Goal: Task Accomplishment & Management: Manage account settings

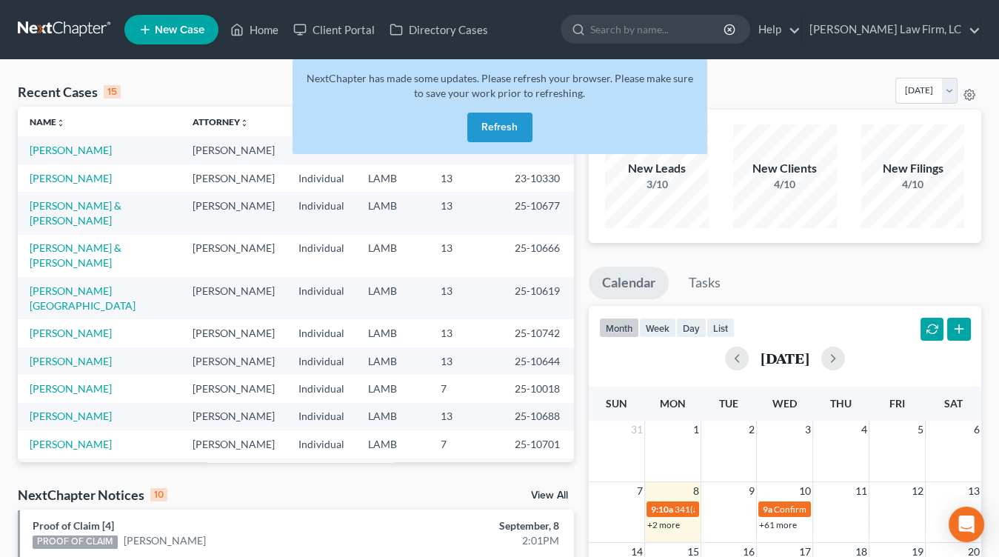
click at [465, 127] on div "NextChapter has made some updates. Please refresh your browser. Please make sur…" at bounding box center [499, 106] width 415 height 95
click at [502, 125] on button "Refresh" at bounding box center [499, 128] width 65 height 30
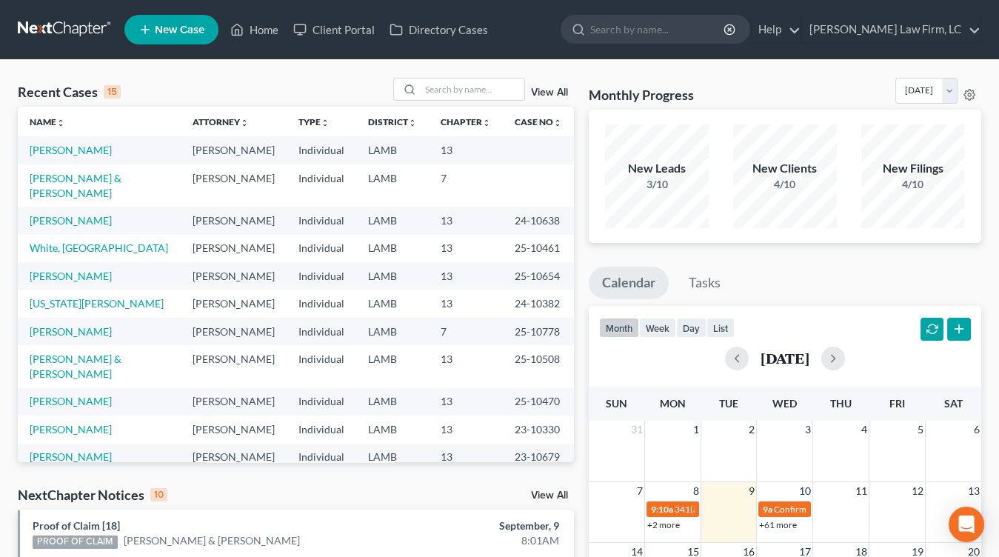
click at [435, 318] on td "7" at bounding box center [466, 331] width 74 height 27
click at [92, 150] on link "[PERSON_NAME]" at bounding box center [71, 150] width 82 height 13
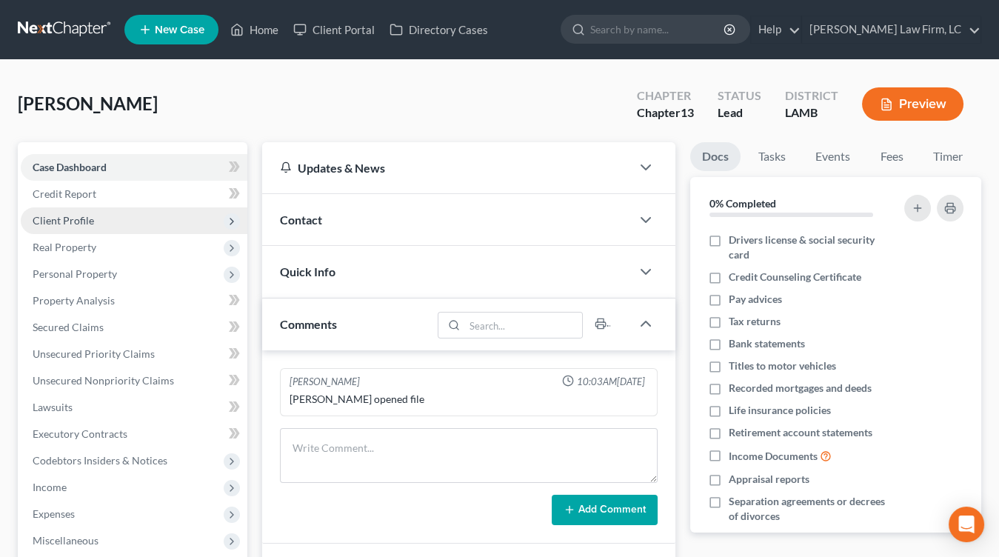
click at [76, 219] on span "Client Profile" at bounding box center [63, 220] width 61 height 13
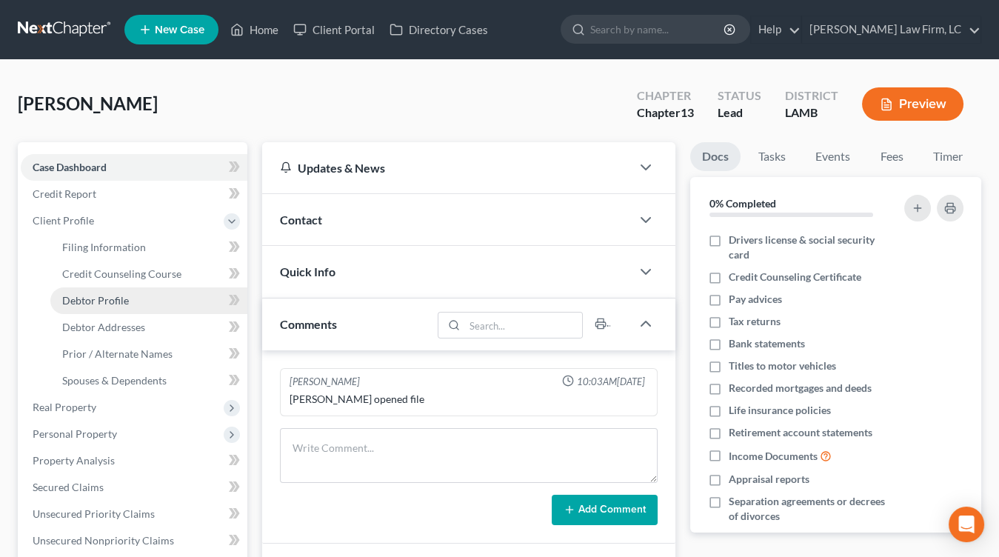
click at [117, 312] on link "Debtor Profile" at bounding box center [148, 300] width 197 height 27
select select "3"
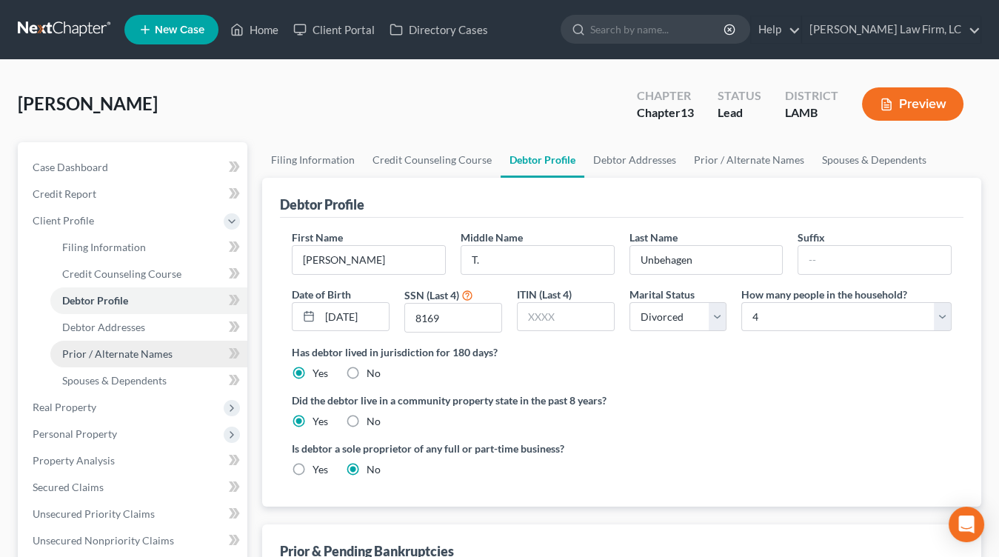
click at [133, 365] on link "Prior / Alternate Names" at bounding box center [148, 354] width 197 height 27
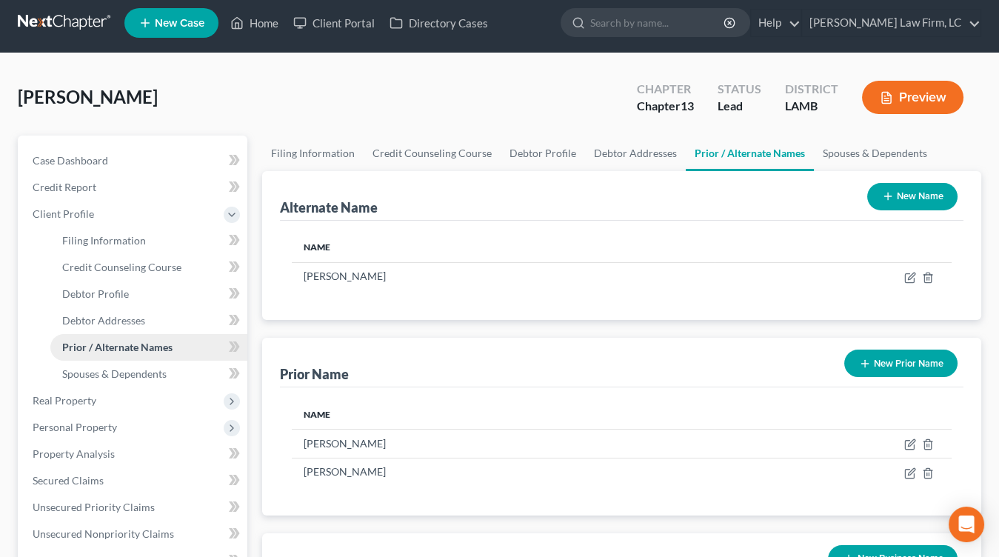
click at [154, 352] on link "Prior / Alternate Names" at bounding box center [148, 347] width 197 height 27
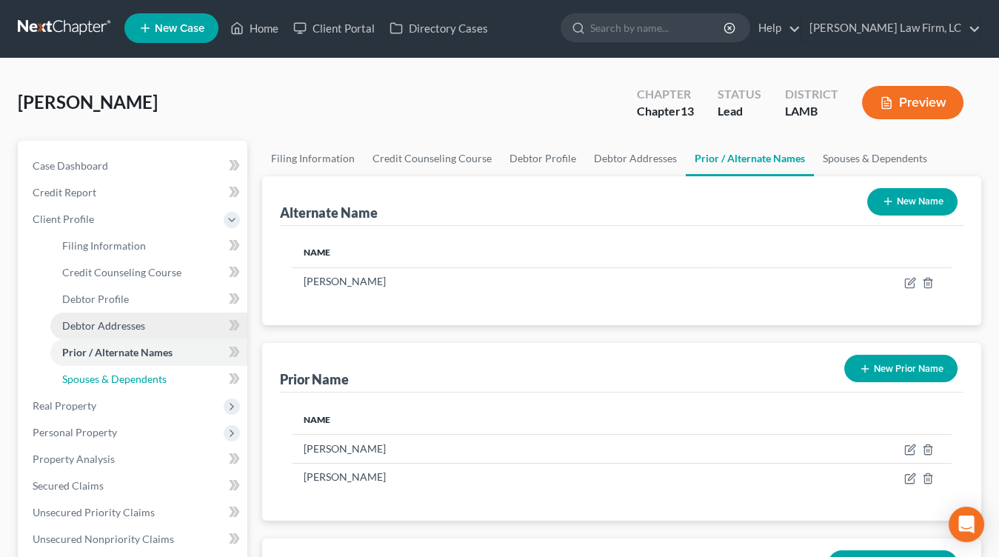
drag, startPoint x: 149, startPoint y: 366, endPoint x: 149, endPoint y: 321, distance: 45.2
click at [149, 366] on link "Spouses & Dependents" at bounding box center [148, 379] width 197 height 27
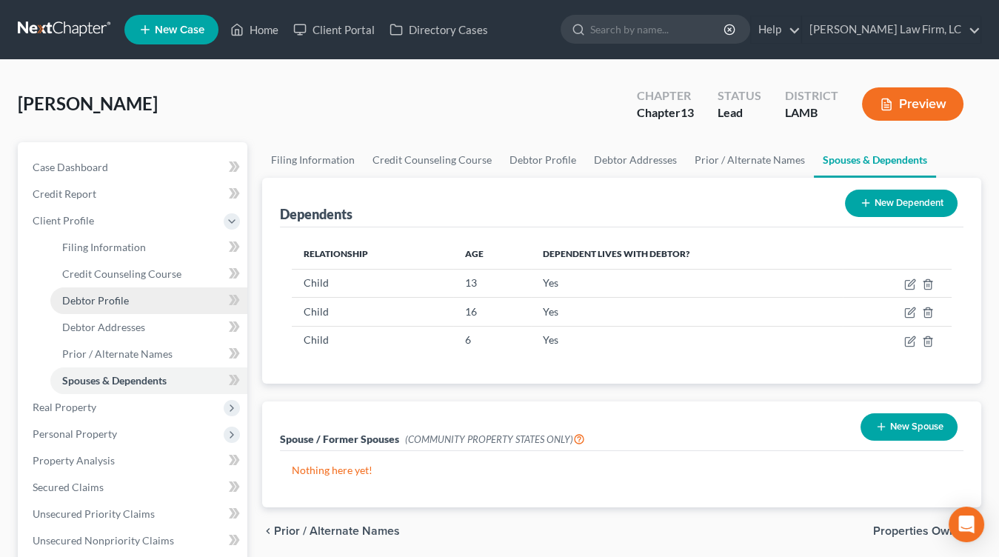
click at [151, 297] on link "Debtor Profile" at bounding box center [148, 300] width 197 height 27
select select "3"
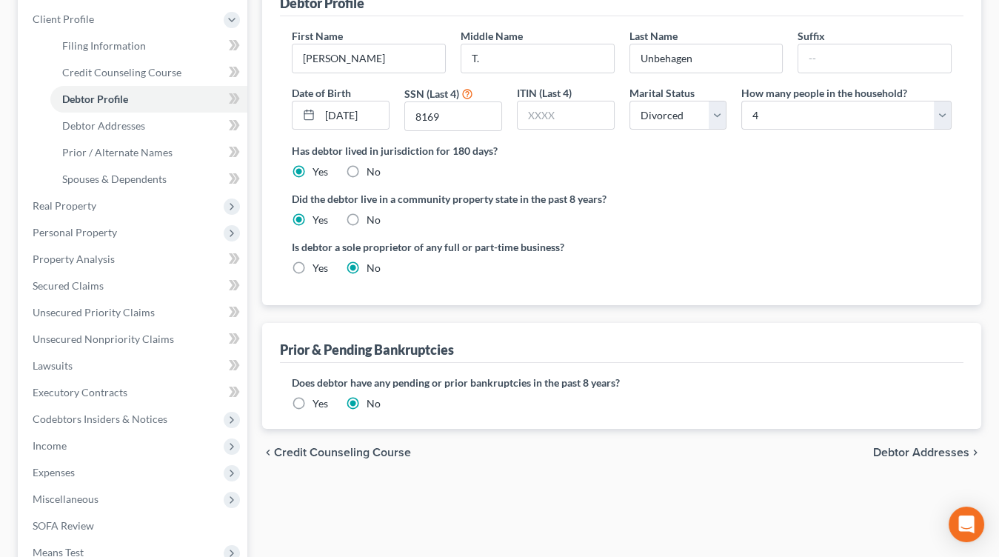
scroll to position [210, 0]
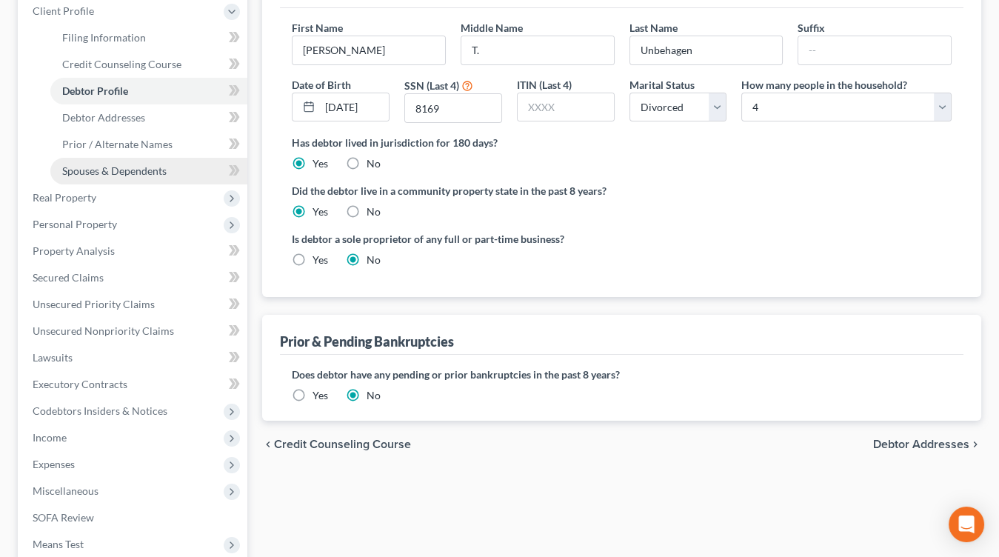
click at [110, 168] on span "Spouses & Dependents" at bounding box center [114, 170] width 104 height 13
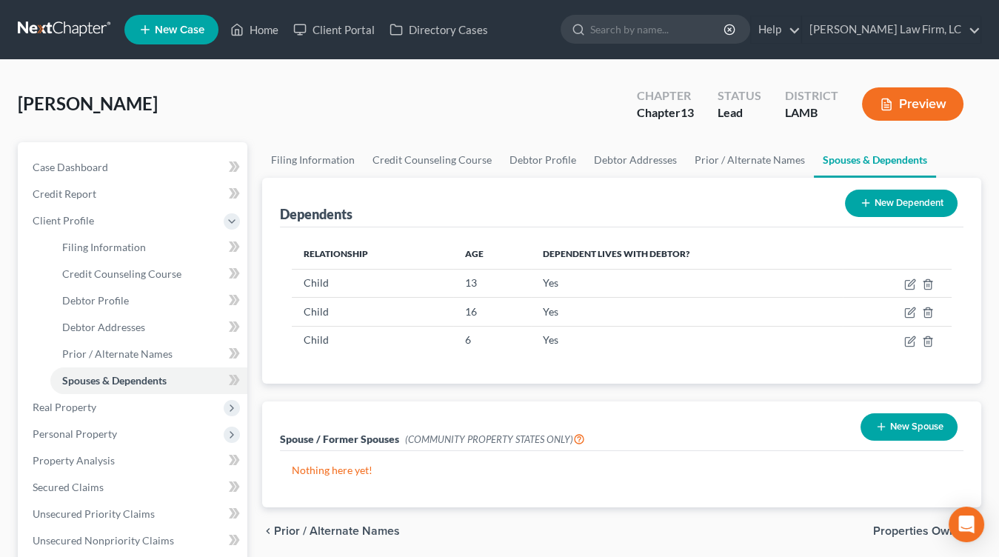
click at [916, 416] on button "New Spouse" at bounding box center [908, 426] width 97 height 27
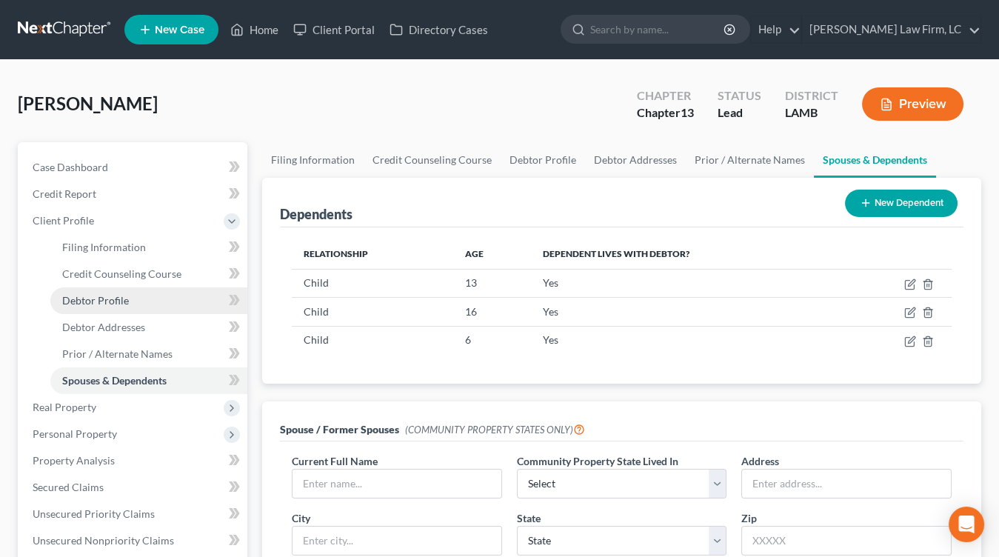
drag, startPoint x: 33, startPoint y: 302, endPoint x: 107, endPoint y: 312, distance: 74.7
click at [56, 309] on ul "Filing Information Credit Counseling Course Debtor Profile Debtor Addresses" at bounding box center [134, 314] width 227 height 160
click at [108, 310] on link "Debtor Profile" at bounding box center [148, 300] width 197 height 27
select select "3"
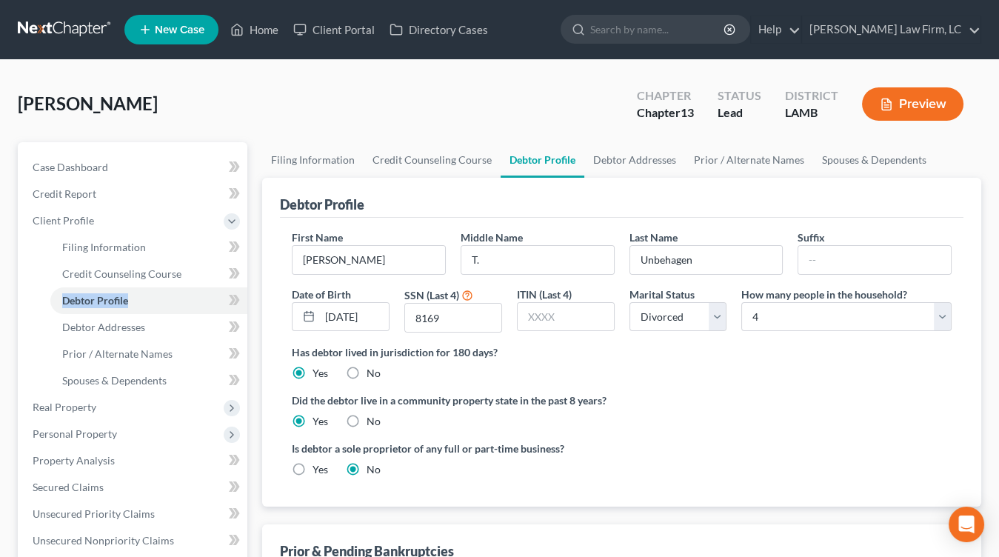
click at [923, 98] on button "Preview" at bounding box center [912, 103] width 101 height 33
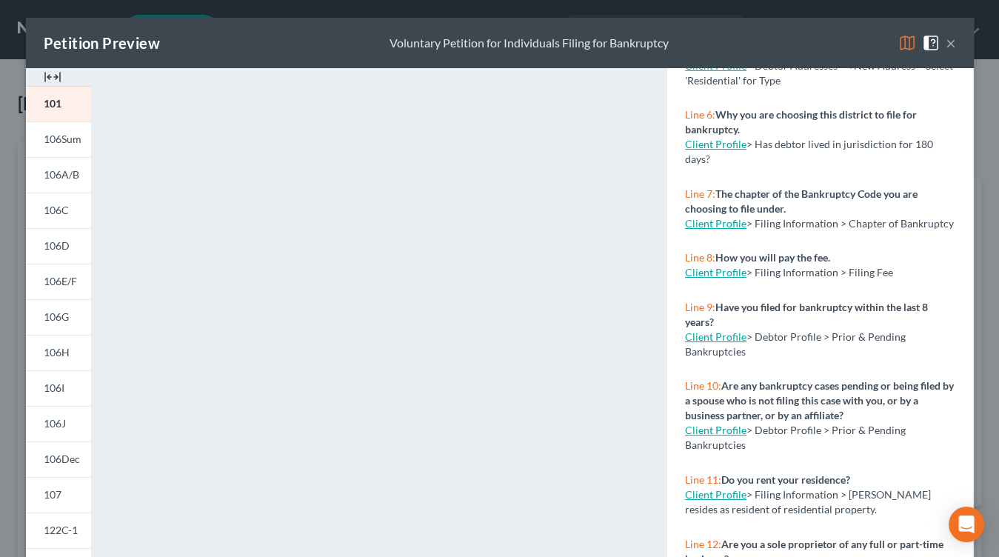
scroll to position [383, 0]
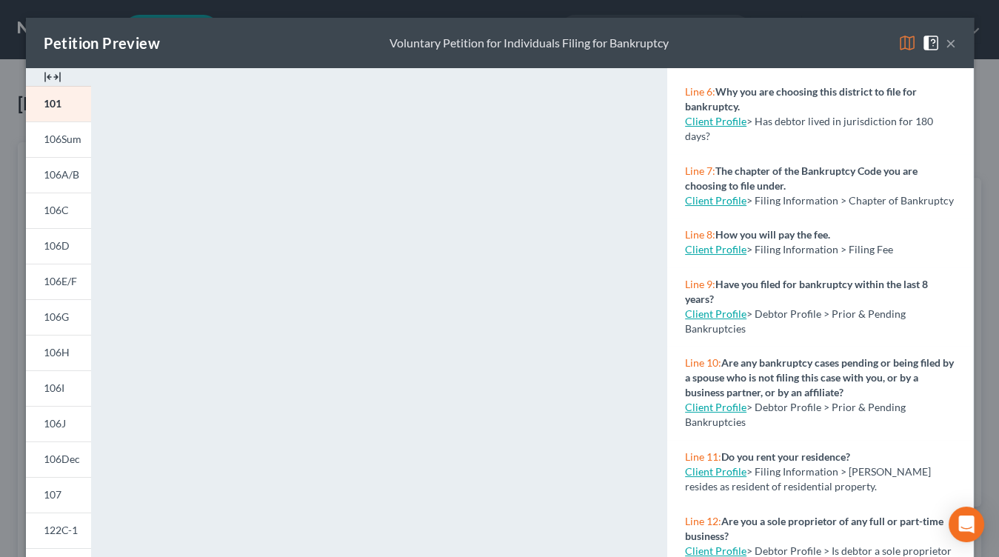
click at [948, 39] on button "×" at bounding box center [950, 43] width 10 height 18
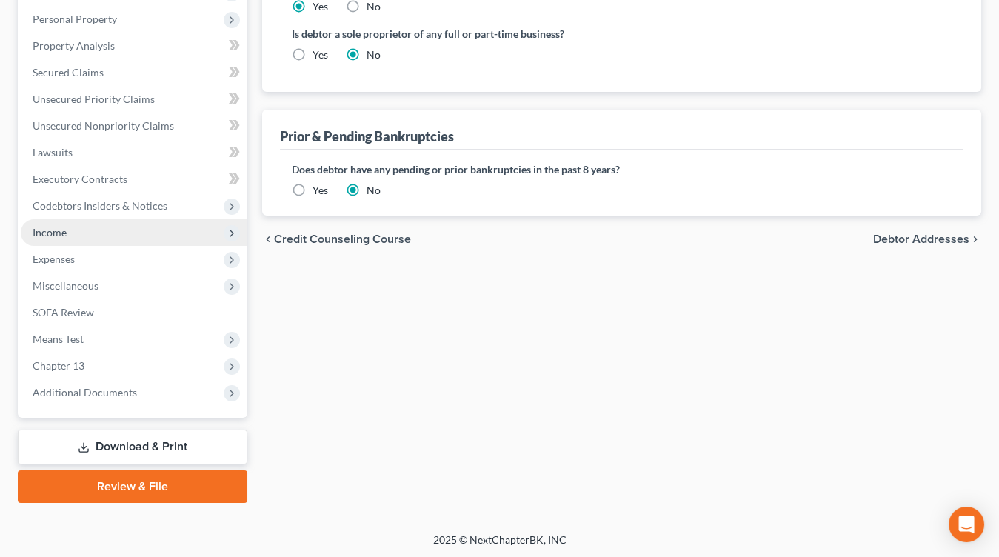
scroll to position [289, 0]
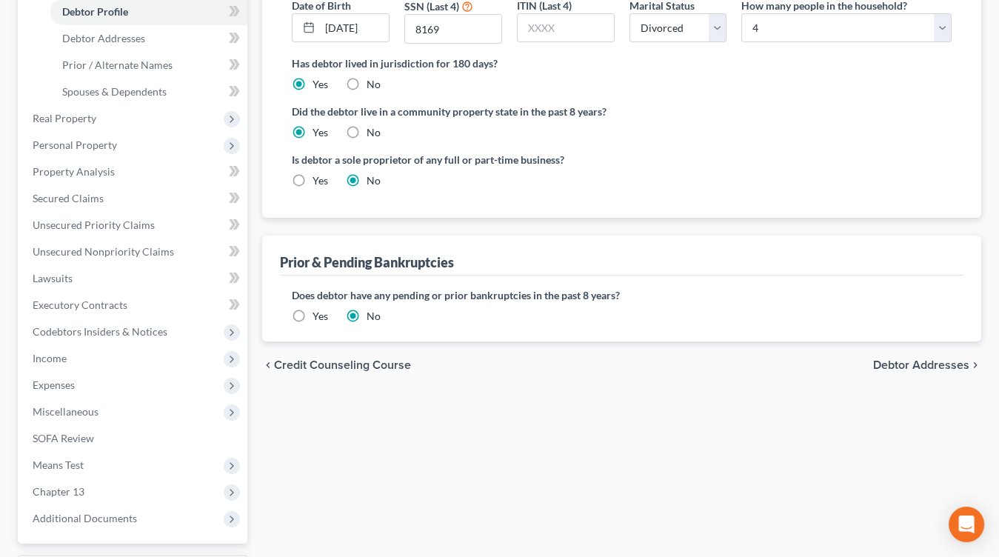
click at [315, 310] on label "Yes" at bounding box center [320, 316] width 16 height 15
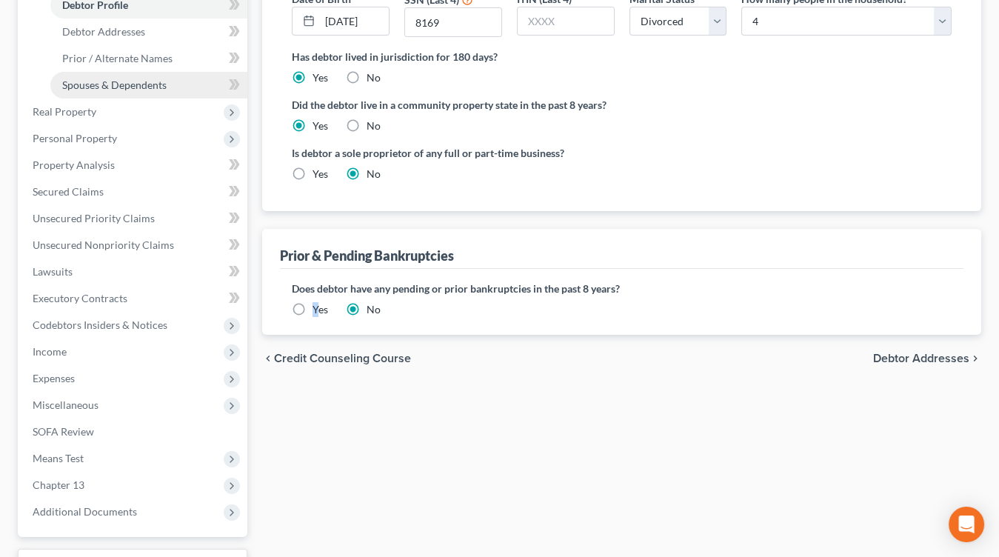
click at [93, 75] on link "Spouses & Dependents" at bounding box center [148, 85] width 197 height 27
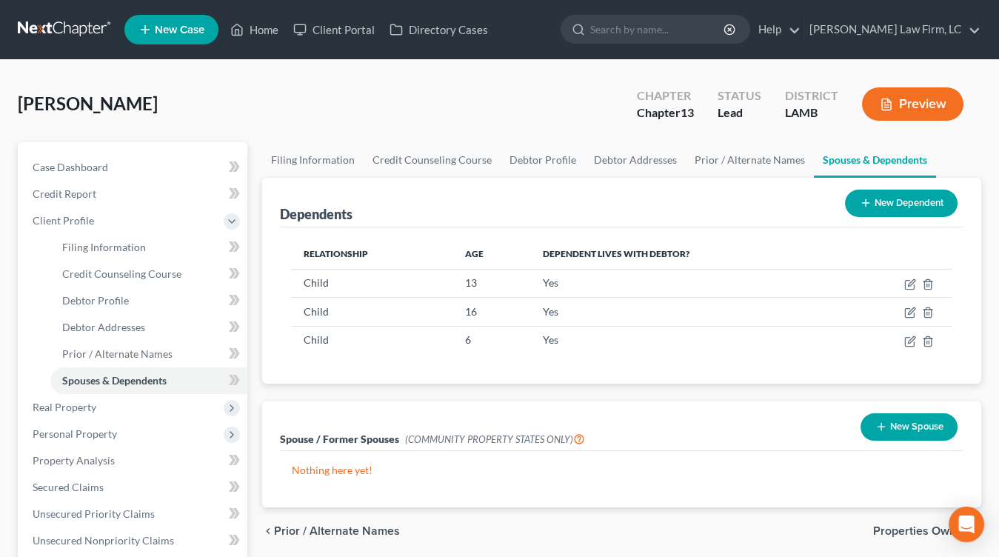
click at [944, 435] on button "New Spouse" at bounding box center [908, 426] width 97 height 27
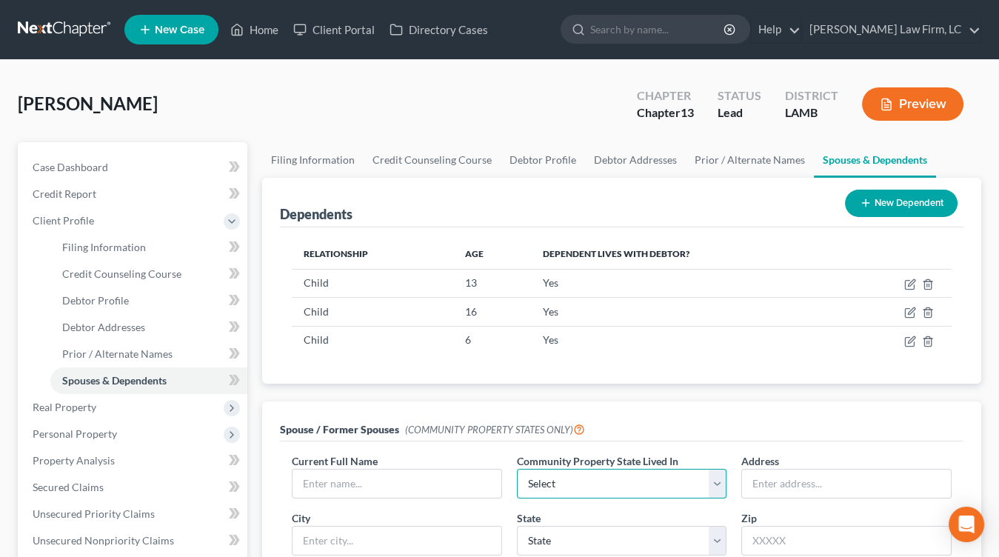
click at [591, 484] on select "Select AZ CA GU ID LA NV NM PR TX WA WI" at bounding box center [622, 484] width 210 height 30
select select "4"
click at [517, 469] on select "Select AZ CA GU ID LA NV NM PR TX WA WI" at bounding box center [622, 484] width 210 height 30
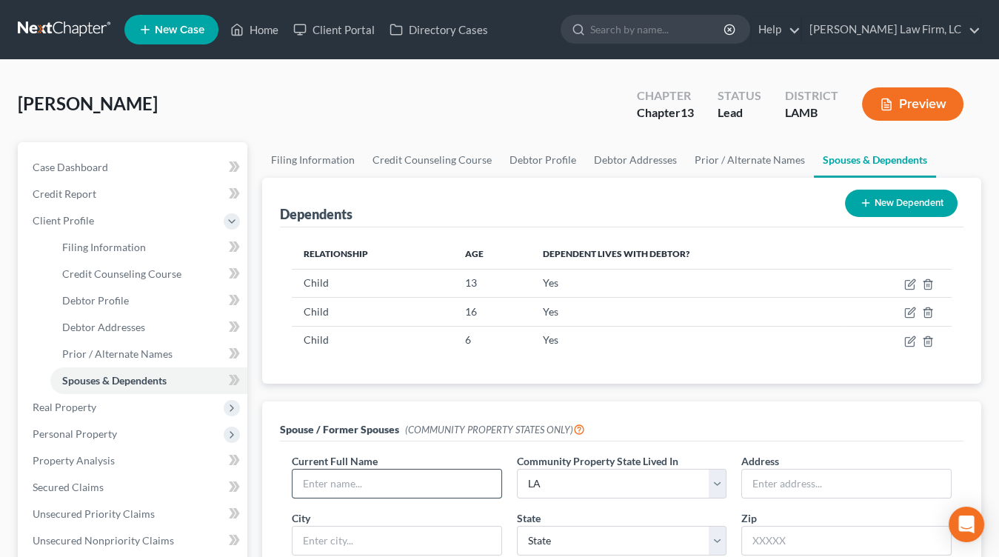
click at [453, 479] on input "text" at bounding box center [396, 483] width 209 height 28
type input "Garrett Unbehagen"
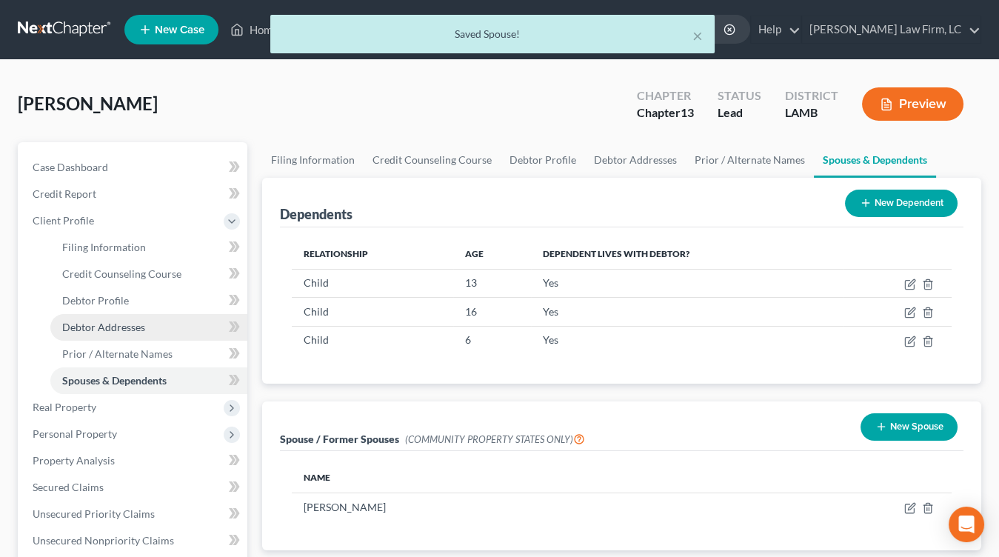
click at [153, 316] on link "Debtor Addresses" at bounding box center [148, 327] width 197 height 27
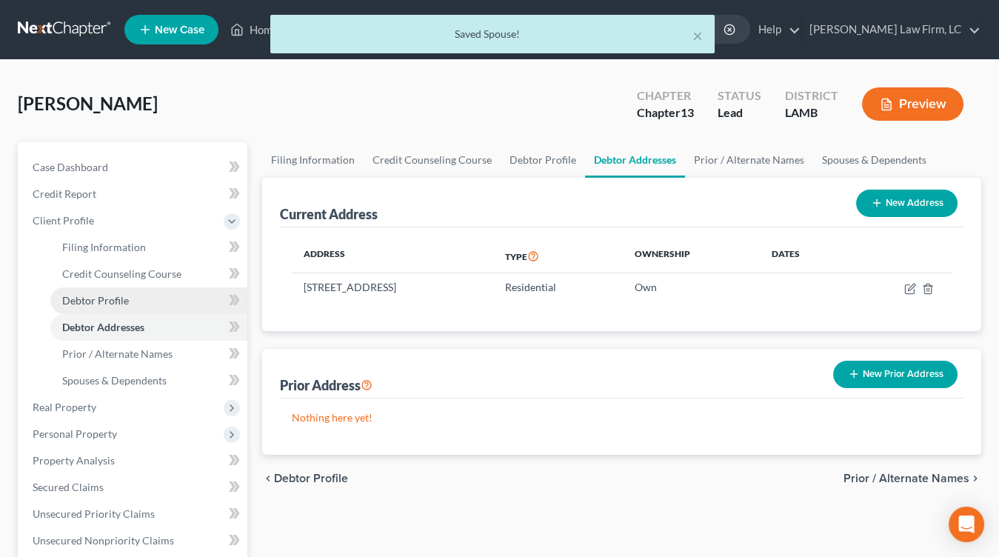
click at [156, 293] on link "Debtor Profile" at bounding box center [148, 300] width 197 height 27
select select "3"
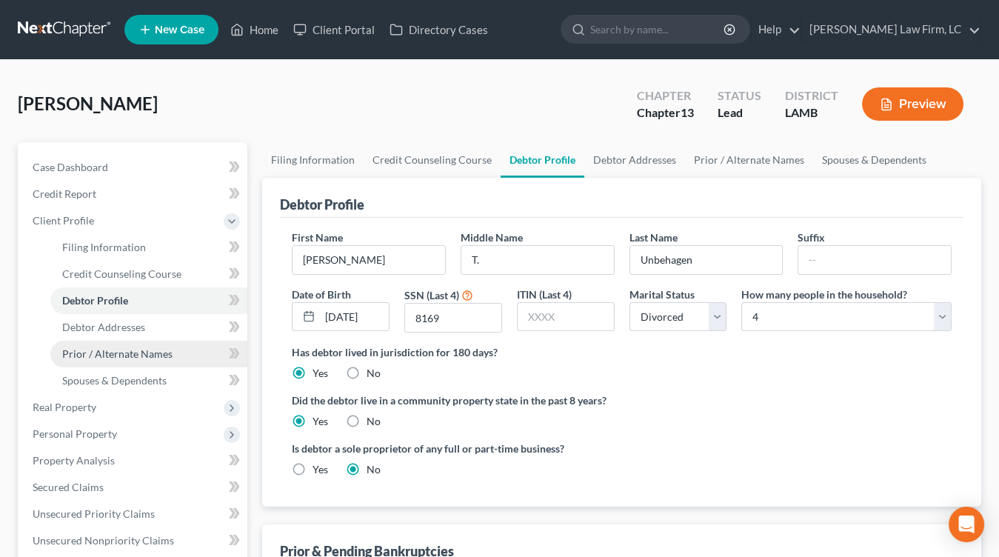
scroll to position [415, 0]
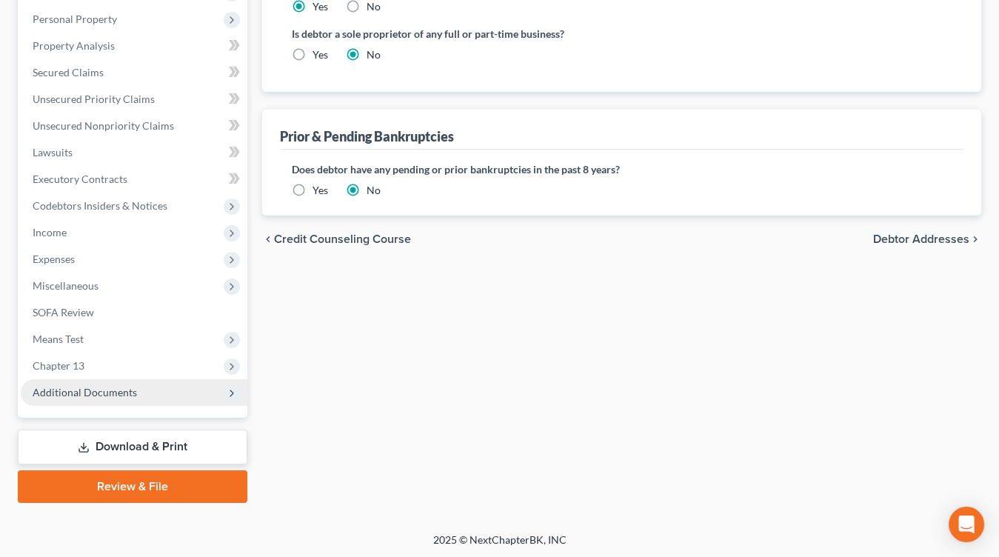
click at [127, 395] on span "Additional Documents" at bounding box center [85, 392] width 104 height 13
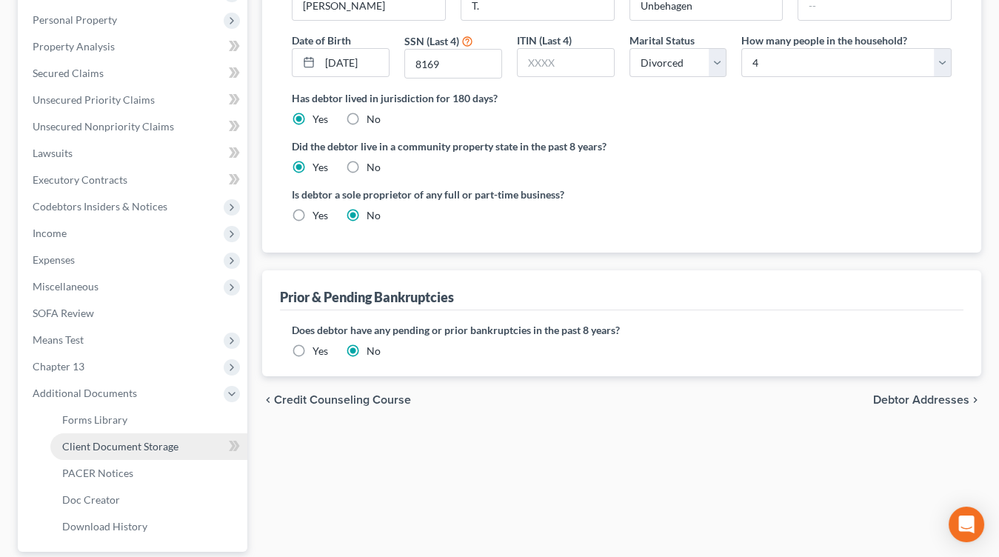
click at [124, 440] on span "Client Document Storage" at bounding box center [120, 446] width 116 height 13
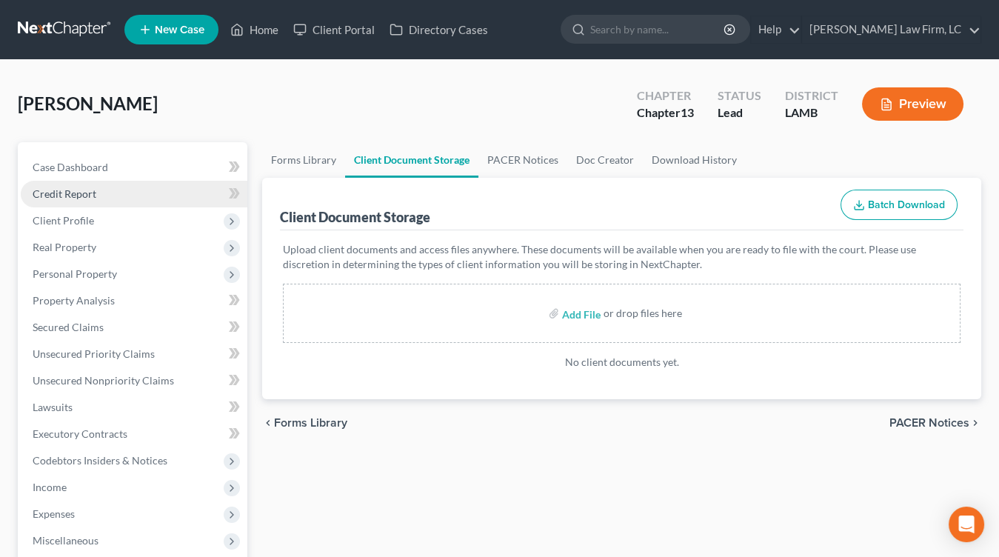
click at [96, 192] on link "Credit Report" at bounding box center [134, 194] width 227 height 27
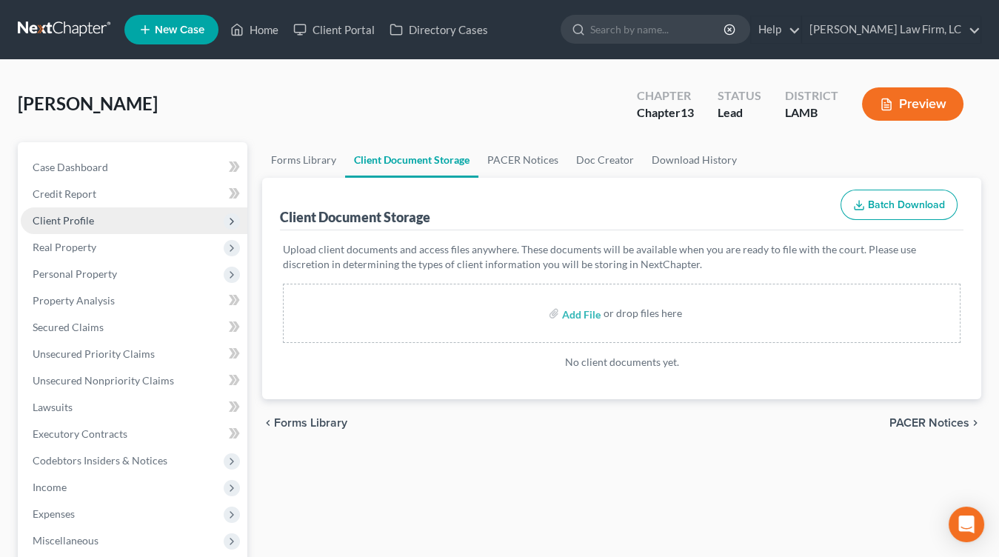
click at [88, 230] on span "Client Profile" at bounding box center [134, 220] width 227 height 27
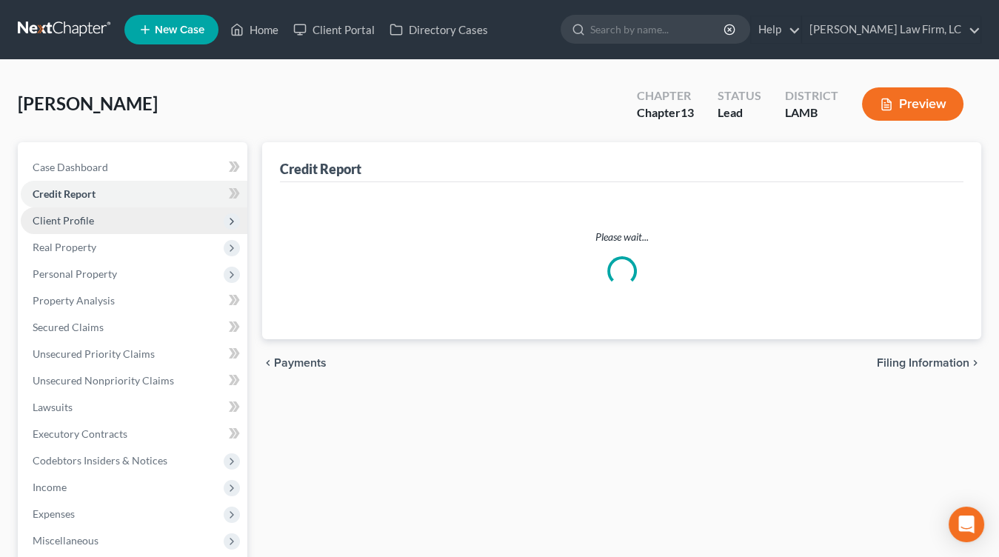
click at [116, 228] on span "Client Profile" at bounding box center [134, 220] width 227 height 27
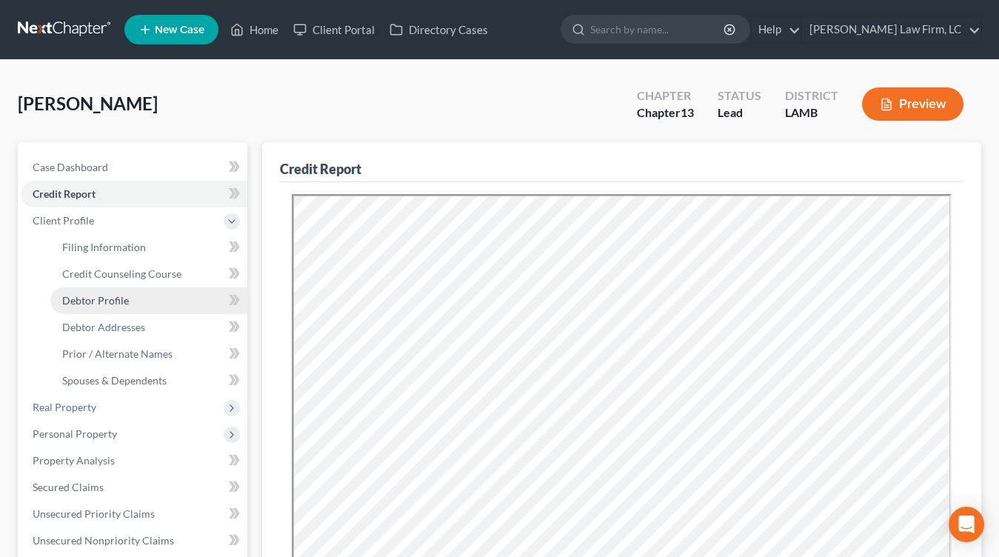
click at [145, 287] on link "Debtor Profile" at bounding box center [148, 300] width 197 height 27
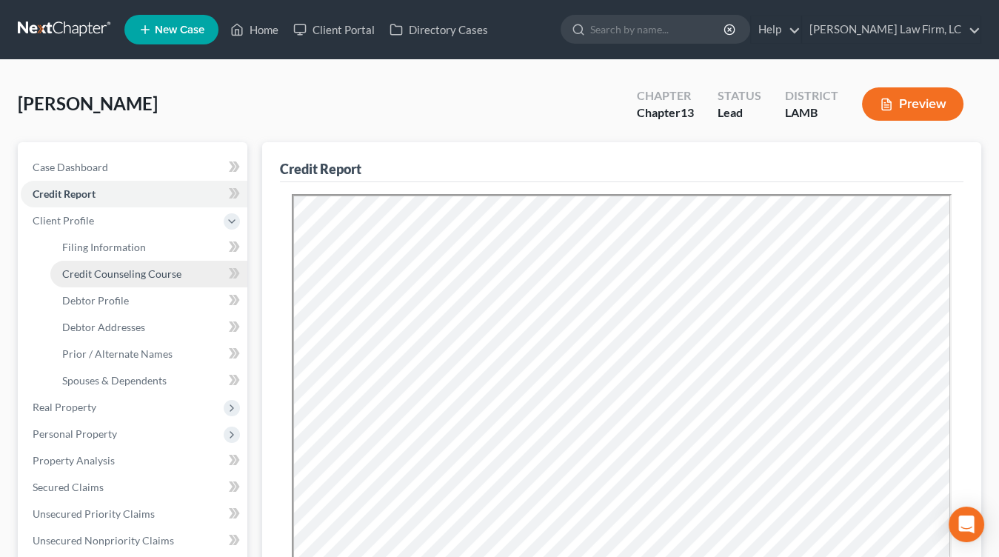
select select "3"
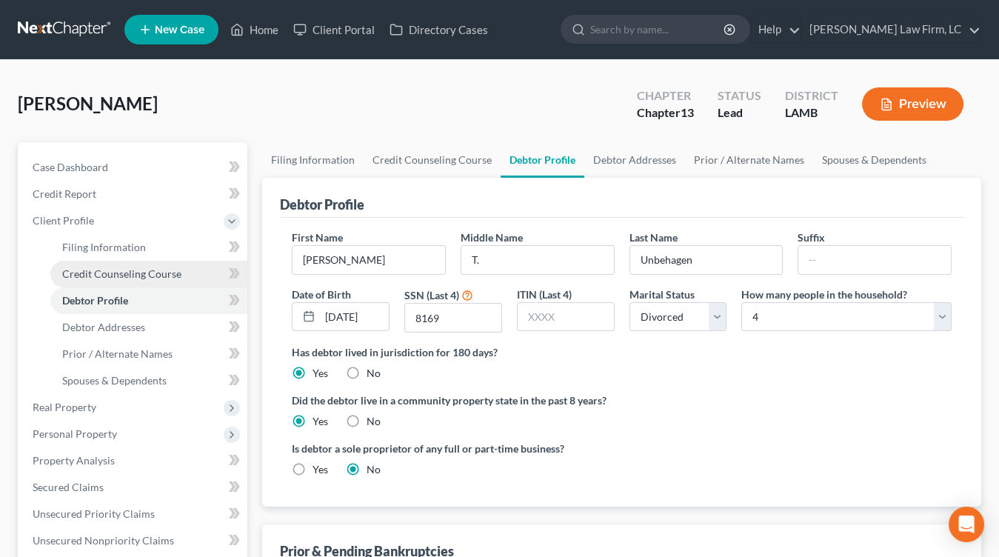
click at [168, 271] on span "Credit Counseling Course" at bounding box center [121, 273] width 119 height 13
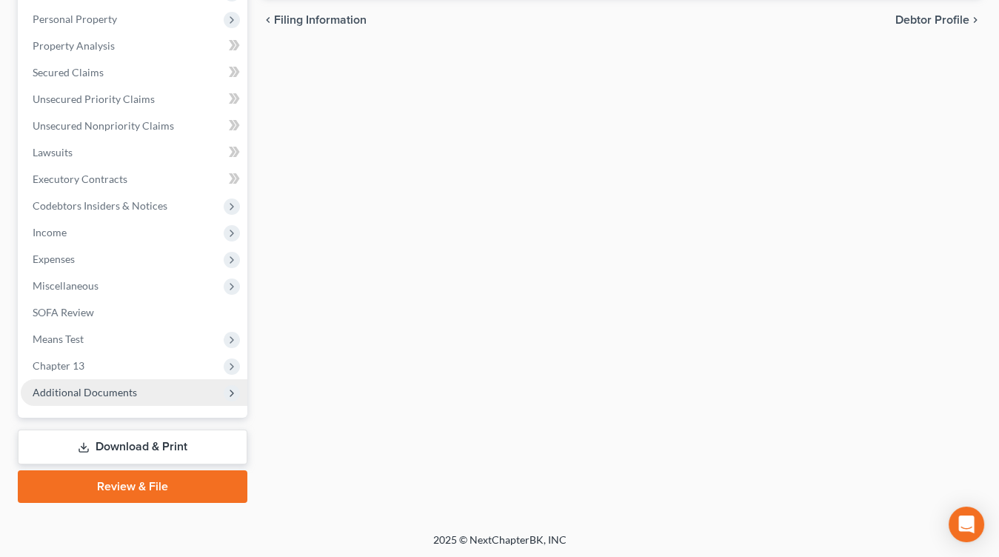
click at [98, 392] on span "Additional Documents" at bounding box center [85, 392] width 104 height 13
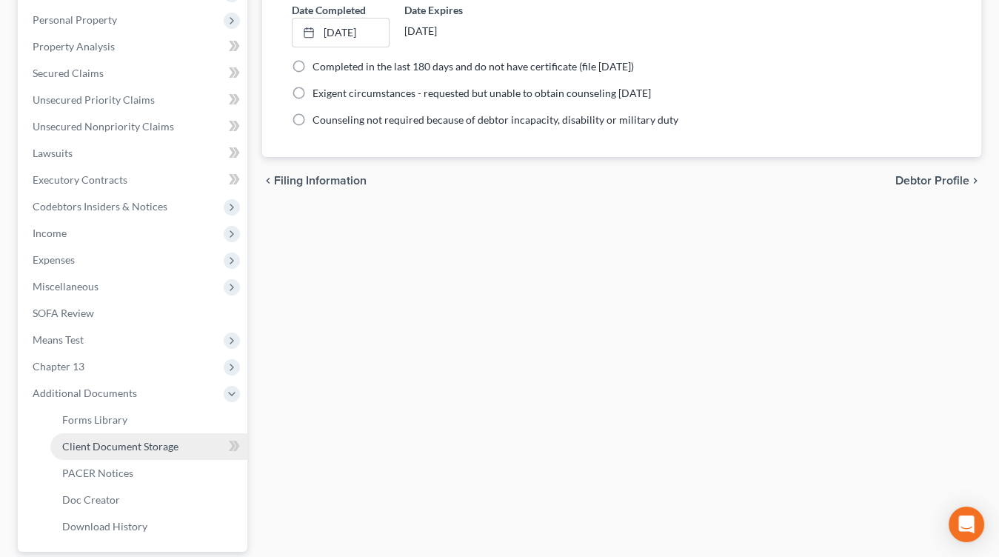
click at [149, 447] on span "Client Document Storage" at bounding box center [120, 446] width 116 height 13
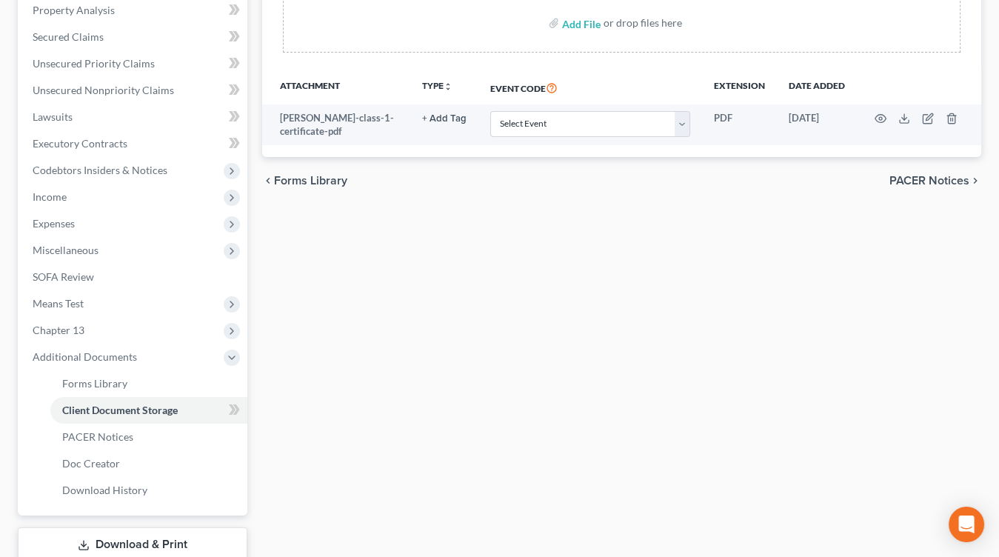
scroll to position [306, 0]
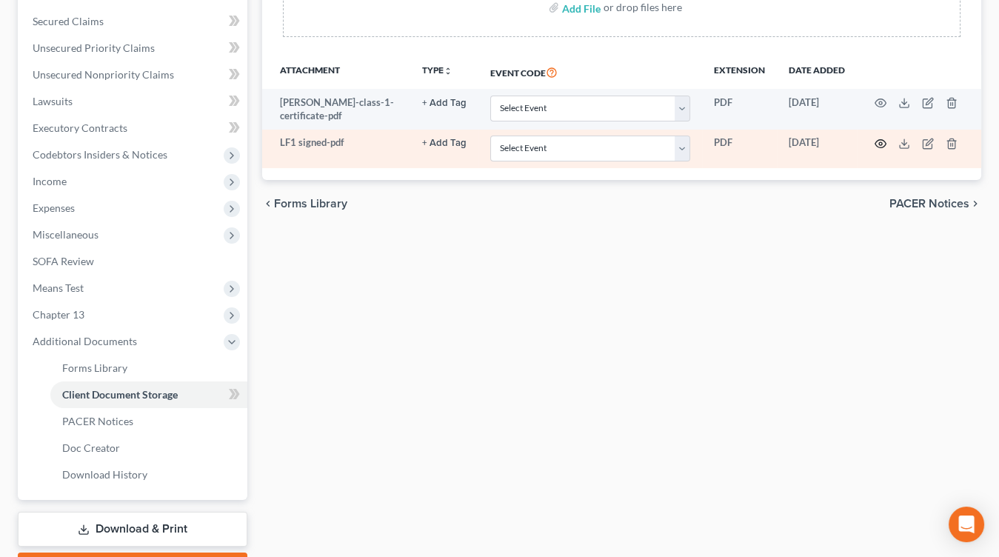
click at [877, 140] on icon "button" at bounding box center [880, 144] width 11 height 8
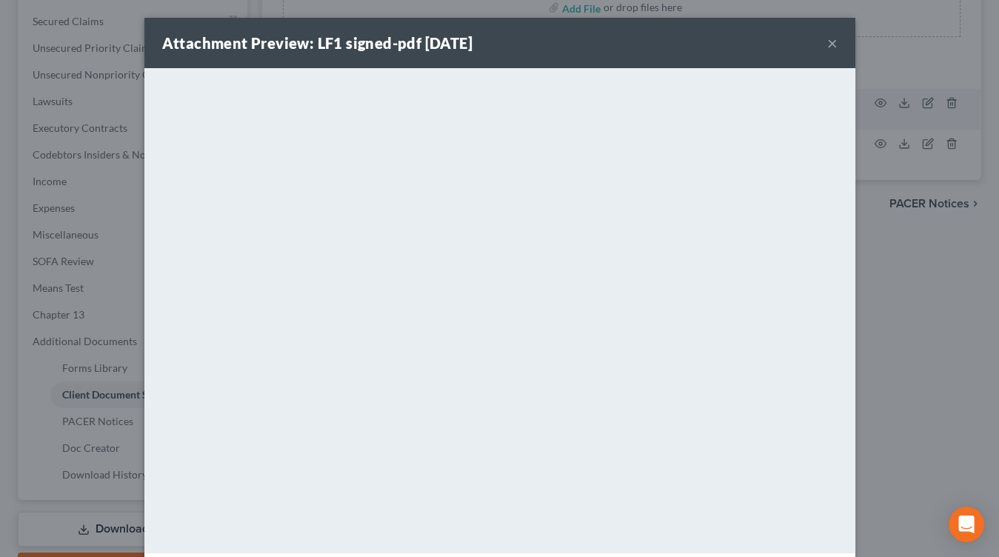
click at [922, 281] on div "Attachment Preview: LF1 signed-pdf 09/09/2025 × <object ng-attr-data='https://n…" at bounding box center [499, 278] width 999 height 557
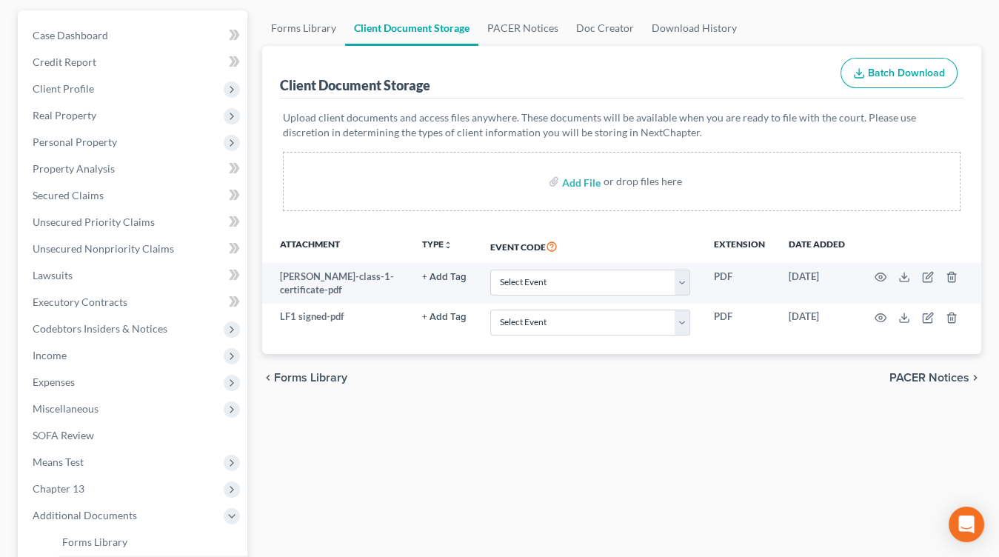
scroll to position [110, 0]
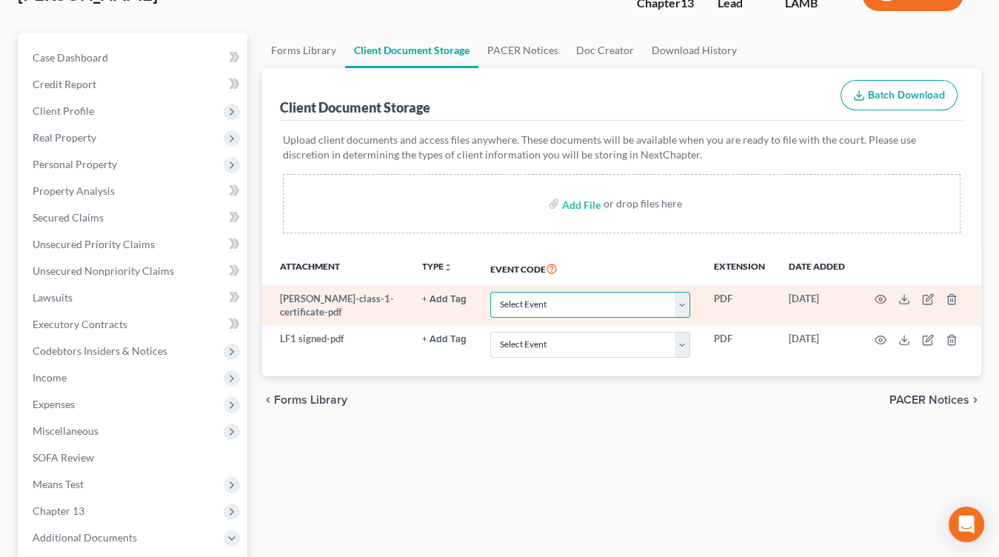
click at [617, 295] on select "Select Event 20 Largest Unsecured Creditors Amended List of Creditors Amended L…" at bounding box center [590, 305] width 200 height 26
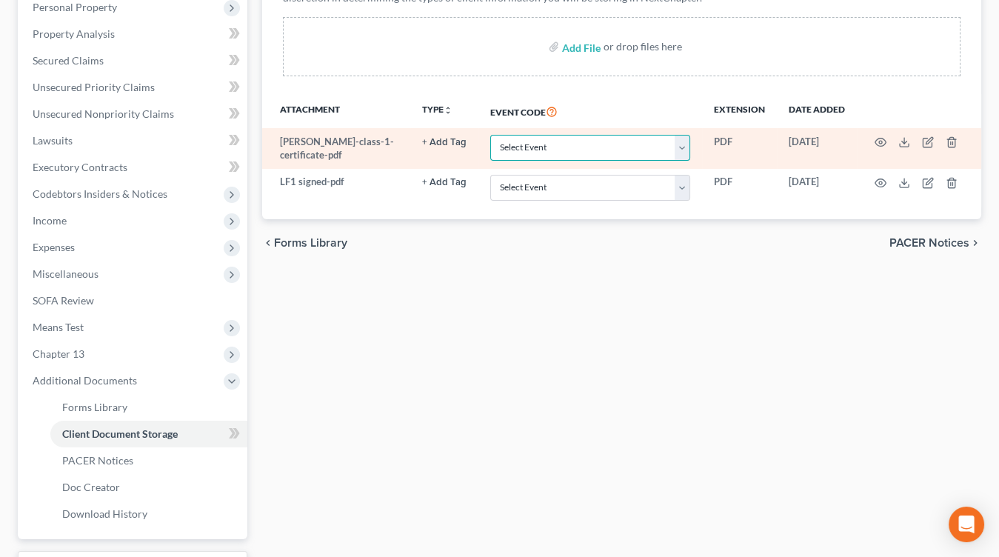
scroll to position [296, 0]
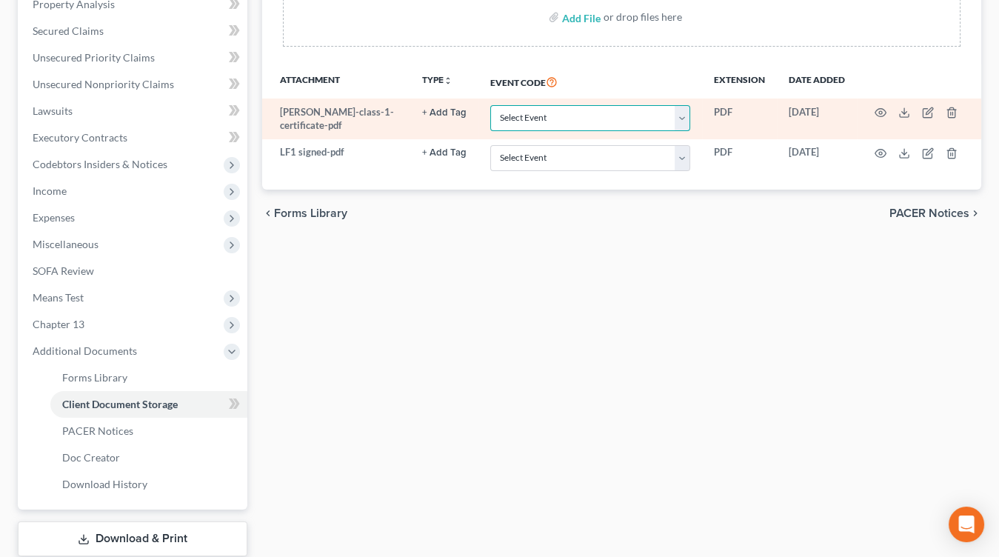
select select "13"
click at [492, 105] on select "Select Event 20 Largest Unsecured Creditors Amended List of Creditors Amended L…" at bounding box center [590, 118] width 200 height 26
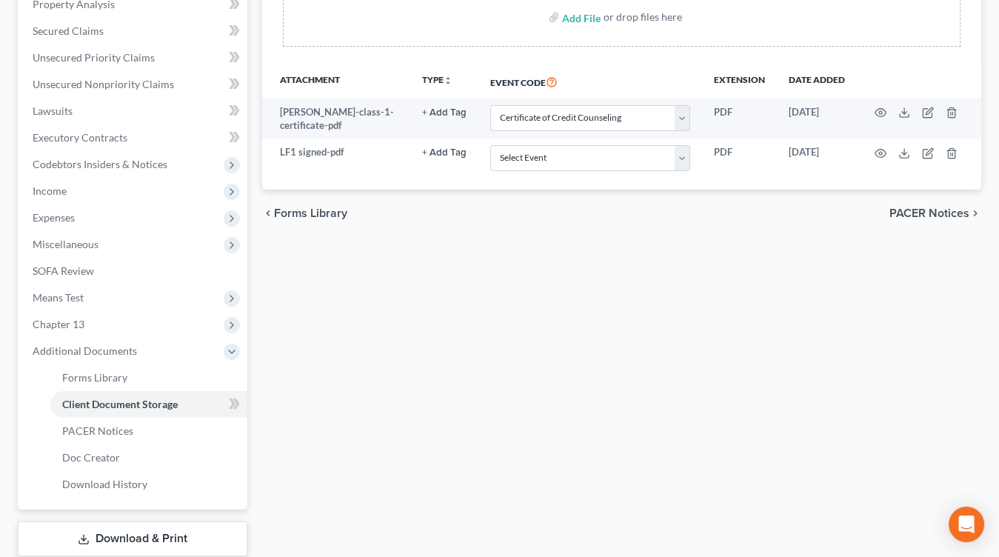
click at [440, 333] on div "Forms Library Client Document Storage PACER Notices Doc Creator Download Histor…" at bounding box center [622, 220] width 734 height 748
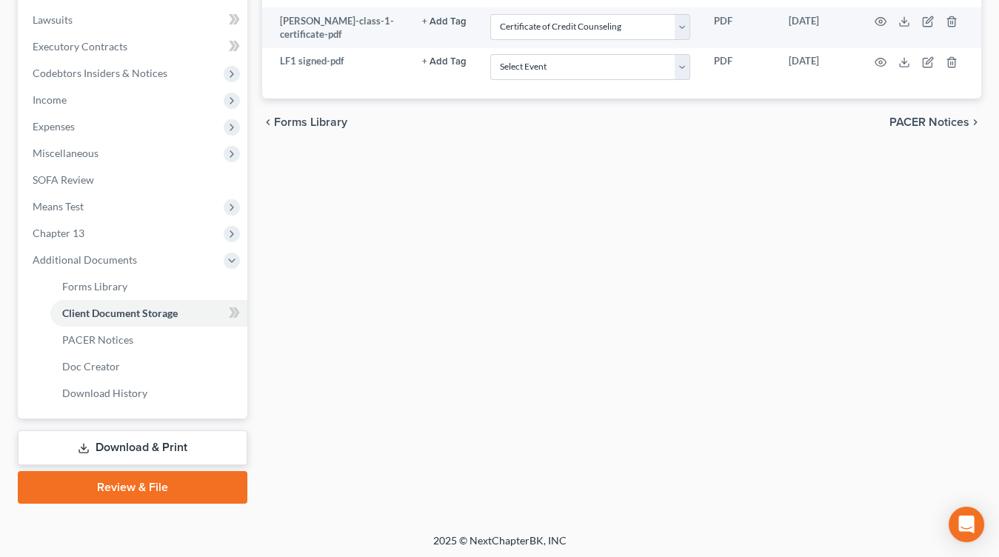
click at [204, 483] on link "Review & File" at bounding box center [133, 487] width 230 height 33
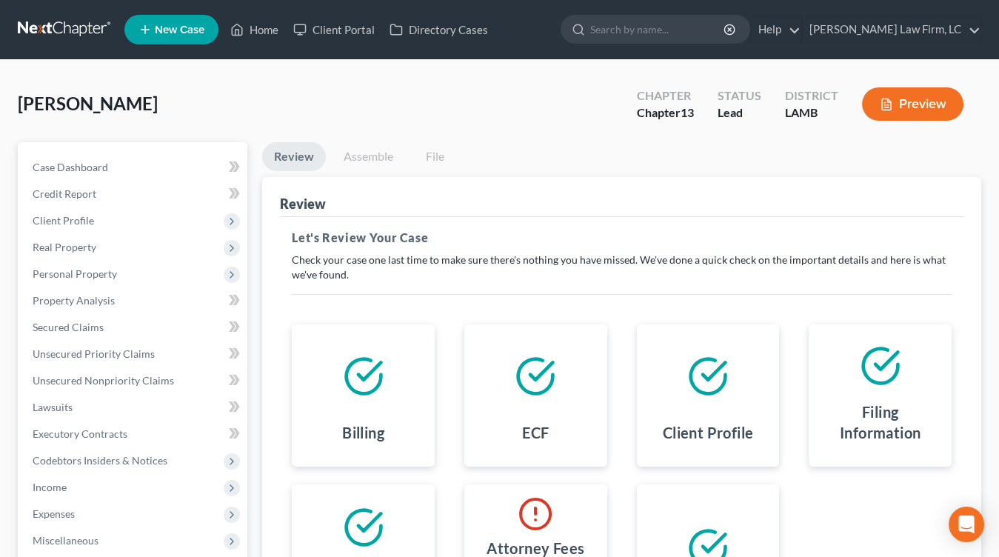
click at [515, 523] on div at bounding box center [535, 514] width 119 height 36
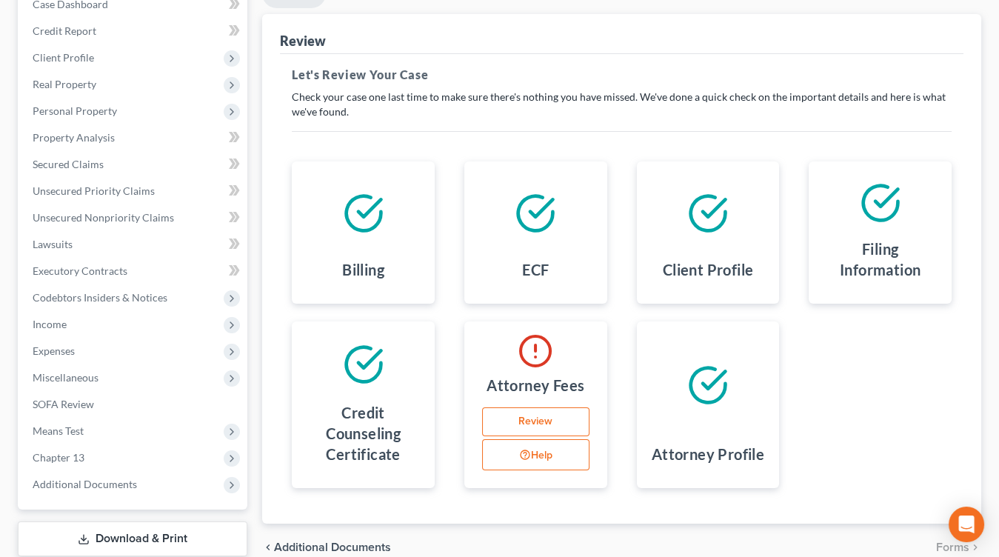
click at [540, 425] on link "Review" at bounding box center [535, 422] width 107 height 30
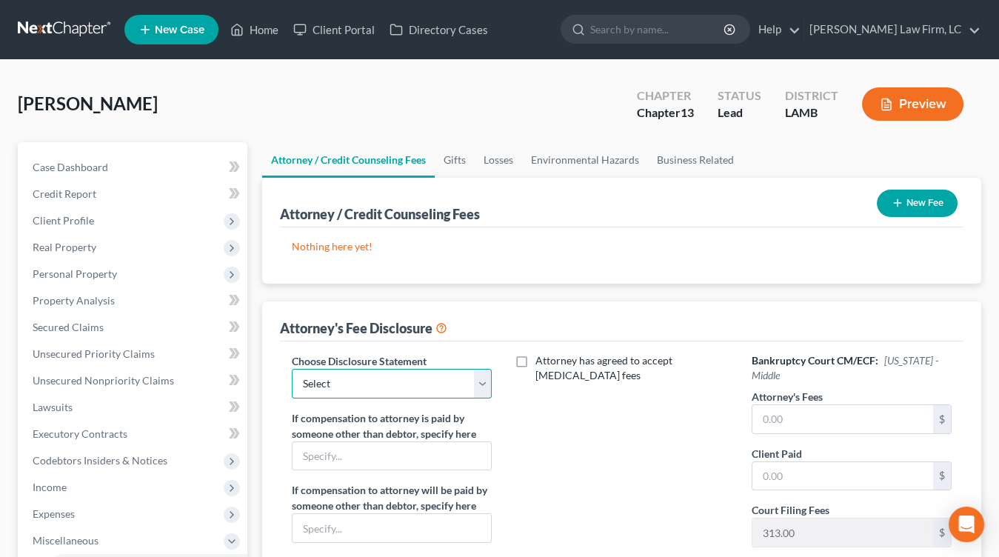
click at [352, 373] on select "Select 7 13" at bounding box center [392, 384] width 200 height 30
select select "1"
click at [292, 369] on select "Select 7 13" at bounding box center [392, 384] width 200 height 30
click at [906, 417] on input "text" at bounding box center [842, 419] width 181 height 28
type input "4,800"
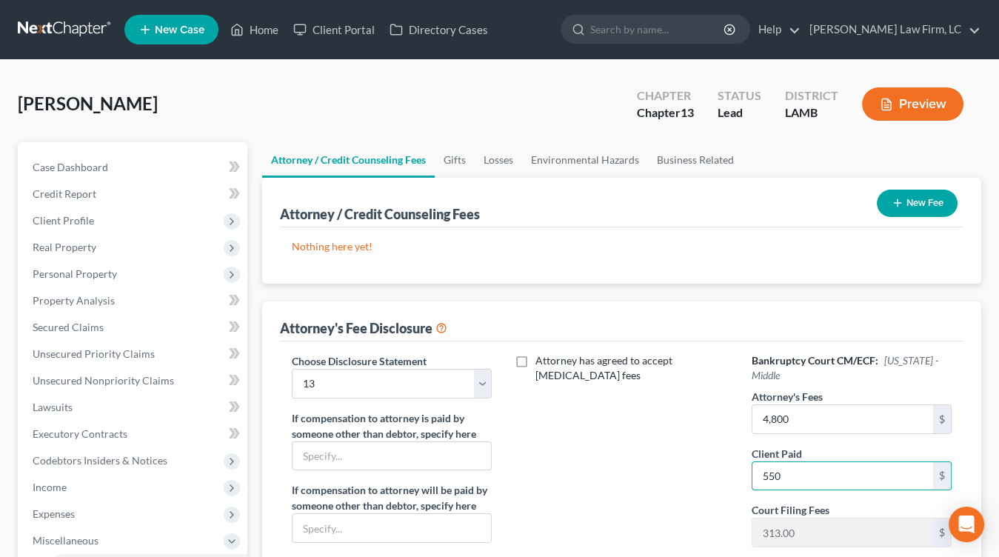
type input "550"
click at [894, 197] on icon "button" at bounding box center [897, 203] width 12 height 12
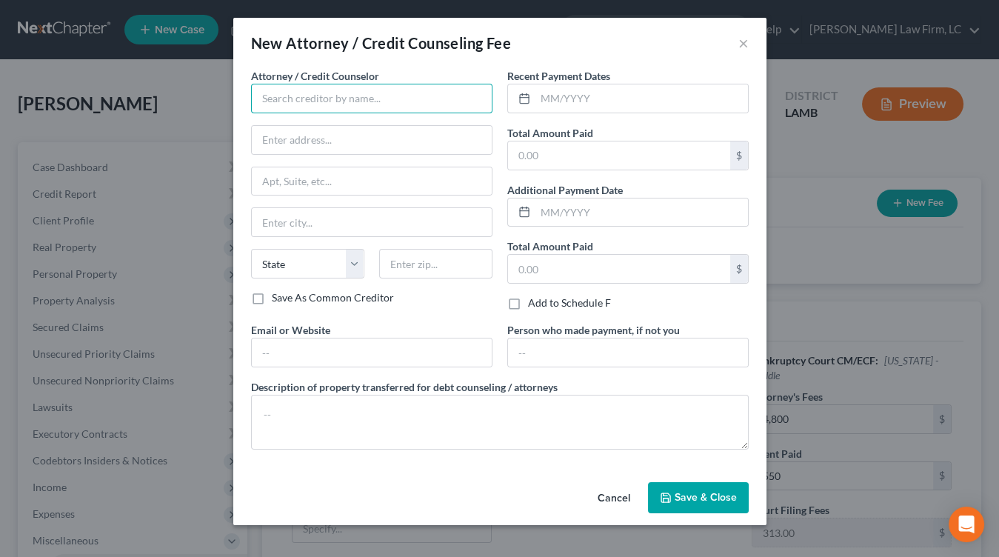
click at [359, 107] on input "text" at bounding box center [371, 99] width 241 height 30
click at [335, 121] on div "Dickson Law Firm" at bounding box center [340, 124] width 154 height 15
type input "Dickson Law Firm"
type input "18405 E. Petroleum Dr."
type input "Suite C"
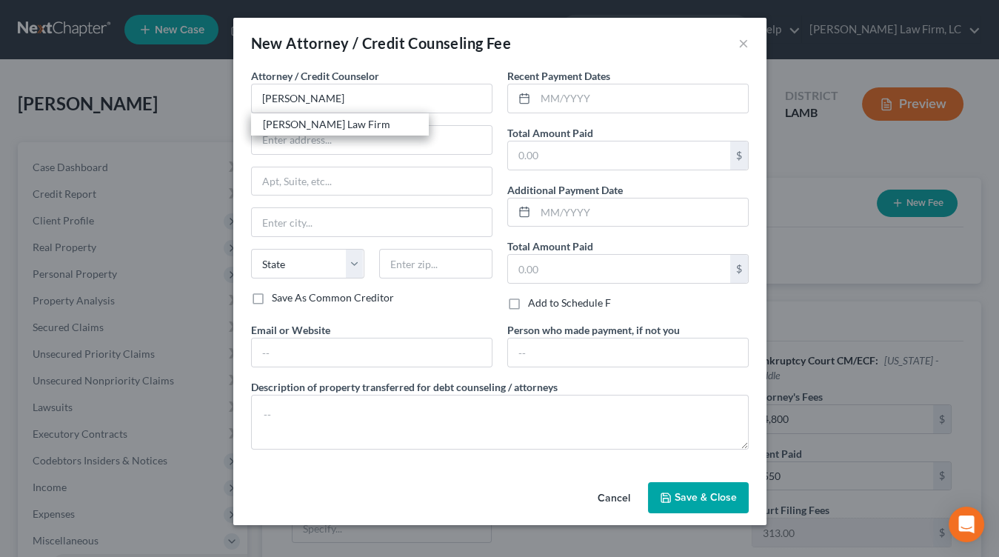
type input "Baton Rouge"
select select "19"
type input "70809"
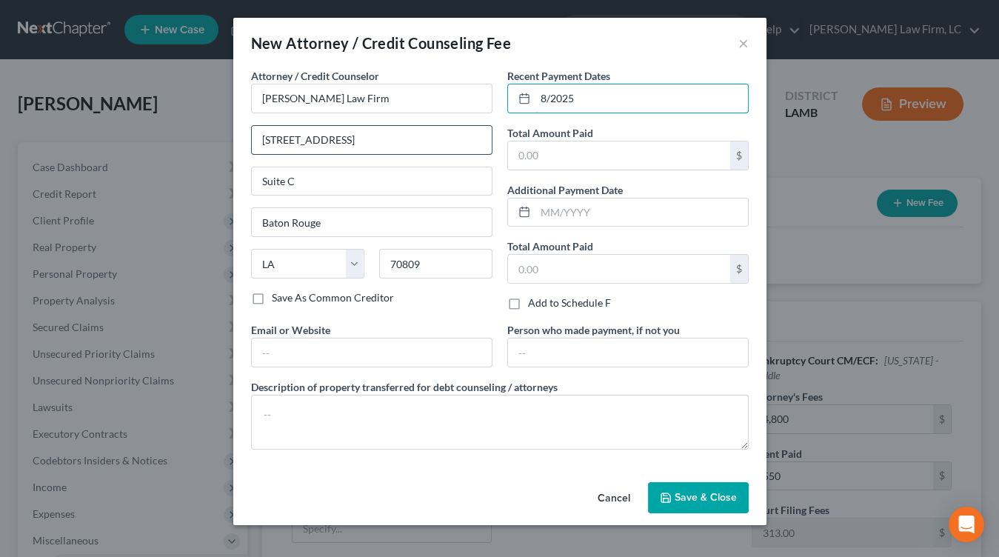
type input "8/2025"
type input "1,000"
type input "[EMAIL_ADDRESS][DOMAIN_NAME]"
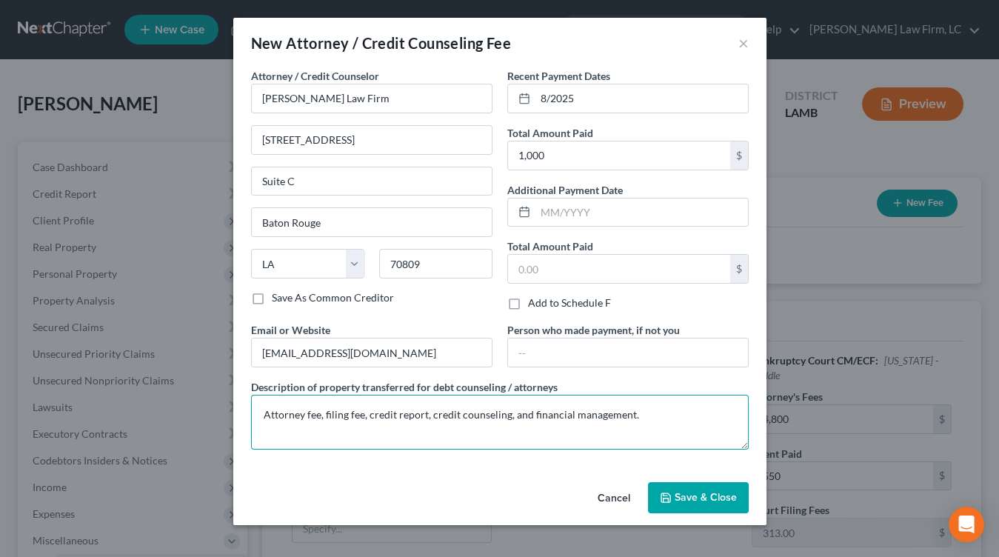
type textarea "Attorney fee, filing fee, credit report, credit counseling, and financial manag…"
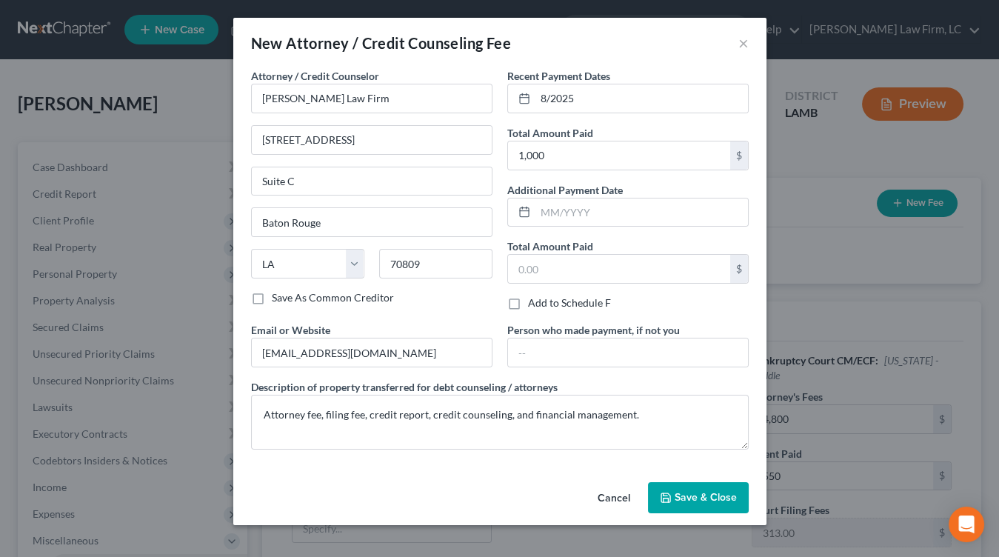
click at [697, 495] on span "Save & Close" at bounding box center [705, 497] width 62 height 13
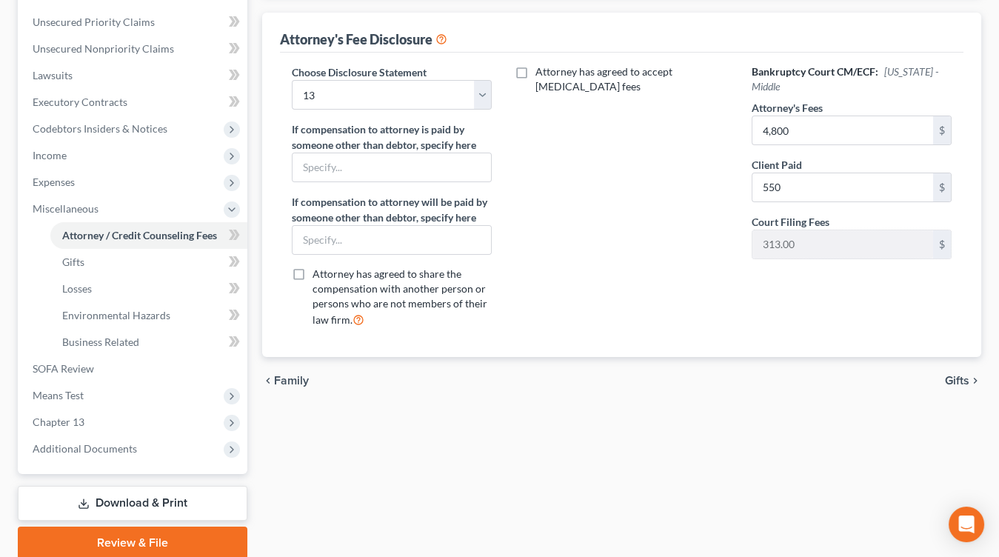
scroll to position [387, 0]
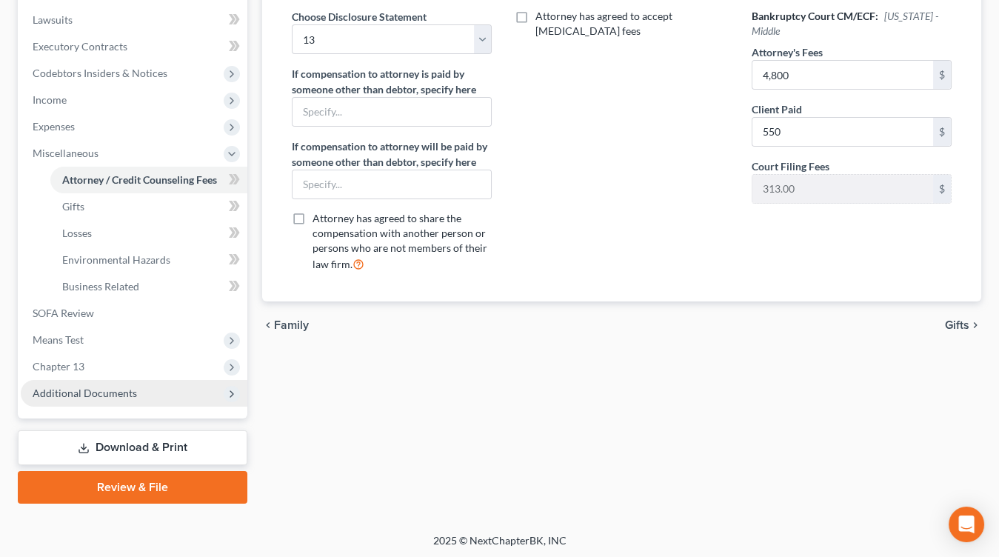
click at [126, 391] on span "Additional Documents" at bounding box center [85, 392] width 104 height 13
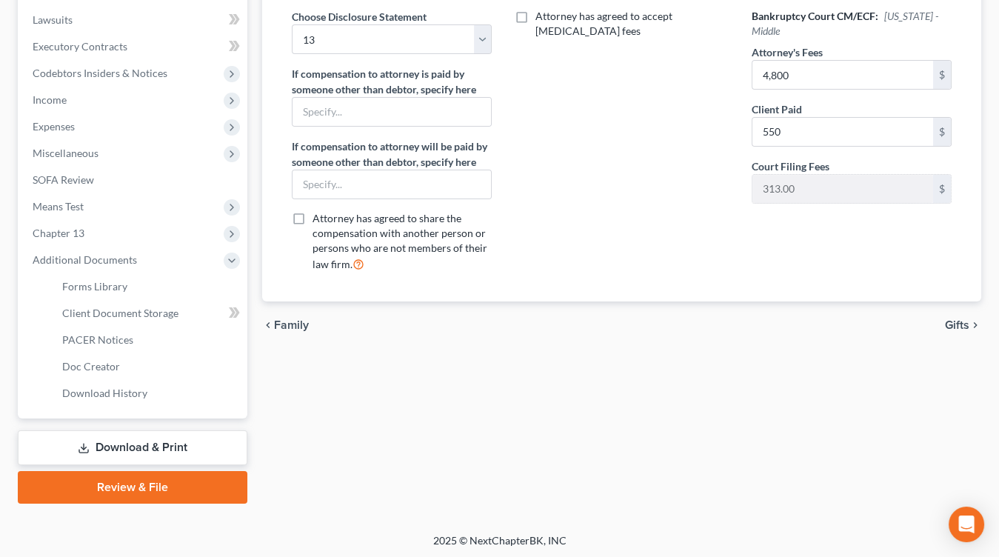
click at [132, 506] on div "Petition Navigation Case Dashboard Payments Invoices Payments Payments Credit R…" at bounding box center [499, 135] width 963 height 760
click at [140, 497] on link "Review & File" at bounding box center [133, 487] width 230 height 33
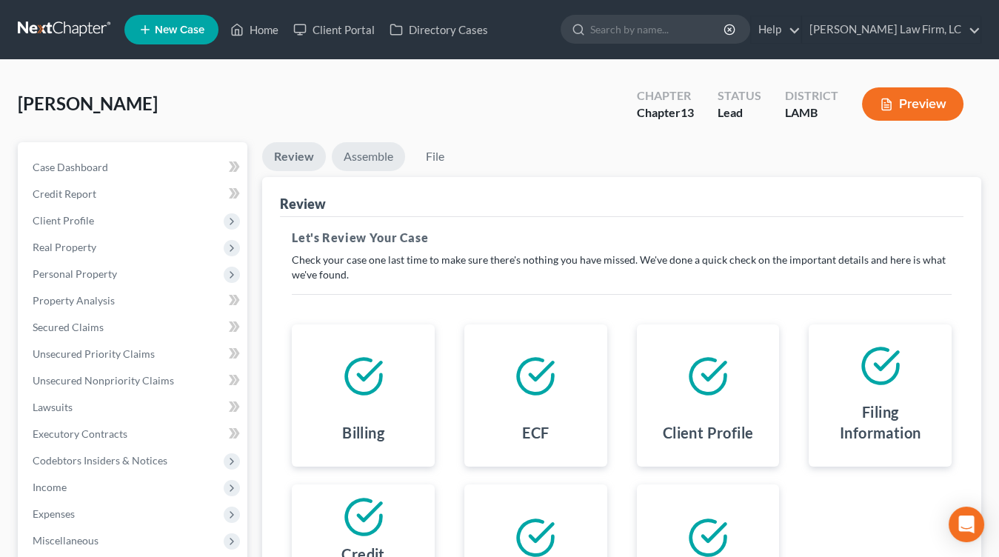
click at [378, 150] on link "Assemble" at bounding box center [368, 156] width 73 height 29
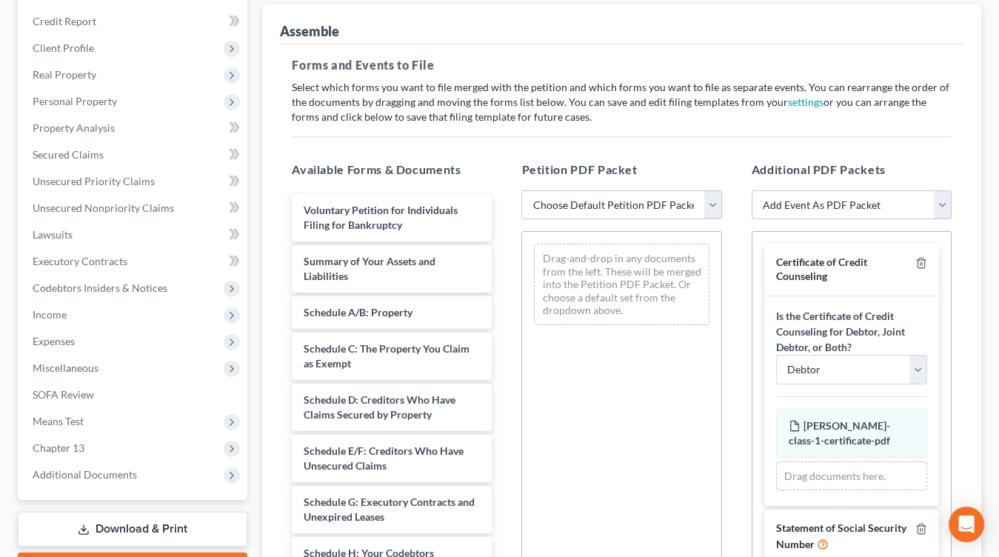
scroll to position [173, 0]
click at [605, 179] on div "Petition PDF Packet Choose Default Petition PDF Packet Emergency Filing (Volunt…" at bounding box center [621, 399] width 230 height 502
click at [605, 192] on select "Choose Default Petition PDF Packet Emergency Filing (Voluntary Petition and Cre…" at bounding box center [621, 205] width 200 height 30
select select "0"
click at [521, 190] on select "Choose Default Petition PDF Packet Emergency Filing (Voluntary Petition and Cre…" at bounding box center [621, 205] width 200 height 30
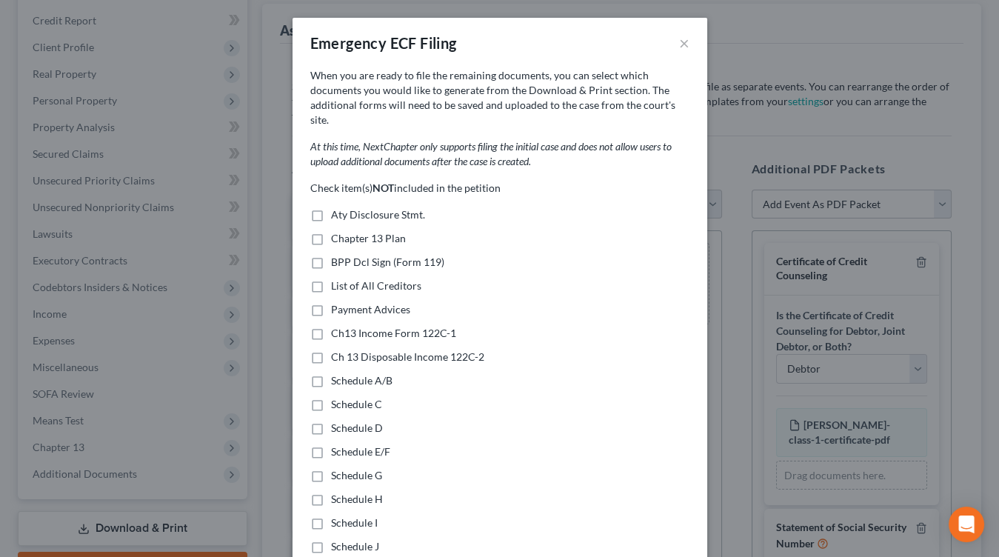
click at [389, 208] on span "Aty Disclosure Stmt." at bounding box center [378, 214] width 94 height 13
click at [346, 207] on input "Aty Disclosure Stmt." at bounding box center [342, 212] width 10 height 10
checkbox input "true"
drag, startPoint x: 389, startPoint y: 227, endPoint x: 397, endPoint y: 241, distance: 15.6
click at [389, 232] on span "Chapter 13 Plan" at bounding box center [368, 238] width 75 height 13
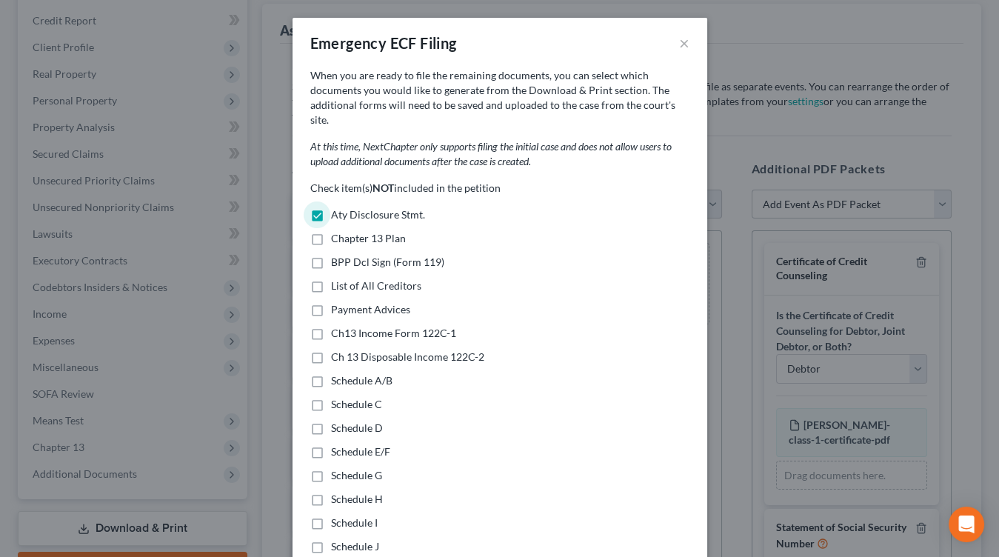
click at [346, 231] on input "Chapter 13 Plan" at bounding box center [342, 236] width 10 height 10
checkbox input "true"
click at [378, 303] on span "Payment Advices" at bounding box center [370, 309] width 79 height 13
click at [346, 302] on input "Payment Advices" at bounding box center [342, 307] width 10 height 10
checkbox input "true"
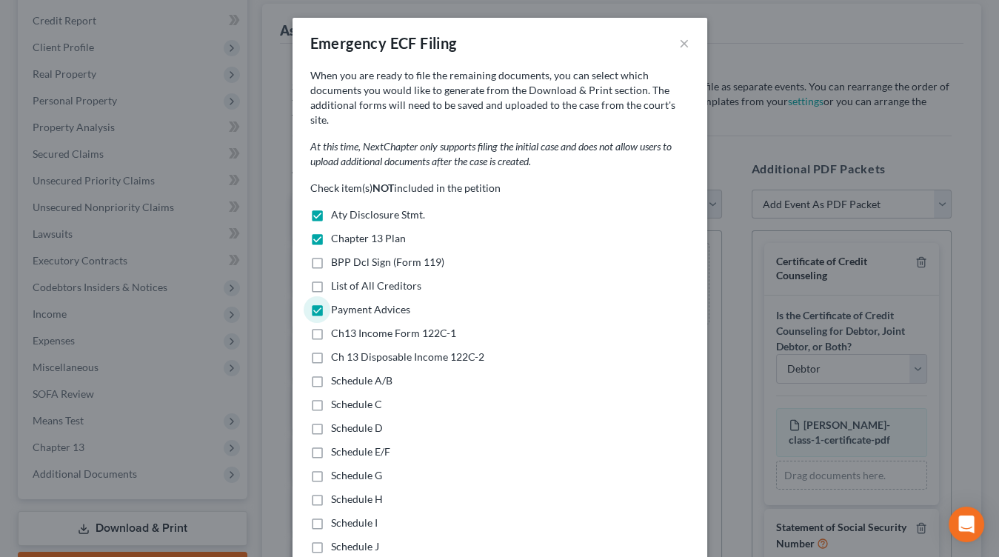
click at [414, 326] on span "Ch13 Income Form 122C-1" at bounding box center [393, 332] width 125 height 13
click at [346, 326] on input "Ch13 Income Form 122C-1" at bounding box center [342, 331] width 10 height 10
checkbox input "true"
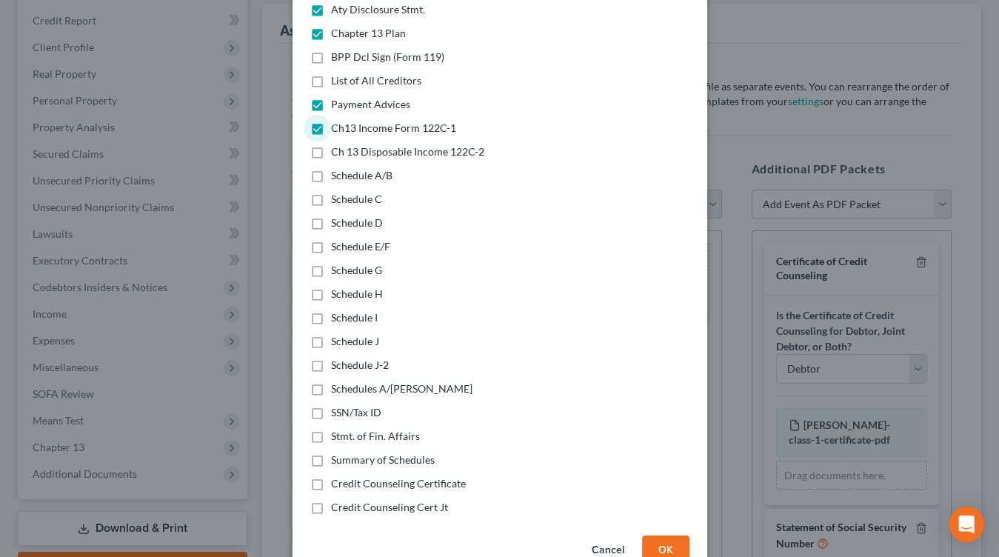
scroll to position [206, 0]
click at [392, 381] on span "Schedules A/B-J" at bounding box center [401, 387] width 141 height 13
click at [346, 381] on input "Schedules A/B-J" at bounding box center [342, 386] width 10 height 10
checkbox input "true"
drag, startPoint x: 360, startPoint y: 421, endPoint x: 369, endPoint y: 440, distance: 21.5
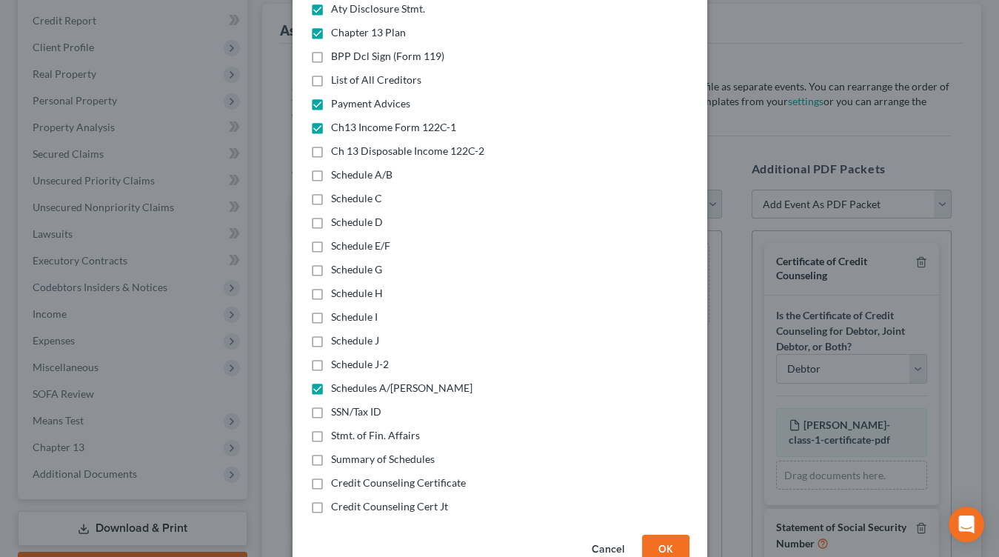
click at [360, 429] on span "Stmt. of Fin. Affairs" at bounding box center [375, 435] width 89 height 13
click at [346, 428] on input "Stmt. of Fin. Affairs" at bounding box center [342, 433] width 10 height 10
checkbox input "true"
drag, startPoint x: 392, startPoint y: 445, endPoint x: 477, endPoint y: 500, distance: 101.0
click at [393, 452] on span "Summary of Schedules" at bounding box center [383, 458] width 104 height 13
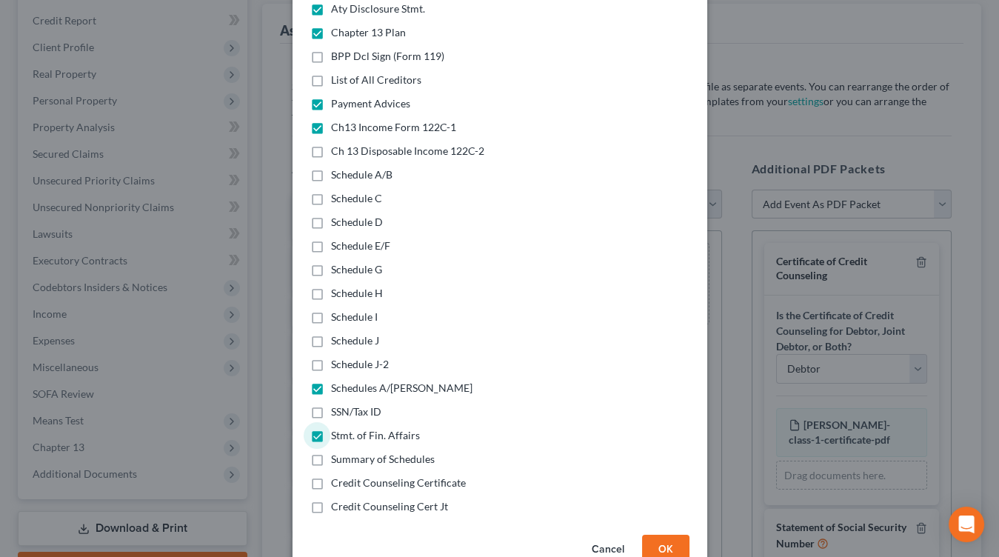
click at [346, 452] on input "Summary of Schedules" at bounding box center [342, 457] width 10 height 10
checkbox input "true"
click at [689, 535] on div "Cancel OK" at bounding box center [499, 552] width 415 height 47
drag, startPoint x: 678, startPoint y: 535, endPoint x: 770, endPoint y: 480, distance: 106.9
click at [678, 535] on button "OK" at bounding box center [665, 550] width 47 height 30
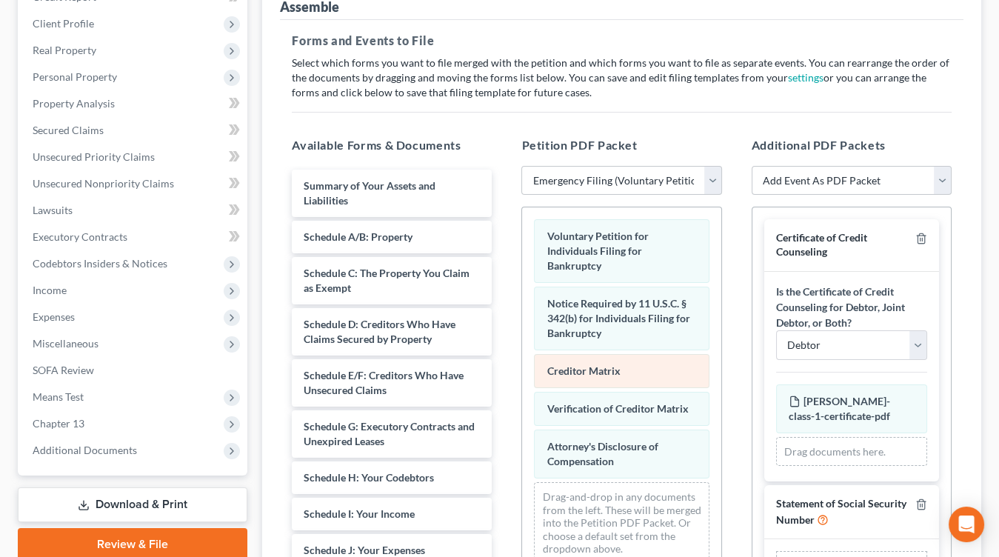
scroll to position [200, 0]
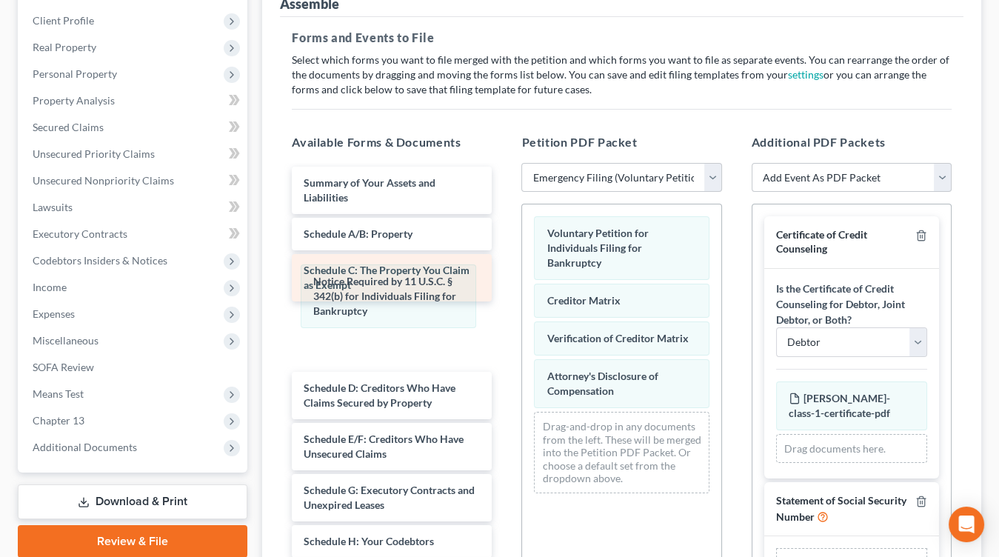
drag, startPoint x: 623, startPoint y: 295, endPoint x: 423, endPoint y: 292, distance: 200.7
click at [522, 293] on div "Notice Required by 11 U.S.C. § 342(b) for Individuals Filing for Bankruptcy Vol…" at bounding box center [621, 354] width 198 height 301
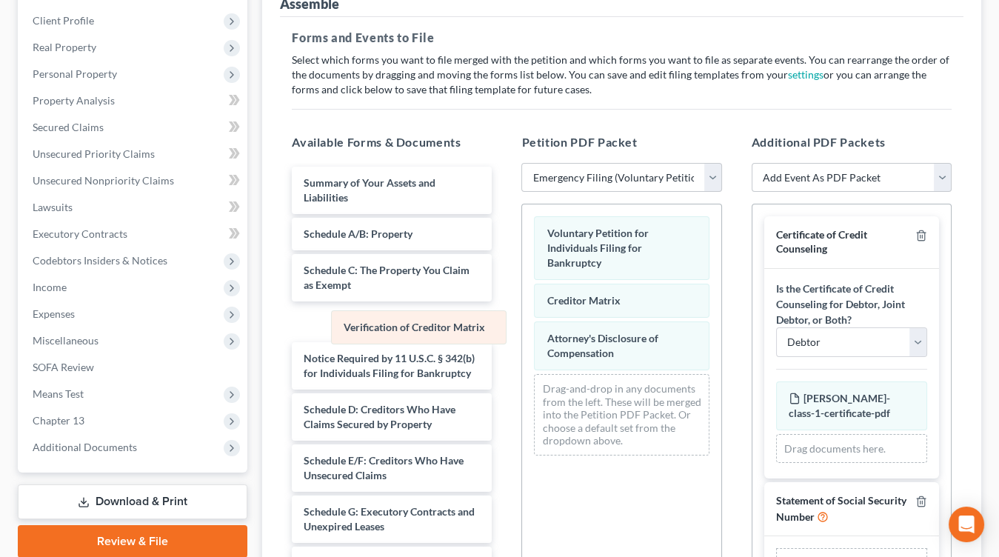
drag, startPoint x: 615, startPoint y: 318, endPoint x: 419, endPoint y: 326, distance: 196.4
click at [522, 325] on div "Verification of Creditor Matrix Voluntary Petition for Individuals Filing for B…" at bounding box center [621, 335] width 198 height 263
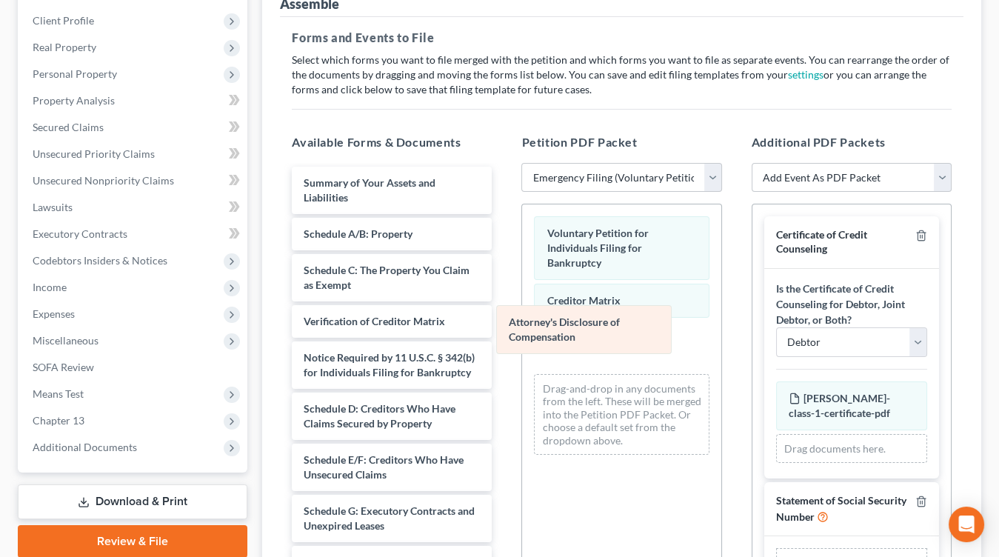
drag, startPoint x: 591, startPoint y: 324, endPoint x: 328, endPoint y: 343, distance: 263.5
click at [522, 343] on div "Attorney's Disclosure of Compensation Voluntary Petition for Individuals Filing…" at bounding box center [621, 335] width 198 height 262
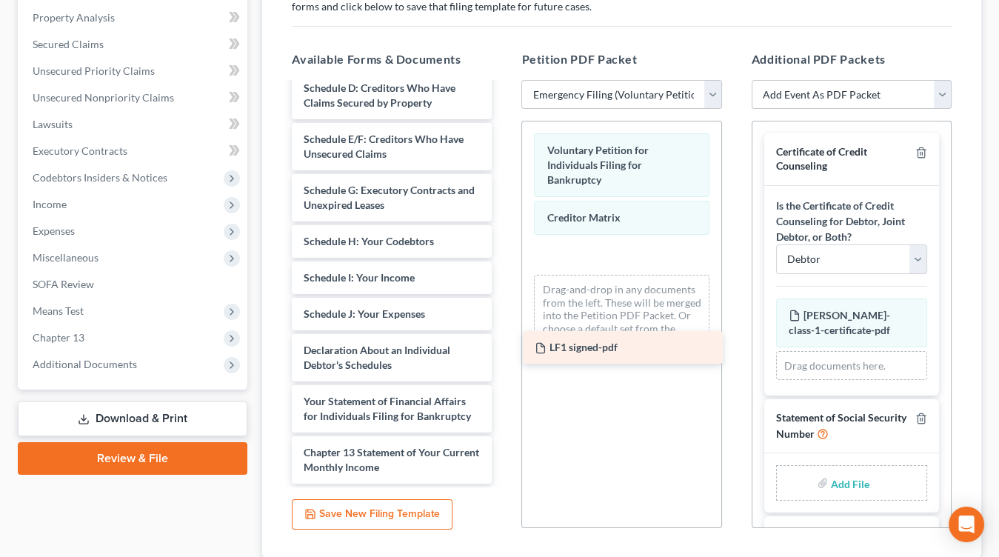
scroll to position [289, 0]
drag, startPoint x: 473, startPoint y: 432, endPoint x: 577, endPoint y: 325, distance: 149.2
click at [503, 325] on div "LF1 signed-pdf Summary of Your Assets and Liabilities Schedule A/B: Property Sc…" at bounding box center [392, 139] width 224 height 689
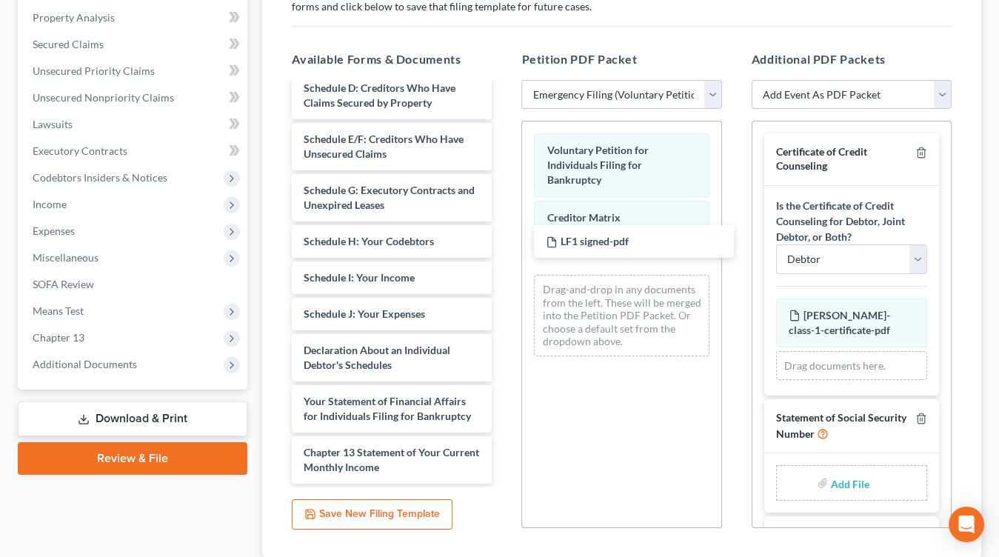
scroll to position [278, 0]
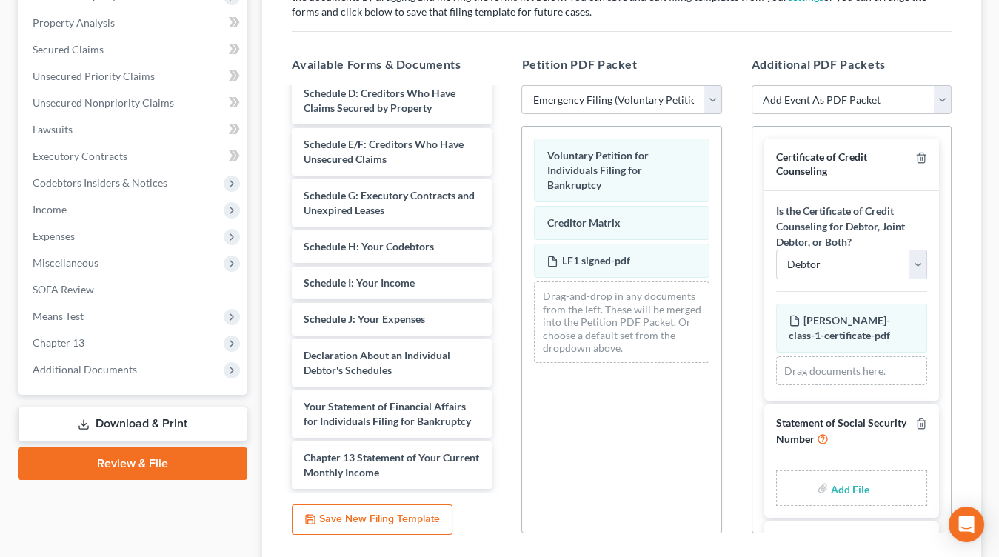
click at [833, 106] on select "Add Event As PDF Packet Amended List of Creditors Amended List of Creditors and…" at bounding box center [851, 100] width 200 height 30
select select "26"
click at [751, 85] on select "Add Event As PDF Packet Amended List of Creditors Amended List of Creditors and…" at bounding box center [851, 100] width 200 height 30
select select
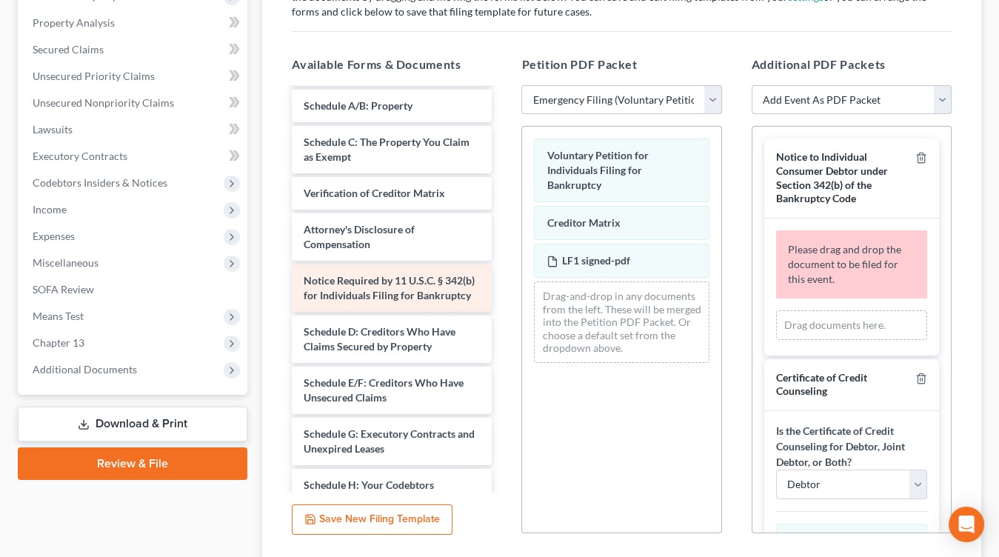
scroll to position [36, 0]
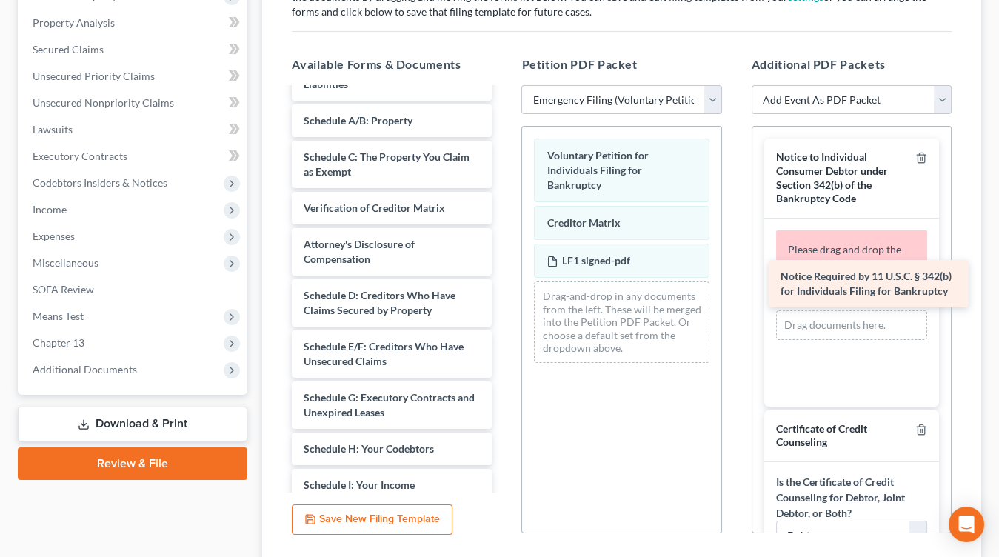
drag, startPoint x: 404, startPoint y: 295, endPoint x: 880, endPoint y: 277, distance: 476.4
click at [503, 277] on div "Notice Required by 11 U.S.C. § 342(b) for Individuals Filing for Bankruptcy Sum…" at bounding box center [392, 371] width 224 height 637
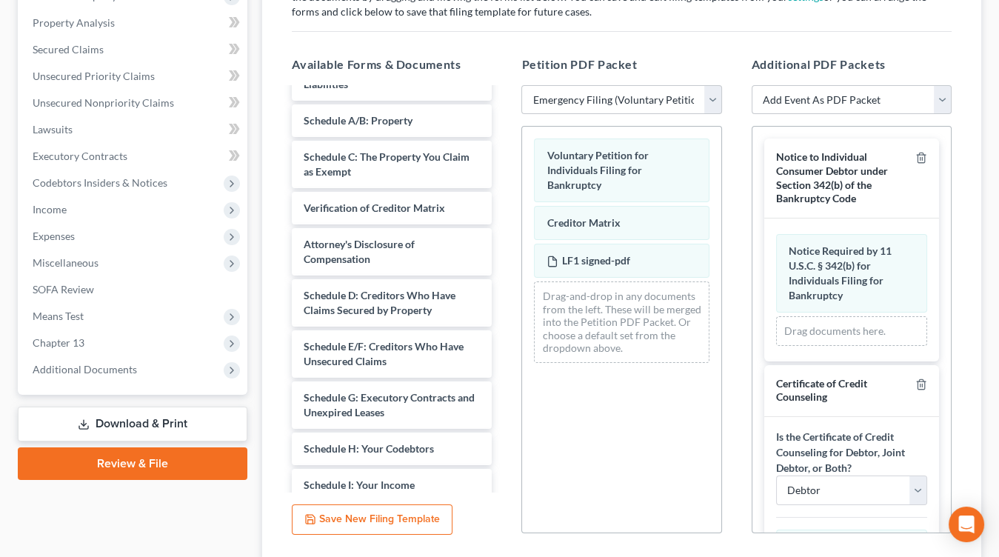
scroll to position [385, 0]
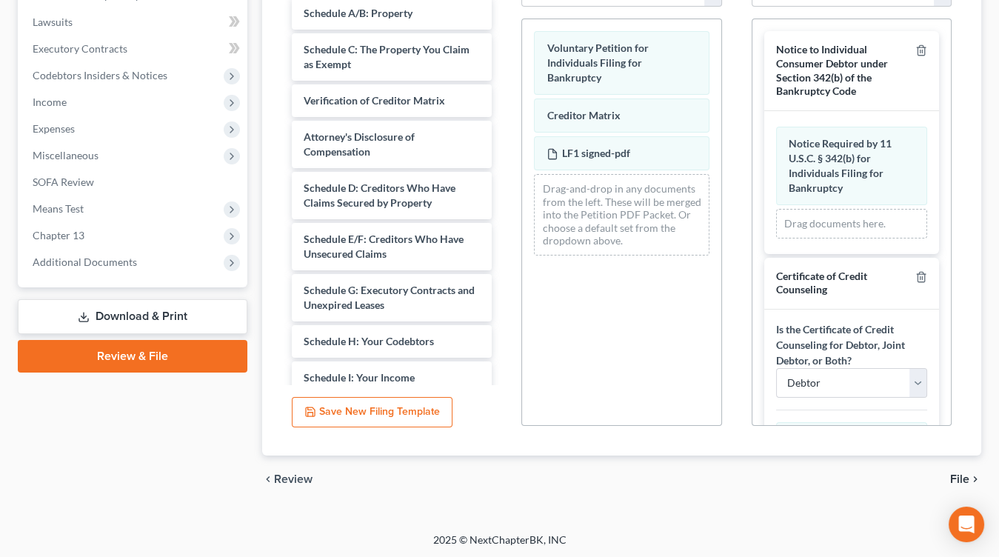
click at [959, 478] on span "File" at bounding box center [959, 479] width 19 height 12
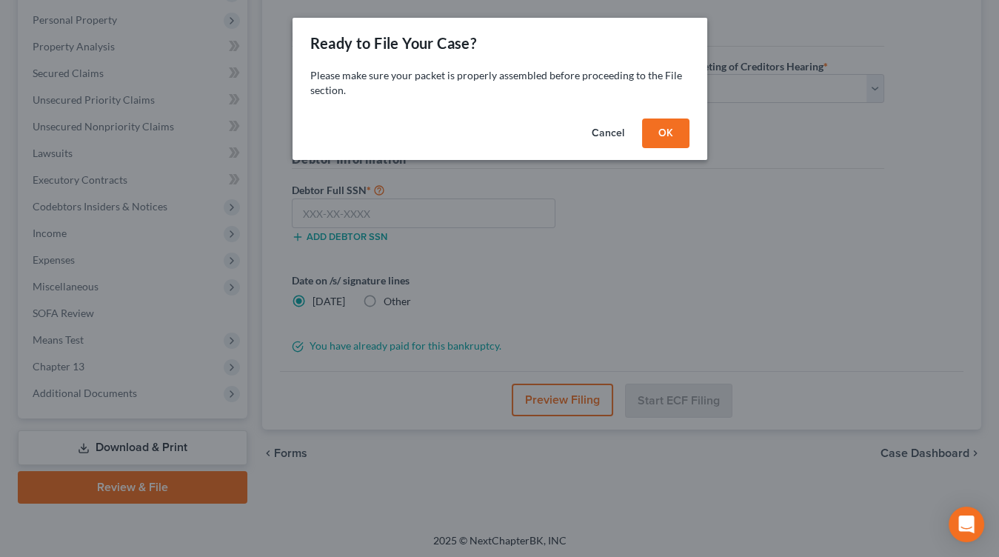
click at [632, 122] on button "Cancel" at bounding box center [608, 133] width 56 height 30
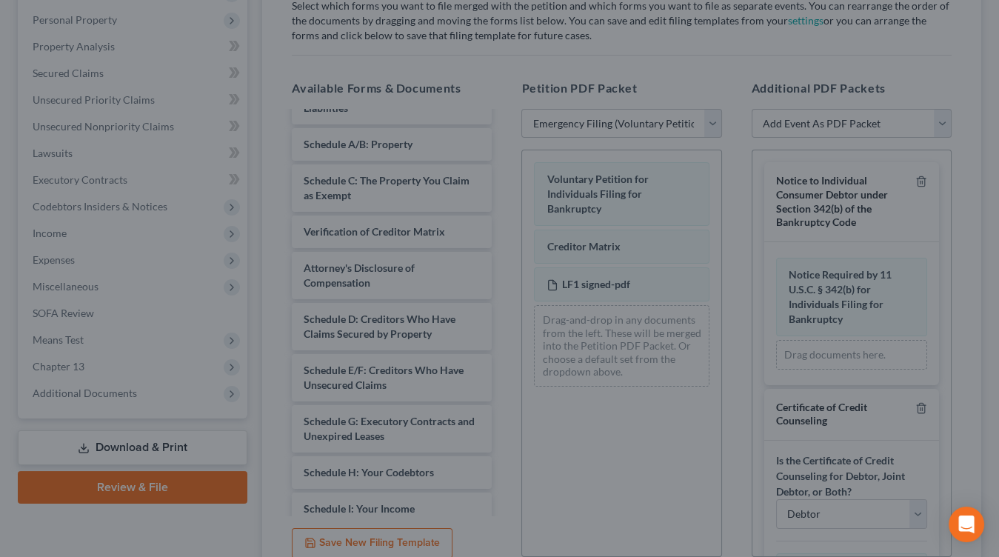
drag, startPoint x: 636, startPoint y: 121, endPoint x: 669, endPoint y: 139, distance: 37.1
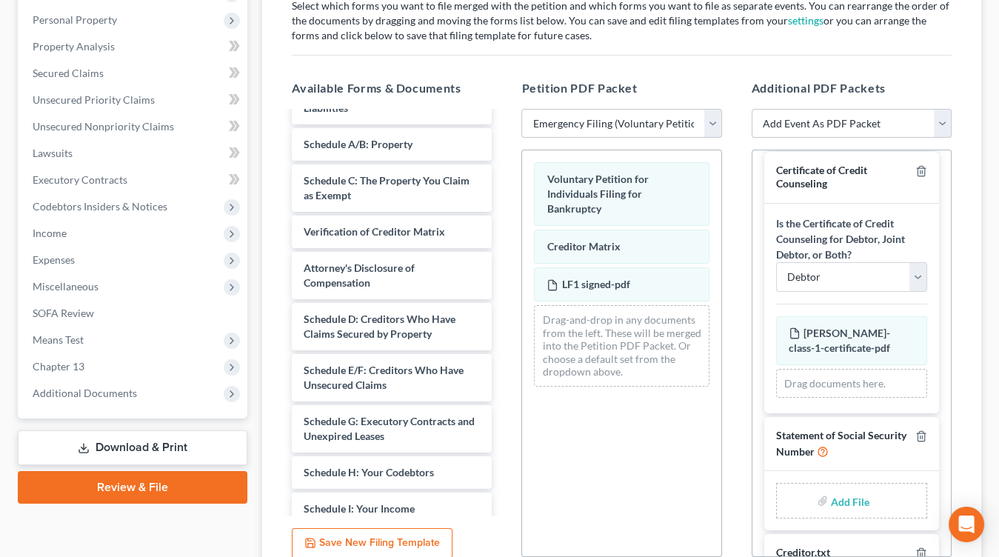
scroll to position [282, 0]
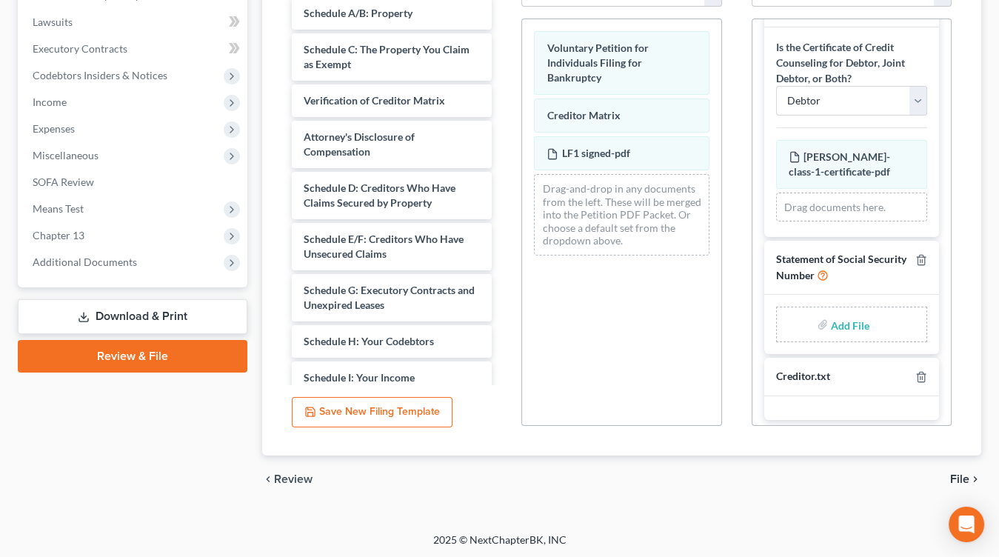
click at [969, 466] on div "chevron_left Review File chevron_right" at bounding box center [621, 478] width 719 height 47
click at [969, 473] on icon "chevron_right" at bounding box center [975, 479] width 12 height 12
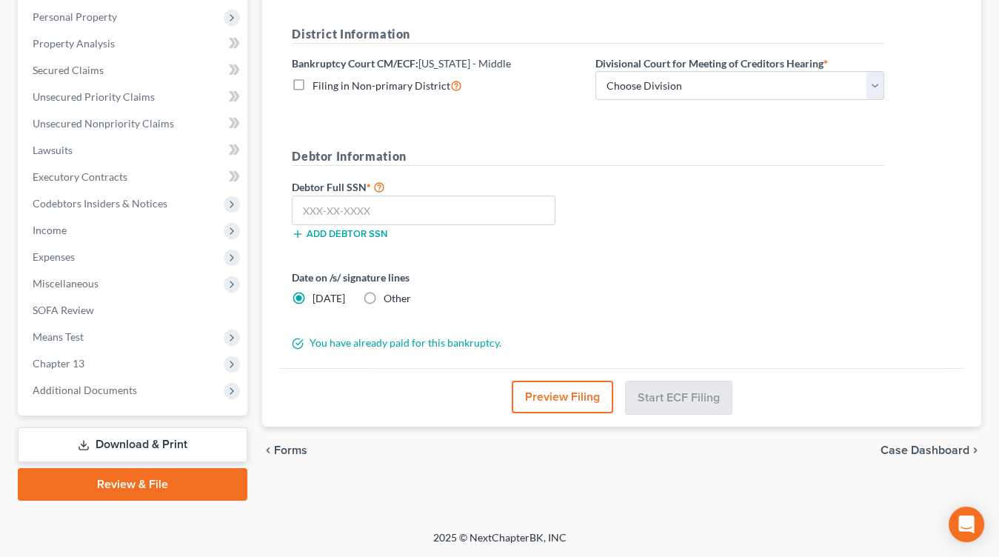
scroll to position [254, 0]
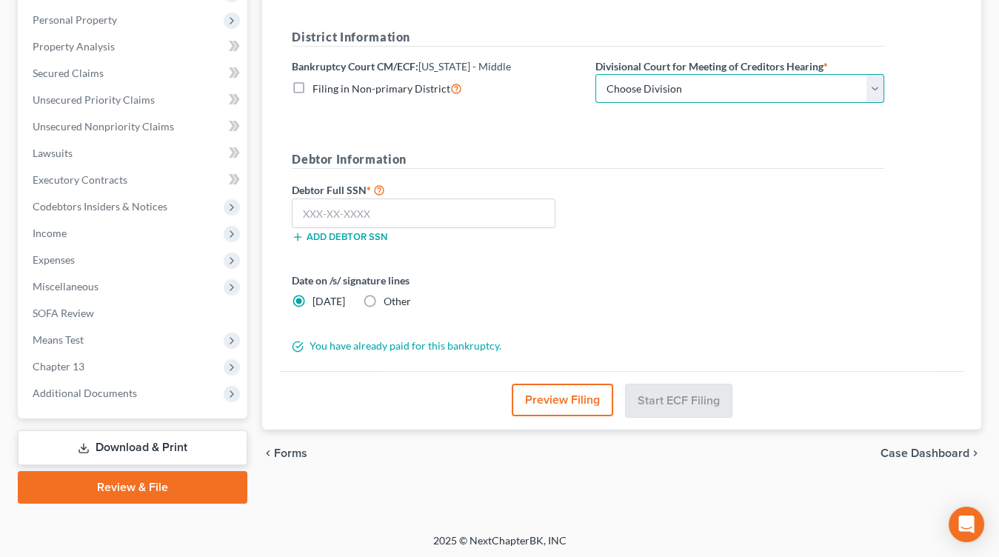
click at [708, 74] on select "Choose Division Baton Rouge" at bounding box center [739, 89] width 289 height 30
select select "0"
click at [595, 74] on select "Choose Division Baton Rouge" at bounding box center [739, 89] width 289 height 30
click at [383, 293] on div "Date on /s/ signature lines Today Other" at bounding box center [436, 290] width 304 height 36
click at [383, 295] on span "Other" at bounding box center [396, 301] width 27 height 13
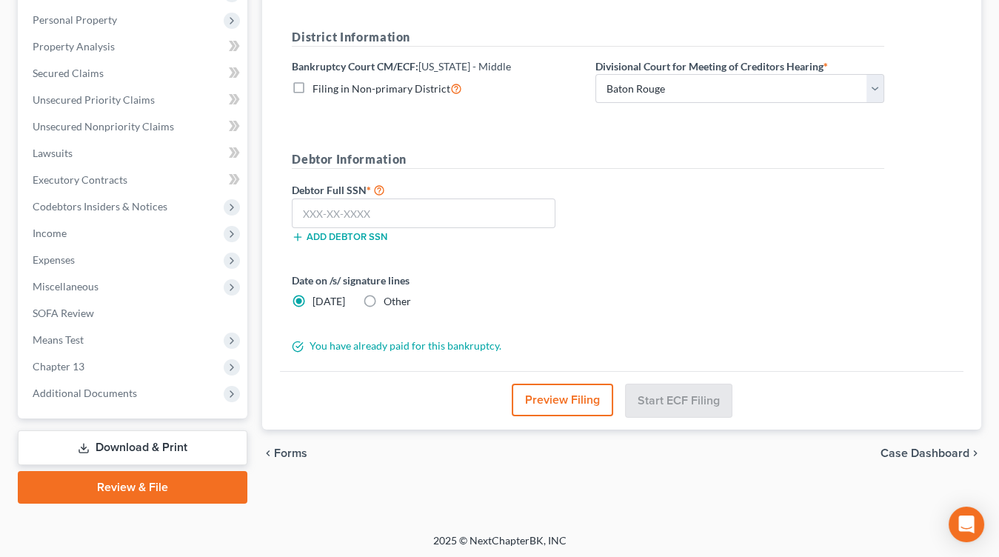
click at [389, 294] on input "Other" at bounding box center [394, 299] width 10 height 10
radio input "true"
radio input "false"
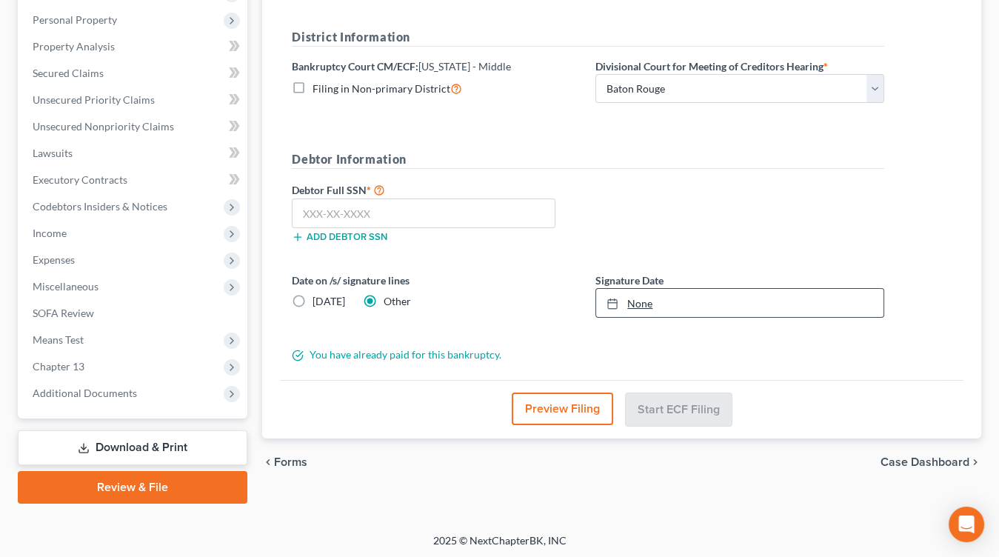
type input "9/9/2025"
click at [706, 310] on link "9/9/2025" at bounding box center [739, 303] width 287 height 28
click at [460, 218] on input "text" at bounding box center [424, 213] width 264 height 30
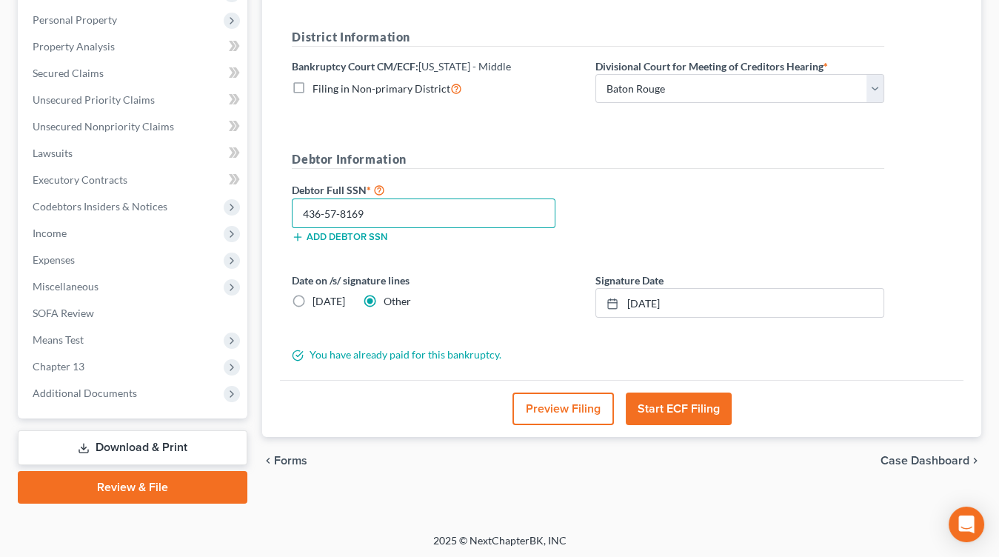
type input "436-57-8169"
click at [716, 395] on button "Start ECF Filing" at bounding box center [679, 408] width 106 height 33
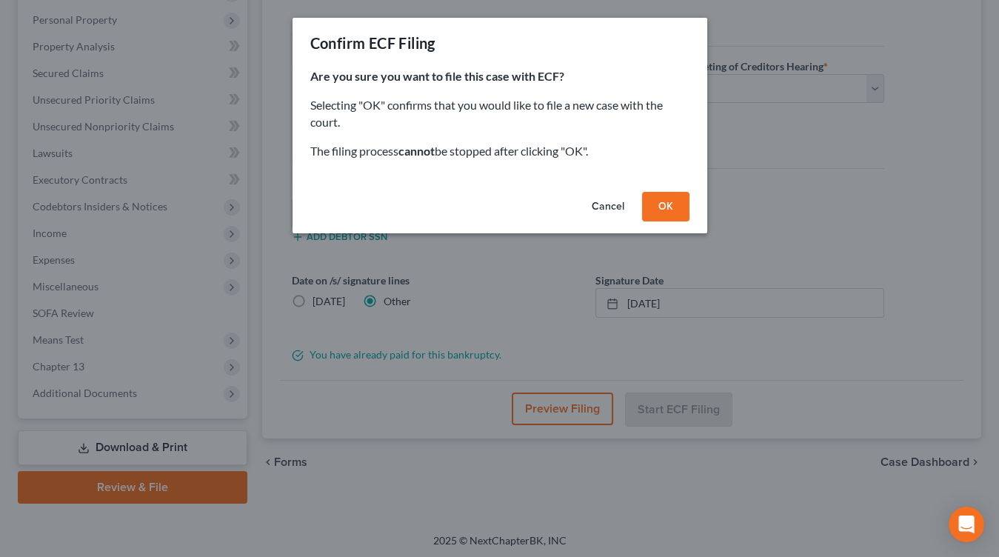
click at [663, 209] on button "OK" at bounding box center [665, 207] width 47 height 30
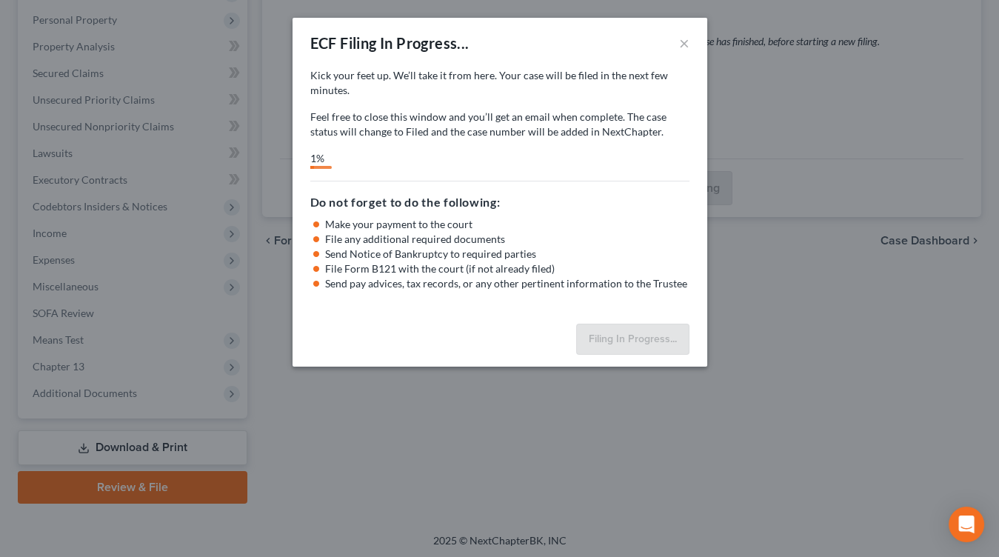
drag, startPoint x: 420, startPoint y: 150, endPoint x: 454, endPoint y: 86, distance: 72.2
click at [420, 150] on div "Kick your feet up. We’ll take it from here. Your case will be filed in the next…" at bounding box center [499, 118] width 379 height 101
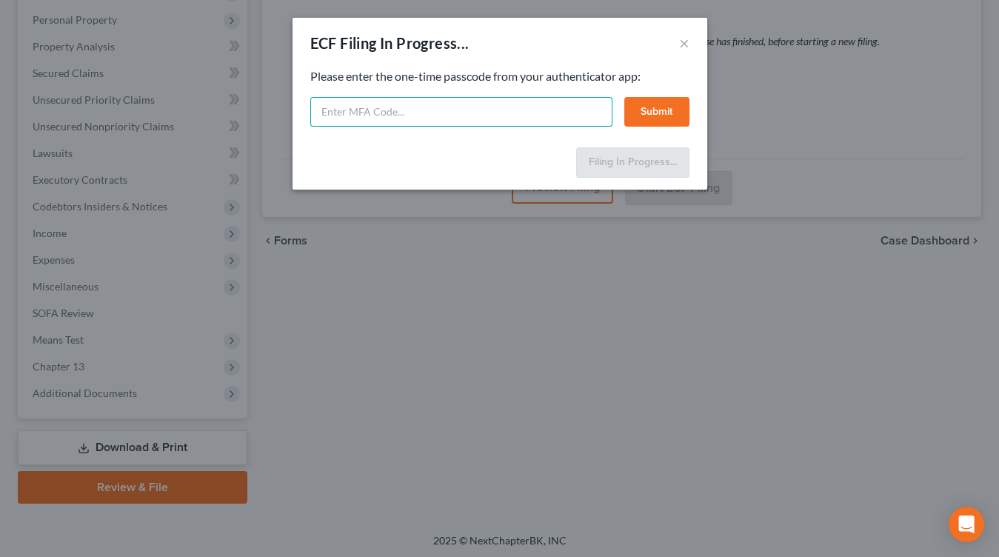
drag, startPoint x: 460, startPoint y: 115, endPoint x: 473, endPoint y: 113, distance: 13.5
click at [459, 115] on input "text" at bounding box center [461, 112] width 302 height 30
type input "007595"
click at [663, 108] on button "Submit" at bounding box center [656, 112] width 65 height 30
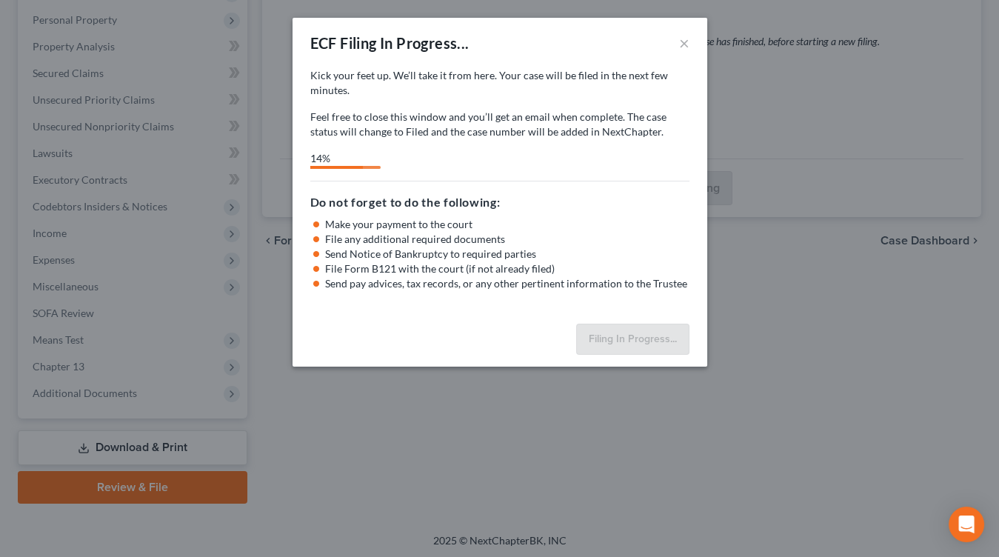
click at [677, 39] on div "ECF Filing In Progress... ×" at bounding box center [499, 43] width 415 height 50
click at [679, 38] on button "×" at bounding box center [684, 43] width 10 height 18
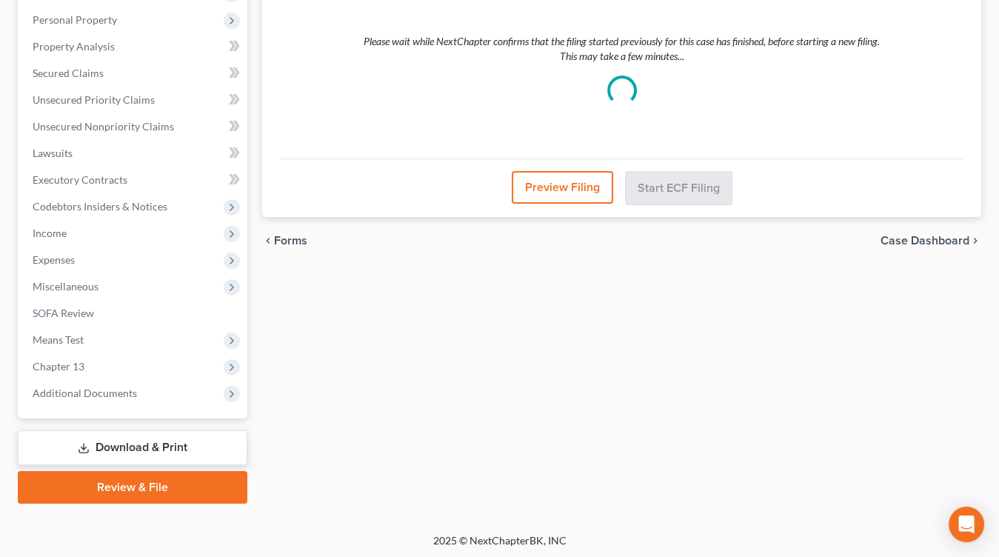
scroll to position [0, 0]
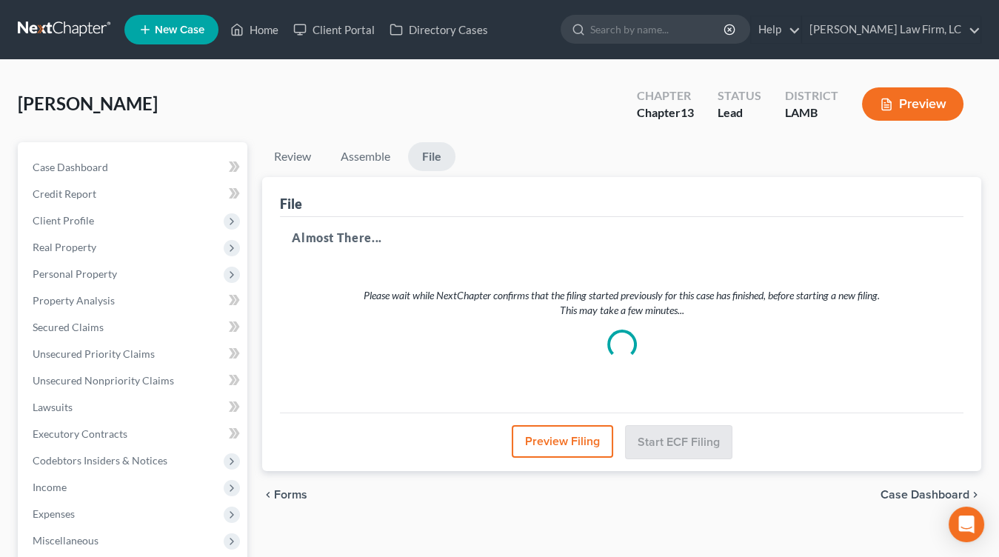
click at [93, 33] on link at bounding box center [65, 29] width 95 height 27
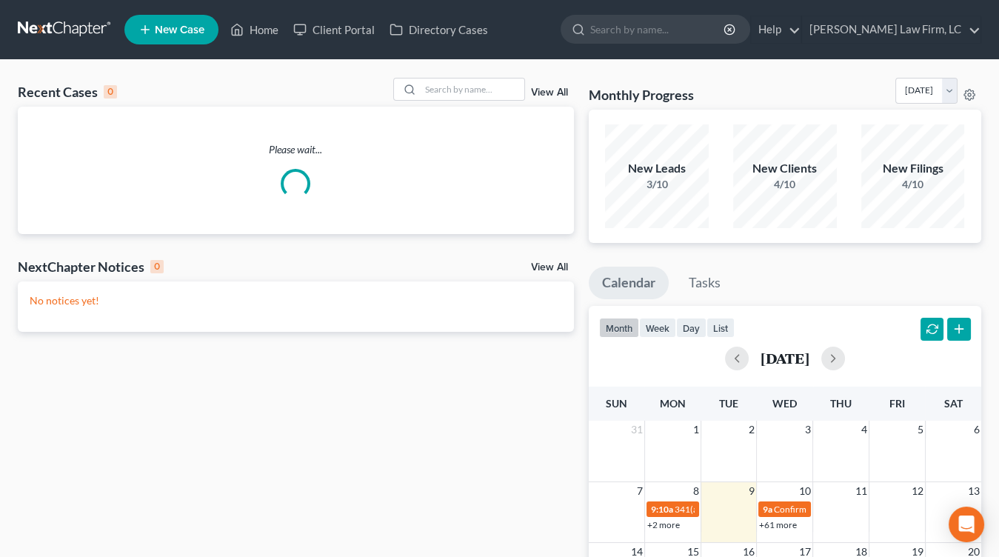
click at [5, 542] on div "Recent Cases 0 View All Please wait... NextChapter Notices 0 View All No notice…" at bounding box center [499, 444] width 999 height 768
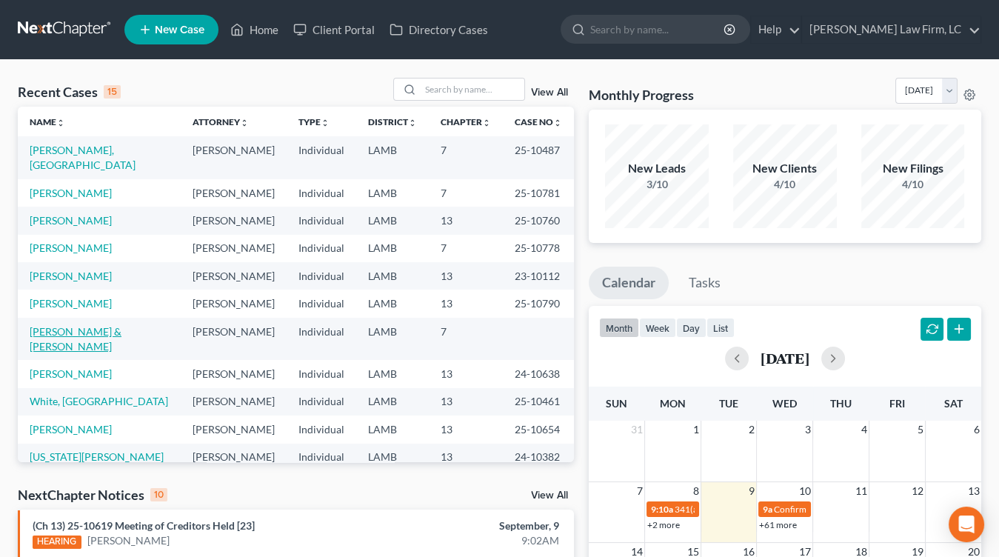
click at [78, 325] on link "[PERSON_NAME] & [PERSON_NAME]" at bounding box center [76, 338] width 92 height 27
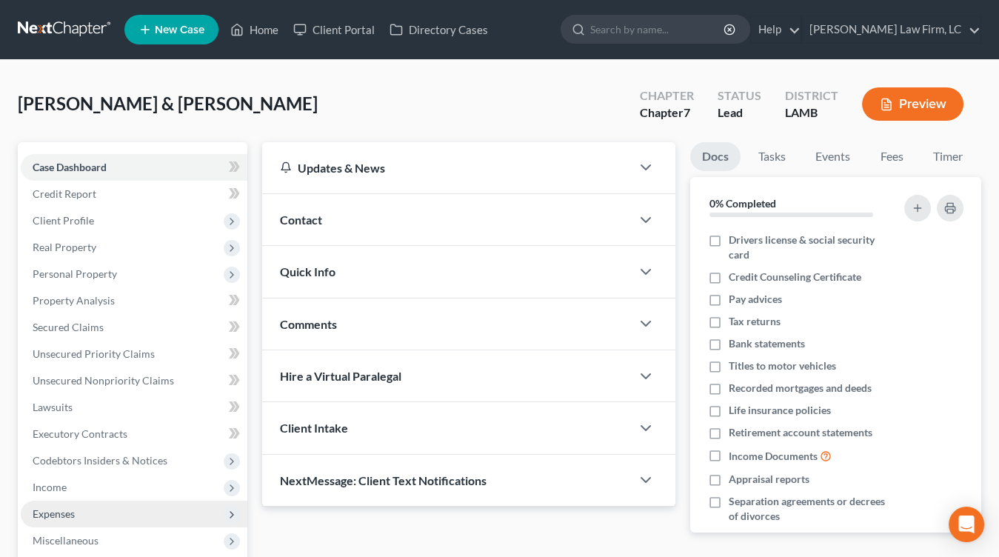
click at [82, 509] on span "Expenses" at bounding box center [134, 513] width 227 height 27
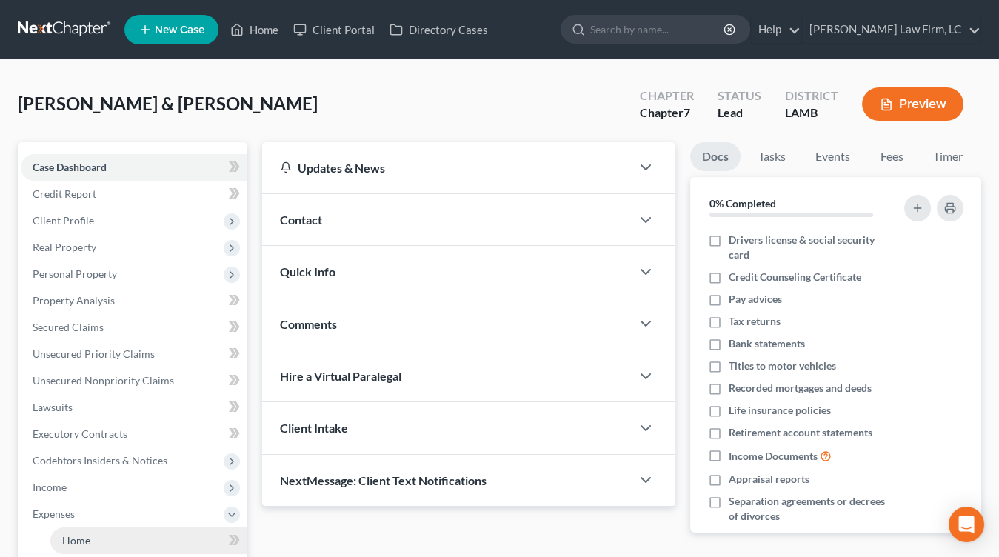
click at [79, 530] on link "Home" at bounding box center [148, 540] width 197 height 27
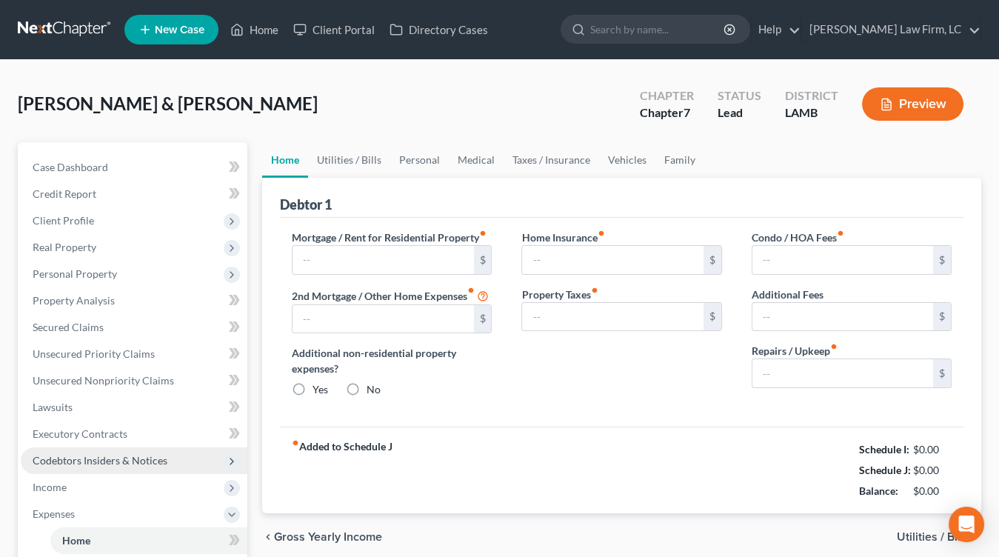
type input "1,000.00"
type input "0.00"
radio input "true"
type input "0.00"
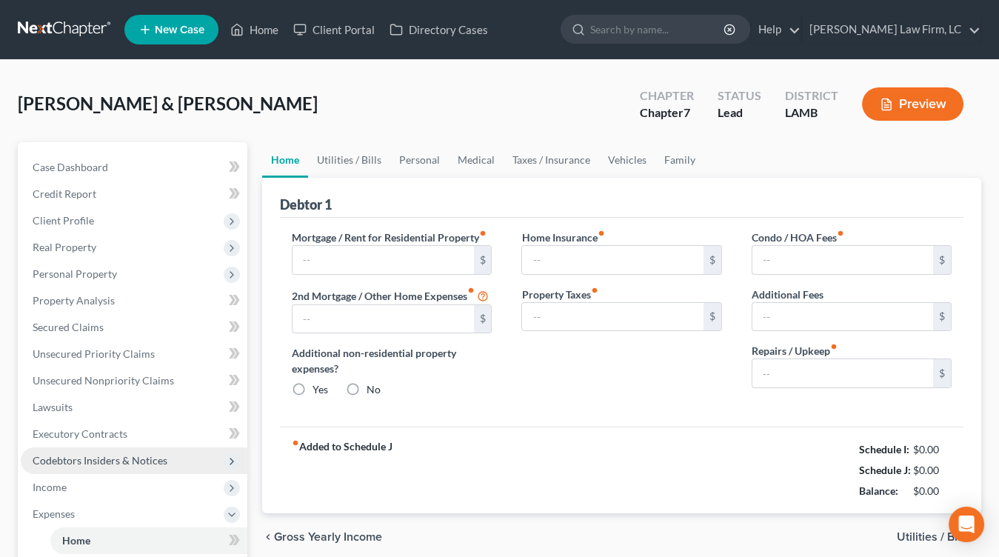
type input "0.00"
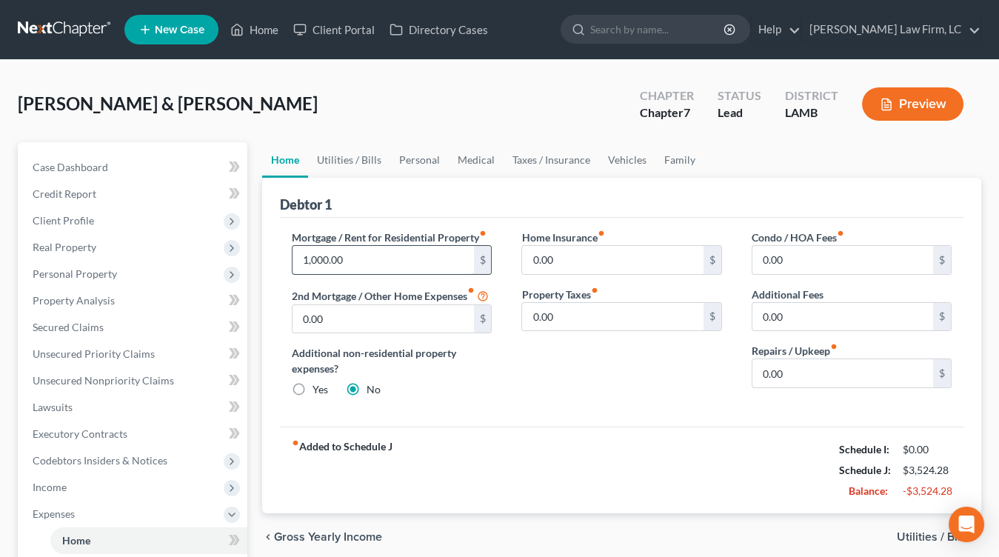
click at [364, 246] on input "1,000.00" at bounding box center [382, 260] width 181 height 28
click at [358, 249] on input "1,000.00" at bounding box center [382, 260] width 181 height 28
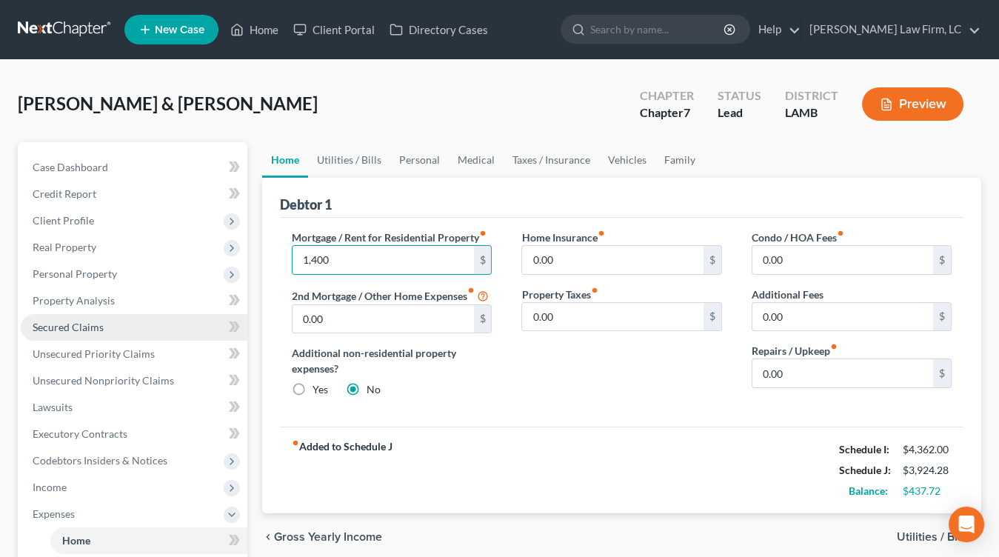
click at [113, 333] on link "Secured Claims" at bounding box center [134, 327] width 227 height 27
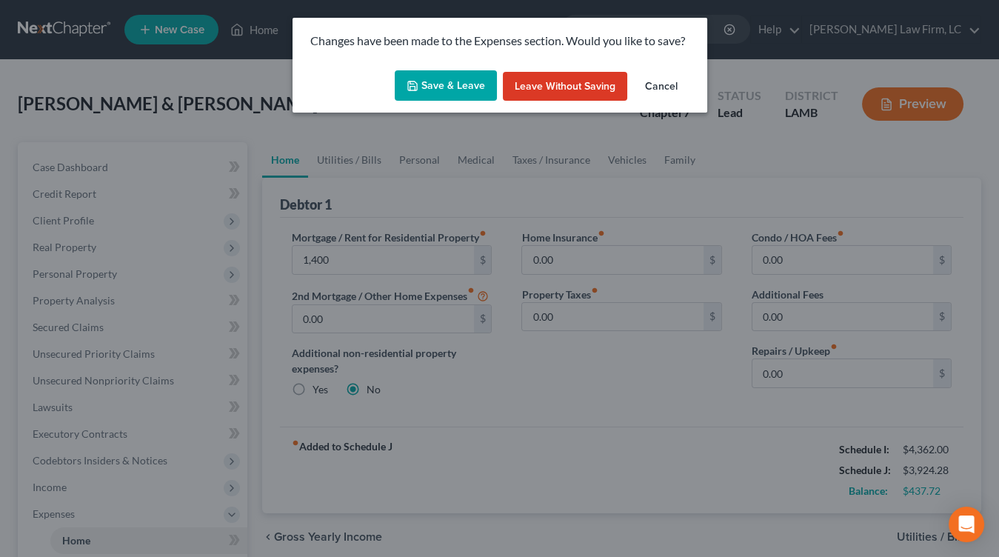
click at [463, 93] on button "Save & Leave" at bounding box center [446, 85] width 102 height 31
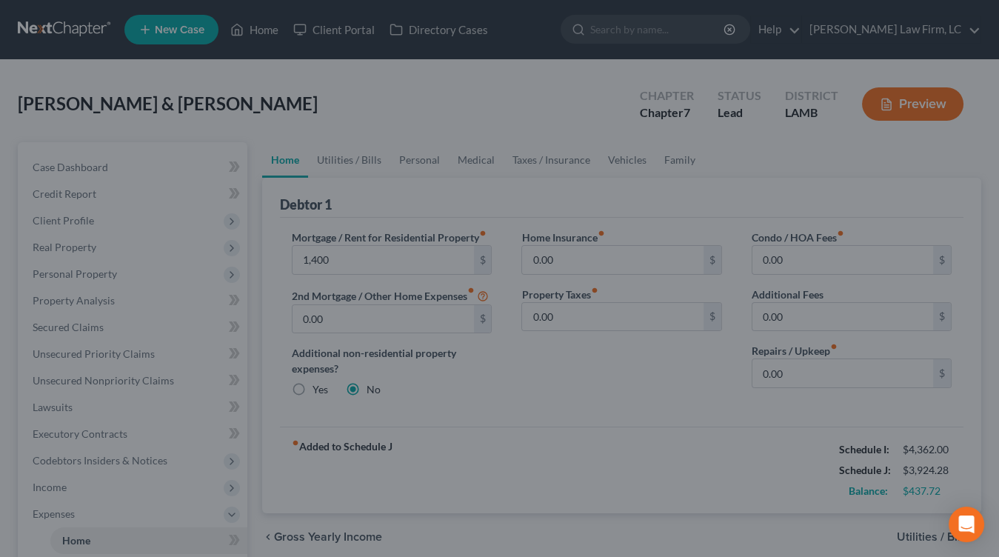
type input "1,400.00"
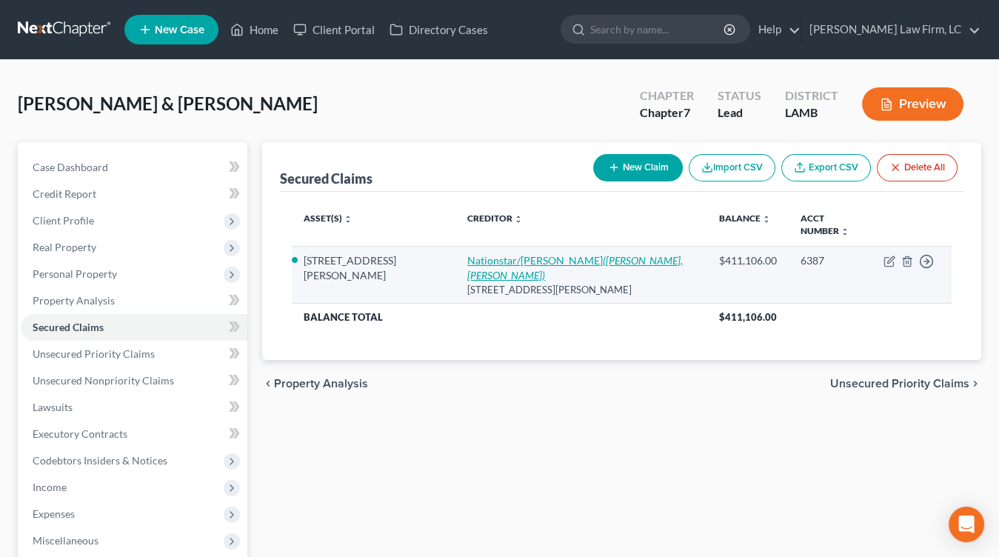
click at [504, 254] on link "Nationstar/Mr. Cooper (Mr. Cooper, Dean Morris)" at bounding box center [574, 267] width 215 height 27
select select "45"
select select "2"
select select "0"
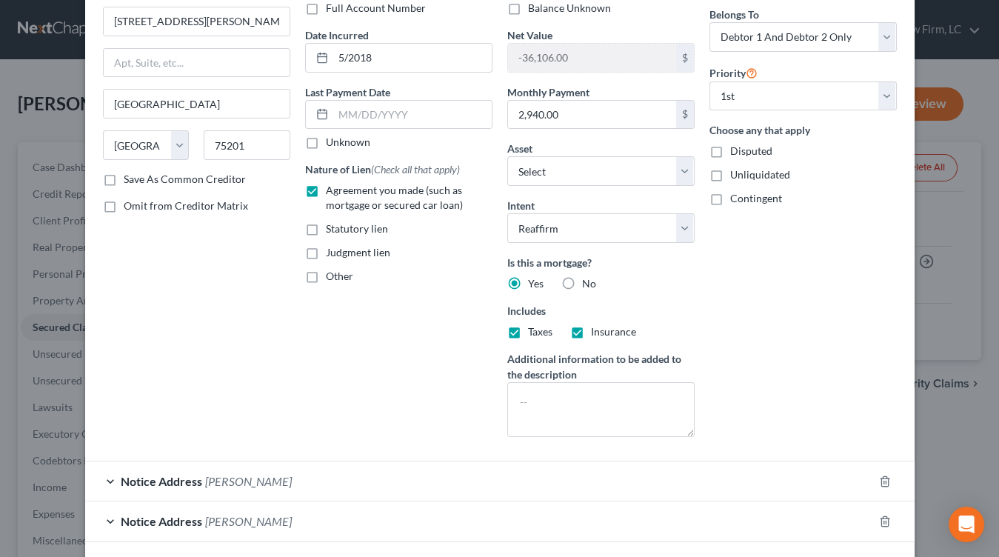
scroll to position [191, 0]
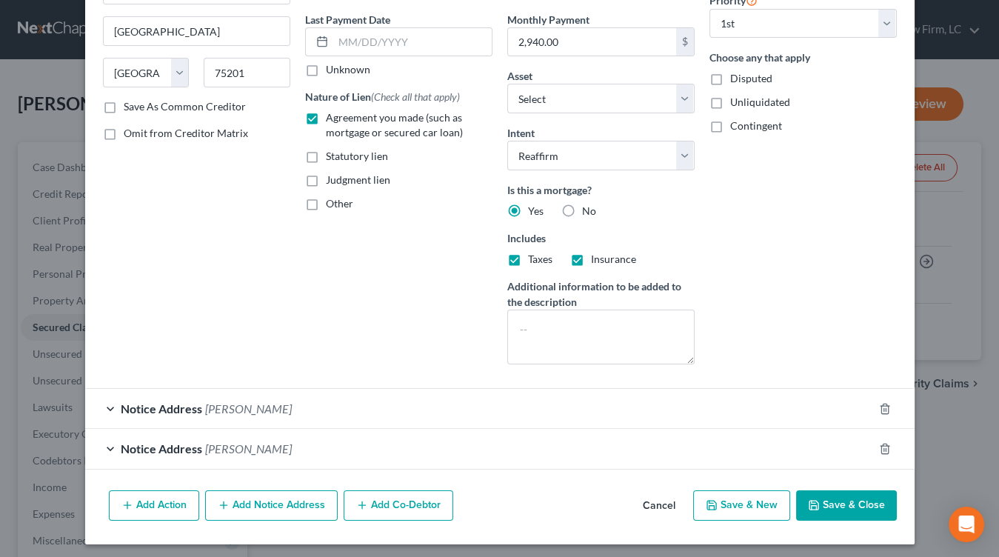
click at [817, 499] on icon "button" at bounding box center [814, 505] width 12 height 12
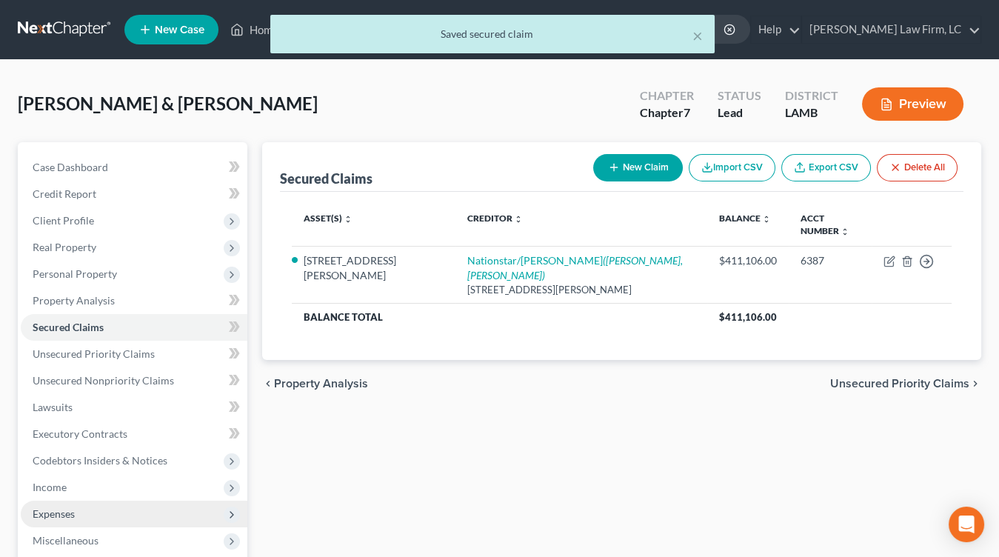
click at [73, 518] on span "Expenses" at bounding box center [54, 513] width 42 height 13
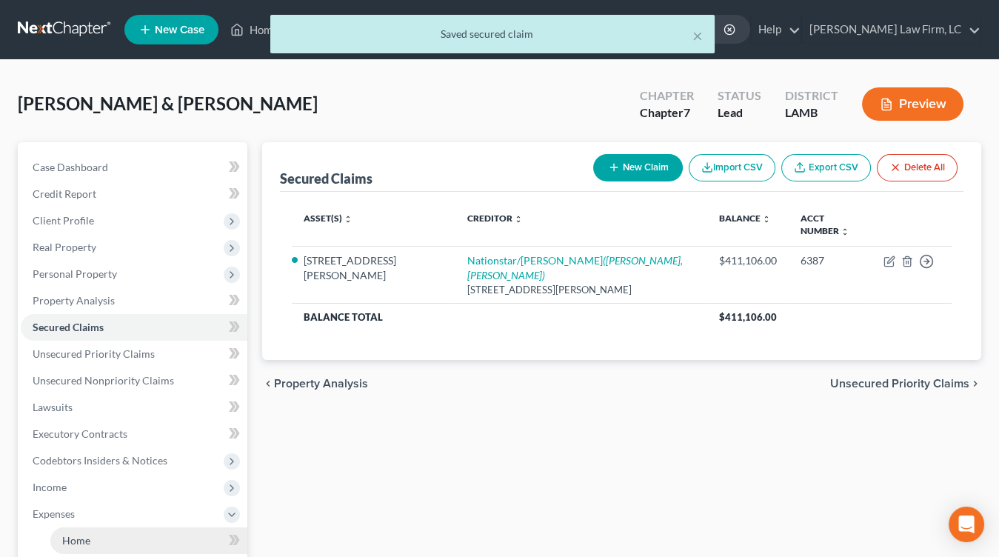
click at [80, 542] on span "Home" at bounding box center [76, 540] width 28 height 13
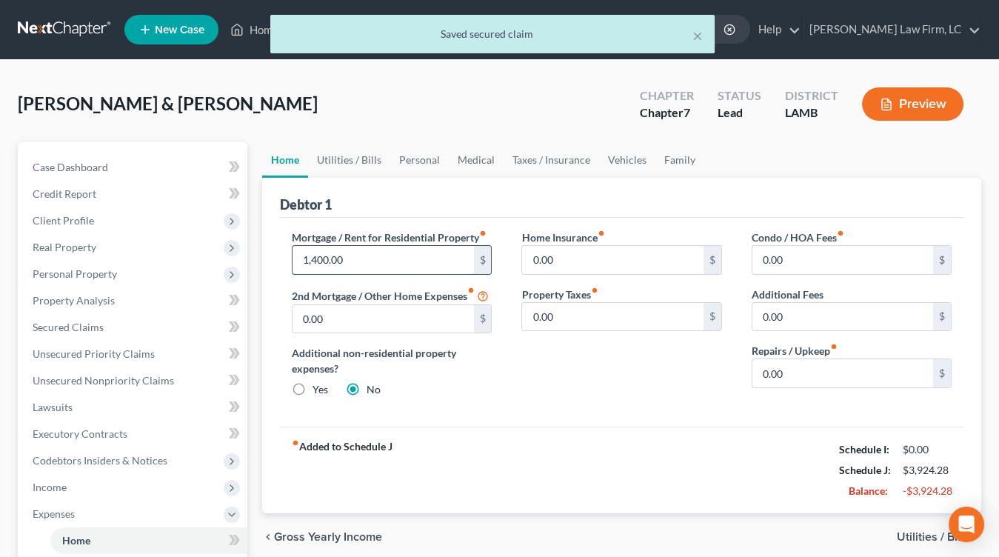
click at [349, 265] on input "1,400.00" at bounding box center [382, 260] width 181 height 28
click at [350, 263] on input "1,400.00" at bounding box center [382, 260] width 181 height 28
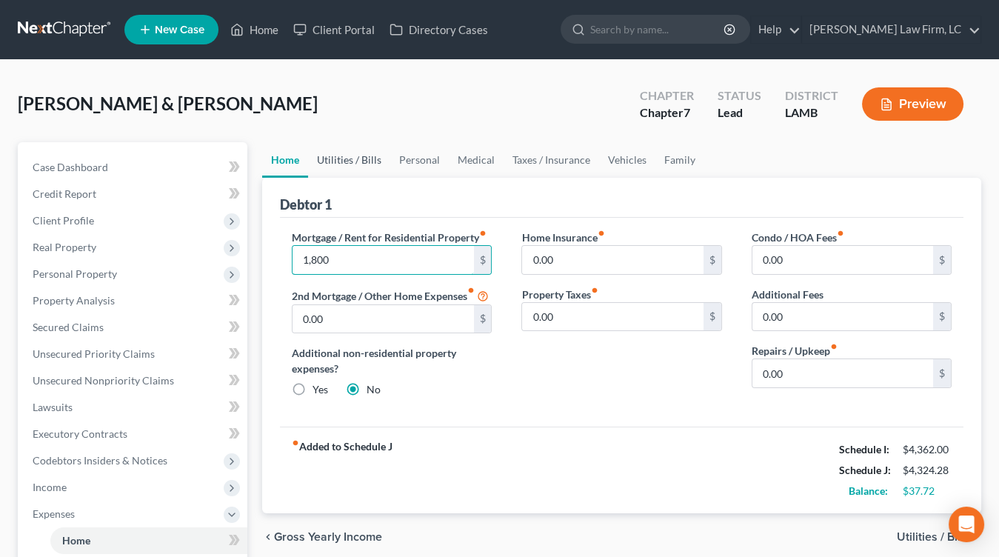
type input "1,800"
click at [351, 149] on link "Utilities / Bills" at bounding box center [349, 160] width 82 height 36
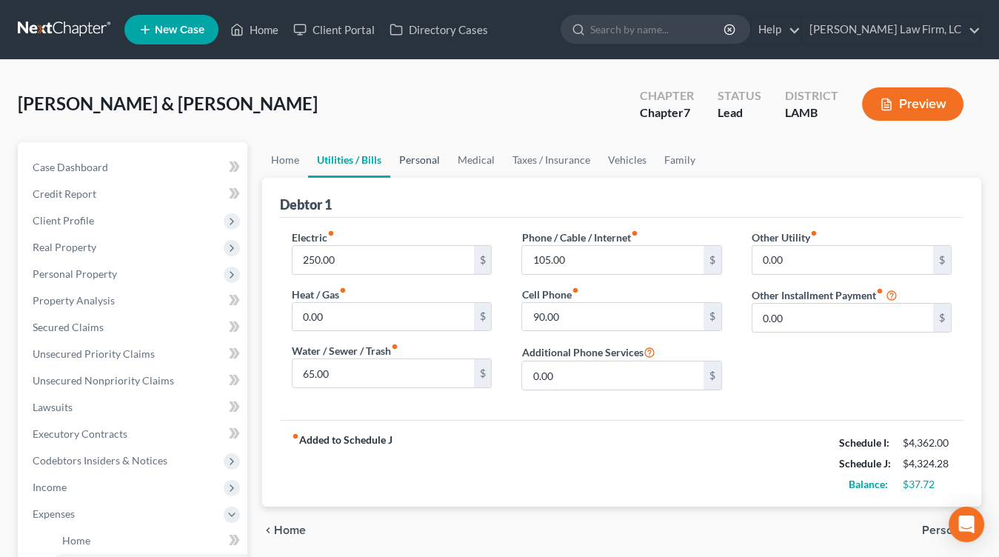
click at [421, 153] on link "Personal" at bounding box center [419, 160] width 58 height 36
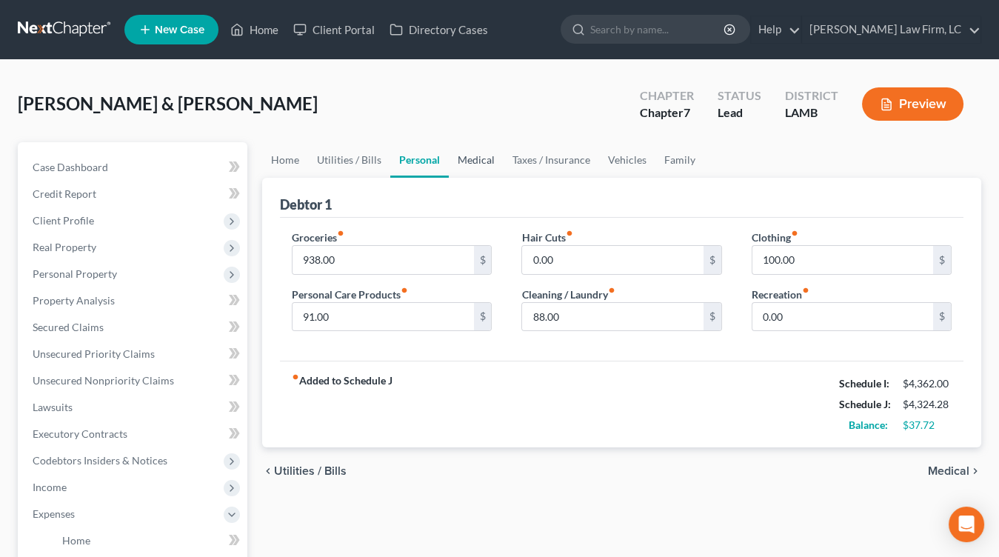
click at [476, 153] on link "Medical" at bounding box center [476, 160] width 55 height 36
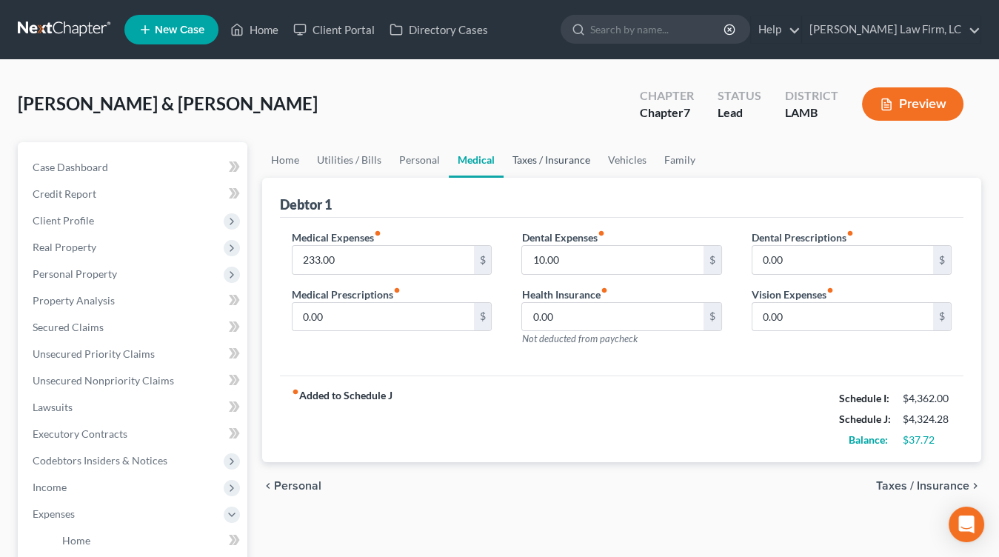
click at [560, 156] on link "Taxes / Insurance" at bounding box center [551, 160] width 96 height 36
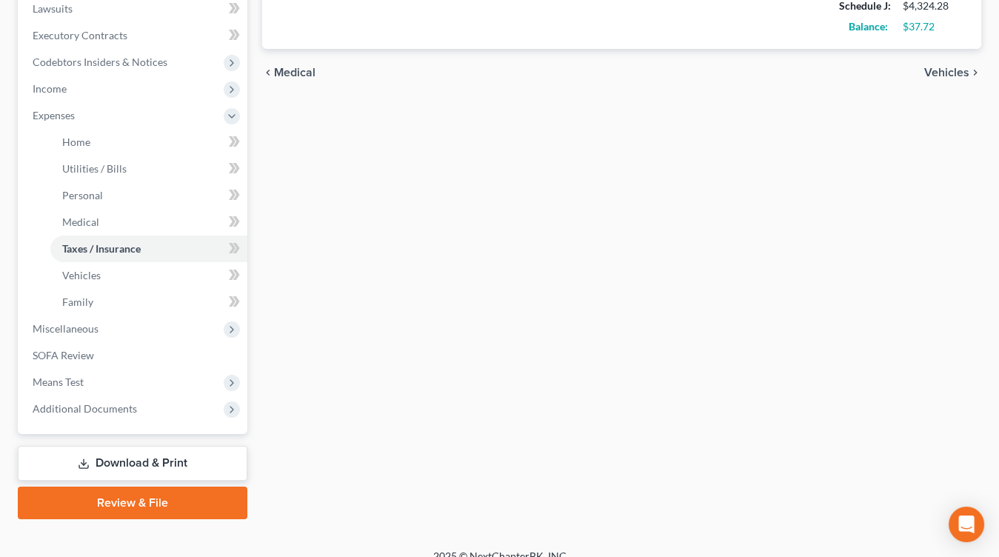
scroll to position [415, 0]
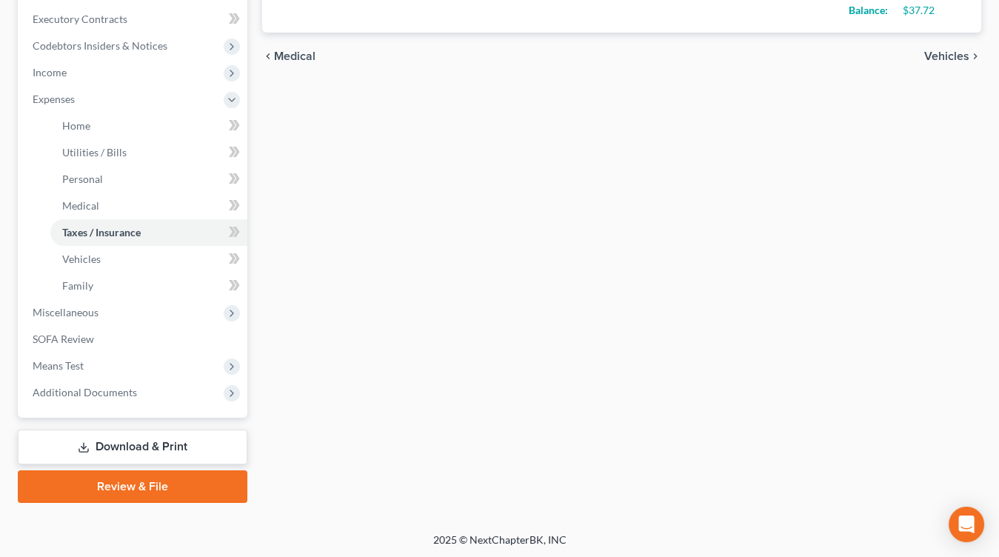
click at [104, 437] on link "Download & Print" at bounding box center [133, 446] width 230 height 35
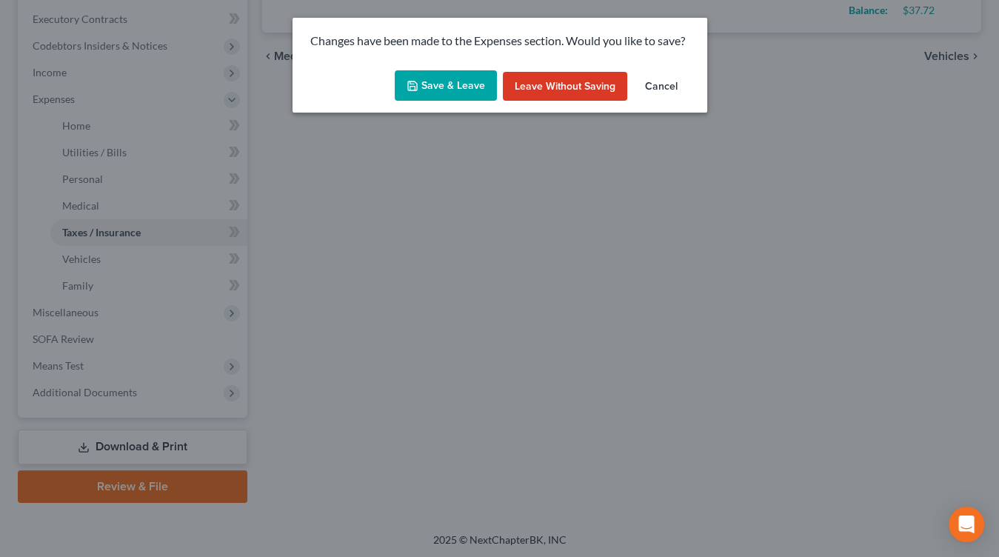
click at [441, 88] on button "Save & Leave" at bounding box center [446, 85] width 102 height 31
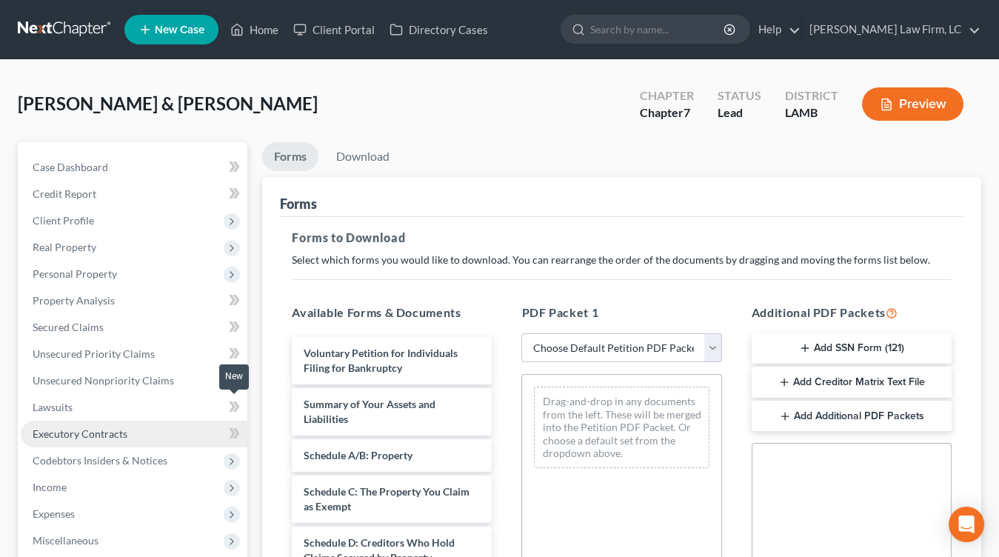
scroll to position [27, 0]
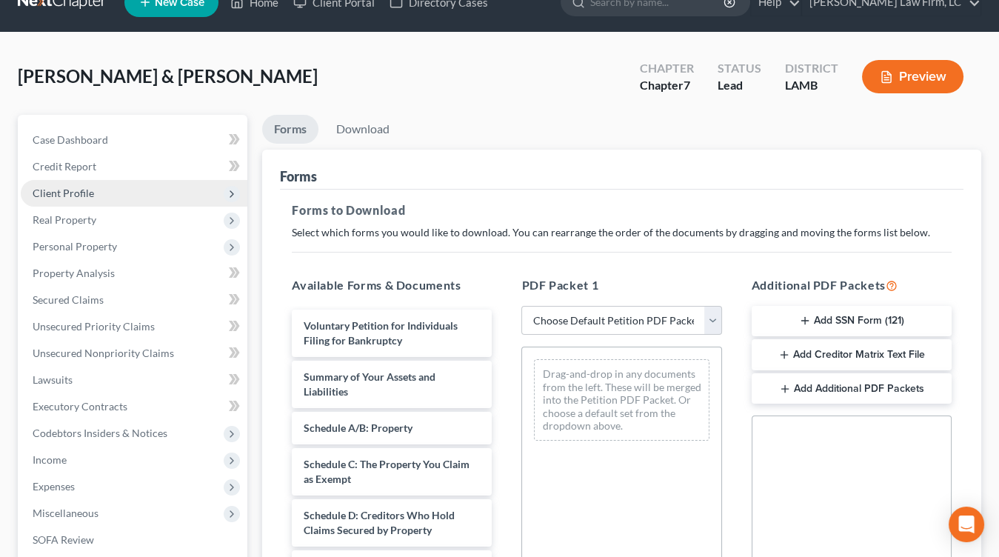
click at [128, 192] on span "Client Profile" at bounding box center [134, 193] width 227 height 27
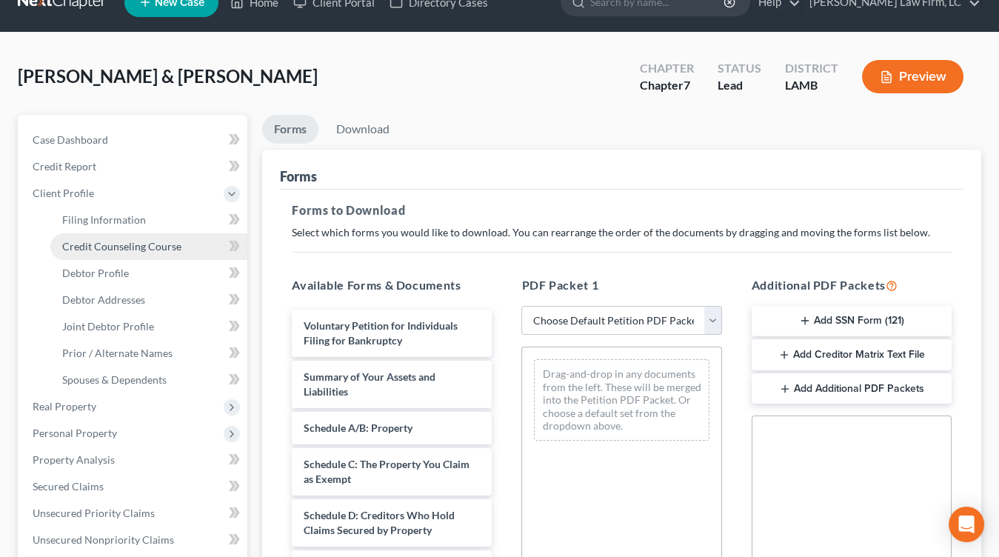
click at [123, 252] on link "Credit Counseling Course" at bounding box center [148, 246] width 197 height 27
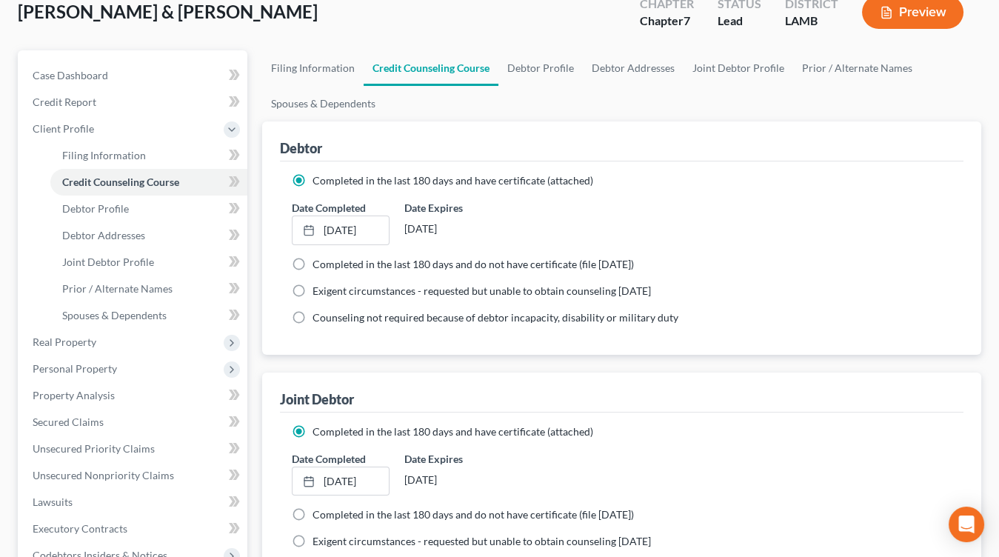
scroll to position [100, 0]
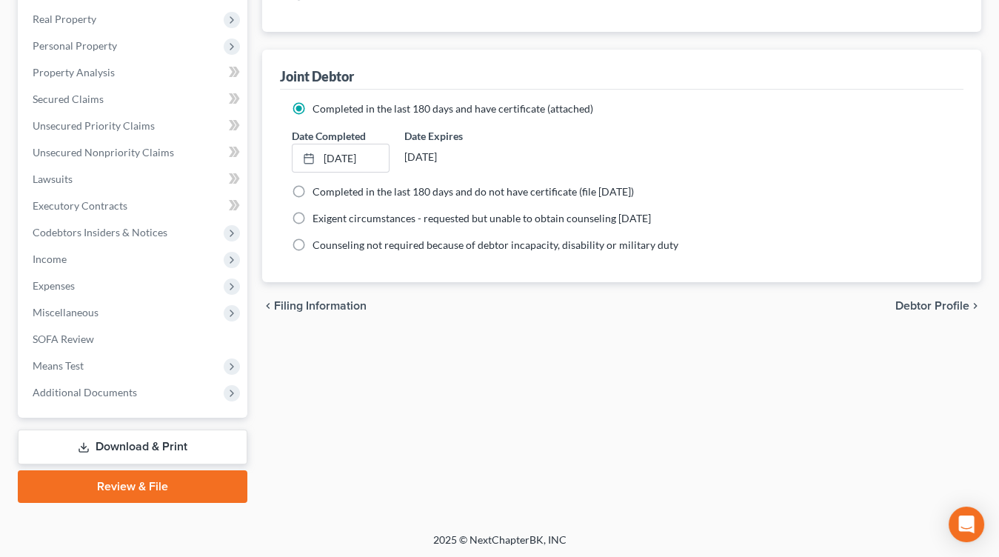
drag, startPoint x: 157, startPoint y: 392, endPoint x: 165, endPoint y: 412, distance: 21.6
click at [158, 392] on span "Additional Documents" at bounding box center [134, 392] width 227 height 27
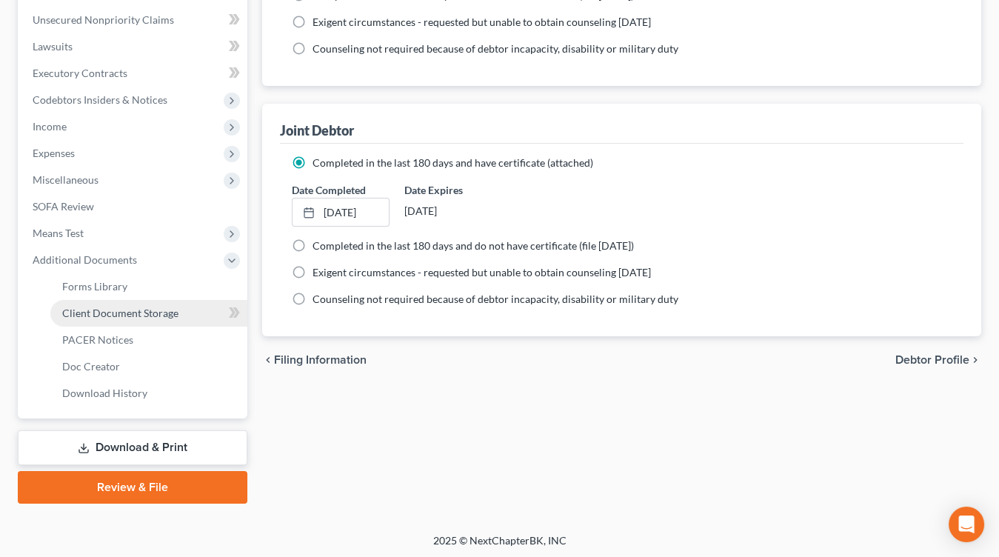
click at [167, 312] on span "Client Document Storage" at bounding box center [120, 312] width 116 height 13
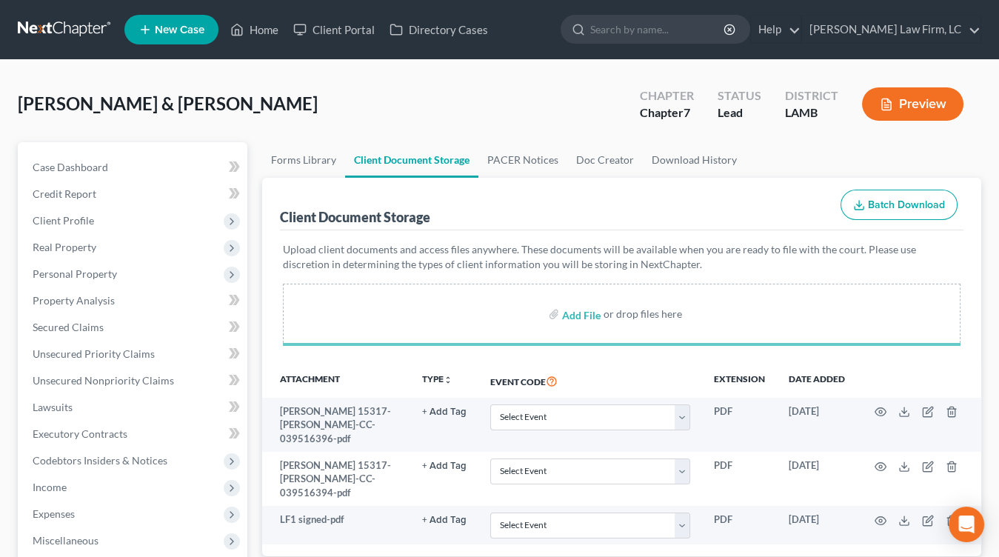
drag, startPoint x: 358, startPoint y: 210, endPoint x: 371, endPoint y: 211, distance: 12.7
click at [358, 210] on div "Client Document Storage" at bounding box center [355, 217] width 150 height 18
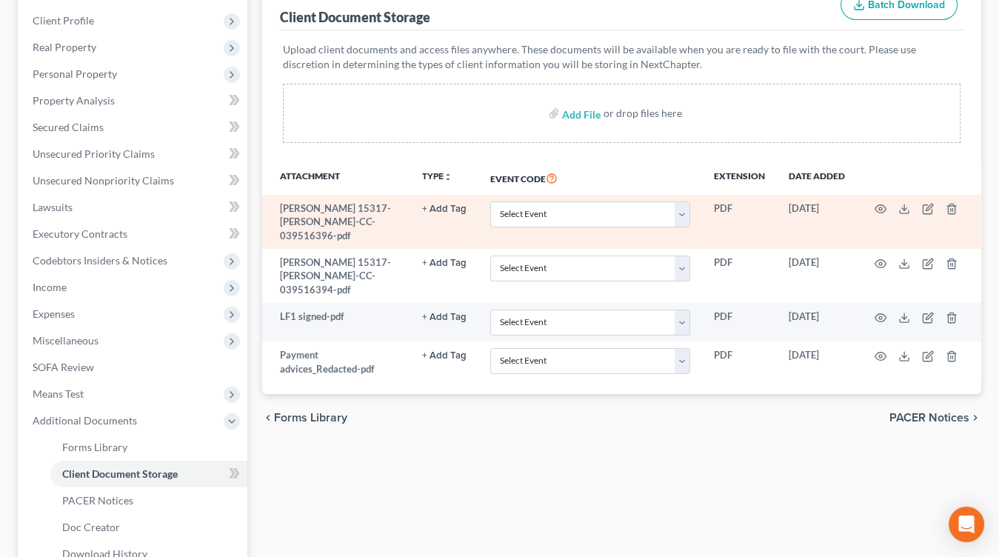
scroll to position [202, 0]
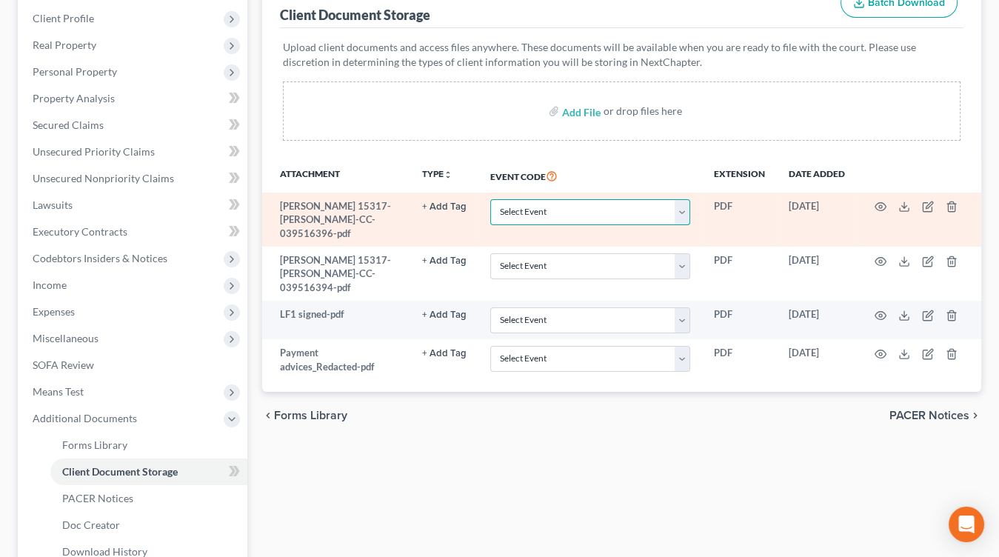
click at [566, 221] on select "Select Event 20 Largest Unsecured Creditors Amended List of Creditors Amended L…" at bounding box center [590, 212] width 200 height 26
select select "13"
click at [492, 199] on select "Select Event 20 Largest Unsecured Creditors Amended List of Creditors Amended L…" at bounding box center [590, 212] width 200 height 26
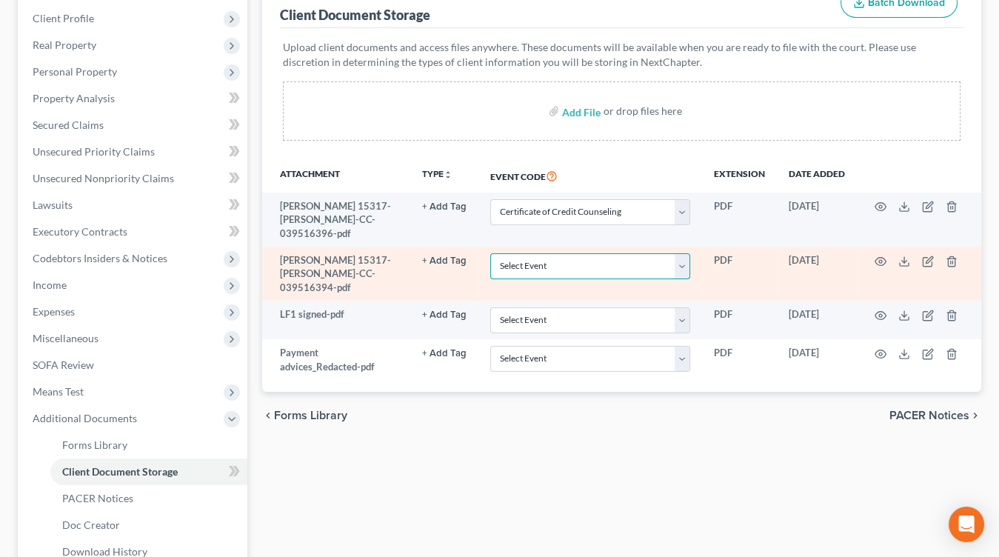
click at [547, 257] on select "Select Event 20 Largest Unsecured Creditors Amended List of Creditors Amended L…" at bounding box center [590, 266] width 200 height 26
select select "13"
click at [492, 253] on select "Select Event 20 Largest Unsecured Creditors Amended List of Creditors Amended L…" at bounding box center [590, 266] width 200 height 26
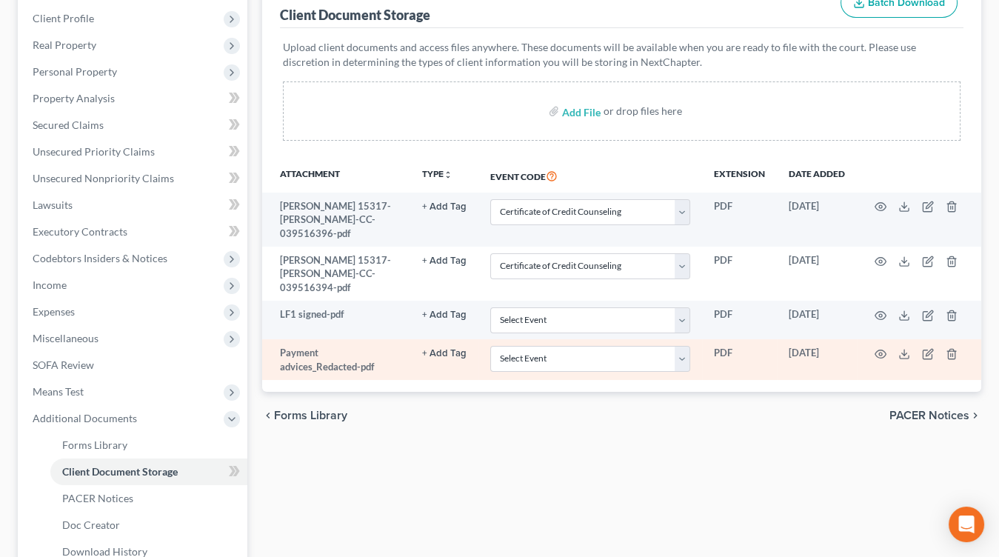
drag, startPoint x: 530, startPoint y: 341, endPoint x: 539, endPoint y: 344, distance: 9.4
click at [530, 341] on td "Select Event 20 Largest Unsecured Creditors Amended List of Creditors Amended L…" at bounding box center [590, 359] width 224 height 41
click at [554, 340] on td "Select Event 20 Largest Unsecured Creditors Amended List of Creditors Amended L…" at bounding box center [590, 359] width 224 height 41
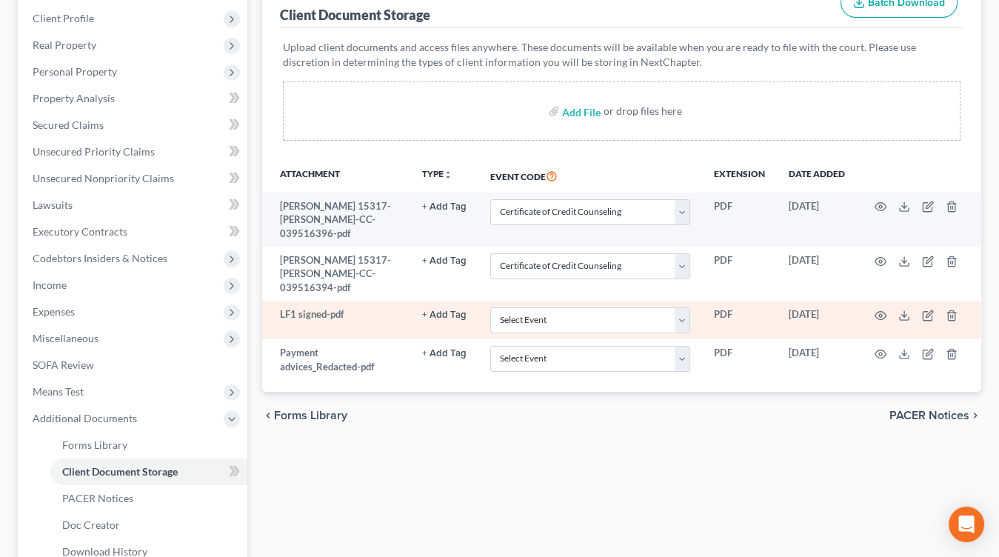
click at [587, 306] on td "Select Event 20 Largest Unsecured Creditors Amended List of Creditors Amended L…" at bounding box center [590, 320] width 224 height 38
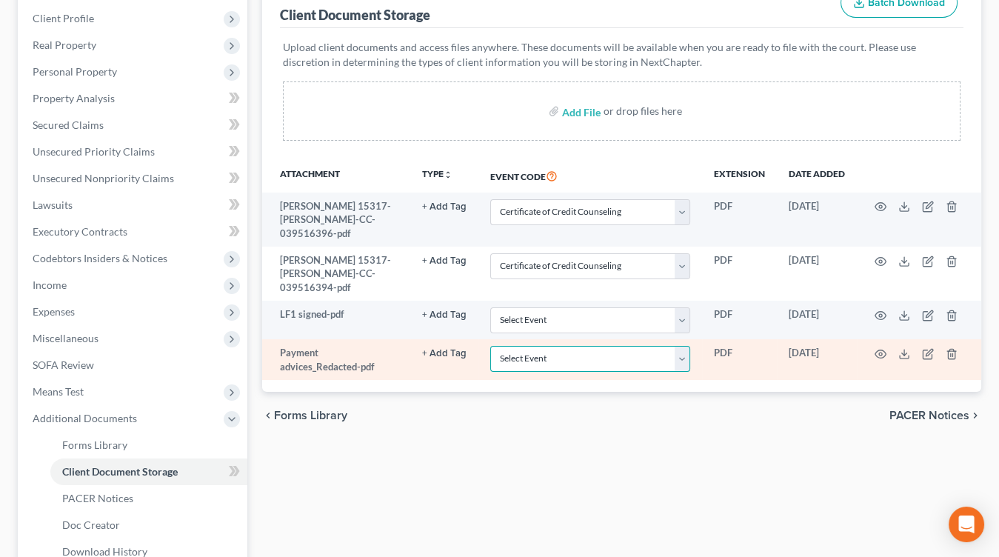
click at [569, 346] on select "Select Event 20 Largest Unsecured Creditors Amended List of Creditors Amended L…" at bounding box center [590, 359] width 200 height 26
click at [492, 346] on select "Select Event 20 Largest Unsecured Creditors Amended List of Creditors Amended L…" at bounding box center [590, 359] width 200 height 26
click at [622, 339] on td "Select Event 20 Largest Unsecured Creditors Amended List of Creditors Amended L…" at bounding box center [590, 359] width 224 height 41
click at [612, 346] on select "Select Event 20 Largest Unsecured Creditors Amended List of Creditors Amended L…" at bounding box center [590, 359] width 200 height 26
click at [492, 346] on select "Select Event 20 Largest Unsecured Creditors Amended List of Creditors Amended L…" at bounding box center [590, 359] width 200 height 26
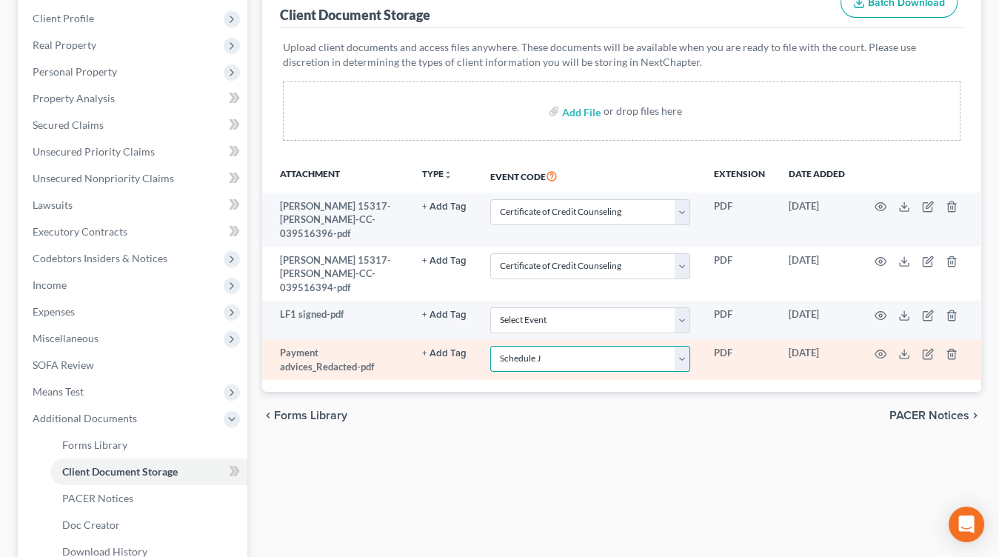
click at [589, 346] on select "Select Event 20 Largest Unsecured Creditors Amended List of Creditors Amended L…" at bounding box center [590, 359] width 200 height 26
select select "39"
click at [492, 346] on select "Select Event 20 Largest Unsecured Creditors Amended List of Creditors Amended L…" at bounding box center [590, 359] width 200 height 26
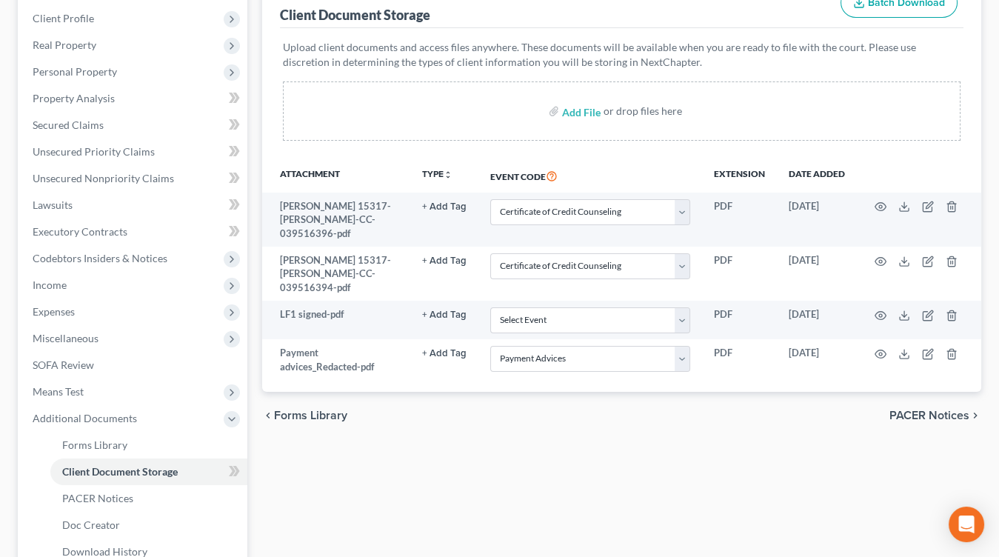
click at [375, 455] on div "Forms Library Client Document Storage PACER Notices Doc Creator Download Histor…" at bounding box center [622, 301] width 734 height 722
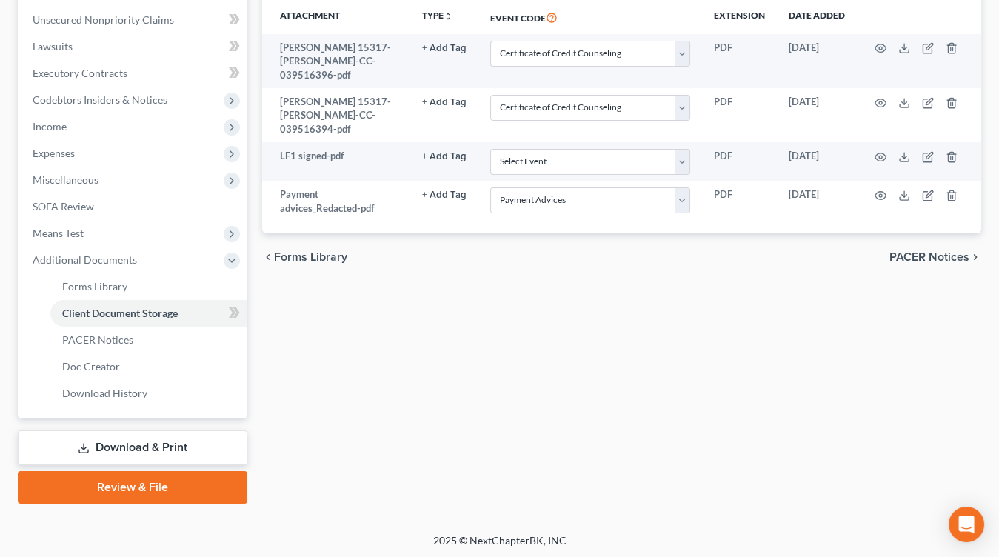
click at [187, 483] on link "Review & File" at bounding box center [133, 487] width 230 height 33
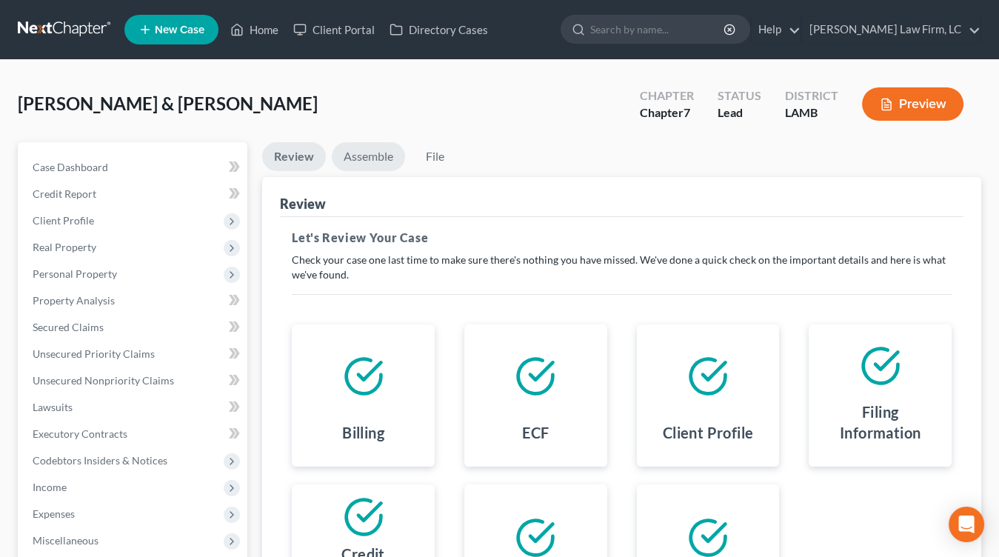
drag, startPoint x: 367, startPoint y: 121, endPoint x: 361, endPoint y: 147, distance: 26.6
click at [366, 123] on div "Kelley, Patrick & Linda Upgraded Chapter Chapter 7 Status Lead District LAMB Pr…" at bounding box center [499, 110] width 963 height 64
drag, startPoint x: 361, startPoint y: 150, endPoint x: 370, endPoint y: 150, distance: 8.9
click at [361, 150] on link "Assemble" at bounding box center [368, 156] width 73 height 29
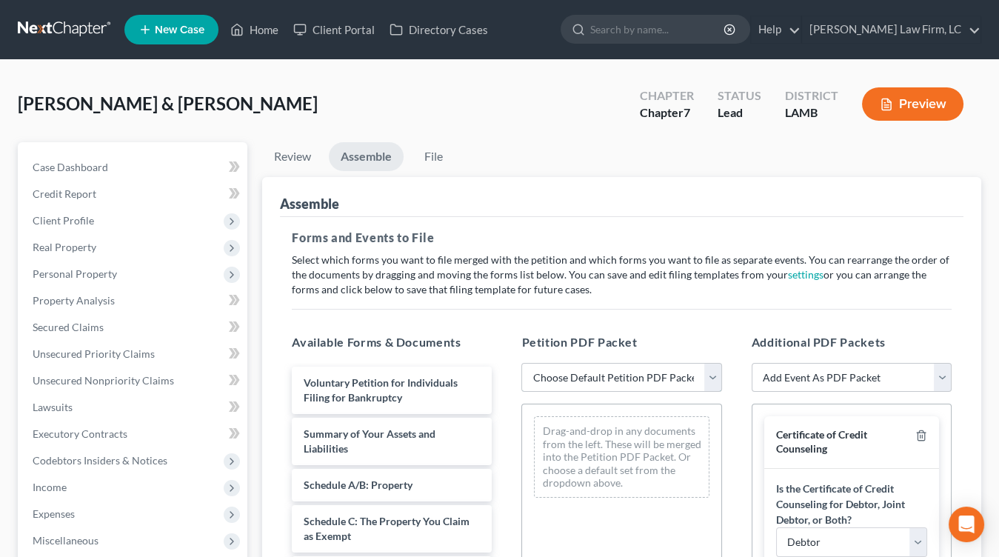
click at [614, 369] on select "Choose Default Petition PDF Packet Emergency Filing (Voluntary Petition and Cre…" at bounding box center [621, 378] width 200 height 30
select select "3"
click at [521, 363] on select "Choose Default Petition PDF Packet Emergency Filing (Voluntary Petition and Cre…" at bounding box center [621, 378] width 200 height 30
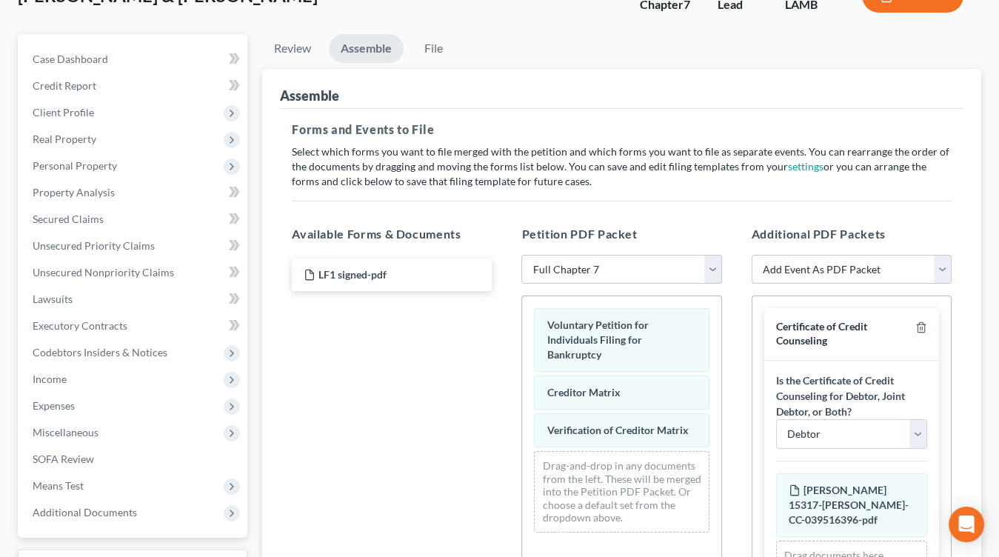
scroll to position [114, 0]
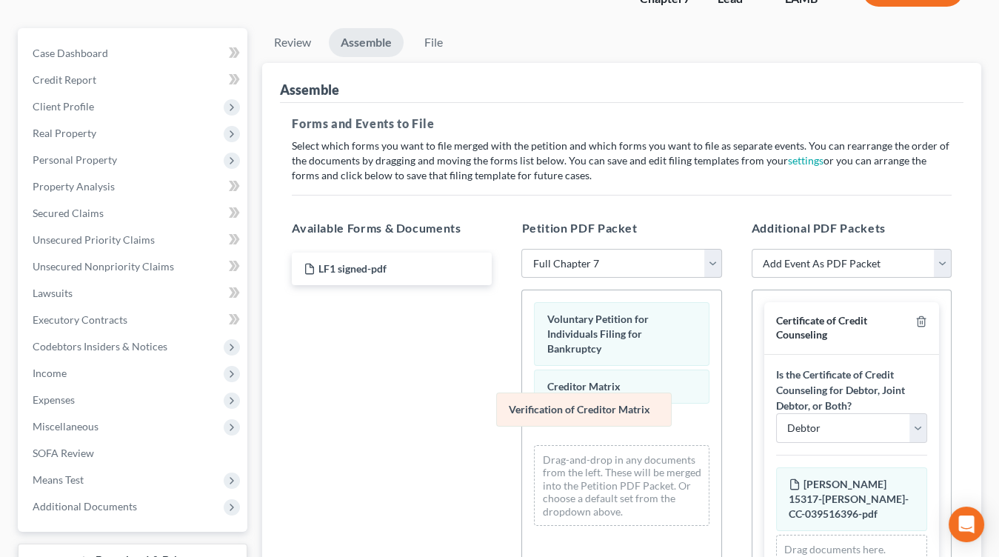
drag, startPoint x: 570, startPoint y: 398, endPoint x: 368, endPoint y: 366, distance: 204.5
click at [522, 395] on div "Verification of Creditor Matrix Voluntary Petition for Individuals Filing for B…" at bounding box center [621, 413] width 198 height 247
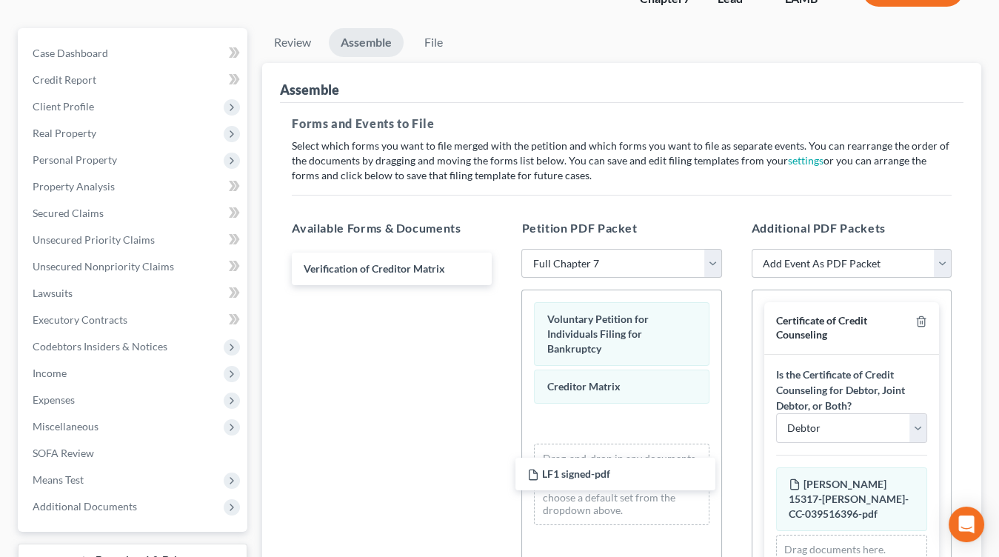
drag, startPoint x: 386, startPoint y: 267, endPoint x: 652, endPoint y: 440, distance: 317.3
click at [503, 285] on div "LF1 signed-pdf LF1 signed-pdf Verification of Creditor Matrix" at bounding box center [392, 268] width 224 height 33
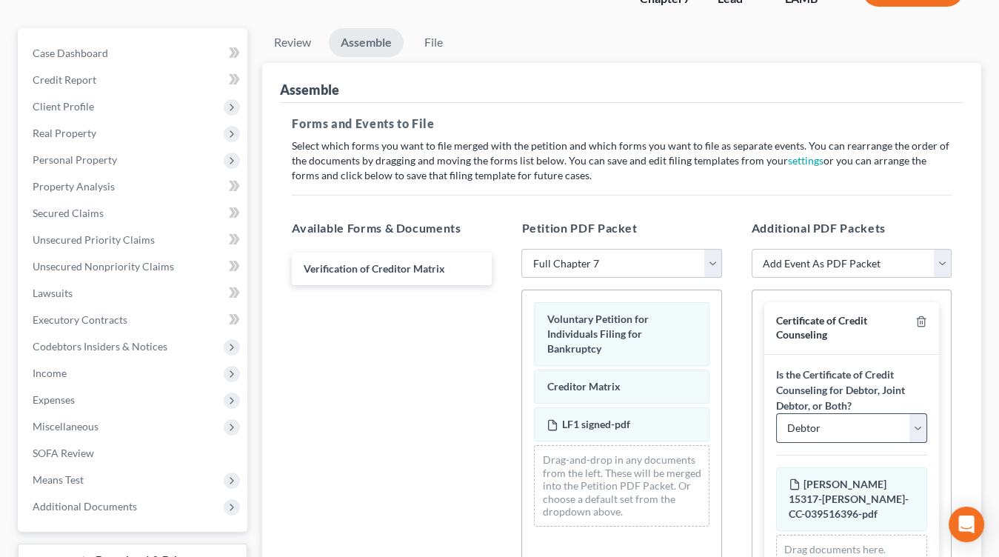
scroll to position [46, 0]
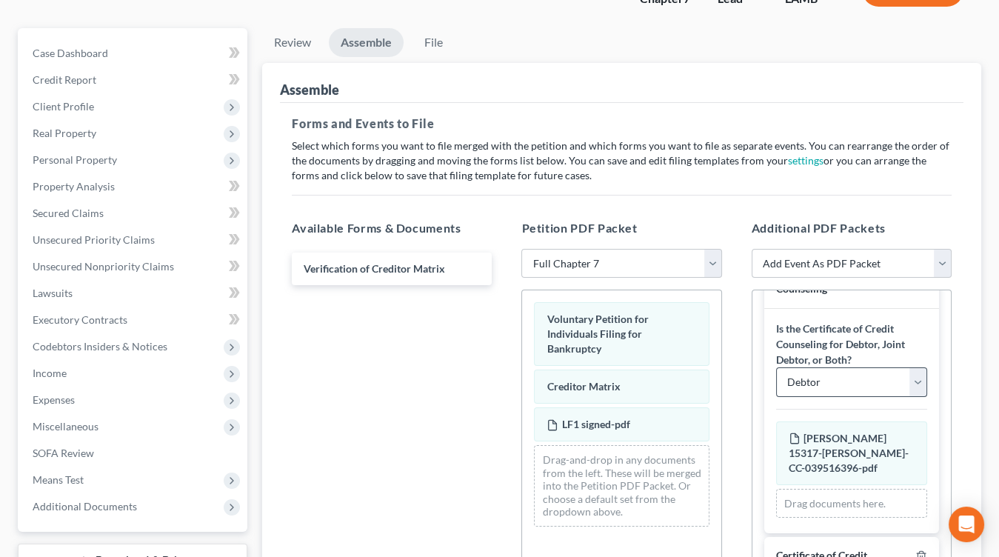
drag, startPoint x: 834, startPoint y: 402, endPoint x: 845, endPoint y: 386, distance: 19.7
click at [837, 400] on div "Is the Certificate of Credit Counseling for Debtor, Joint Debtor, or Both? Debt…" at bounding box center [851, 421] width 175 height 224
click at [845, 386] on select "Debtor Joint Debtor Debtor and Joint Debtor" at bounding box center [851, 382] width 151 height 30
select select "1"
click at [776, 367] on select "Debtor Joint Debtor Debtor and Joint Debtor" at bounding box center [851, 382] width 151 height 30
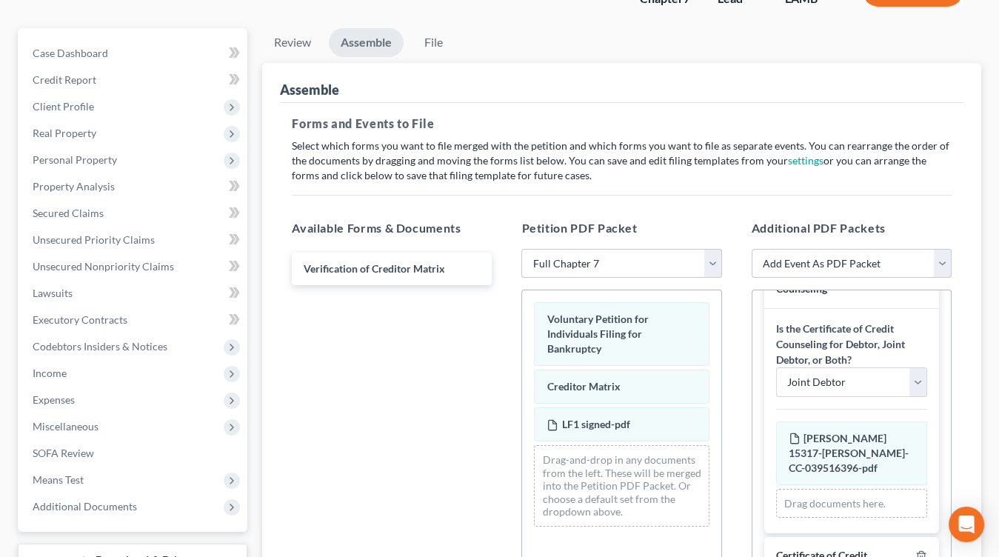
click at [849, 400] on div "Is the Certificate of Credit Counseling for Debtor, Joint Debtor, or Both? Debt…" at bounding box center [851, 421] width 175 height 224
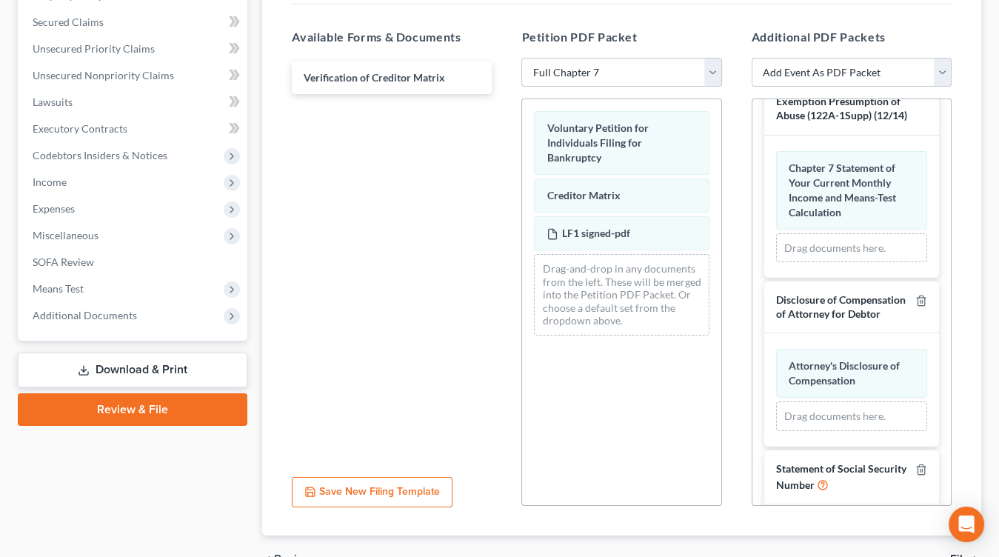
scroll to position [328, 0]
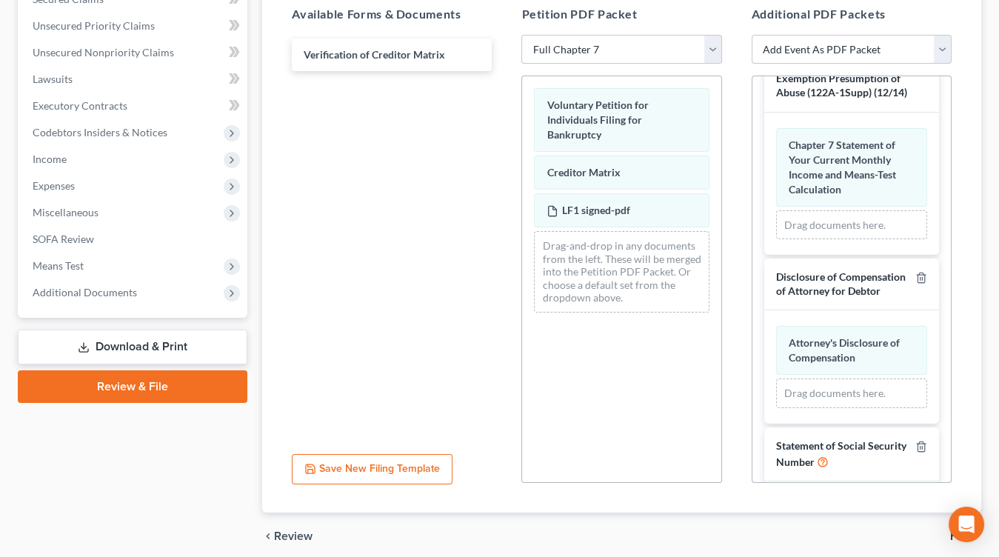
click at [862, 498] on input "file" at bounding box center [849, 511] width 36 height 27
type input "C:\fakepath\SS statement signed.pdf"
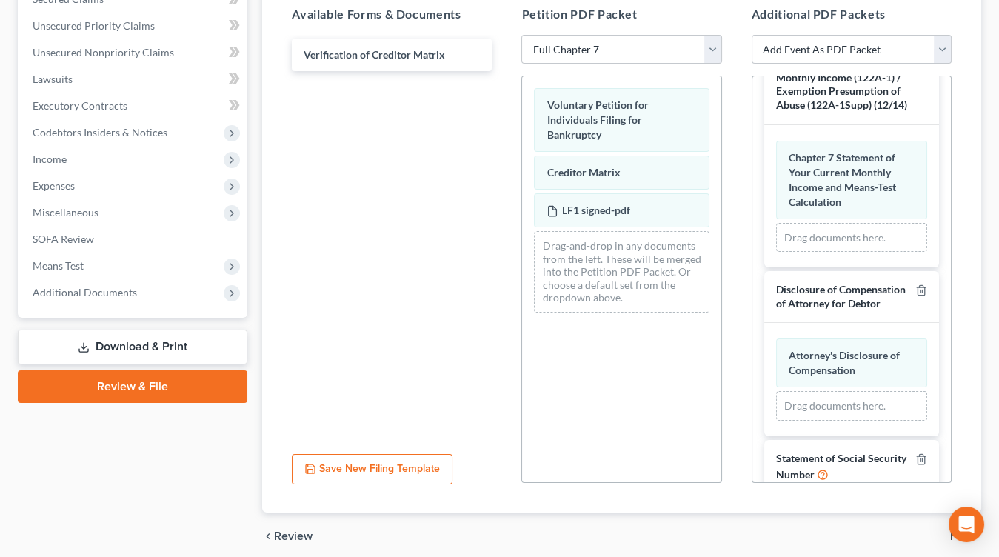
scroll to position [2248, 0]
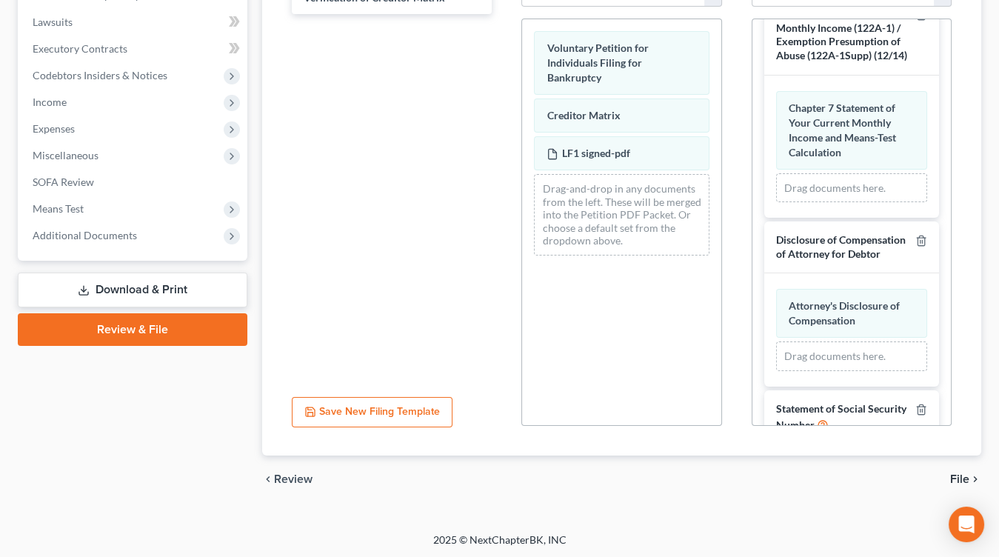
click at [952, 480] on span "File" at bounding box center [959, 479] width 19 height 12
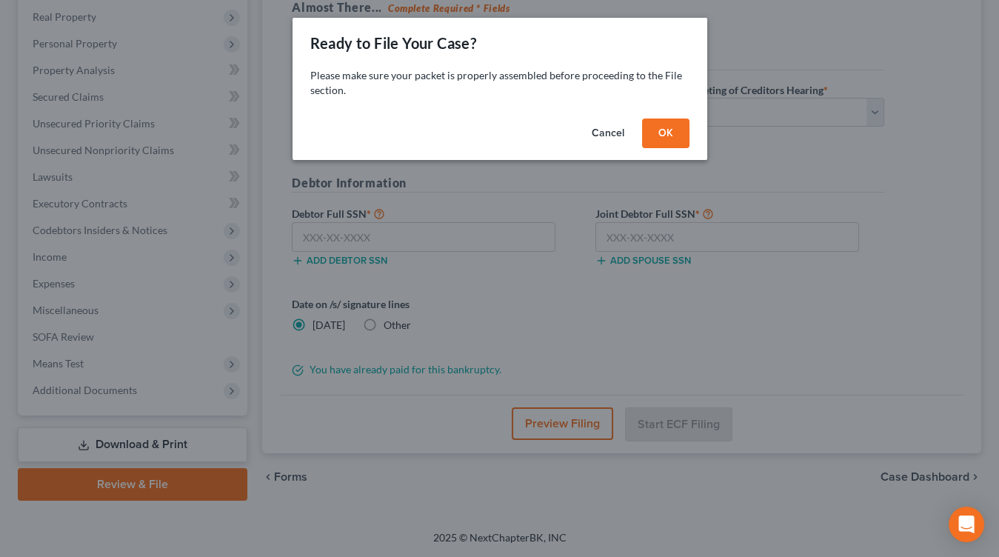
scroll to position [227, 0]
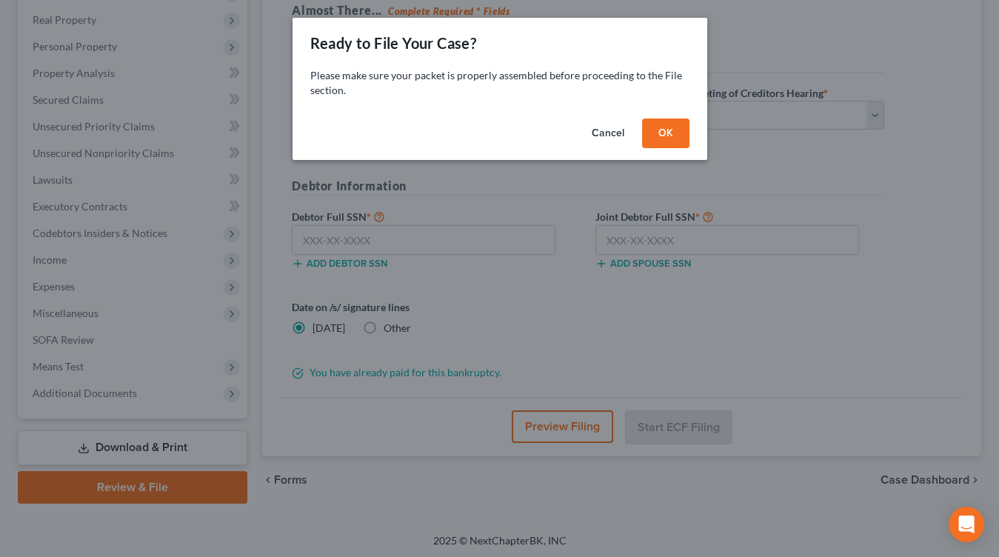
click at [676, 137] on button "OK" at bounding box center [665, 133] width 47 height 30
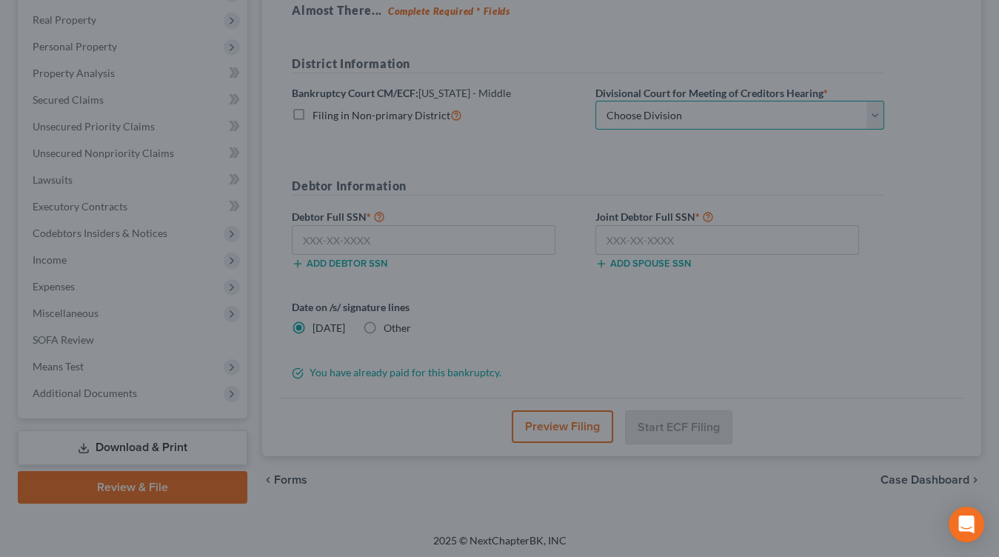
click at [690, 110] on select "Choose Division Baton Rouge" at bounding box center [739, 116] width 289 height 30
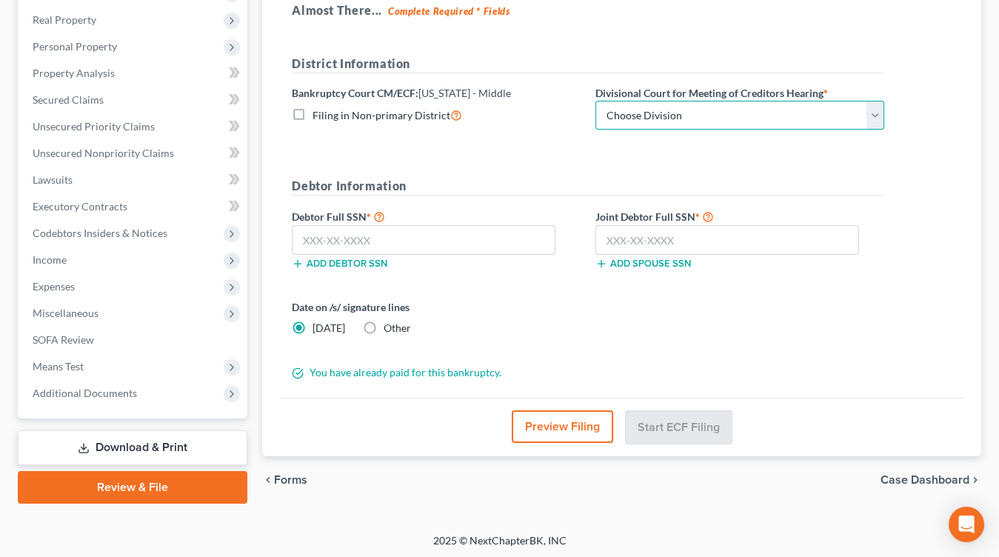
select select "0"
click at [595, 101] on select "Choose Division Baton Rouge" at bounding box center [739, 116] width 289 height 30
drag, startPoint x: 391, startPoint y: 321, endPoint x: 417, endPoint y: 327, distance: 26.8
click at [390, 321] on span "Other" at bounding box center [396, 327] width 27 height 13
click at [390, 321] on input "Other" at bounding box center [394, 326] width 10 height 10
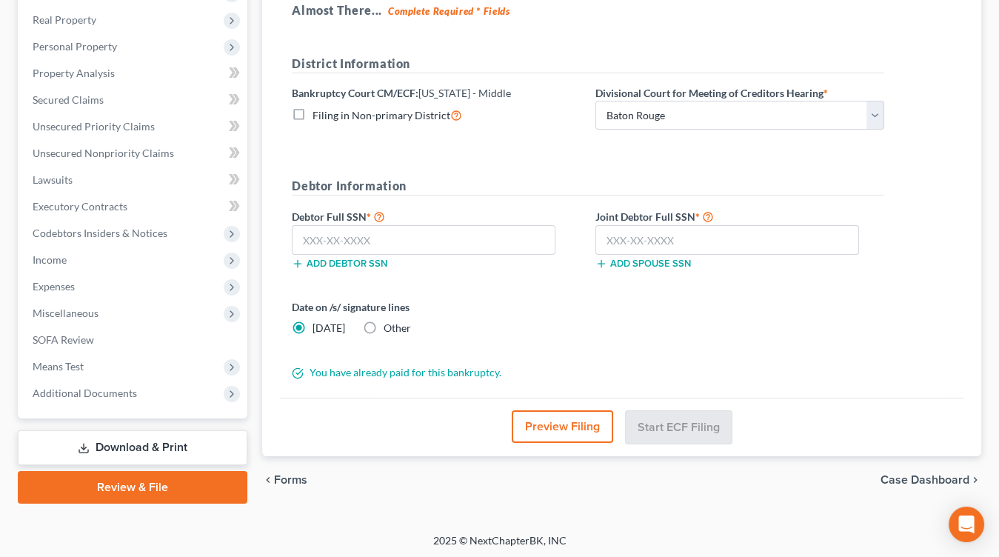
radio input "true"
radio input "false"
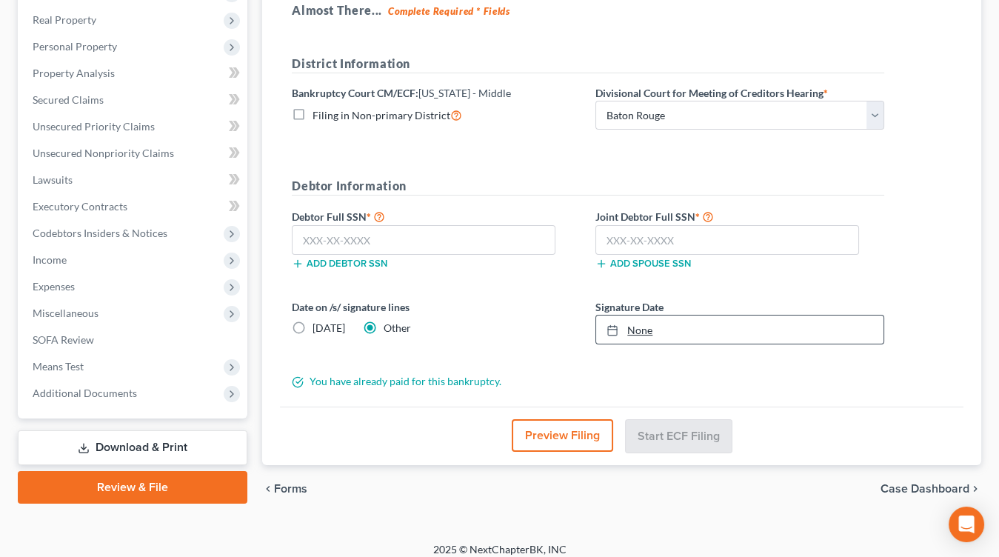
click at [660, 315] on link "None" at bounding box center [739, 329] width 287 height 28
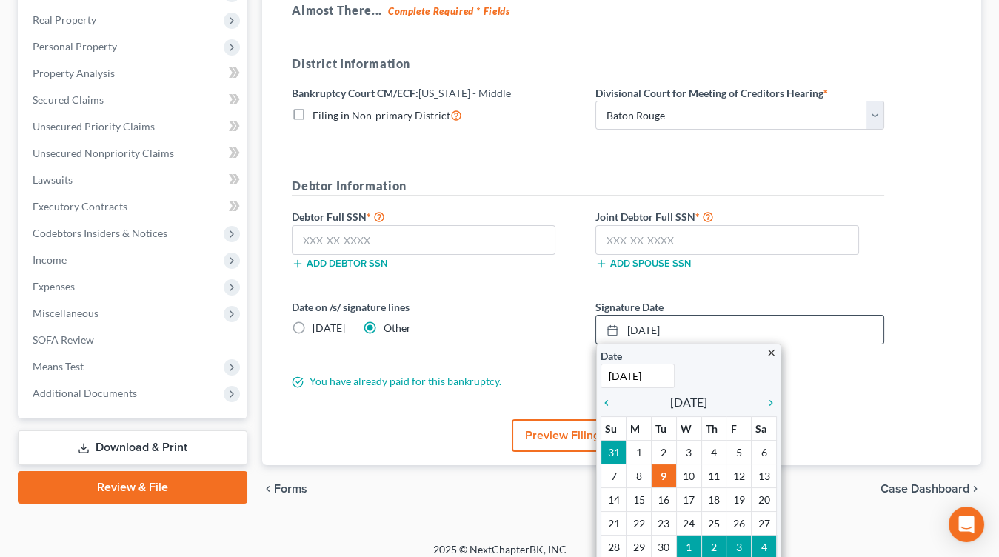
drag, startPoint x: 604, startPoint y: 393, endPoint x: 629, endPoint y: 409, distance: 29.4
click at [603, 397] on icon "chevron_left" at bounding box center [609, 403] width 19 height 12
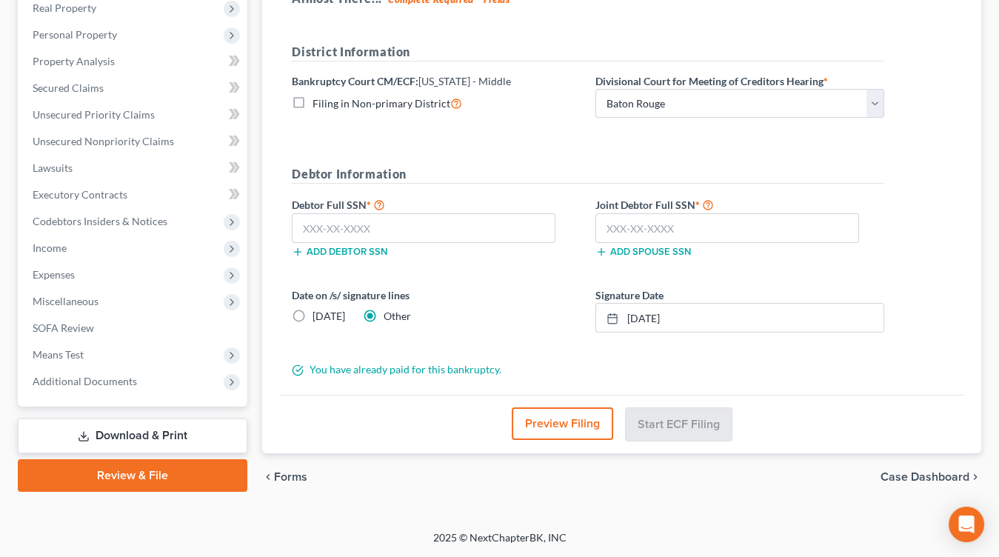
scroll to position [234, 0]
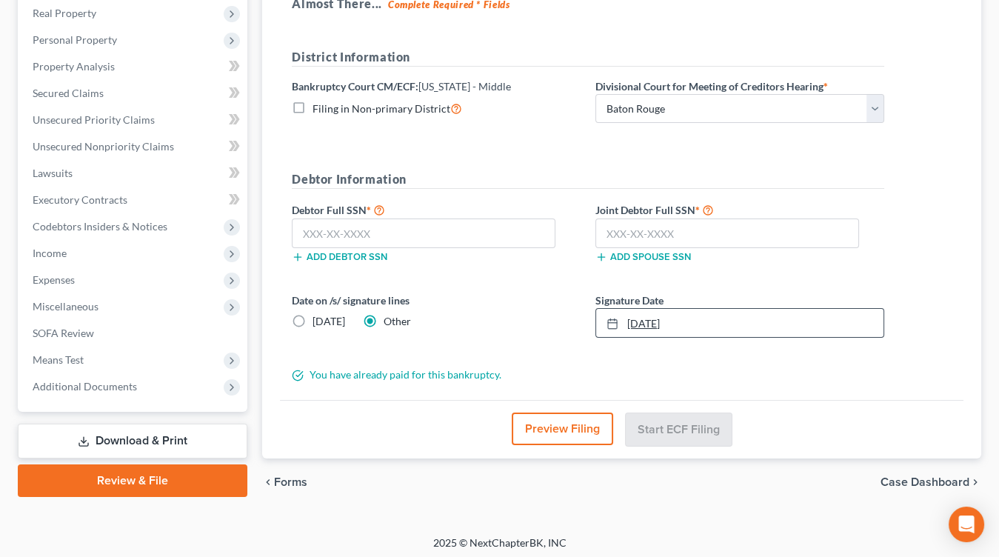
click at [685, 329] on link "8/29/2025" at bounding box center [739, 323] width 287 height 28
click at [682, 304] on div "Signature Date 8/21/2025 close Date 8/21/2025 Time 12:00 AM chevron_left August…" at bounding box center [740, 314] width 304 height 45
click at [676, 313] on link "8/21/2025" at bounding box center [739, 323] width 287 height 28
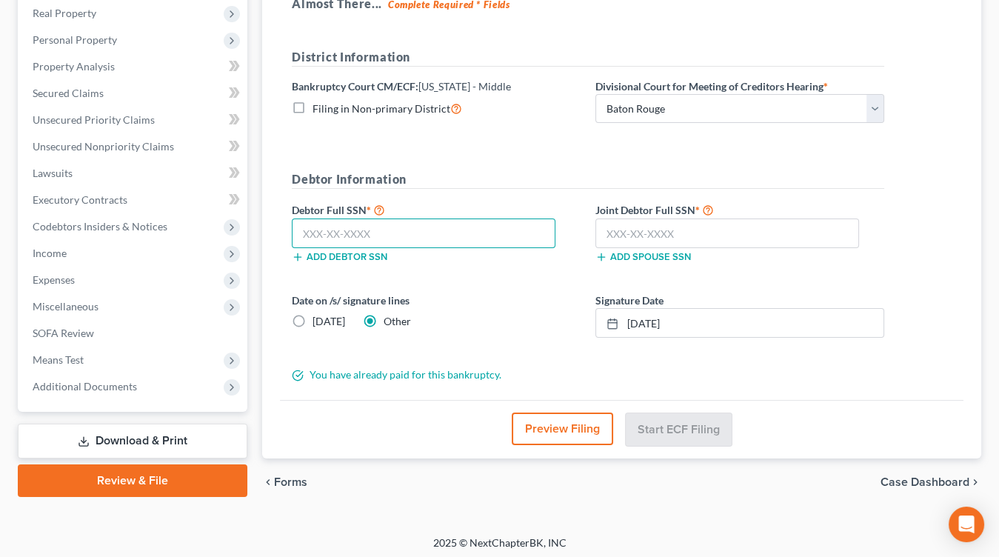
click at [434, 226] on input "text" at bounding box center [424, 233] width 264 height 30
type input "438-15-0555"
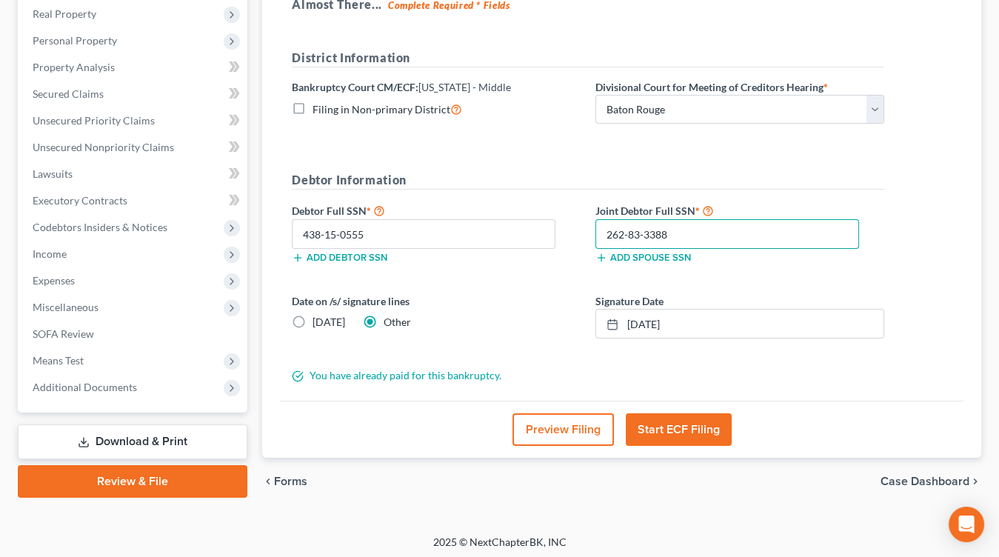
type input "262-83-3388"
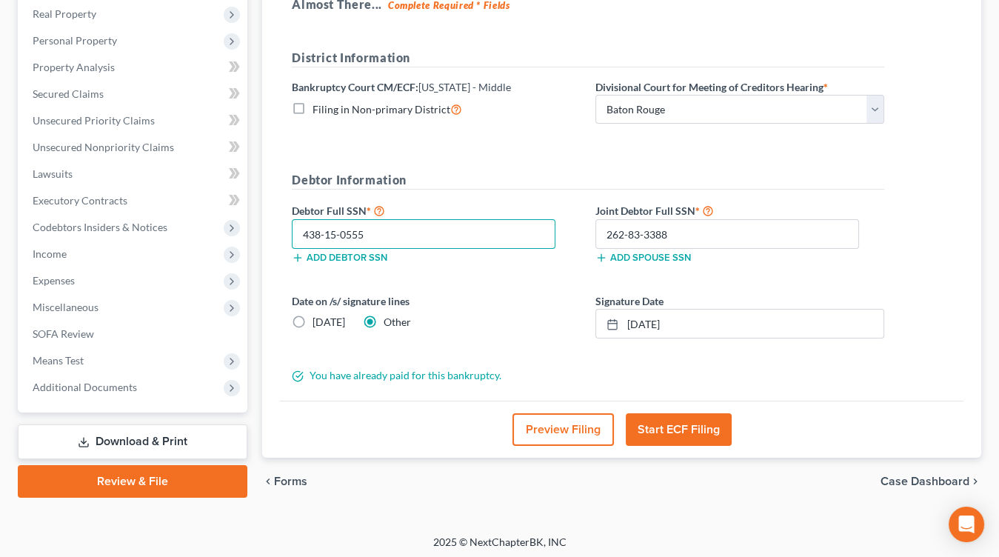
click at [396, 227] on input "438-15-0555" at bounding box center [424, 234] width 264 height 30
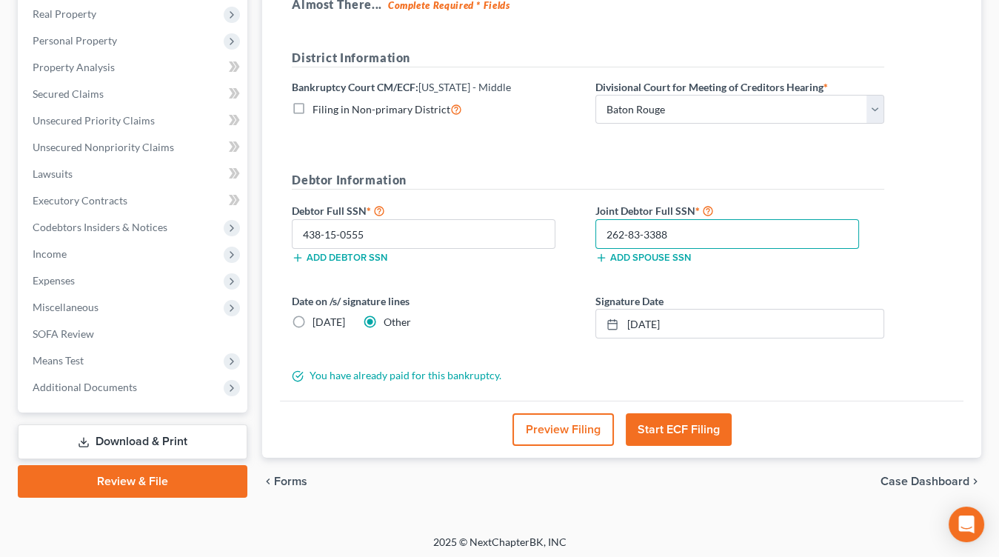
click at [712, 232] on input "262-83-3388" at bounding box center [727, 234] width 264 height 30
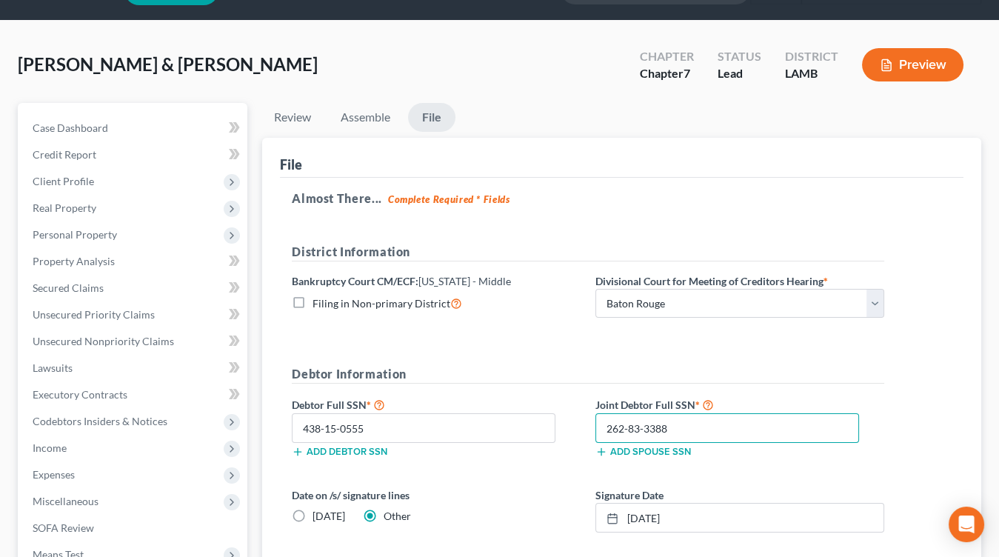
scroll to position [0, 0]
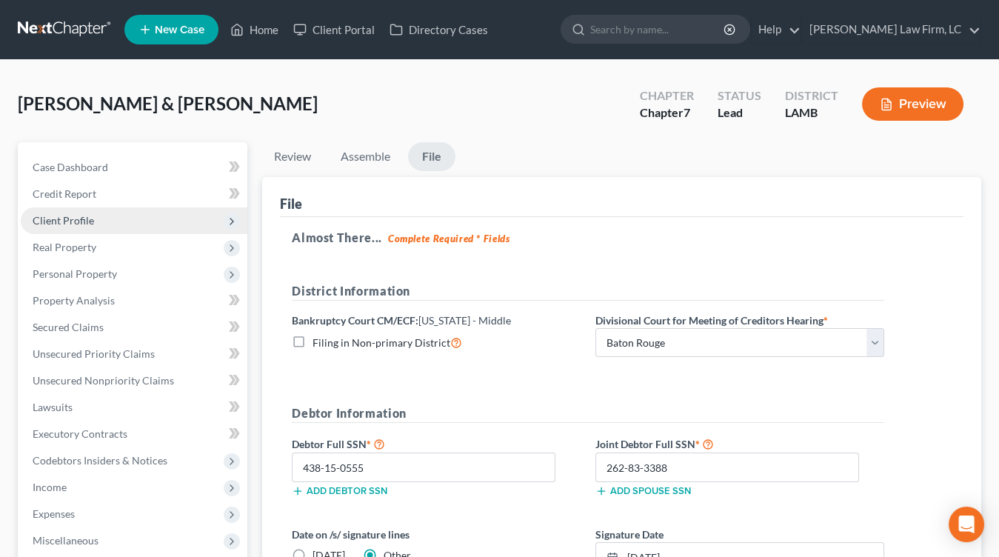
click at [90, 219] on span "Client Profile" at bounding box center [63, 220] width 61 height 13
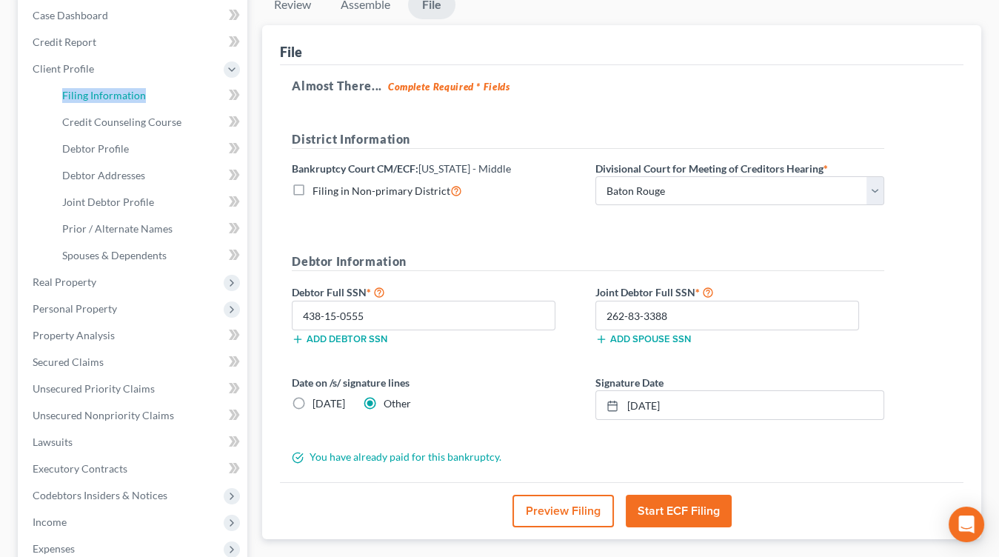
scroll to position [158, 0]
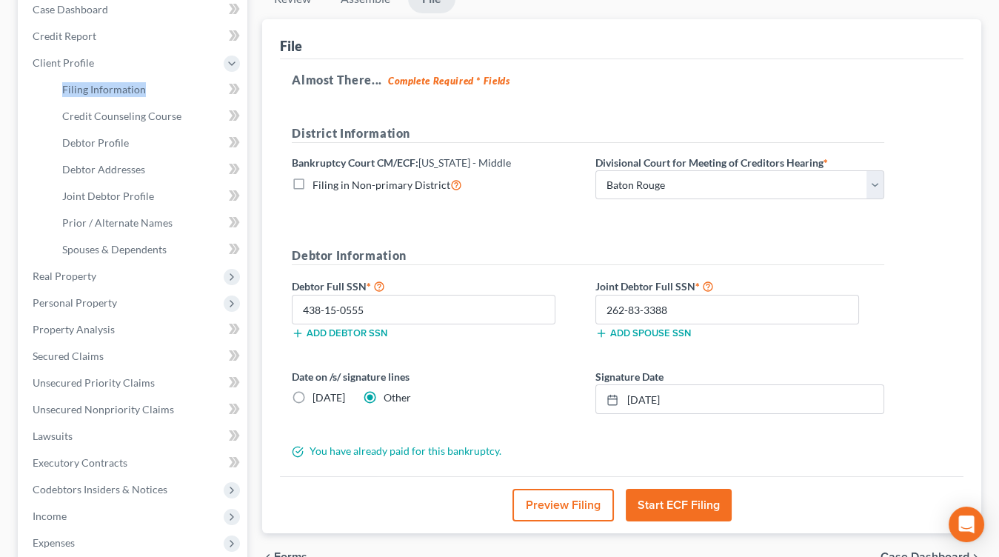
click at [701, 498] on button "Start ECF Filing" at bounding box center [679, 505] width 106 height 33
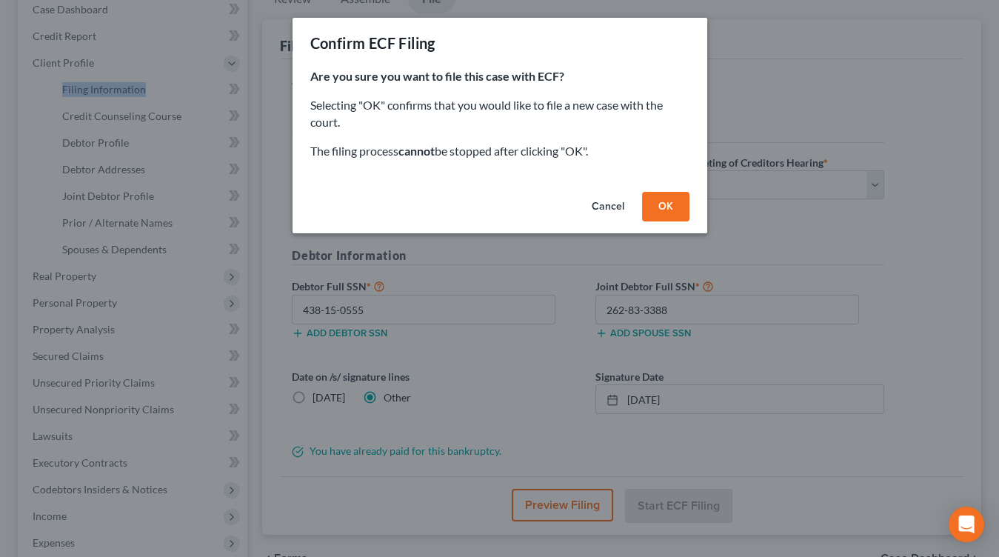
click at [675, 206] on button "OK" at bounding box center [665, 207] width 47 height 30
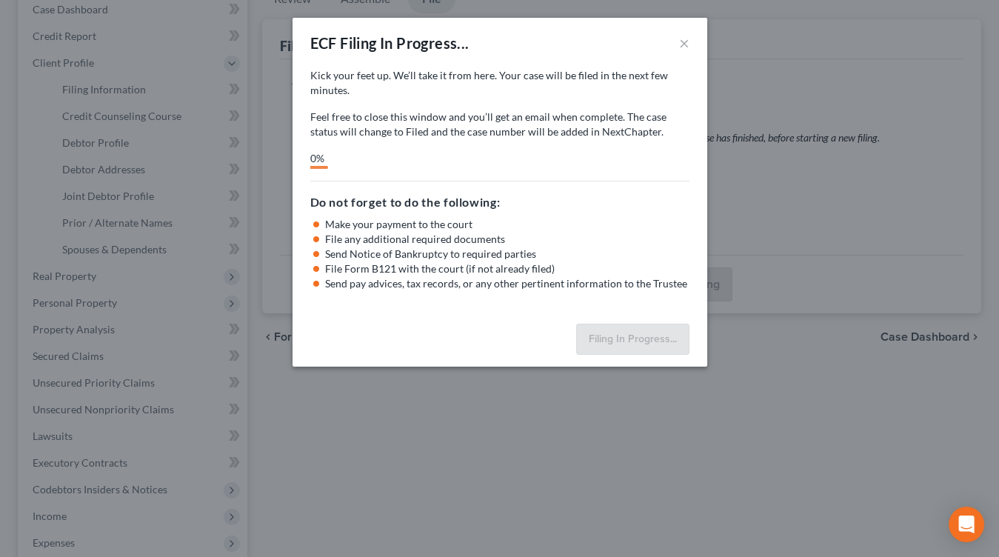
click at [505, 112] on p "Feel free to close this window and you’ll get an email when complete. The case …" at bounding box center [499, 125] width 379 height 30
click at [580, 100] on div "Kick your feet up. We’ll take it from here. Your case will be filed in the next…" at bounding box center [499, 103] width 379 height 71
click at [351, 187] on div "Do not forget to do the following: Make your payment to the court File any addi…" at bounding box center [499, 236] width 379 height 110
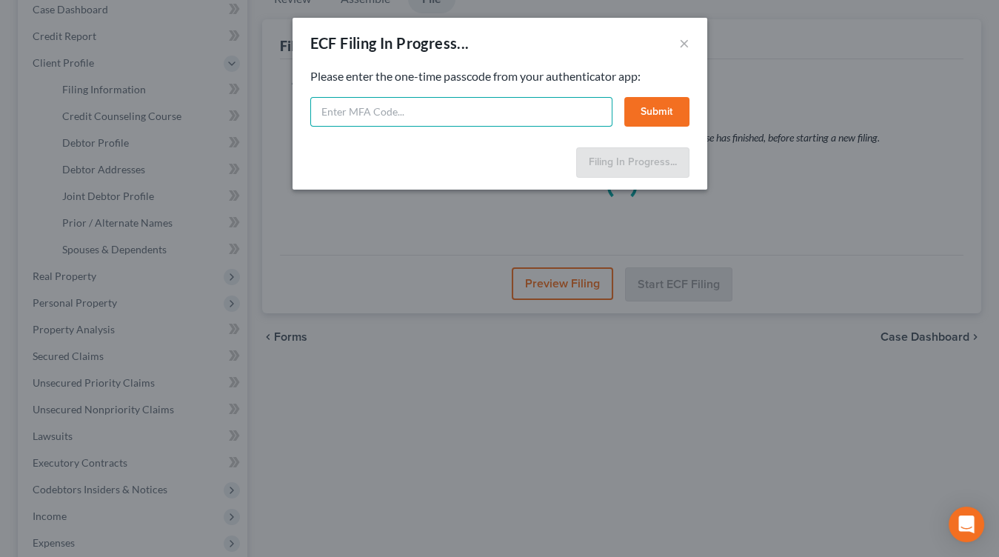
click at [507, 103] on input "text" at bounding box center [461, 112] width 302 height 30
click at [436, 111] on input "text" at bounding box center [461, 112] width 302 height 30
type input "174889"
click at [651, 111] on button "Submit" at bounding box center [656, 112] width 65 height 30
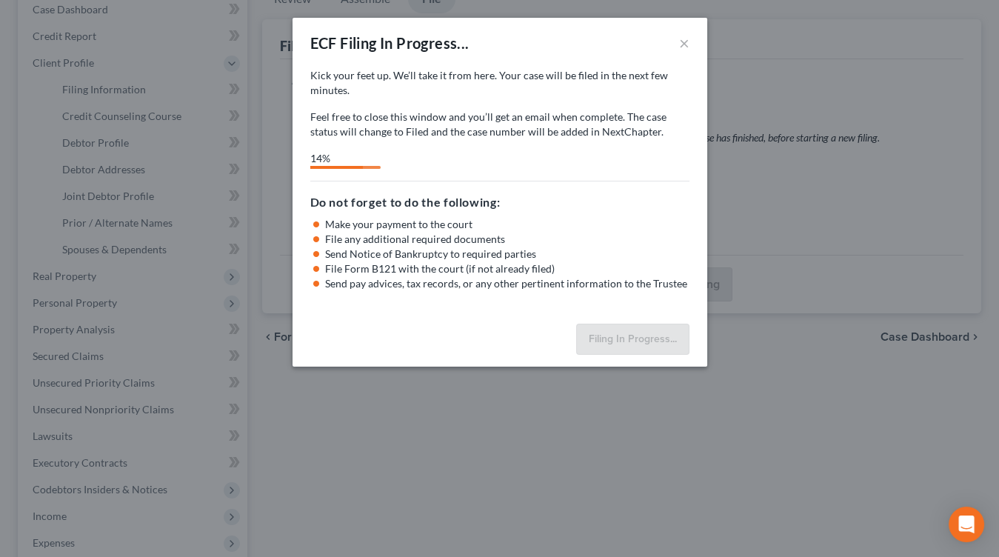
click at [681, 43] on button "×" at bounding box center [684, 43] width 10 height 18
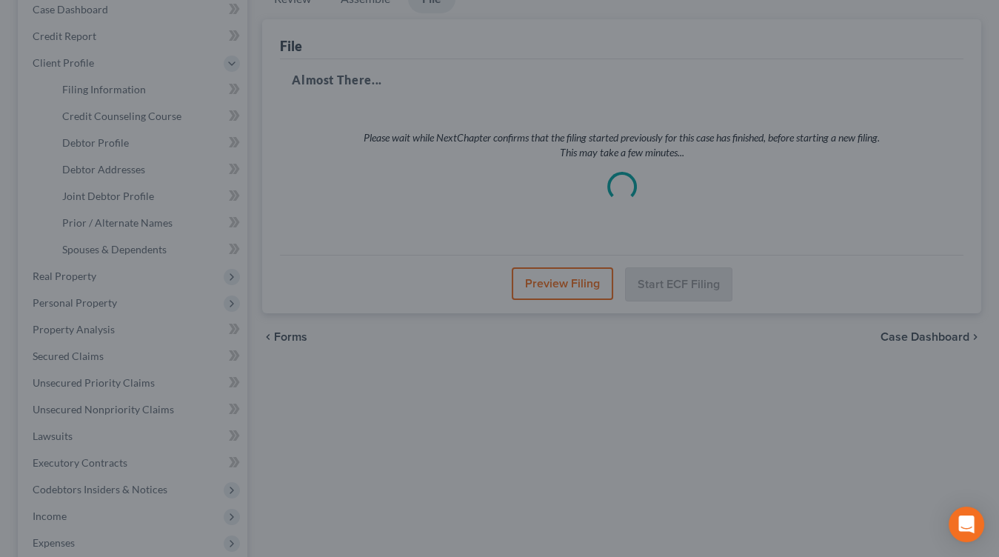
scroll to position [0, 0]
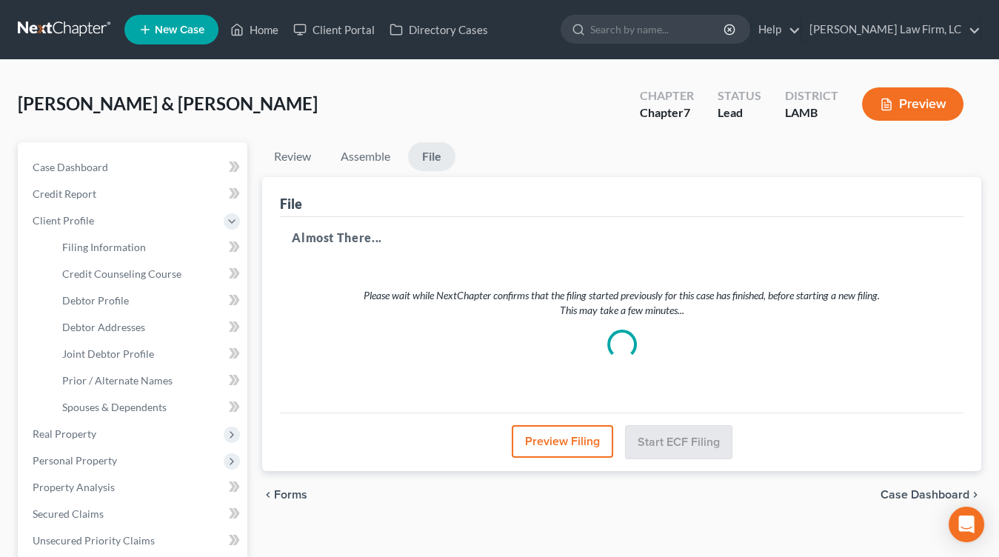
click at [87, 48] on nav "Home New Case Client Portal Directory Cases Dickson Law Firm, LC mdd@dicksonlaw…" at bounding box center [499, 29] width 999 height 59
click at [96, 34] on link at bounding box center [65, 29] width 95 height 27
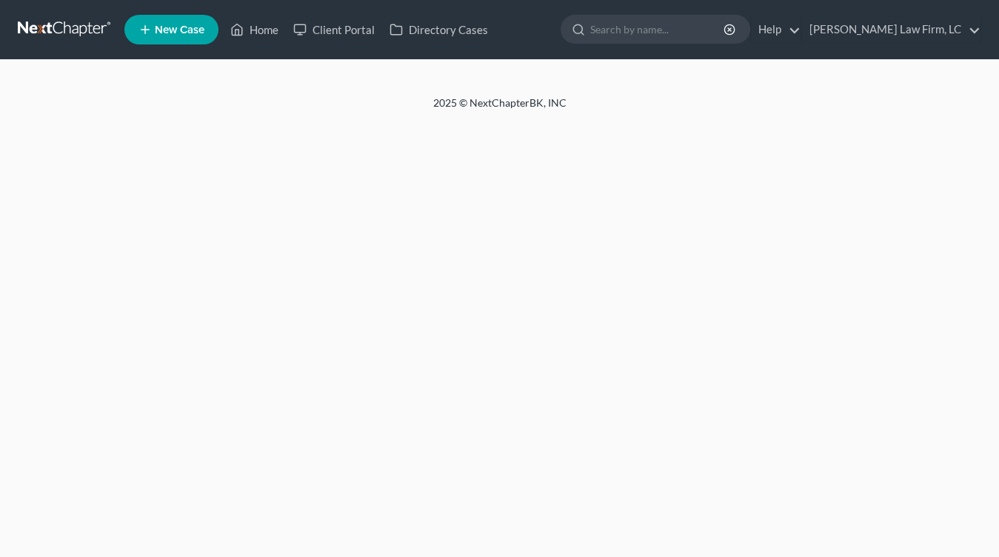
select select "1"
select select "0"
select select "35"
select select "19"
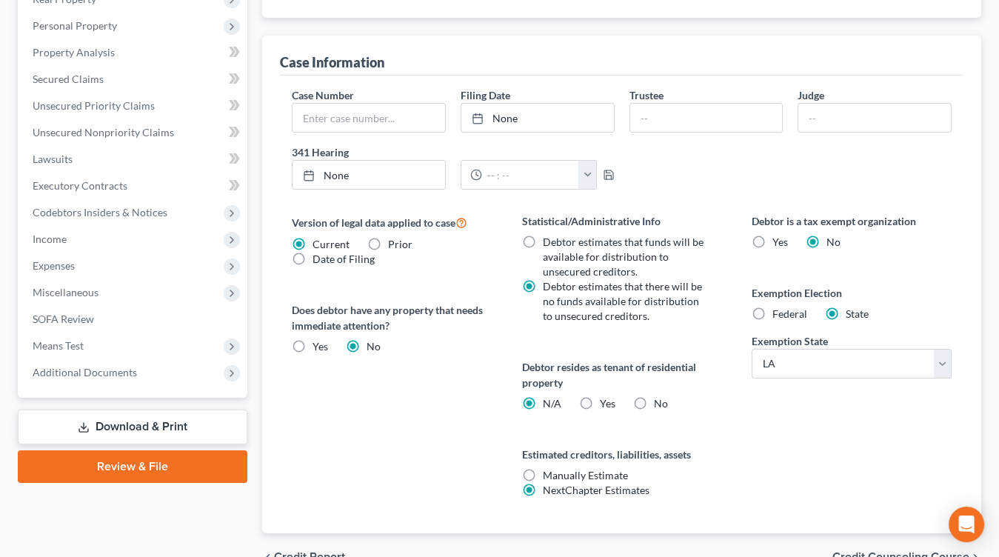
click at [653, 396] on label "No" at bounding box center [660, 403] width 14 height 15
click at [659, 396] on input "No" at bounding box center [664, 401] width 10 height 10
radio input "true"
radio input "false"
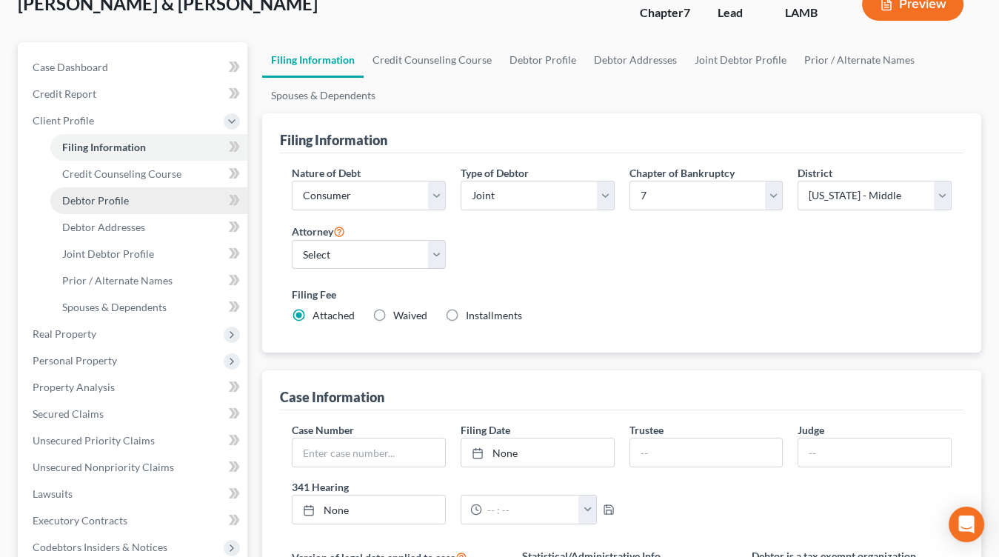
click at [115, 204] on span "Debtor Profile" at bounding box center [95, 200] width 67 height 13
select select "1"
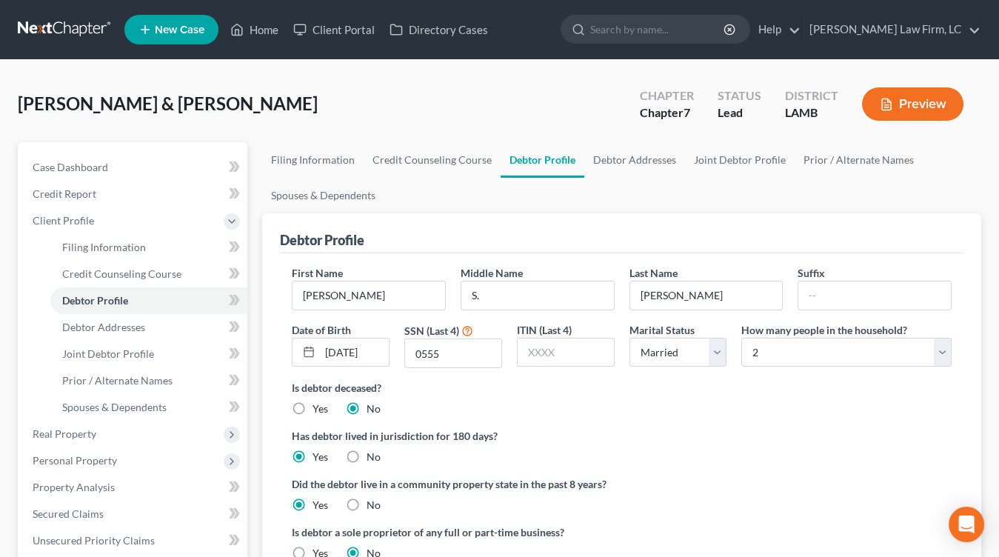
scroll to position [415, 0]
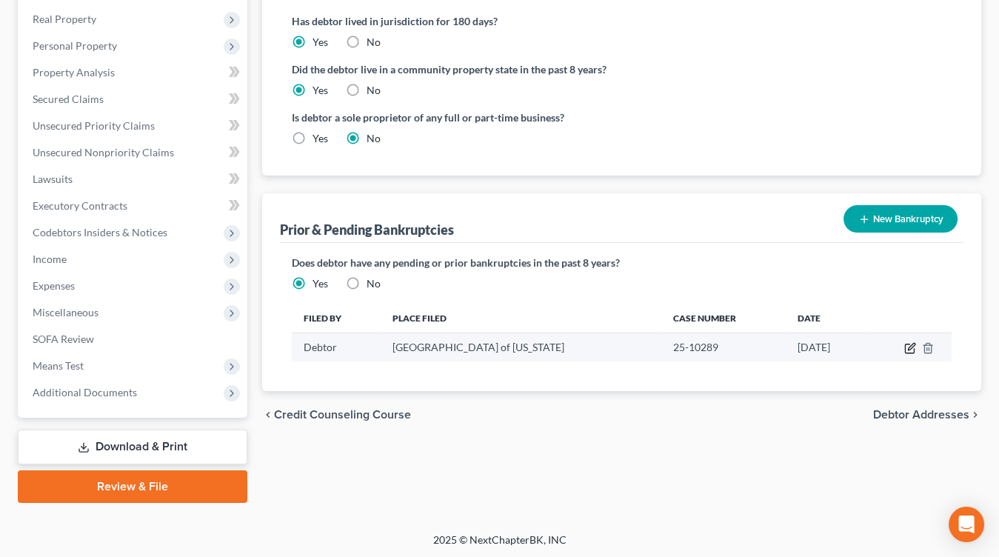
click at [911, 346] on icon "button" at bounding box center [910, 348] width 12 height 12
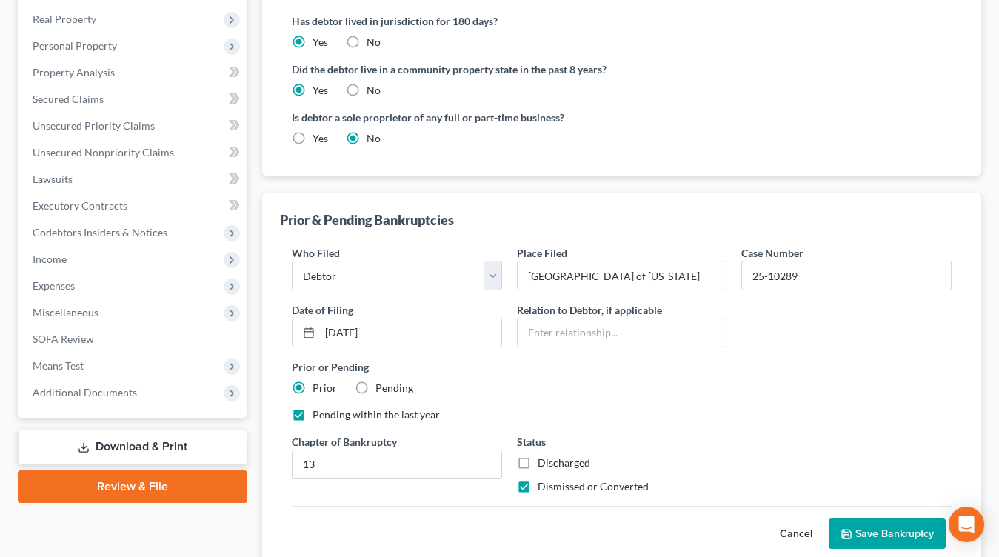
click at [880, 529] on button "Save Bankruptcy" at bounding box center [886, 533] width 117 height 31
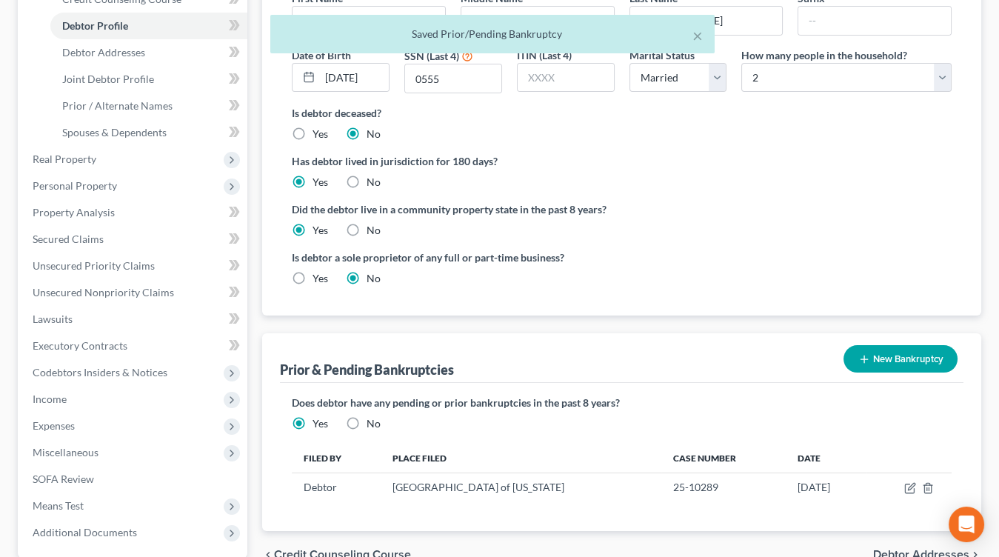
scroll to position [0, 0]
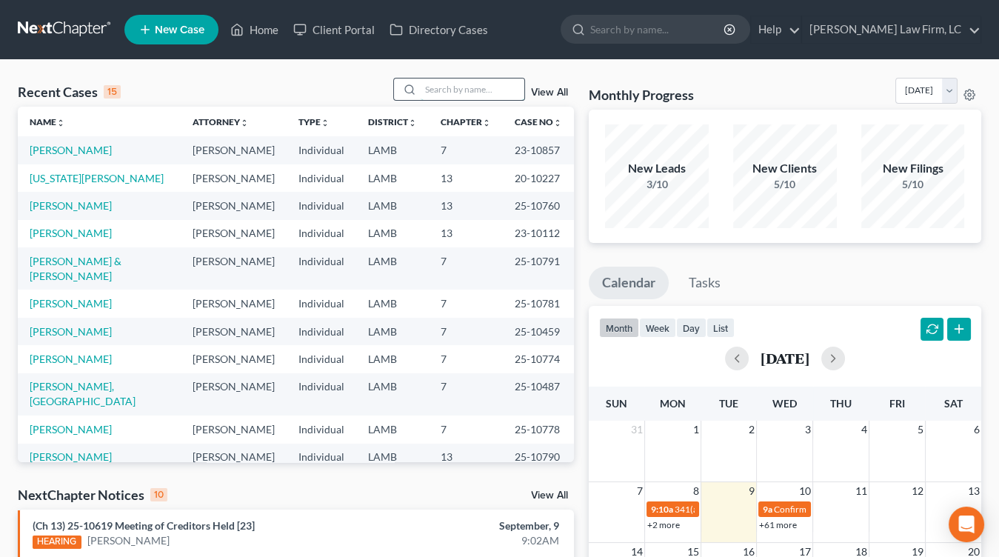
click at [465, 91] on input "search" at bounding box center [473, 88] width 104 height 21
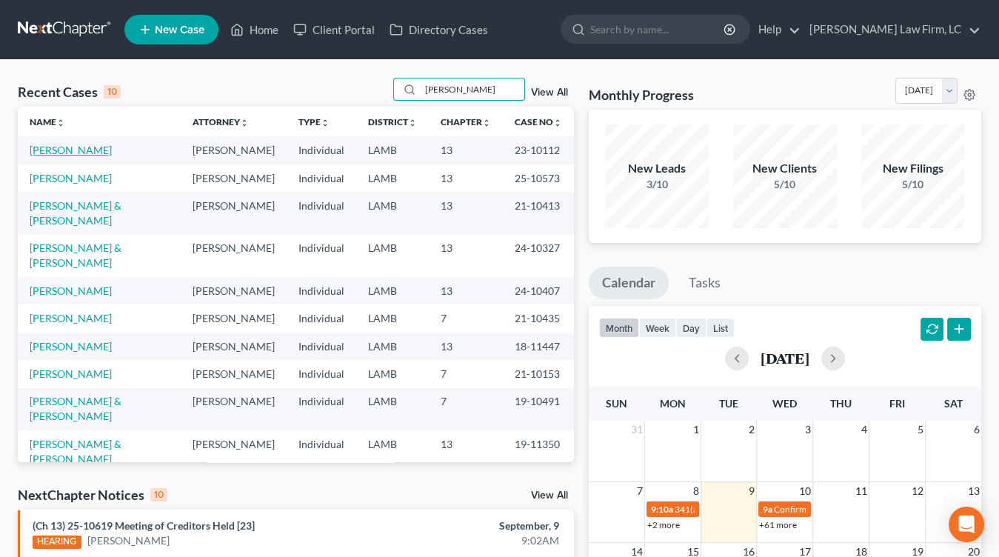
type input "[PERSON_NAME]"
click at [84, 147] on link "[PERSON_NAME]" at bounding box center [71, 150] width 82 height 13
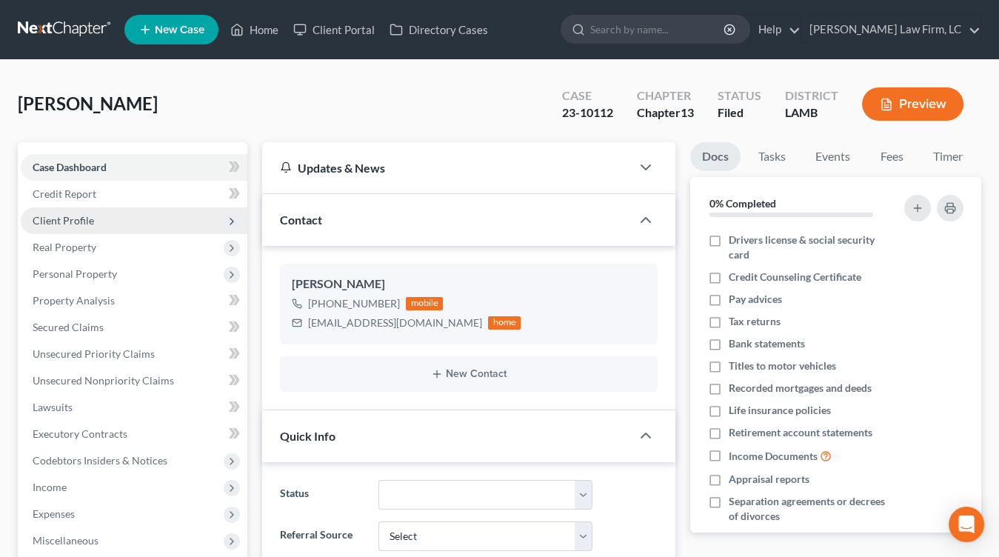
click at [105, 220] on span "Client Profile" at bounding box center [134, 220] width 227 height 27
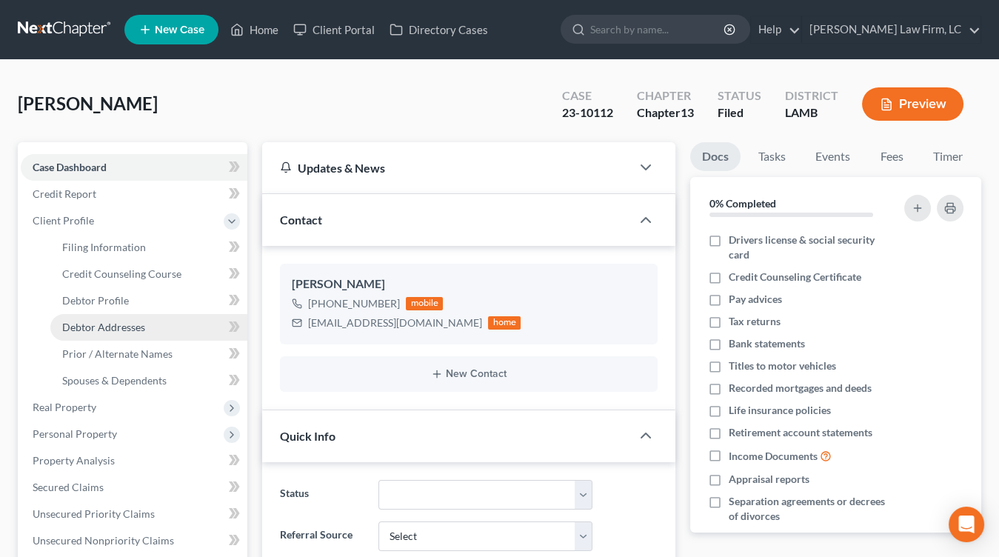
click at [98, 327] on span "Debtor Addresses" at bounding box center [103, 327] width 83 height 13
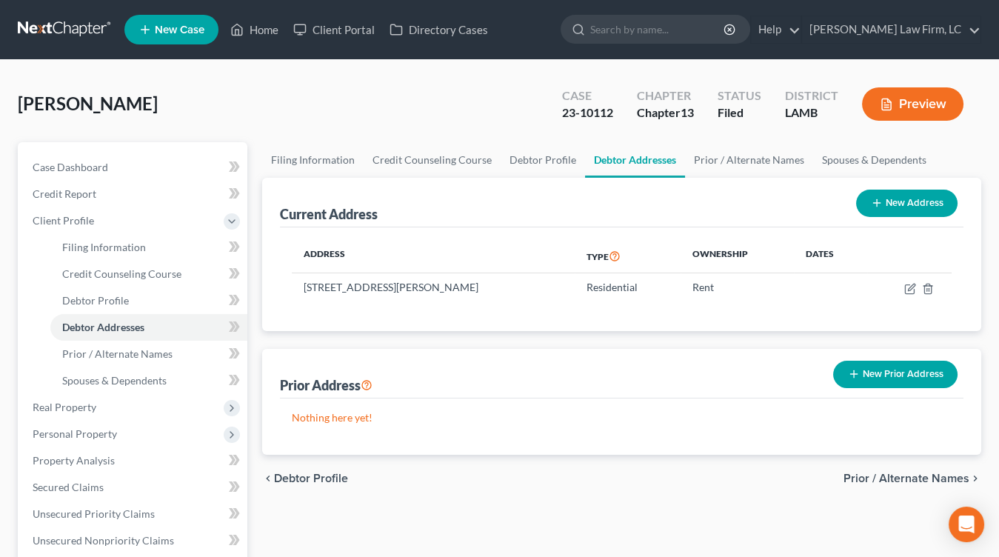
click at [931, 101] on button "Preview" at bounding box center [912, 103] width 101 height 33
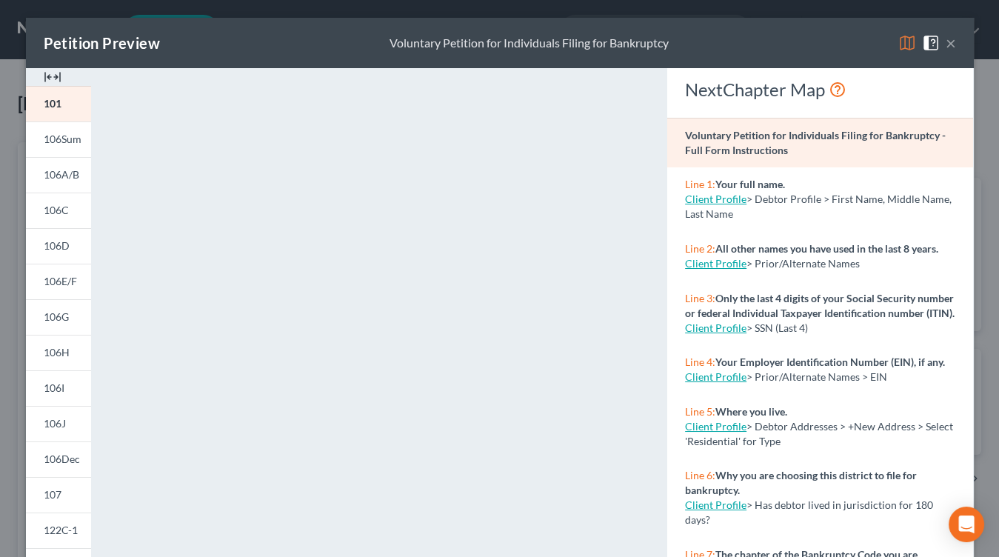
click at [962, 36] on div "Petition Preview Voluntary Petition for Individuals Filing for Bankruptcy ×" at bounding box center [500, 43] width 948 height 50
click at [956, 42] on div "Petition Preview Voluntary Petition for Individuals Filing for Bankruptcy ×" at bounding box center [500, 43] width 948 height 50
click at [954, 43] on button "×" at bounding box center [950, 43] width 10 height 18
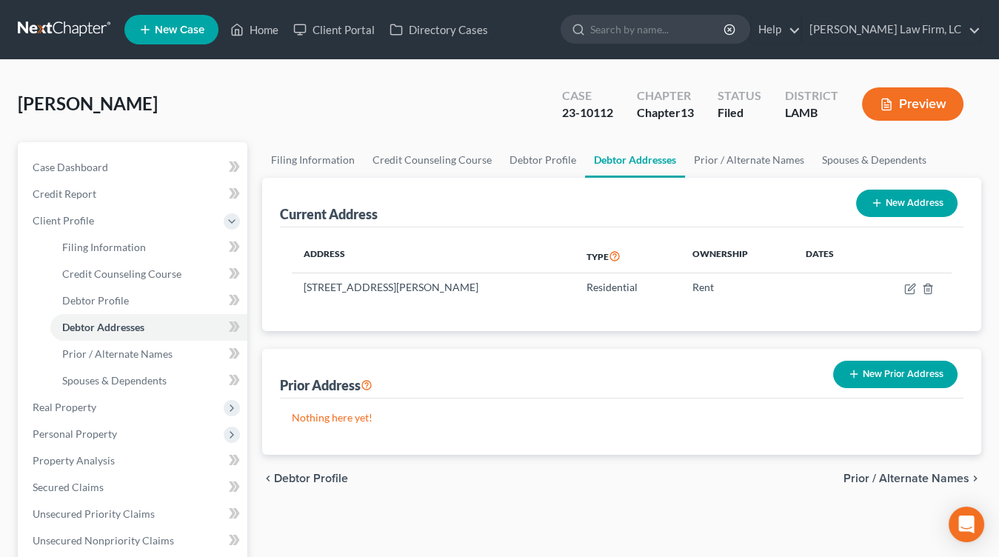
click at [47, 26] on link at bounding box center [65, 29] width 95 height 27
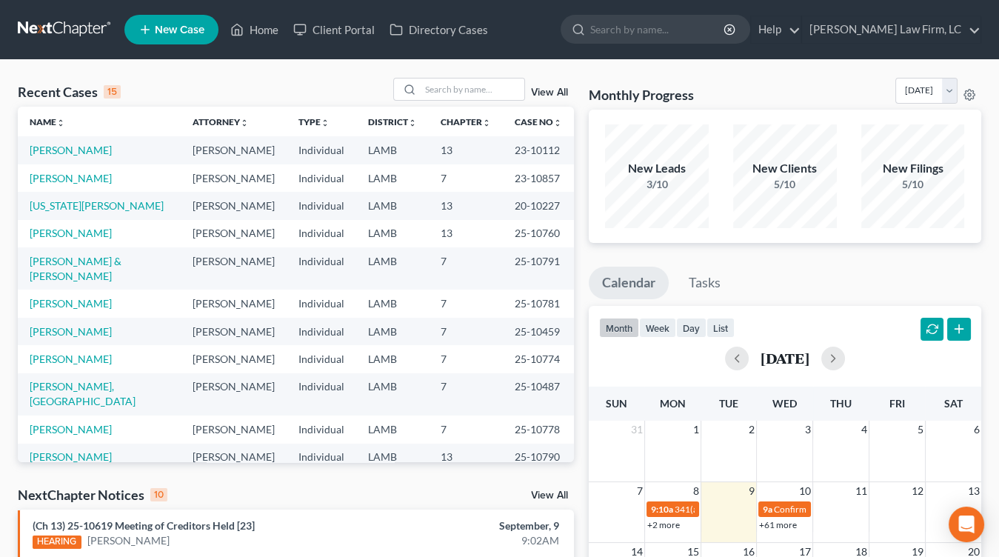
click at [809, 355] on h2 "[DATE]" at bounding box center [784, 358] width 49 height 16
click at [78, 19] on link at bounding box center [65, 29] width 95 height 27
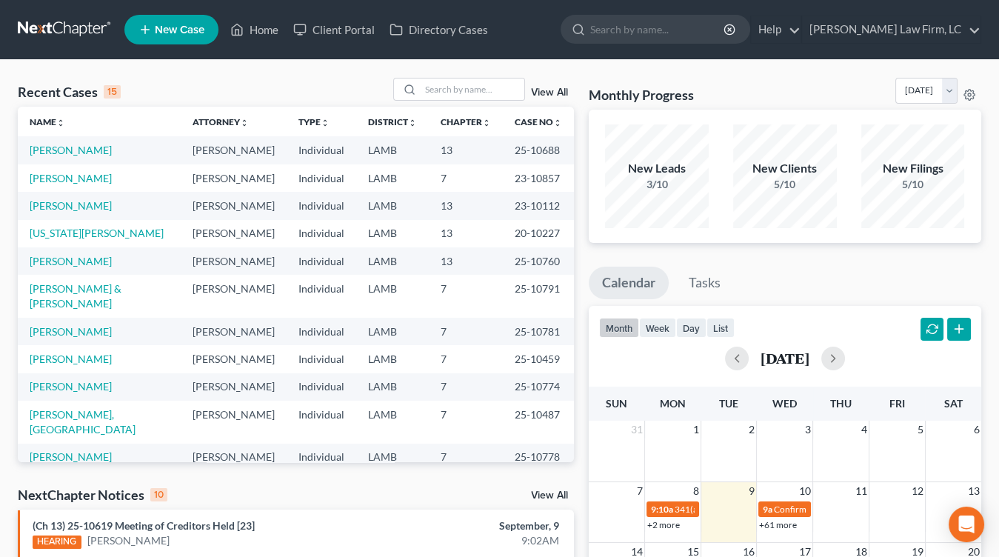
click at [475, 227] on td "13" at bounding box center [466, 233] width 74 height 27
click at [455, 72] on div "Recent Cases 15 View All Name unfold_more expand_more expand_less Attorney unfo…" at bounding box center [499, 564] width 999 height 1008
click at [453, 79] on input "search" at bounding box center [473, 88] width 104 height 21
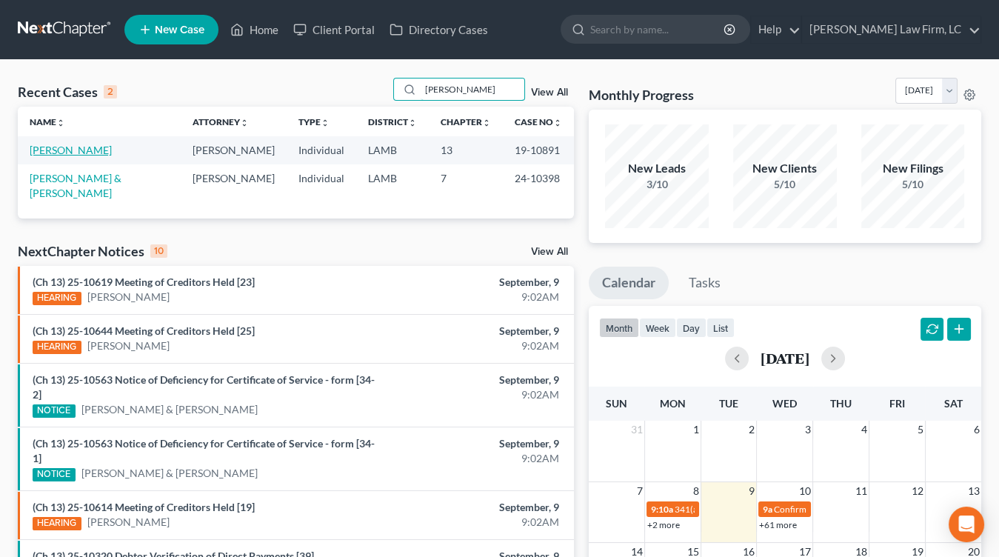
type input "[PERSON_NAME]"
click at [73, 152] on link "[PERSON_NAME]" at bounding box center [71, 150] width 82 height 13
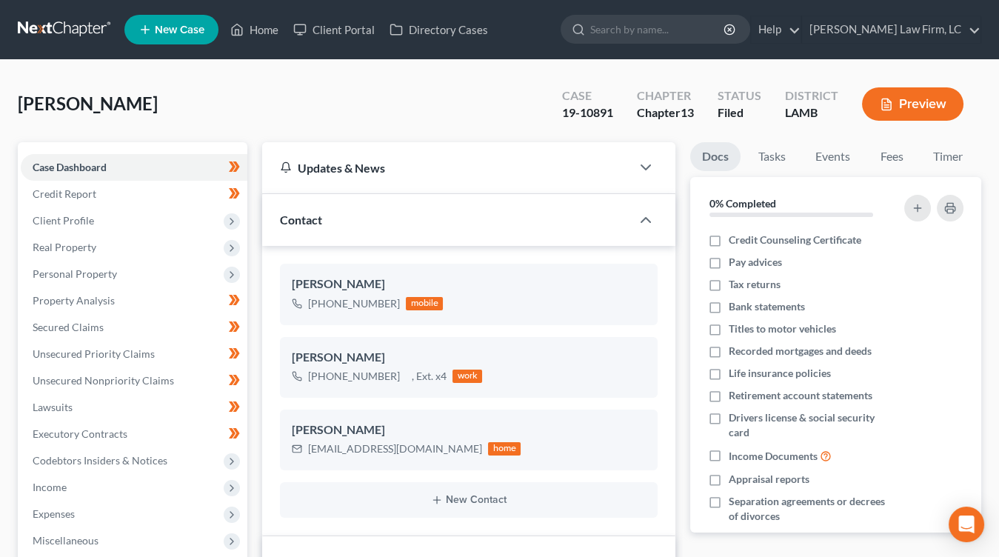
drag, startPoint x: 109, startPoint y: 278, endPoint x: 111, endPoint y: 288, distance: 10.6
click at [109, 277] on span "Personal Property" at bounding box center [75, 273] width 84 height 13
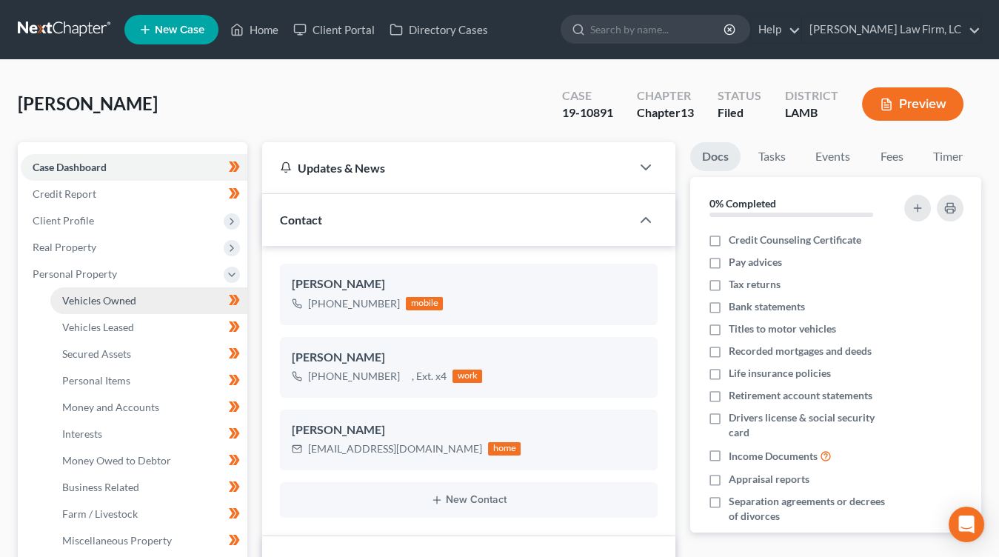
drag, startPoint x: 111, startPoint y: 295, endPoint x: 112, endPoint y: 321, distance: 25.9
click at [110, 295] on span "Vehicles Owned" at bounding box center [99, 300] width 74 height 13
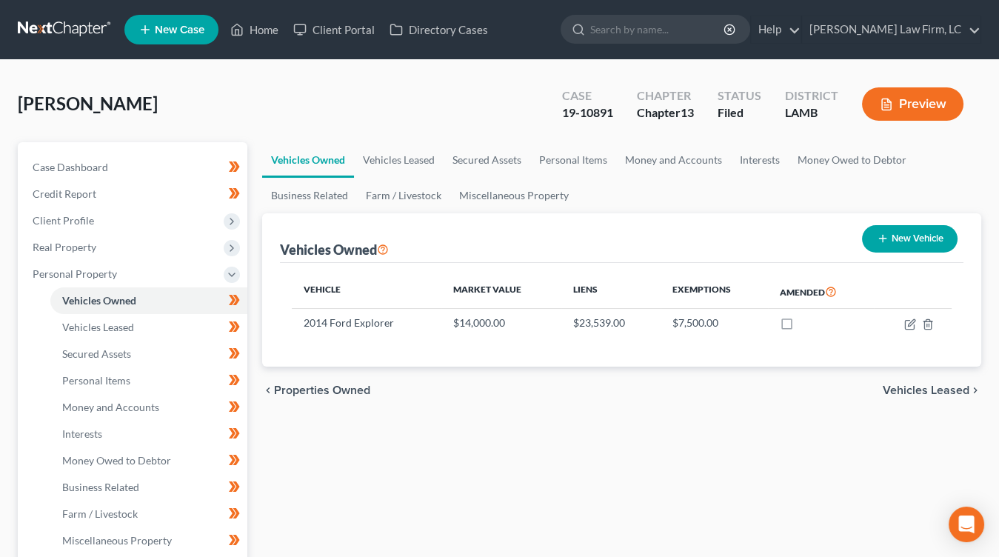
drag, startPoint x: 113, startPoint y: 253, endPoint x: 113, endPoint y: 264, distance: 10.4
click at [113, 253] on span "Real Property" at bounding box center [134, 247] width 227 height 27
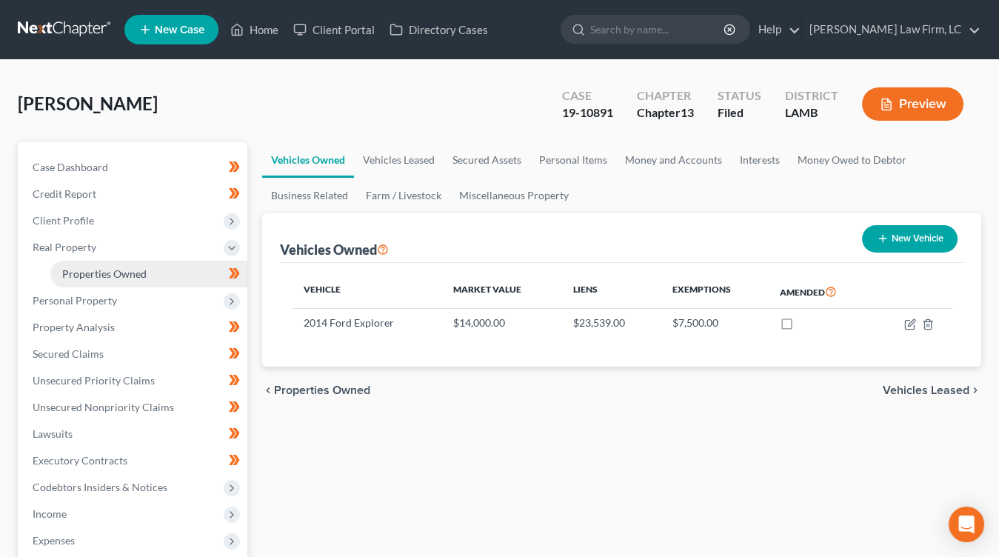
click at [113, 266] on link "Properties Owned" at bounding box center [148, 274] width 197 height 27
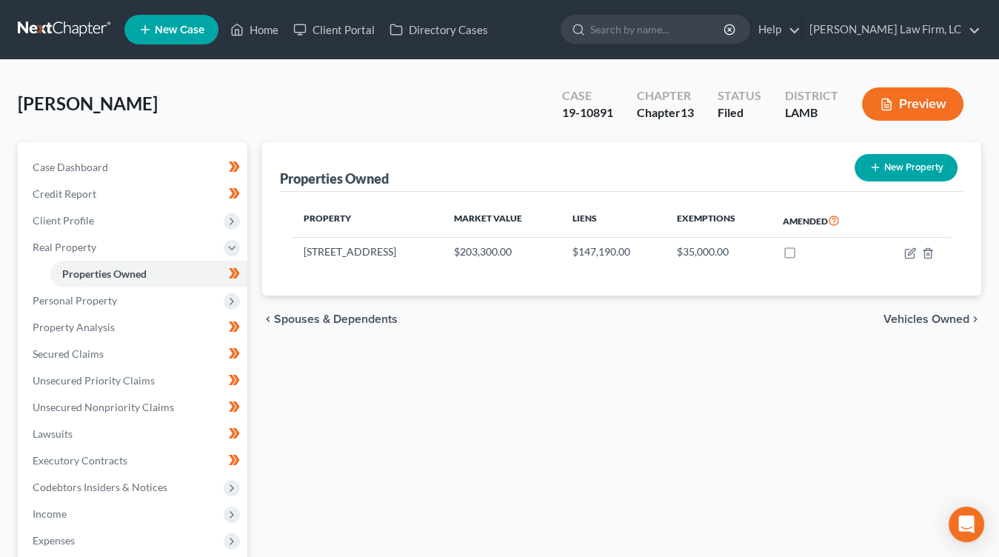
click at [557, 339] on div "chevron_left Spouses & Dependents Vehicles Owned chevron_right" at bounding box center [621, 318] width 719 height 47
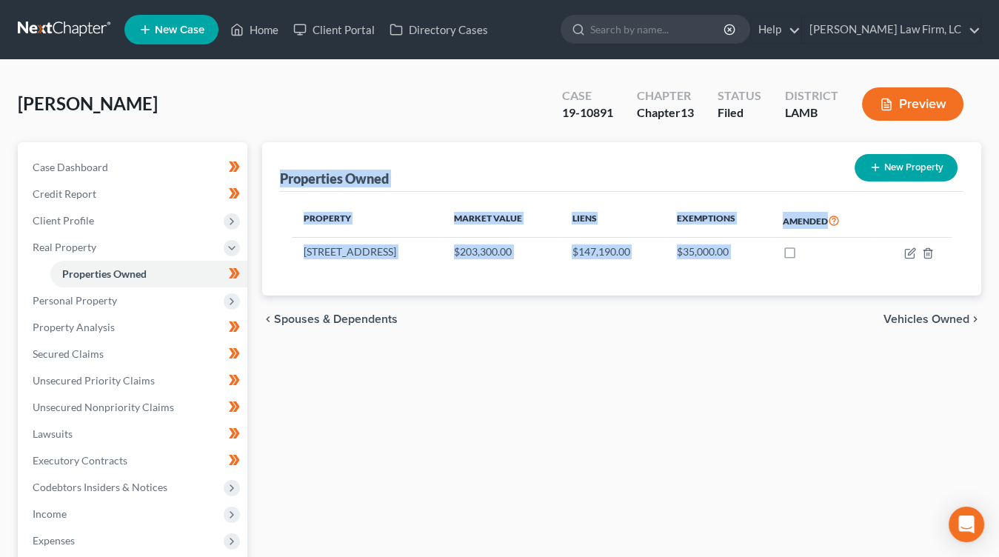
drag, startPoint x: 549, startPoint y: 324, endPoint x: 367, endPoint y: 140, distance: 258.1
click at [367, 140] on div "[PERSON_NAME] Upgraded Case 19-10891 Chapter Chapter 13 Status Filed District L…" at bounding box center [499, 437] width 963 height 718
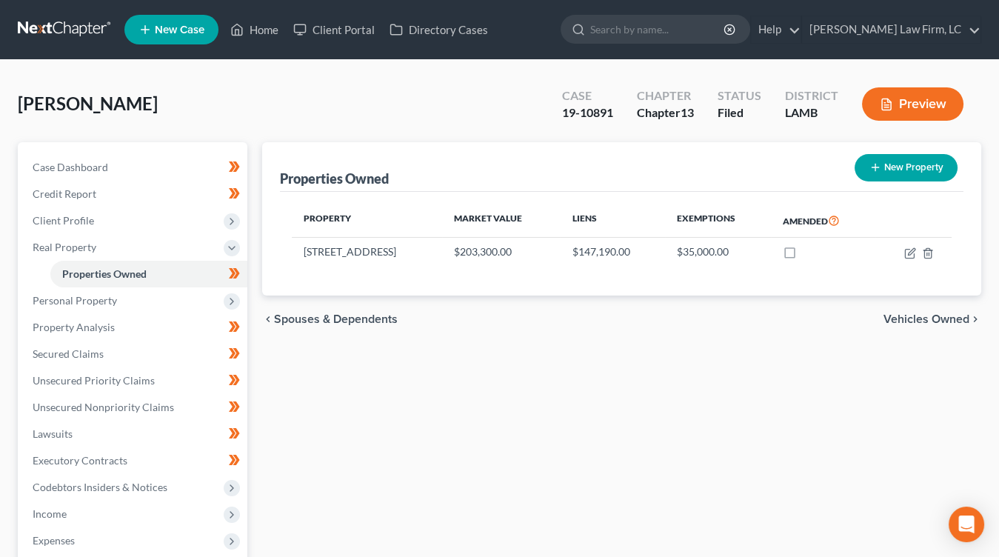
click at [366, 141] on div "[PERSON_NAME] Upgraded Case 19-10891 Chapter Chapter 13 Status Filed District […" at bounding box center [499, 110] width 963 height 64
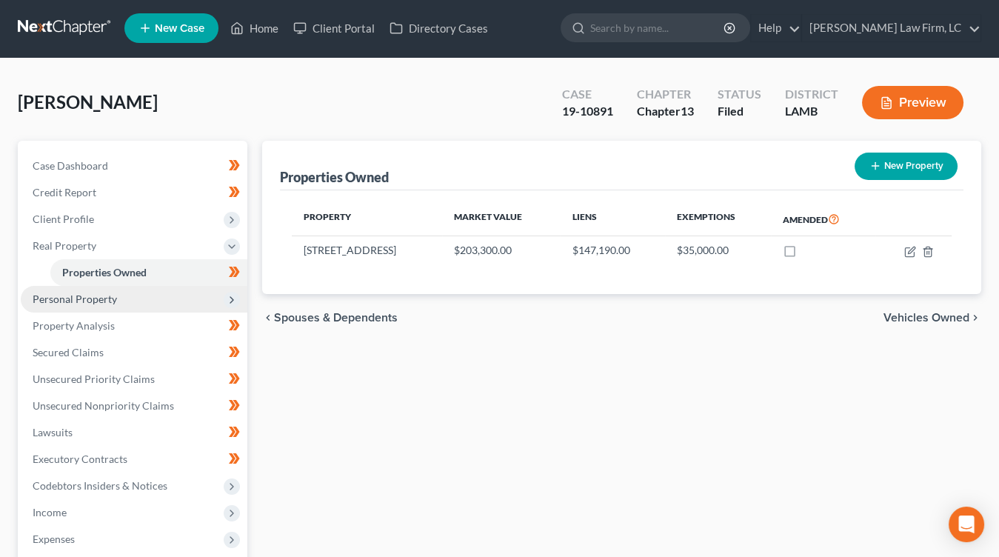
scroll to position [4, 0]
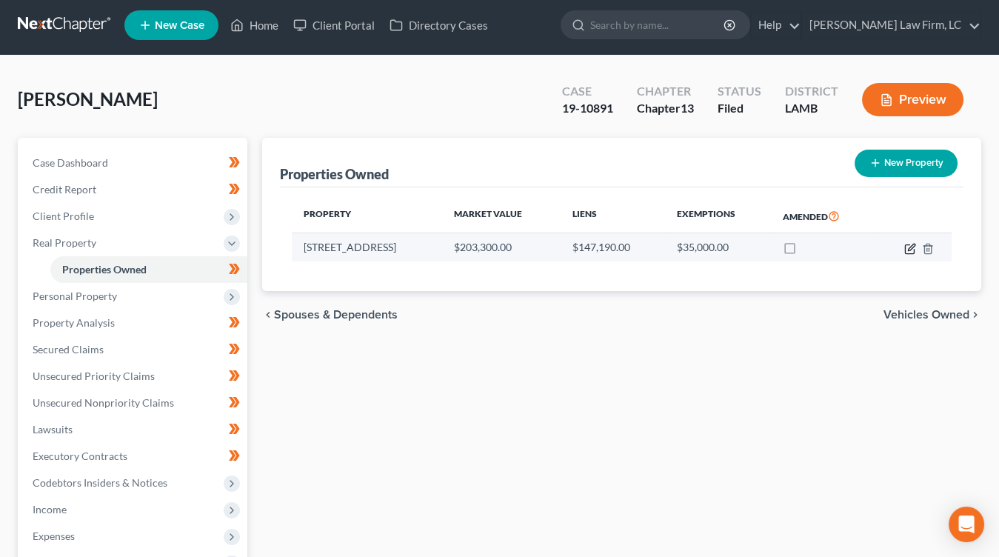
click at [900, 251] on td at bounding box center [913, 247] width 76 height 28
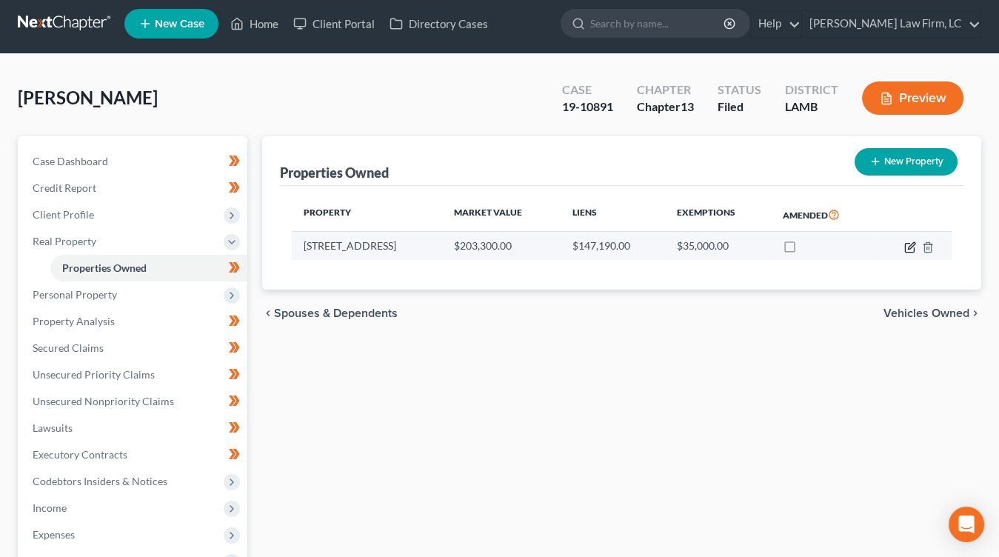
click at [906, 249] on icon "button" at bounding box center [910, 247] width 12 height 12
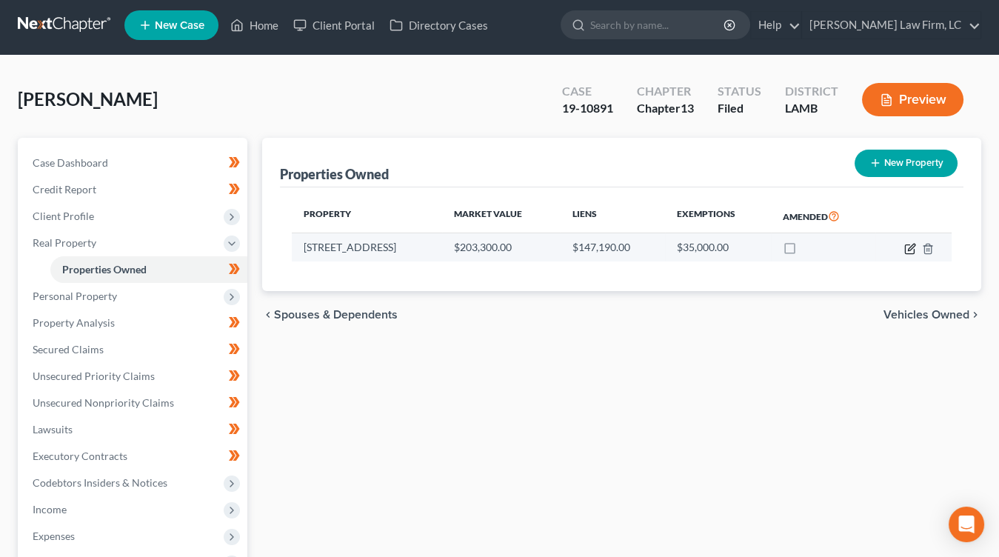
select select "19"
select select "31"
select select "0"
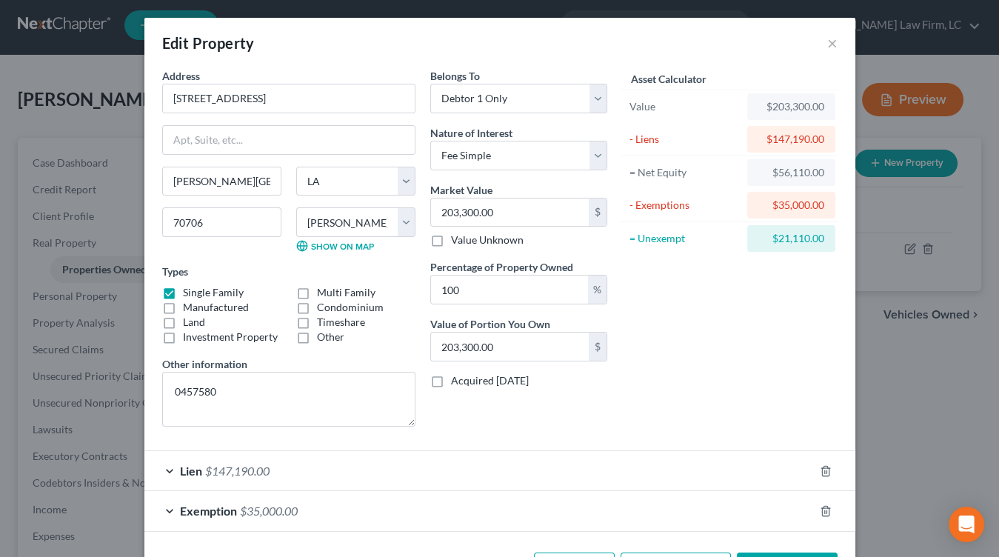
scroll to position [51, 0]
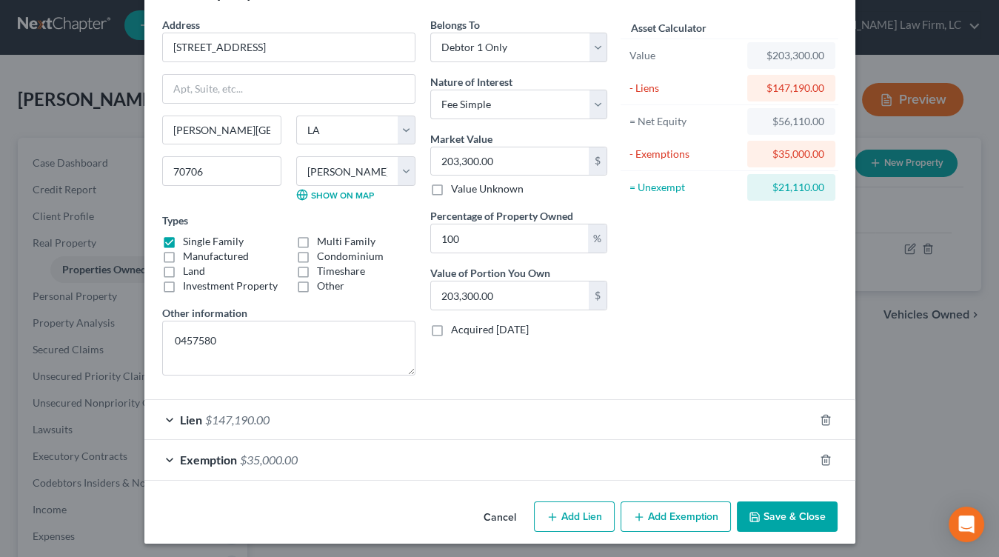
click at [494, 512] on button "Cancel" at bounding box center [500, 518] width 56 height 30
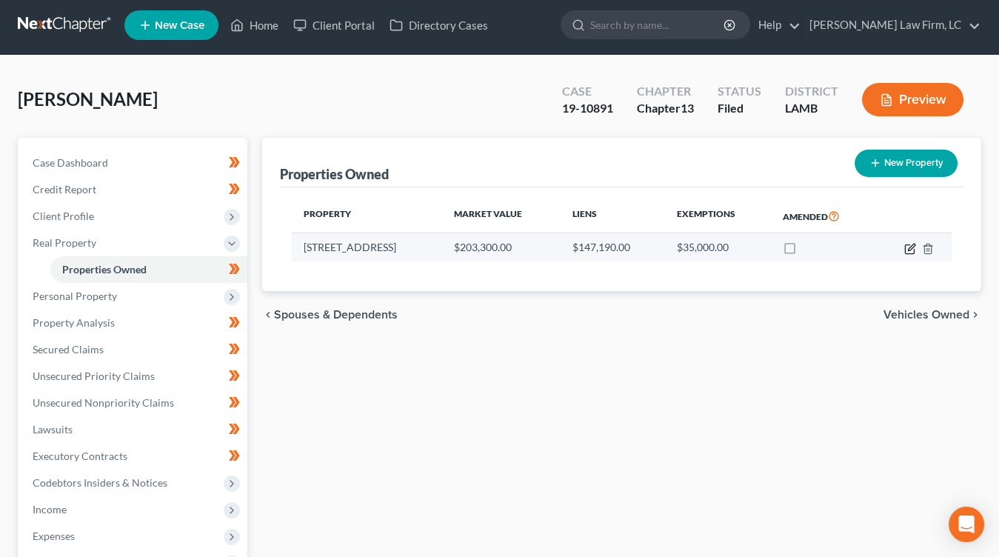
click at [905, 252] on icon "button" at bounding box center [910, 249] width 12 height 12
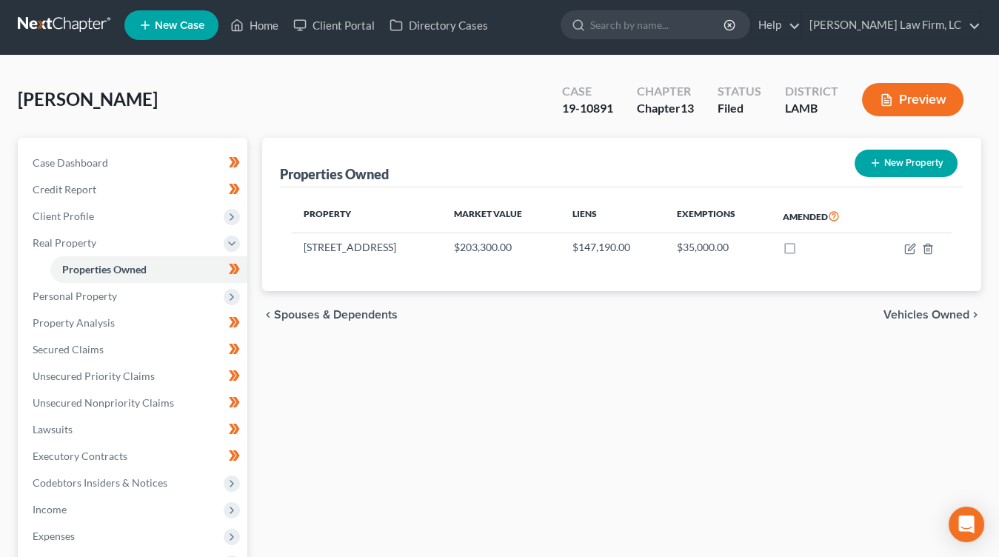
select select "19"
select select "31"
select select "0"
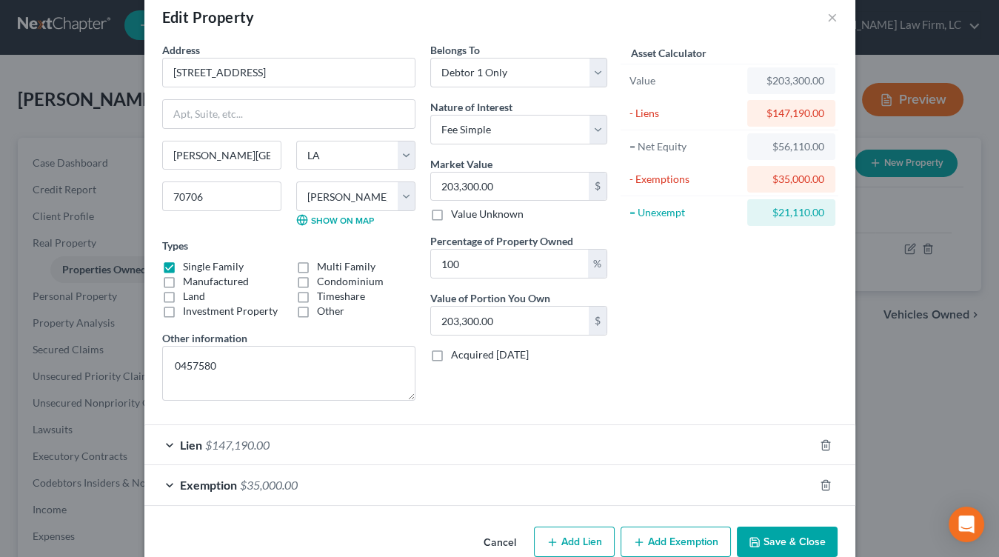
scroll to position [32, 0]
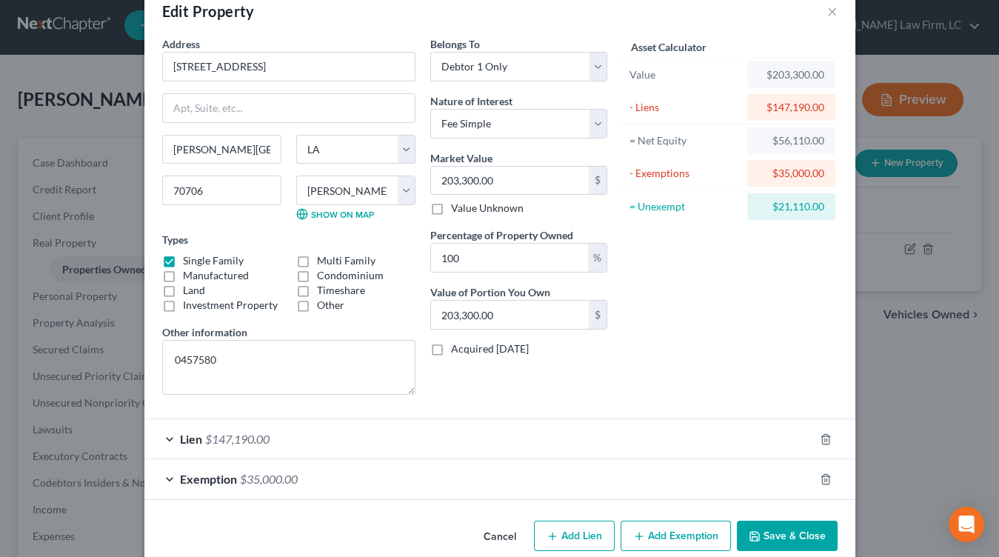
click at [480, 530] on button "Cancel" at bounding box center [500, 537] width 56 height 30
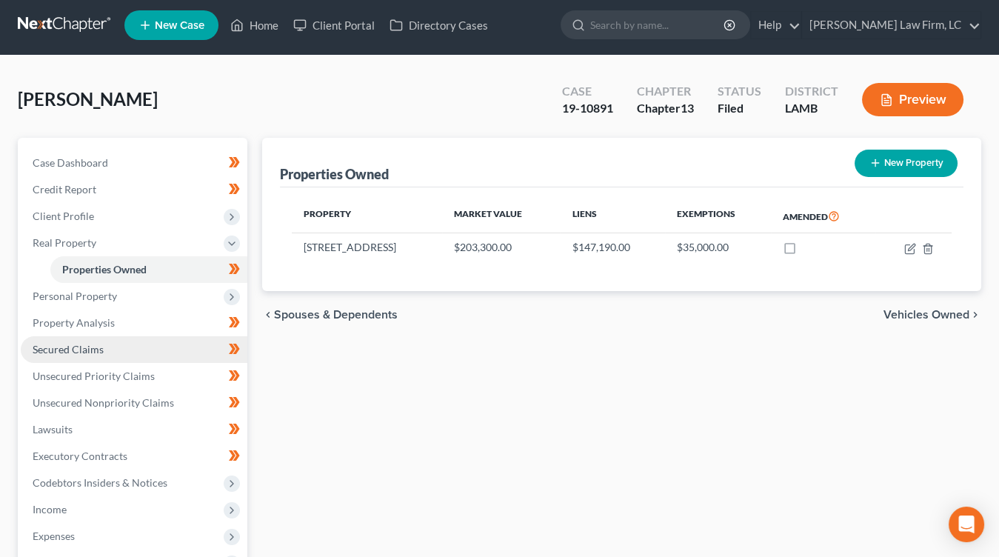
click at [121, 337] on link "Secured Claims" at bounding box center [134, 349] width 227 height 27
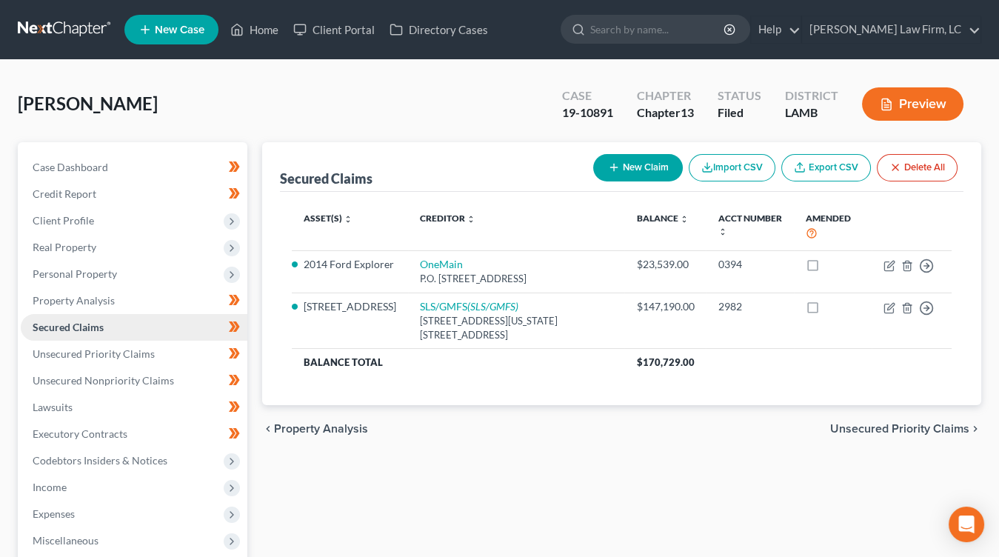
click at [150, 328] on link "Secured Claims" at bounding box center [134, 327] width 227 height 27
click at [167, 304] on link "Property Analysis" at bounding box center [134, 300] width 227 height 27
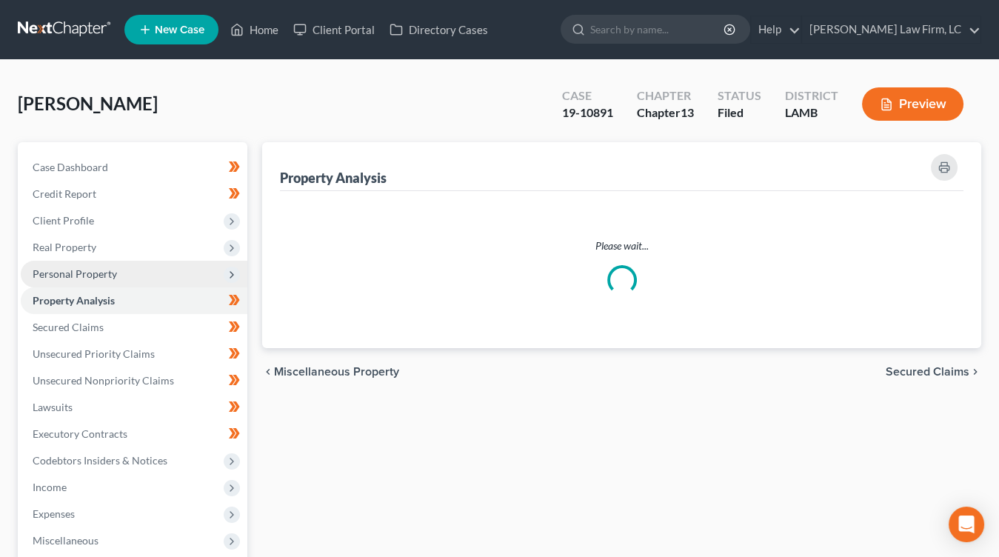
click at [168, 269] on span "Personal Property" at bounding box center [134, 274] width 227 height 27
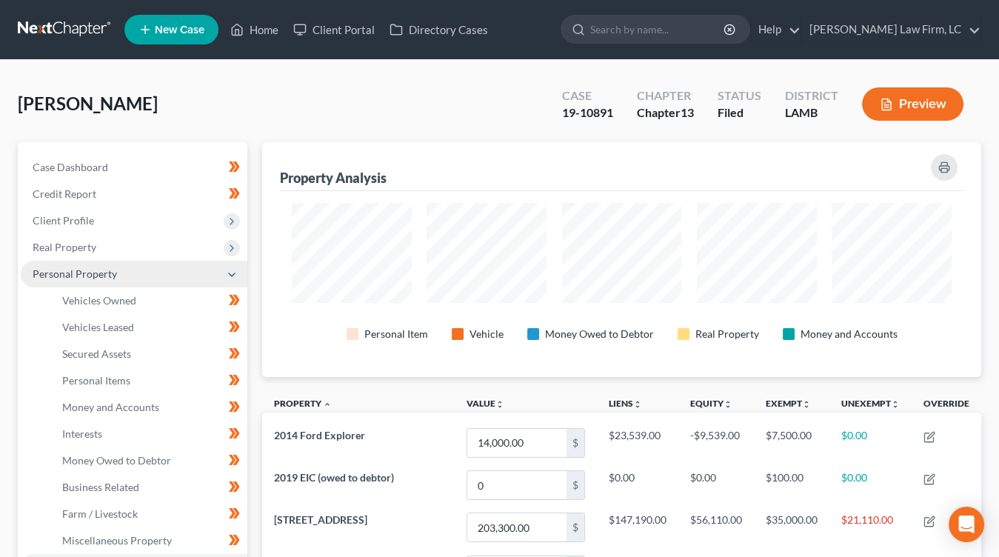
scroll to position [234, 718]
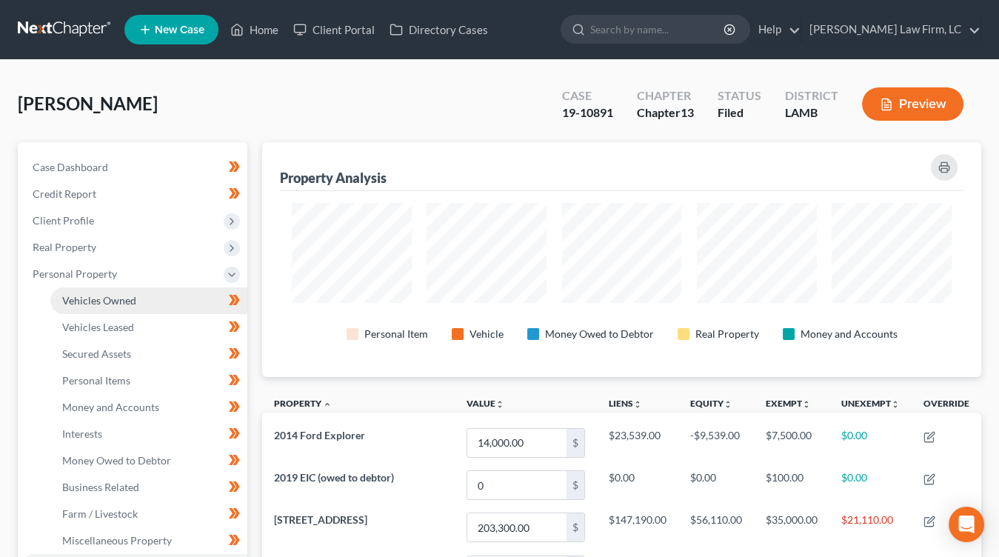
click at [164, 285] on li "Personal Property Vehicles Owned Vehicles Leased Machinery and Vehicles Office …" at bounding box center [134, 407] width 227 height 293
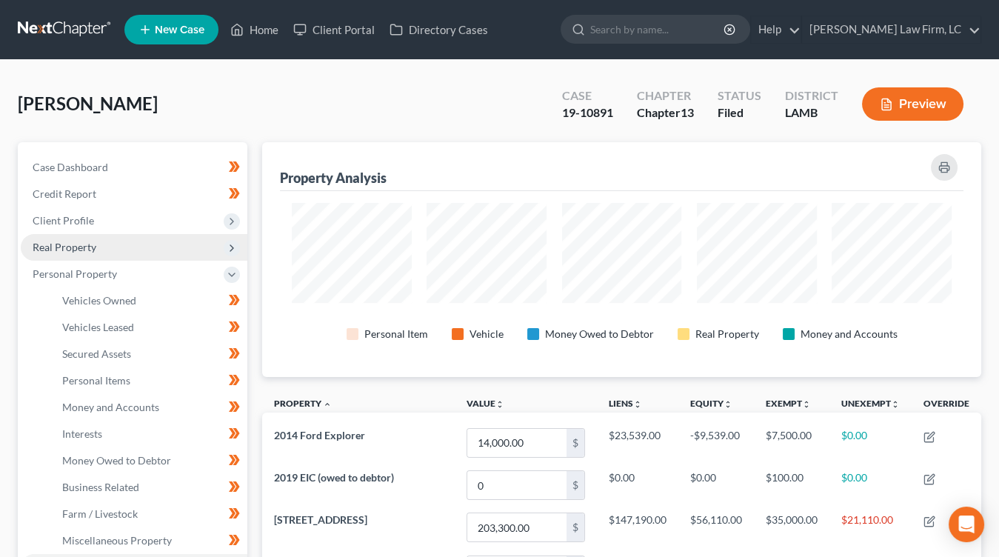
click at [164, 254] on span "Real Property" at bounding box center [134, 247] width 227 height 27
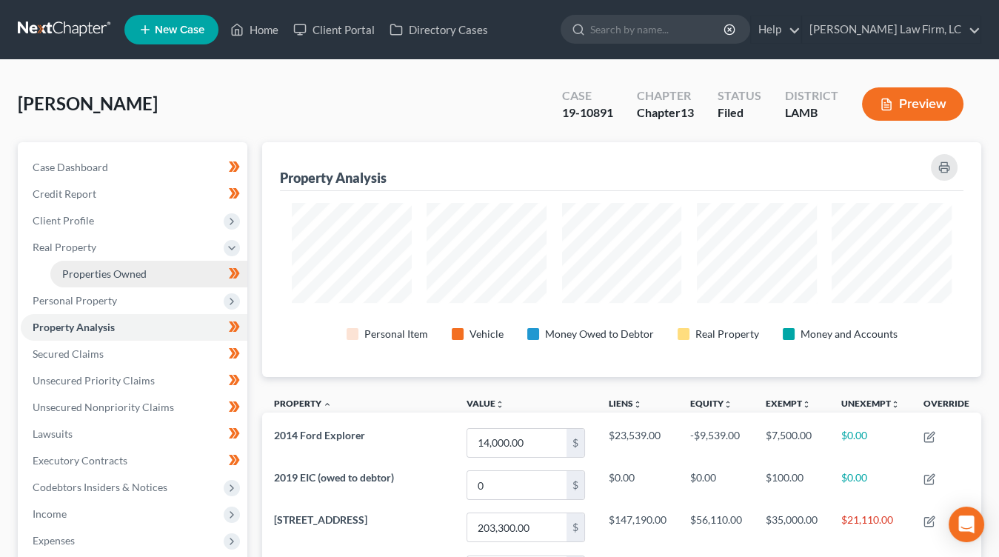
click at [166, 261] on link "Properties Owned" at bounding box center [148, 274] width 197 height 27
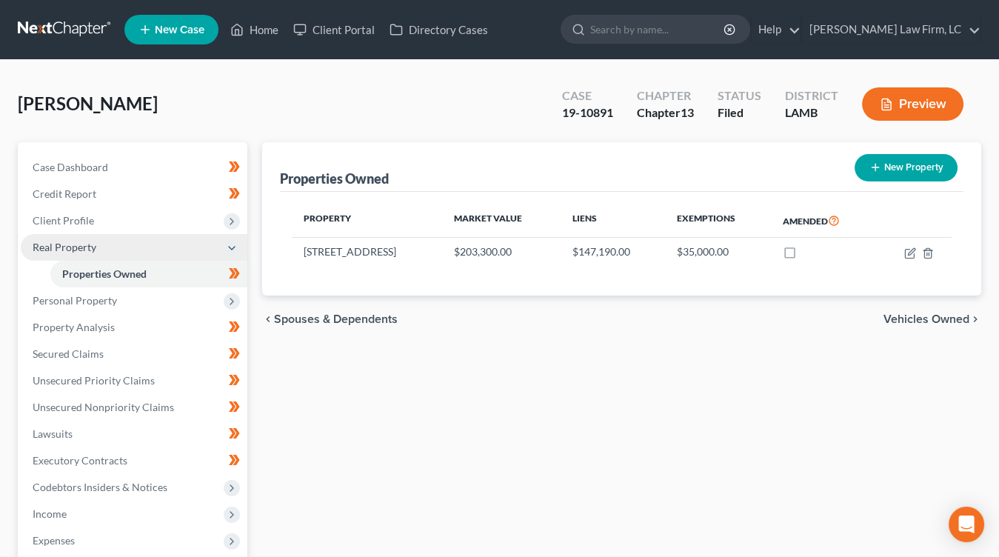
click at [165, 237] on span "Real Property" at bounding box center [134, 247] width 227 height 27
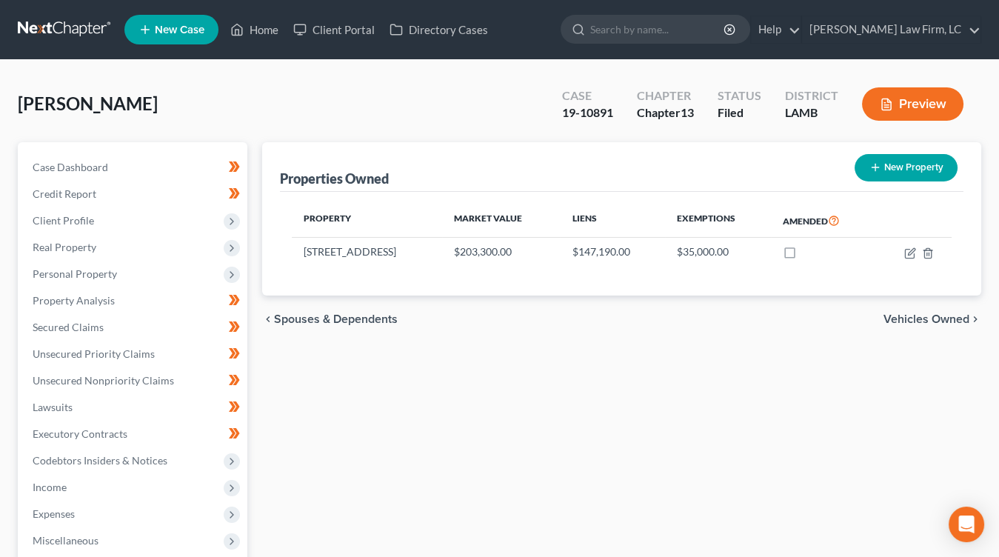
drag, startPoint x: 167, startPoint y: 230, endPoint x: 165, endPoint y: 272, distance: 42.2
click at [167, 232] on span "Client Profile" at bounding box center [134, 220] width 227 height 27
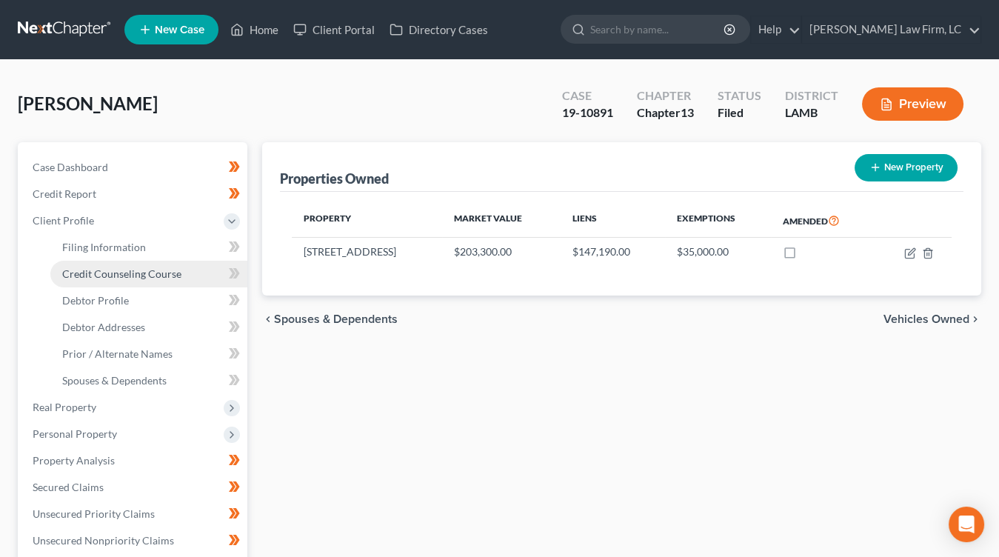
click at [165, 272] on span "Credit Counseling Course" at bounding box center [121, 273] width 119 height 13
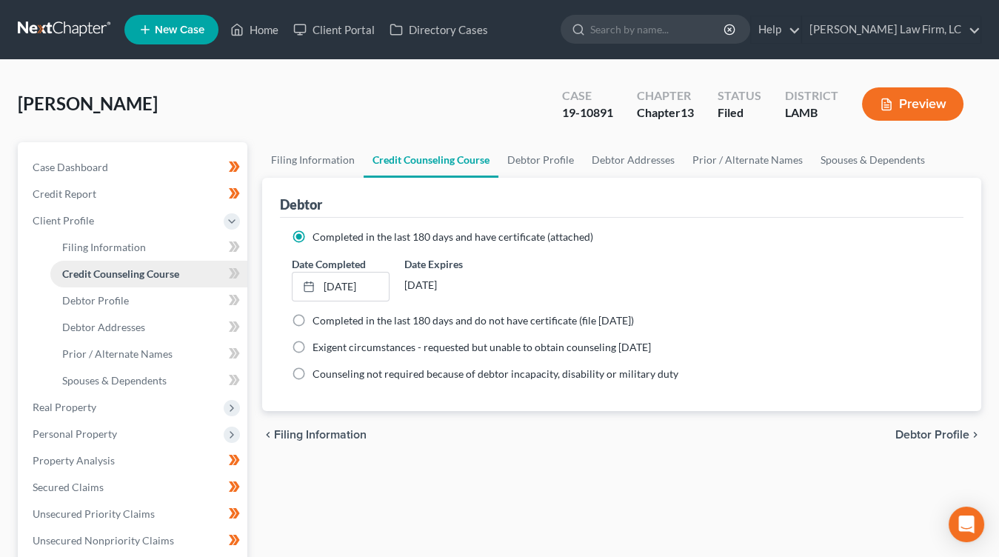
click at [157, 284] on link "Credit Counseling Course" at bounding box center [148, 274] width 197 height 27
click at [164, 235] on link "Filing Information" at bounding box center [148, 247] width 197 height 27
select select "1"
select select "0"
select select "3"
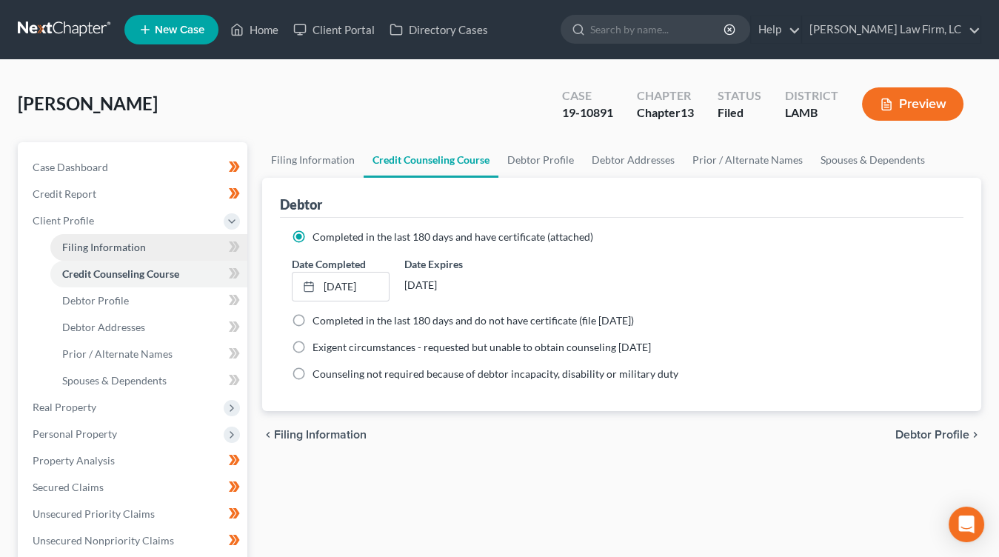
select select "19"
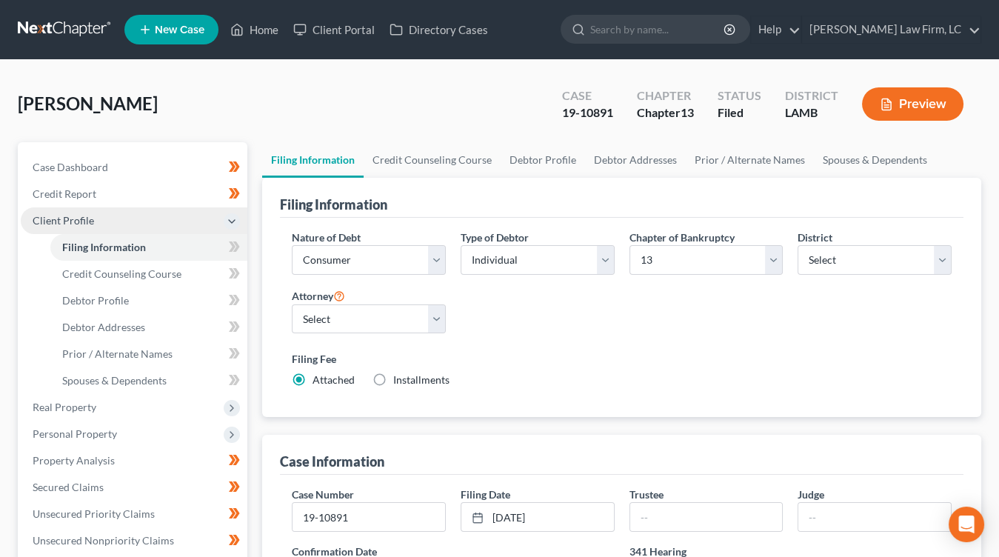
click at [163, 207] on span "Client Profile" at bounding box center [134, 220] width 227 height 27
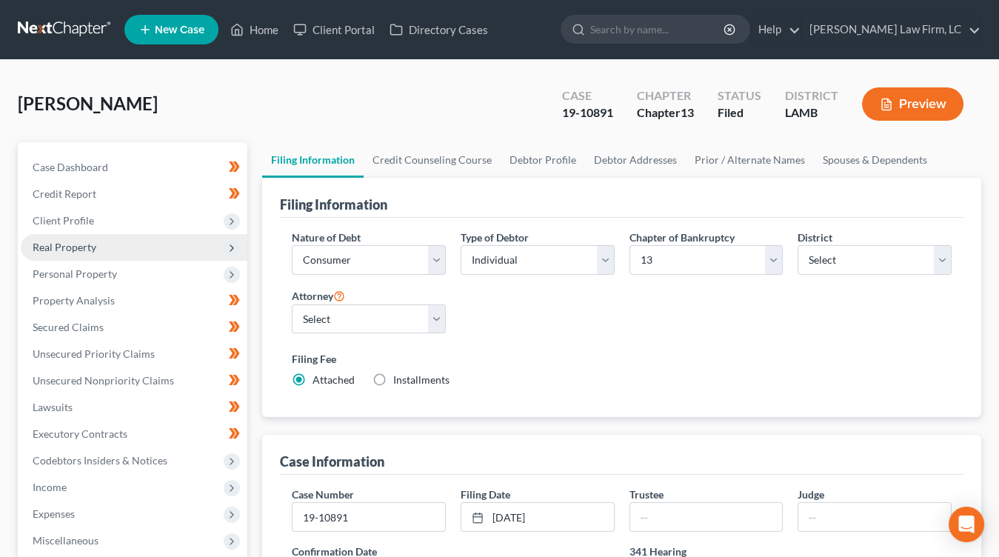
click at [147, 254] on span "Real Property" at bounding box center [134, 247] width 227 height 27
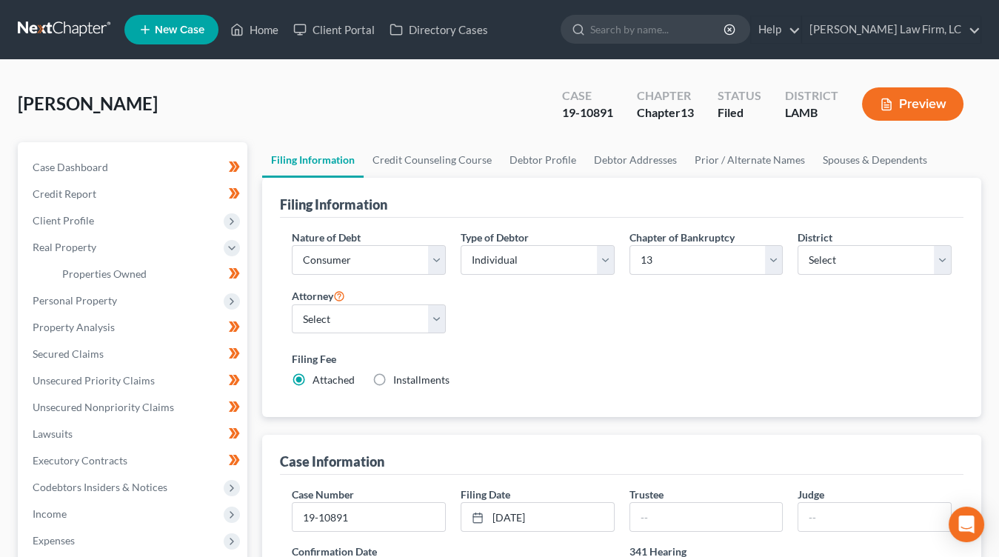
drag, startPoint x: 130, startPoint y: 302, endPoint x: 108, endPoint y: 395, distance: 95.7
click at [130, 302] on span "Personal Property" at bounding box center [134, 300] width 227 height 27
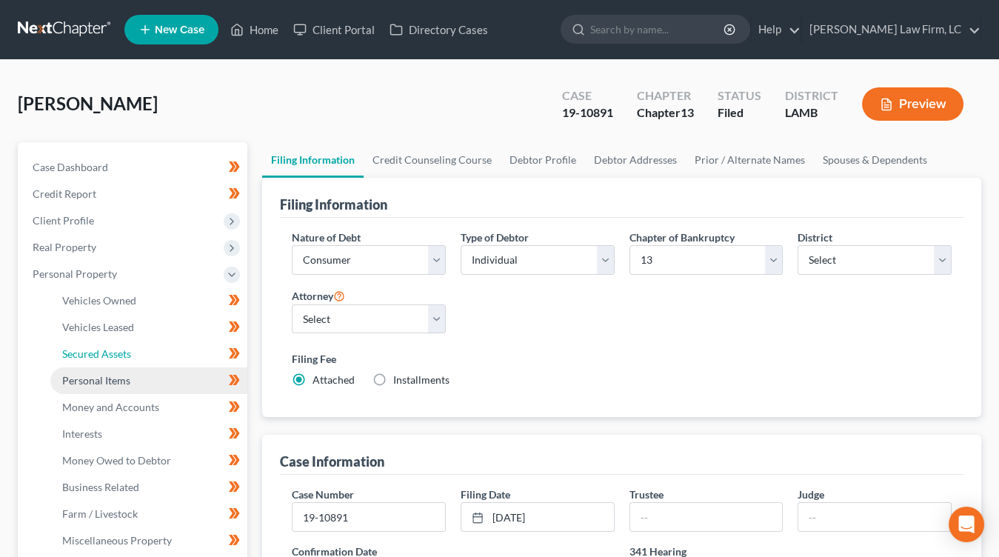
drag, startPoint x: 117, startPoint y: 360, endPoint x: 116, endPoint y: 367, distance: 7.4
click at [117, 360] on link "Secured Assets" at bounding box center [148, 354] width 197 height 27
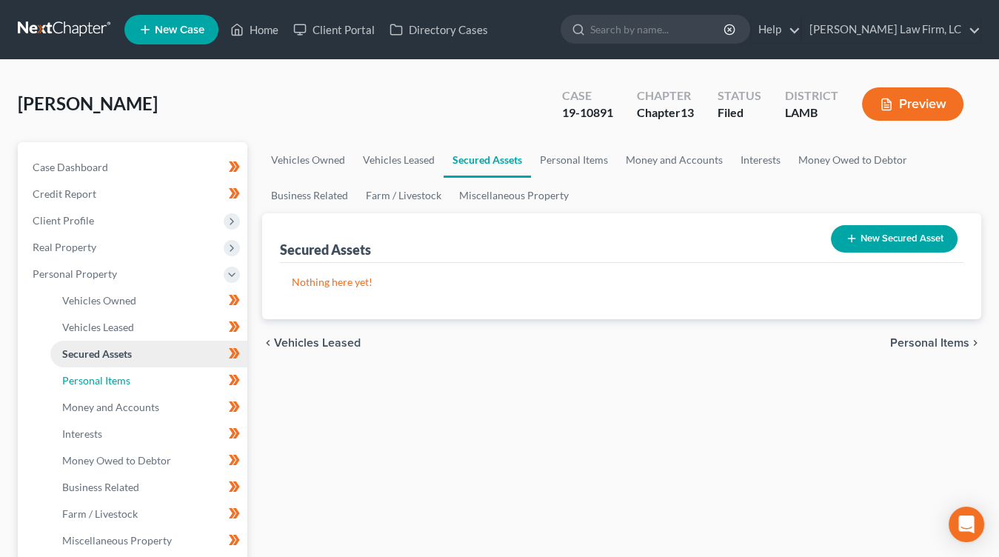
drag, startPoint x: 115, startPoint y: 375, endPoint x: 121, endPoint y: 360, distance: 15.7
click at [115, 375] on span "Personal Items" at bounding box center [96, 380] width 68 height 13
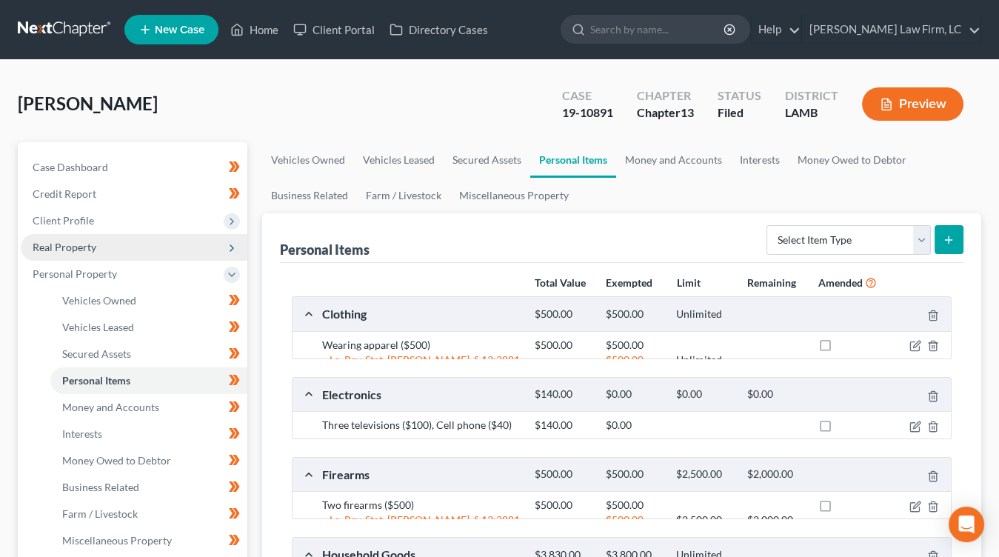
click at [141, 249] on span "Real Property" at bounding box center [134, 247] width 227 height 27
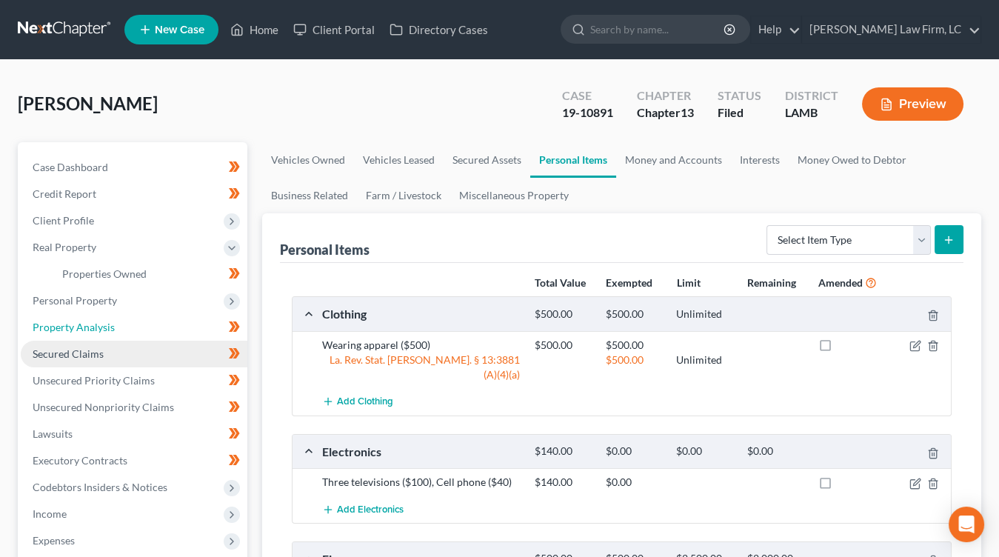
drag, startPoint x: 120, startPoint y: 335, endPoint x: 112, endPoint y: 351, distance: 17.6
click at [119, 336] on link "Property Analysis" at bounding box center [134, 327] width 227 height 27
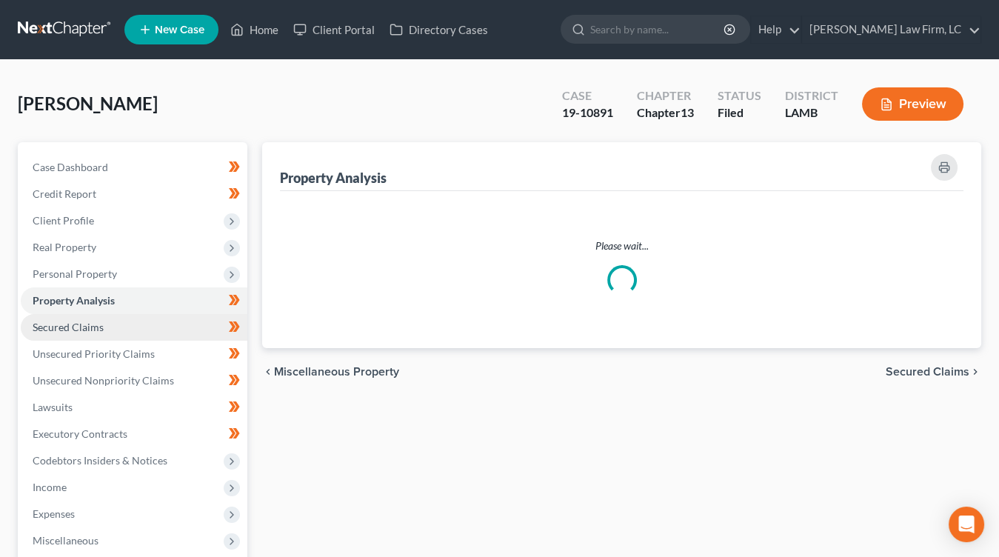
click at [111, 341] on link "Secured Claims" at bounding box center [134, 327] width 227 height 27
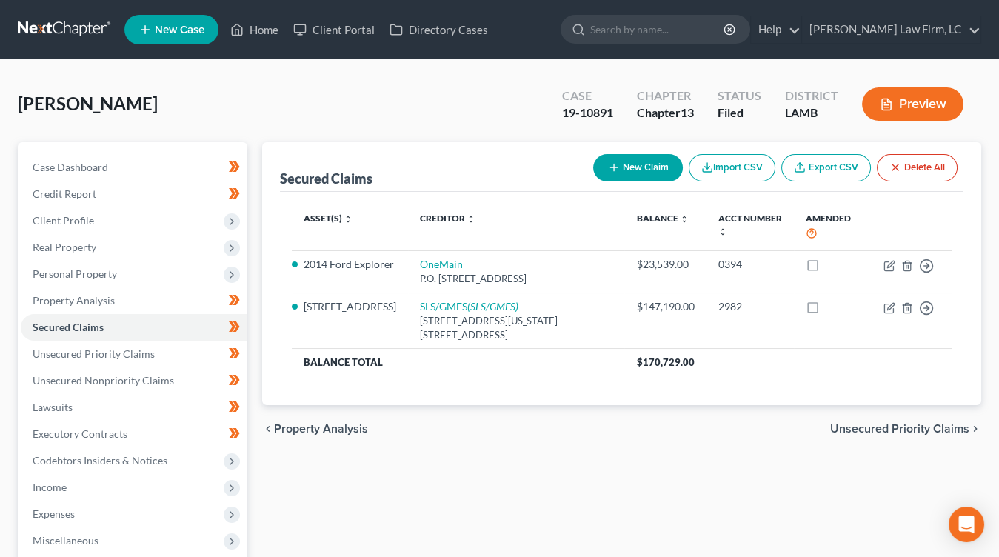
drag, startPoint x: 782, startPoint y: 96, endPoint x: 811, endPoint y: 14, distance: 86.7
click at [782, 96] on div "District LAMB" at bounding box center [811, 106] width 77 height 44
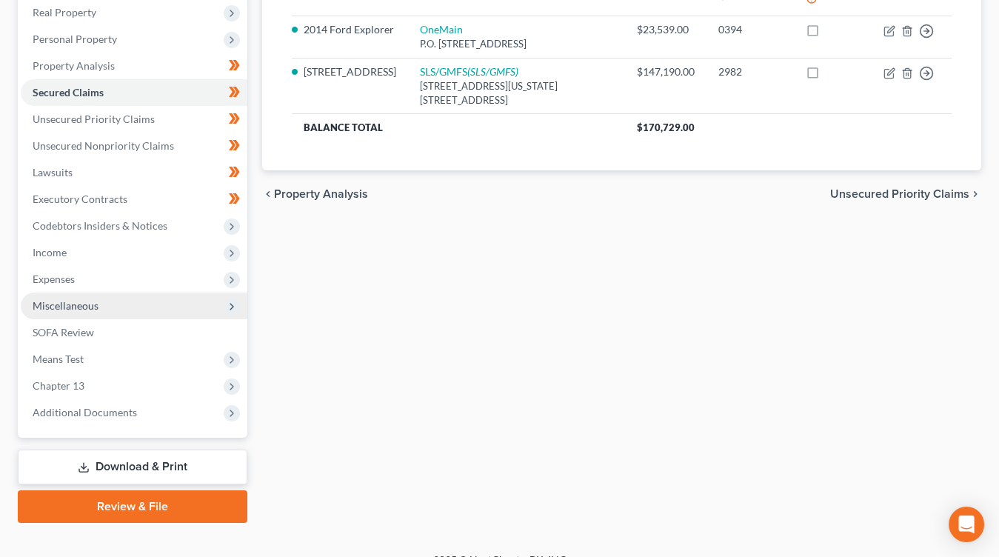
scroll to position [254, 0]
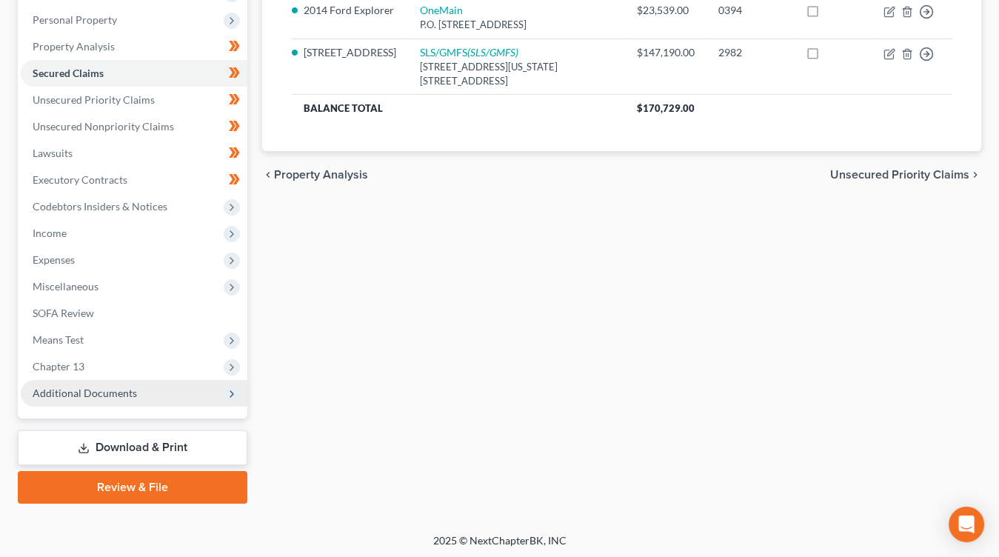
click at [120, 397] on span "Additional Documents" at bounding box center [85, 392] width 104 height 13
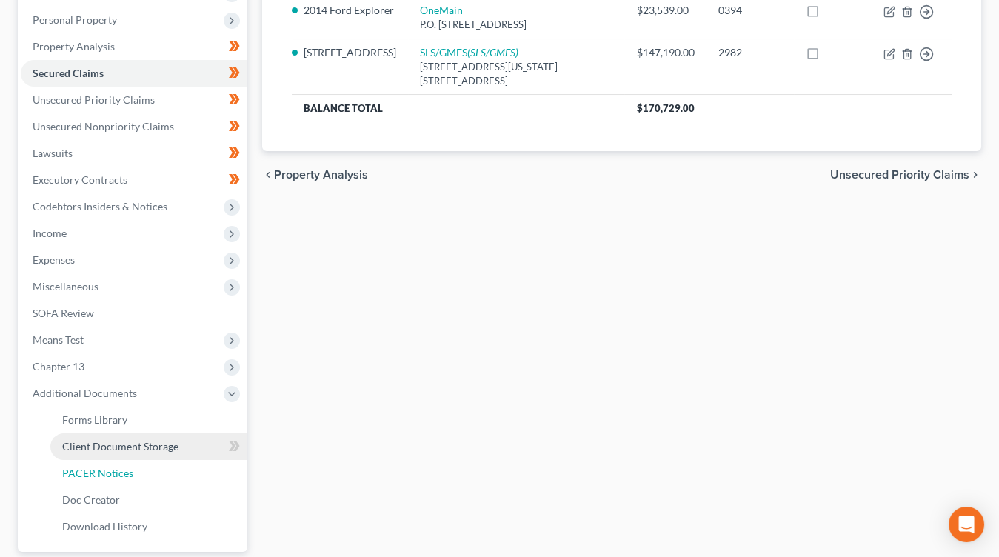
click at [135, 469] on link "PACER Notices" at bounding box center [148, 473] width 197 height 27
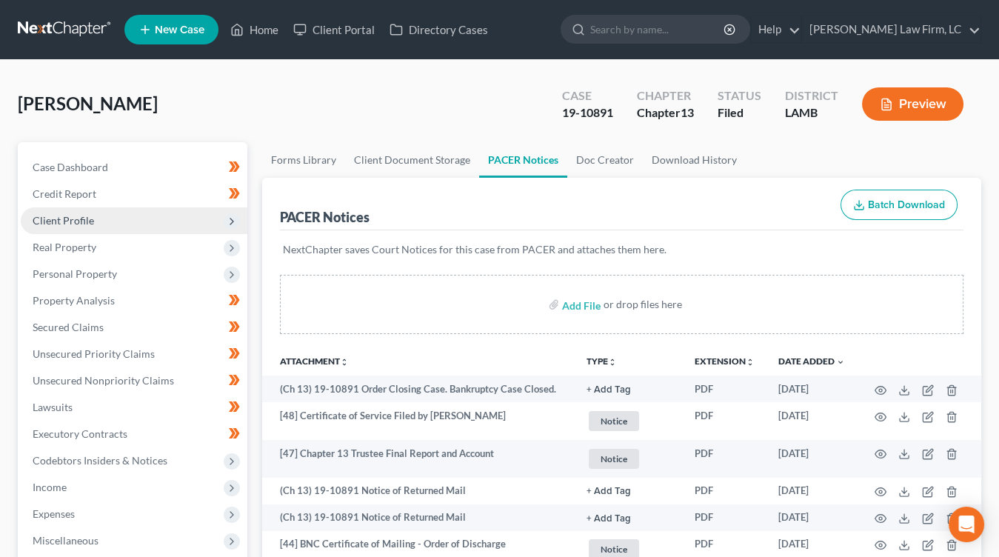
click at [165, 230] on span "Client Profile" at bounding box center [134, 220] width 227 height 27
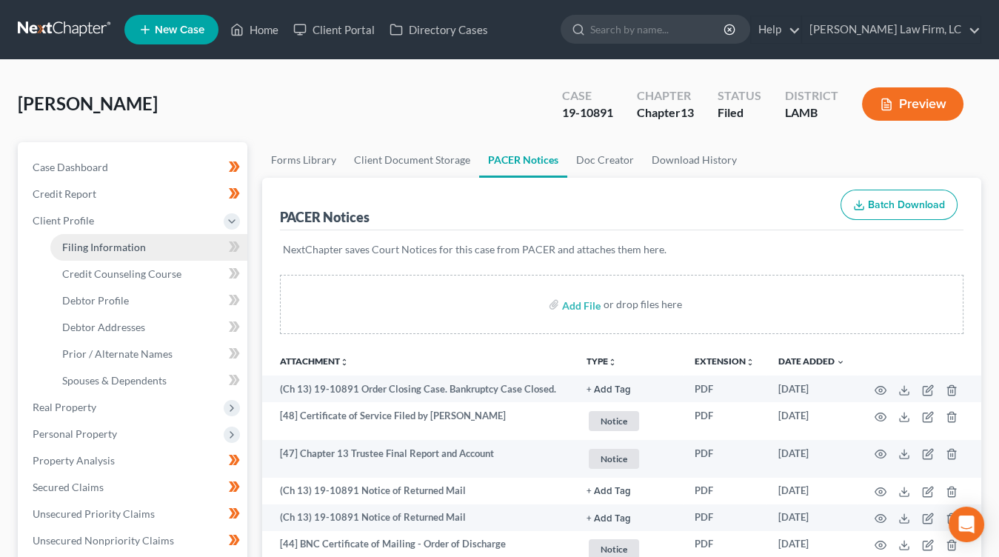
click at [158, 243] on link "Filing Information" at bounding box center [148, 247] width 197 height 27
select select "1"
select select "0"
select select "3"
select select "35"
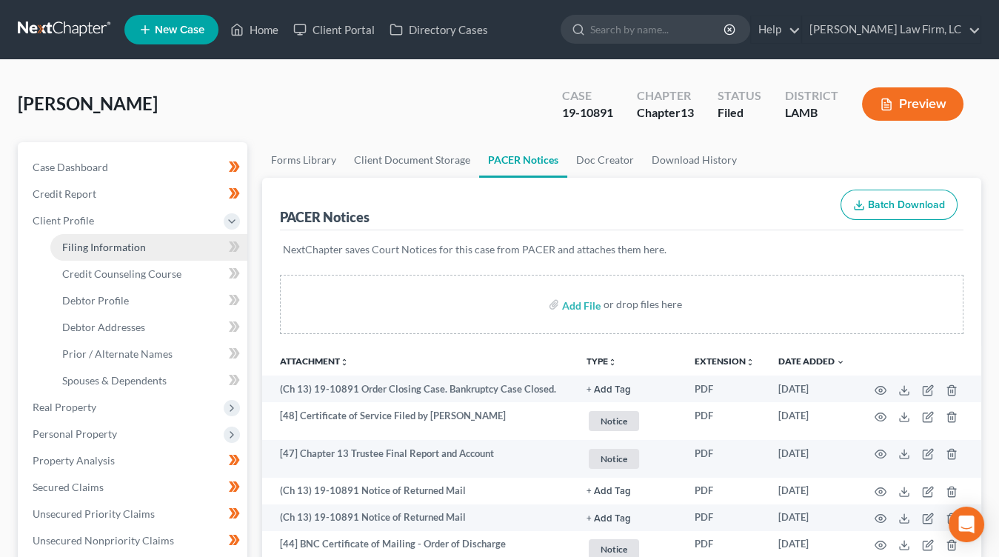
select select "0"
select select "19"
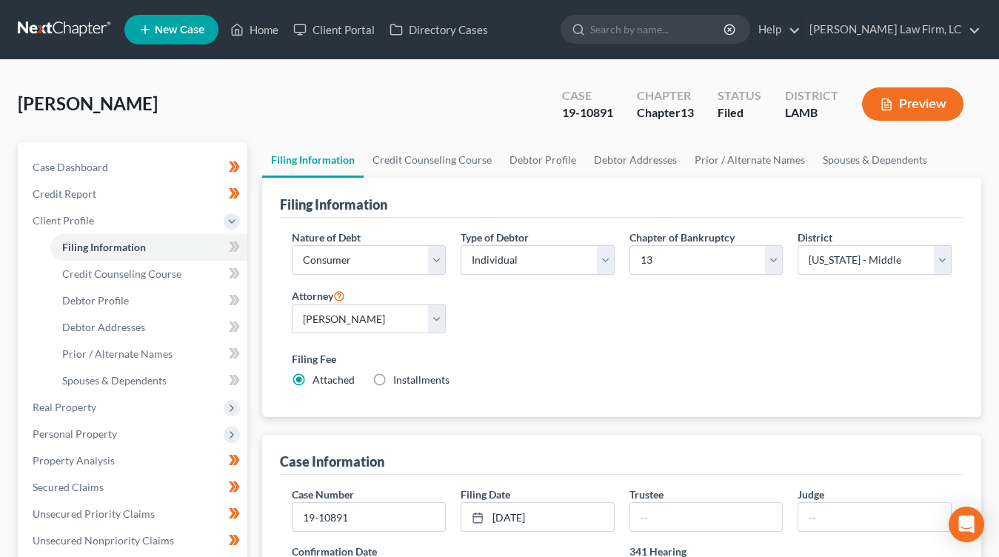
click at [97, 28] on link at bounding box center [65, 29] width 95 height 27
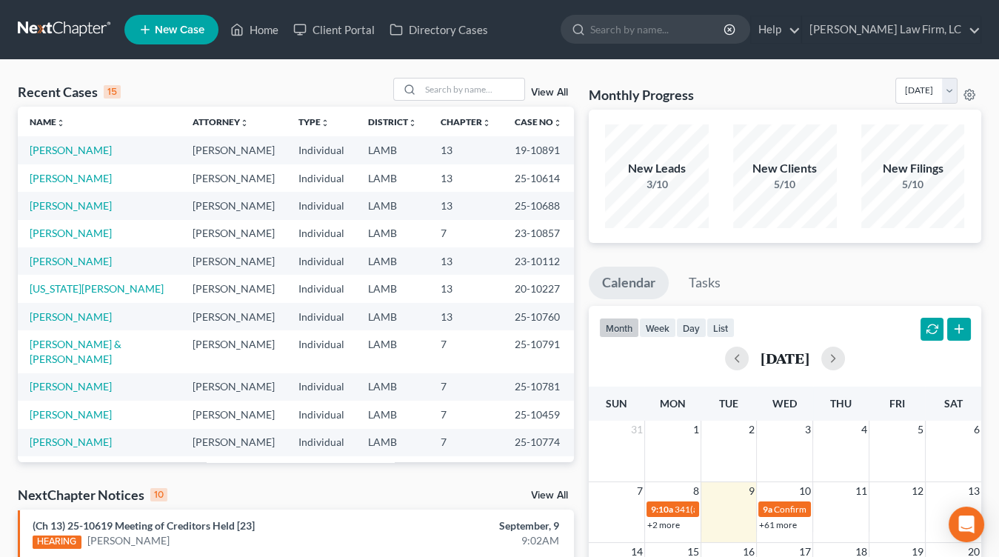
drag, startPoint x: 86, startPoint y: 28, endPoint x: 150, endPoint y: 9, distance: 66.5
click at [86, 28] on link at bounding box center [65, 29] width 95 height 27
click at [66, 13] on nav "Home New Case Client Portal Directory Cases [PERSON_NAME] Law Firm, [GEOGRAPHIC…" at bounding box center [499, 29] width 999 height 59
click at [68, 18] on link at bounding box center [65, 29] width 95 height 27
click at [492, 237] on td "7" at bounding box center [466, 233] width 74 height 27
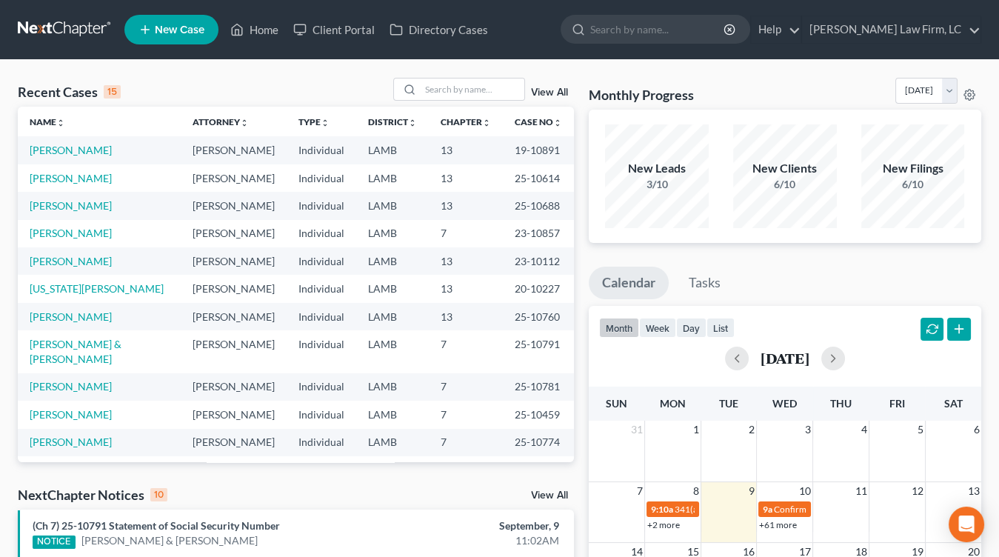
click at [241, 347] on td "[PERSON_NAME]" at bounding box center [234, 351] width 106 height 42
click at [55, 27] on link at bounding box center [65, 29] width 95 height 27
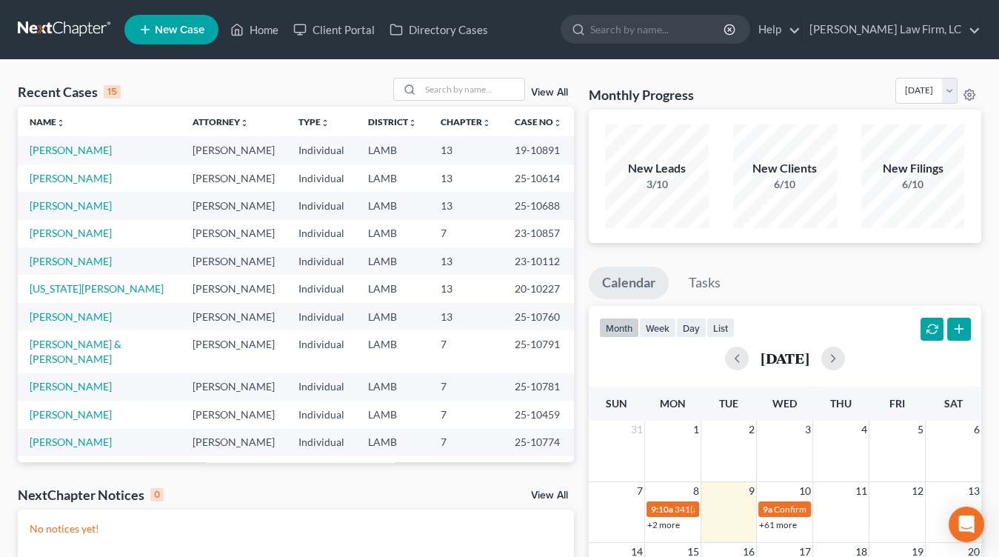
drag, startPoint x: 389, startPoint y: 201, endPoint x: 384, endPoint y: 189, distance: 12.9
click at [389, 200] on td "LAMB" at bounding box center [392, 205] width 73 height 27
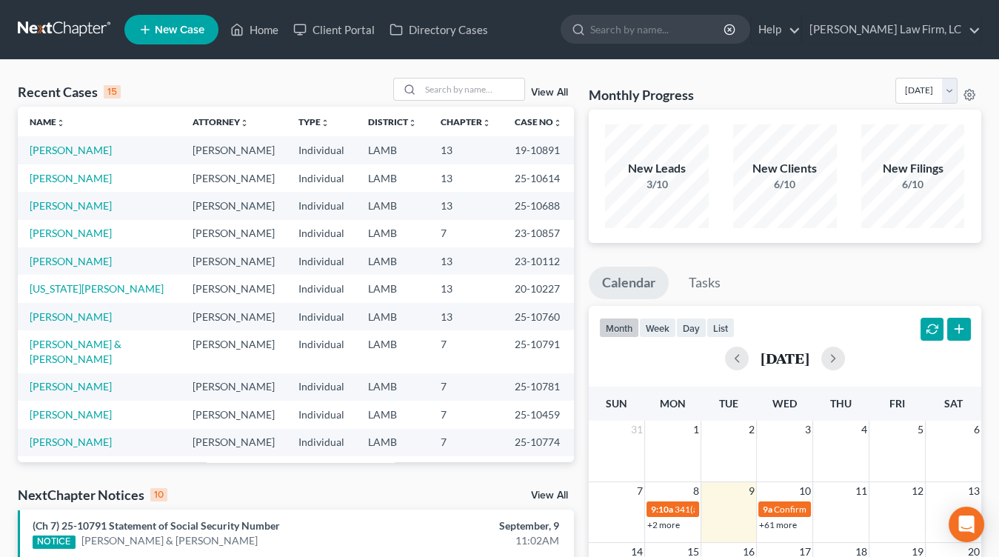
click at [235, 459] on tbody "[PERSON_NAME] [PERSON_NAME] Individual LAMB 13 19-10891 [PERSON_NAME] [PERSON_N…" at bounding box center [296, 366] width 556 height 460
click at [397, 341] on td "LAMB" at bounding box center [392, 351] width 73 height 42
click at [63, 31] on link at bounding box center [65, 29] width 95 height 27
drag, startPoint x: 73, startPoint y: 26, endPoint x: 432, endPoint y: 78, distance: 362.8
click at [72, 26] on link at bounding box center [65, 29] width 95 height 27
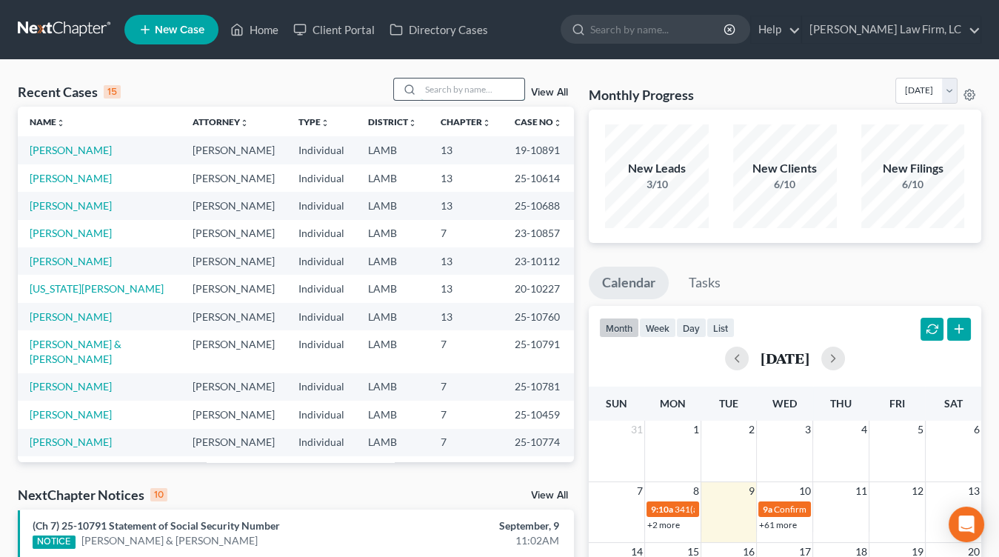
click at [522, 87] on input "search" at bounding box center [473, 88] width 104 height 21
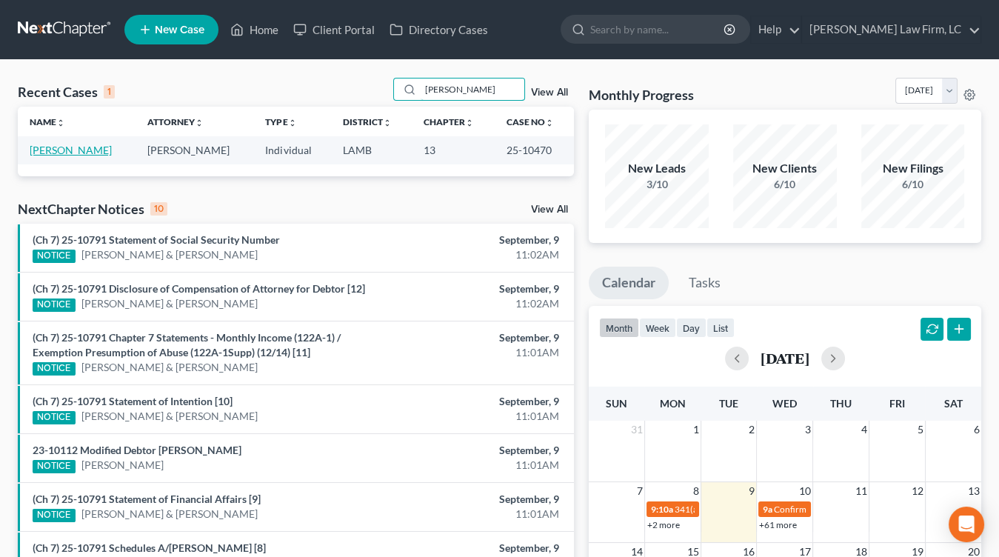
type input "[PERSON_NAME]"
click at [90, 152] on link "[PERSON_NAME]" at bounding box center [71, 150] width 82 height 13
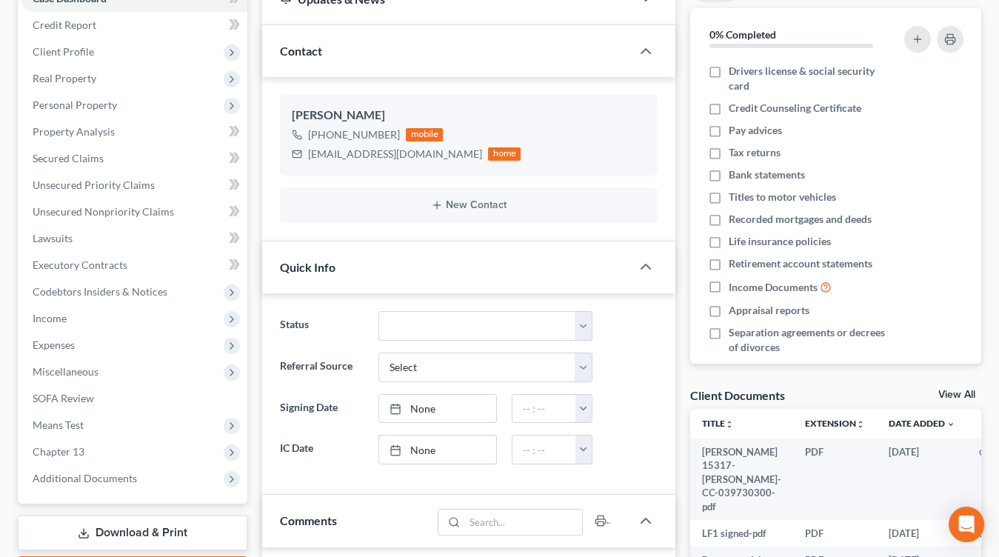
scroll to position [190, 0]
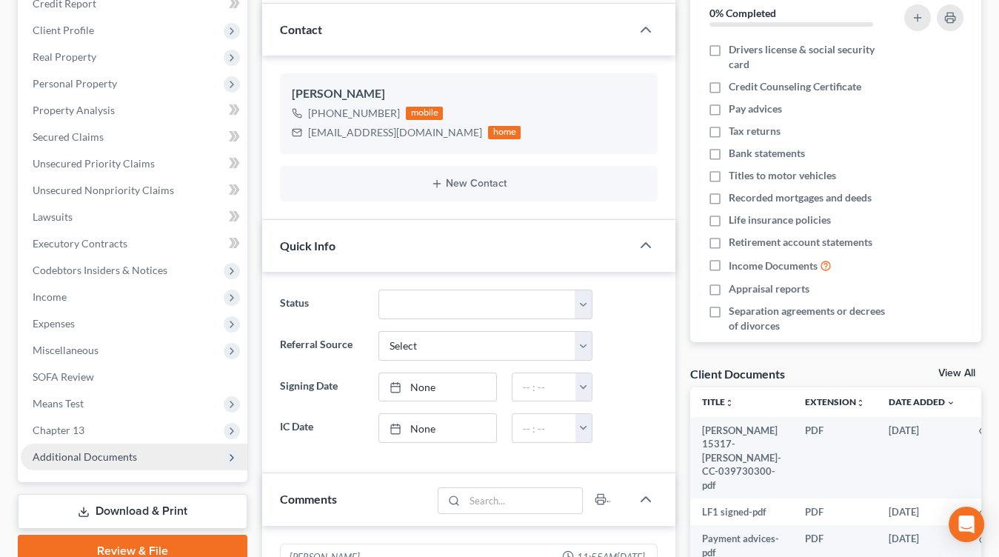
click at [113, 458] on span "Additional Documents" at bounding box center [85, 456] width 104 height 13
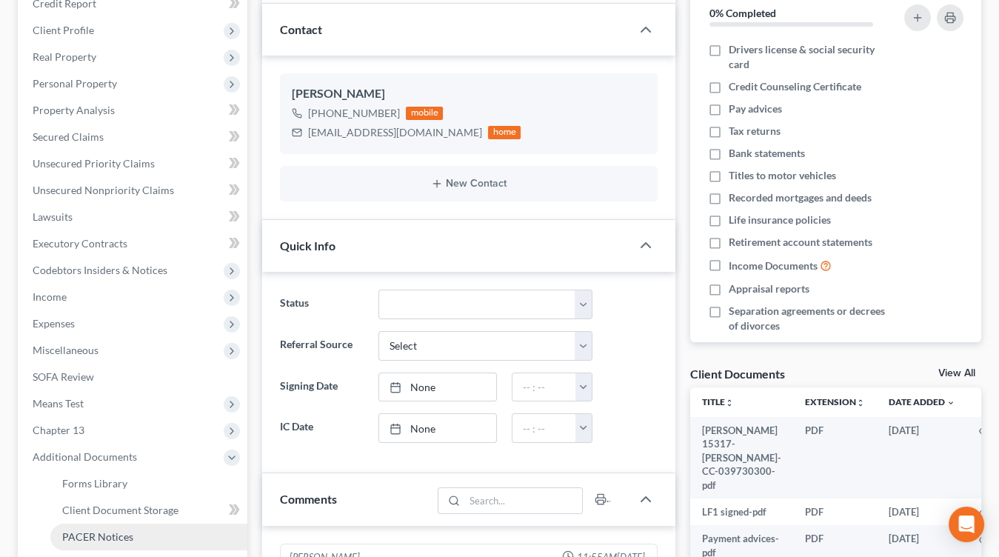
click at [112, 523] on link "PACER Notices" at bounding box center [148, 536] width 197 height 27
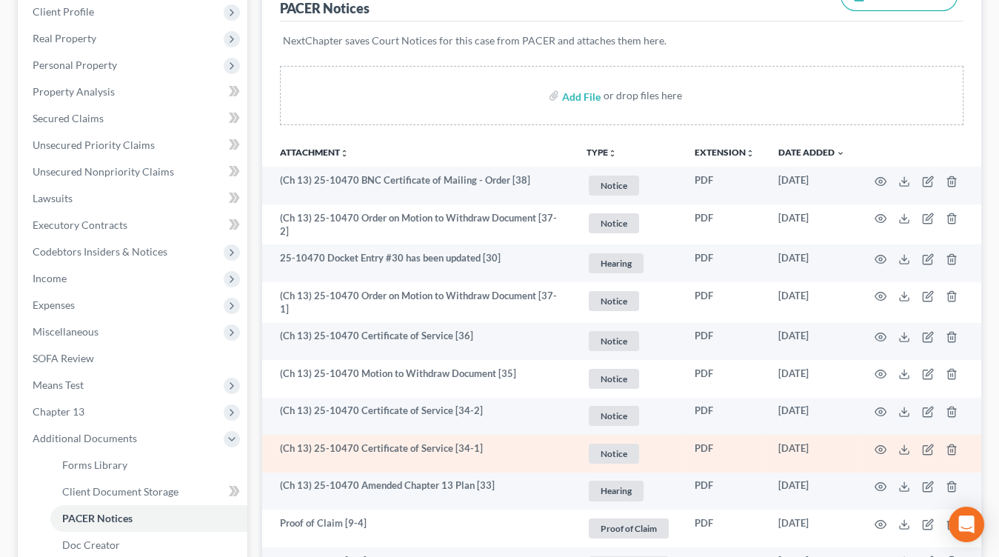
scroll to position [218, 0]
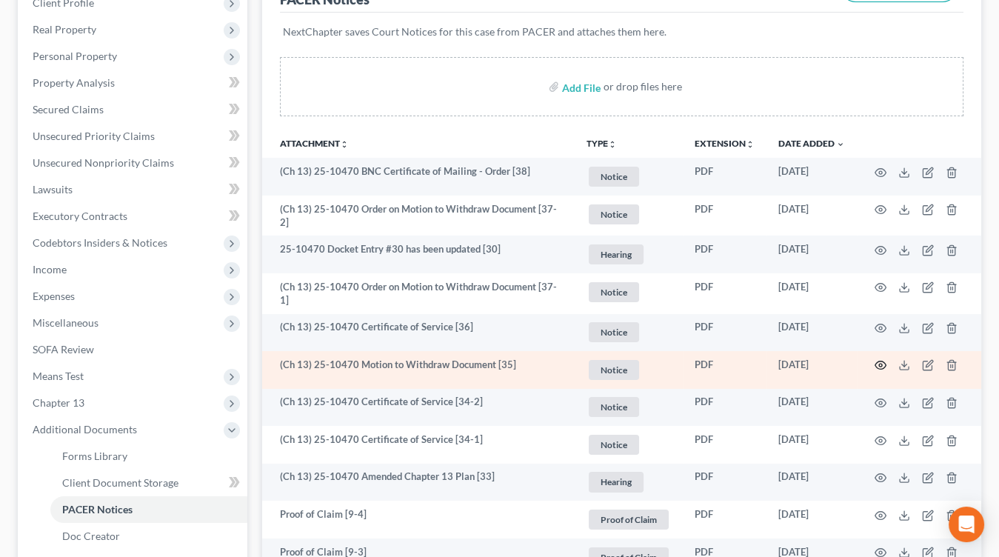
click at [884, 361] on icon "button" at bounding box center [880, 365] width 11 height 8
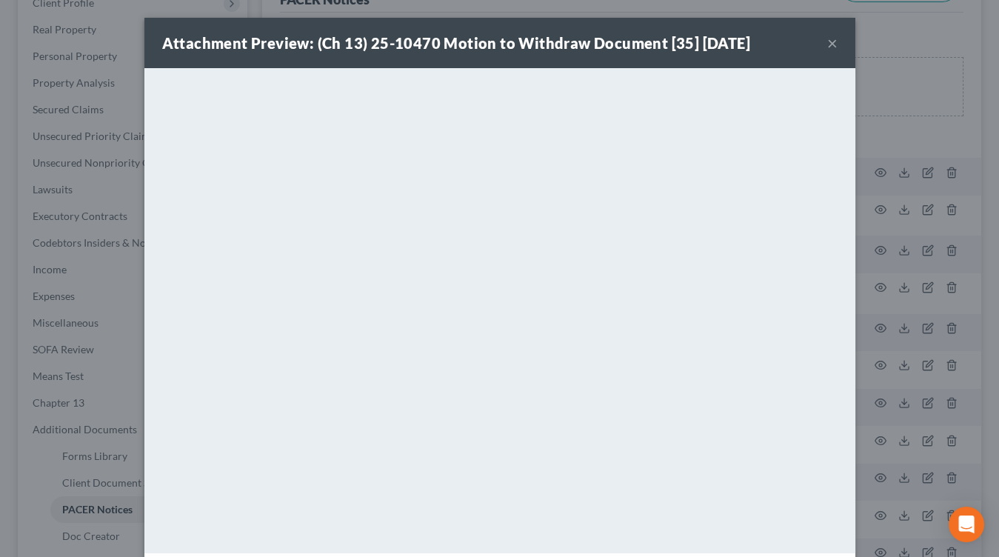
click at [900, 364] on div "Attachment Preview: (Ch 13) 25-10470 Motion to Withdraw Document [35] [DATE] × …" at bounding box center [499, 278] width 999 height 557
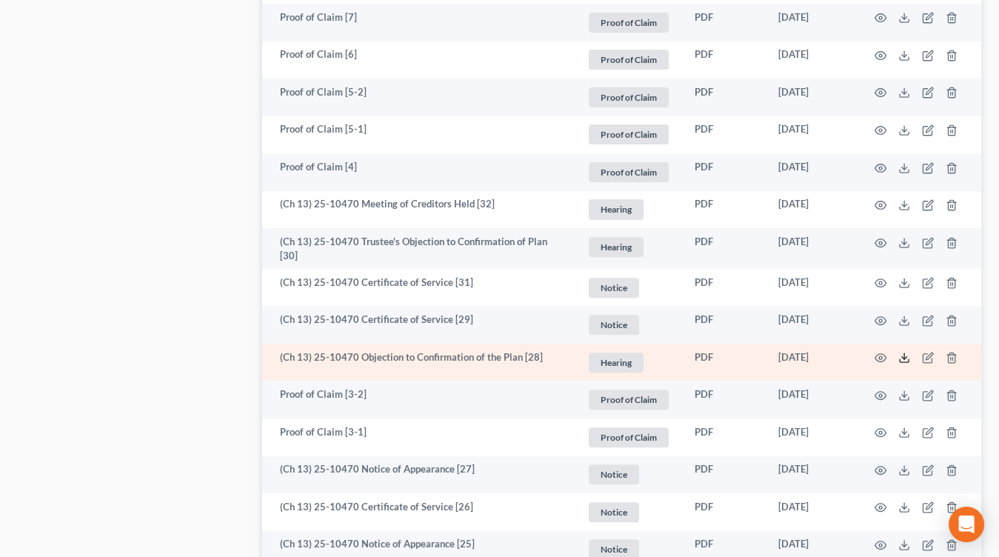
scroll to position [903, 0]
click at [889, 342] on td at bounding box center [919, 361] width 124 height 38
click at [882, 350] on icon "button" at bounding box center [880, 356] width 12 height 12
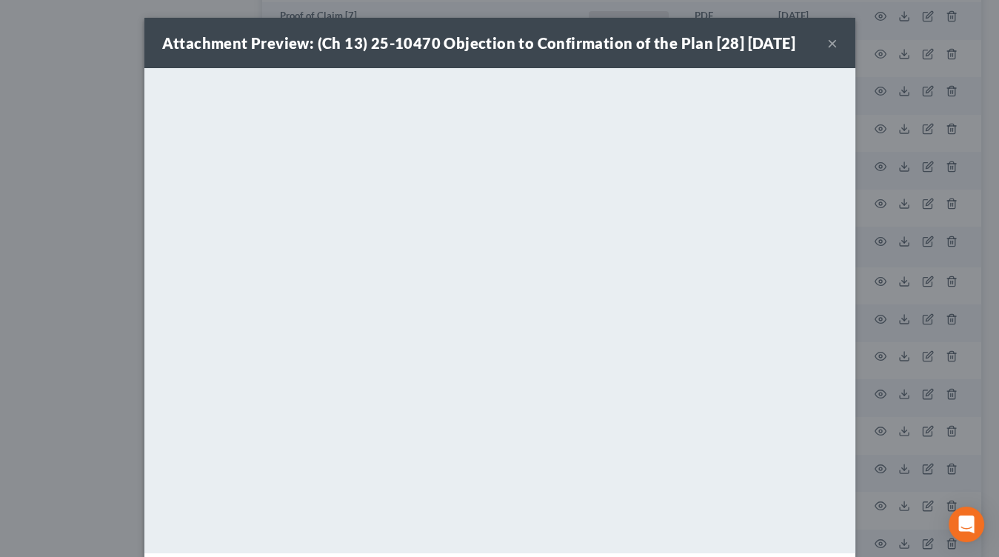
scroll to position [1, 0]
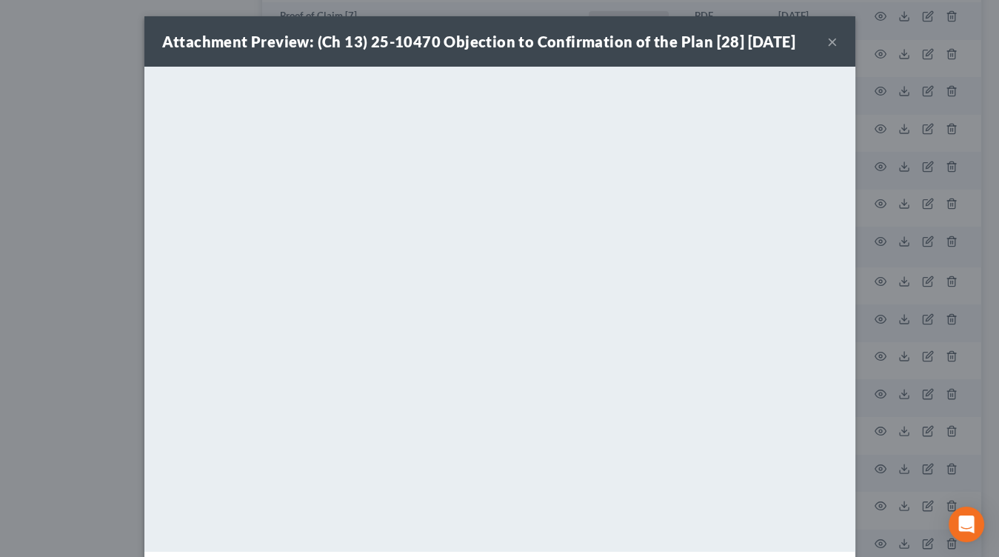
click at [916, 318] on div "Attachment Preview: (Ch 13) 25-10470 Objection to Confirmation of the Plan [28]…" at bounding box center [499, 278] width 999 height 557
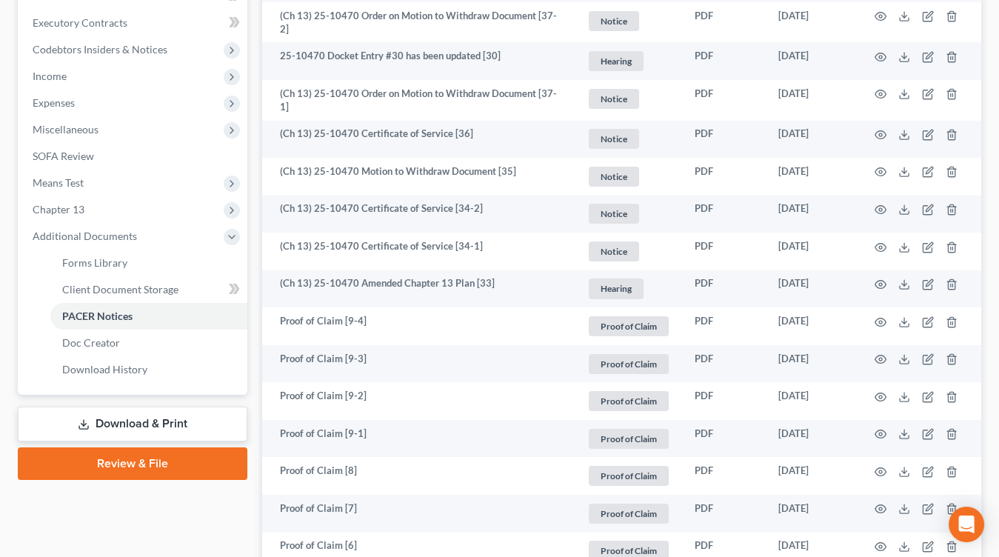
scroll to position [0, 0]
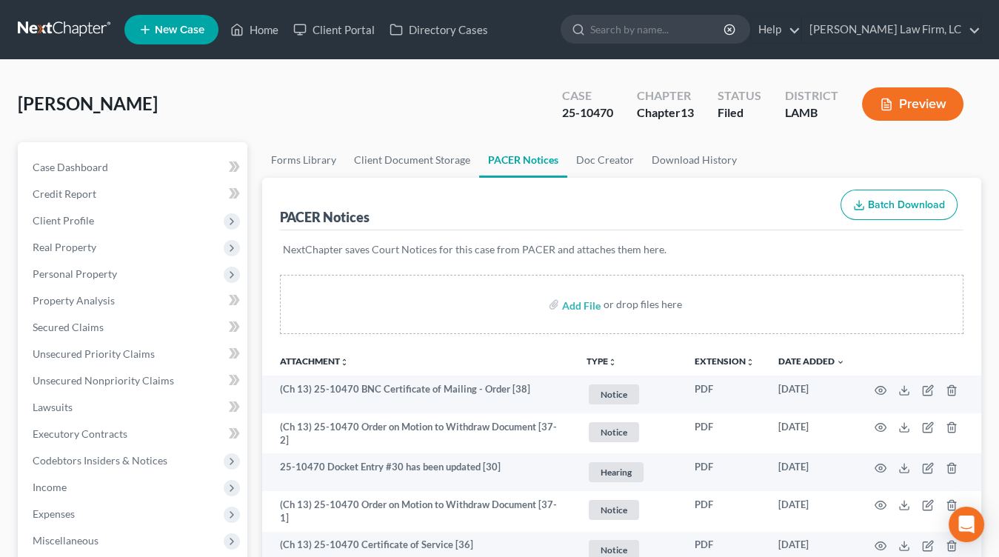
click at [103, 32] on link at bounding box center [65, 29] width 95 height 27
click at [102, 30] on link at bounding box center [65, 29] width 95 height 27
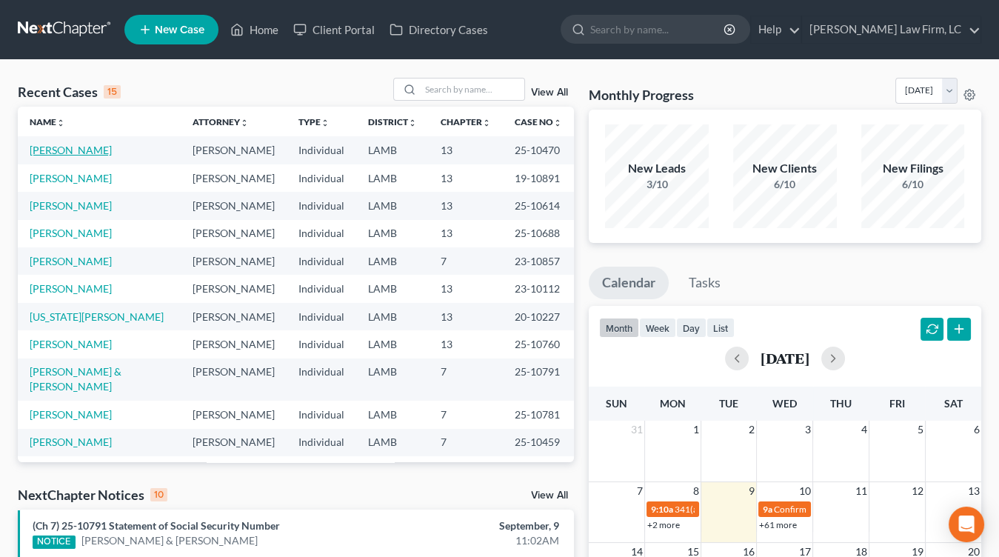
click at [78, 147] on link "[PERSON_NAME]" at bounding box center [71, 150] width 82 height 13
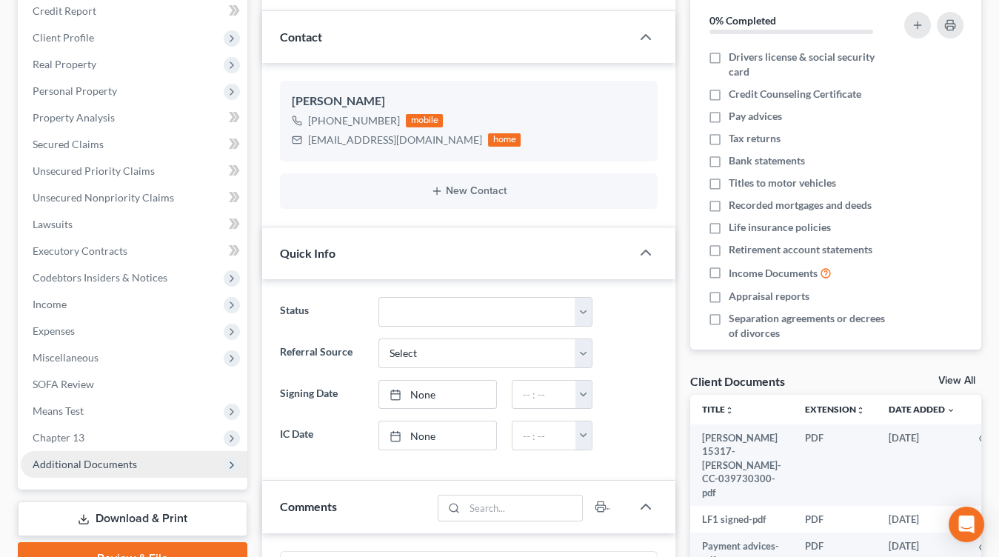
click at [89, 471] on span "Additional Documents" at bounding box center [134, 464] width 227 height 27
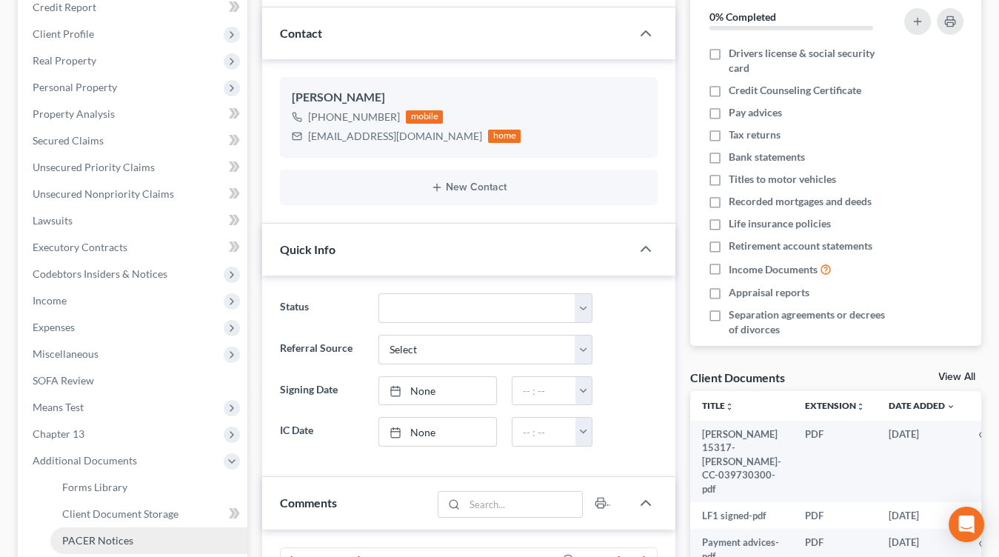
click at [90, 536] on span "PACER Notices" at bounding box center [97, 540] width 71 height 13
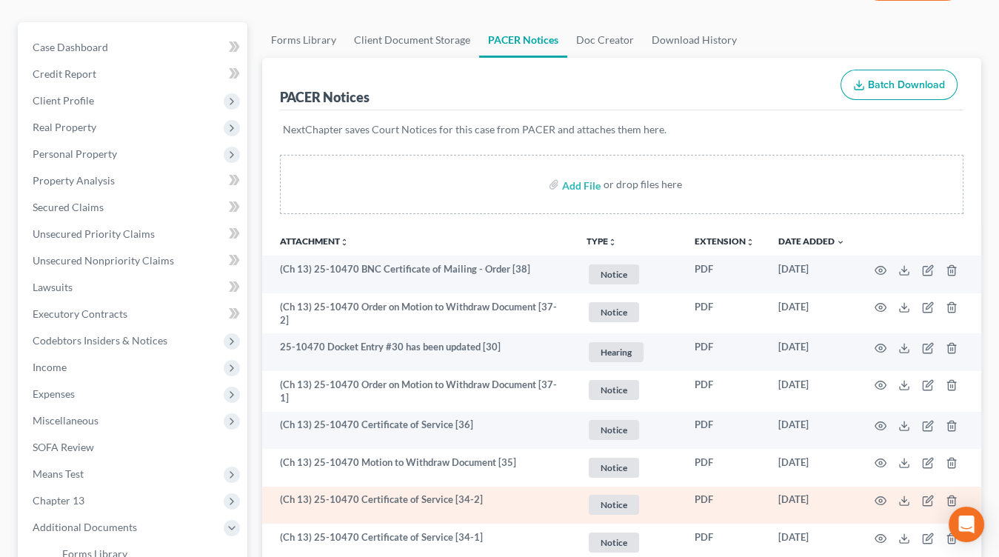
scroll to position [144, 0]
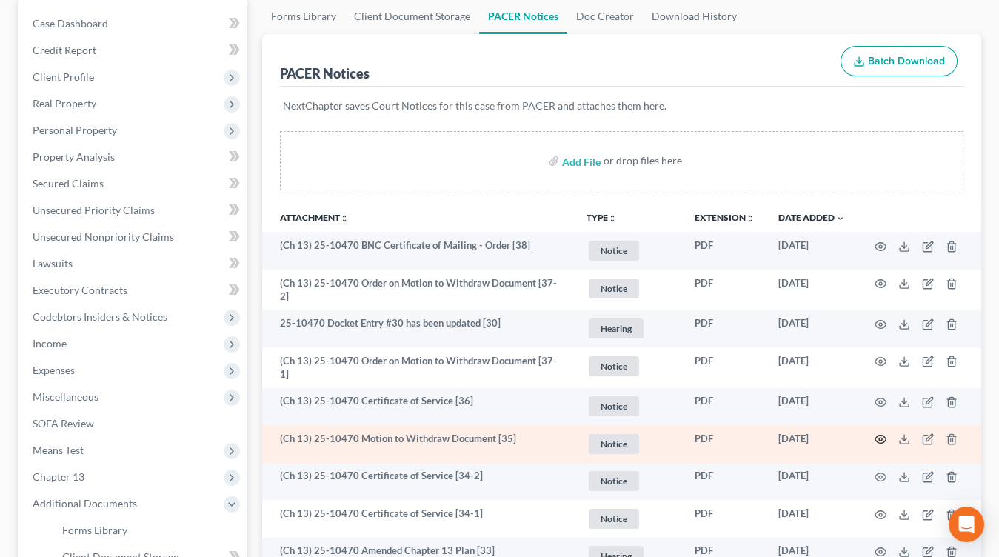
click at [885, 430] on td at bounding box center [919, 444] width 124 height 38
click at [882, 433] on icon "button" at bounding box center [880, 439] width 12 height 12
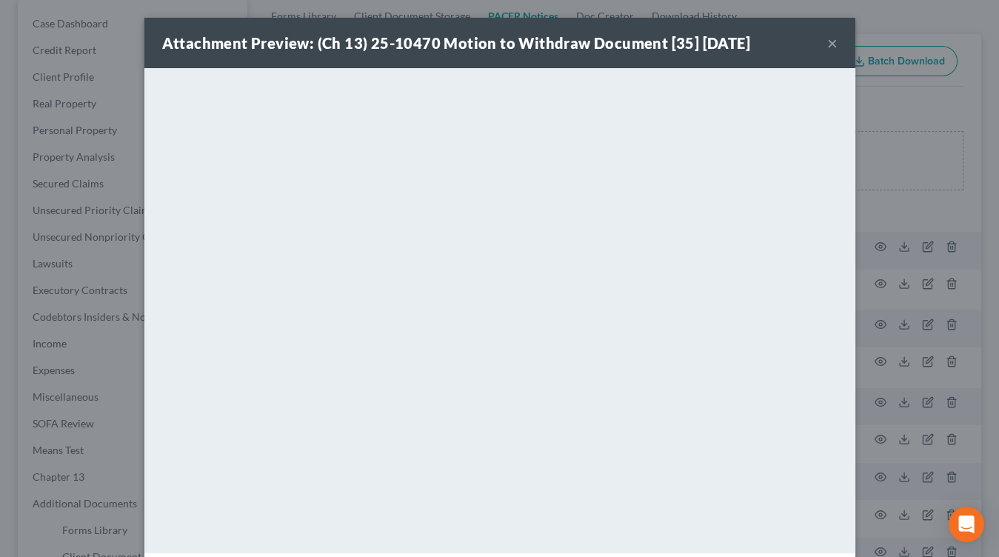
click at [84, 139] on div "Attachment Preview: (Ch 13) 25-10470 Motion to Withdraw Document [35] [DATE] × …" at bounding box center [499, 278] width 999 height 557
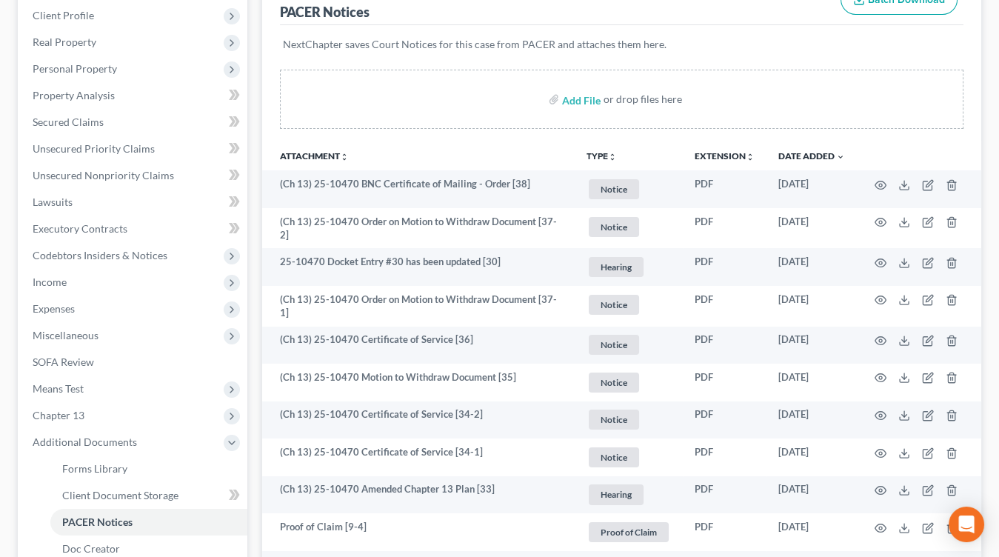
scroll to position [0, 0]
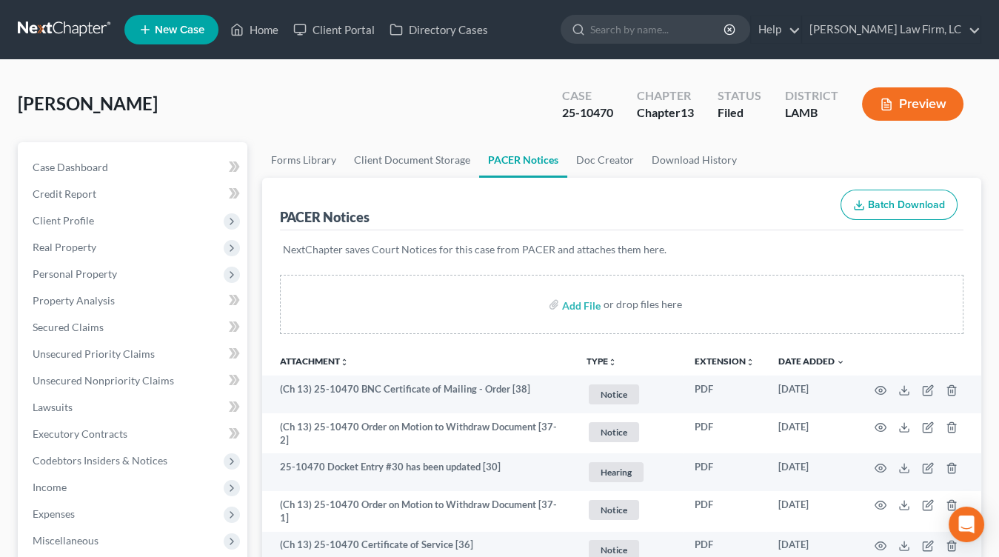
click at [86, 27] on link at bounding box center [65, 29] width 95 height 27
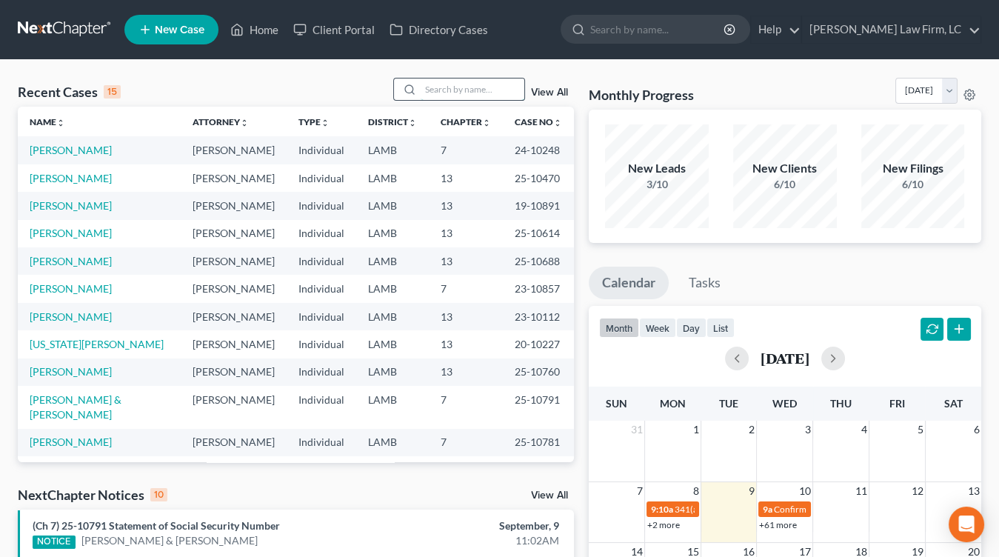
click at [515, 95] on input "search" at bounding box center [473, 88] width 104 height 21
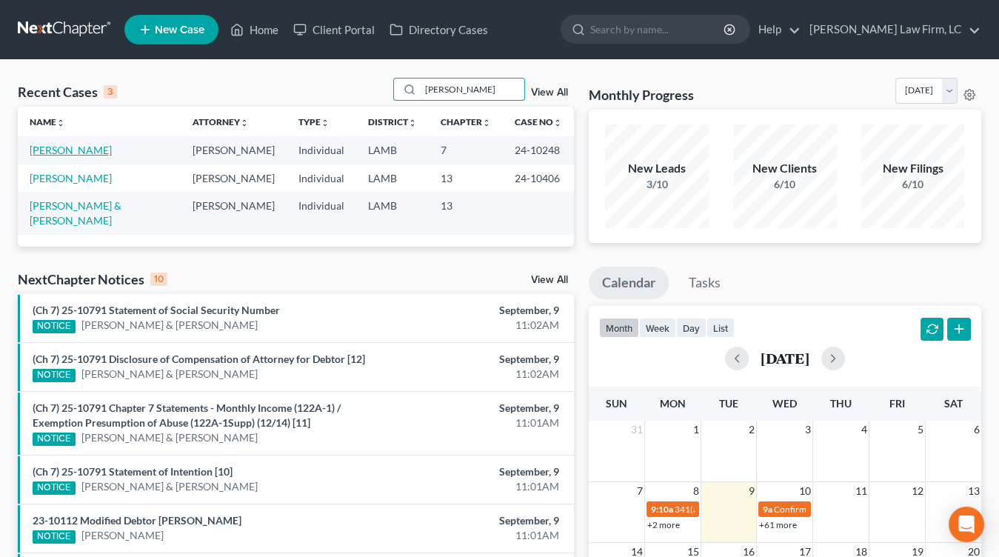
type input "[PERSON_NAME]"
click at [66, 153] on link "[PERSON_NAME]" at bounding box center [71, 150] width 82 height 13
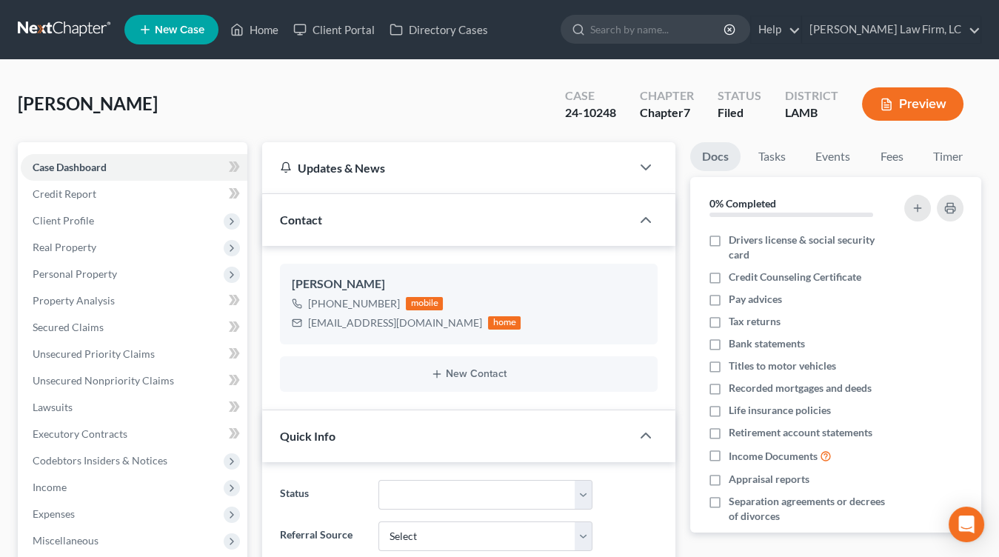
drag, startPoint x: 56, startPoint y: 24, endPoint x: 50, endPoint y: 3, distance: 22.5
click at [56, 24] on link at bounding box center [65, 29] width 95 height 27
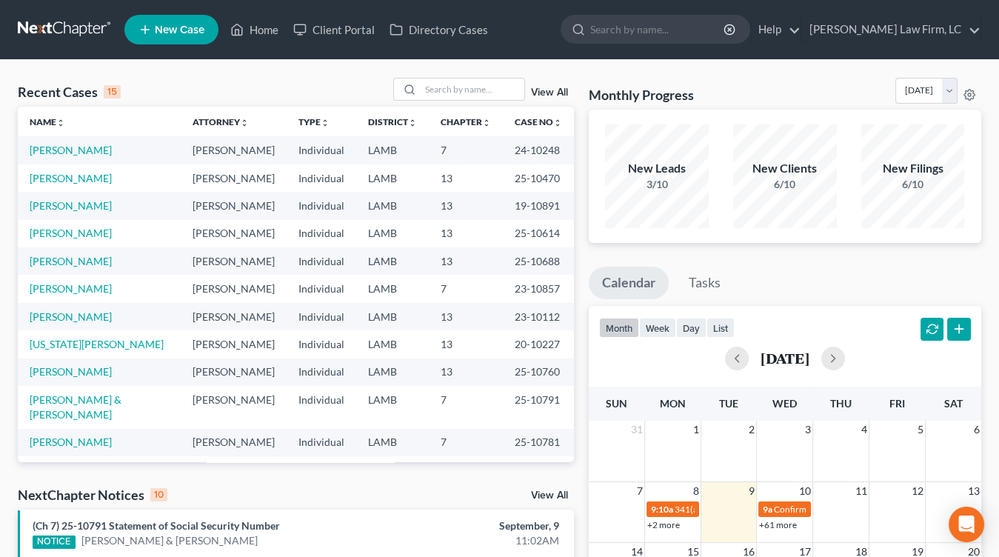
click at [73, 61] on div "Recent Cases 15 View All Name unfold_more expand_more expand_less Attorney unfo…" at bounding box center [499, 564] width 999 height 1008
click at [74, 61] on div "Recent Cases 15 View All Name unfold_more expand_more expand_less Attorney unfo…" at bounding box center [499, 564] width 999 height 1008
click at [74, 60] on div "Recent Cases 15 View All Name unfold_more expand_more expand_less Attorney unfo…" at bounding box center [499, 564] width 999 height 1008
click at [87, 37] on link at bounding box center [65, 29] width 95 height 27
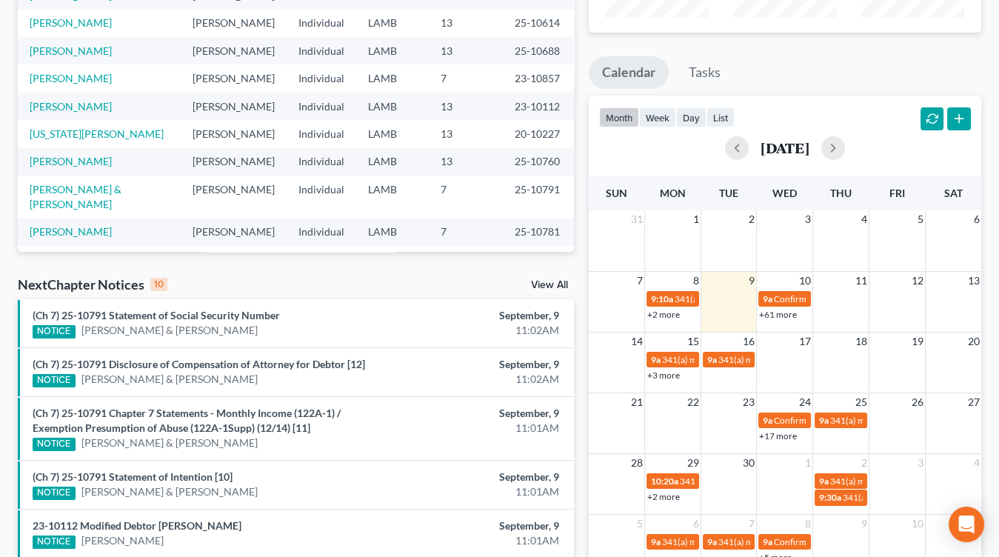
scroll to position [225, 0]
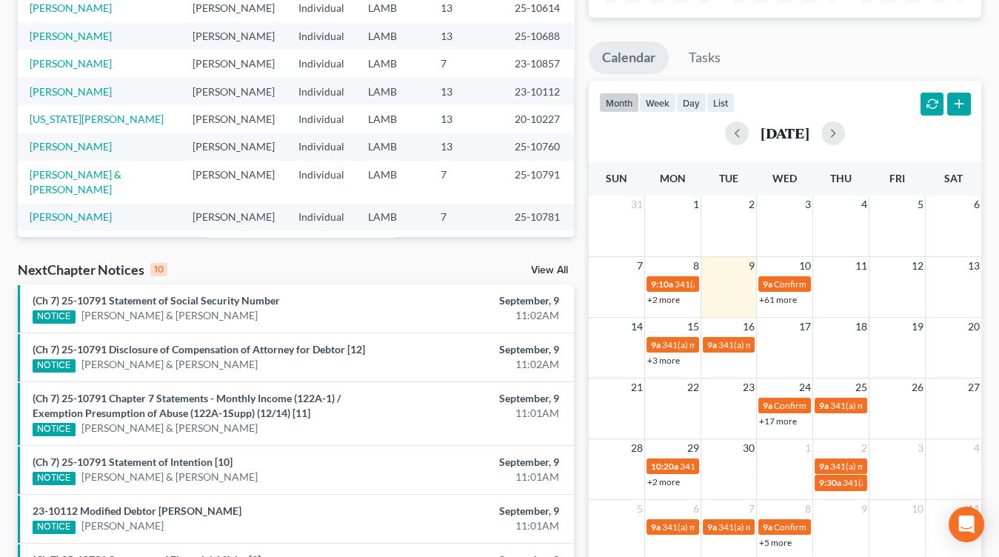
click at [786, 294] on link "+61 more" at bounding box center [778, 299] width 38 height 11
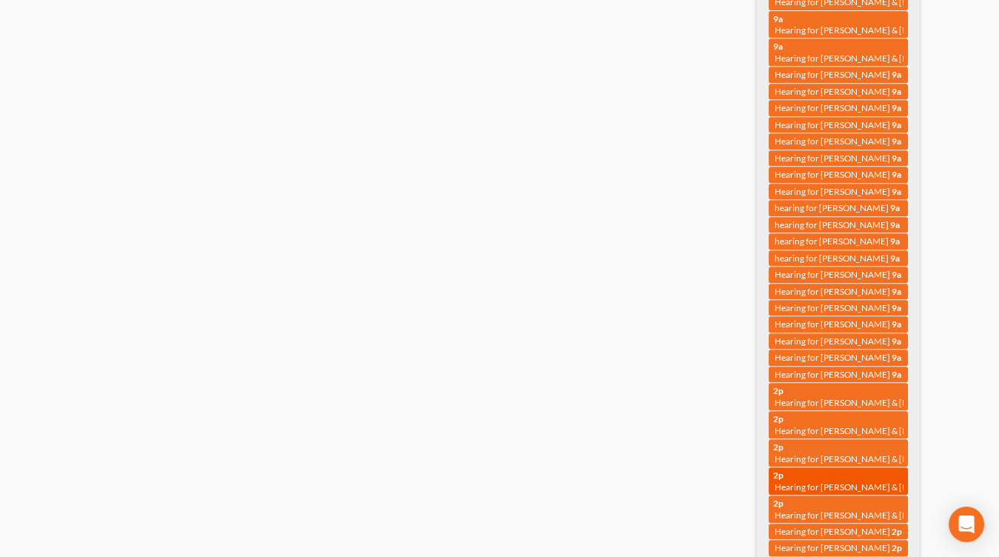
scroll to position [1129, 0]
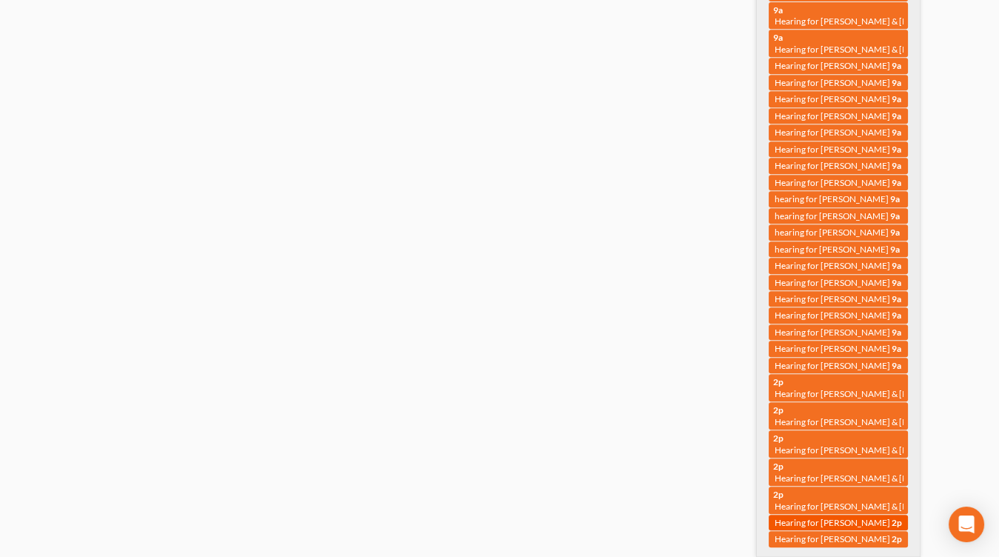
click at [843, 520] on span "Hearing for [PERSON_NAME]" at bounding box center [831, 522] width 115 height 11
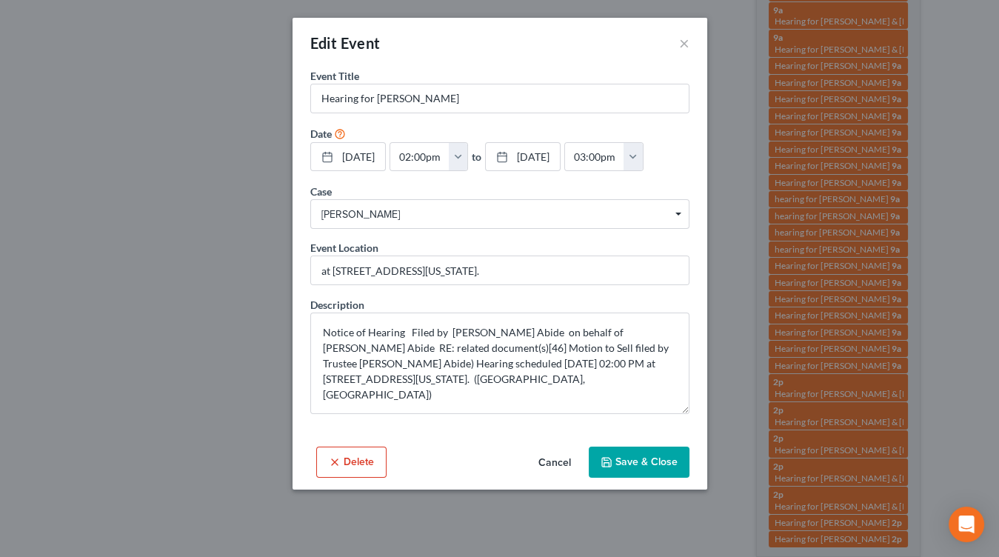
click at [564, 458] on button "Cancel" at bounding box center [554, 463] width 56 height 30
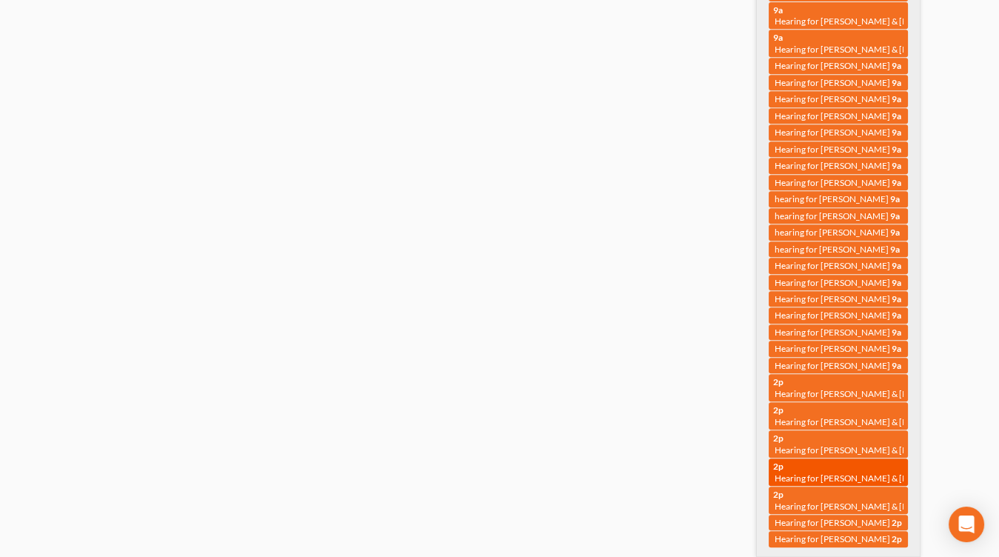
click at [834, 468] on div "2p Hearing for [PERSON_NAME] & [PERSON_NAME]" at bounding box center [838, 471] width 130 height 23
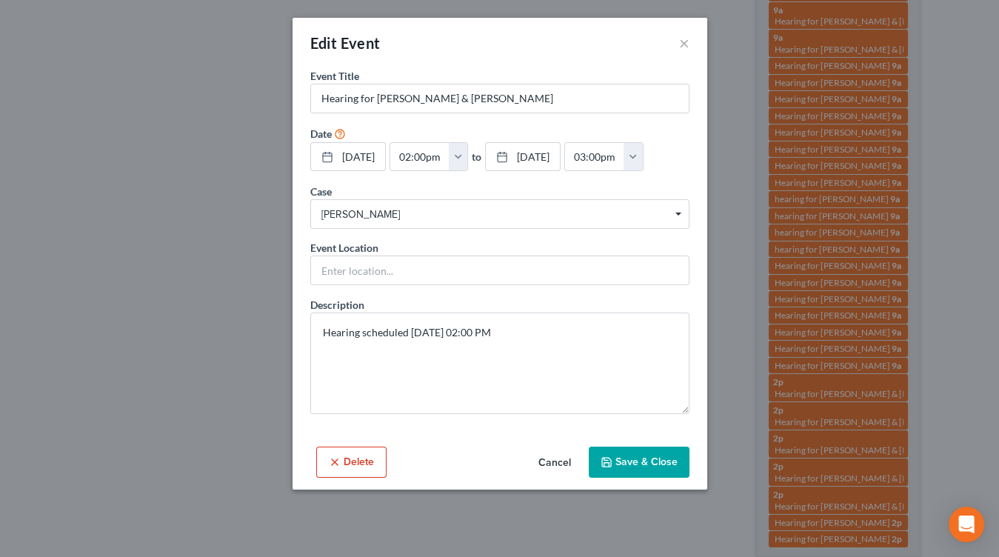
click at [540, 461] on button "Cancel" at bounding box center [554, 463] width 56 height 30
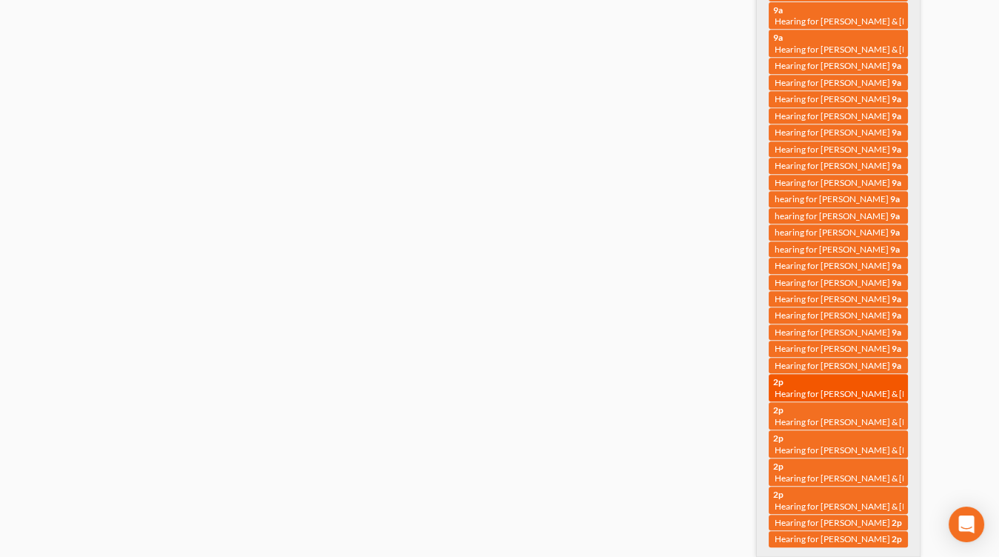
click at [817, 400] on link "2p Hearing for [PERSON_NAME] & [PERSON_NAME]" at bounding box center [837, 387] width 139 height 27
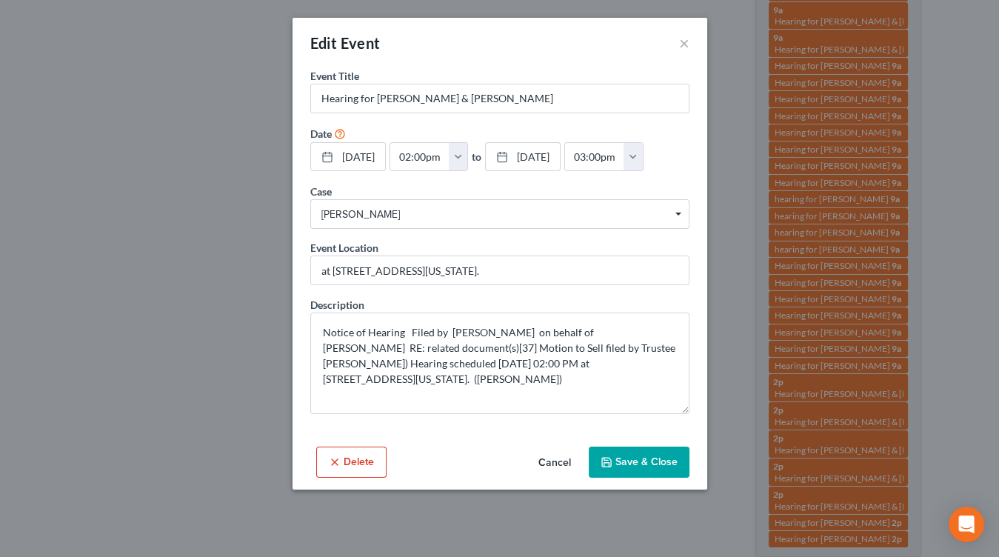
drag, startPoint x: 555, startPoint y: 463, endPoint x: 549, endPoint y: 458, distance: 8.4
click at [555, 463] on button "Cancel" at bounding box center [554, 463] width 56 height 30
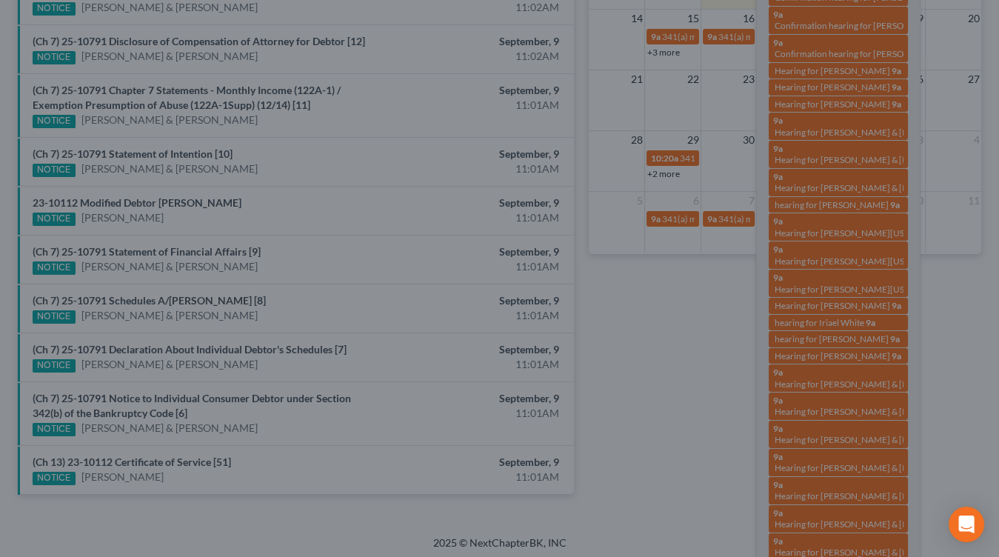
click at [246, 144] on html "Home New Case Client Portal Directory Cases [PERSON_NAME] Law Firm, [GEOGRAPHIC…" at bounding box center [499, 14] width 999 height 1095
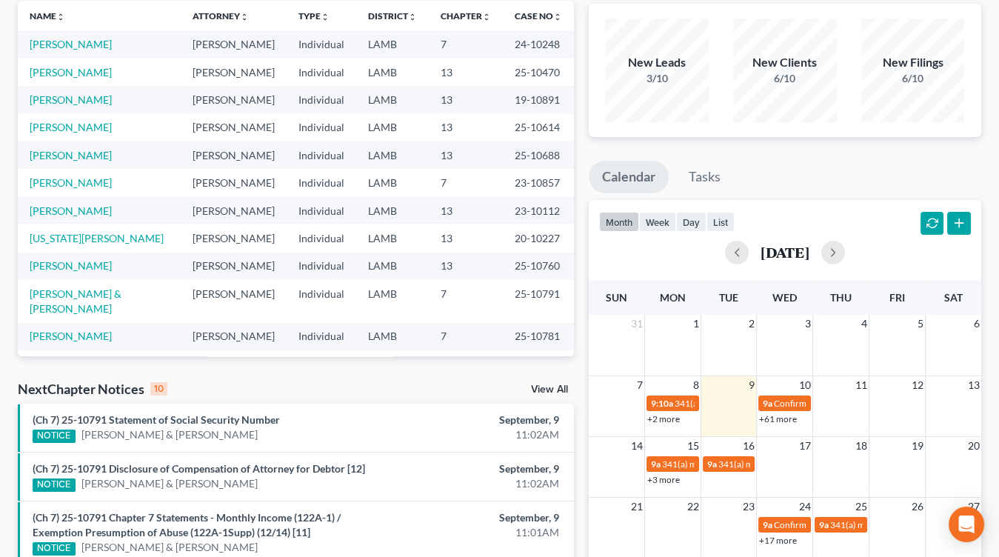
scroll to position [0, 0]
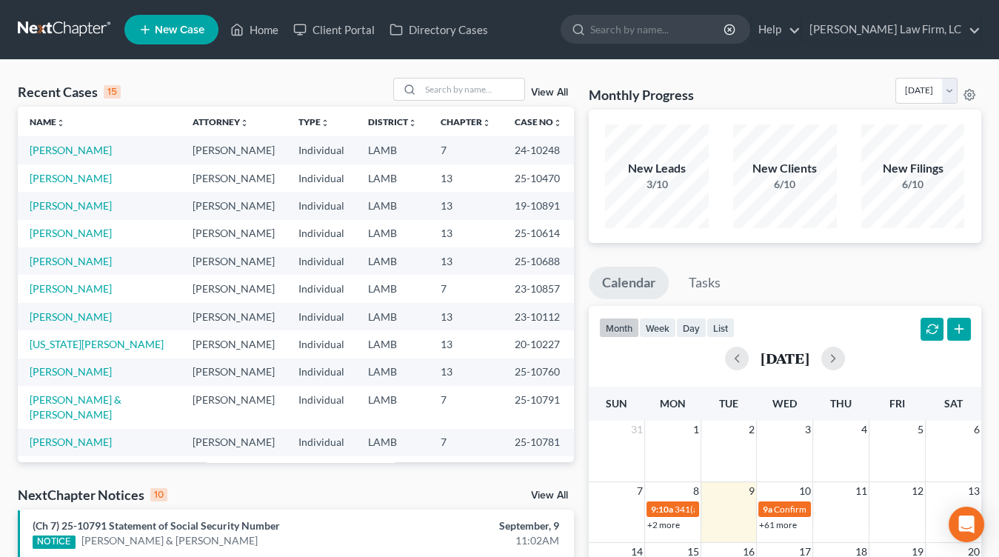
click at [61, 8] on nav "Home New Case Client Portal Directory Cases [PERSON_NAME] Law Firm, [GEOGRAPHIC…" at bounding box center [499, 29] width 999 height 59
click at [73, 47] on nav "Home New Case Client Portal Directory Cases [PERSON_NAME] Law Firm, [GEOGRAPHIC…" at bounding box center [499, 29] width 999 height 59
click at [74, 27] on link at bounding box center [65, 29] width 95 height 27
click at [84, 39] on link at bounding box center [65, 29] width 95 height 27
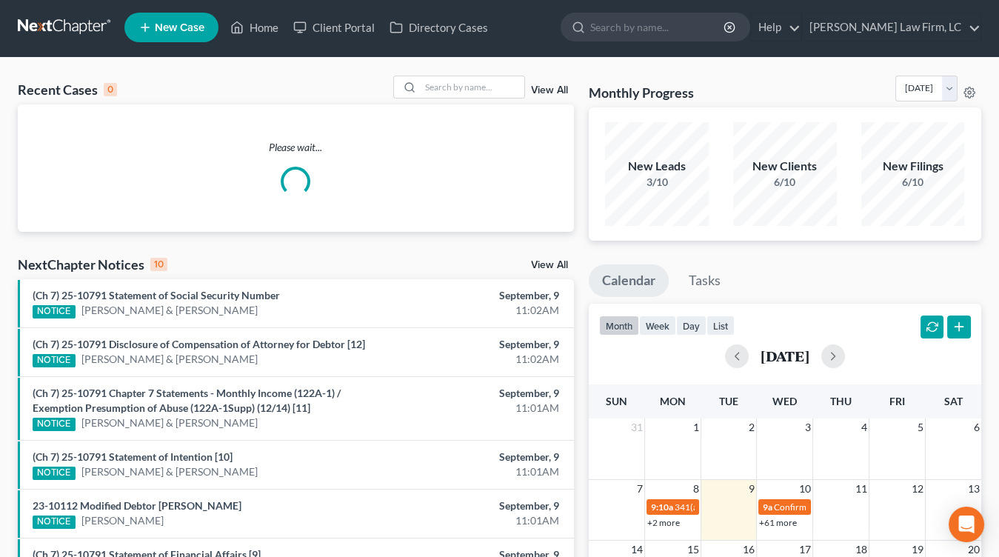
scroll to position [3, 0]
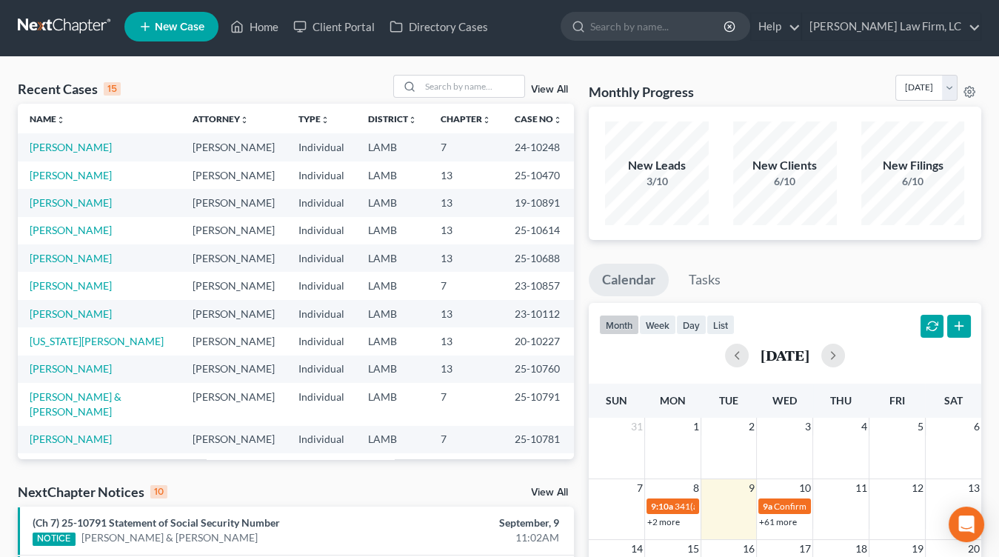
drag, startPoint x: 249, startPoint y: 340, endPoint x: 255, endPoint y: 190, distance: 149.6
click at [254, 188] on tbody "[PERSON_NAME] [PERSON_NAME] Individual LAMB 7 24-10248 [PERSON_NAME], [PERSON_N…" at bounding box center [296, 355] width 556 height 445
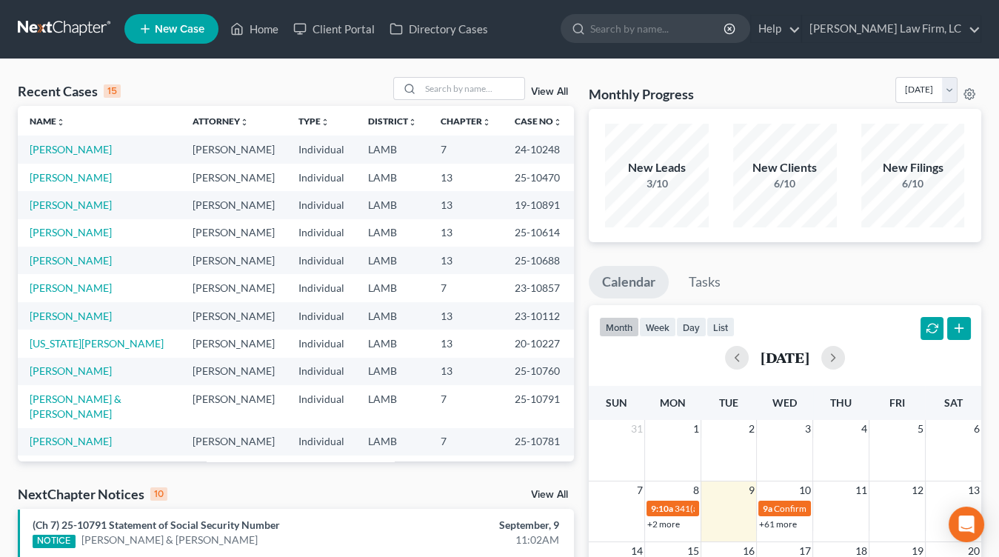
click at [255, 191] on td "[PERSON_NAME]" at bounding box center [234, 204] width 106 height 27
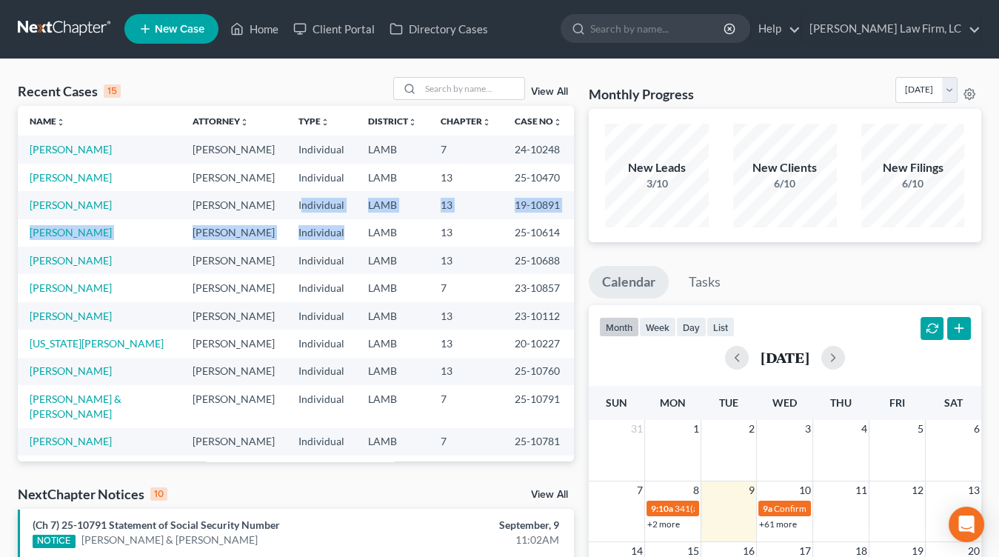
drag, startPoint x: 288, startPoint y: 244, endPoint x: 282, endPoint y: 199, distance: 44.8
click at [282, 199] on tbody "[PERSON_NAME] [PERSON_NAME] Individual LAMB 7 24-10248 [PERSON_NAME], [PERSON_N…" at bounding box center [296, 357] width 556 height 445
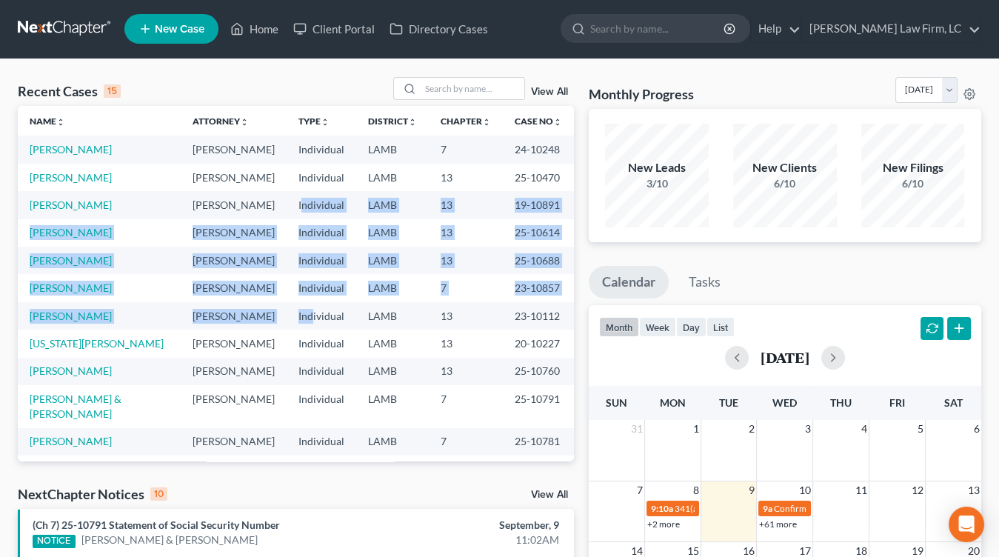
drag, startPoint x: 287, startPoint y: 295, endPoint x: 292, endPoint y: 315, distance: 19.8
click at [292, 315] on tbody "[PERSON_NAME] [PERSON_NAME] Individual LAMB 7 24-10248 [PERSON_NAME], [PERSON_N…" at bounding box center [296, 357] width 556 height 445
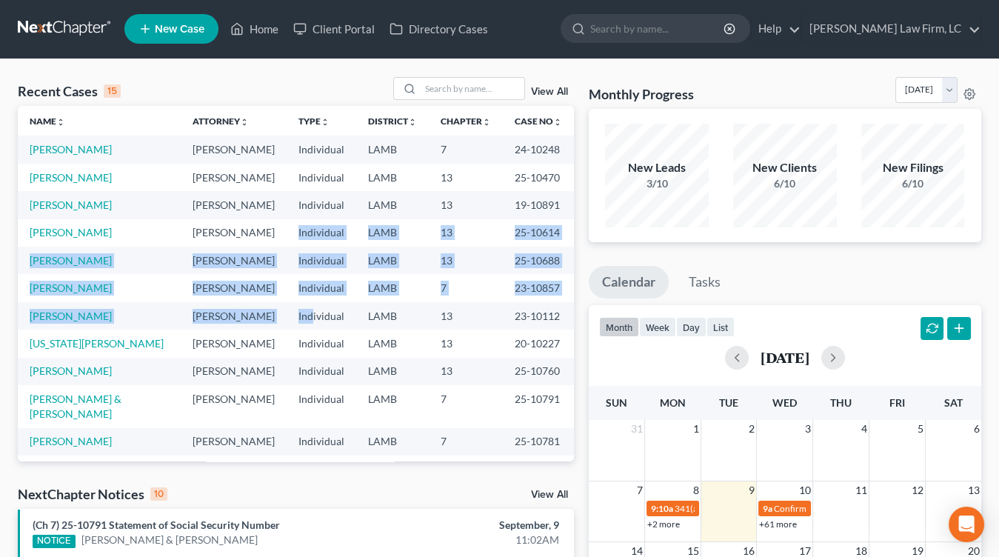
drag, startPoint x: 292, startPoint y: 315, endPoint x: 292, endPoint y: 212, distance: 102.9
click at [292, 215] on tbody "[PERSON_NAME] [PERSON_NAME] Individual LAMB 7 24-10248 [PERSON_NAME], [PERSON_N…" at bounding box center [296, 357] width 556 height 445
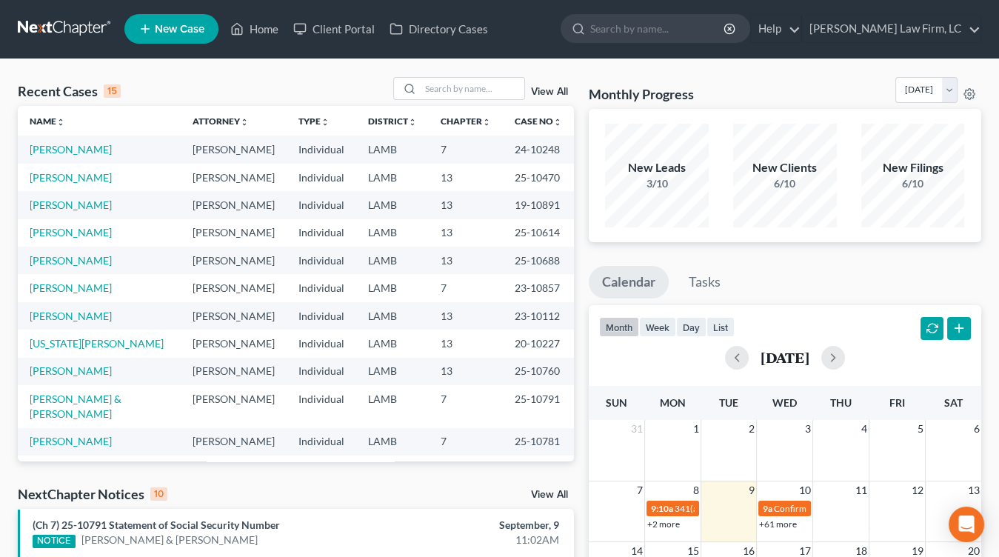
drag, startPoint x: 290, startPoint y: 261, endPoint x: 295, endPoint y: 306, distance: 46.1
click at [295, 303] on tbody "[PERSON_NAME] [PERSON_NAME] Individual LAMB 7 24-10248 [PERSON_NAME], [PERSON_N…" at bounding box center [296, 357] width 556 height 445
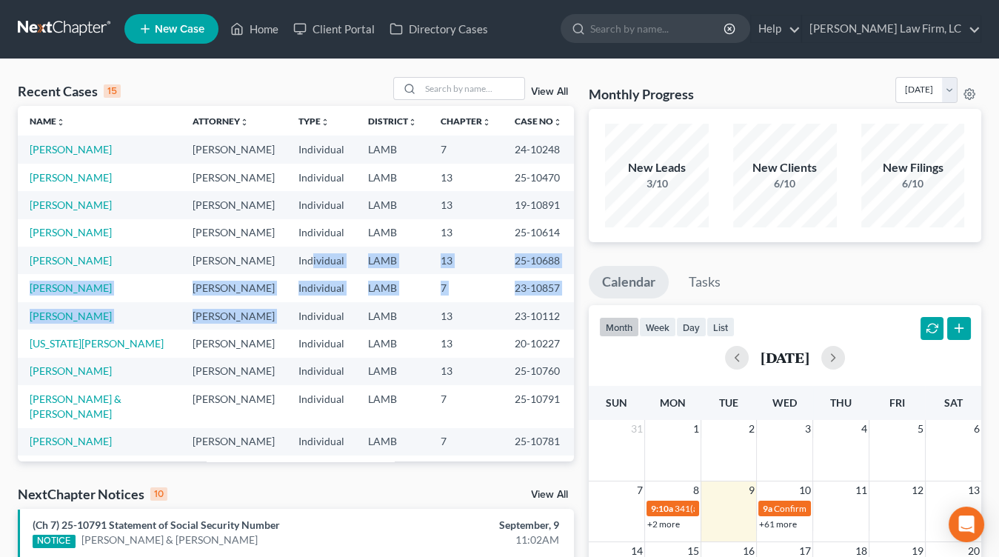
drag, startPoint x: 295, startPoint y: 306, endPoint x: 284, endPoint y: 183, distance: 124.1
click at [285, 194] on tbody "Daniels, Leslie Mitchell D. Dickson Individual LAMB 7 24-10248 Stampley, Willie…" at bounding box center [296, 357] width 556 height 445
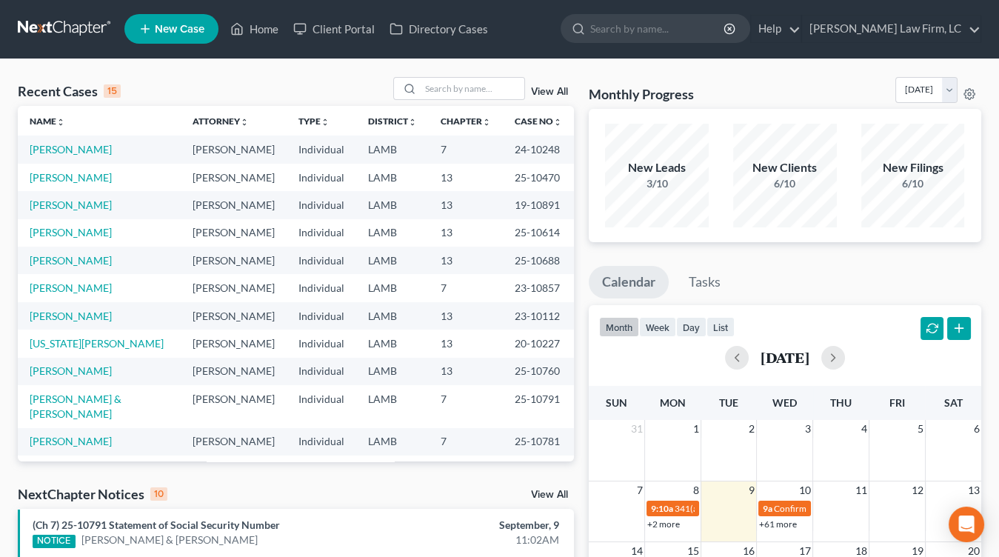
click at [287, 236] on td "Individual" at bounding box center [322, 232] width 70 height 27
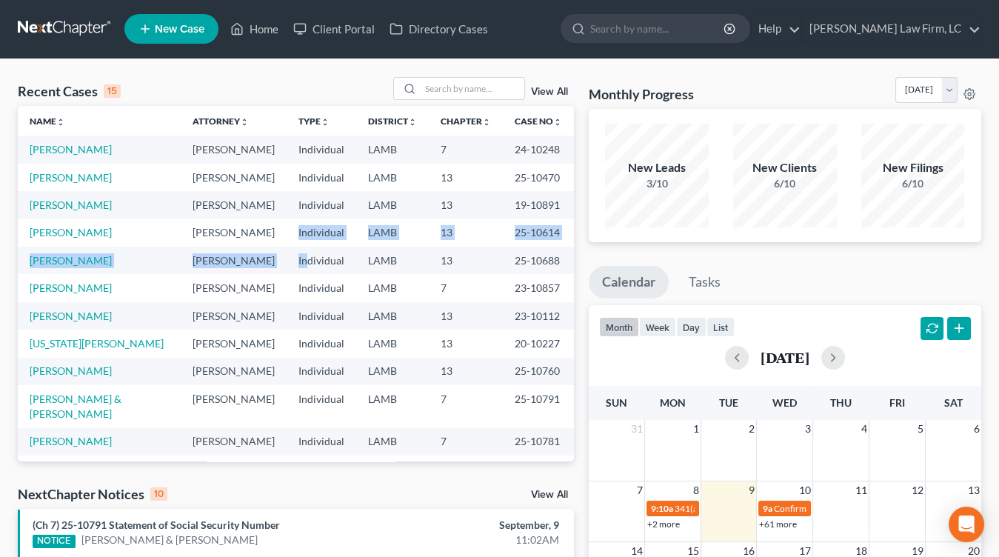
click at [284, 215] on tbody "Daniels, Leslie Mitchell D. Dickson Individual LAMB 7 24-10248 Stampley, Willie…" at bounding box center [296, 357] width 556 height 445
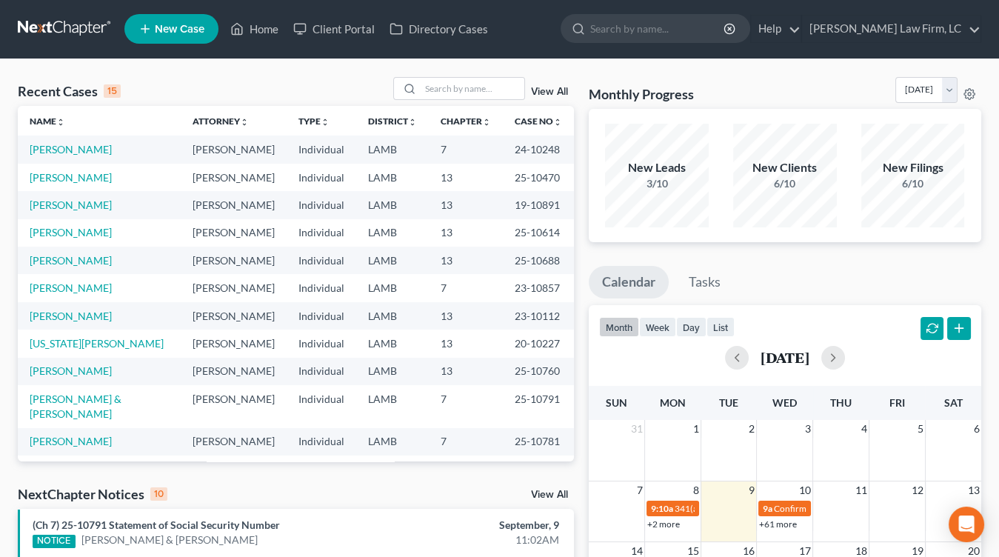
drag, startPoint x: 284, startPoint y: 250, endPoint x: 287, endPoint y: 265, distance: 15.1
click at [287, 264] on tbody "Daniels, Leslie Mitchell D. Dickson Individual LAMB 7 24-10248 Stampley, Willie…" at bounding box center [296, 357] width 556 height 445
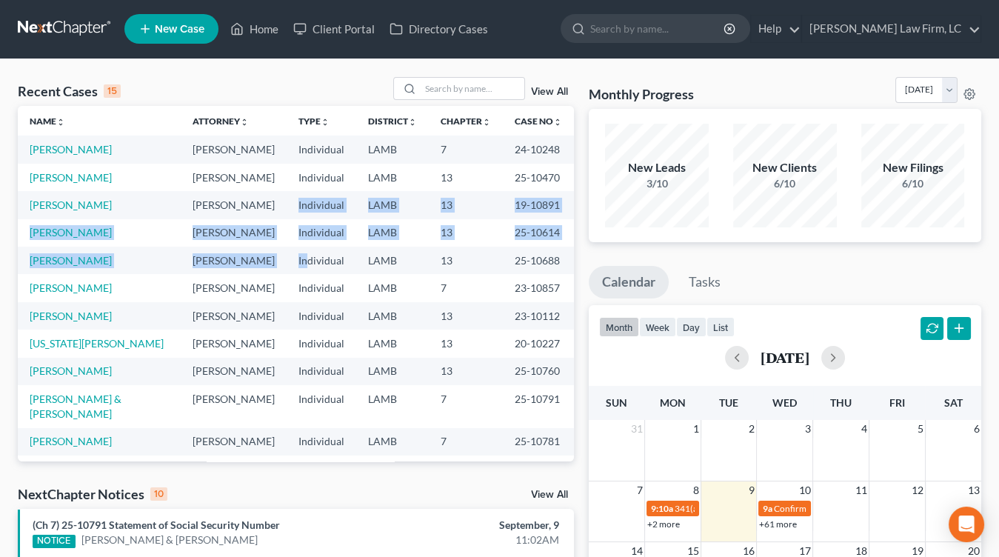
drag, startPoint x: 287, startPoint y: 265, endPoint x: 281, endPoint y: 192, distance: 73.5
click at [281, 193] on tbody "Daniels, Leslie Mitchell D. Dickson Individual LAMB 7 24-10248 Stampley, Willie…" at bounding box center [296, 357] width 556 height 445
drag, startPoint x: 284, startPoint y: 232, endPoint x: 292, endPoint y: 267, distance: 36.3
click at [292, 267] on tbody "Daniels, Leslie Mitchell D. Dickson Individual LAMB 7 24-10248 Stampley, Willie…" at bounding box center [296, 357] width 556 height 445
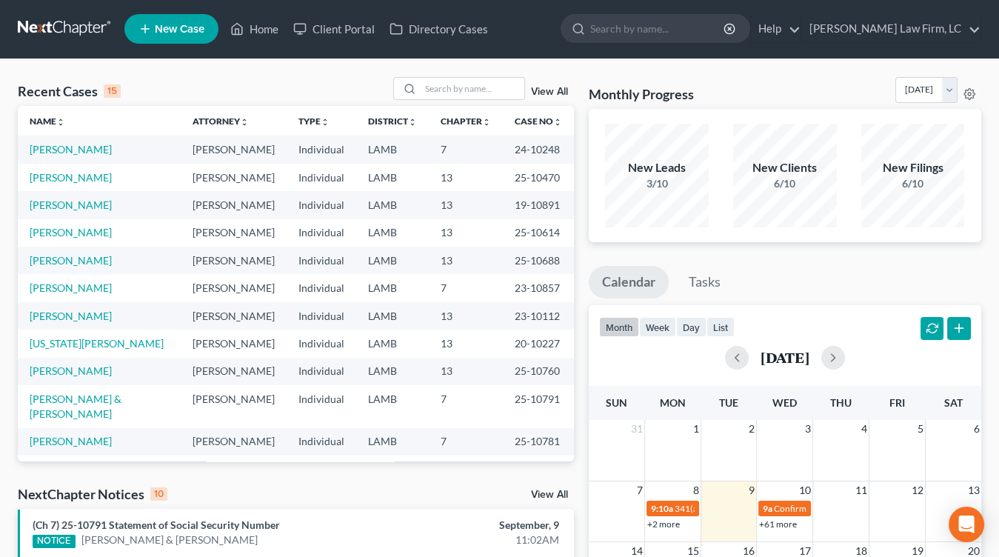
click at [292, 267] on td "Individual" at bounding box center [322, 260] width 70 height 27
click at [287, 249] on td "Individual" at bounding box center [322, 260] width 70 height 27
drag, startPoint x: 273, startPoint y: 257, endPoint x: 282, endPoint y: 287, distance: 31.6
click at [284, 287] on tbody "Daniels, Leslie Mitchell D. Dickson Individual LAMB 7 24-10248 Stampley, Willie…" at bounding box center [296, 357] width 556 height 445
drag, startPoint x: 274, startPoint y: 281, endPoint x: 267, endPoint y: 210, distance: 71.5
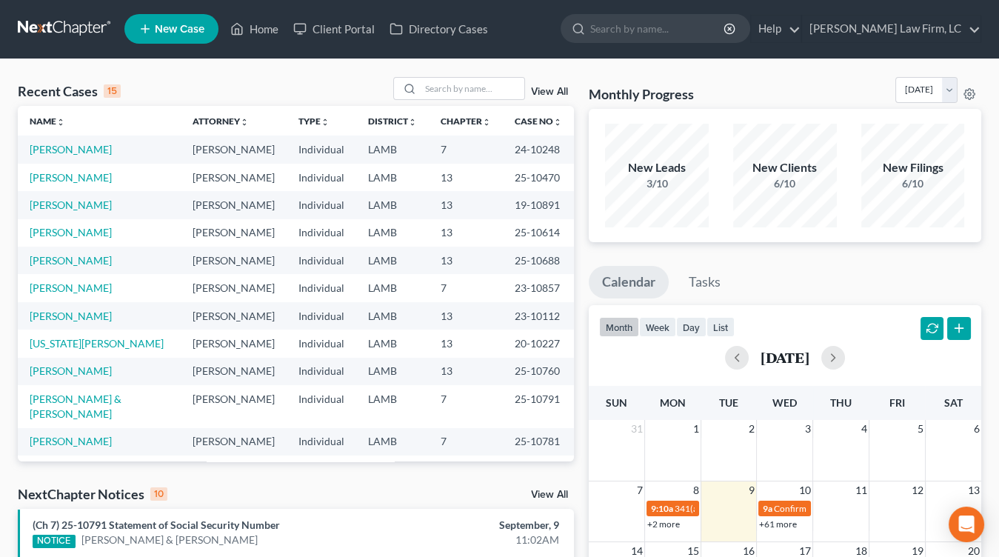
click at [267, 215] on tbody "Daniels, Leslie Mitchell D. Dickson Individual LAMB 7 24-10248 Stampley, Willie…" at bounding box center [296, 357] width 556 height 445
click at [287, 207] on td "Individual" at bounding box center [322, 204] width 70 height 27
drag, startPoint x: 272, startPoint y: 235, endPoint x: 264, endPoint y: 209, distance: 27.2
click at [264, 208] on tbody "Daniels, Leslie Mitchell D. Dickson Individual LAMB 7 24-10248 Stampley, Willie…" at bounding box center [296, 357] width 556 height 445
click at [265, 211] on td "[PERSON_NAME]" at bounding box center [234, 204] width 106 height 27
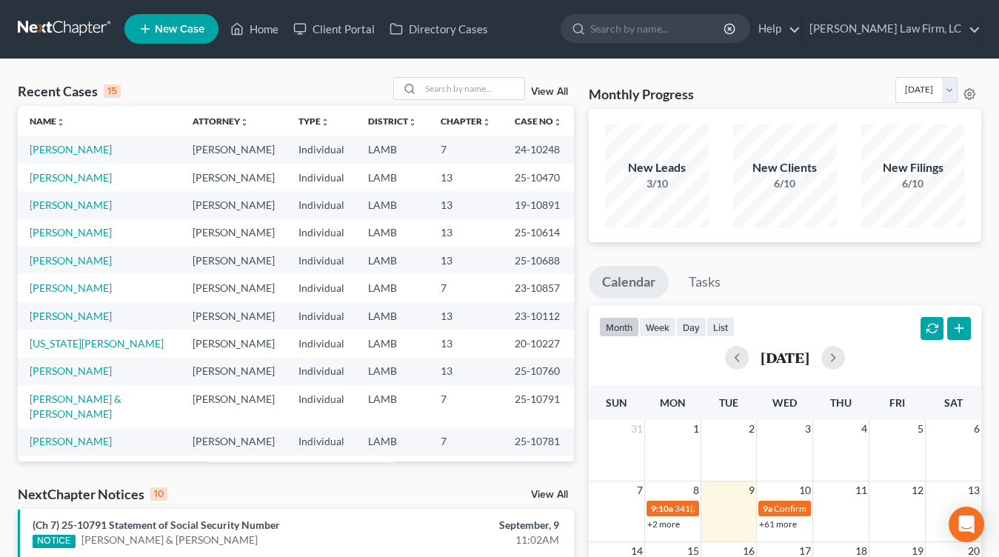
click at [86, 47] on nav "Home New Case Client Portal Directory Cases Dickson Law Firm, LC mdd@dicksonlaw…" at bounding box center [499, 28] width 999 height 59
click at [86, 34] on link at bounding box center [65, 29] width 95 height 27
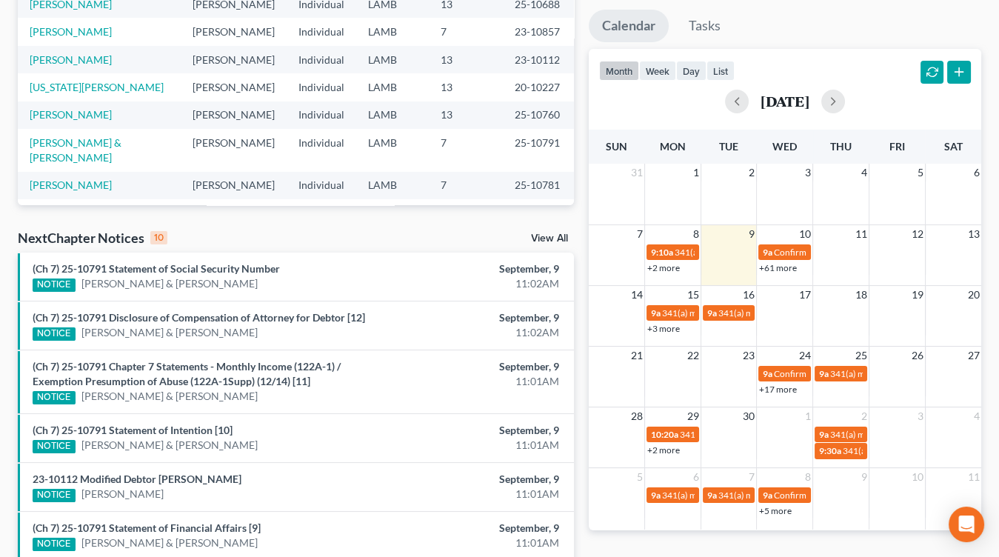
scroll to position [258, 0]
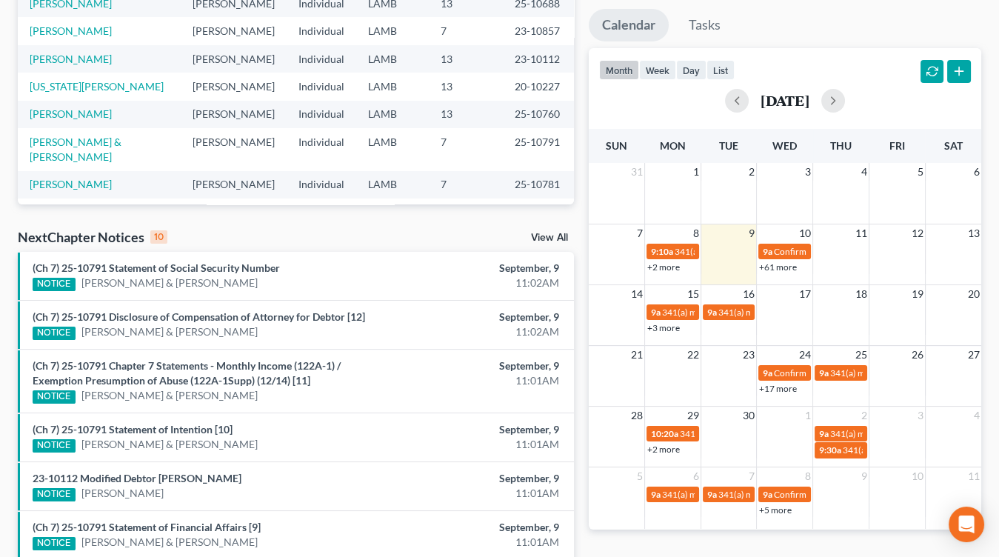
click at [777, 392] on div "+17 more" at bounding box center [785, 388] width 56 height 15
click at [778, 390] on link "+17 more" at bounding box center [778, 388] width 38 height 11
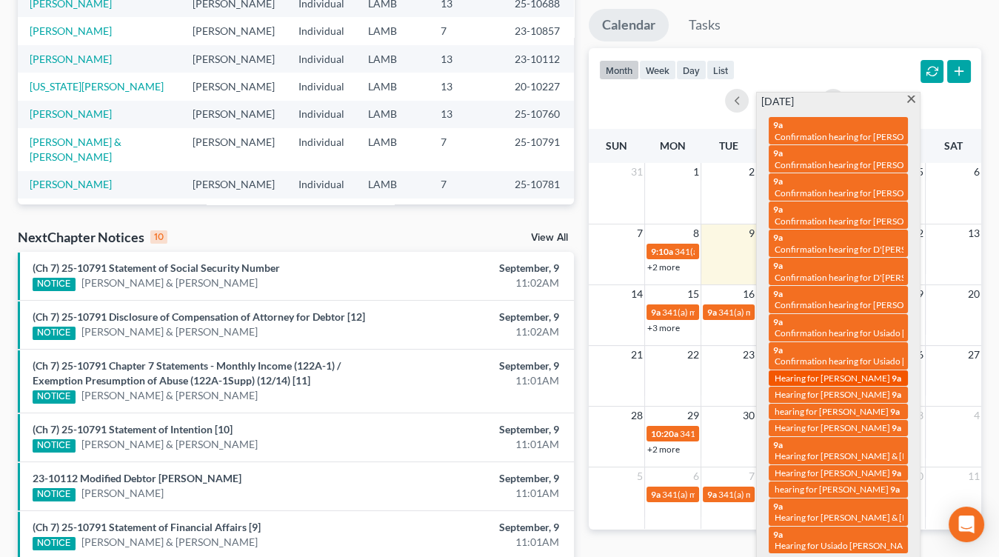
scroll to position [250, 0]
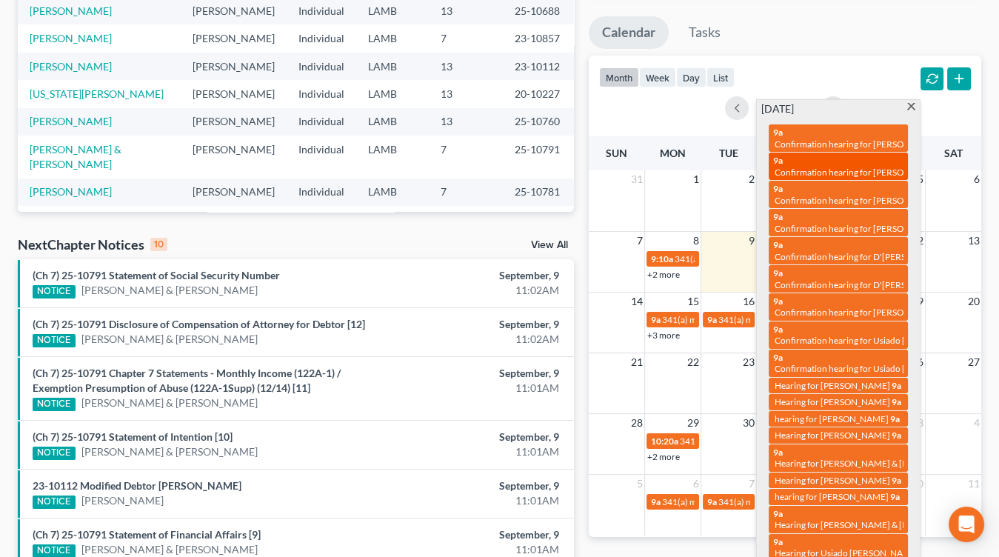
click at [837, 170] on span "Confirmation hearing for [PERSON_NAME]" at bounding box center [858, 172] width 168 height 11
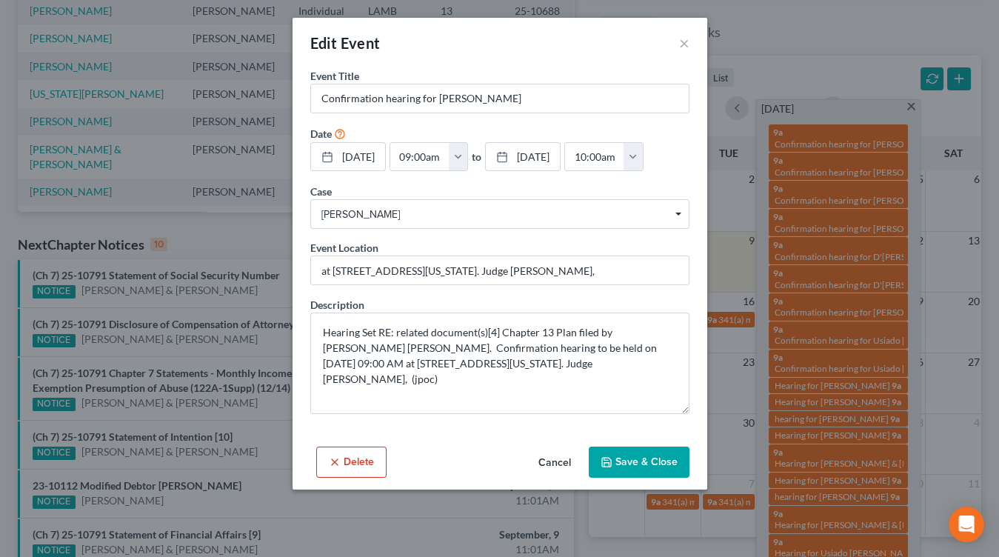
click at [832, 225] on div "Edit Event × Event Title * Confirmation hearing for [PERSON_NAME] Date [DATE] c…" at bounding box center [499, 278] width 999 height 557
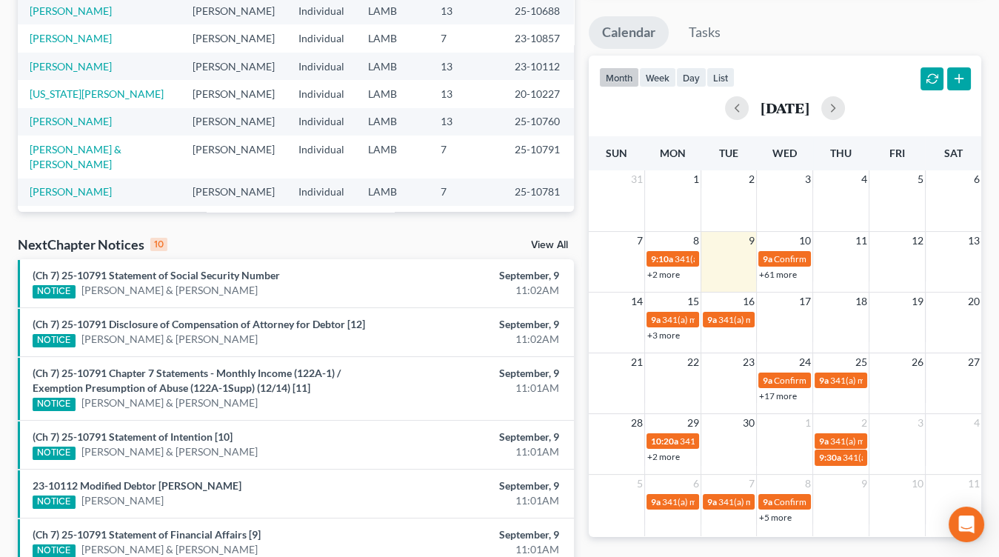
click at [781, 399] on link "+17 more" at bounding box center [778, 395] width 38 height 11
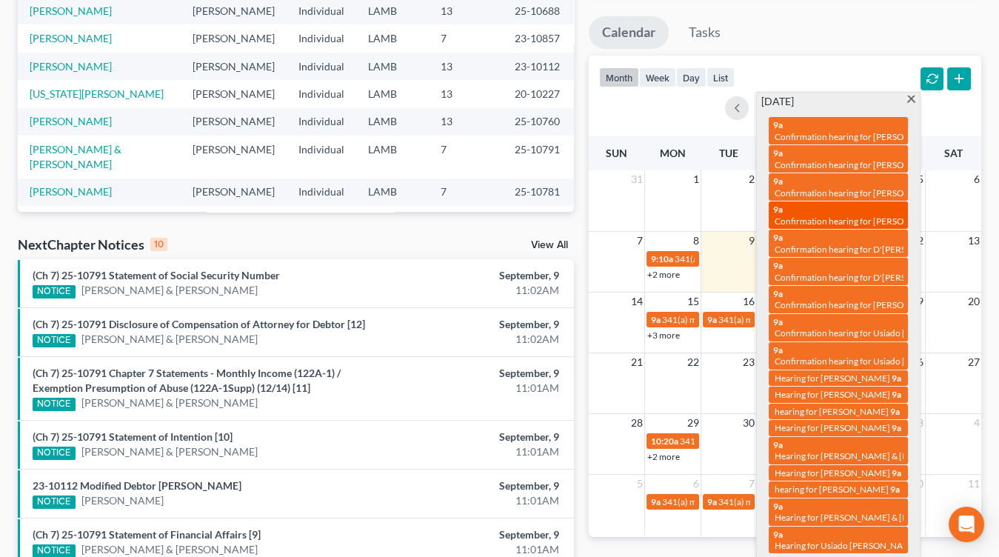
click at [817, 215] on span "Confirmation hearing for [PERSON_NAME] & [PERSON_NAME]" at bounding box center [897, 220] width 247 height 11
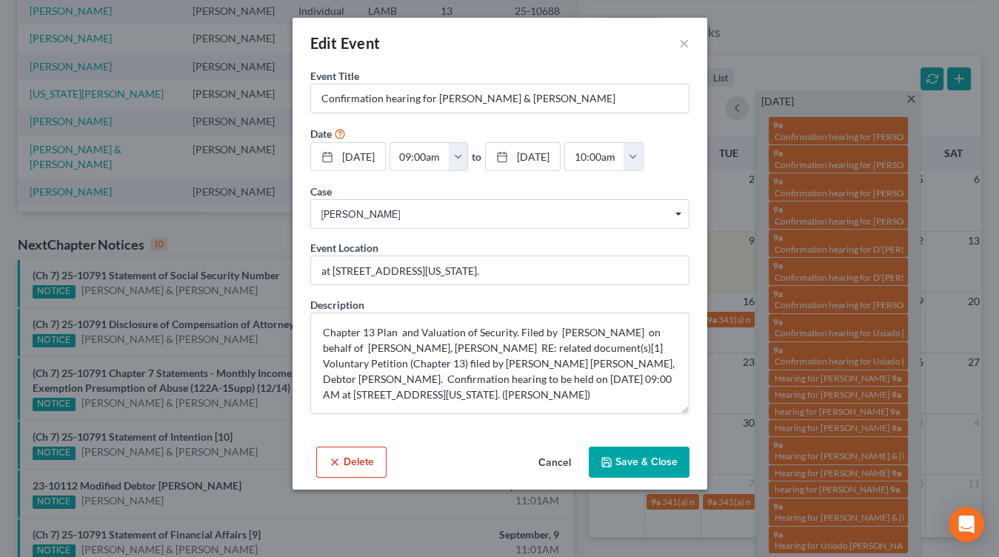
click at [800, 361] on div "Edit Event × Event Title * Confirmation hearing for [PERSON_NAME] & [PERSON_NAM…" at bounding box center [499, 278] width 999 height 557
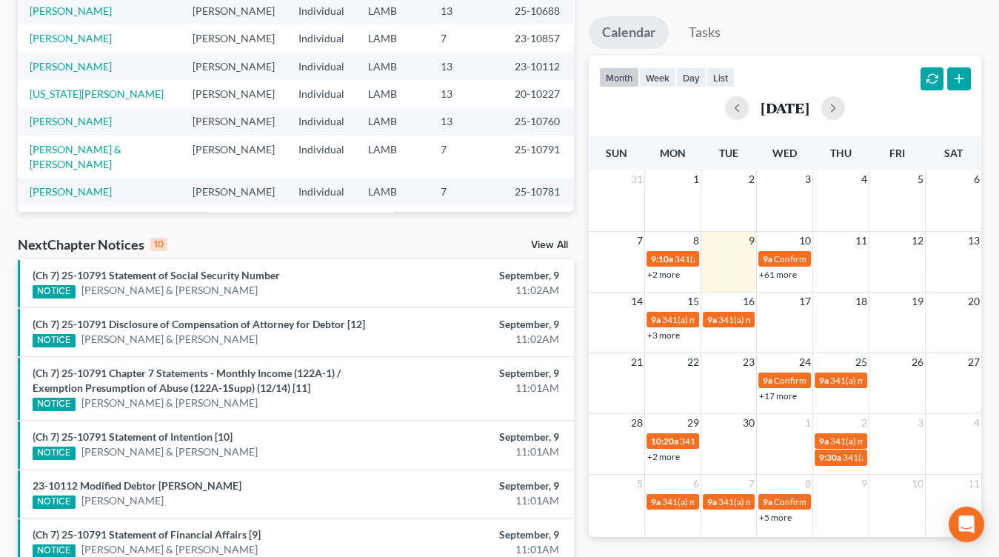
click at [762, 390] on link "+17 more" at bounding box center [778, 395] width 38 height 11
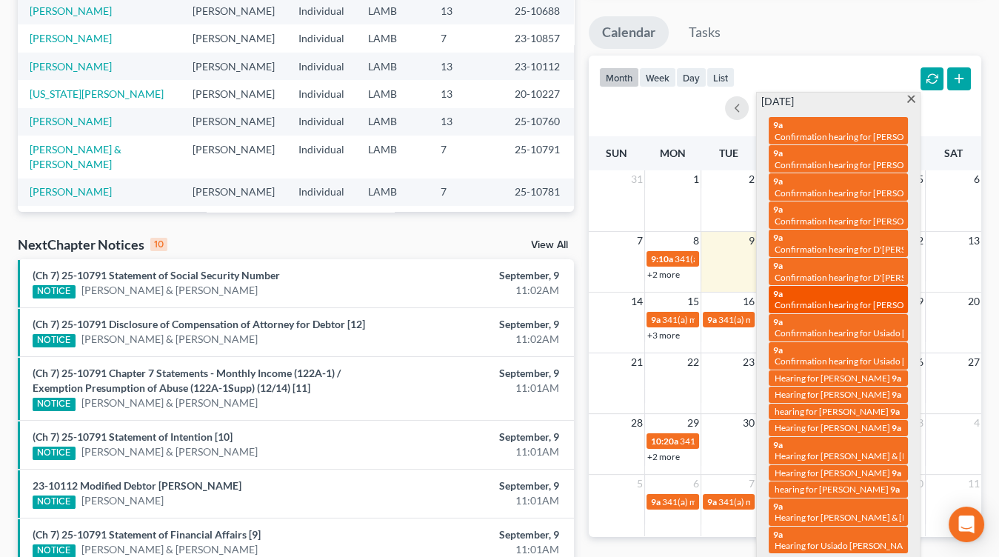
click at [823, 299] on span "Confirmation hearing for [PERSON_NAME]" at bounding box center [858, 304] width 168 height 11
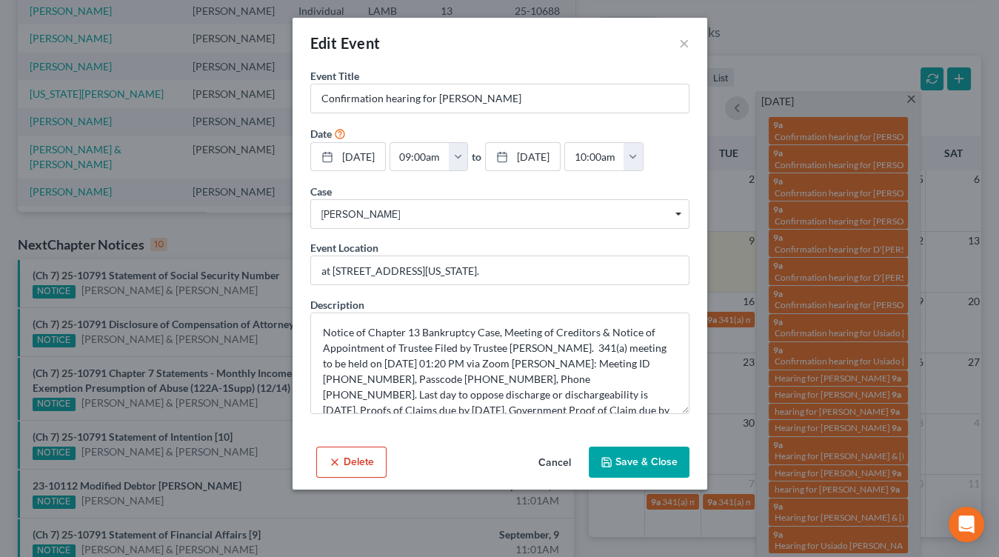
click at [743, 415] on div "Edit Event × Event Title * Confirmation hearing for [PERSON_NAME] Date [DATE] c…" at bounding box center [499, 278] width 999 height 557
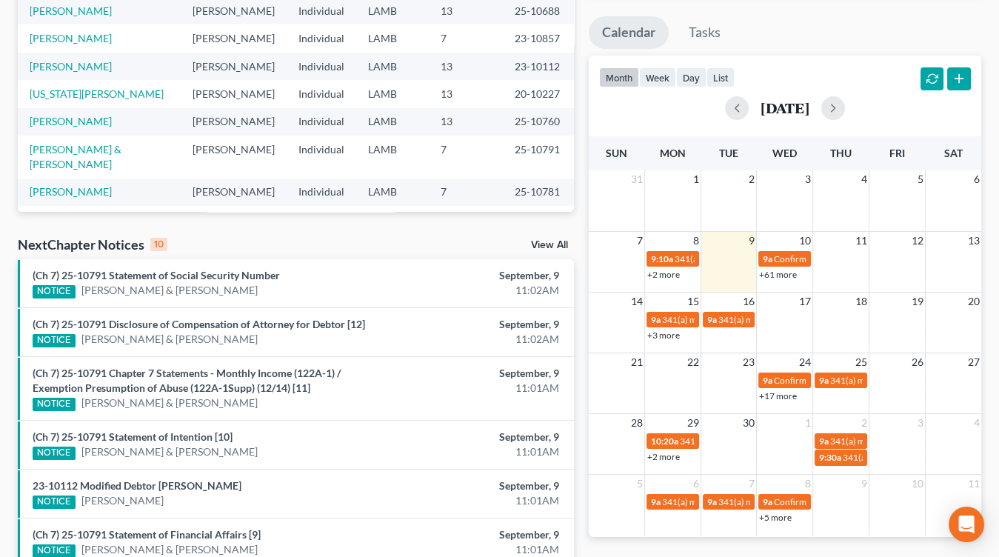
click at [772, 395] on link "+17 more" at bounding box center [778, 395] width 38 height 11
click at [612, 387] on td at bounding box center [617, 387] width 56 height 32
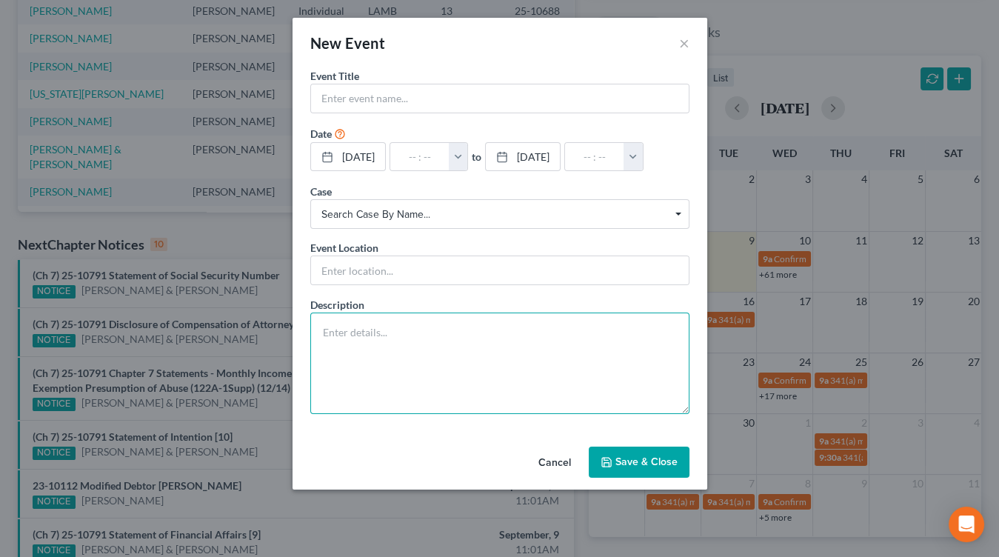
click at [436, 361] on textarea at bounding box center [499, 362] width 379 height 101
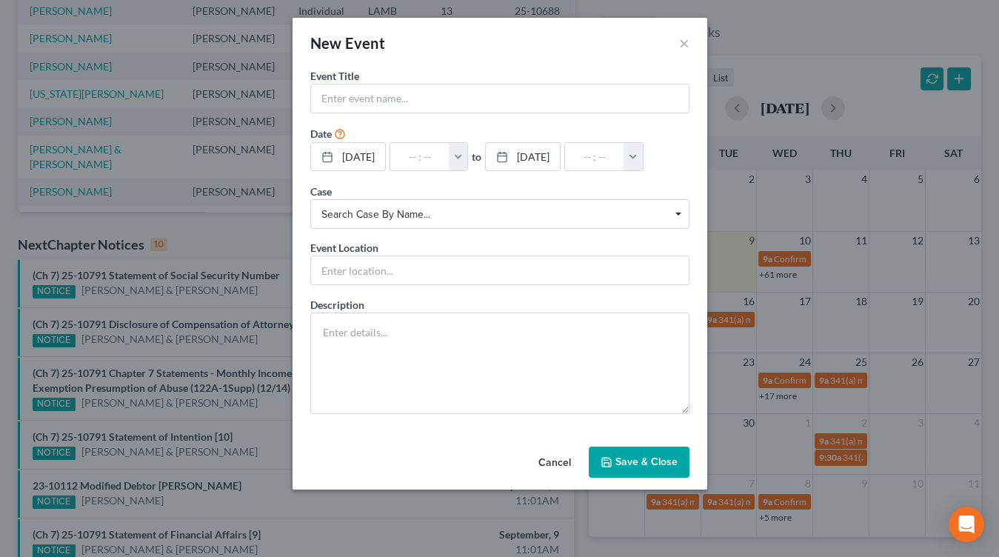
click at [551, 456] on button "Cancel" at bounding box center [554, 463] width 56 height 30
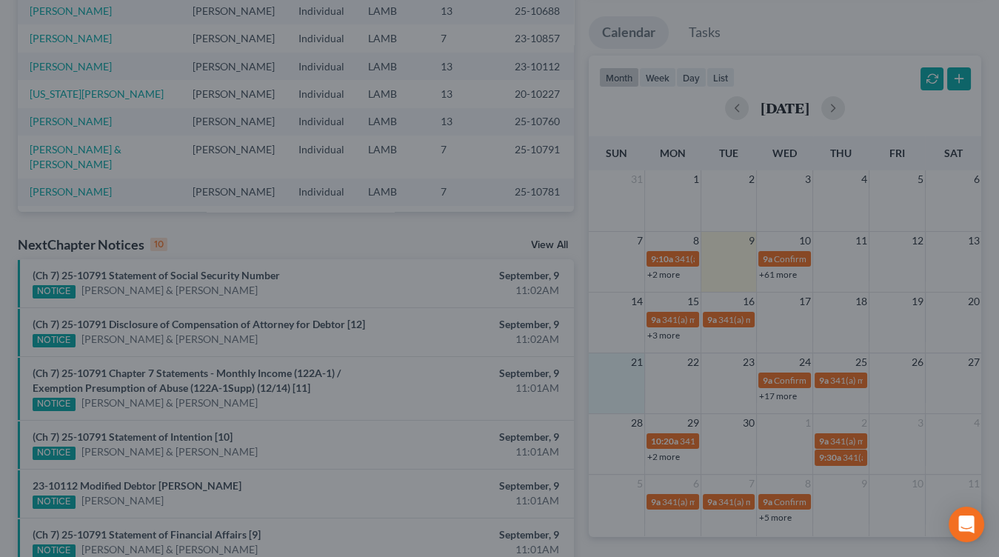
click at [432, 406] on div at bounding box center [499, 278] width 999 height 557
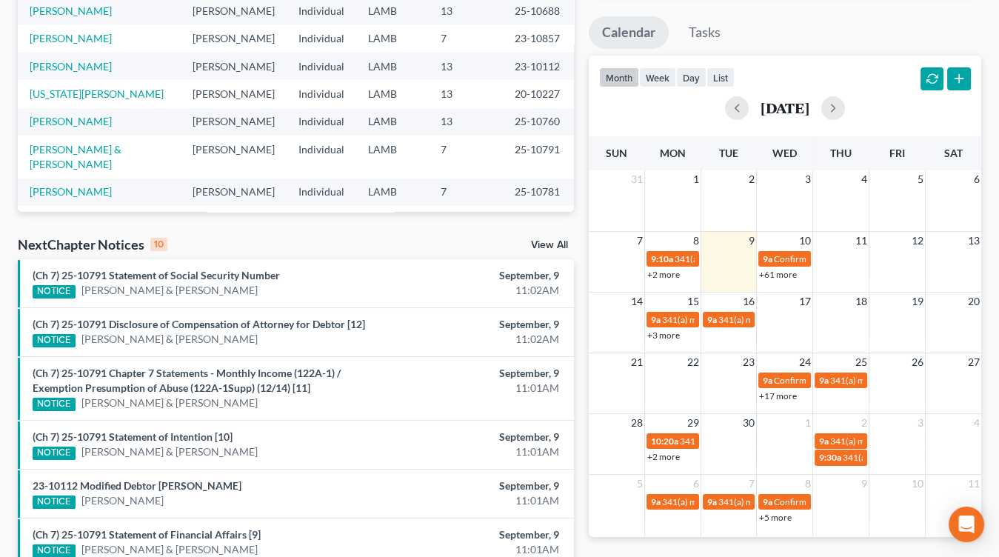
click at [398, 180] on td "LAMB" at bounding box center [392, 191] width 73 height 27
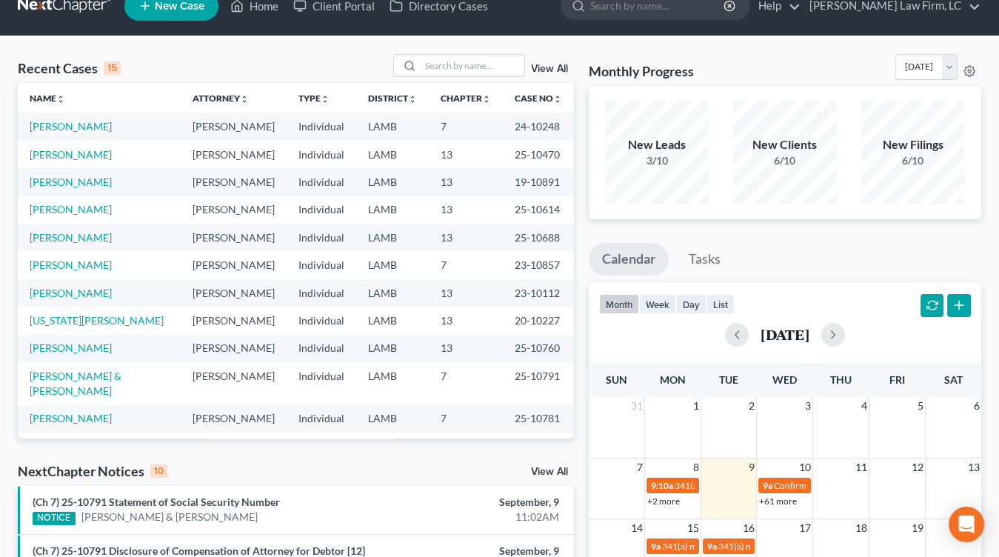
scroll to position [0, 0]
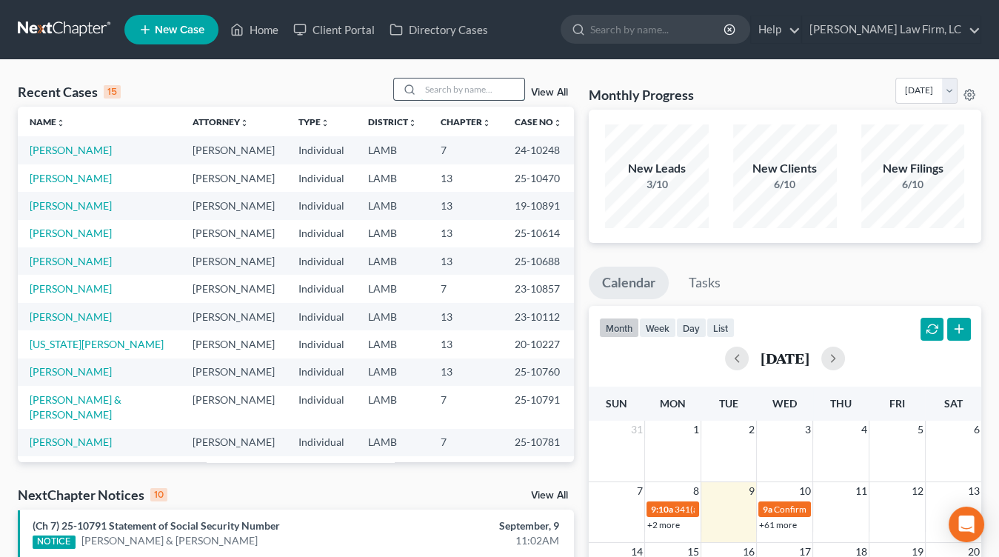
click at [458, 81] on input "search" at bounding box center [473, 88] width 104 height 21
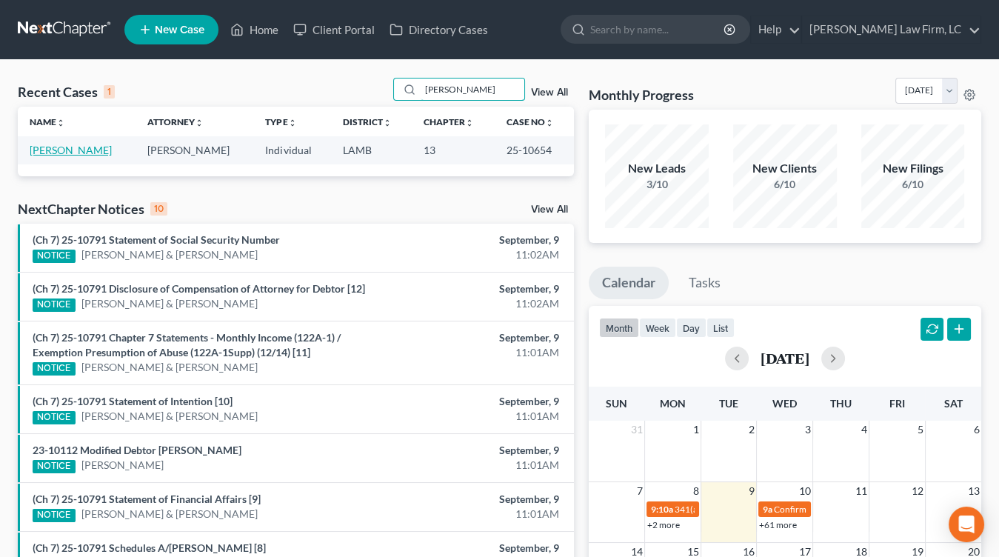
type input "[PERSON_NAME]"
click at [77, 150] on link "[PERSON_NAME]" at bounding box center [71, 150] width 82 height 13
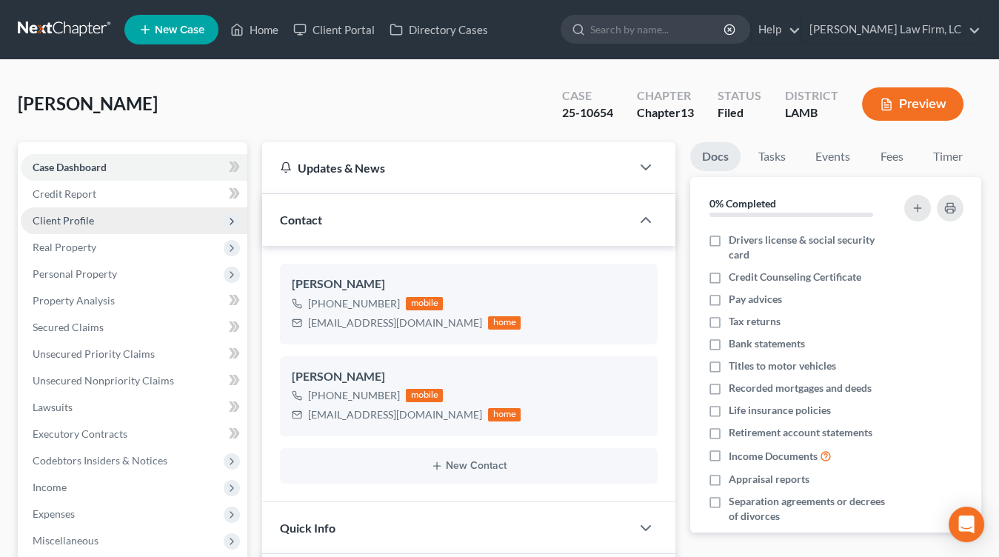
click at [118, 215] on span "Client Profile" at bounding box center [134, 220] width 227 height 27
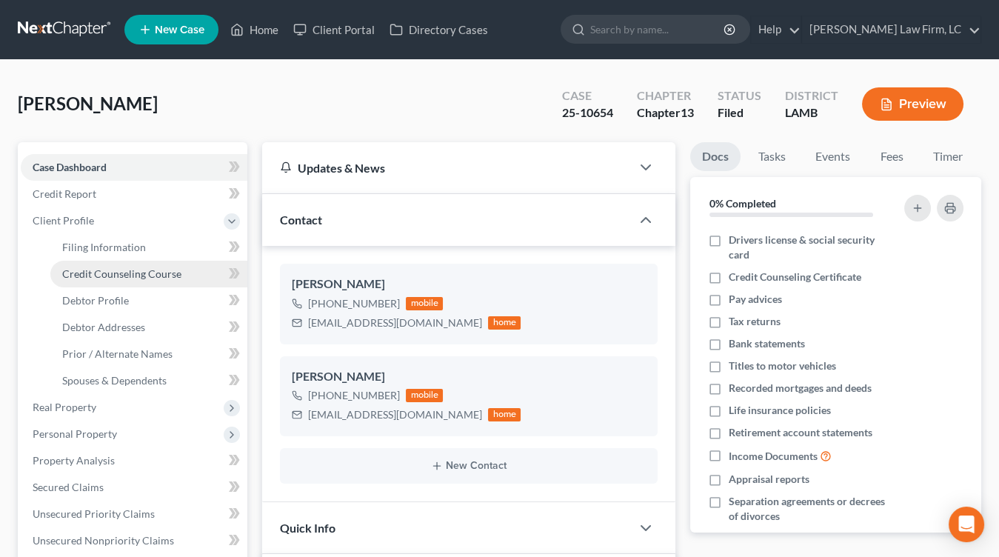
click at [135, 281] on link "Credit Counseling Course" at bounding box center [148, 274] width 197 height 27
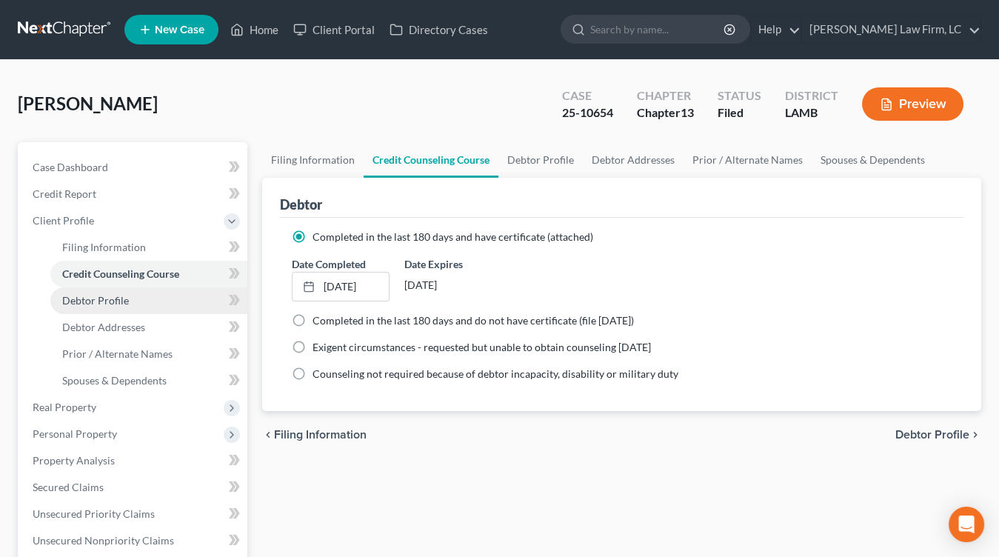
click at [137, 285] on link "Credit Counseling Course" at bounding box center [148, 274] width 197 height 27
click at [139, 293] on link "Debtor Profile" at bounding box center [148, 300] width 197 height 27
select select "1"
select select "2"
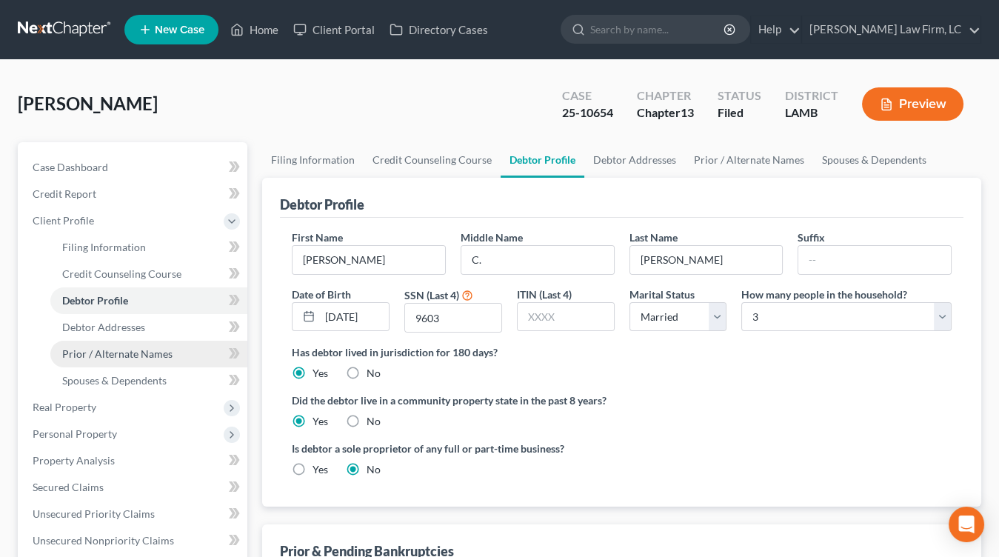
click at [166, 364] on link "Prior / Alternate Names" at bounding box center [148, 354] width 197 height 27
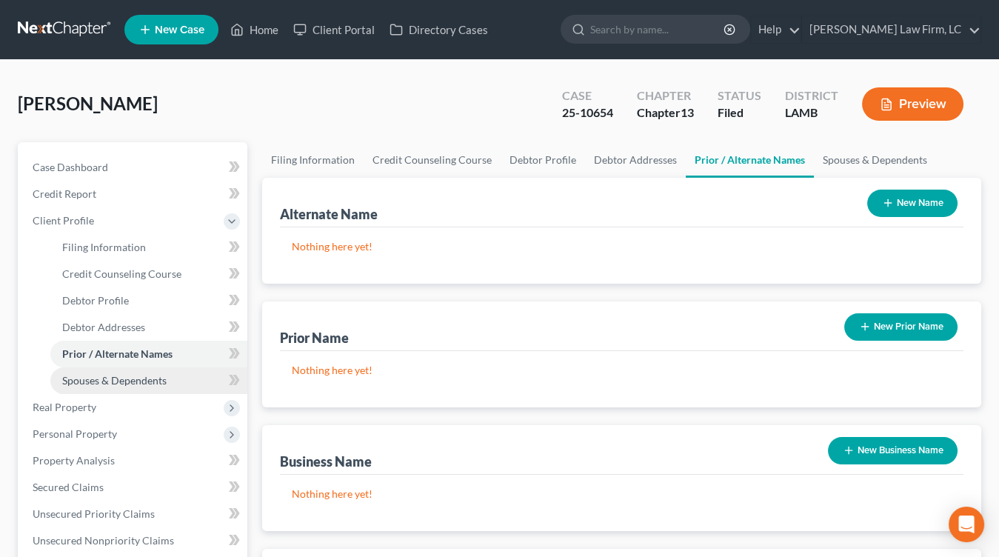
click at [162, 388] on link "Spouses & Dependents" at bounding box center [148, 380] width 197 height 27
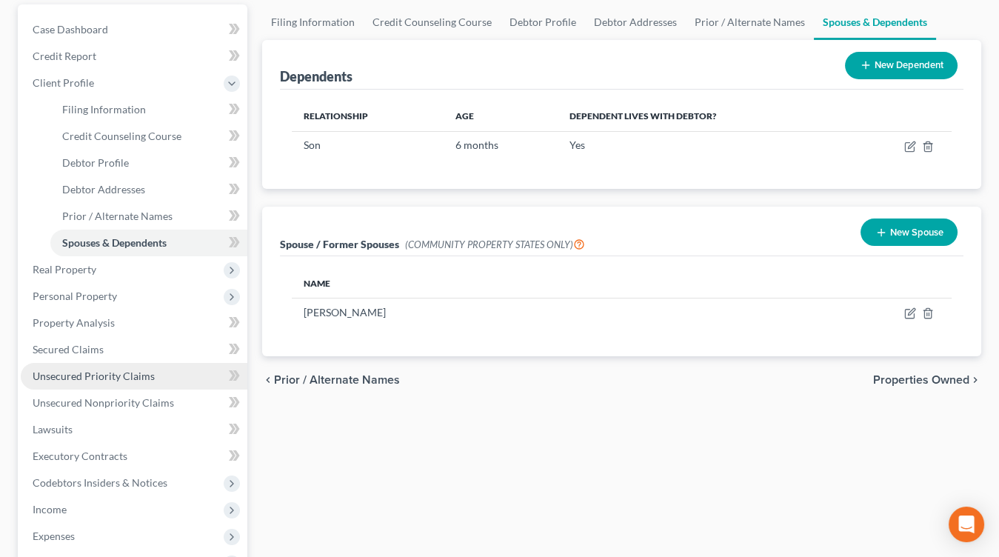
scroll to position [144, 0]
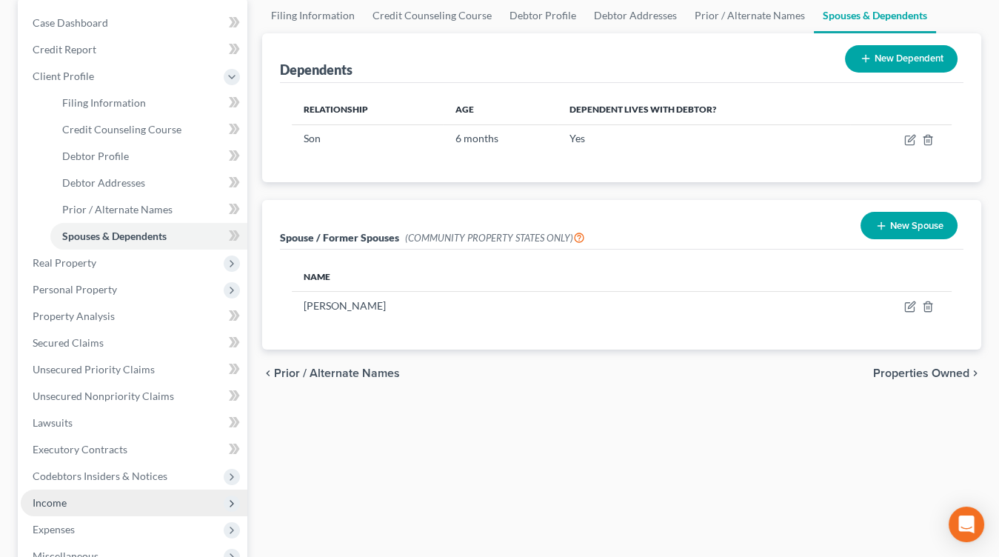
drag, startPoint x: 98, startPoint y: 498, endPoint x: 107, endPoint y: 512, distance: 17.3
click at [100, 499] on span "Income" at bounding box center [134, 502] width 227 height 27
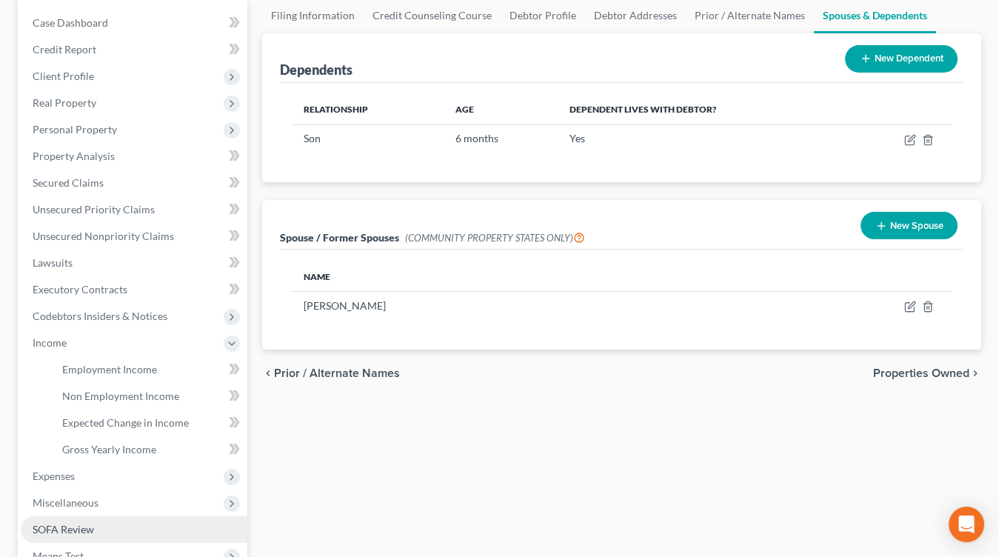
click at [107, 520] on ul "Case Dashboard Payments Invoices Payments Payments Credit Report Client Profile" at bounding box center [134, 316] width 227 height 613
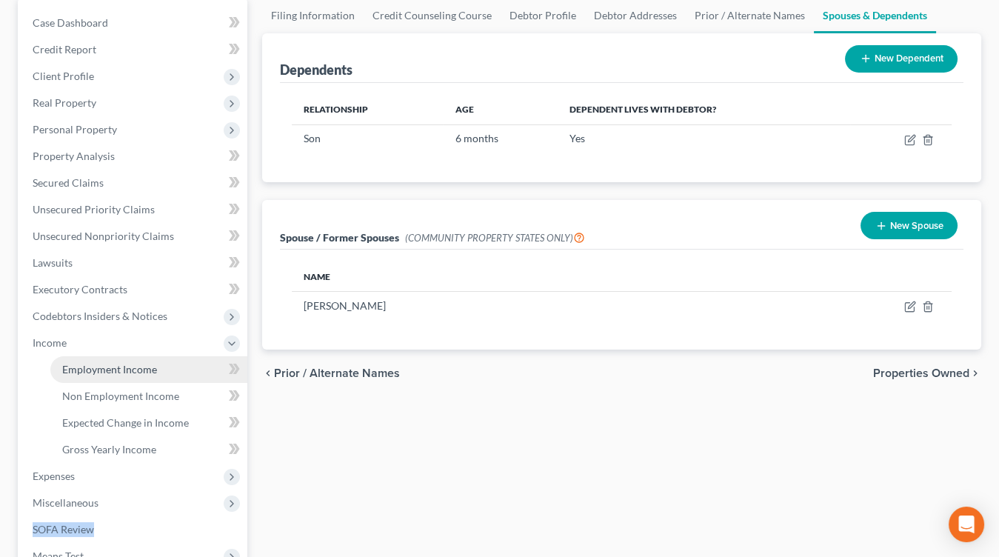
click at [109, 365] on span "Employment Income" at bounding box center [109, 369] width 95 height 13
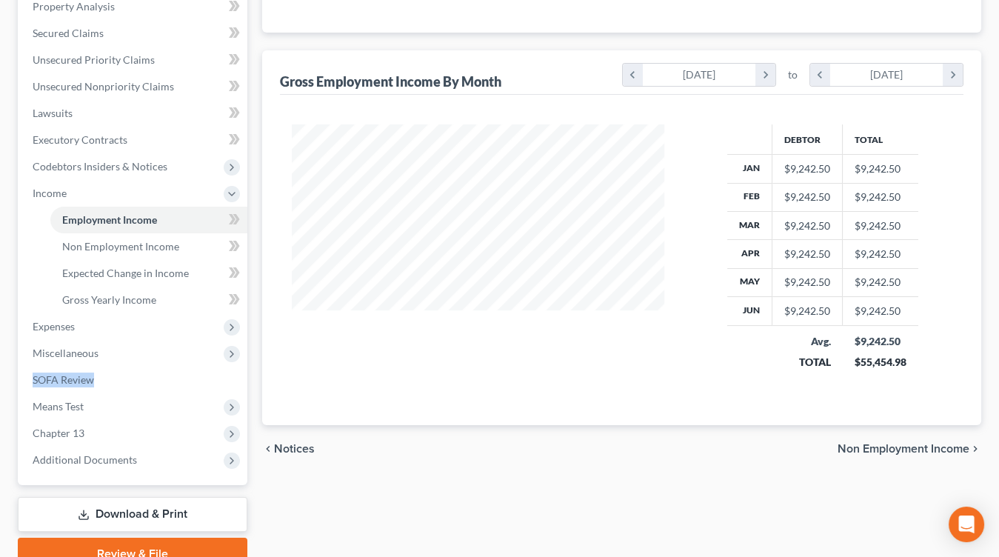
scroll to position [361, 0]
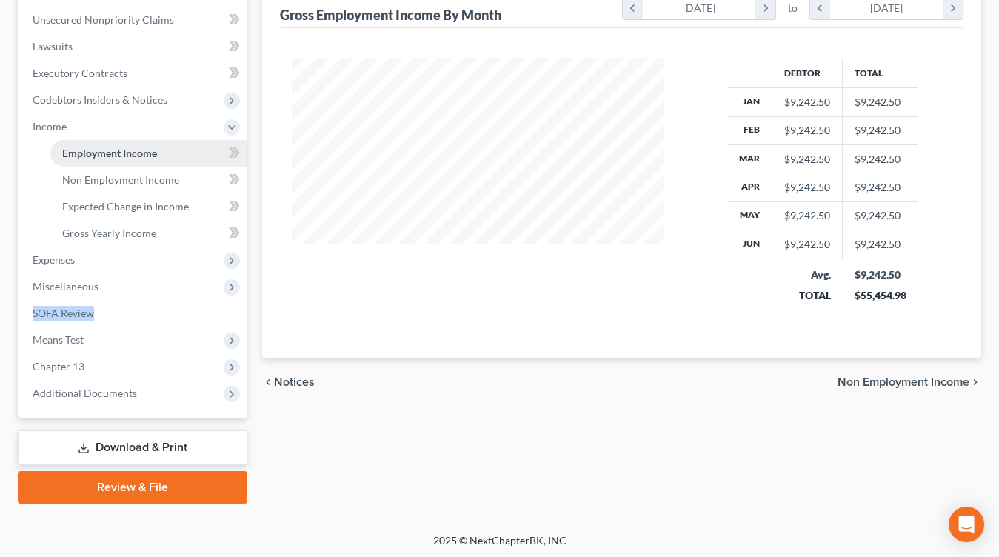
click at [170, 153] on link "Employment Income" at bounding box center [148, 153] width 197 height 27
click at [164, 173] on span "Non Employment Income" at bounding box center [120, 179] width 117 height 13
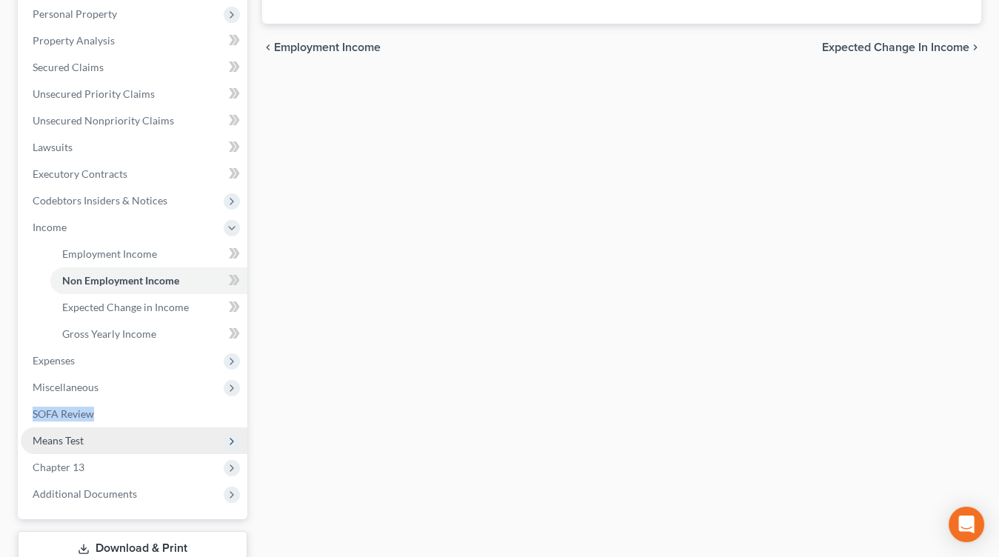
scroll to position [302, 0]
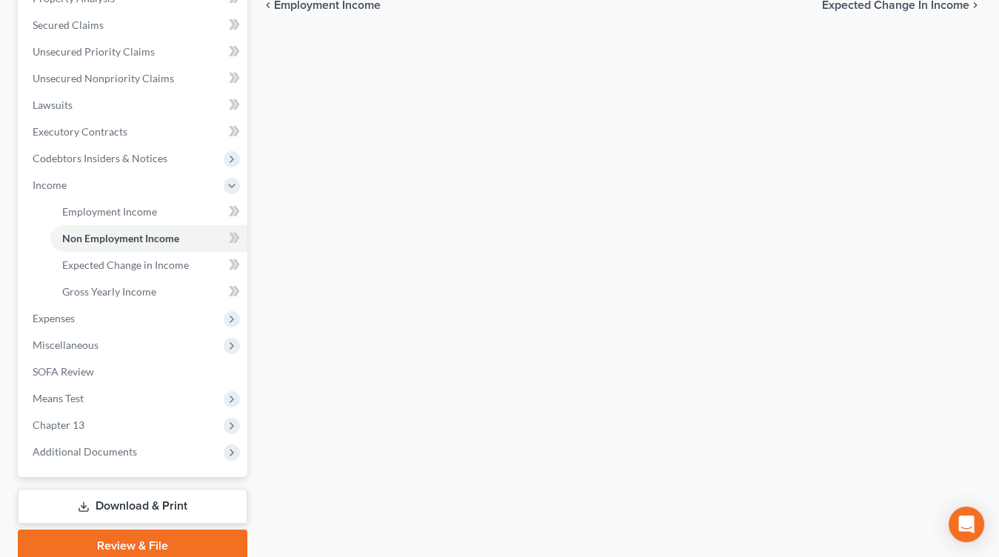
drag, startPoint x: 110, startPoint y: 394, endPoint x: 113, endPoint y: 409, distance: 15.8
click at [109, 394] on span "Means Test" at bounding box center [134, 398] width 227 height 27
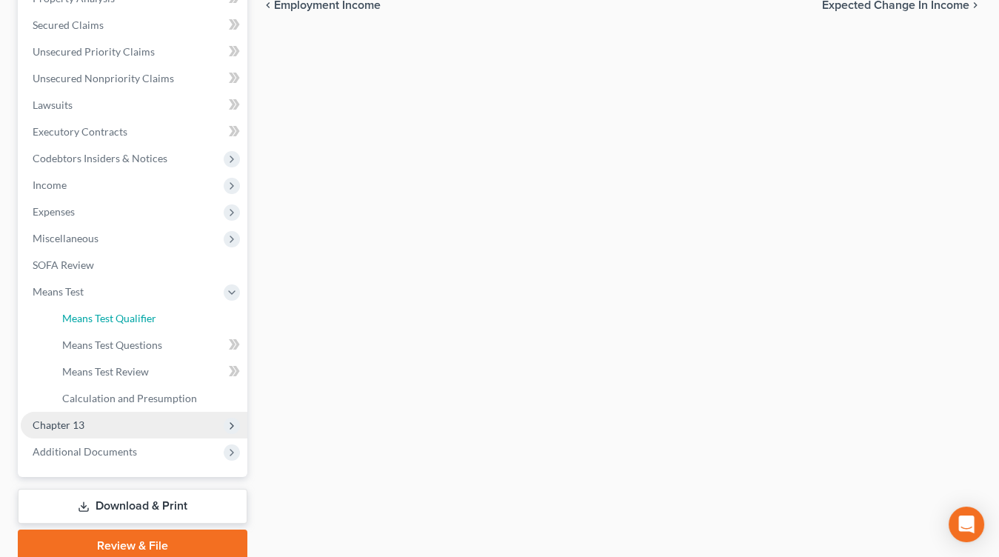
click at [112, 409] on ul "Exemption from Presumption Means Test Qualifier Means Test Questions Means Test…" at bounding box center [134, 358] width 227 height 107
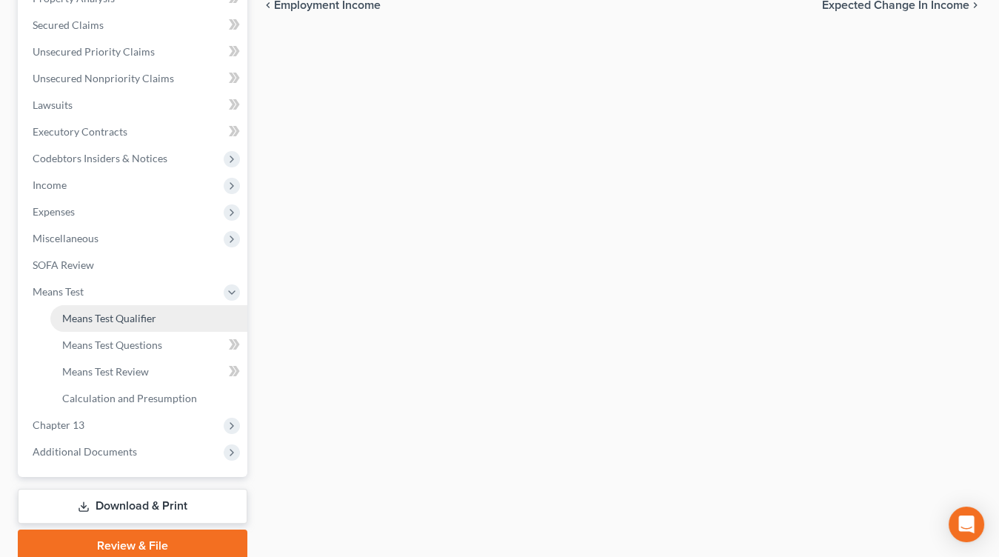
click at [127, 327] on link "Means Test Qualifier" at bounding box center [148, 318] width 197 height 27
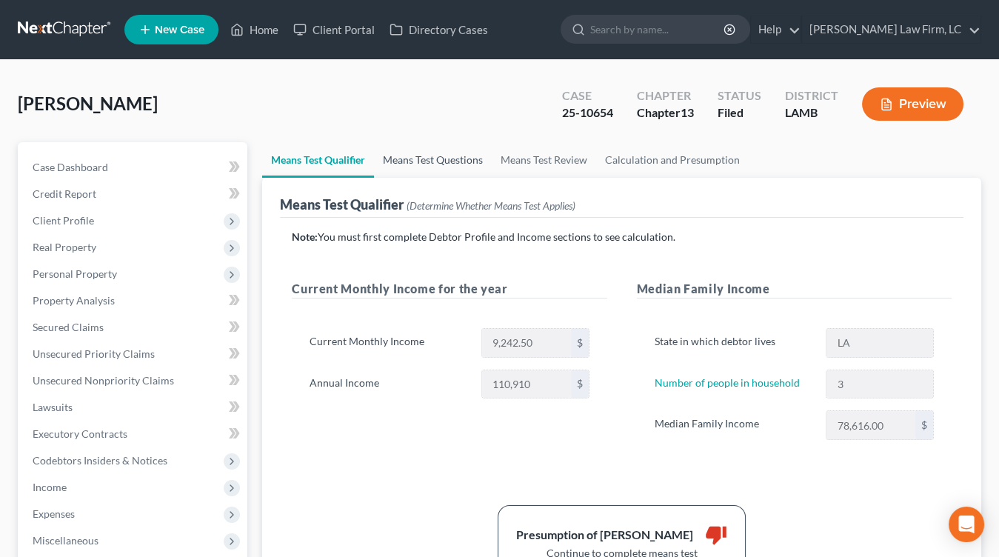
click at [441, 156] on link "Means Test Questions" at bounding box center [433, 160] width 118 height 36
select select "3"
select select "1"
select select "0"
select select "60"
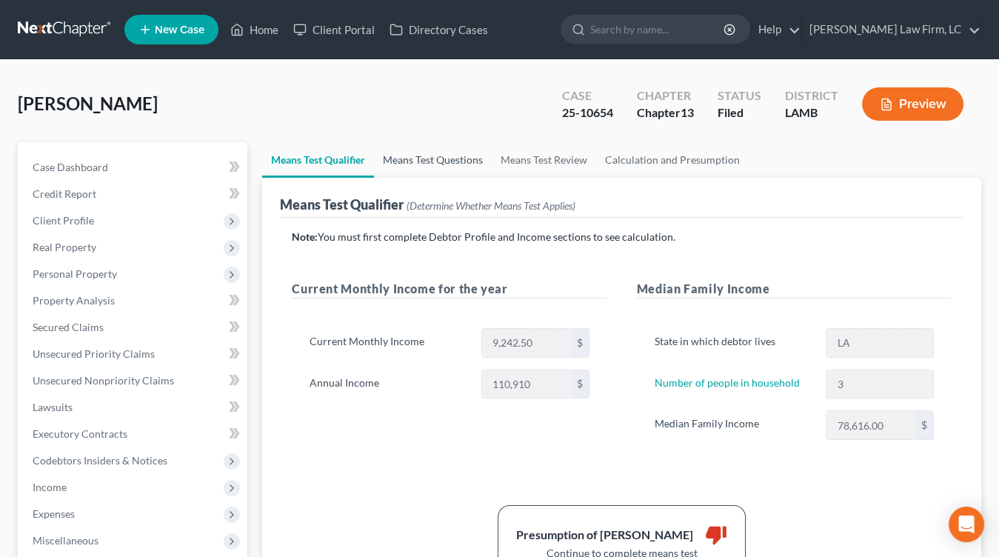
select select "1"
select select "60"
select select "0"
select select "60"
select select "0"
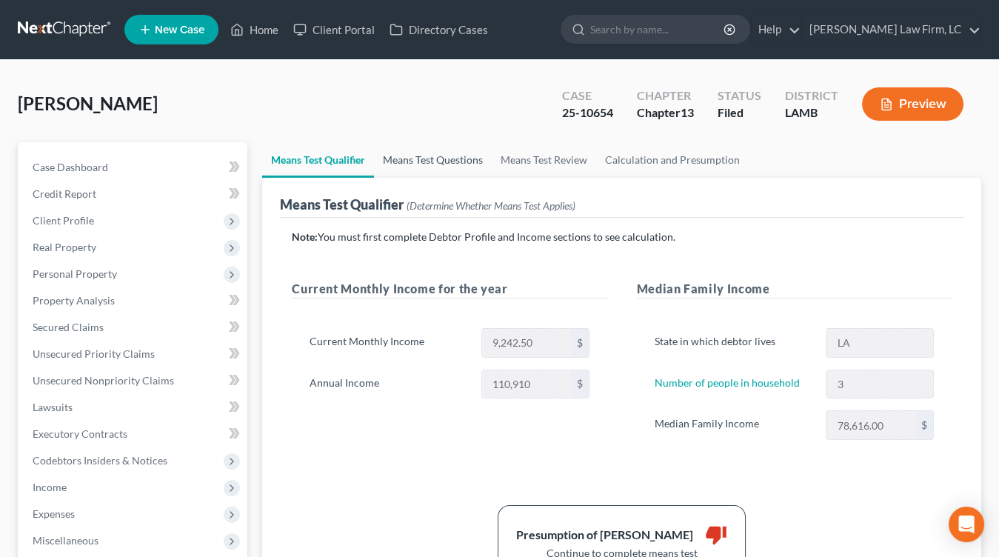
select select "60"
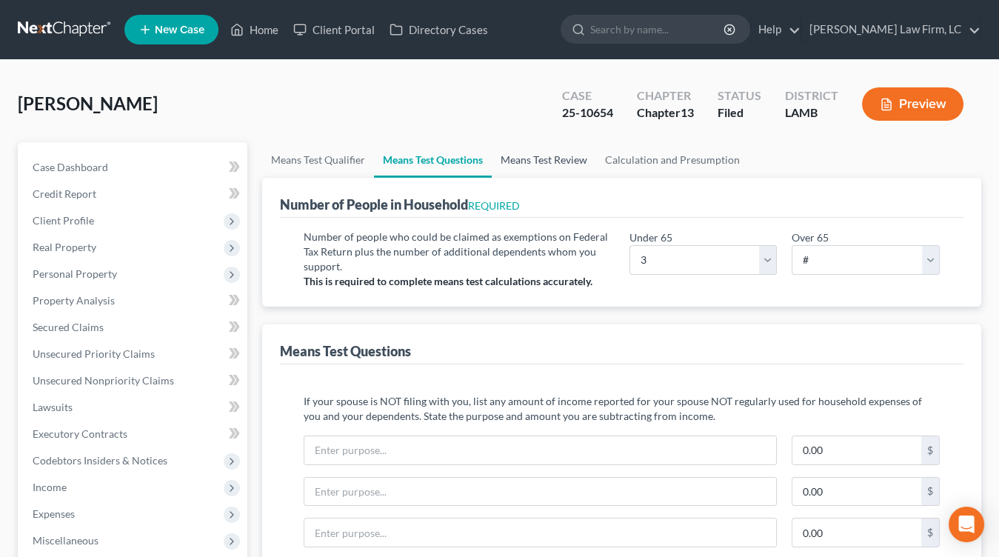
click at [538, 155] on link "Means Test Review" at bounding box center [544, 160] width 104 height 36
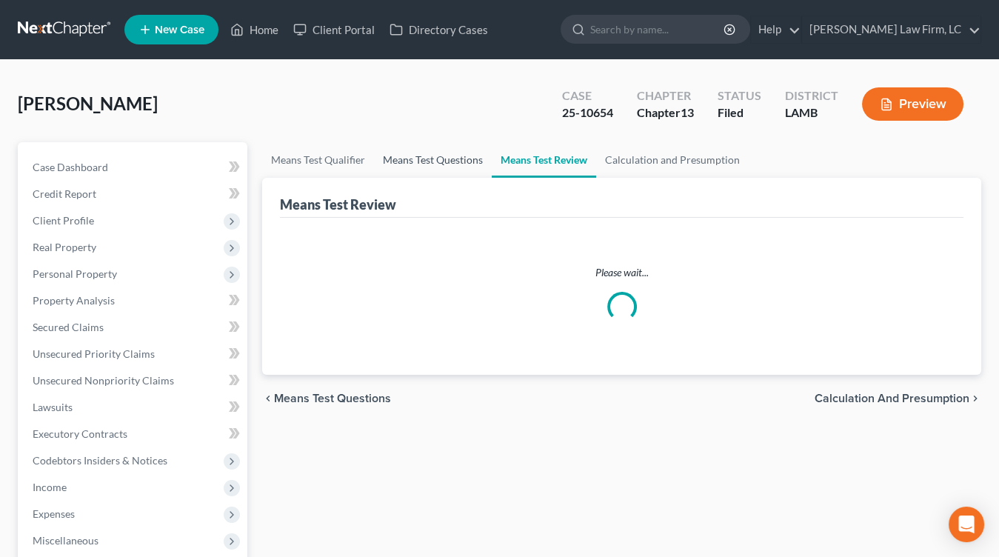
drag, startPoint x: 476, startPoint y: 158, endPoint x: 488, endPoint y: 158, distance: 11.8
click at [476, 158] on link "Means Test Questions" at bounding box center [433, 160] width 118 height 36
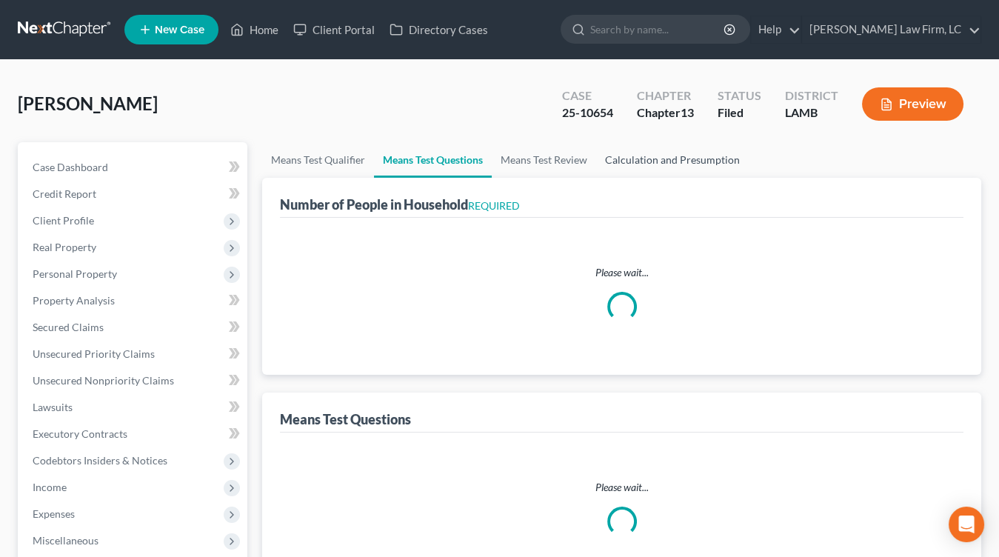
click at [714, 152] on link "Calculation and Presumption" at bounding box center [672, 160] width 153 height 36
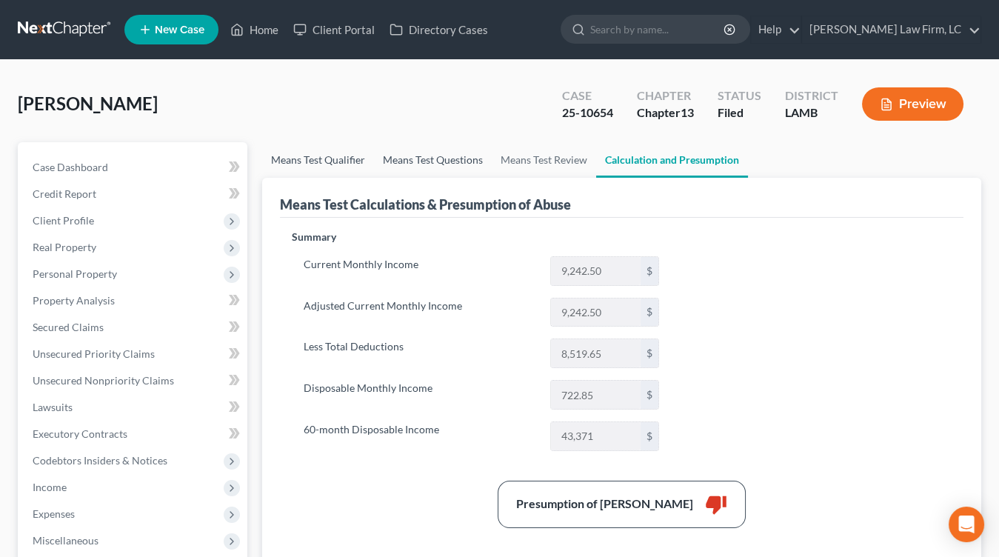
drag, startPoint x: 343, startPoint y: 147, endPoint x: 421, endPoint y: 160, distance: 79.5
click at [344, 147] on link "Means Test Qualifier" at bounding box center [318, 160] width 112 height 36
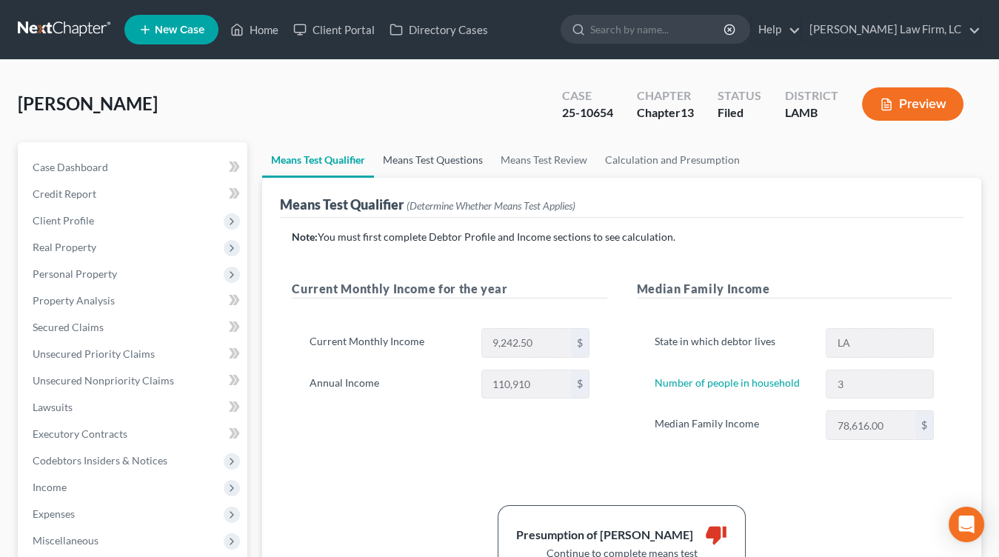
drag, startPoint x: 453, startPoint y: 161, endPoint x: 443, endPoint y: 162, distance: 9.7
click at [453, 161] on link "Means Test Questions" at bounding box center [433, 160] width 118 height 36
select select "3"
select select "1"
select select "0"
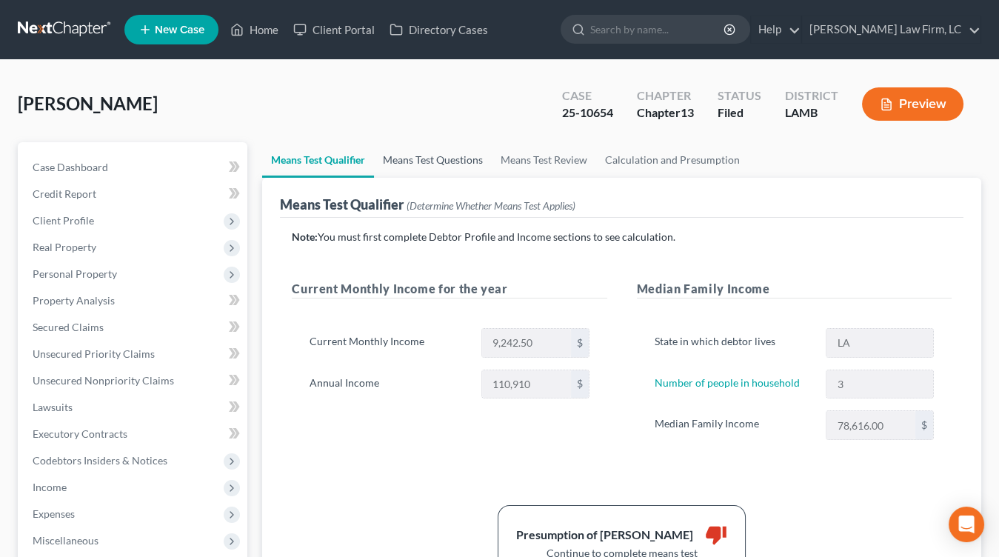
select select "60"
select select "1"
select select "60"
select select "0"
select select "60"
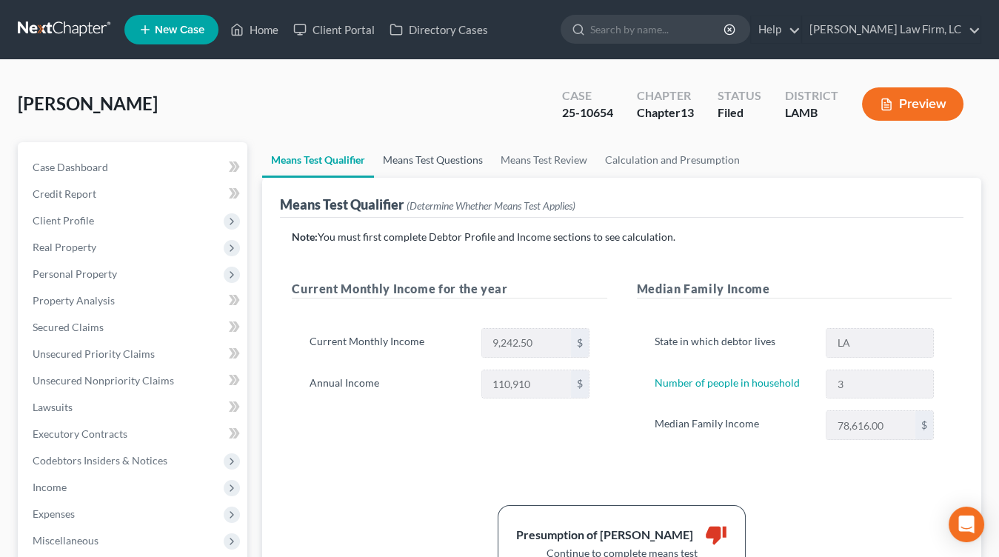
select select "0"
select select "60"
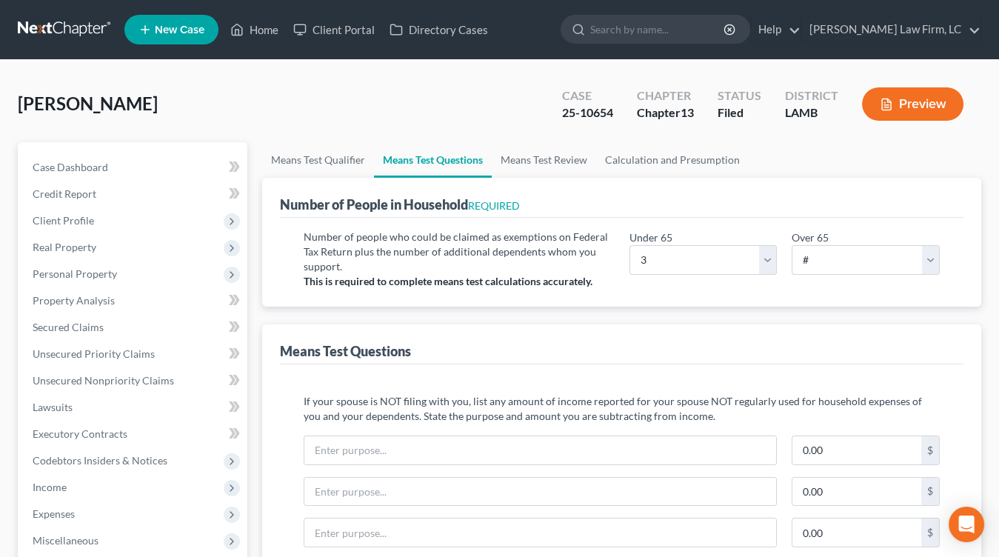
click at [394, 155] on link "Means Test Questions" at bounding box center [433, 160] width 118 height 36
drag, startPoint x: 305, startPoint y: 144, endPoint x: 346, endPoint y: 153, distance: 42.3
click at [444, 165] on link "Means Test Questions" at bounding box center [433, 160] width 118 height 36
click at [281, 163] on link "Means Test Qualifier" at bounding box center [318, 160] width 112 height 36
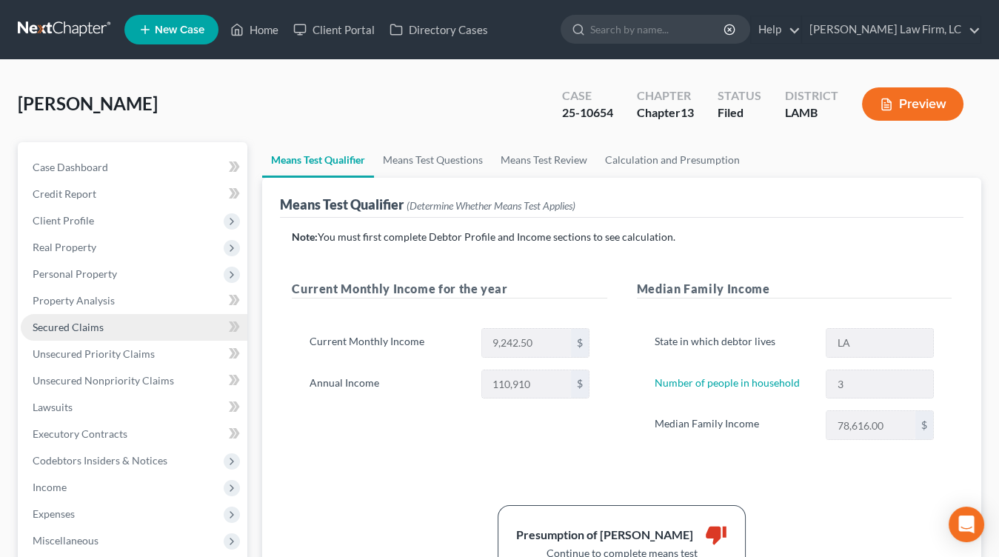
click at [139, 329] on link "Secured Claims" at bounding box center [134, 327] width 227 height 27
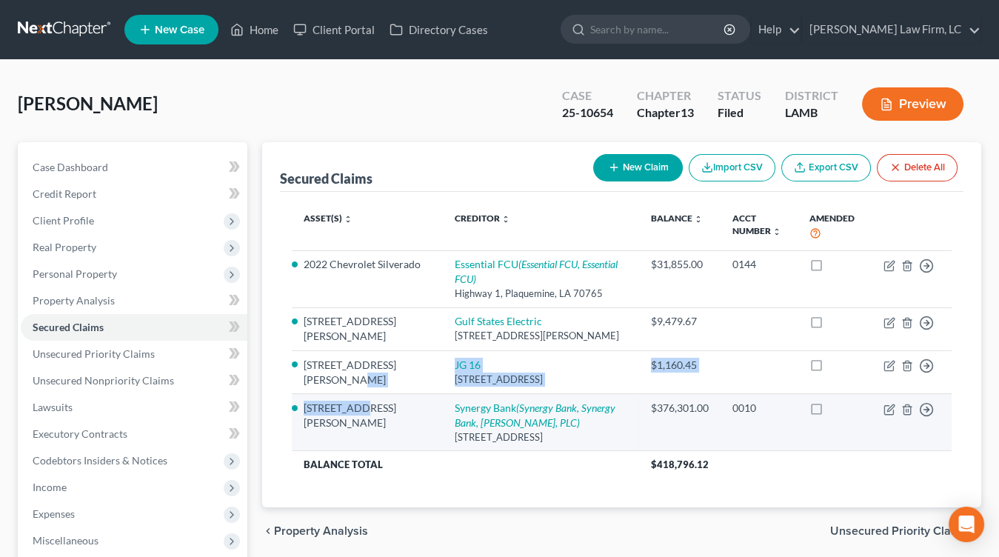
drag, startPoint x: 375, startPoint y: 366, endPoint x: 358, endPoint y: 397, distance: 35.5
click at [358, 396] on tbody "2022 Chevrolet Silverado Essential FCU (Essential FCU, Essential FCU) Highway 1…" at bounding box center [622, 363] width 660 height 227
click at [358, 401] on li "[STREET_ADDRESS][PERSON_NAME]" at bounding box center [367, 416] width 127 height 30
click at [361, 425] on td "[STREET_ADDRESS][PERSON_NAME]" at bounding box center [367, 422] width 151 height 57
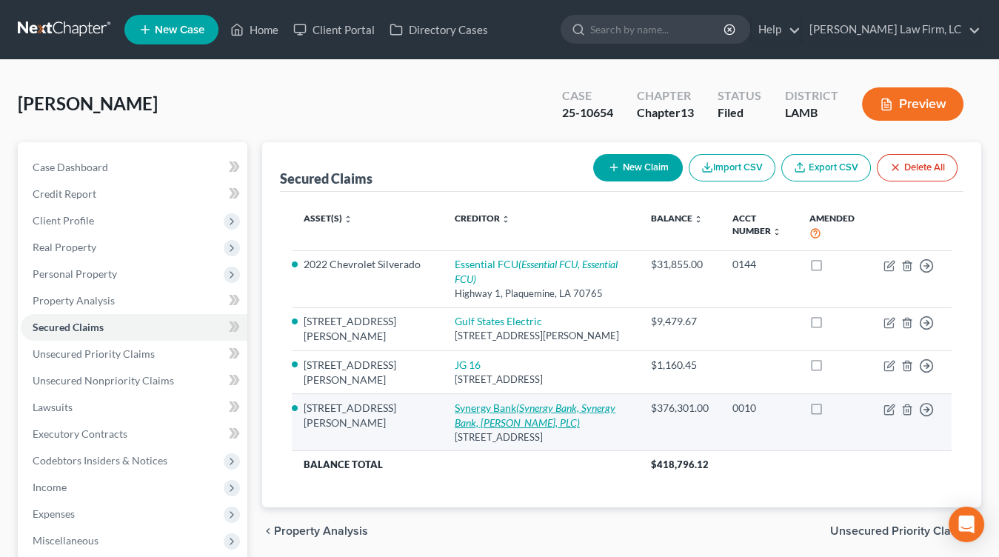
click at [469, 401] on link "Synergy Bank (Synergy Bank, Synergy Bank, [PERSON_NAME], PLC)" at bounding box center [535, 414] width 161 height 27
select select "19"
select select "0"
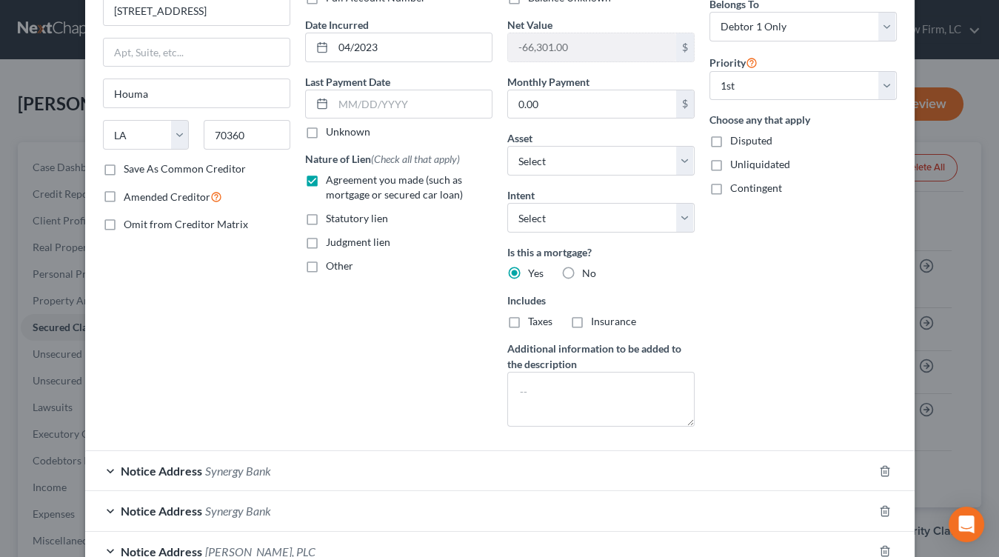
scroll to position [261, 0]
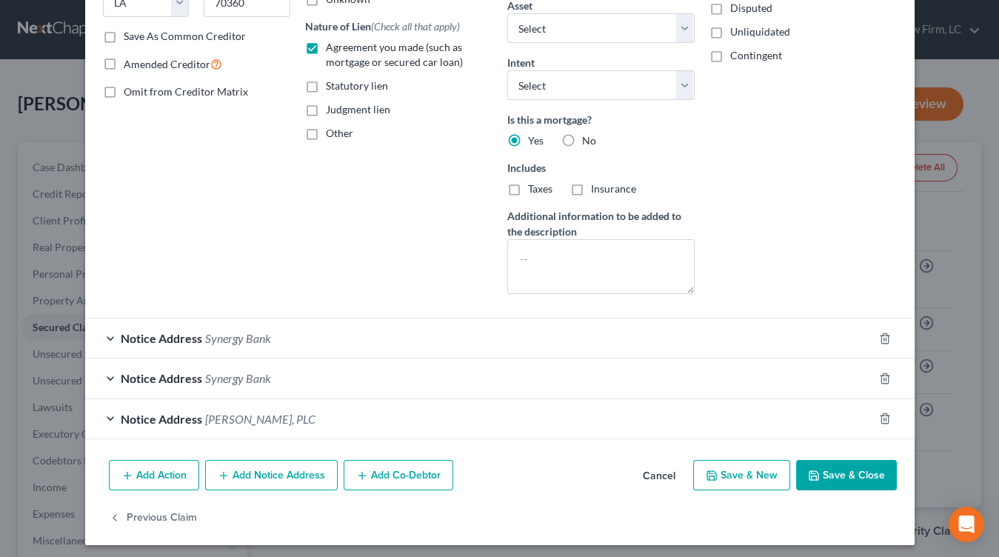
click at [552, 409] on div "Notice Address [PERSON_NAME], PLC" at bounding box center [479, 418] width 788 height 39
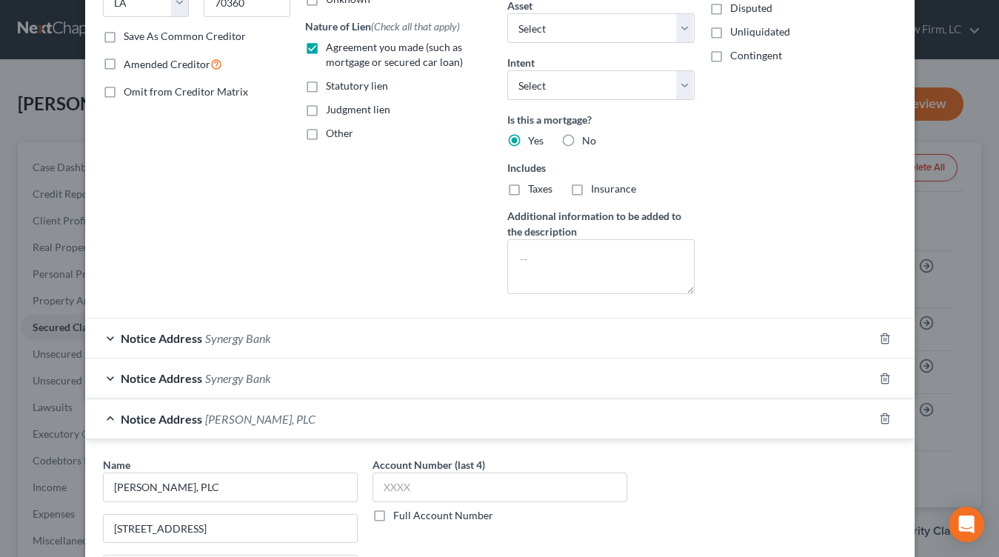
drag, startPoint x: 552, startPoint y: 409, endPoint x: 560, endPoint y: 410, distance: 8.3
click at [553, 409] on div "Notice Address [PERSON_NAME], PLC" at bounding box center [479, 418] width 788 height 39
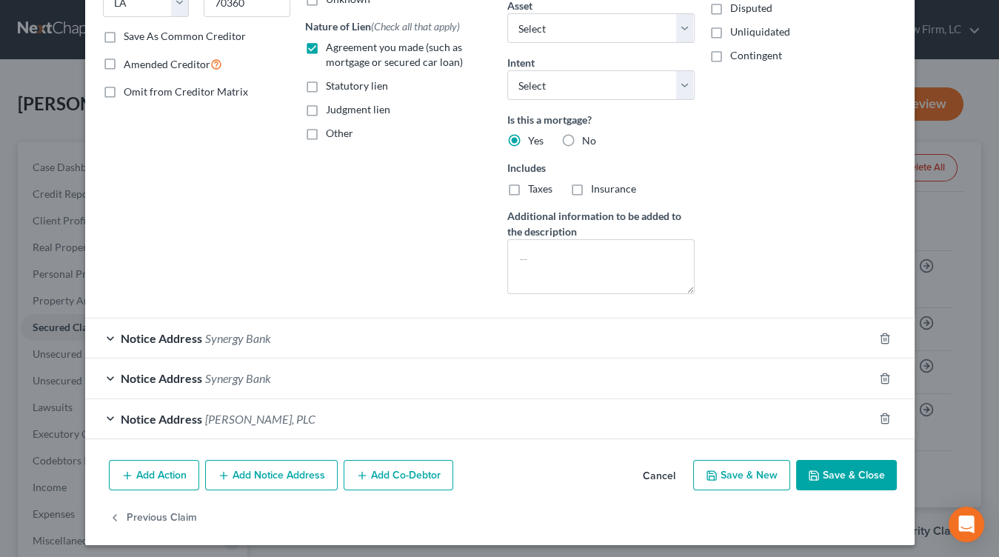
click at [646, 472] on button "Cancel" at bounding box center [659, 476] width 56 height 30
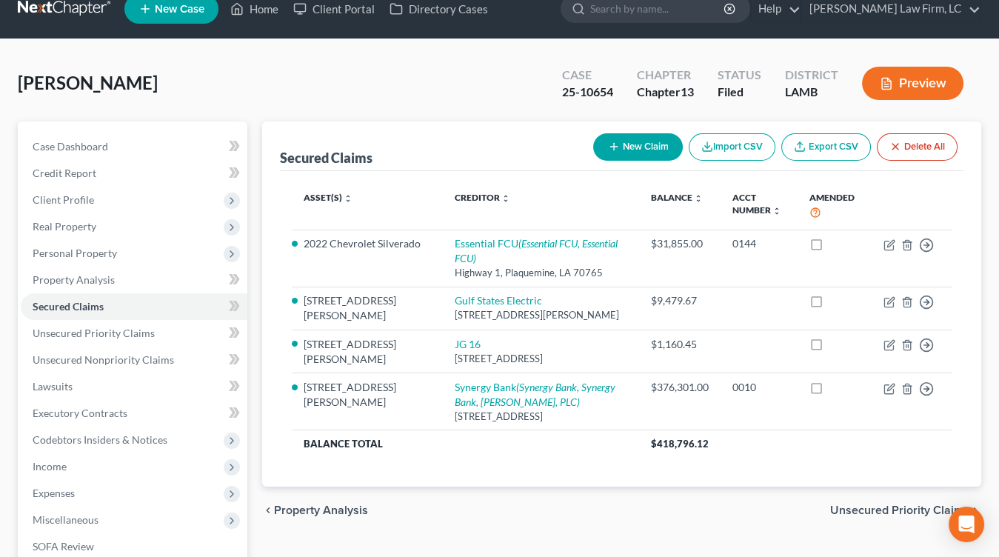
scroll to position [0, 0]
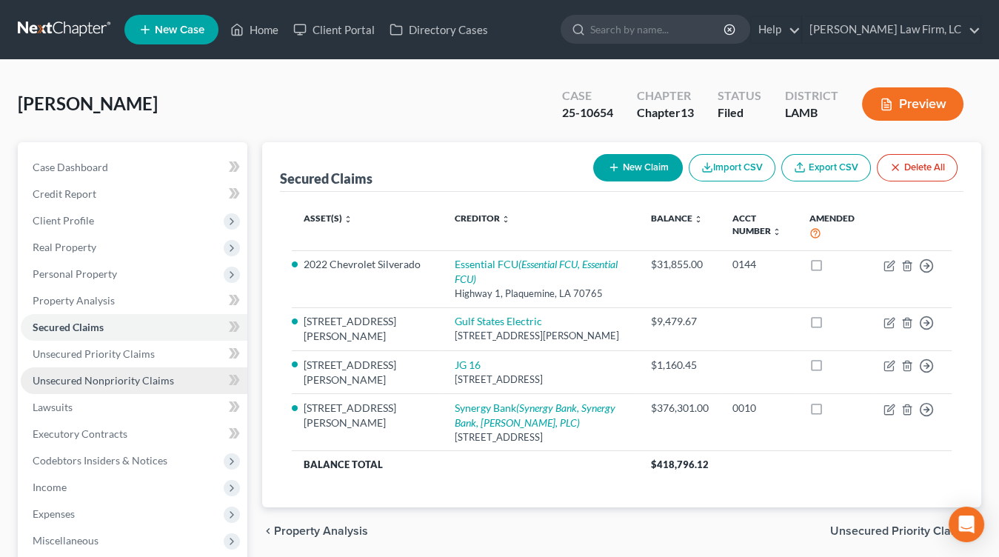
click at [188, 372] on link "Unsecured Nonpriority Claims" at bounding box center [134, 380] width 227 height 27
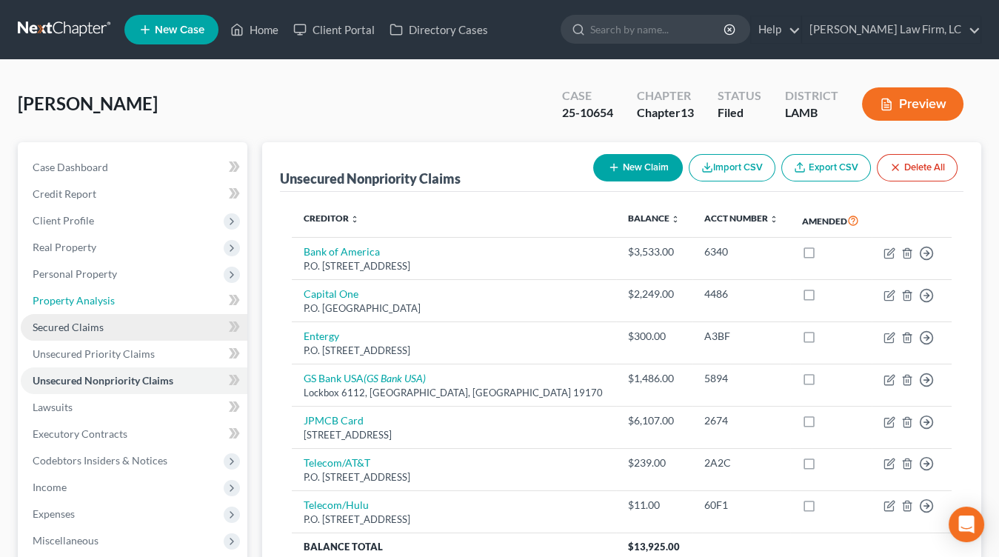
drag, startPoint x: 65, startPoint y: 309, endPoint x: 86, endPoint y: 314, distance: 21.4
click at [65, 309] on link "Property Analysis" at bounding box center [134, 300] width 227 height 27
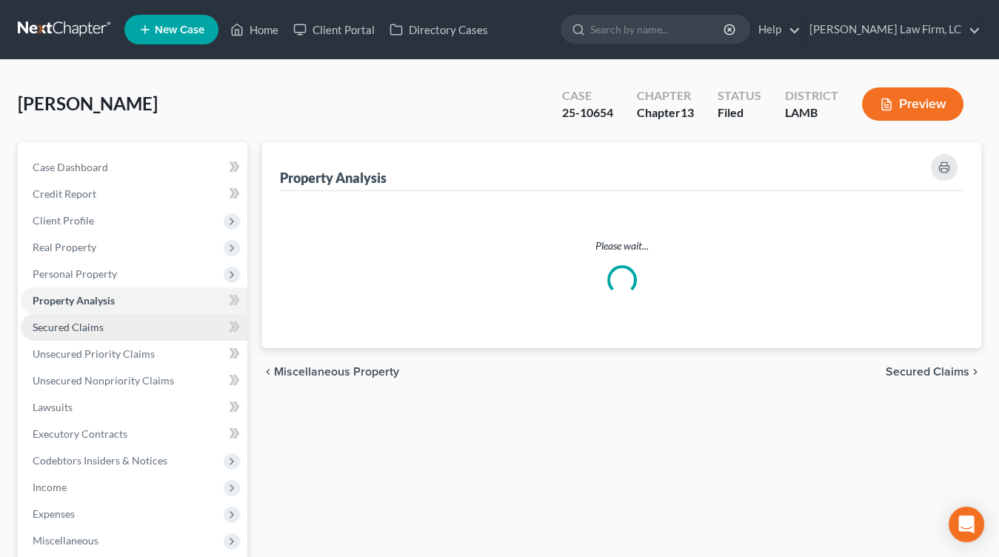
click at [86, 315] on link "Secured Claims" at bounding box center [134, 327] width 227 height 27
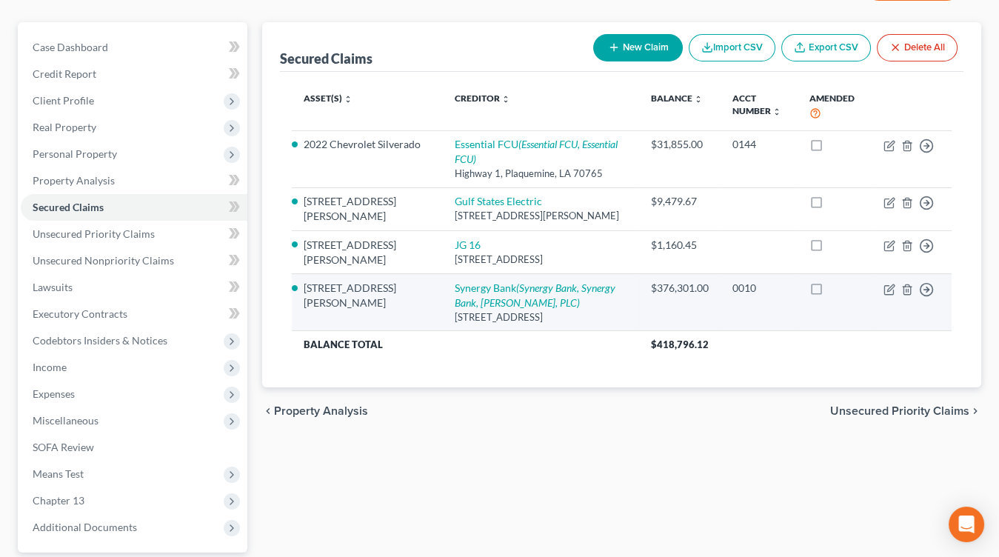
scroll to position [121, 0]
click at [455, 309] on div "[STREET_ADDRESS]" at bounding box center [541, 316] width 172 height 14
click at [455, 290] on icon "(Synergy Bank, Synergy Bank, [PERSON_NAME], PLC)" at bounding box center [535, 294] width 161 height 27
select select "19"
select select "4"
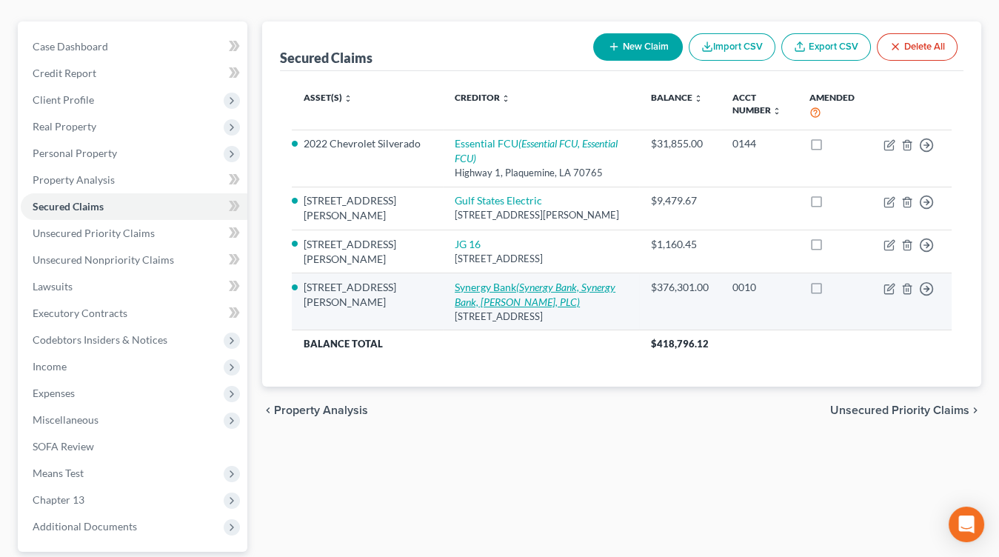
select select "0"
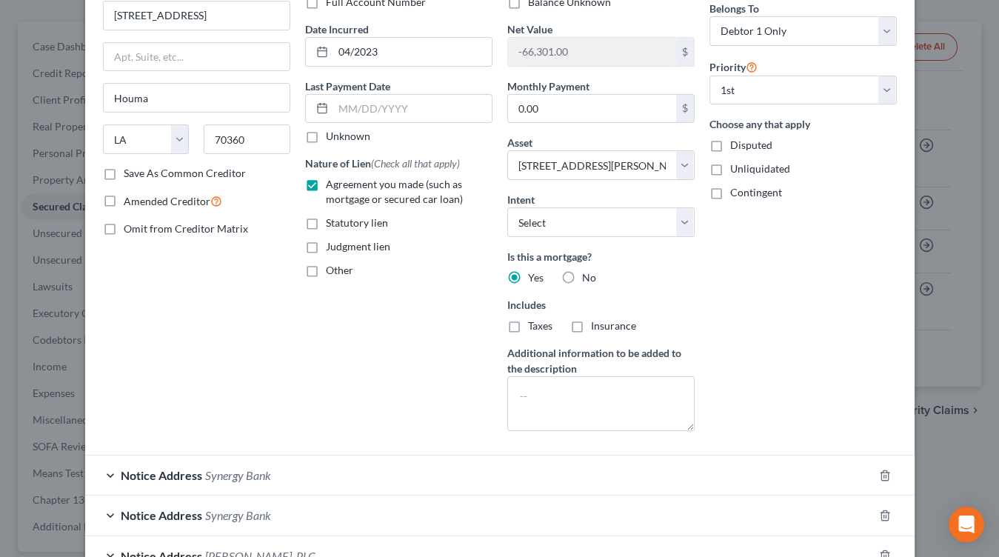
scroll to position [252, 0]
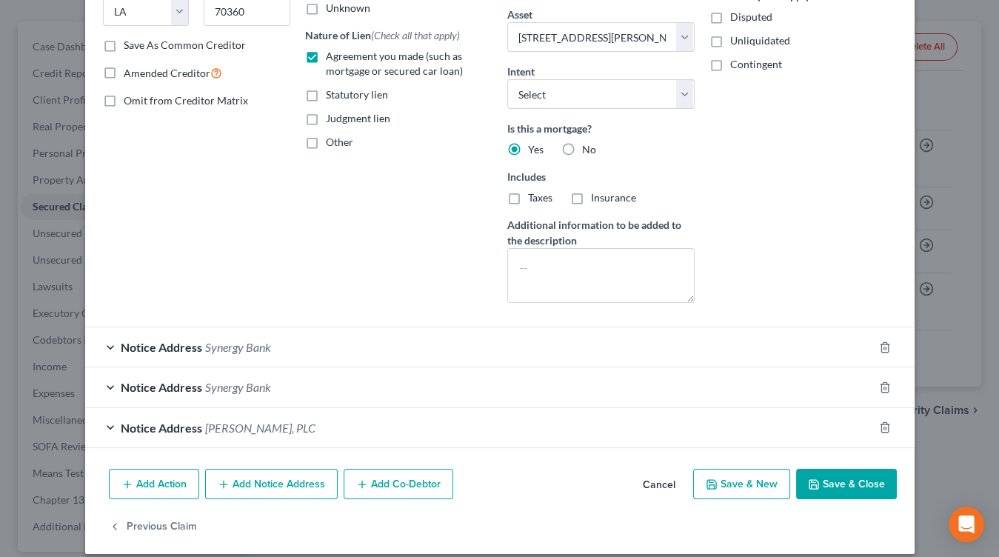
click at [664, 478] on button "Cancel" at bounding box center [659, 485] width 56 height 30
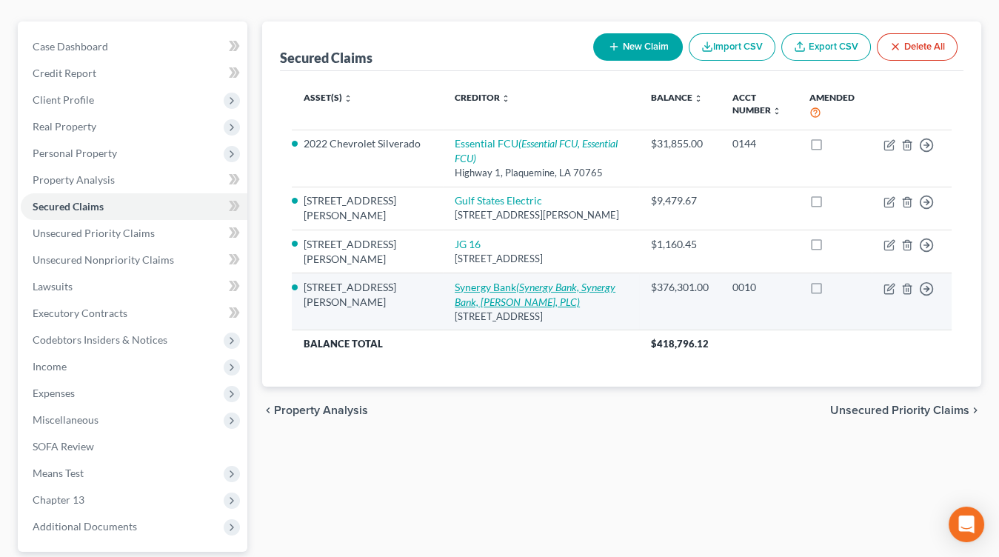
click at [526, 282] on icon "(Synergy Bank, Synergy Bank, [PERSON_NAME], PLC)" at bounding box center [535, 294] width 161 height 27
select select "19"
select select "4"
select select "0"
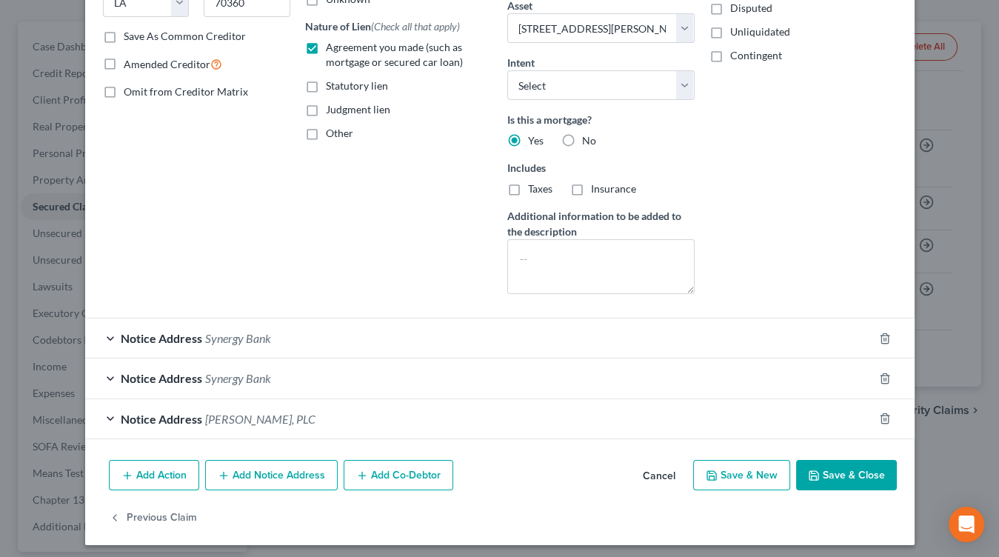
click at [666, 461] on button "Cancel" at bounding box center [659, 476] width 56 height 30
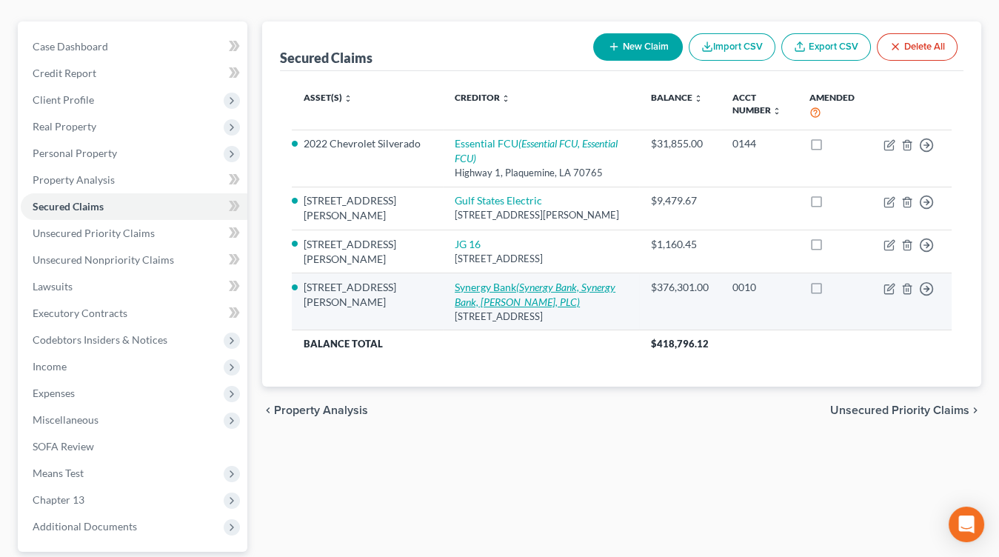
click at [523, 287] on icon "(Synergy Bank, Synergy Bank, [PERSON_NAME], PLC)" at bounding box center [535, 294] width 161 height 27
select select "19"
select select "4"
select select "0"
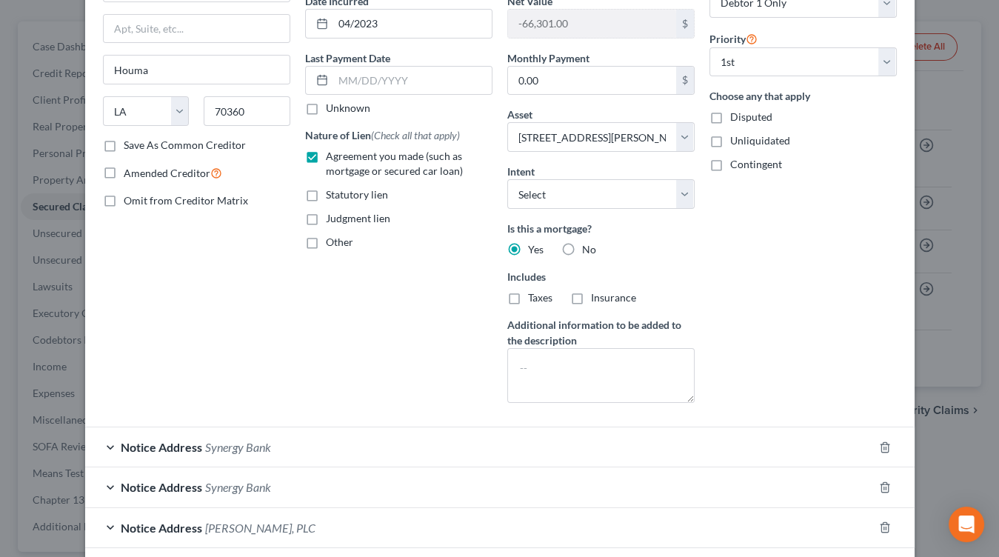
scroll to position [185, 0]
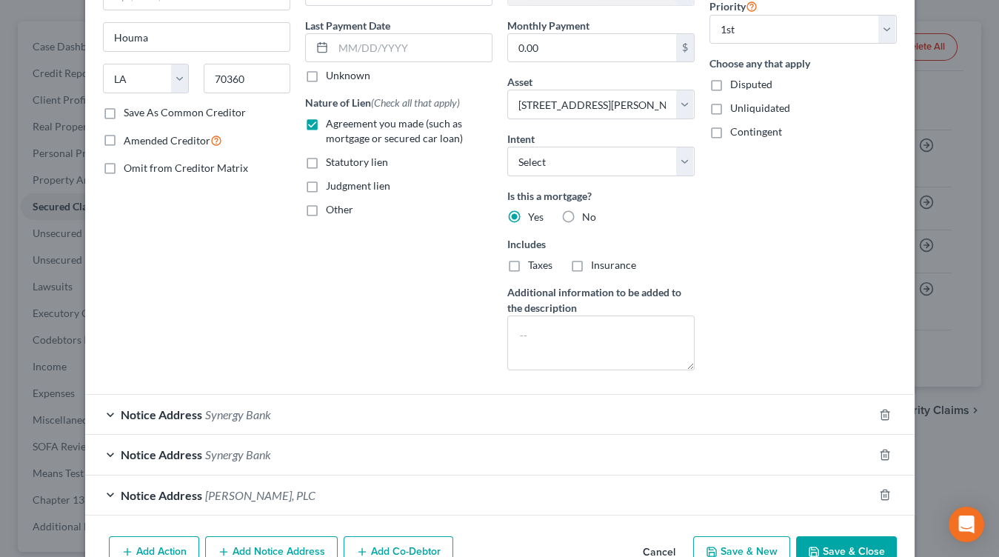
click at [658, 537] on button "Cancel" at bounding box center [659, 552] width 56 height 30
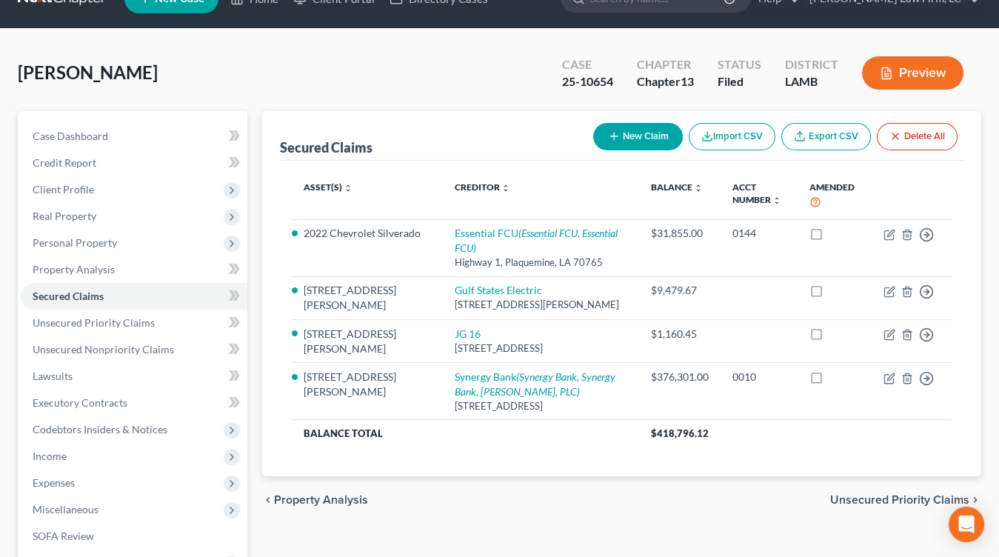
scroll to position [0, 0]
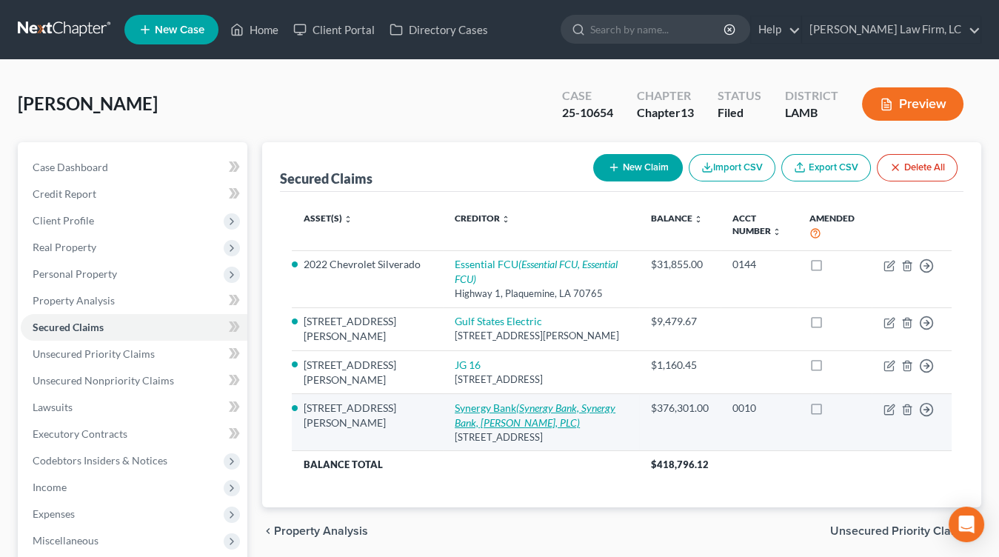
click at [455, 401] on link "Synergy Bank (Synergy Bank, Synergy Bank, [PERSON_NAME], PLC)" at bounding box center [535, 414] width 161 height 27
select select "19"
select select "4"
select select "0"
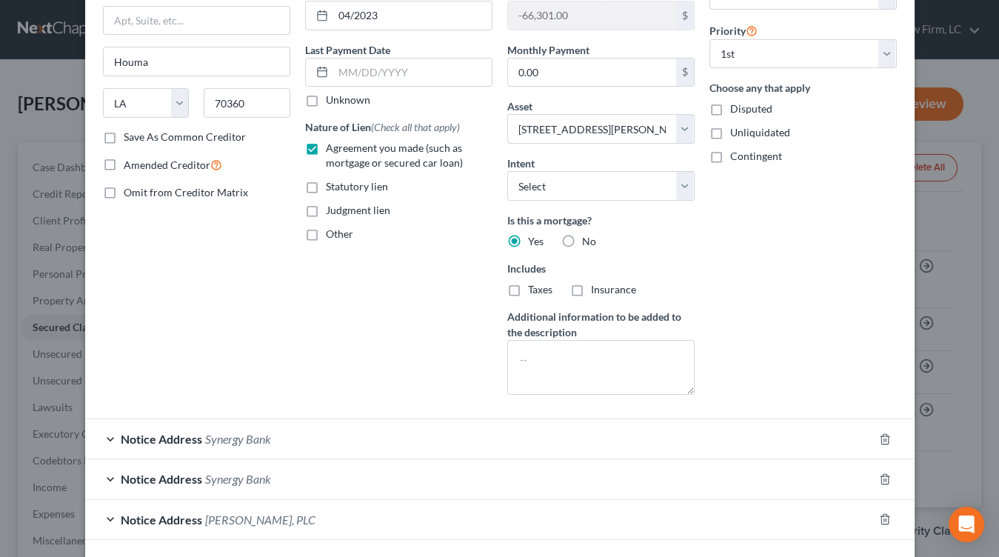
scroll to position [261, 0]
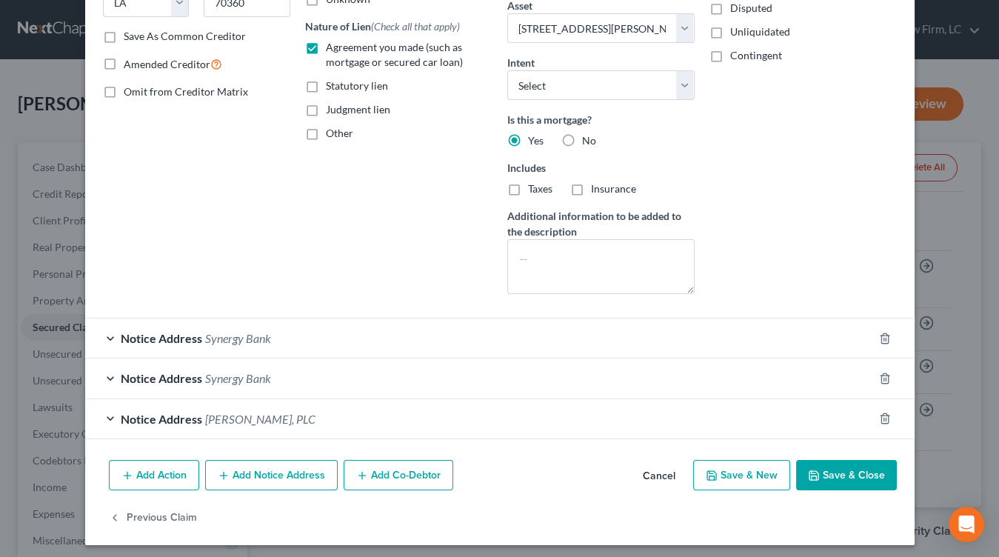
click at [666, 463] on button "Cancel" at bounding box center [659, 476] width 56 height 30
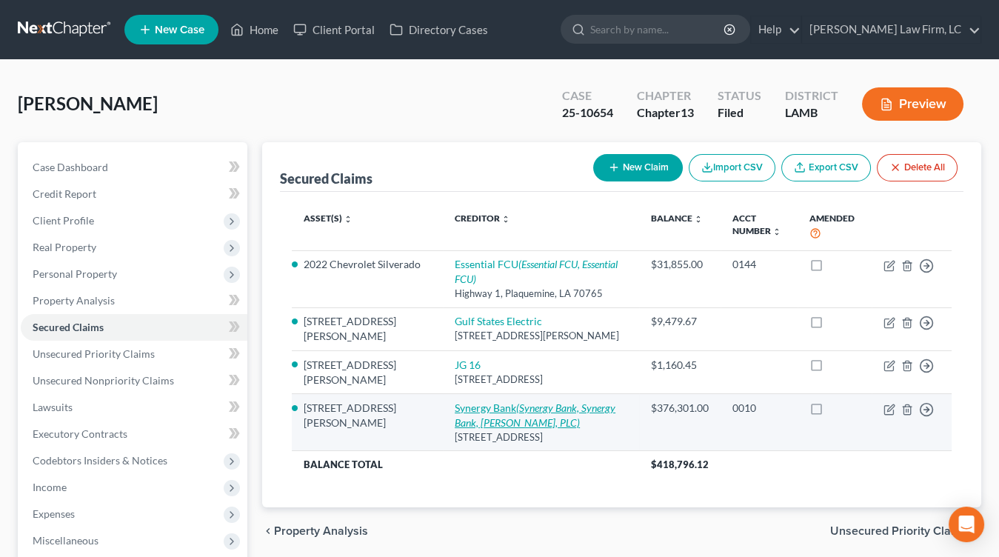
click at [566, 401] on icon "(Synergy Bank, Synergy Bank, [PERSON_NAME], PLC)" at bounding box center [535, 414] width 161 height 27
select select "19"
select select "4"
select select "0"
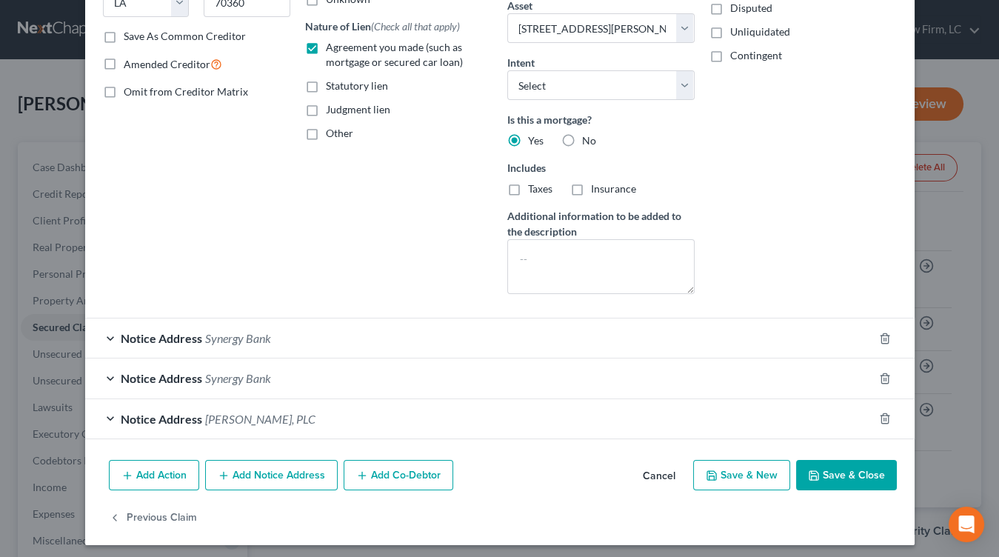
drag, startPoint x: 670, startPoint y: 459, endPoint x: 652, endPoint y: 457, distance: 17.9
click at [670, 461] on button "Cancel" at bounding box center [659, 476] width 56 height 30
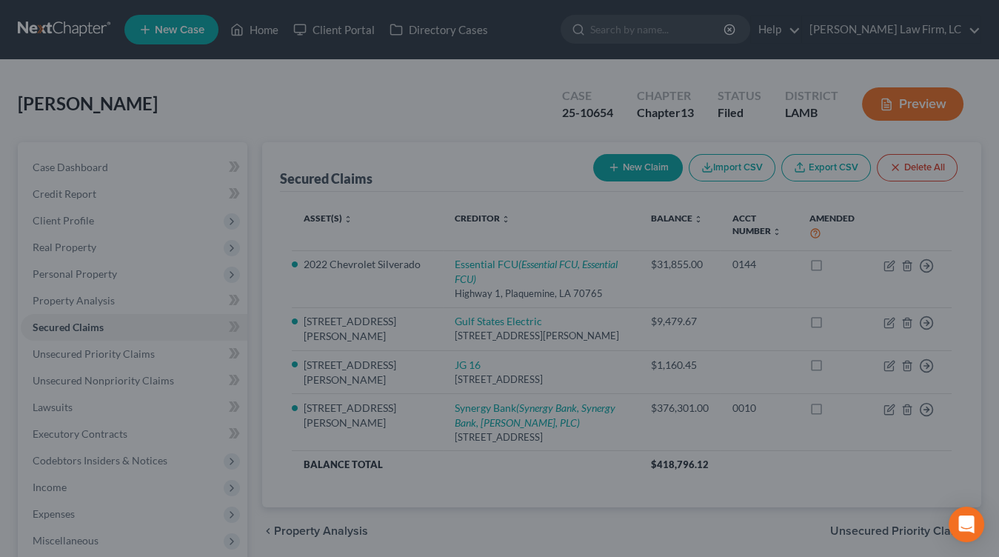
scroll to position [261, 0]
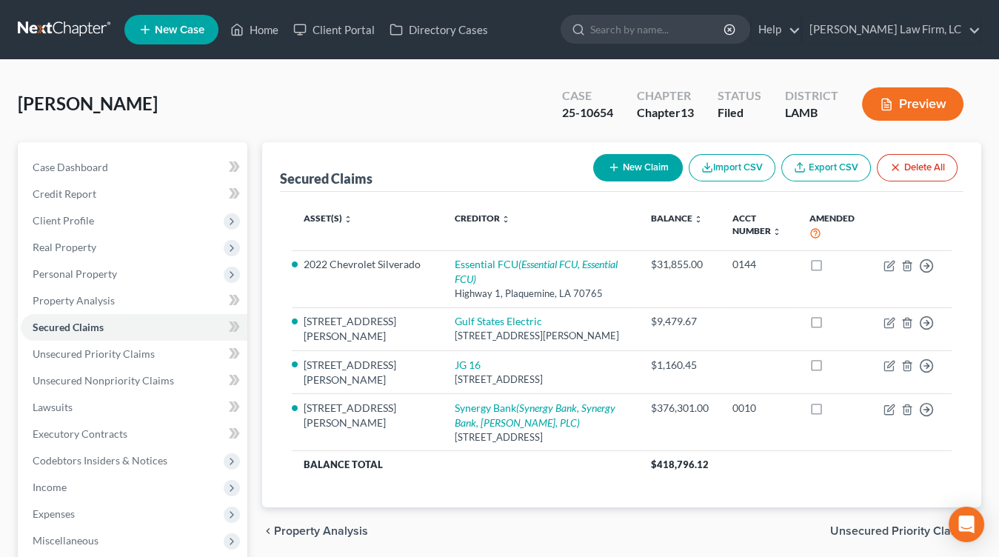
click at [958, 102] on button "Preview" at bounding box center [912, 103] width 101 height 33
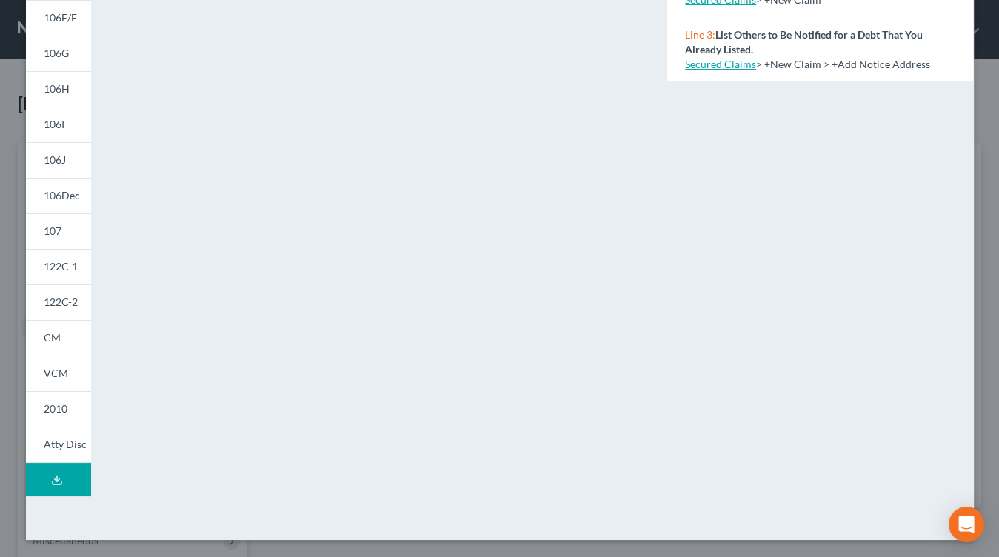
scroll to position [0, 0]
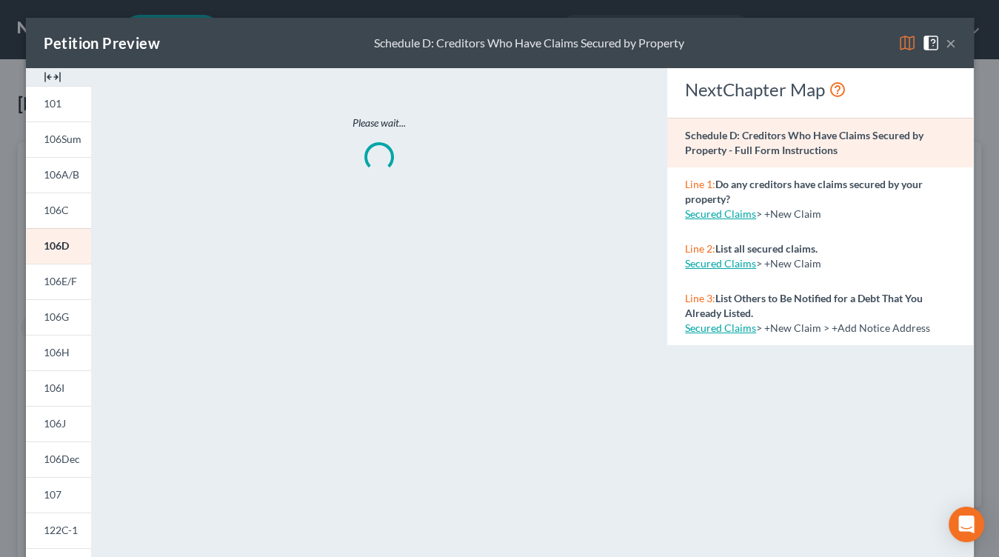
click at [957, 44] on div "Petition Preview Schedule D: Creditors Who Have Claims Secured by Property ×" at bounding box center [500, 43] width 948 height 50
click at [955, 44] on div "Petition Preview Schedule D: Creditors Who Have Claims Secured by Property ×" at bounding box center [500, 43] width 948 height 50
click at [88, 172] on link "106A/B" at bounding box center [58, 175] width 65 height 36
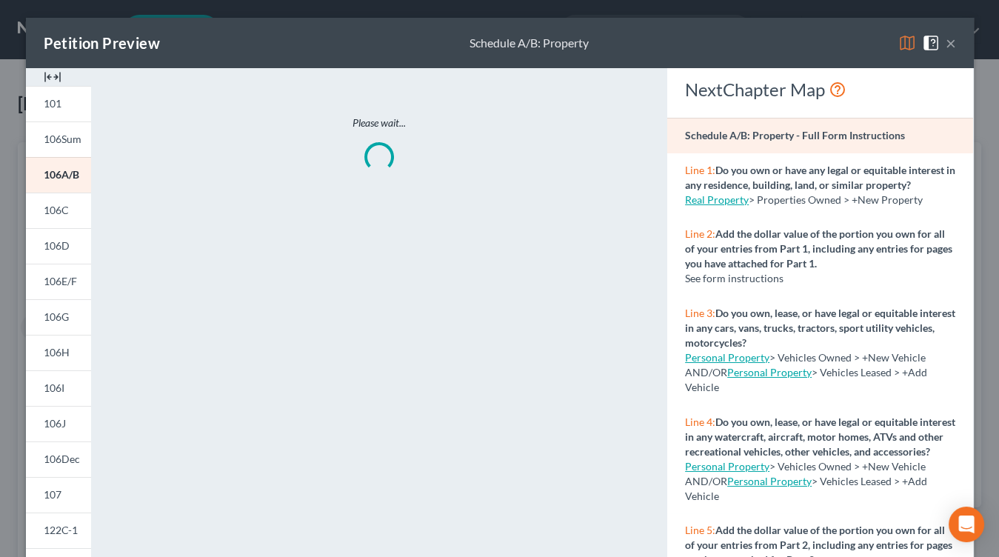
click at [958, 42] on div "Petition Preview Schedule A/B: Property ×" at bounding box center [500, 43] width 948 height 50
click at [951, 43] on button "×" at bounding box center [950, 43] width 10 height 18
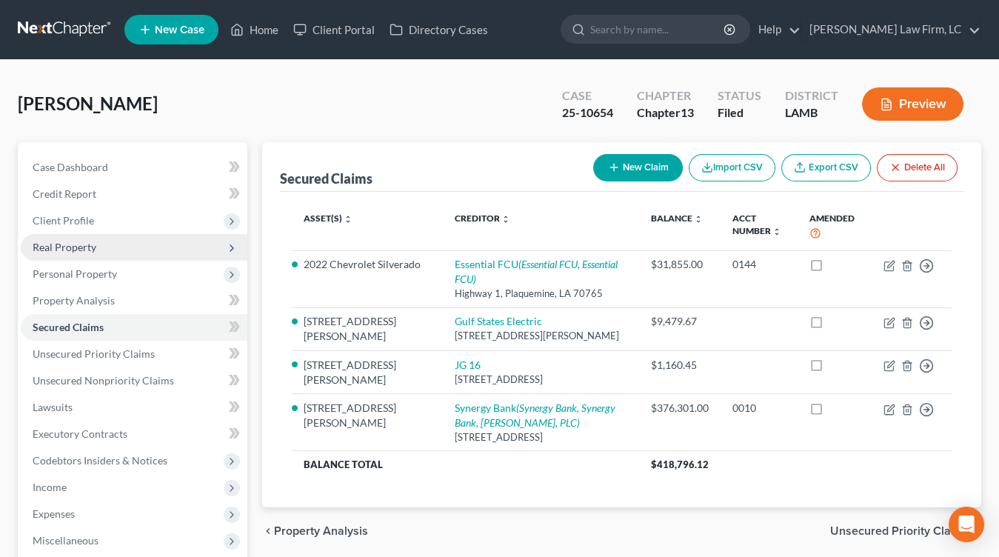
click at [101, 247] on span "Real Property" at bounding box center [134, 247] width 227 height 27
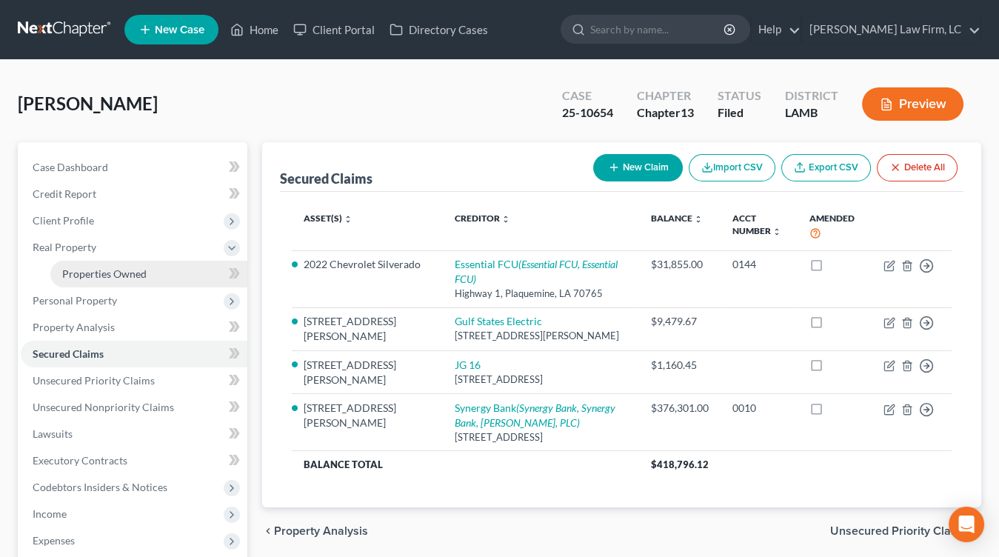
click at [153, 265] on link "Properties Owned" at bounding box center [148, 274] width 197 height 27
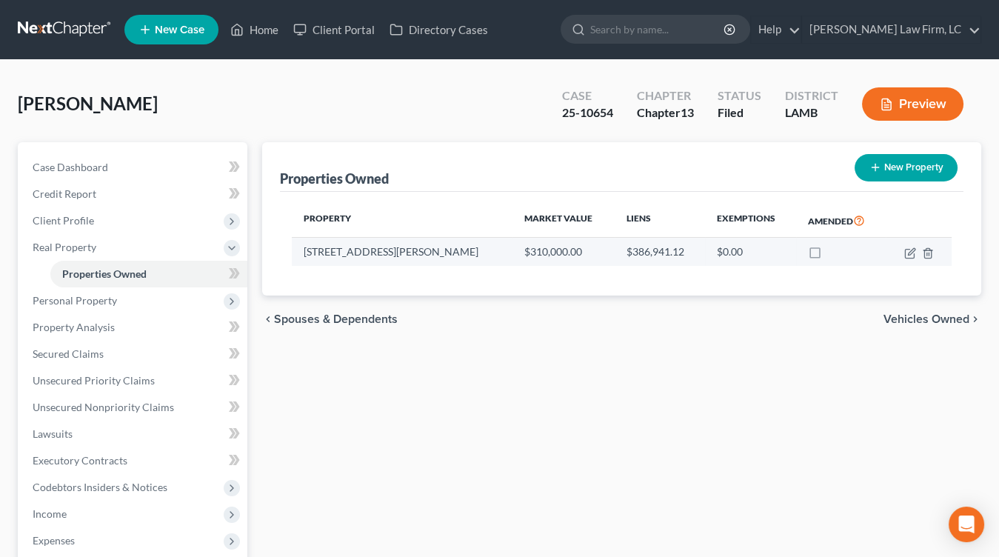
click at [358, 254] on td "38384 N. Robert Wilson Rd." at bounding box center [402, 252] width 221 height 28
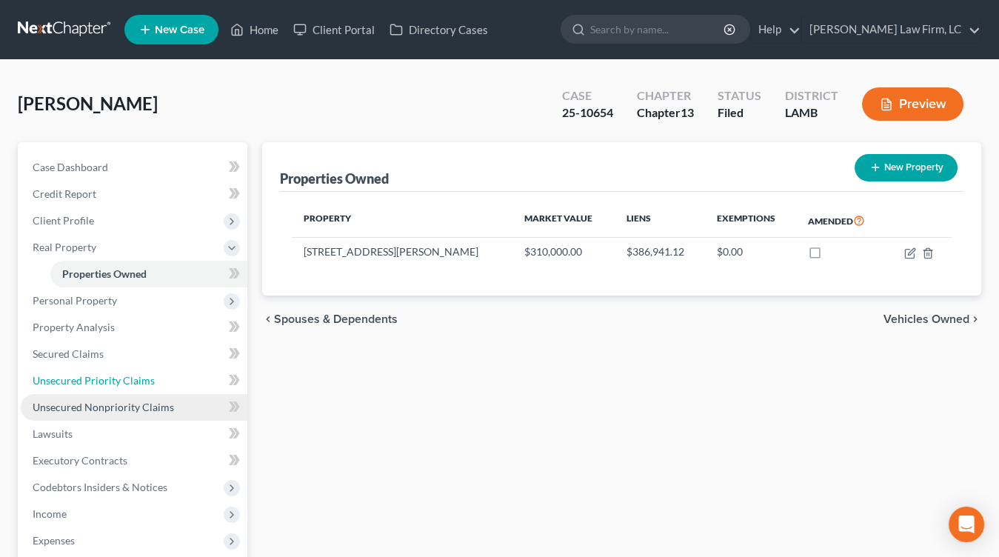
click at [86, 389] on link "Unsecured Priority Claims" at bounding box center [134, 380] width 227 height 27
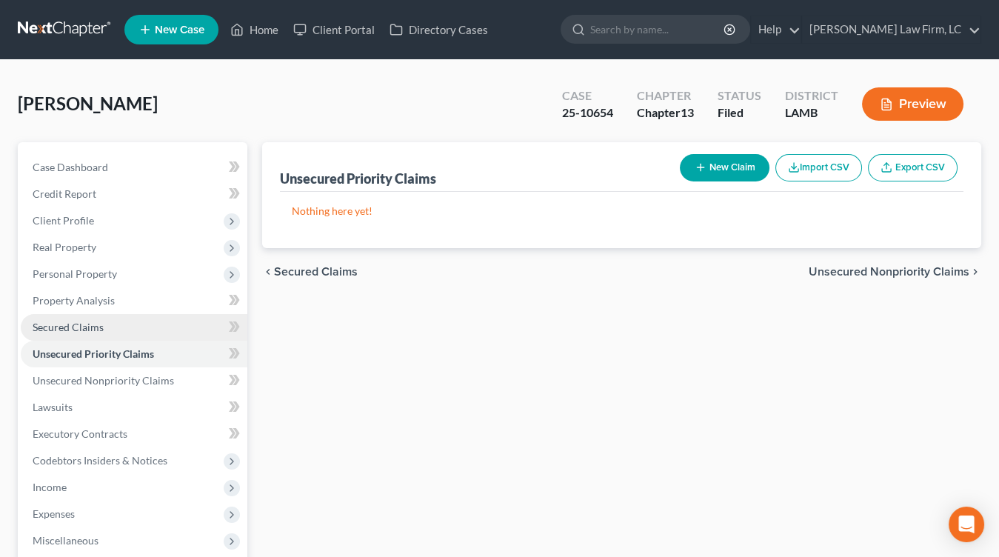
click at [171, 337] on link "Secured Claims" at bounding box center [134, 327] width 227 height 27
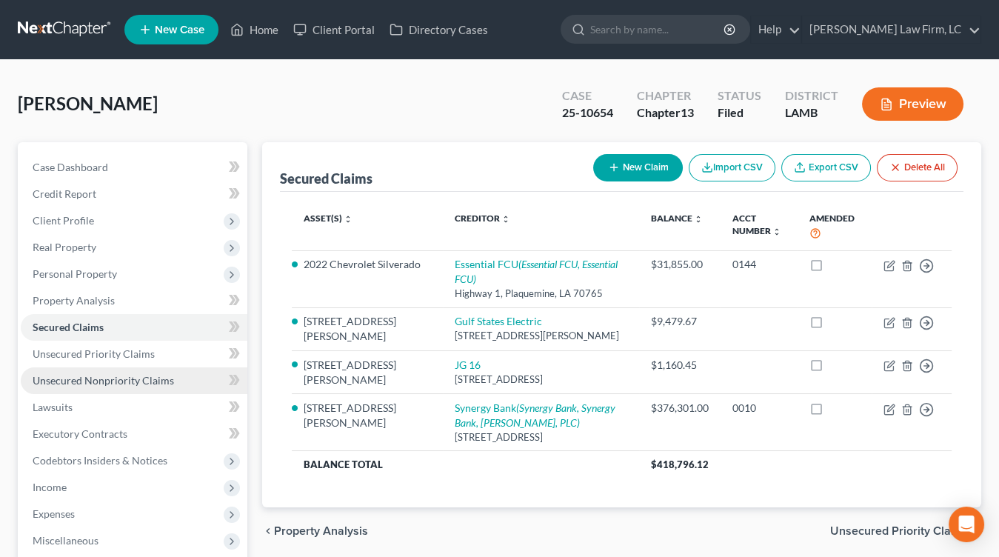
click at [160, 372] on link "Unsecured Nonpriority Claims" at bounding box center [134, 380] width 227 height 27
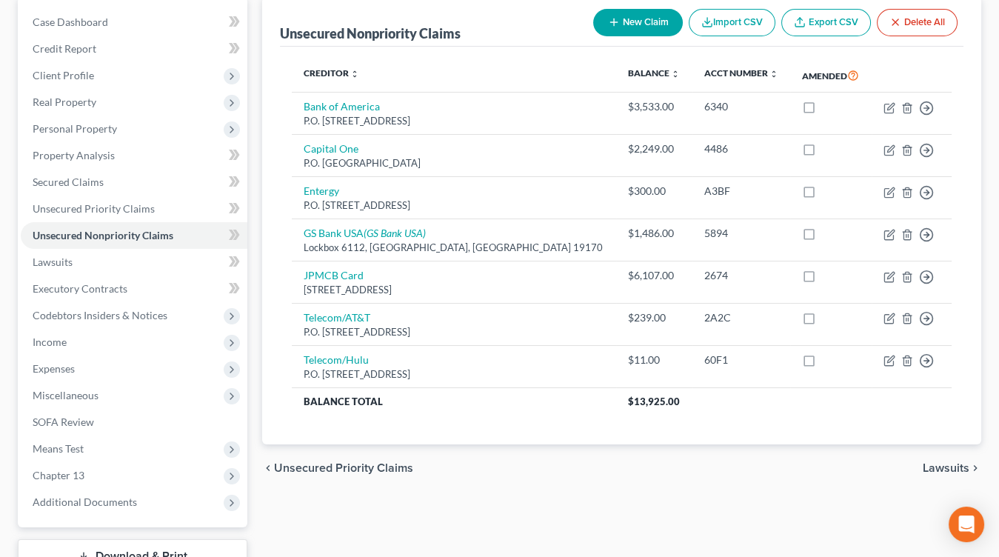
scroll to position [254, 0]
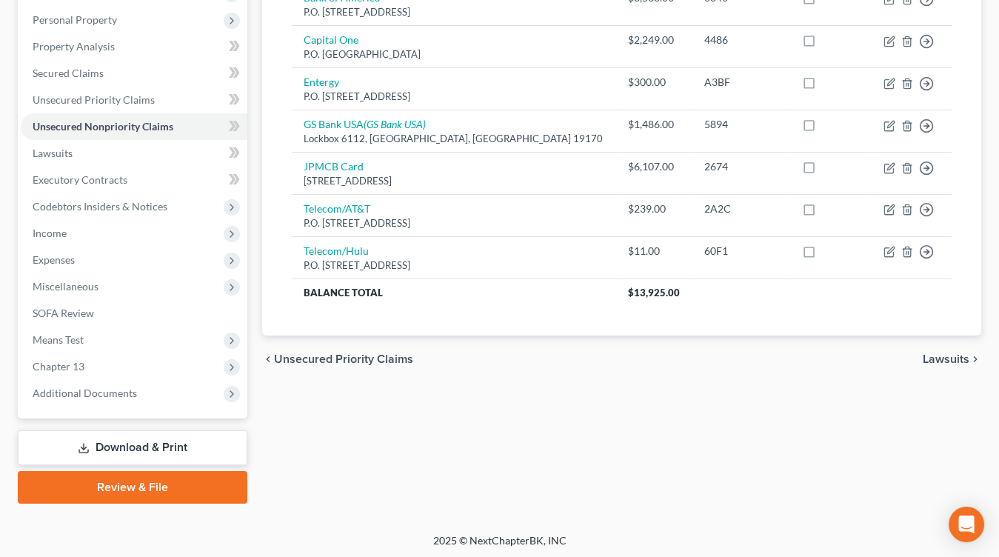
drag, startPoint x: 163, startPoint y: 398, endPoint x: 153, endPoint y: 438, distance: 41.3
click at [162, 398] on span "Additional Documents" at bounding box center [134, 393] width 227 height 27
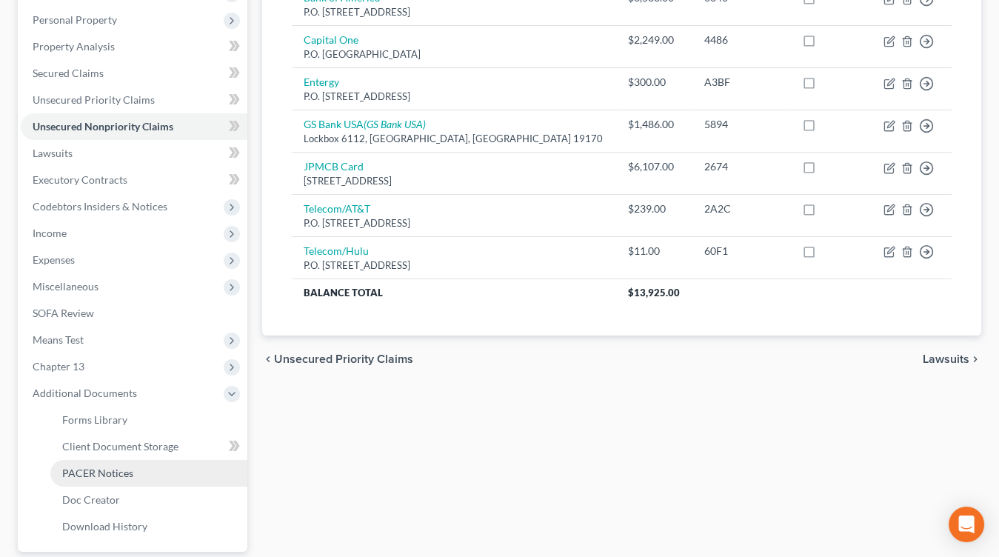
click at [145, 474] on link "PACER Notices" at bounding box center [148, 473] width 197 height 27
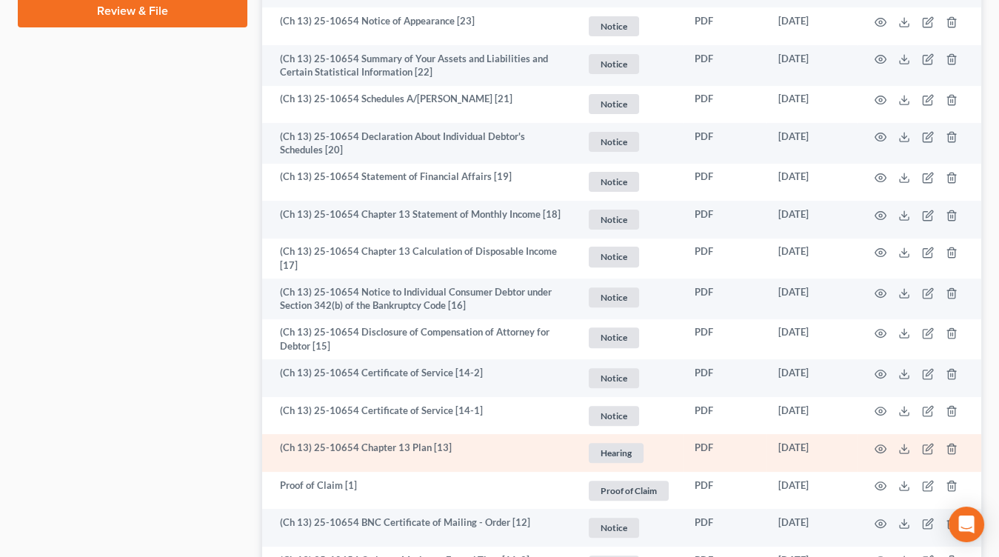
scroll to position [866, 0]
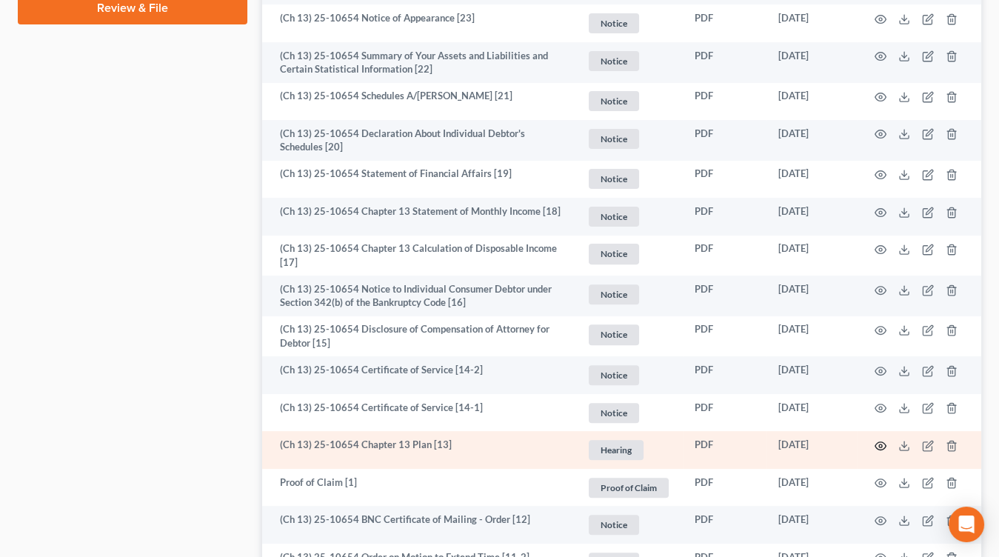
drag, startPoint x: 868, startPoint y: 433, endPoint x: 876, endPoint y: 442, distance: 12.1
click at [868, 432] on td at bounding box center [919, 450] width 124 height 38
click at [877, 443] on icon "button" at bounding box center [880, 446] width 12 height 12
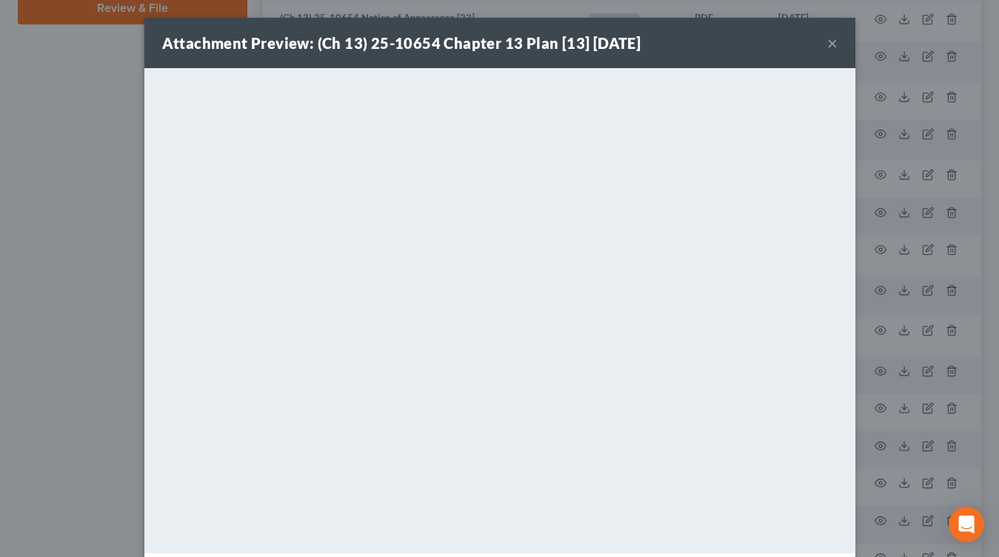
scroll to position [1, 0]
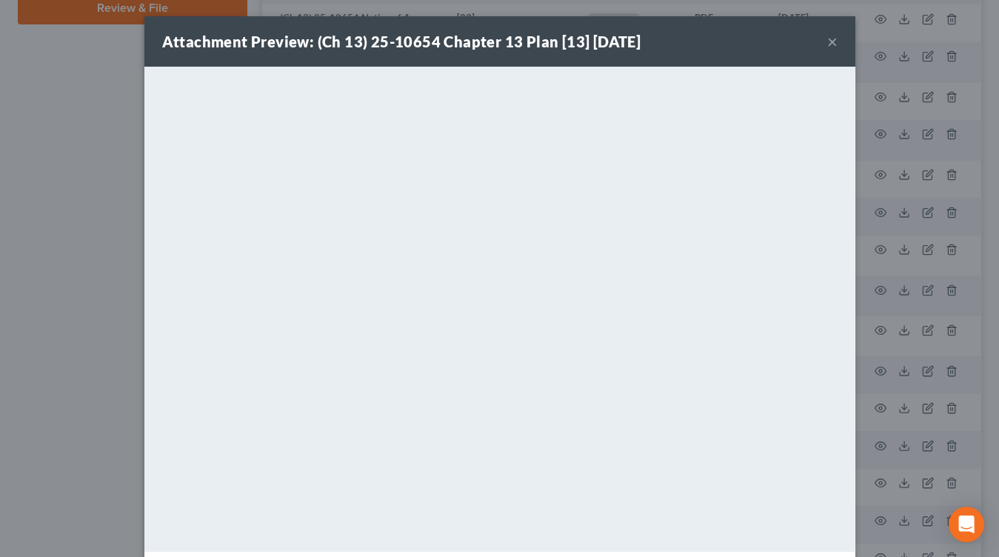
click at [912, 310] on div "Attachment Preview: (Ch 13) 25-10654 Chapter 13 Plan [13] 08/28/2025 × <object …" at bounding box center [499, 278] width 999 height 557
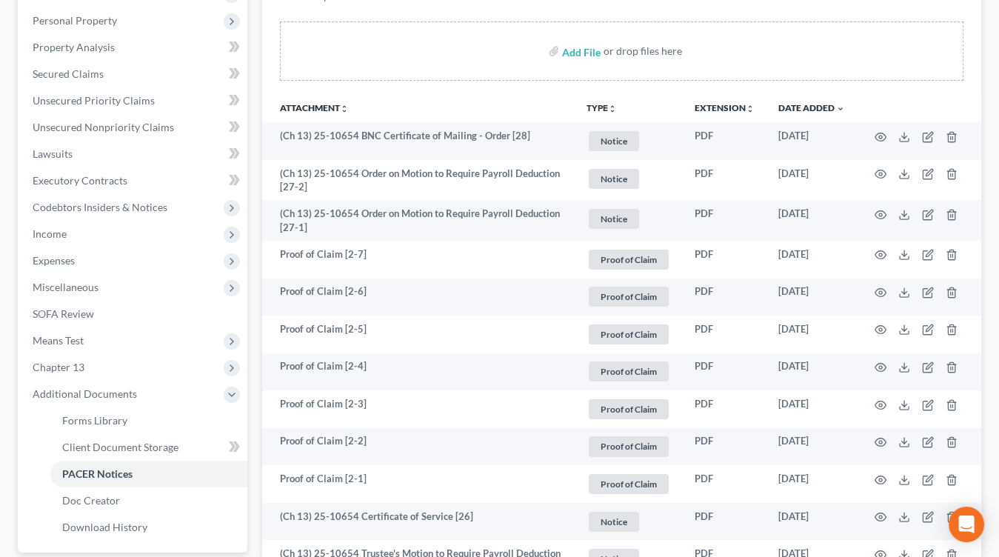
scroll to position [0, 0]
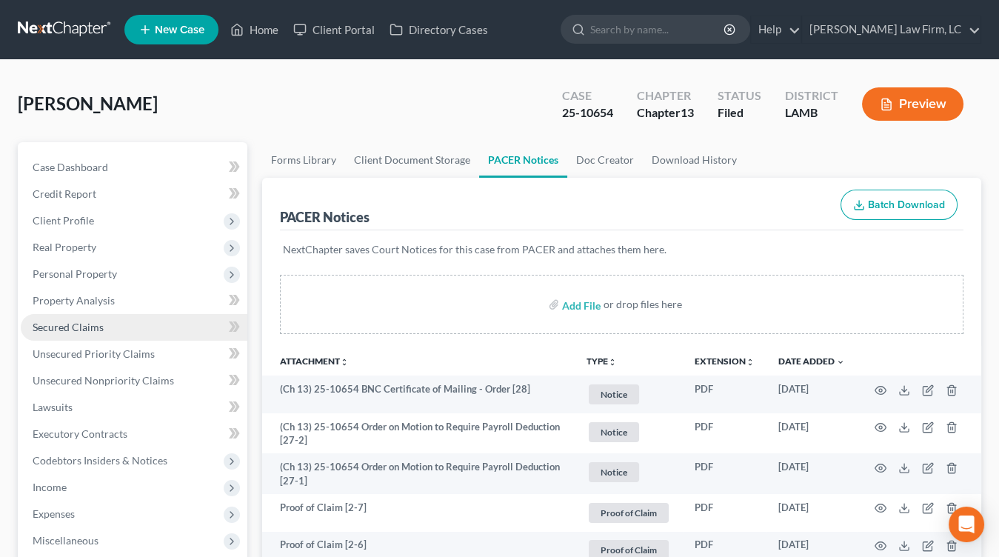
click at [120, 334] on link "Secured Claims" at bounding box center [134, 327] width 227 height 27
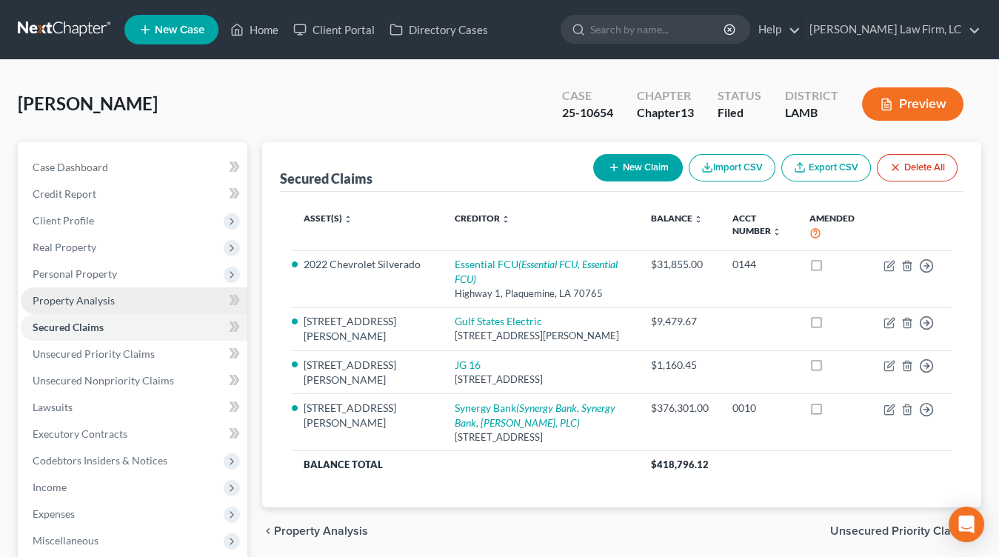
click at [140, 303] on link "Property Analysis" at bounding box center [134, 300] width 227 height 27
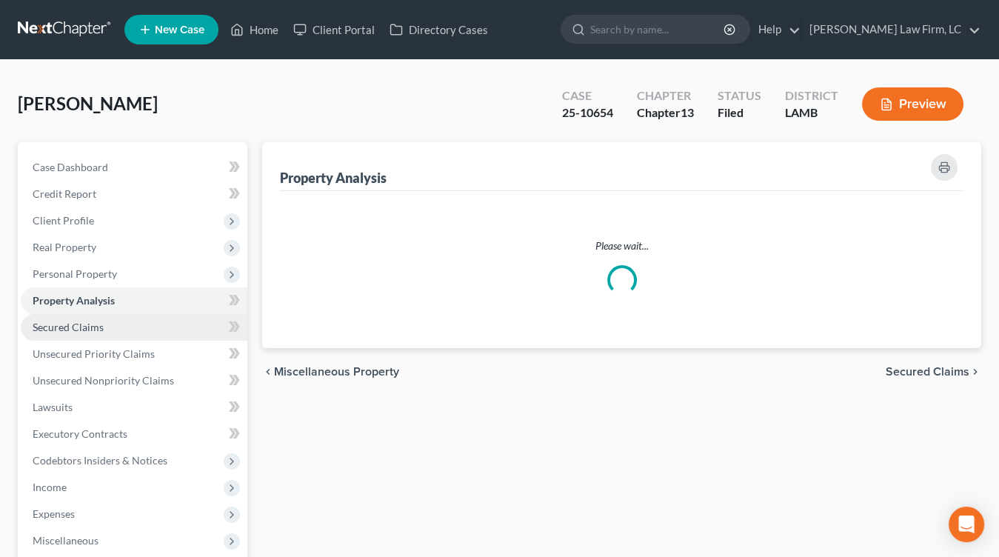
click at [138, 332] on link "Secured Claims" at bounding box center [134, 327] width 227 height 27
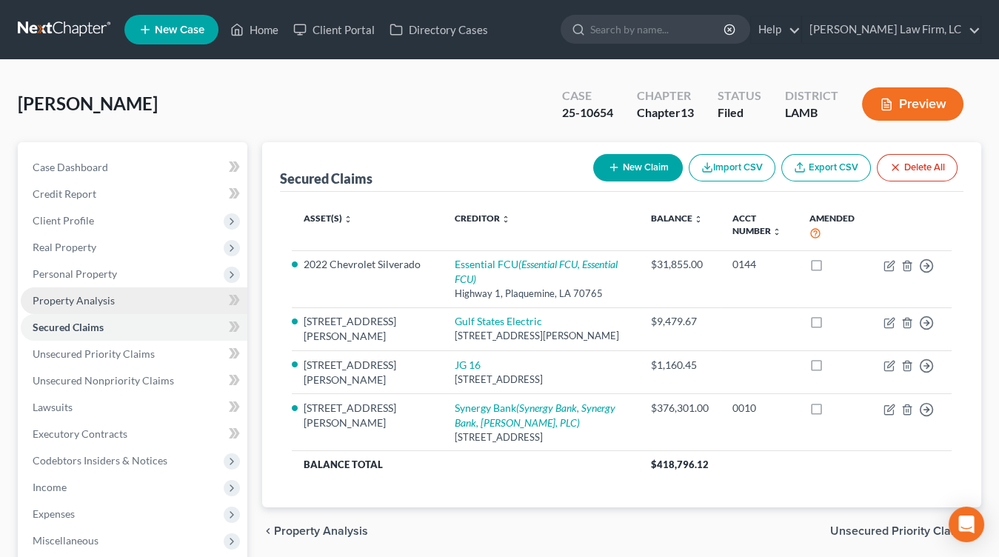
click at [146, 301] on link "Property Analysis" at bounding box center [134, 300] width 227 height 27
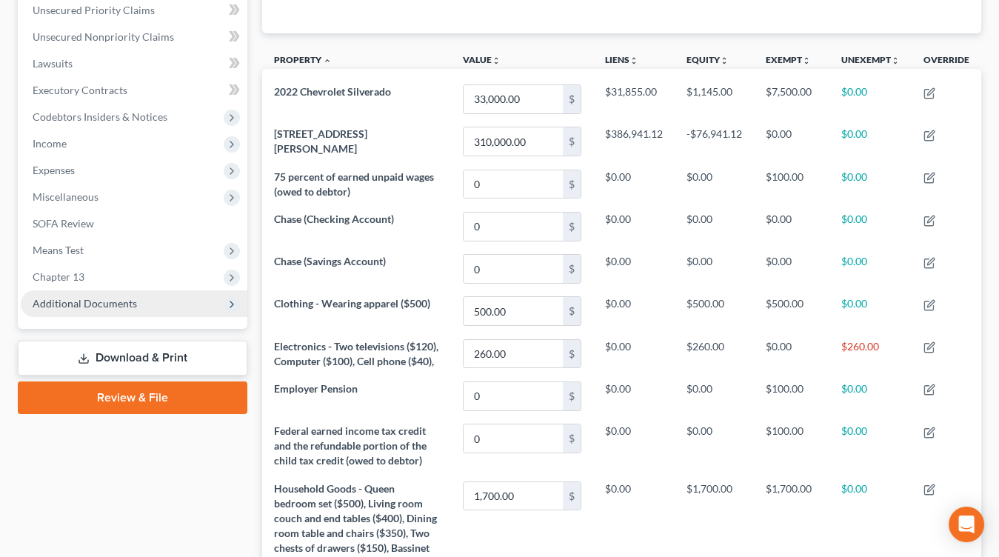
drag, startPoint x: 147, startPoint y: 291, endPoint x: 147, endPoint y: 300, distance: 8.9
click at [147, 291] on span "Additional Documents" at bounding box center [134, 303] width 227 height 27
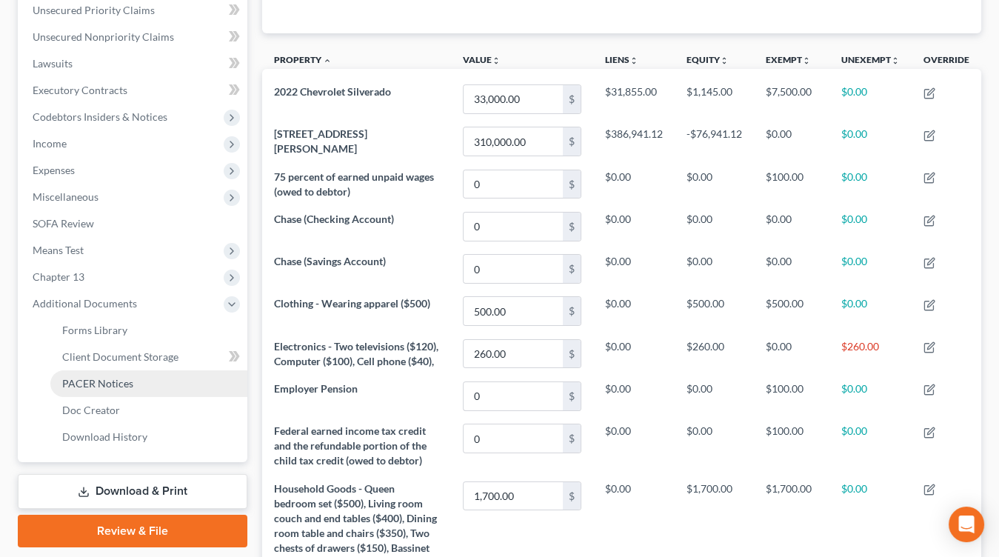
click at [138, 370] on link "PACER Notices" at bounding box center [148, 383] width 197 height 27
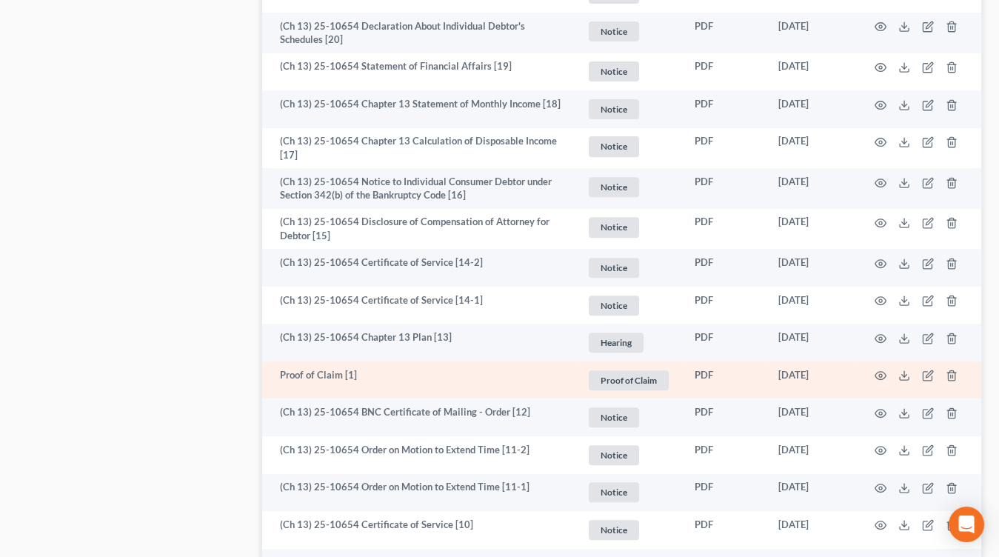
scroll to position [977, 0]
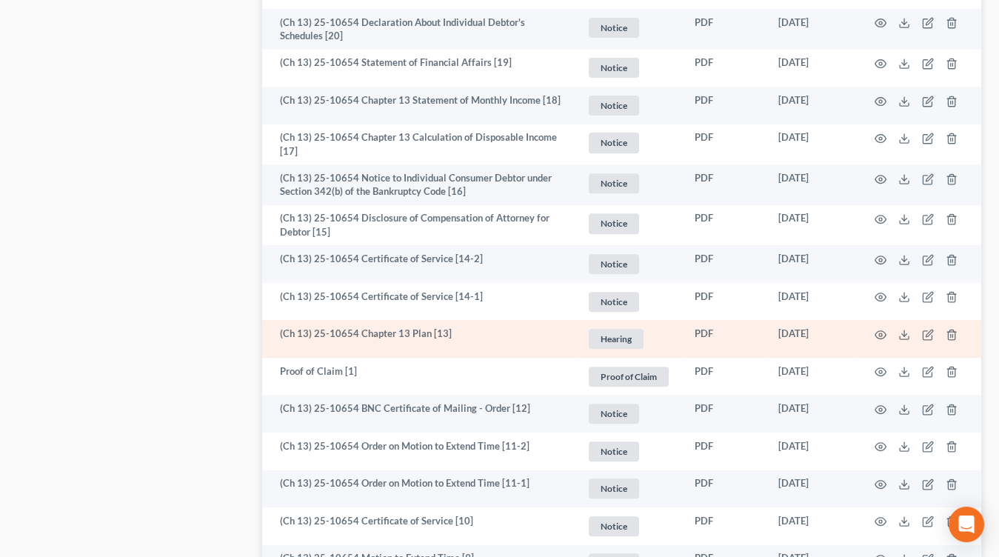
drag, startPoint x: 879, startPoint y: 335, endPoint x: 871, endPoint y: 334, distance: 7.5
click at [871, 334] on td at bounding box center [919, 339] width 124 height 38
click at [872, 334] on td at bounding box center [919, 339] width 124 height 38
click at [877, 333] on icon "button" at bounding box center [880, 335] width 12 height 12
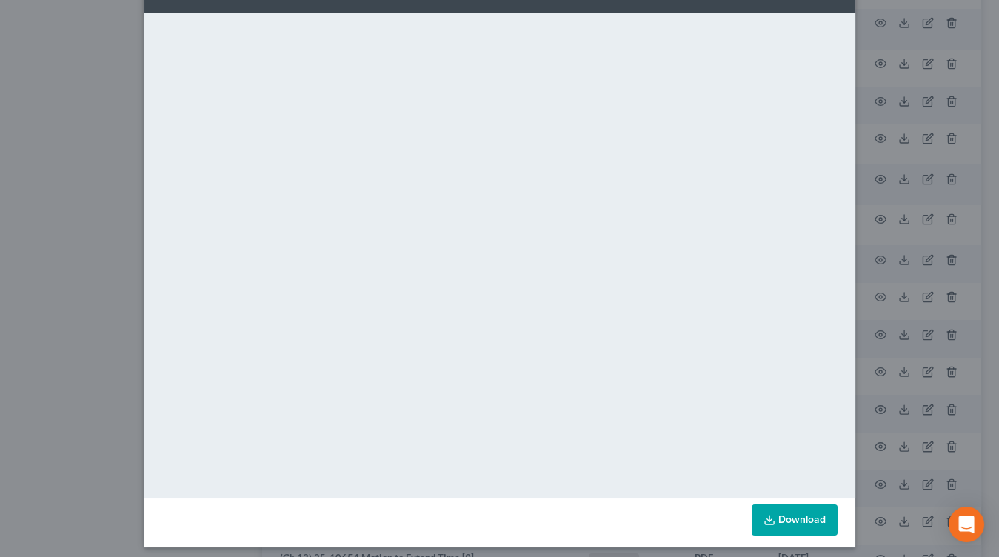
scroll to position [61, 0]
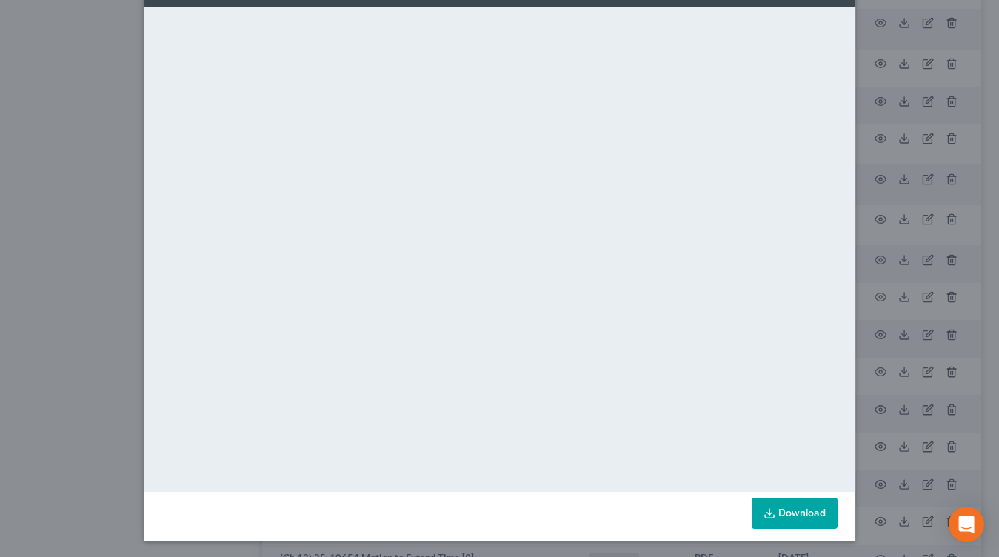
click at [804, 500] on link "Download" at bounding box center [794, 513] width 86 height 31
click at [135, 258] on div "Attachment Preview: (Ch 13) 25-10654 Chapter 13 Plan [13] 08/28/2025 × <object …" at bounding box center [499, 278] width 999 height 557
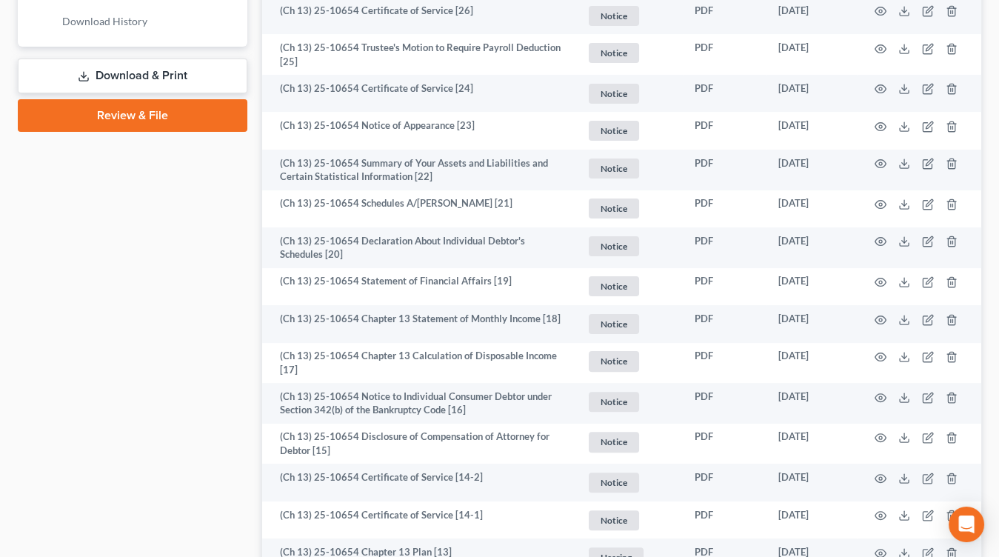
scroll to position [208, 0]
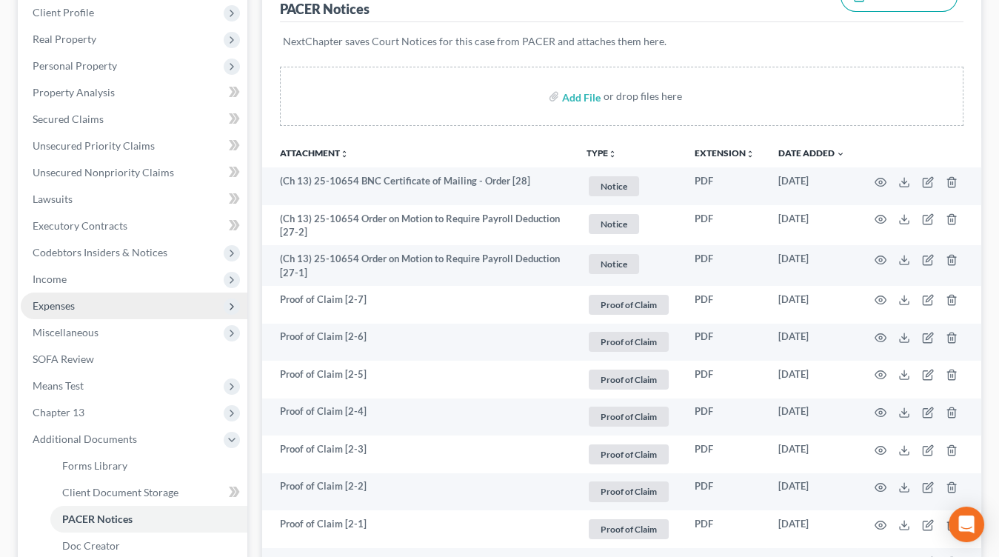
drag, startPoint x: 113, startPoint y: 302, endPoint x: 116, endPoint y: 312, distance: 10.3
click at [113, 302] on span "Expenses" at bounding box center [134, 305] width 227 height 27
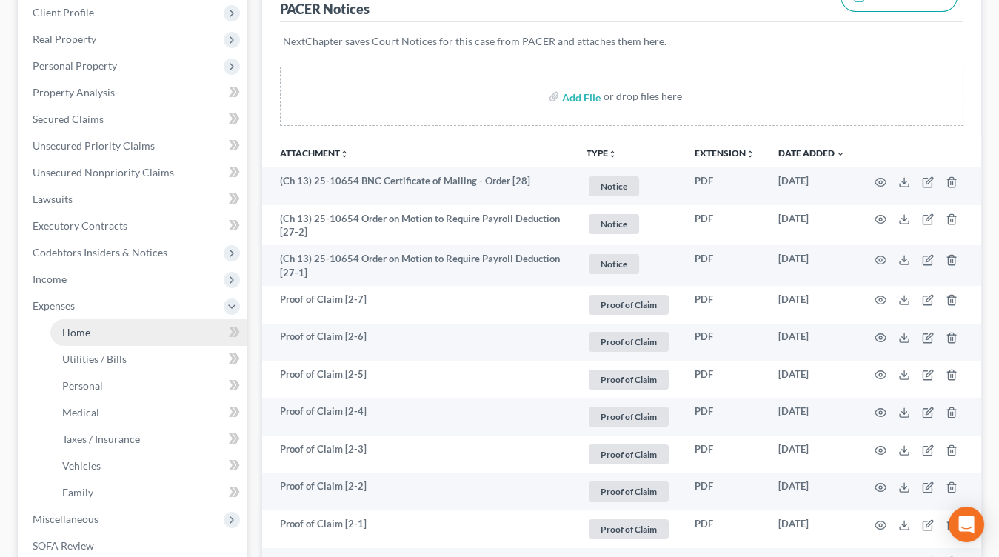
click at [129, 331] on link "Home" at bounding box center [148, 332] width 197 height 27
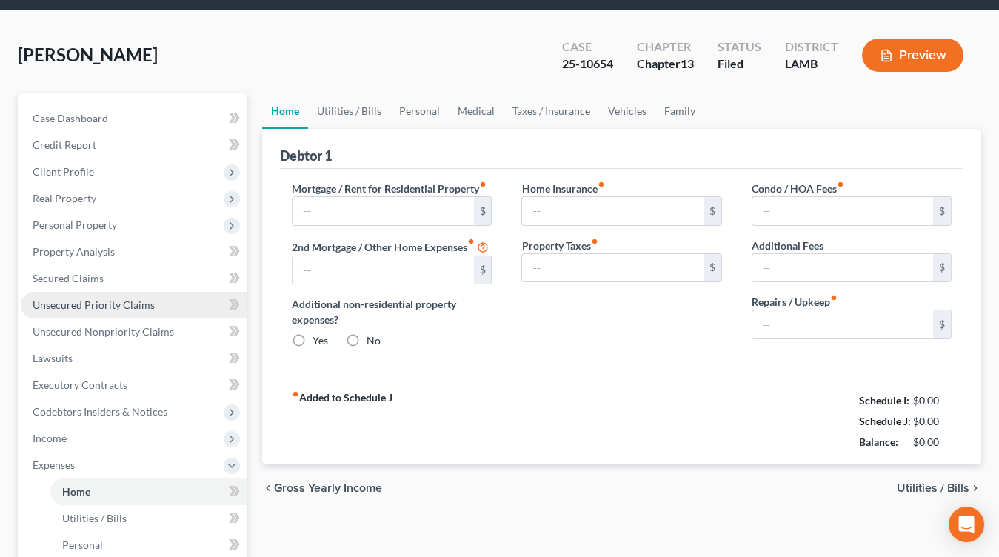
scroll to position [1, 0]
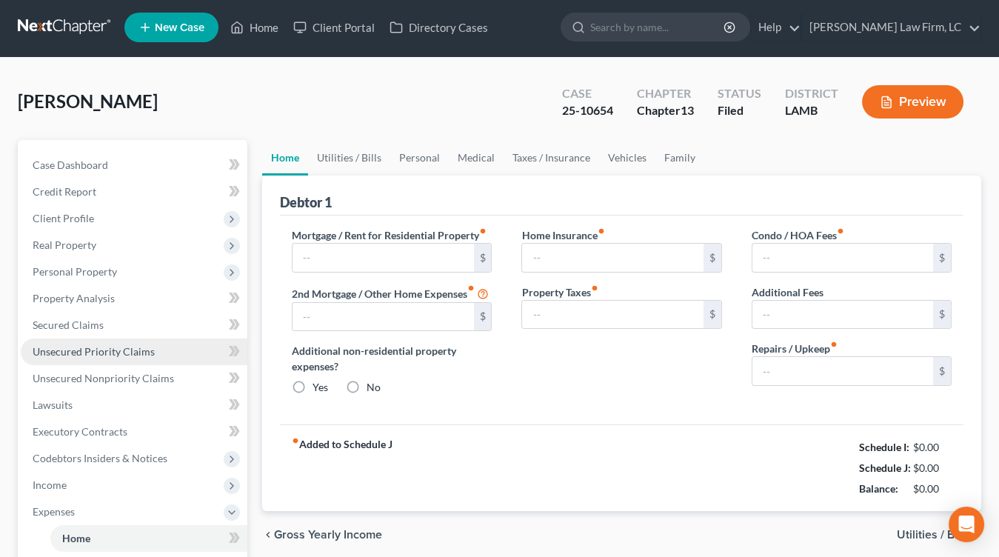
type input "1,875.00"
type input "0.00"
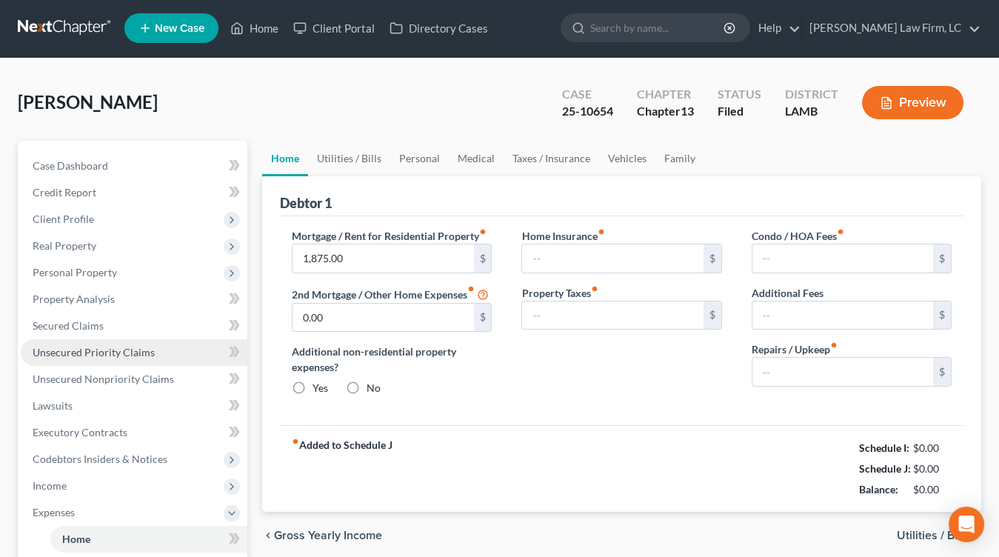
radio input "true"
type input "0.00"
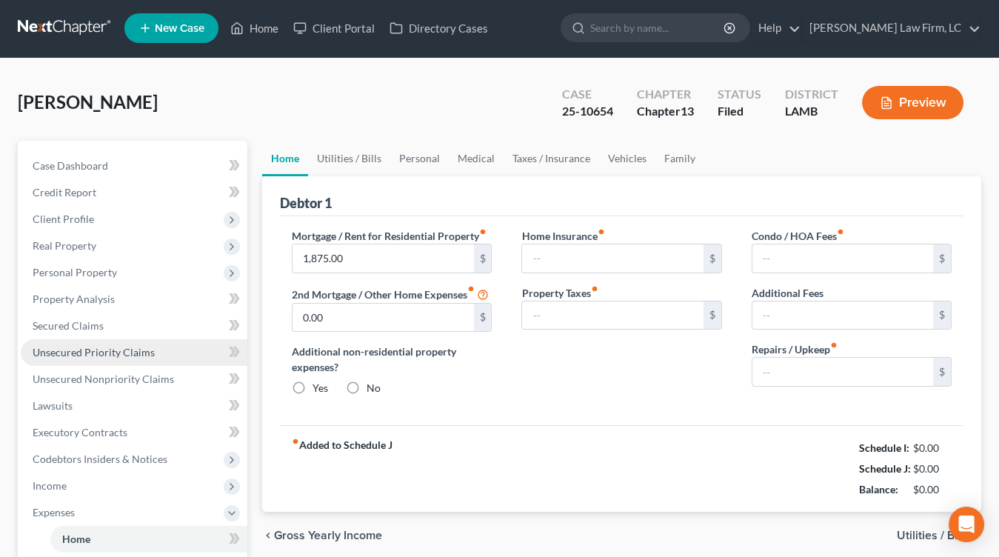
type input "0.00"
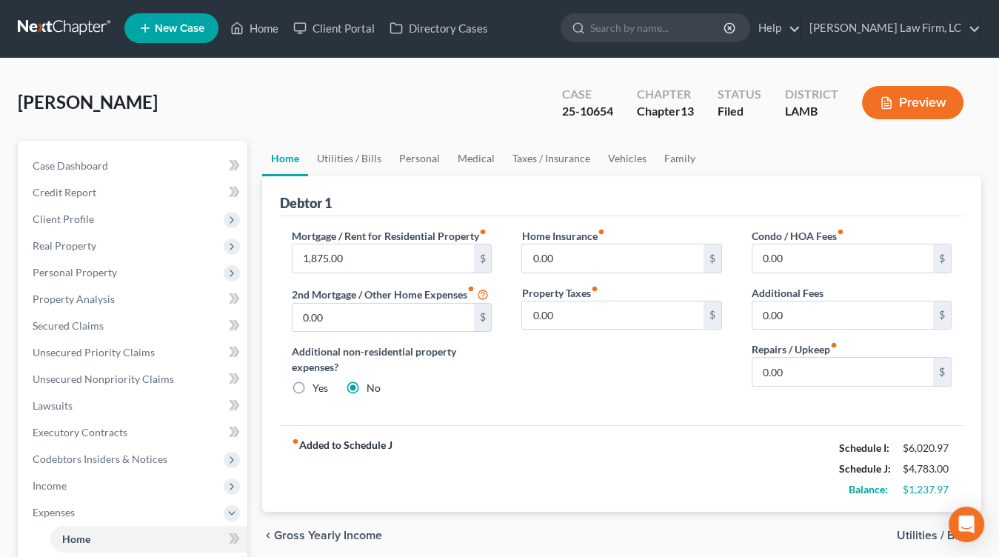
scroll to position [0, 0]
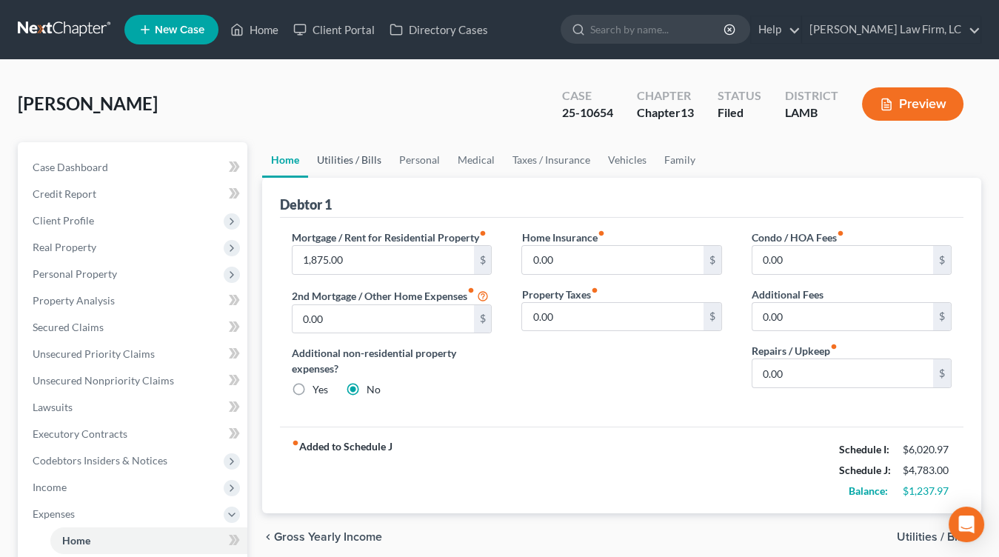
click at [356, 144] on link "Utilities / Bills" at bounding box center [349, 160] width 82 height 36
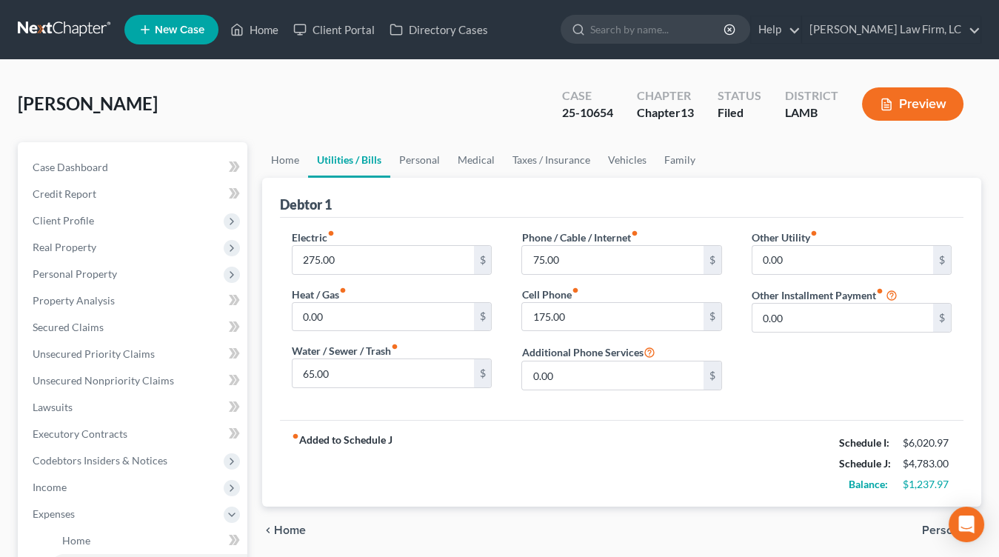
click at [381, 161] on link "Utilities / Bills" at bounding box center [349, 160] width 82 height 36
click at [398, 161] on link "Personal" at bounding box center [419, 160] width 58 height 36
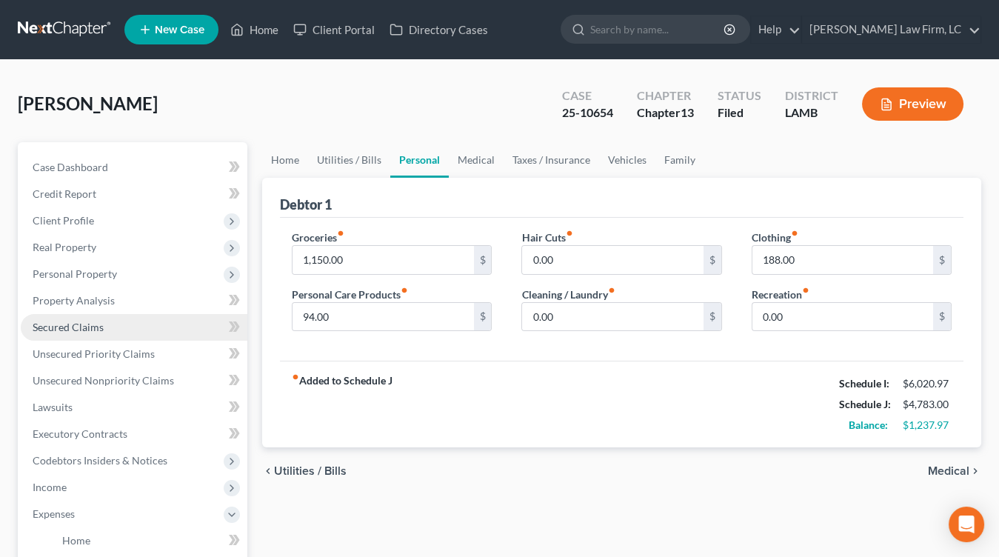
drag, startPoint x: 172, startPoint y: 317, endPoint x: 180, endPoint y: 319, distance: 7.7
click at [172, 317] on link "Secured Claims" at bounding box center [134, 327] width 227 height 27
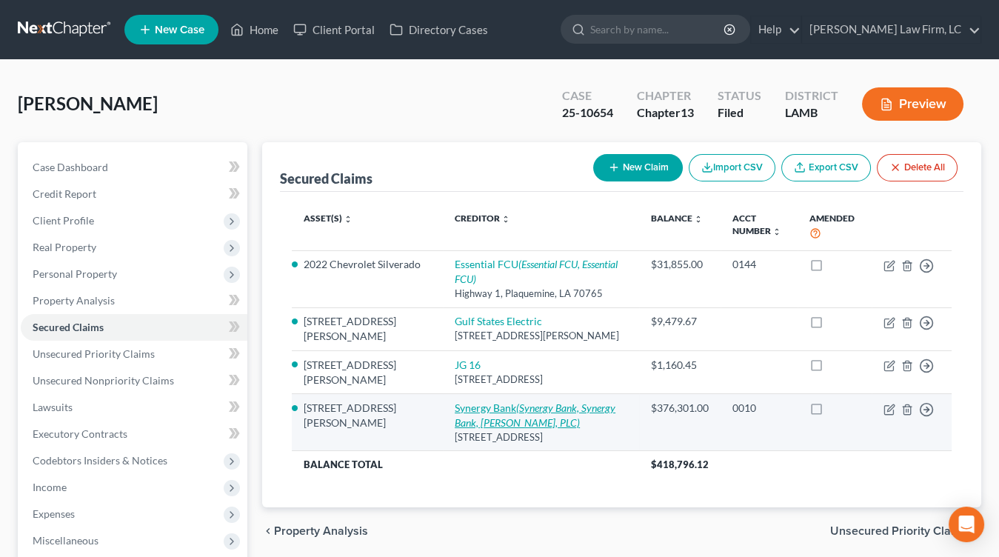
click at [455, 401] on link "Synergy Bank (Synergy Bank, Synergy Bank, Christopher H. Riviere, PLC)" at bounding box center [535, 414] width 161 height 27
select select "19"
select select "4"
select select "0"
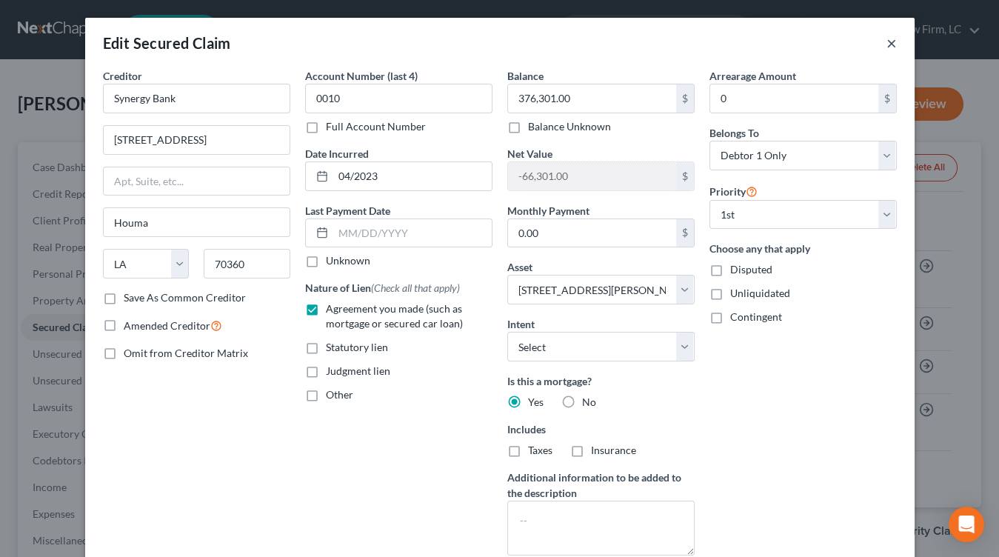
click at [890, 44] on button "×" at bounding box center [891, 43] width 10 height 18
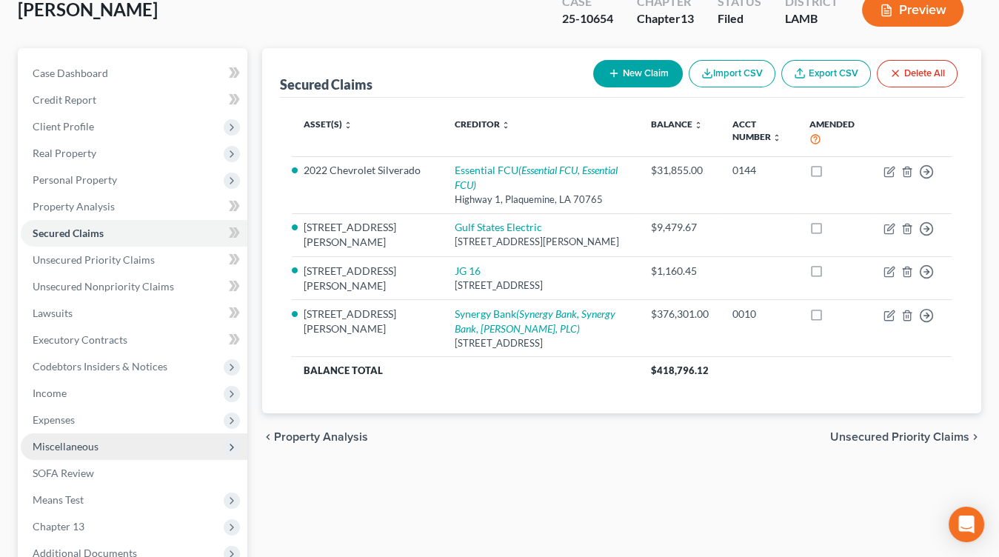
scroll to position [98, 0]
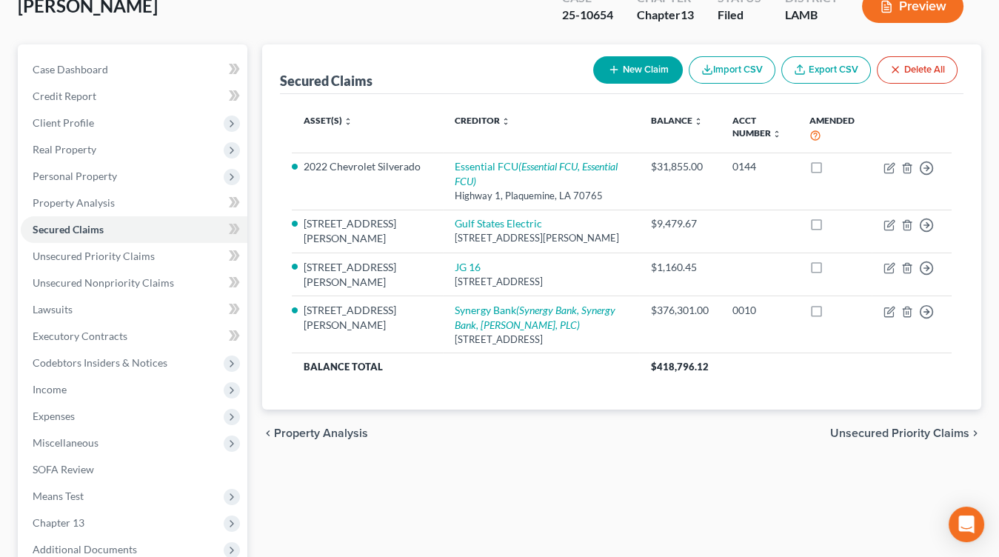
drag, startPoint x: 120, startPoint y: 412, endPoint x: 123, endPoint y: 429, distance: 16.6
click at [119, 412] on span "Expenses" at bounding box center [134, 416] width 227 height 27
click at [122, 429] on link "Home" at bounding box center [148, 442] width 197 height 27
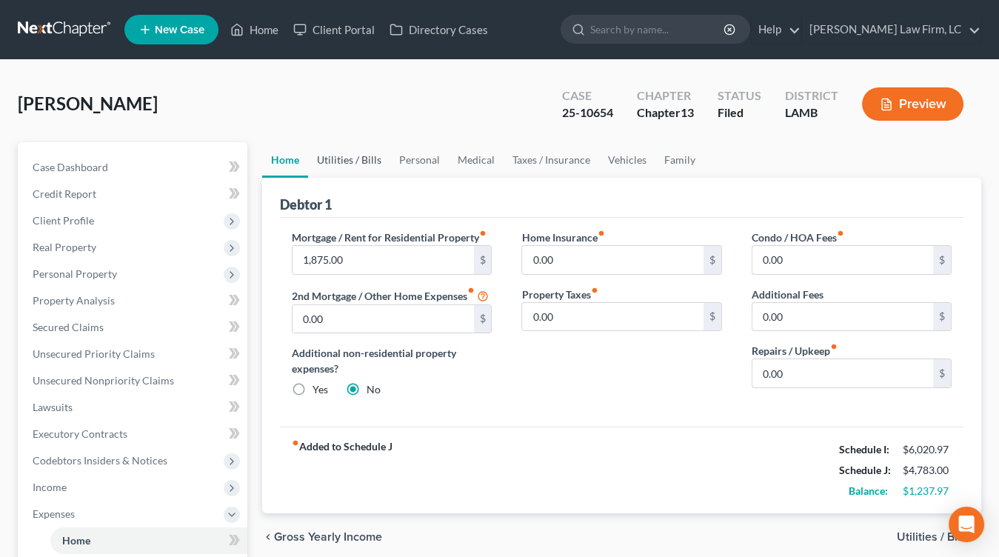
click at [352, 141] on div "Cramer, John Upgraded Case 25-10654 Chapter Chapter 13 Status Filed District LA…" at bounding box center [499, 517] width 963 height 878
click at [347, 156] on link "Utilities / Bills" at bounding box center [349, 160] width 82 height 36
click at [308, 163] on link "Utilities / Bills" at bounding box center [349, 160] width 82 height 36
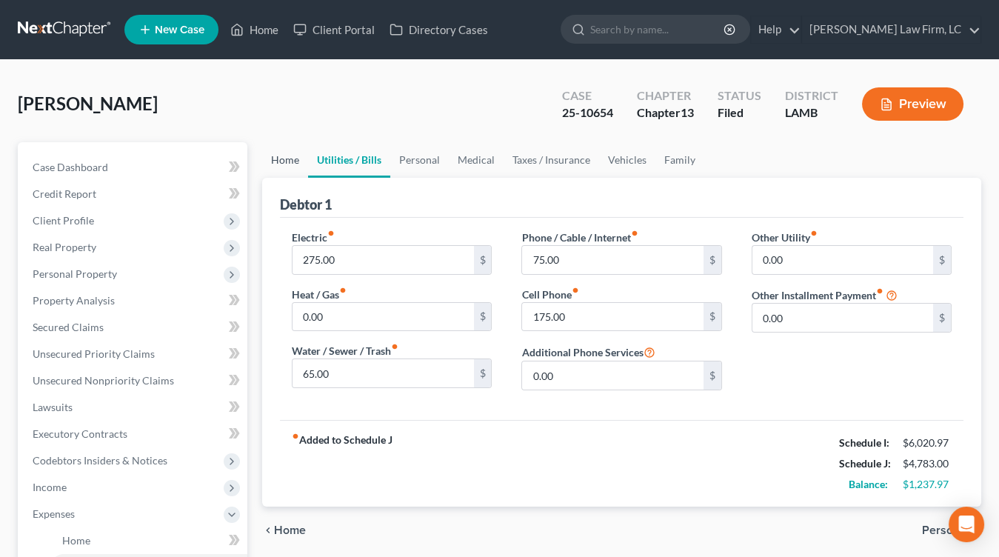
click at [298, 163] on link "Home" at bounding box center [285, 160] width 46 height 36
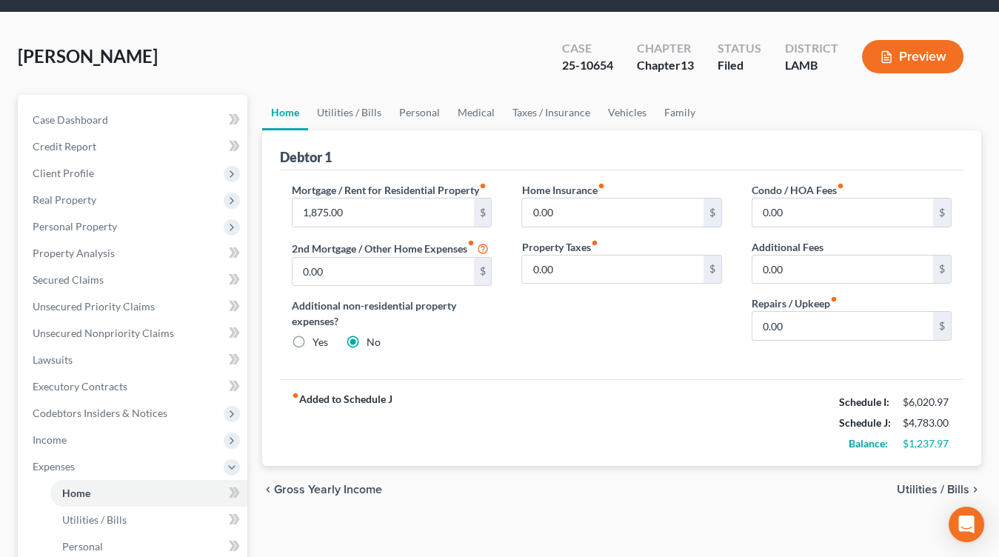
scroll to position [63, 0]
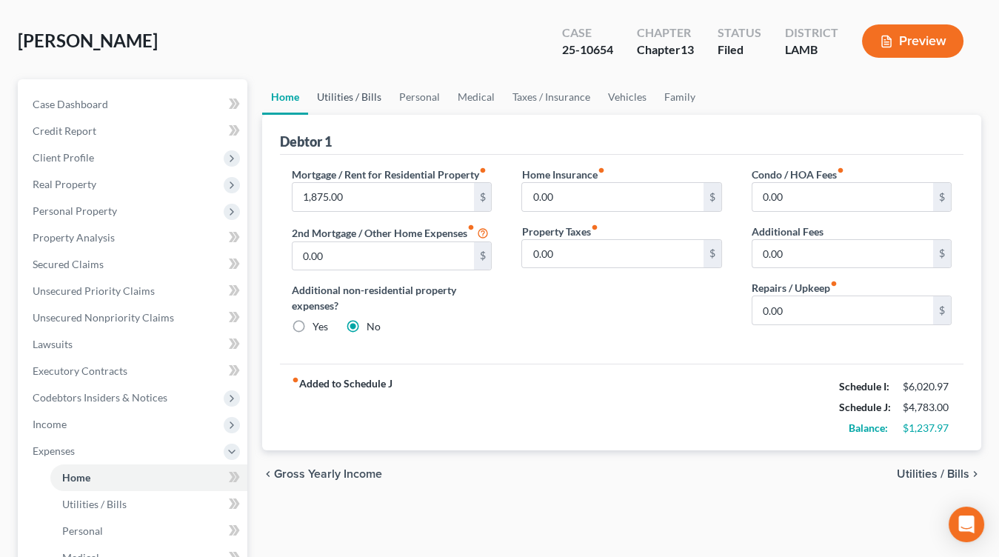
click at [355, 101] on link "Utilities / Bills" at bounding box center [349, 97] width 82 height 36
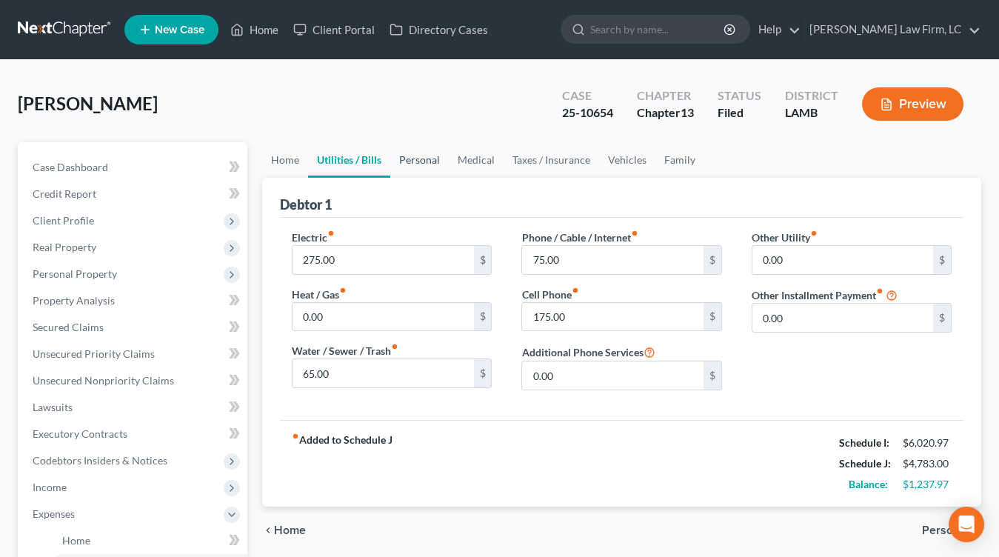
click at [432, 161] on link "Personal" at bounding box center [419, 160] width 58 height 36
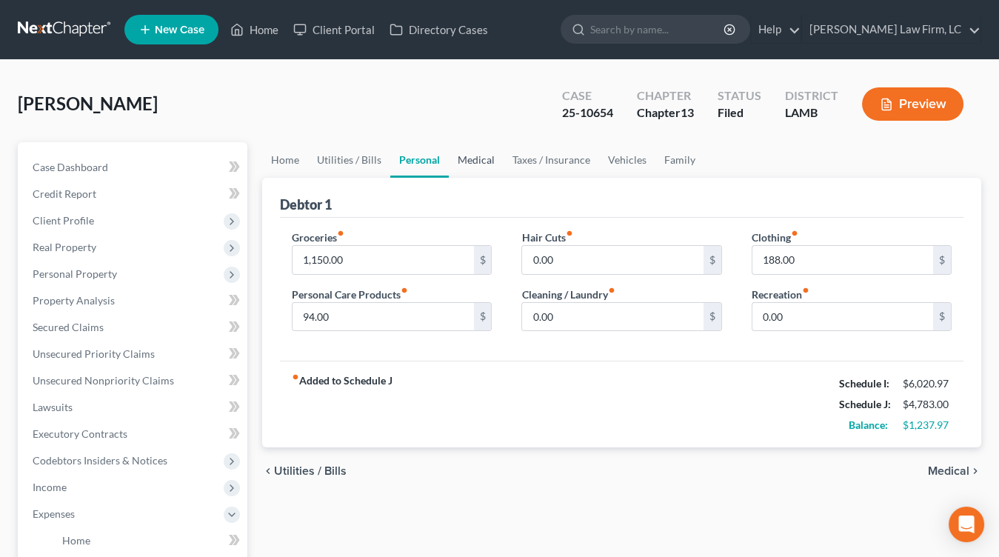
click at [465, 158] on link "Medical" at bounding box center [476, 160] width 55 height 36
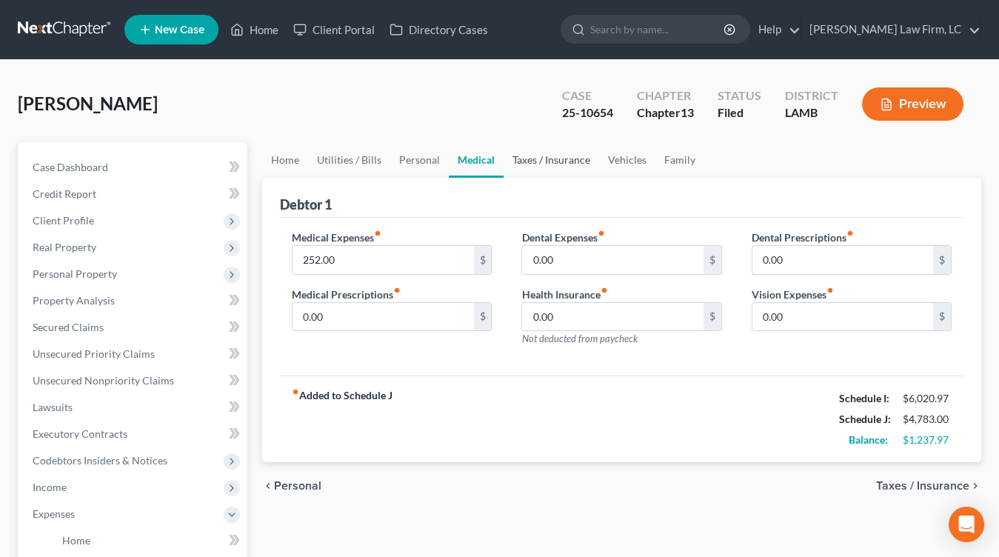
click at [535, 164] on link "Taxes / Insurance" at bounding box center [551, 160] width 96 height 36
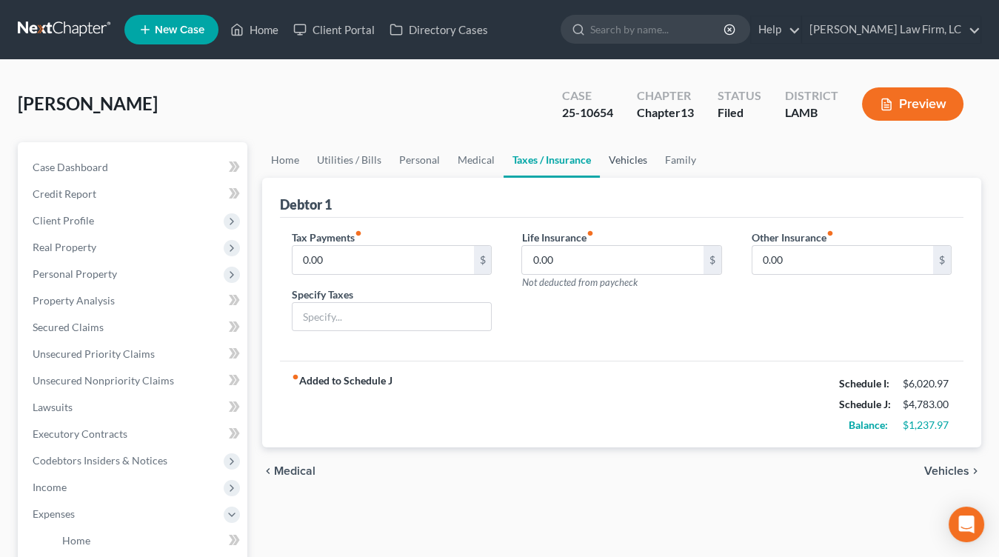
click at [632, 163] on link "Vehicles" at bounding box center [628, 160] width 56 height 36
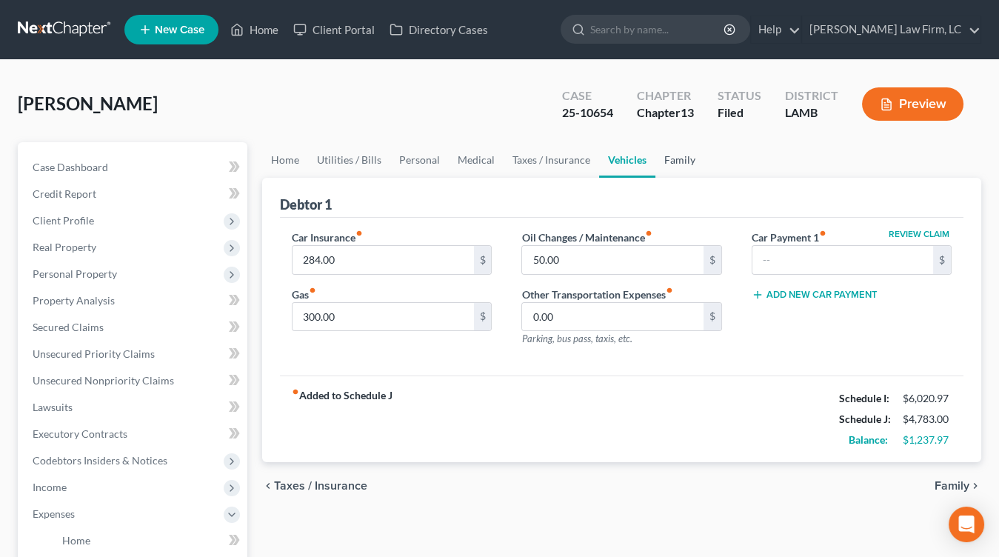
click at [677, 159] on link "Family" at bounding box center [679, 160] width 49 height 36
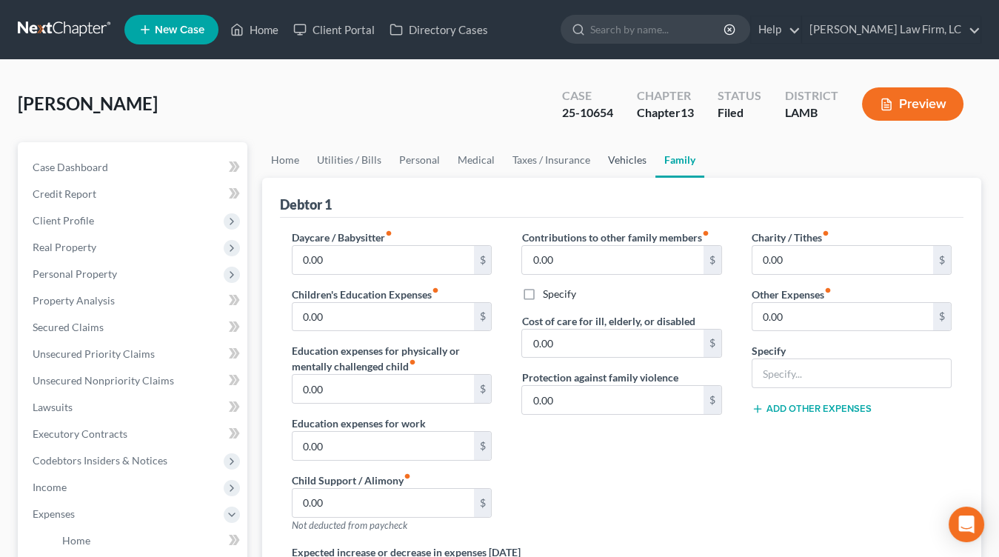
click at [634, 160] on link "Vehicles" at bounding box center [627, 160] width 56 height 36
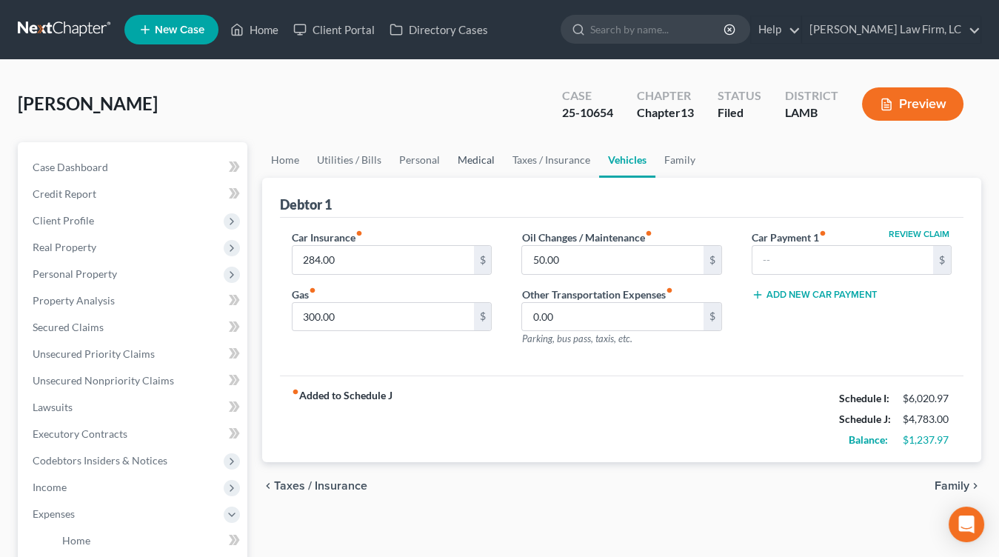
click at [463, 150] on link "Medical" at bounding box center [476, 160] width 55 height 36
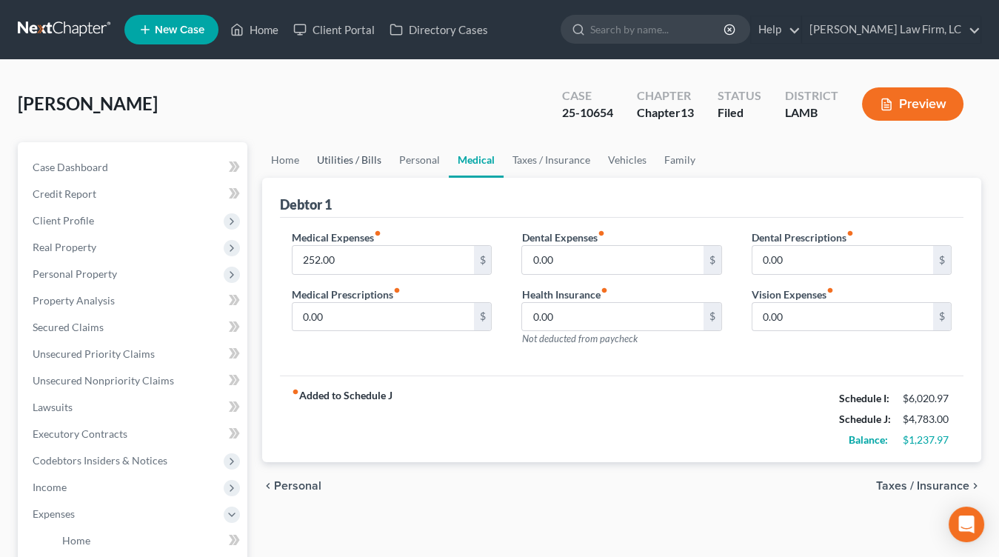
click at [372, 166] on link "Utilities / Bills" at bounding box center [349, 160] width 82 height 36
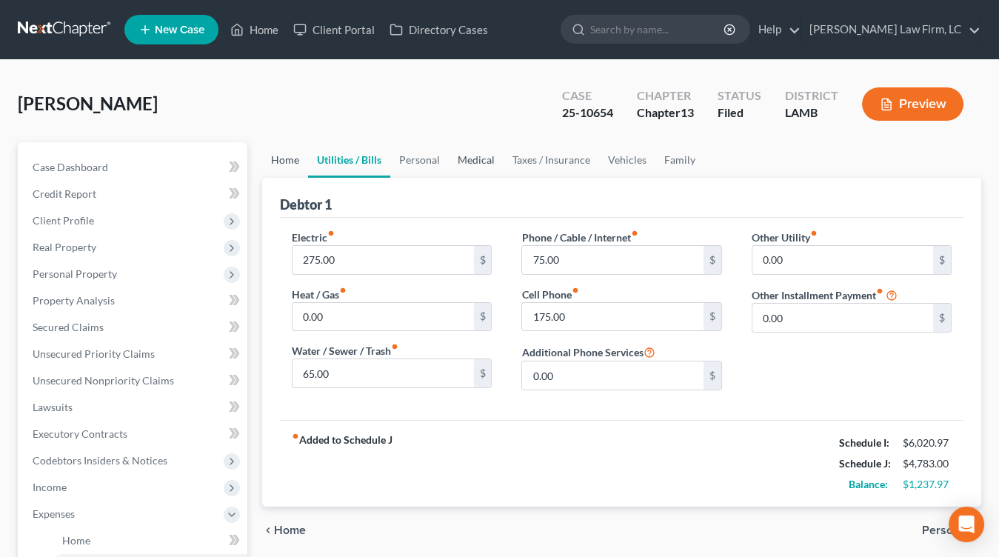
click at [297, 165] on link "Home" at bounding box center [285, 160] width 46 height 36
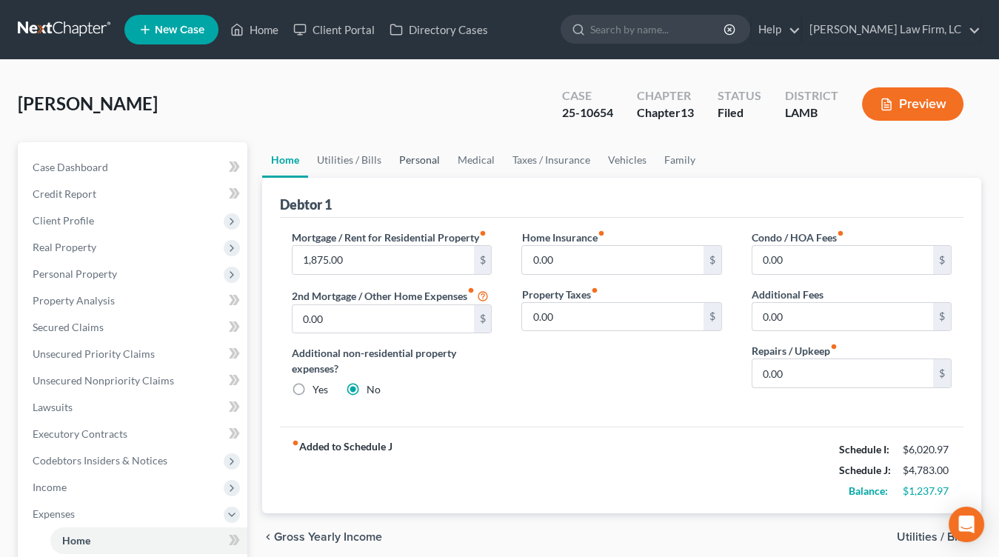
click at [401, 164] on link "Personal" at bounding box center [419, 160] width 58 height 36
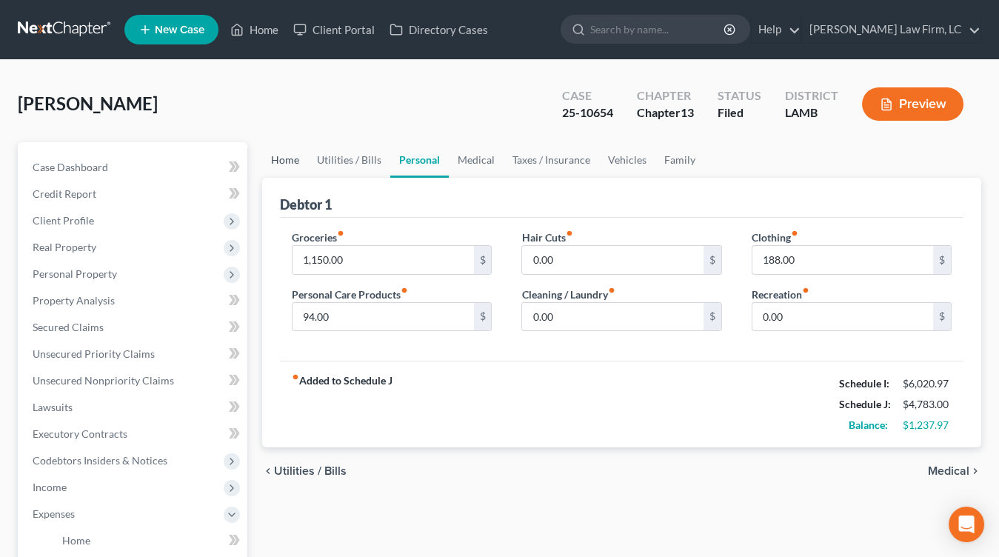
click at [296, 163] on link "Home" at bounding box center [285, 160] width 46 height 36
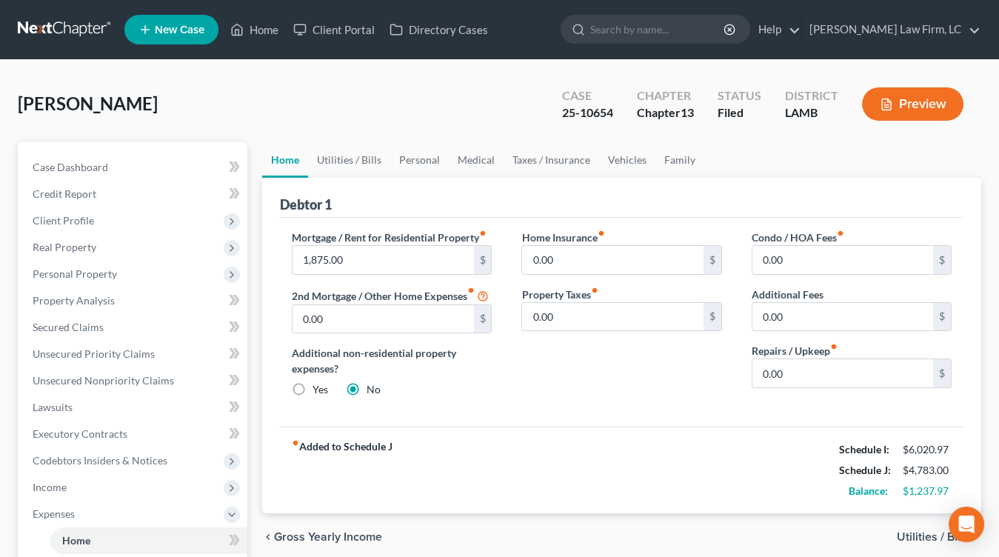
click at [297, 115] on div "Cramer, John Upgraded Case 25-10654 Chapter Chapter 13 Status Filed District LA…" at bounding box center [499, 110] width 963 height 64
drag, startPoint x: 215, startPoint y: 90, endPoint x: 267, endPoint y: 90, distance: 51.1
click at [215, 91] on div "Cramer, John Upgraded Case 25-10654 Chapter Chapter 13 Status Filed District LA…" at bounding box center [499, 110] width 963 height 64
drag, startPoint x: 294, startPoint y: 101, endPoint x: 292, endPoint y: 94, distance: 7.5
click at [292, 93] on div "Cramer, John Upgraded Case 25-10654 Chapter Chapter 13 Status Filed District LA…" at bounding box center [499, 110] width 963 height 64
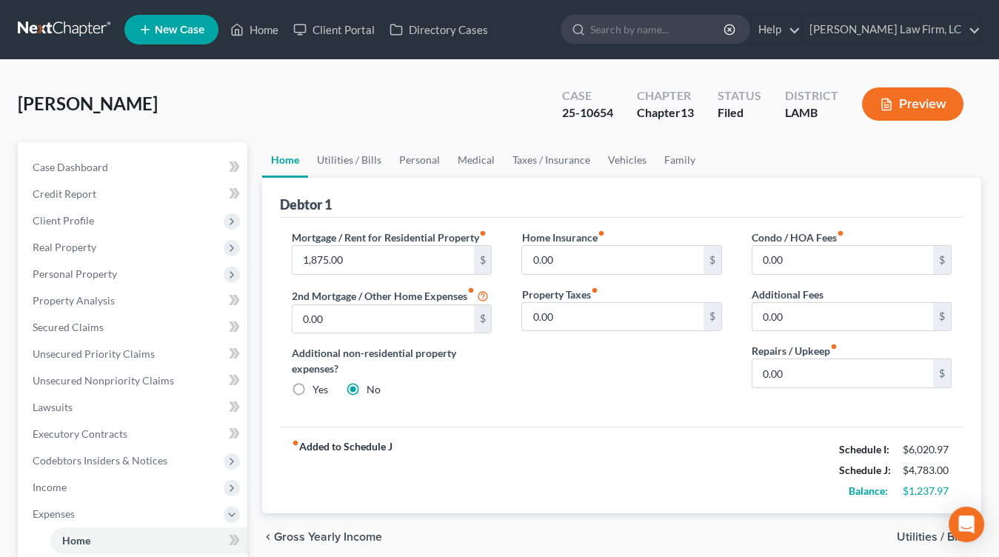
drag, startPoint x: 292, startPoint y: 94, endPoint x: 295, endPoint y: 102, distance: 8.7
click at [292, 94] on div "Cramer, John Upgraded Case 25-10654 Chapter Chapter 13 Status Filed District LA…" at bounding box center [499, 110] width 963 height 64
drag, startPoint x: 295, startPoint y: 104, endPoint x: 471, endPoint y: 116, distance: 176.6
click at [470, 116] on div "Cramer, John Upgraded Case 25-10654 Chapter Chapter 13 Status Filed District LA…" at bounding box center [499, 110] width 963 height 64
click at [471, 116] on div "Cramer, John Upgraded Case 25-10654 Chapter Chapter 13 Status Filed District LA…" at bounding box center [499, 110] width 963 height 64
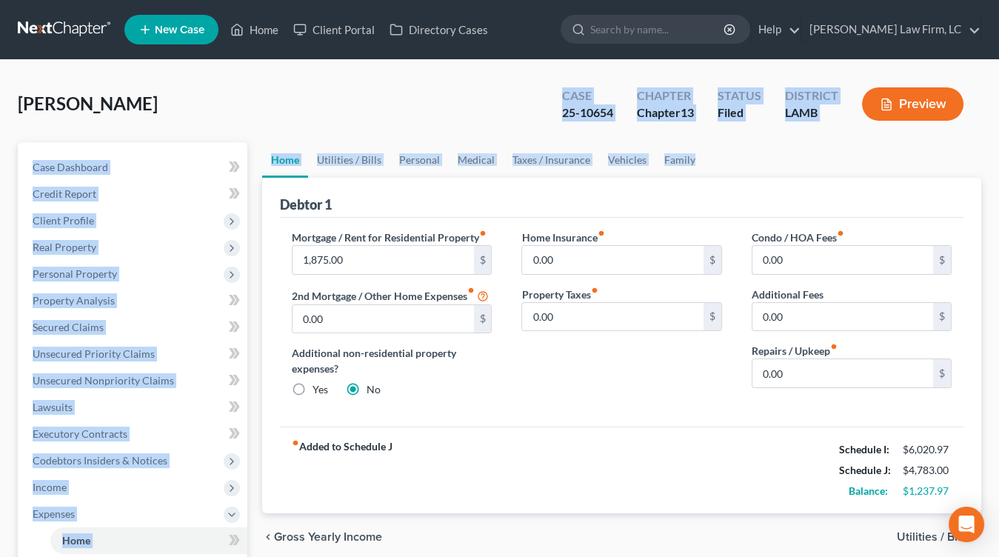
drag, startPoint x: 697, startPoint y: 147, endPoint x: 544, endPoint y: 98, distance: 160.1
click at [544, 97] on div "Cramer, John Upgraded Case 25-10654 Chapter Chapter 13 Status Filed District LA…" at bounding box center [499, 517] width 963 height 878
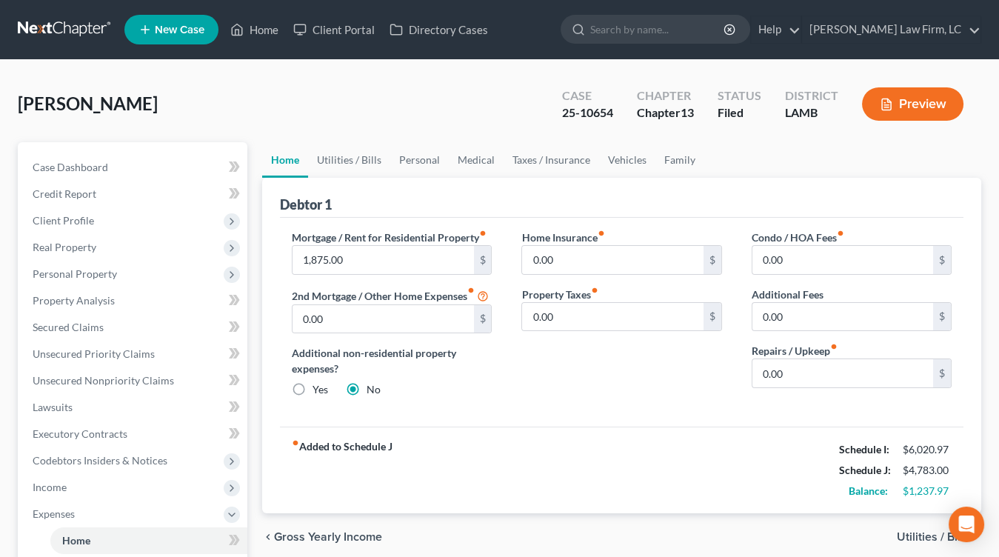
click at [544, 98] on div "Case 25-10654 Chapter Chapter 13 Status Filed District LAMB Preview" at bounding box center [762, 104] width 437 height 53
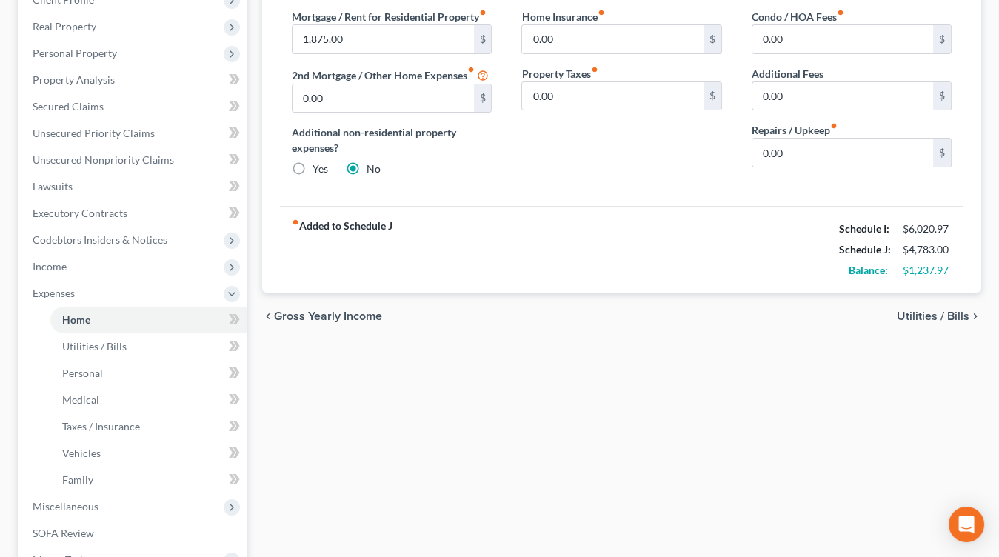
scroll to position [228, 0]
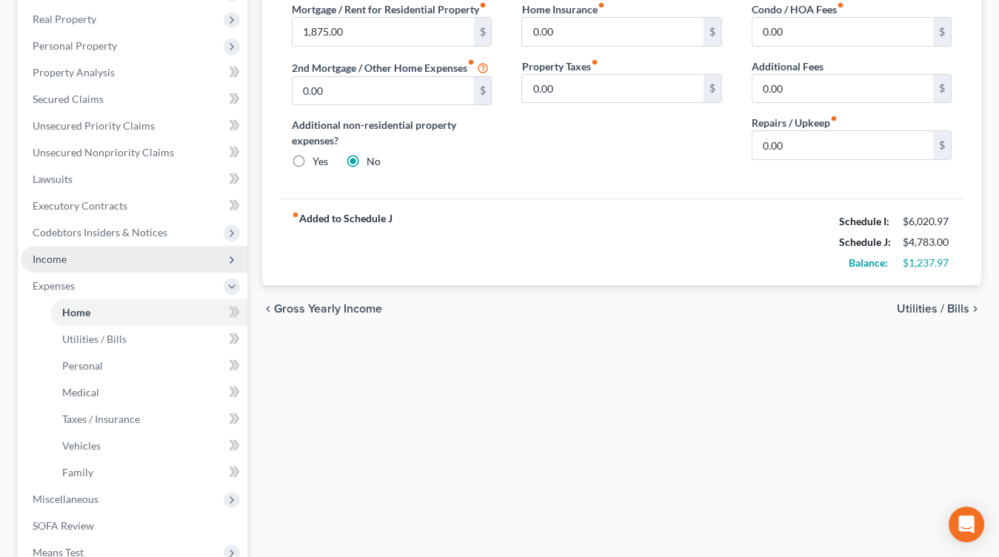
click at [93, 252] on span "Income" at bounding box center [134, 259] width 227 height 27
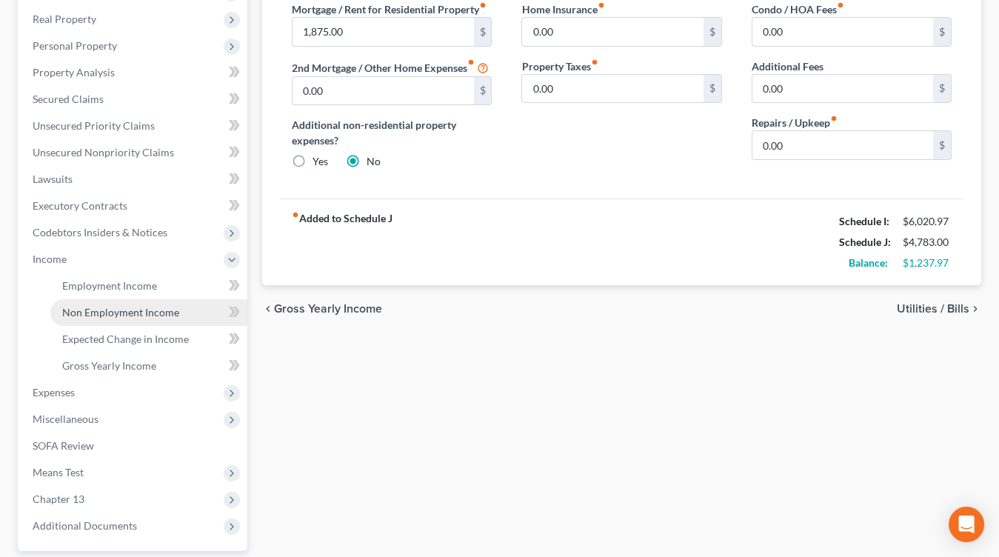
click at [110, 301] on link "Non Employment Income" at bounding box center [148, 312] width 197 height 27
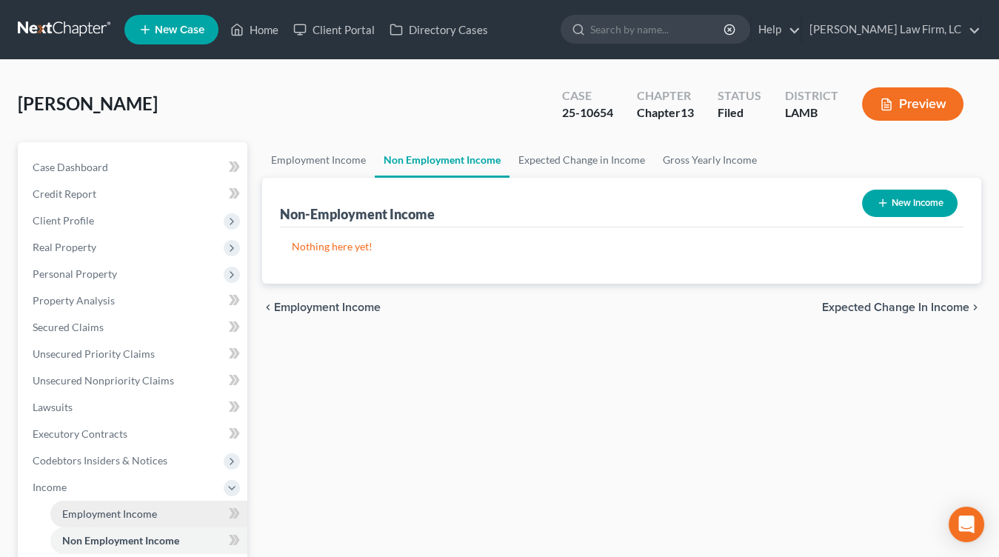
click at [135, 527] on link "Non Employment Income" at bounding box center [148, 540] width 197 height 27
click at [139, 520] on link "Employment Income" at bounding box center [148, 513] width 197 height 27
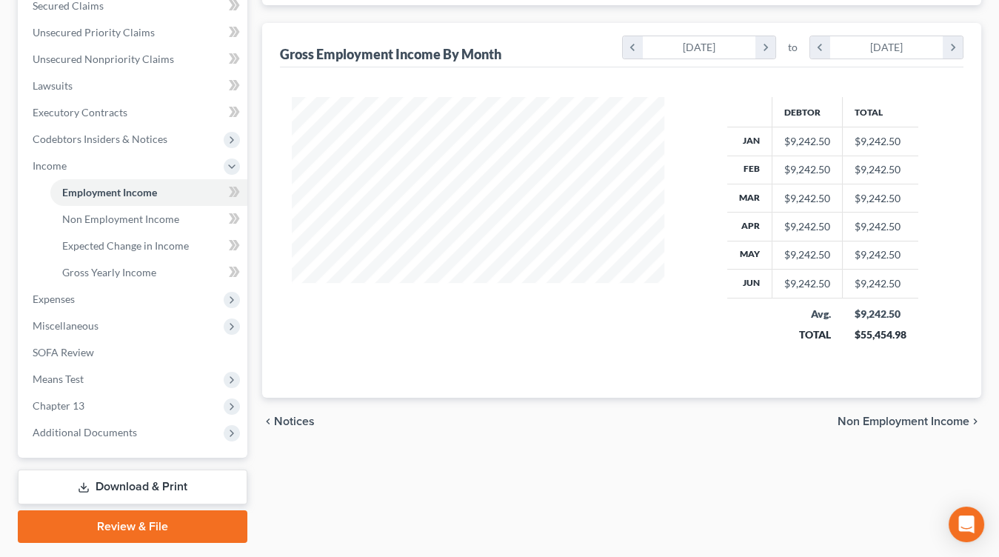
scroll to position [351, 0]
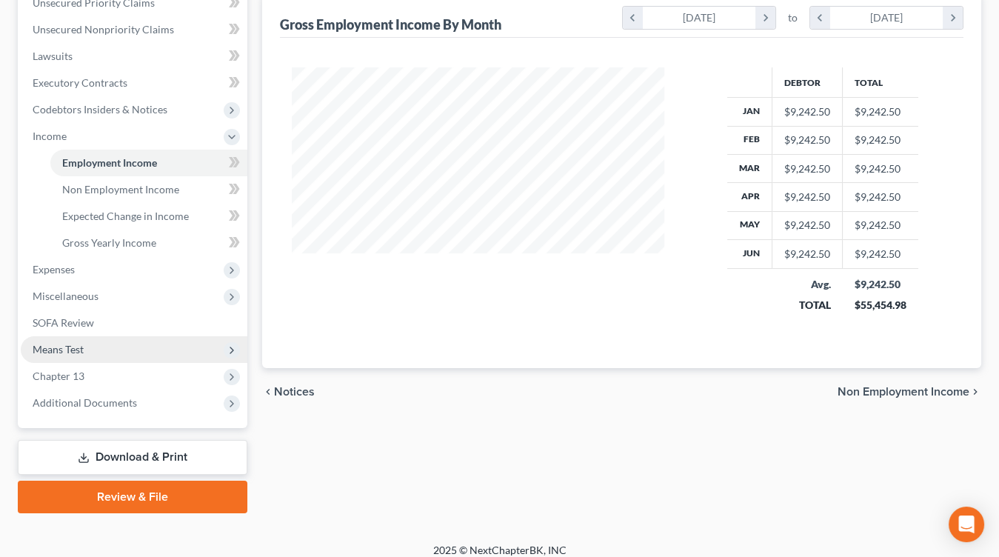
click at [135, 348] on span "Means Test" at bounding box center [134, 349] width 227 height 27
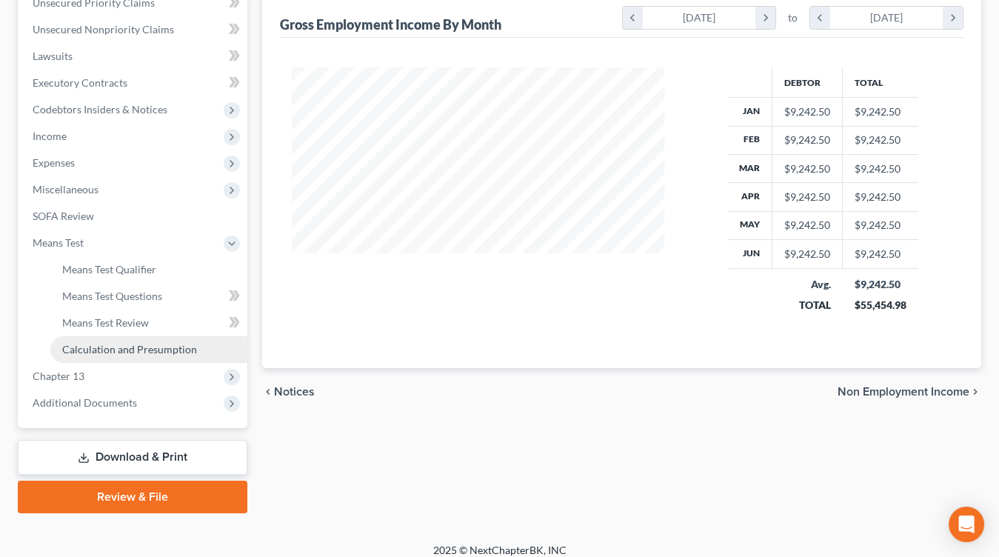
drag, startPoint x: 145, startPoint y: 404, endPoint x: 157, endPoint y: 335, distance: 69.9
click at [145, 403] on span "Additional Documents" at bounding box center [134, 402] width 227 height 27
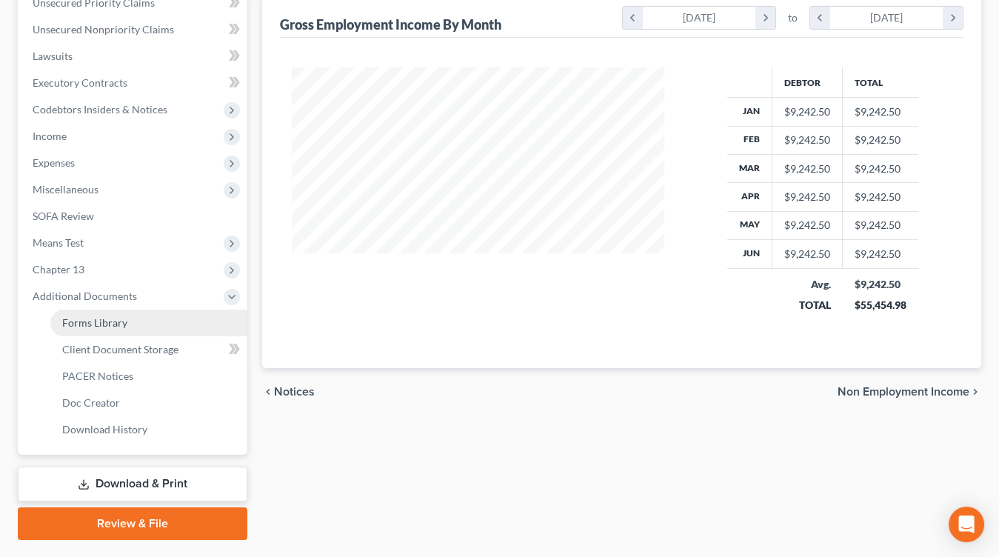
click at [161, 314] on ul "Case Dashboard Payments Invoices Payments Payments Credit Report Client Profile" at bounding box center [134, 123] width 227 height 640
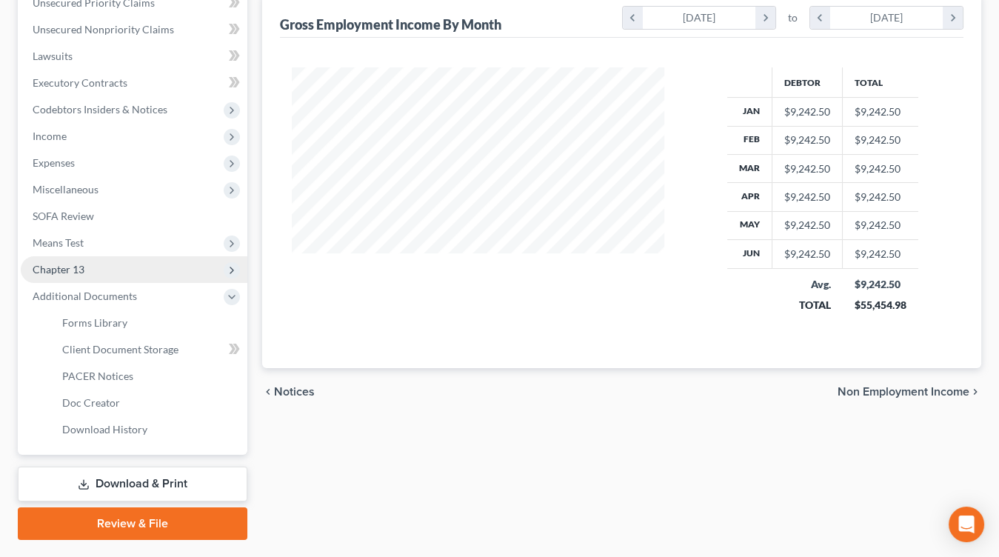
click at [155, 257] on span "Chapter 13" at bounding box center [134, 269] width 227 height 27
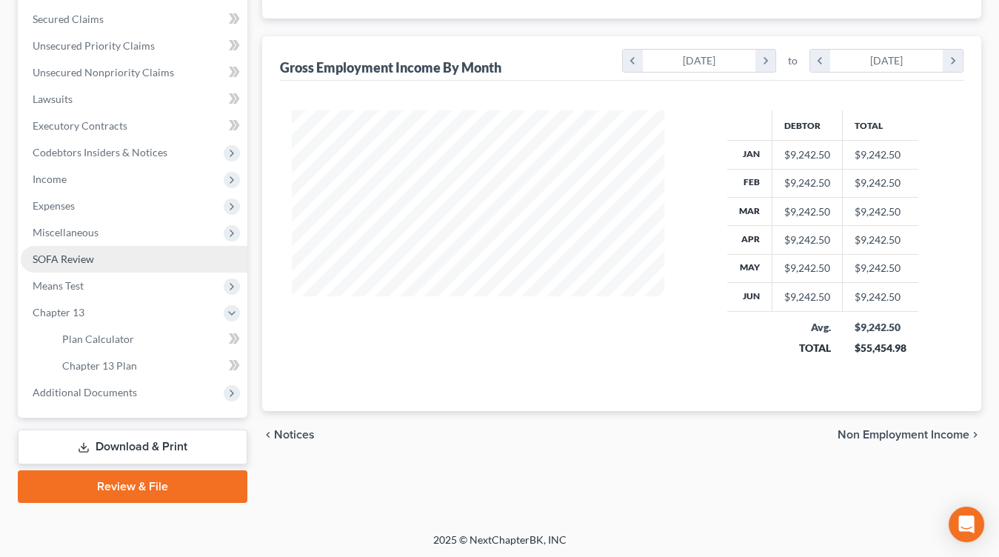
click at [158, 251] on ul "Case Dashboard Payments Invoices Payments Payments Credit Report Client Profile" at bounding box center [134, 126] width 227 height 560
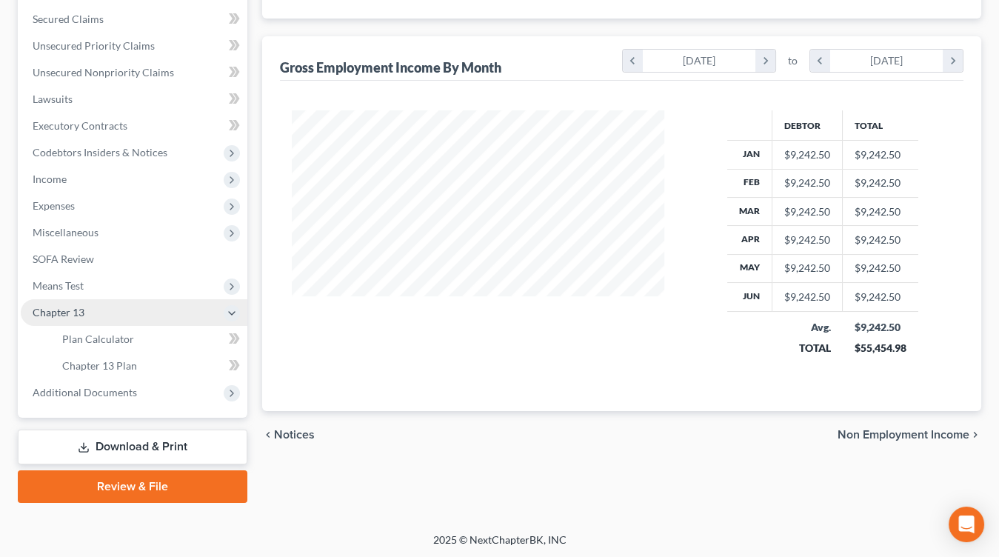
drag, startPoint x: 159, startPoint y: 285, endPoint x: 158, endPoint y: 315, distance: 30.4
click at [158, 285] on span "Means Test" at bounding box center [134, 285] width 227 height 27
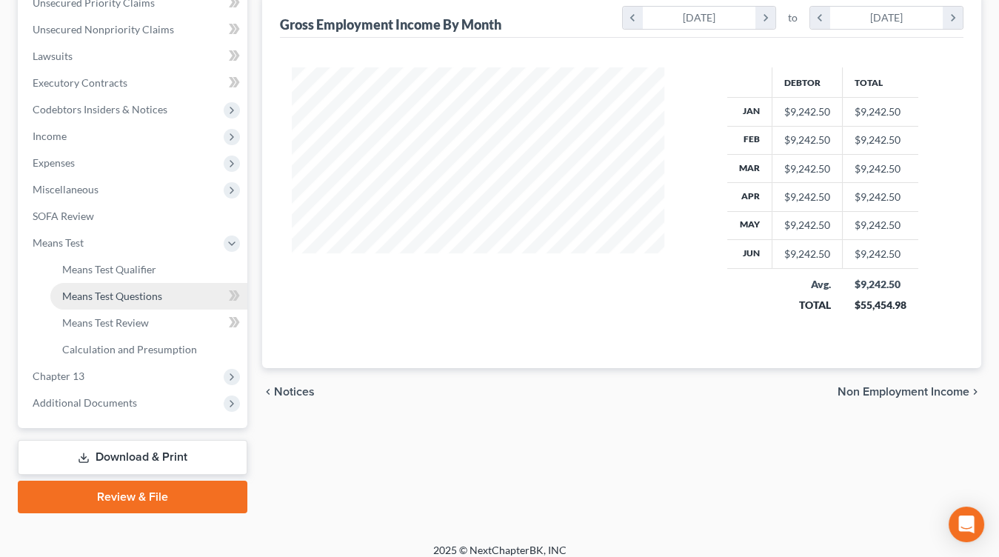
click at [162, 289] on link "Means Test Questions" at bounding box center [148, 296] width 197 height 27
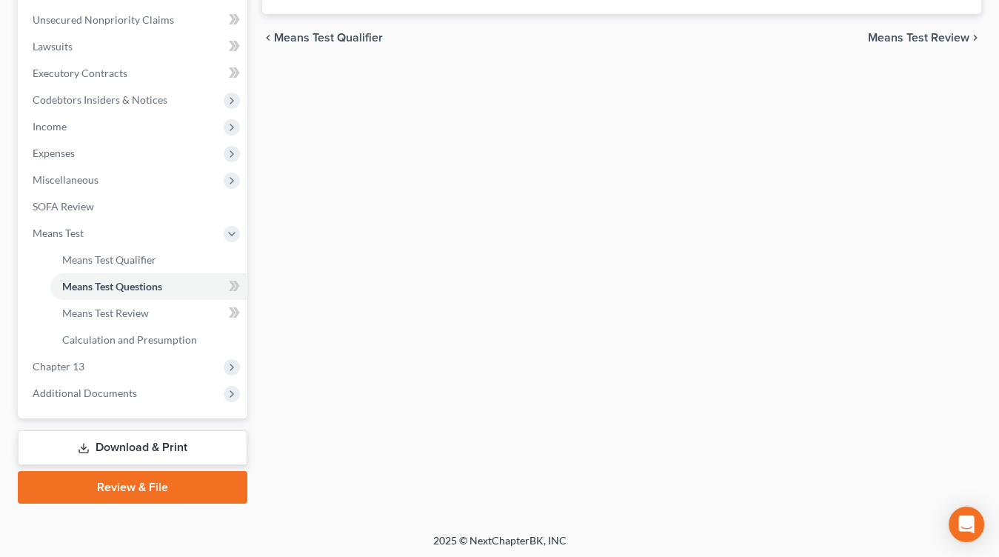
select select "3"
select select "0"
select select "60"
select select "1"
select select "60"
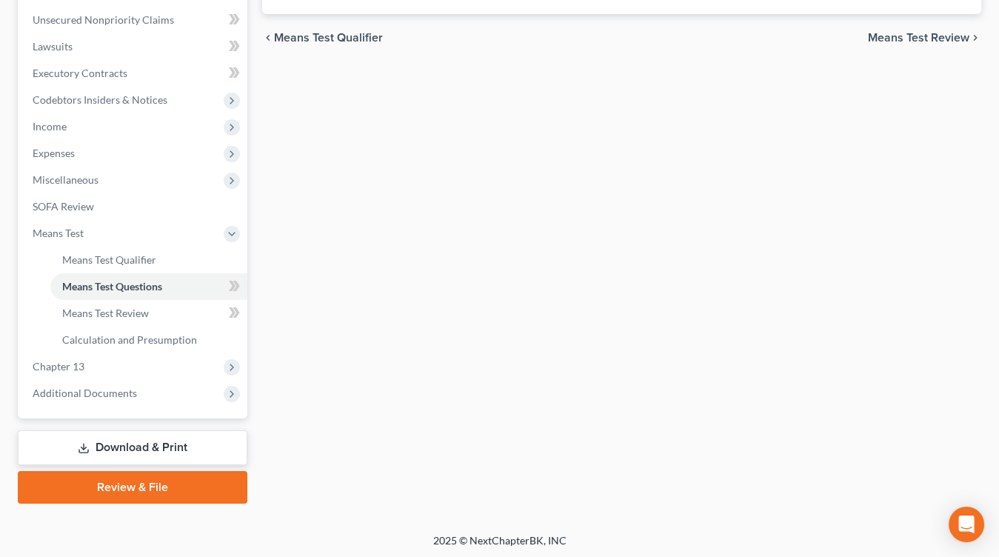
select select "0"
select select "60"
select select "0"
select select "60"
select select "1"
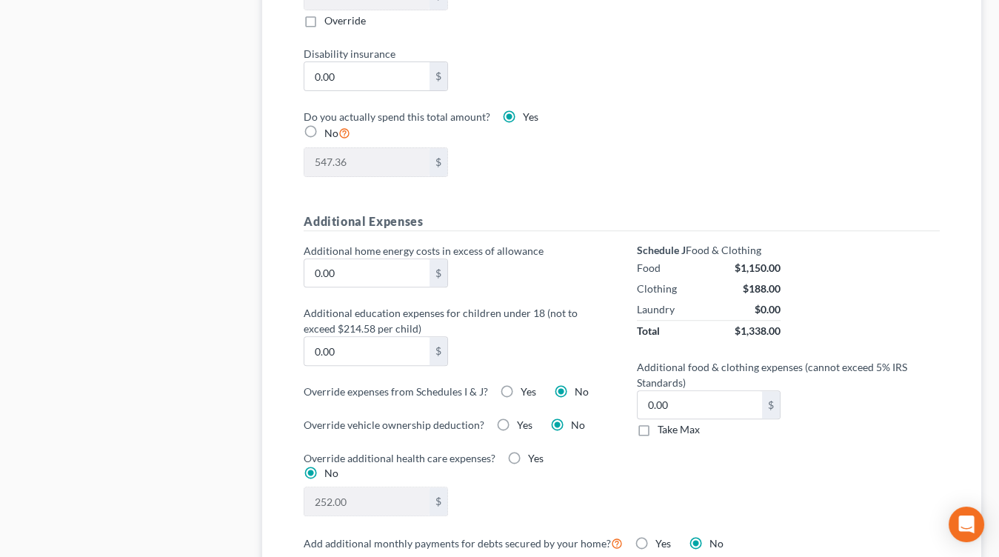
scroll to position [929, 0]
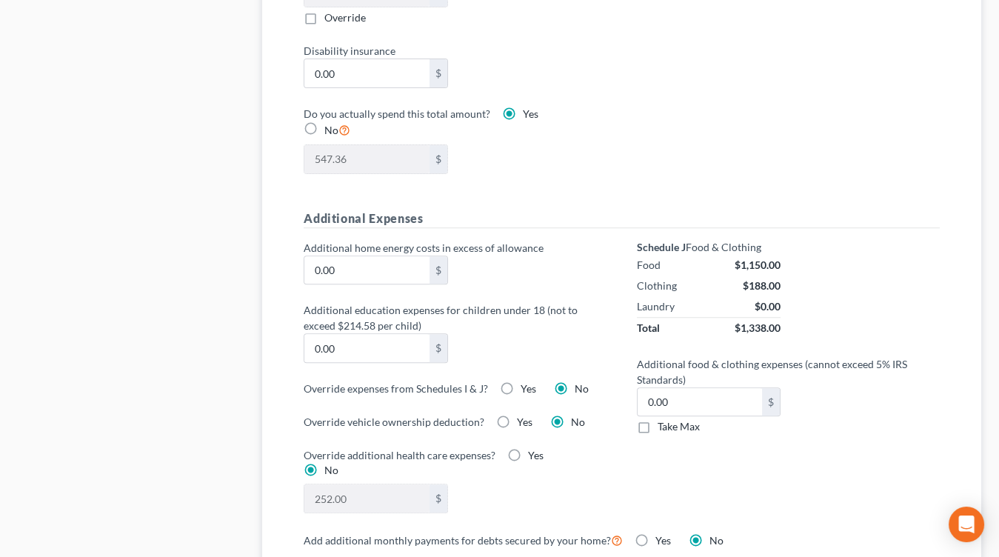
click at [520, 381] on label "Yes" at bounding box center [528, 388] width 16 height 15
click at [526, 381] on input "Yes" at bounding box center [531, 386] width 10 height 10
radio input "true"
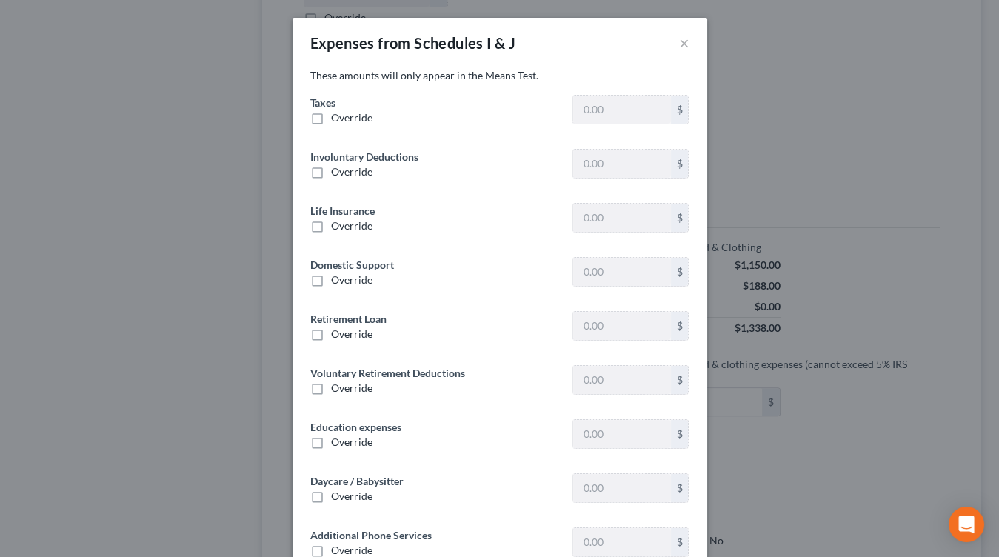
type input "2,398.28"
type input "0"
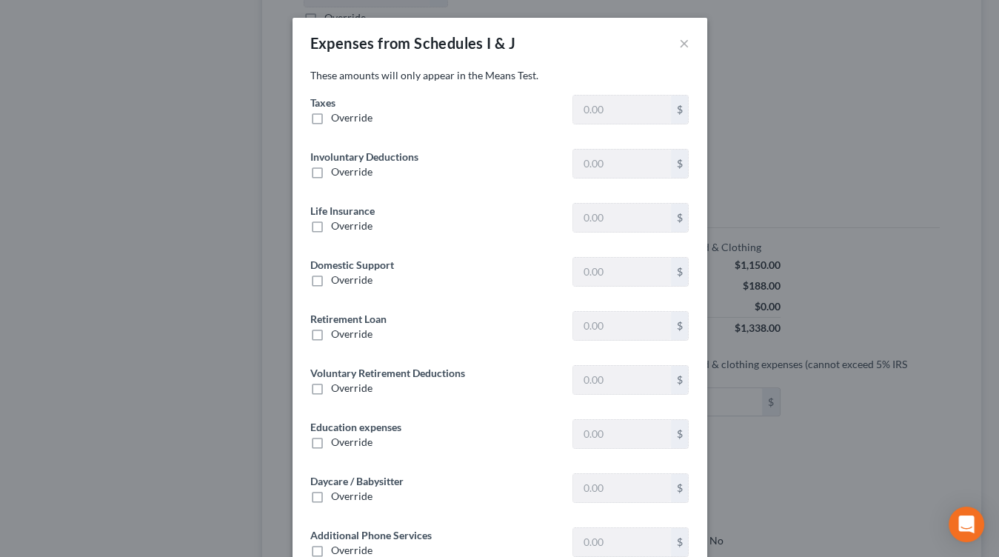
type input "275.86"
type input "0"
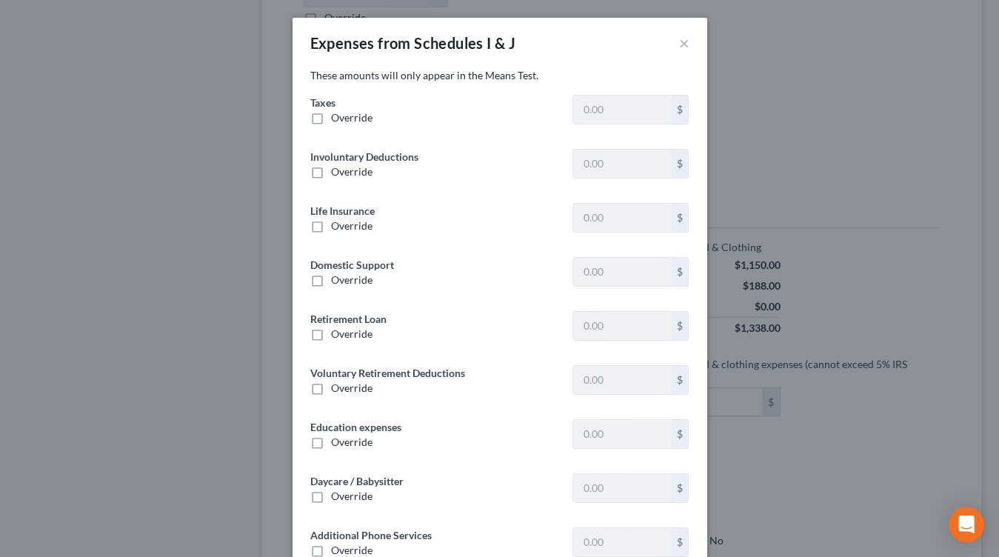
type input "0"
click at [686, 44] on button "×" at bounding box center [684, 43] width 10 height 18
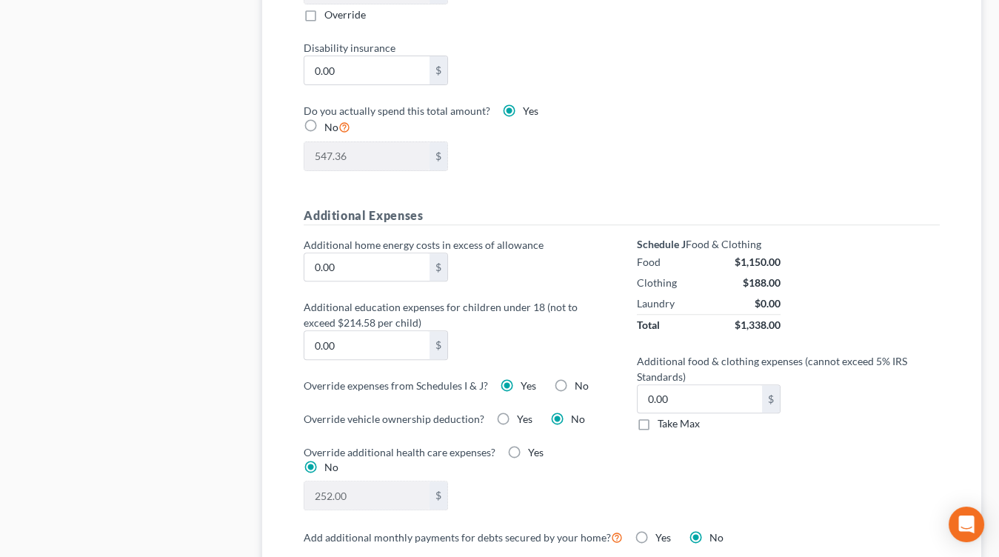
click at [574, 380] on span "No" at bounding box center [581, 385] width 14 height 13
click at [580, 380] on input "No" at bounding box center [585, 383] width 10 height 10
radio input "true"
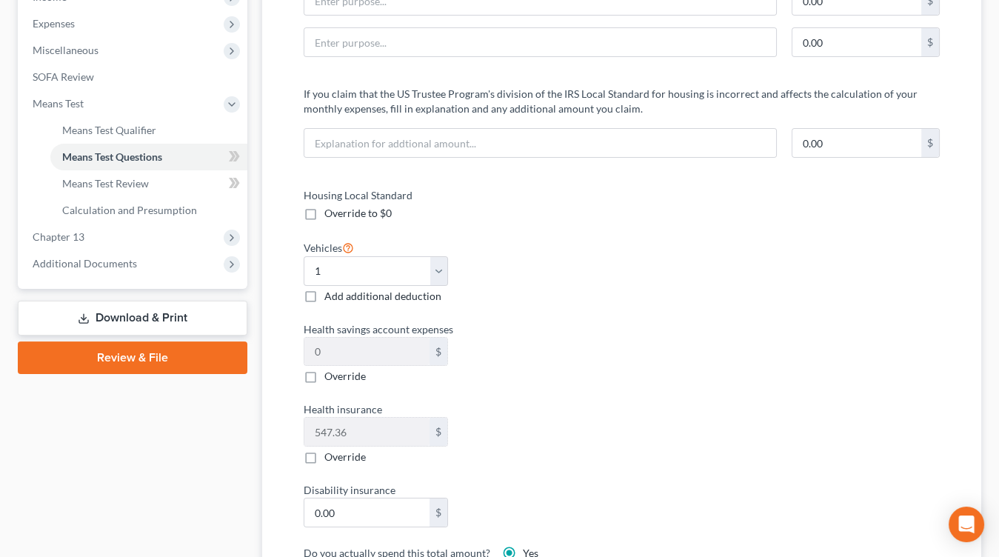
scroll to position [0, 0]
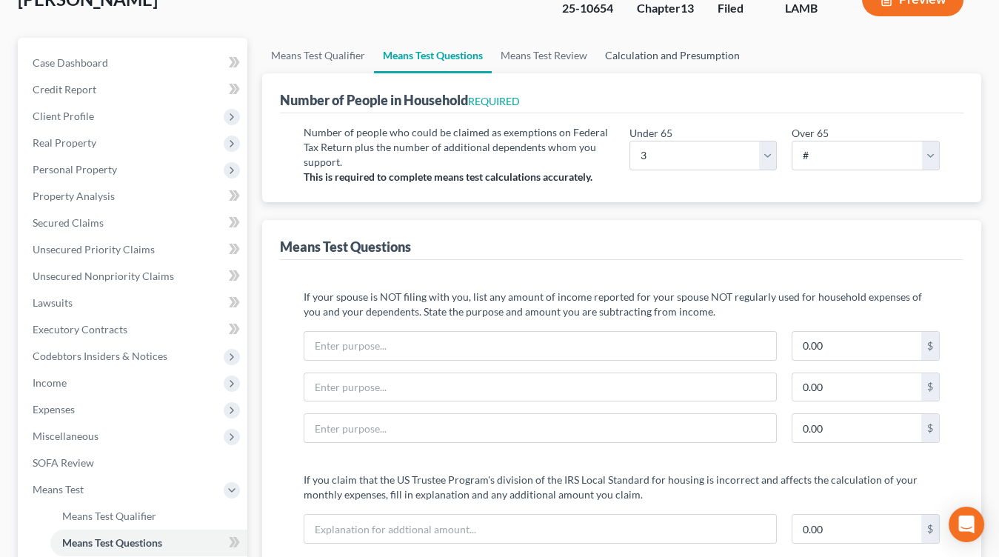
click at [649, 44] on link "Calculation and Presumption" at bounding box center [672, 56] width 153 height 36
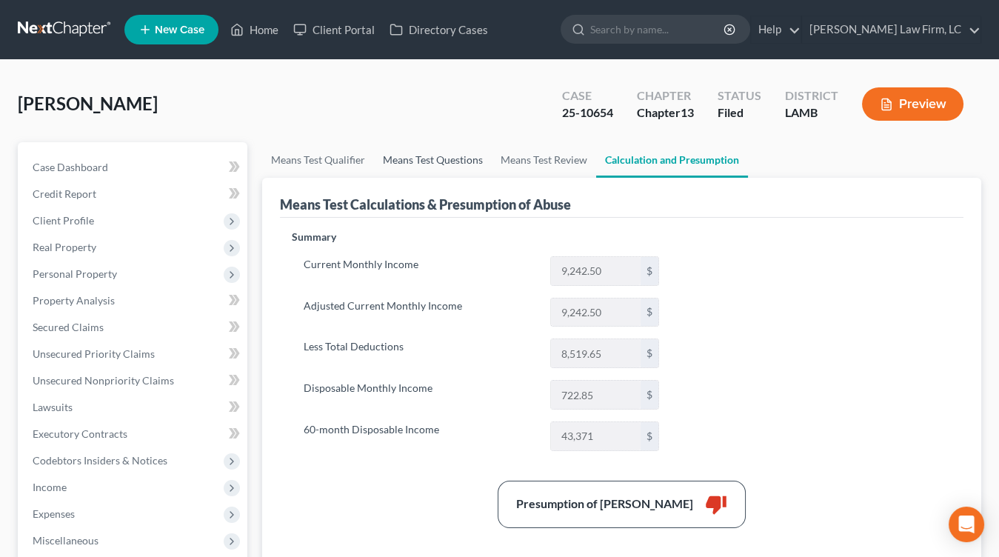
click at [431, 163] on link "Means Test Questions" at bounding box center [433, 160] width 118 height 36
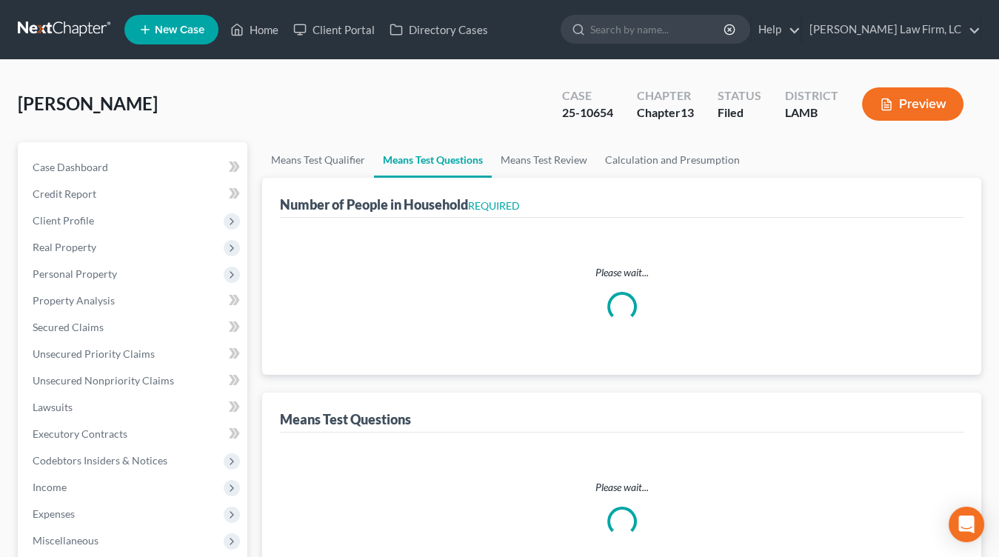
select select "0"
select select "60"
select select "1"
select select "60"
select select "0"
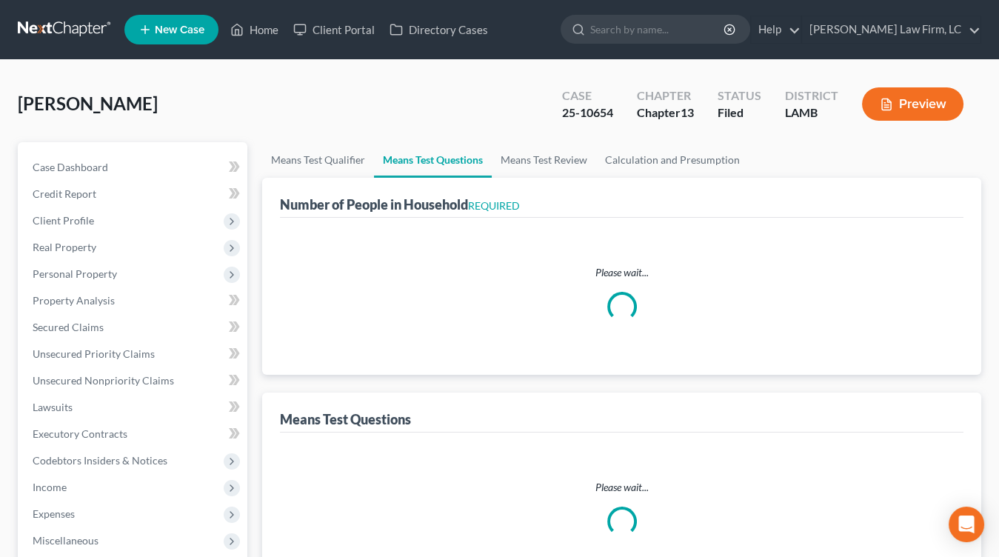
select select "60"
select select "0"
select select "60"
select select "3"
select select "1"
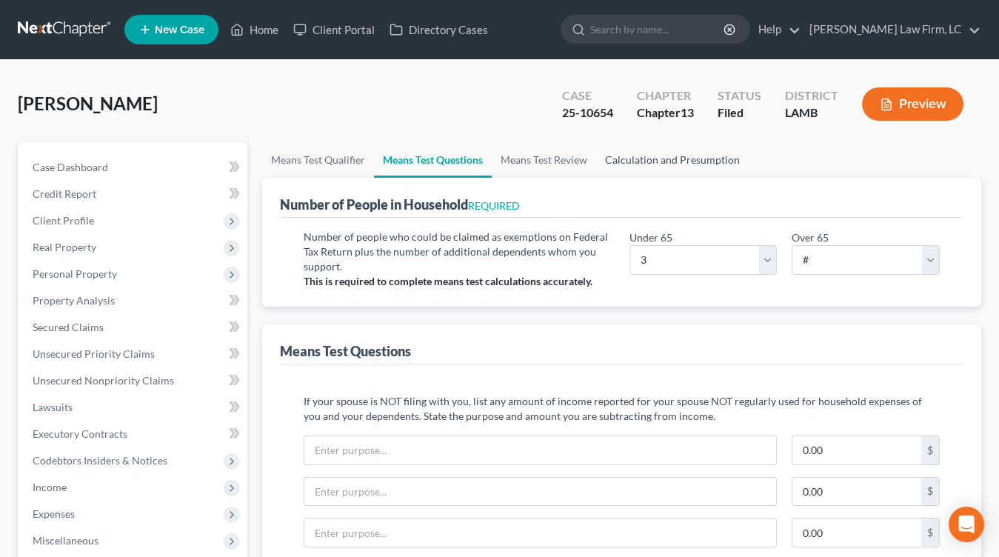
click at [688, 163] on link "Calculation and Presumption" at bounding box center [672, 160] width 153 height 36
click at [710, 167] on link "Calculation and Presumption" at bounding box center [672, 160] width 153 height 36
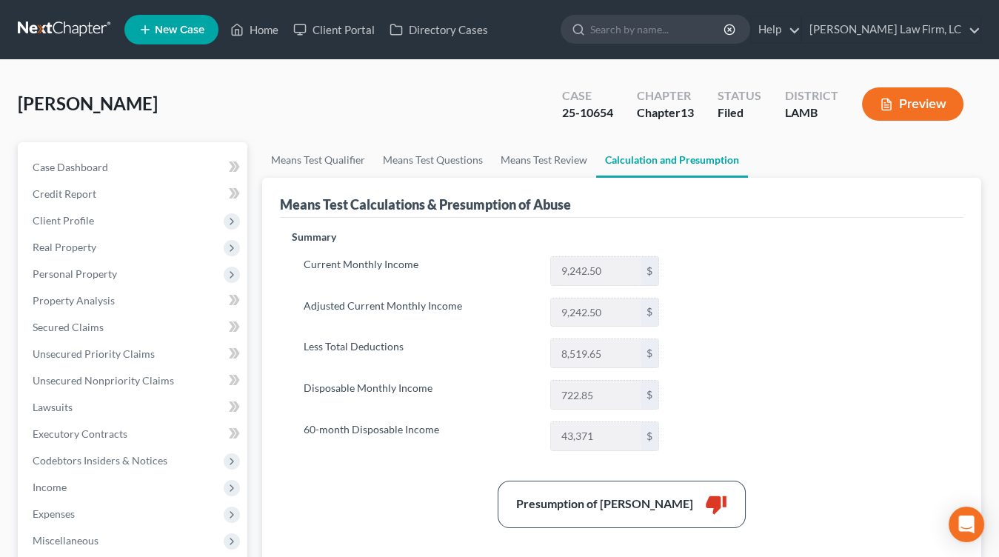
click at [89, 21] on link at bounding box center [65, 29] width 95 height 27
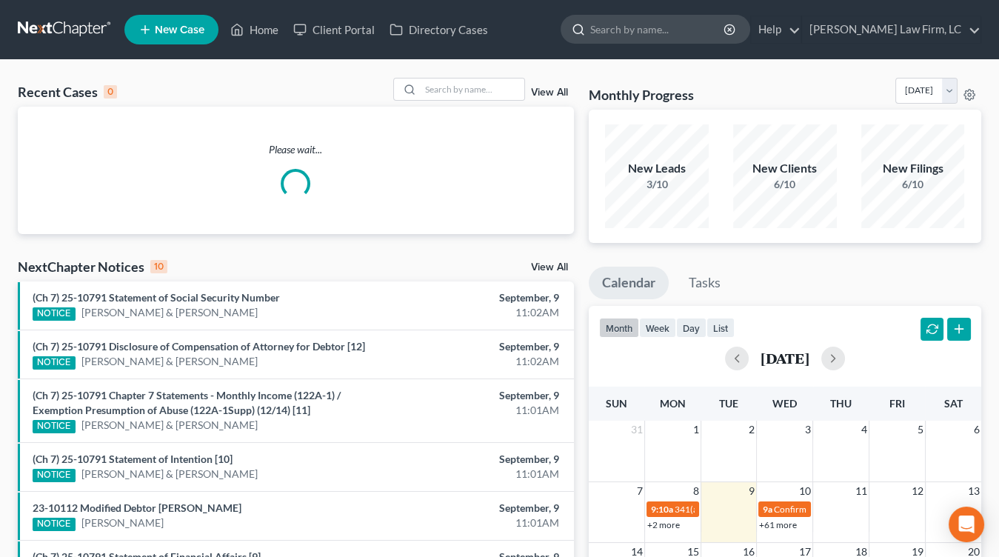
click at [669, 40] on input "search" at bounding box center [657, 29] width 135 height 27
type input "[PERSON_NAME]"
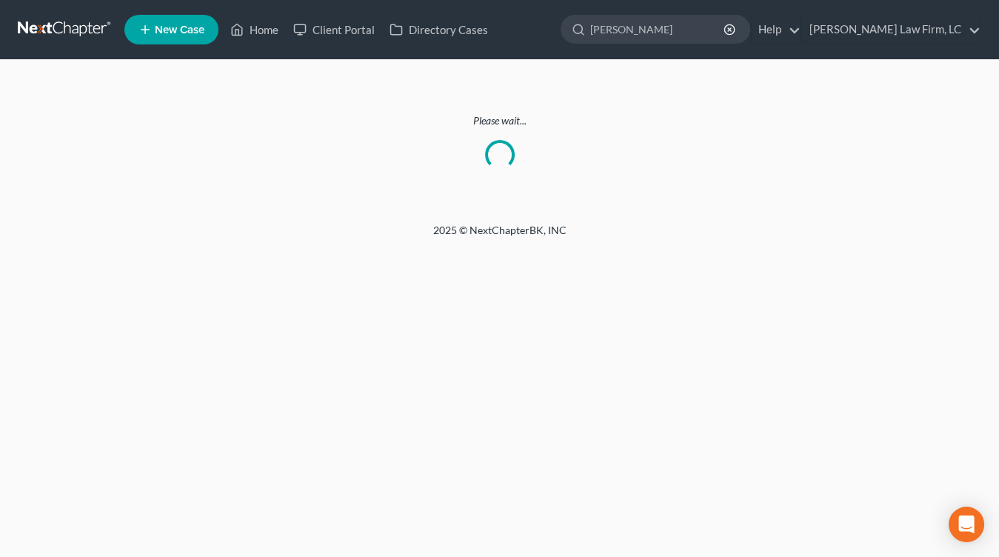
click at [113, 27] on link at bounding box center [65, 29] width 95 height 27
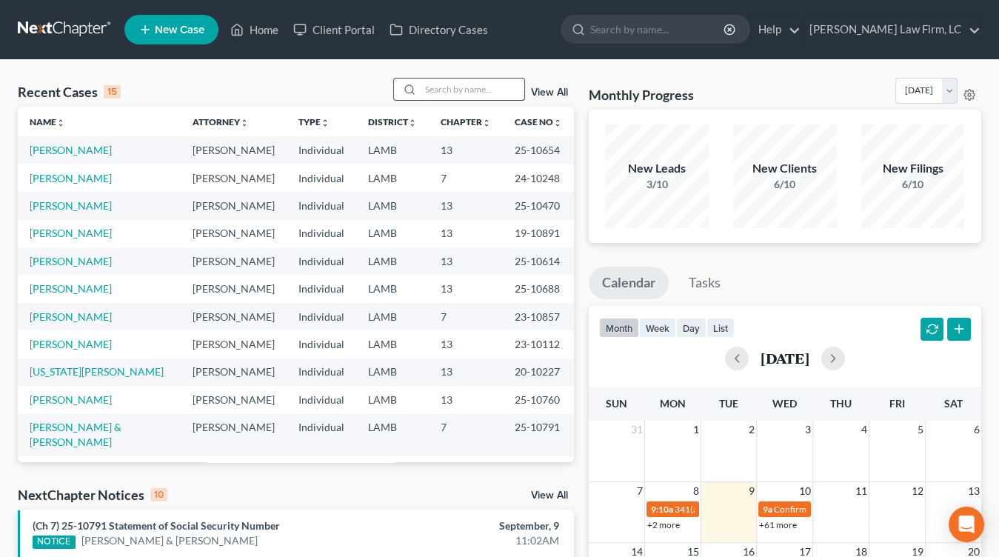
click at [464, 96] on input "search" at bounding box center [473, 88] width 104 height 21
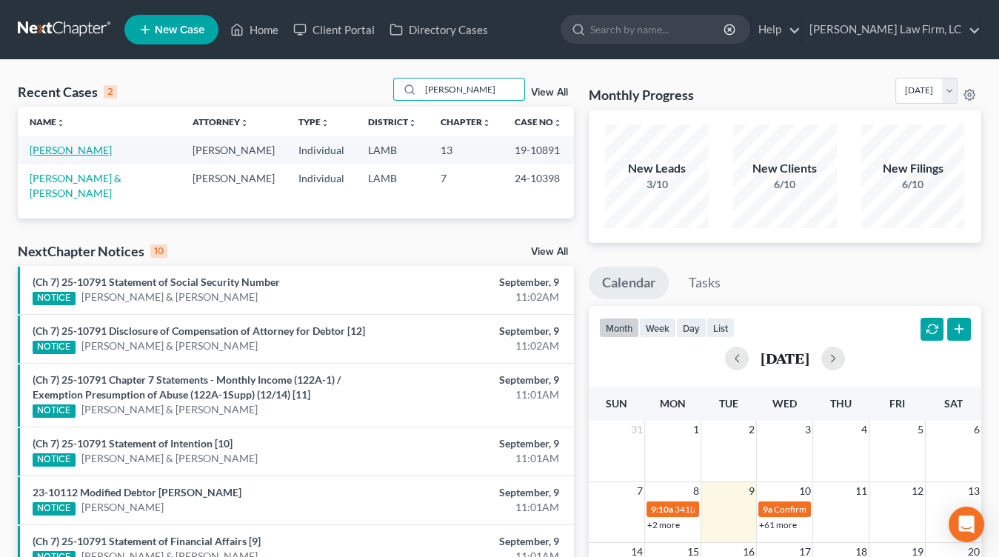
type input "[PERSON_NAME]"
click at [76, 147] on link "[PERSON_NAME]" at bounding box center [71, 150] width 82 height 13
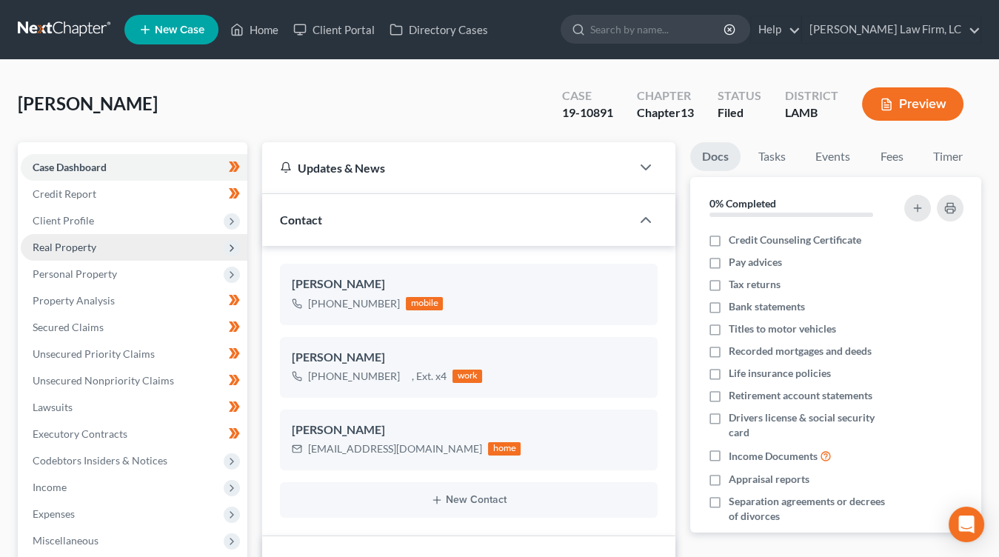
click at [158, 249] on span "Real Property" at bounding box center [134, 247] width 227 height 27
click at [157, 258] on span "Real Property" at bounding box center [134, 247] width 227 height 27
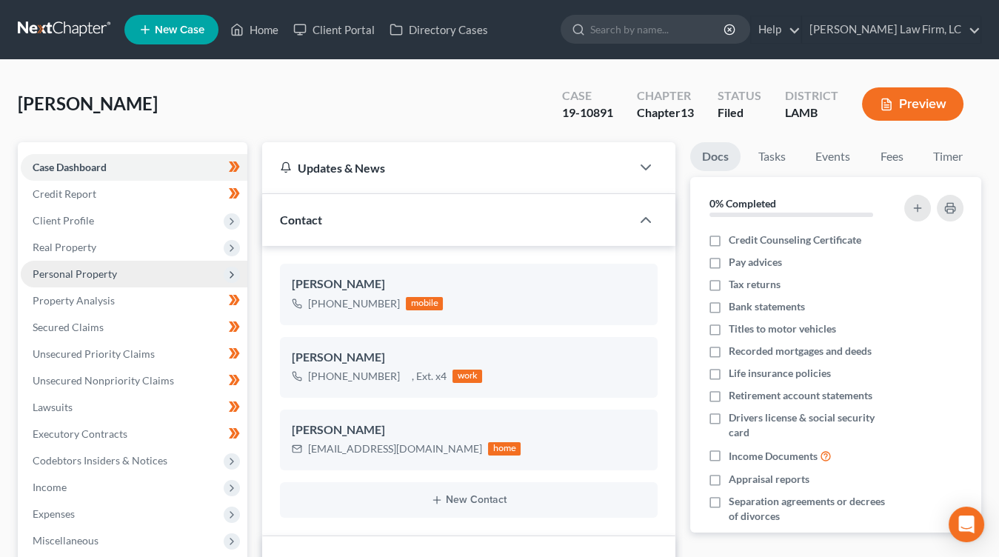
click at [110, 265] on span "Personal Property" at bounding box center [134, 274] width 227 height 27
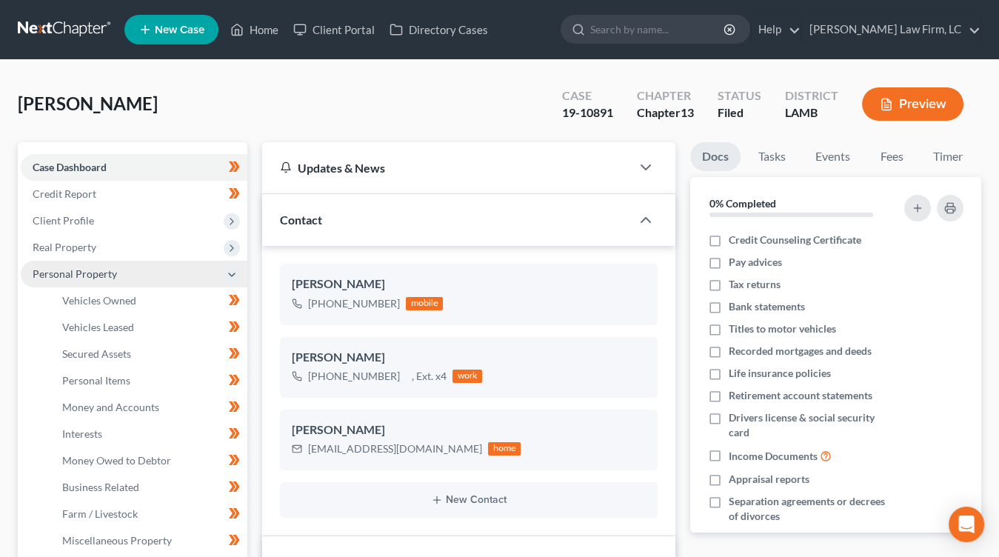
click at [140, 256] on span "Real Property" at bounding box center [134, 247] width 227 height 27
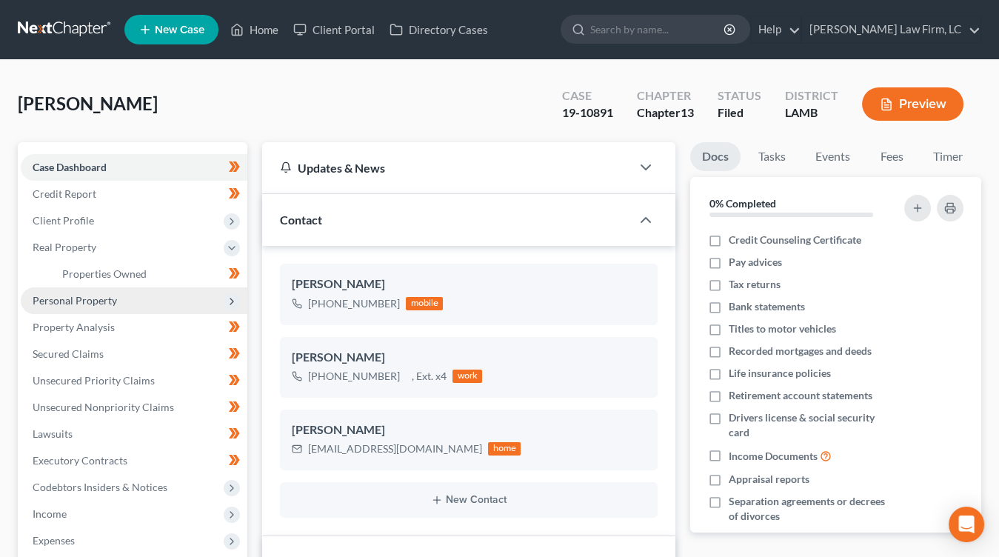
click at [162, 292] on span "Personal Property" at bounding box center [134, 300] width 227 height 27
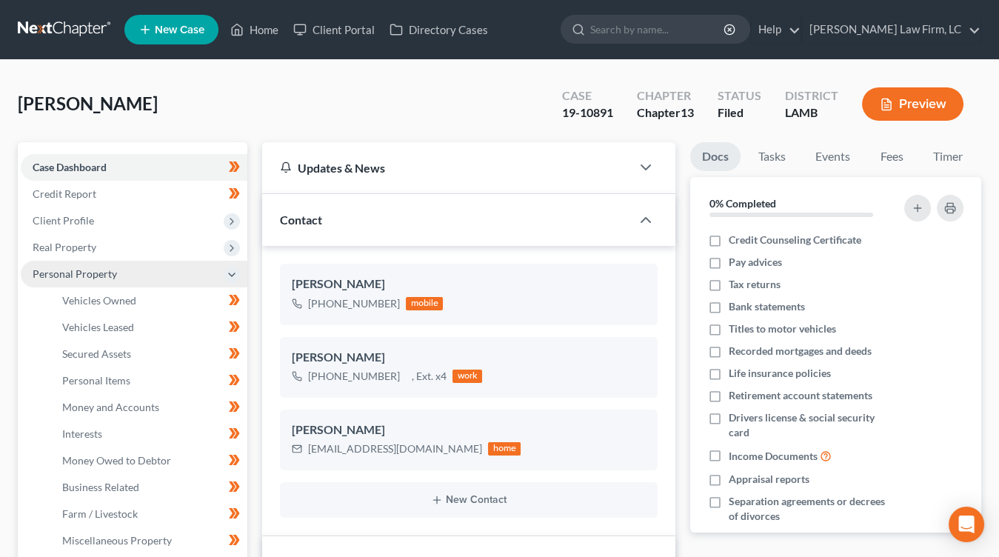
click at [163, 280] on ul "Case Dashboard Payments Invoices Payments Payments Credit Report Client Profile" at bounding box center [134, 540] width 227 height 773
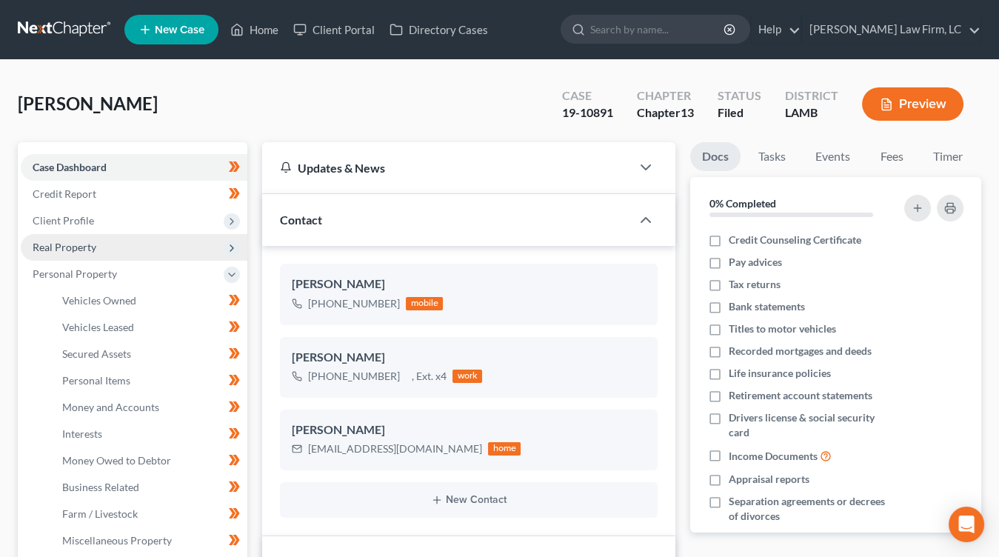
click at [130, 248] on span "Real Property" at bounding box center [134, 247] width 227 height 27
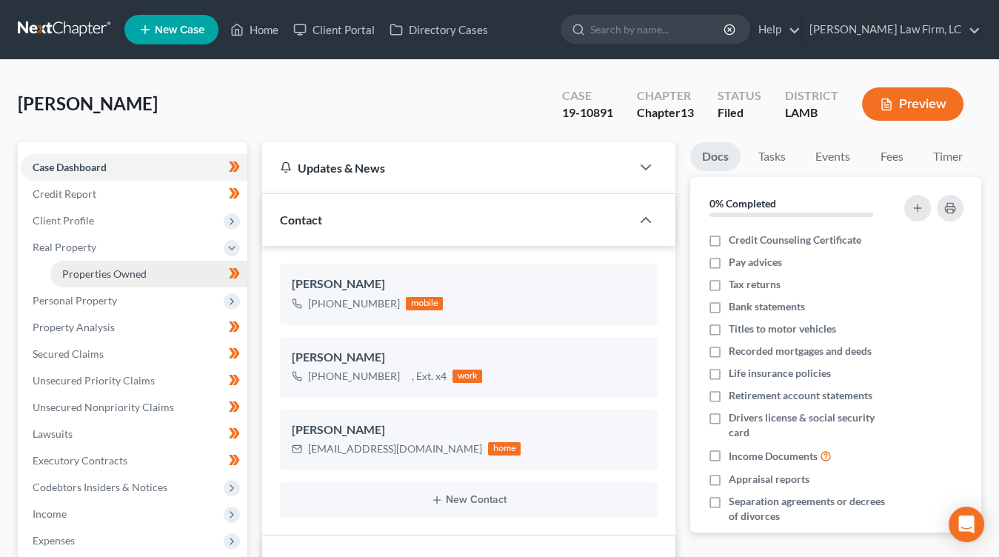
click at [132, 275] on span "Properties Owned" at bounding box center [104, 273] width 84 height 13
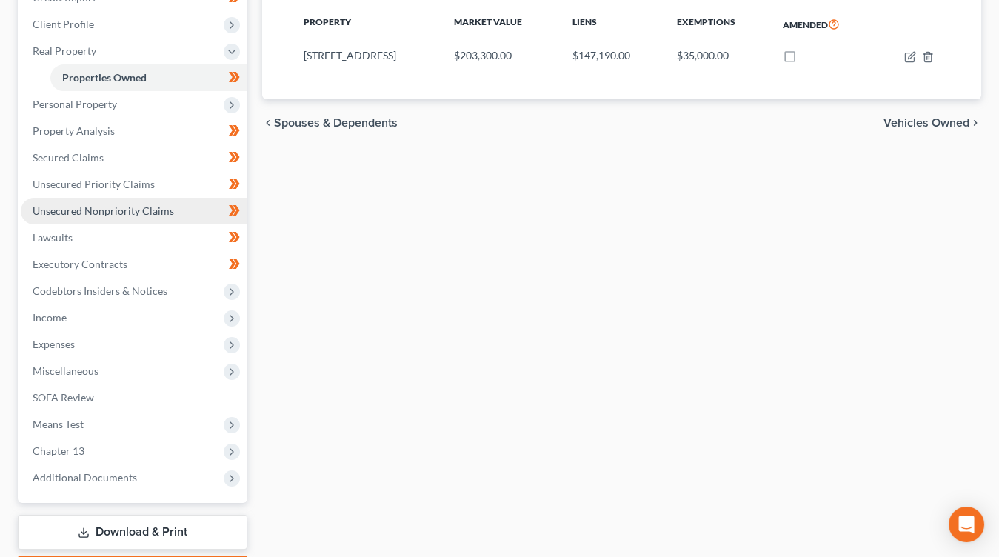
click at [125, 218] on link "Unsecured Nonpriority Claims" at bounding box center [134, 211] width 227 height 27
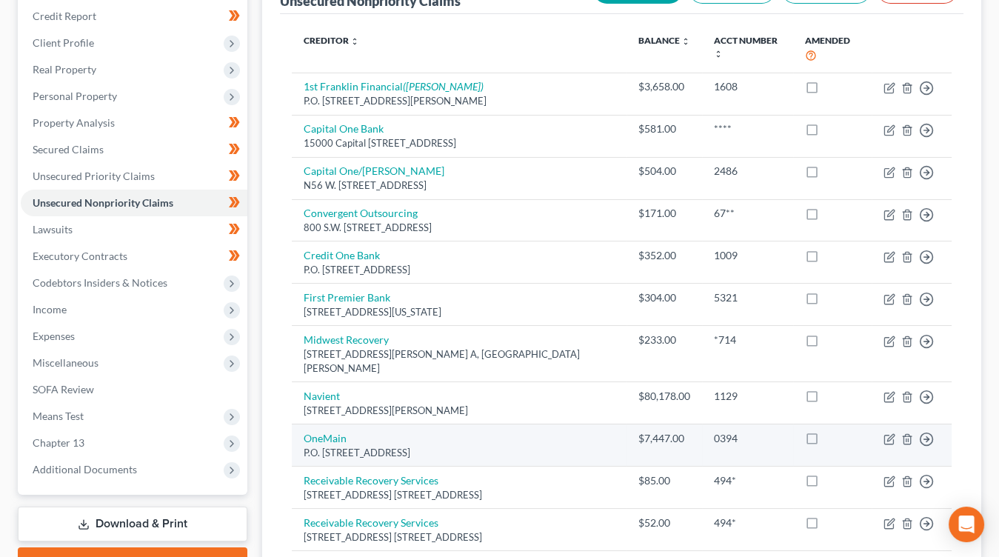
scroll to position [185, 0]
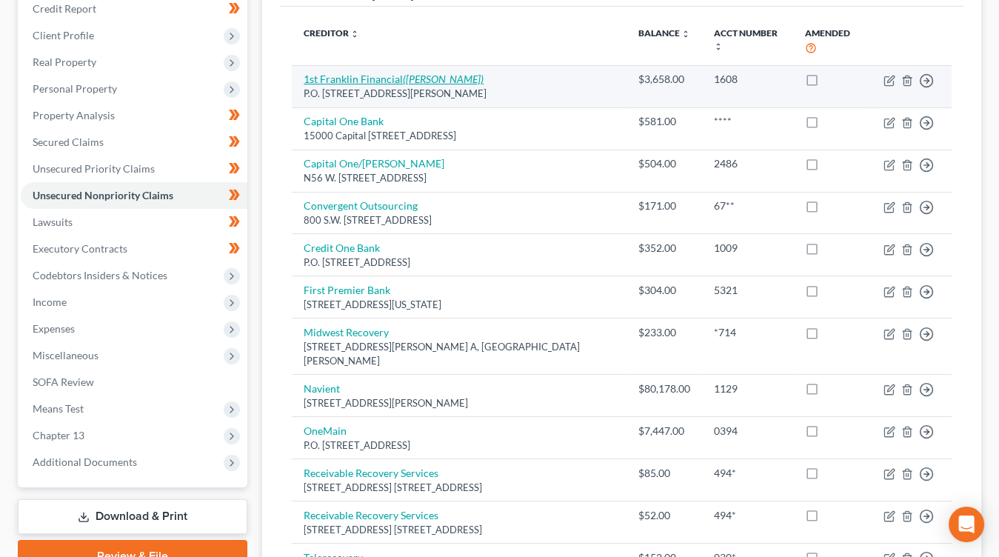
click at [425, 73] on icon "([PERSON_NAME])" at bounding box center [443, 79] width 81 height 13
select select "19"
select select "10"
select select "0"
select select "19"
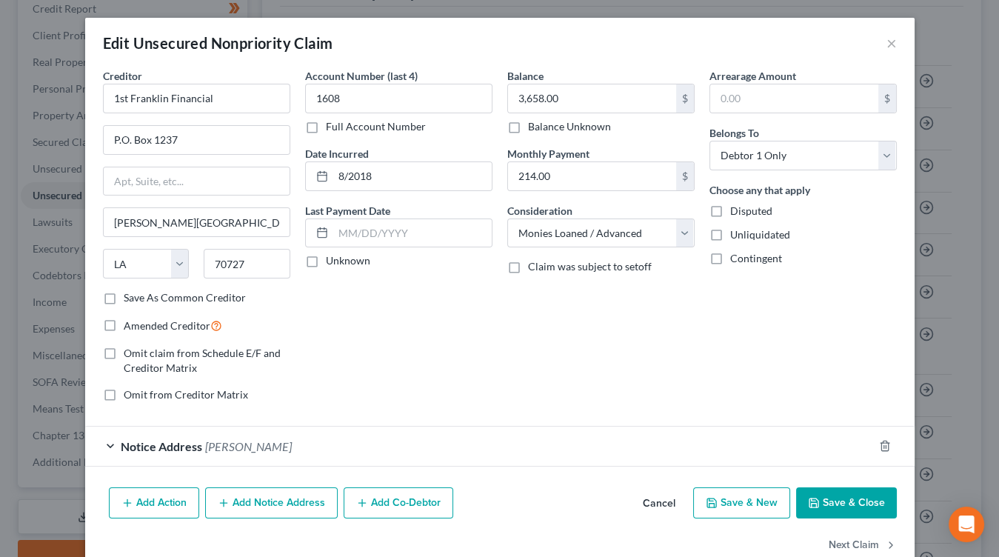
click at [506, 446] on div "Notice Address [PERSON_NAME]" at bounding box center [479, 445] width 788 height 39
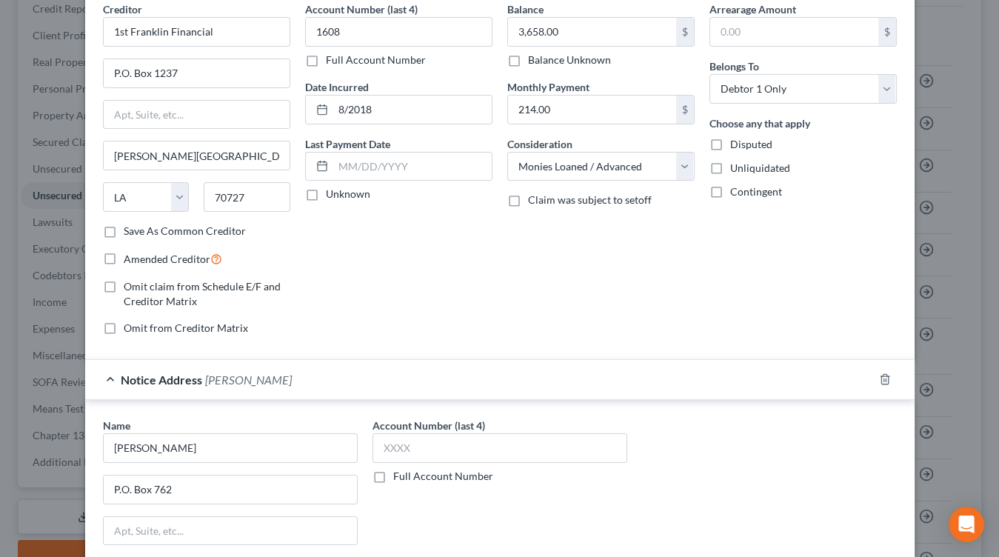
scroll to position [0, 0]
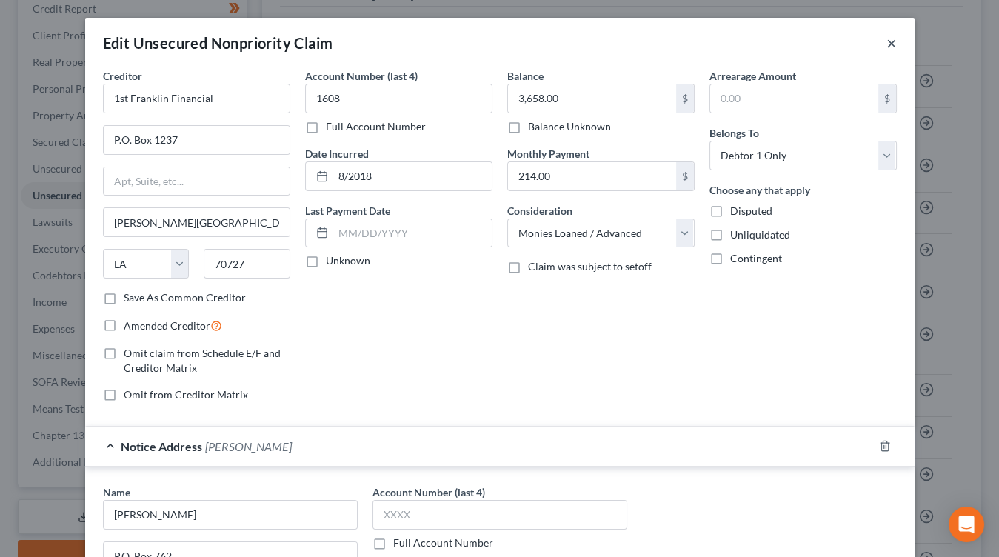
click at [890, 42] on button "×" at bounding box center [891, 43] width 10 height 18
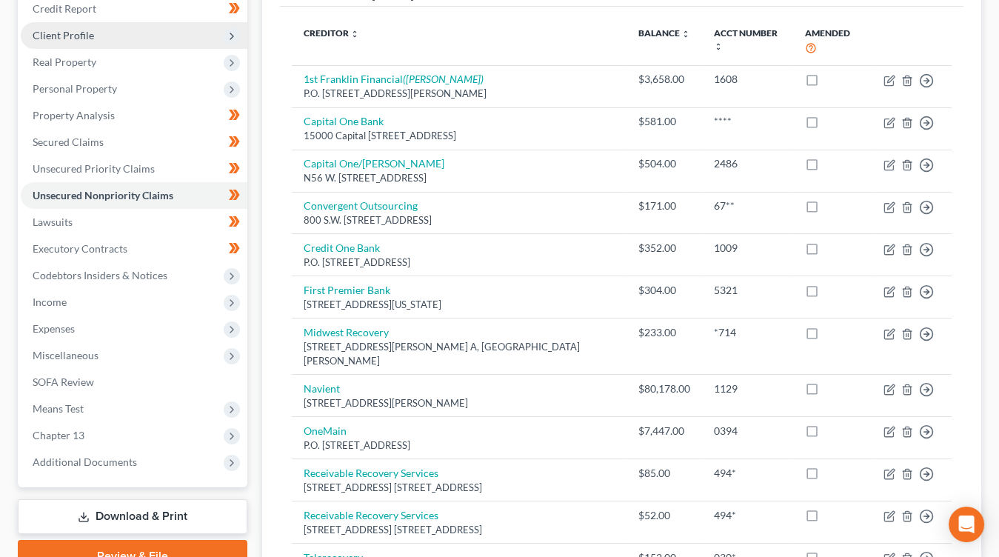
click at [96, 26] on span "Client Profile" at bounding box center [134, 35] width 227 height 27
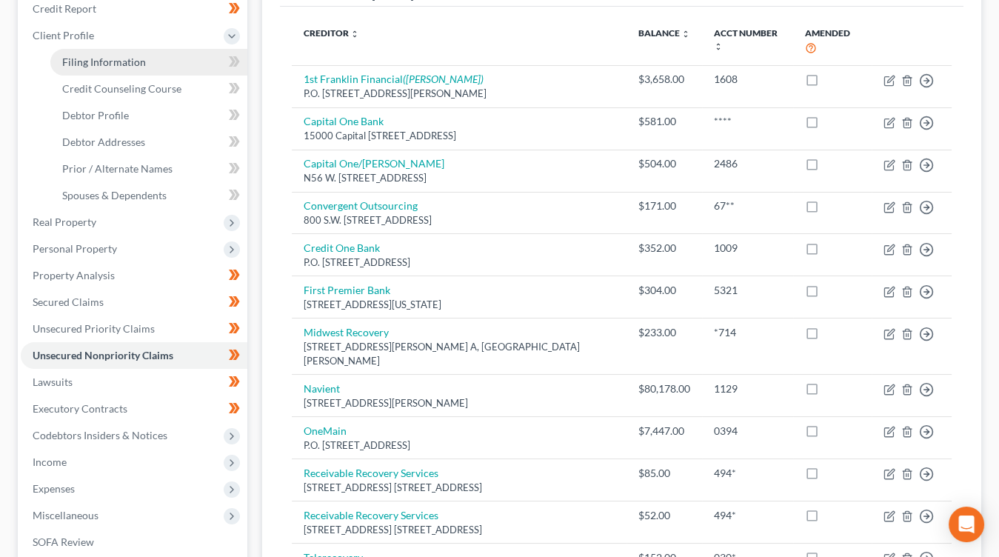
click at [101, 58] on span "Filing Information" at bounding box center [104, 62] width 84 height 13
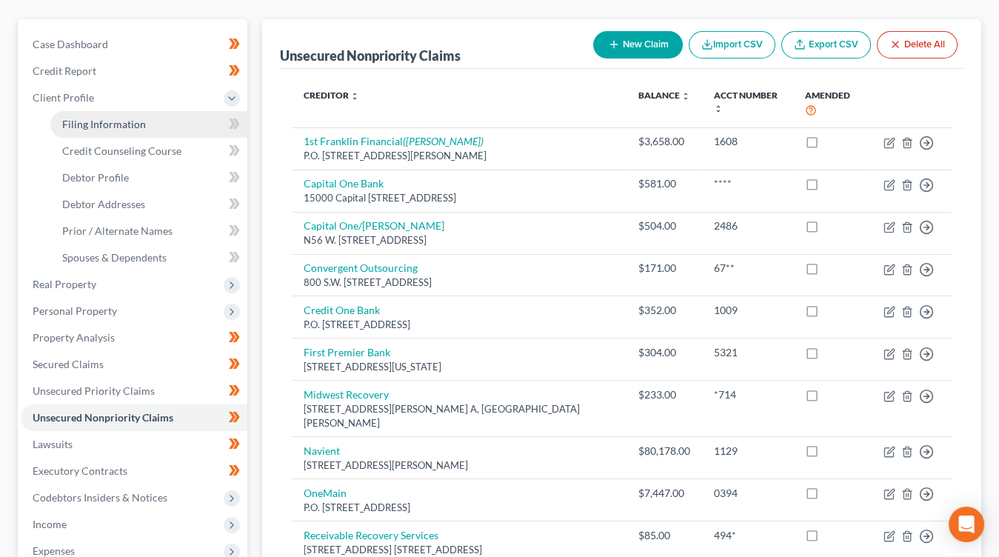
select select "1"
select select "0"
select select "3"
select select "19"
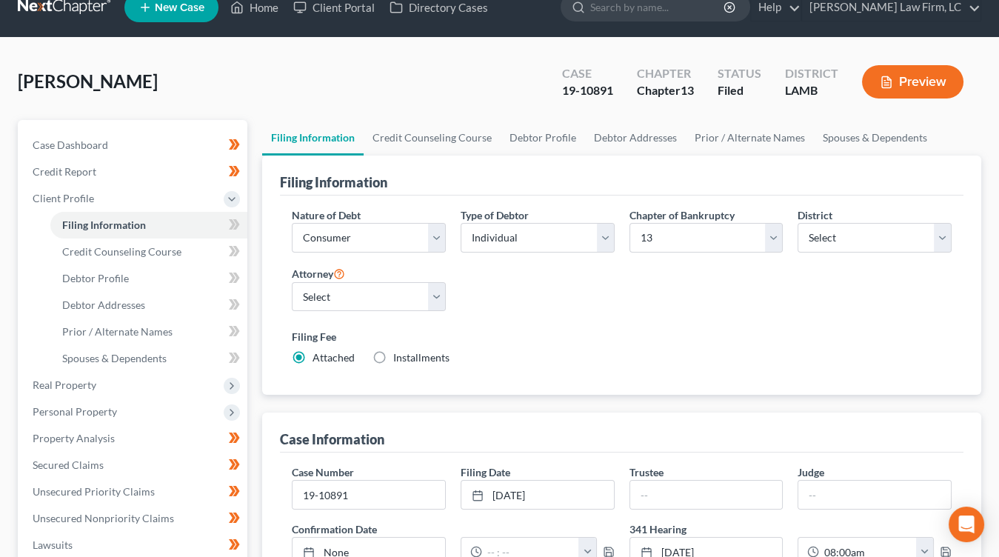
scroll to position [24, 0]
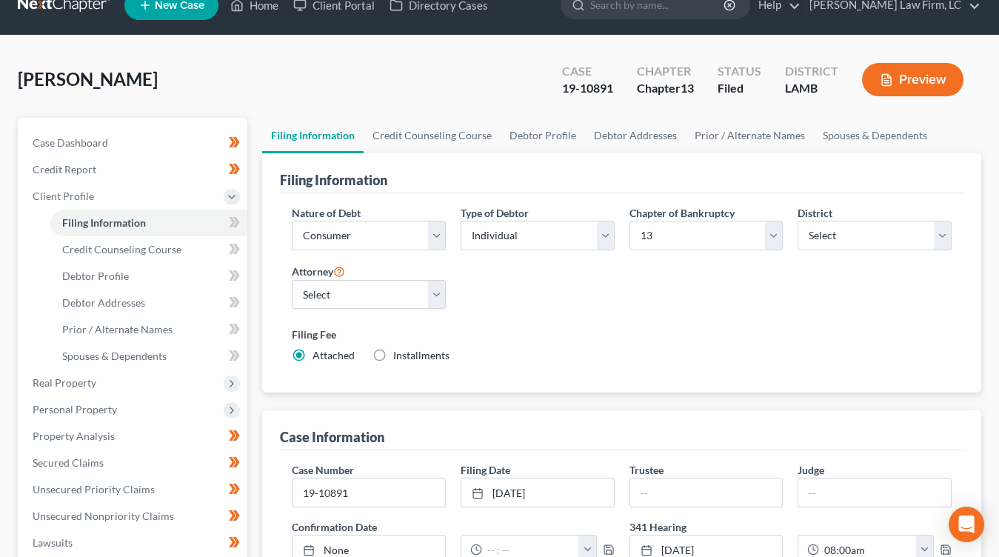
drag, startPoint x: 718, startPoint y: 371, endPoint x: 689, endPoint y: 374, distance: 29.8
click at [688, 375] on div "Nature of Debt Select Business Consumer Other Nature of Business Select Clearin…" at bounding box center [621, 293] width 683 height 200
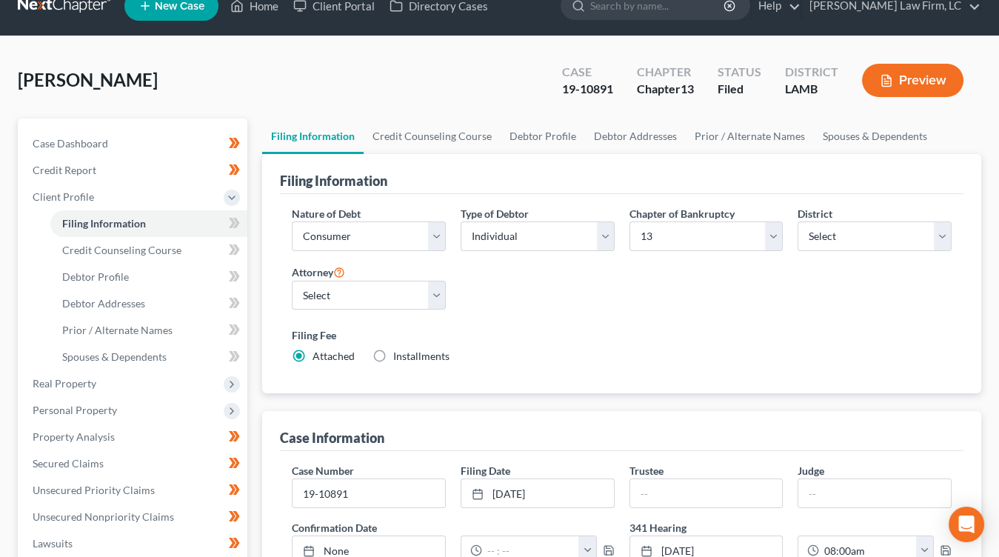
drag, startPoint x: 689, startPoint y: 374, endPoint x: 697, endPoint y: 387, distance: 16.0
click at [690, 374] on div "Nature of Debt Select Business Consumer Other Nature of Business Select Clearin…" at bounding box center [621, 294] width 683 height 200
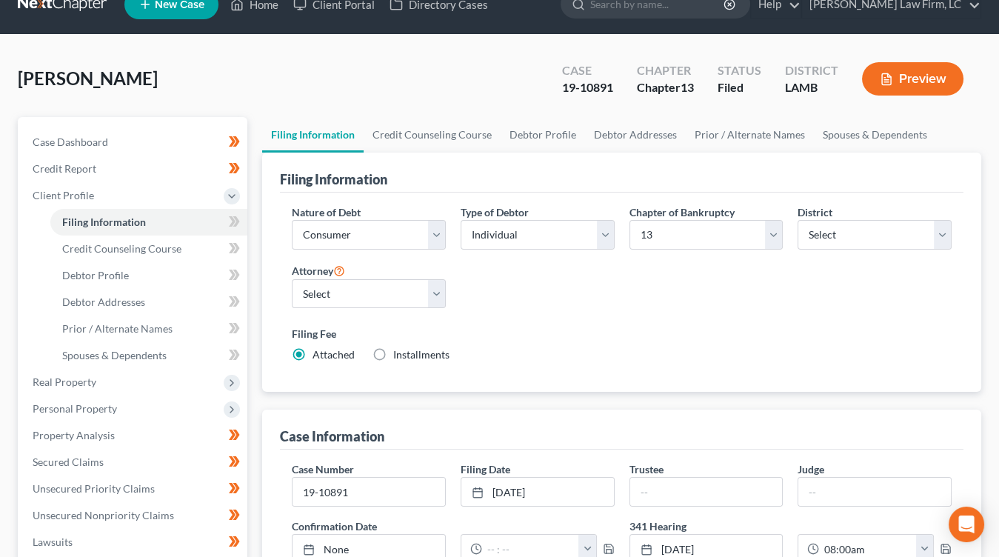
drag, startPoint x: 726, startPoint y: 402, endPoint x: 727, endPoint y: 390, distance: 11.9
click at [726, 390] on div "Filing Information Nature of Debt Select Business Consumer Other Nature of Busi…" at bounding box center [621, 530] width 719 height 754
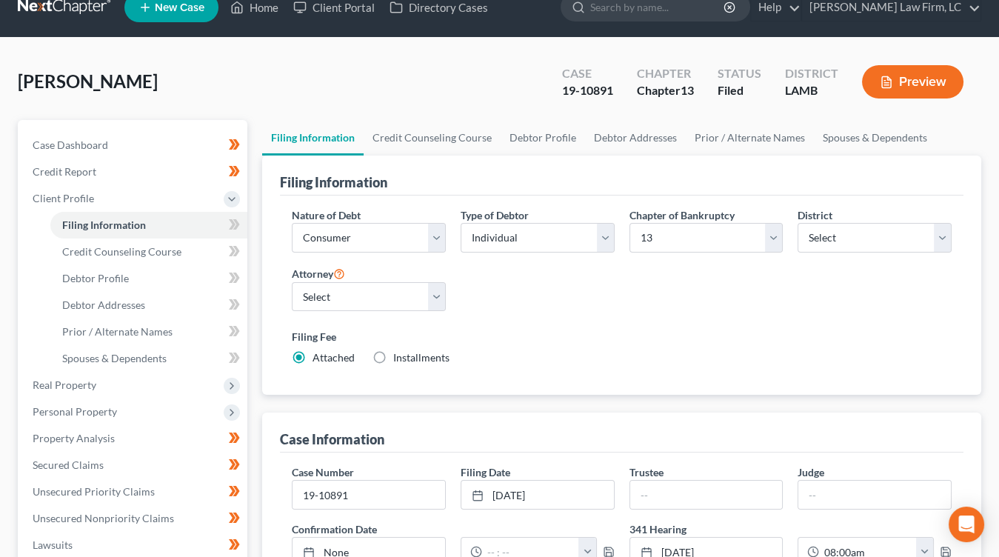
drag, startPoint x: 727, startPoint y: 390, endPoint x: 732, endPoint y: 406, distance: 17.1
click at [731, 405] on div "Filing Information Nature of Debt Select Business Consumer Other Nature of Busi…" at bounding box center [621, 532] width 719 height 754
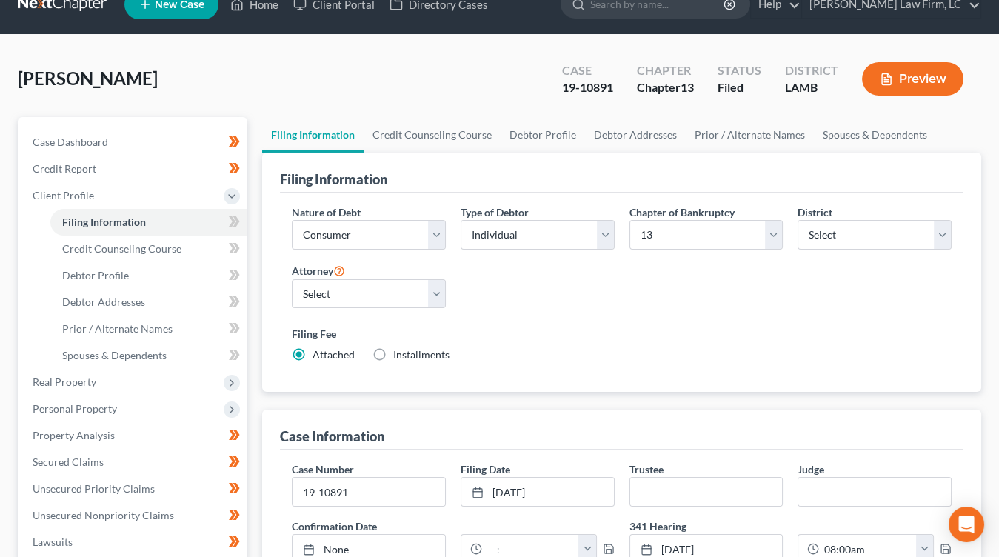
click at [732, 406] on div "Filing Information Nature of Debt Select Business Consumer Other Nature of Busi…" at bounding box center [621, 530] width 719 height 754
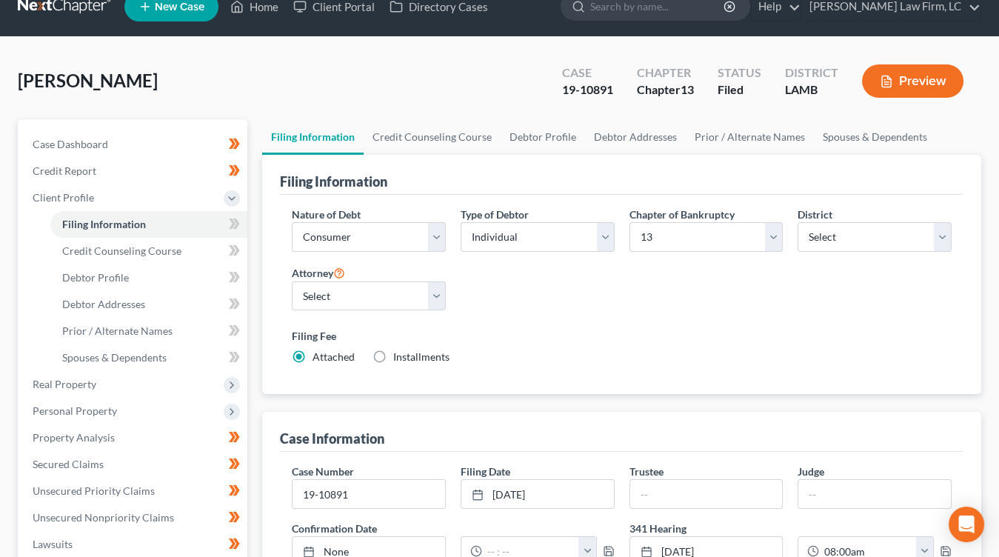
click at [723, 400] on div "Filing Information Nature of Debt Select Business Consumer Other Nature of Busi…" at bounding box center [621, 532] width 719 height 754
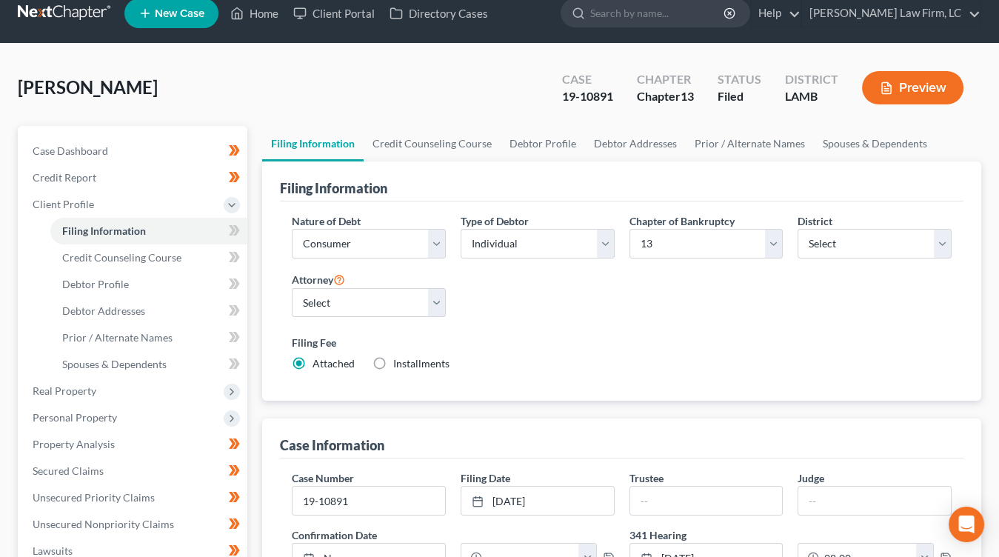
click at [721, 402] on div "Filing Information Nature of Debt Select Business Consumer Other Nature of Busi…" at bounding box center [621, 538] width 719 height 754
click at [720, 403] on div "Filing Information Nature of Debt Select Business Consumer Other Nature of Busi…" at bounding box center [621, 538] width 719 height 754
click at [717, 407] on div "Filing Information Nature of Debt Select Business Consumer Other Nature of Busi…" at bounding box center [621, 538] width 719 height 754
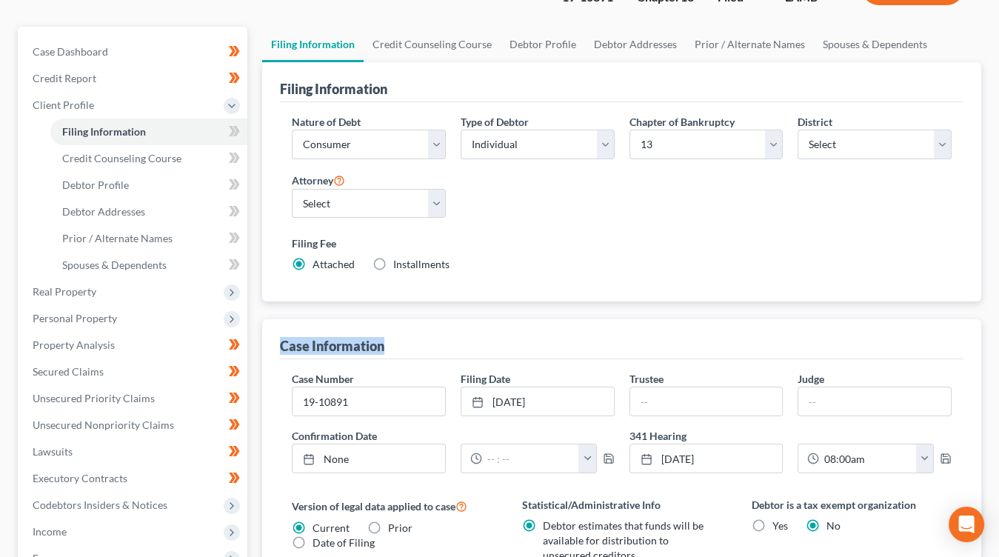
scroll to position [124, 0]
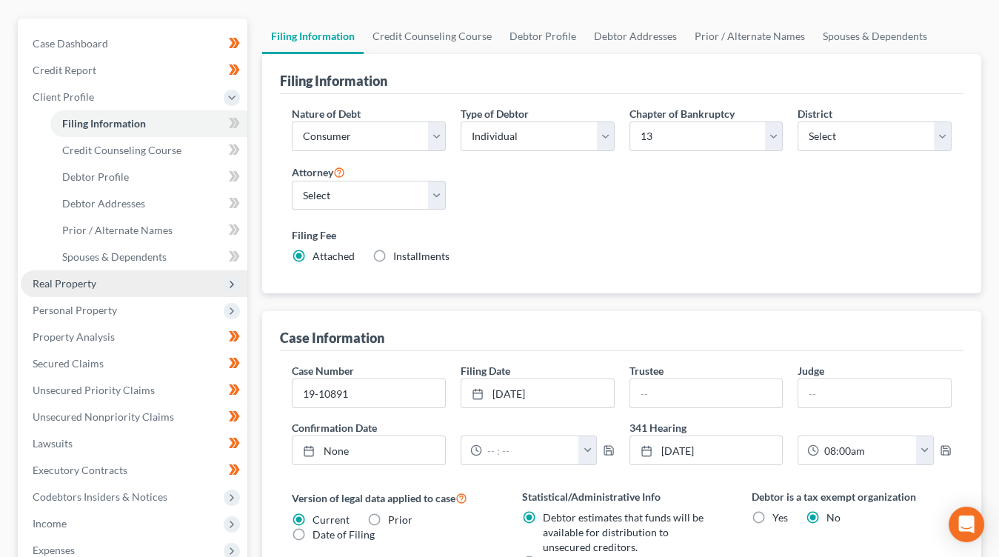
click at [129, 286] on span "Real Property" at bounding box center [134, 283] width 227 height 27
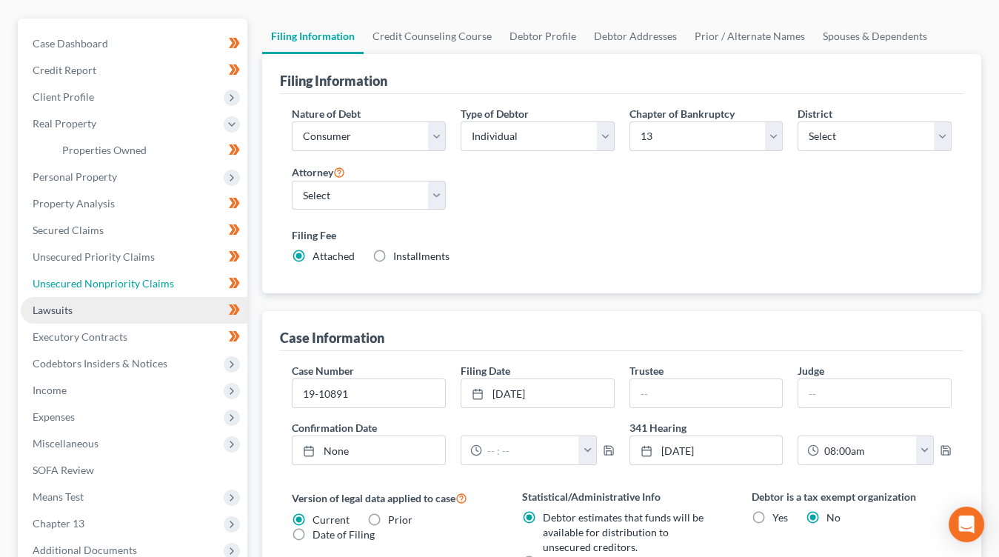
drag, startPoint x: 128, startPoint y: 304, endPoint x: 130, endPoint y: 296, distance: 7.5
click at [127, 304] on ul "Case Dashboard Payments Invoices Payments Payments Credit Report Client Profile" at bounding box center [134, 296] width 227 height 533
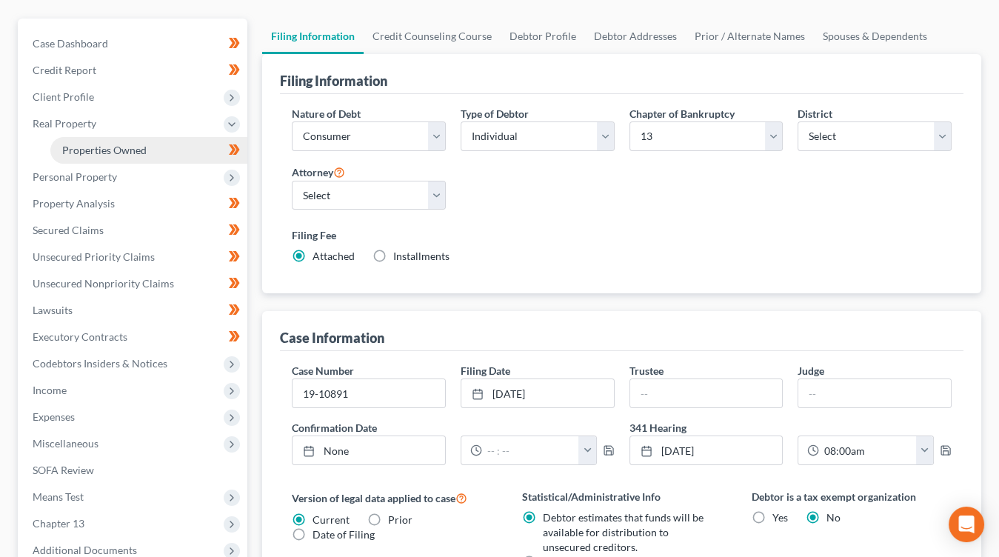
click at [151, 144] on link "Properties Owned" at bounding box center [148, 150] width 197 height 27
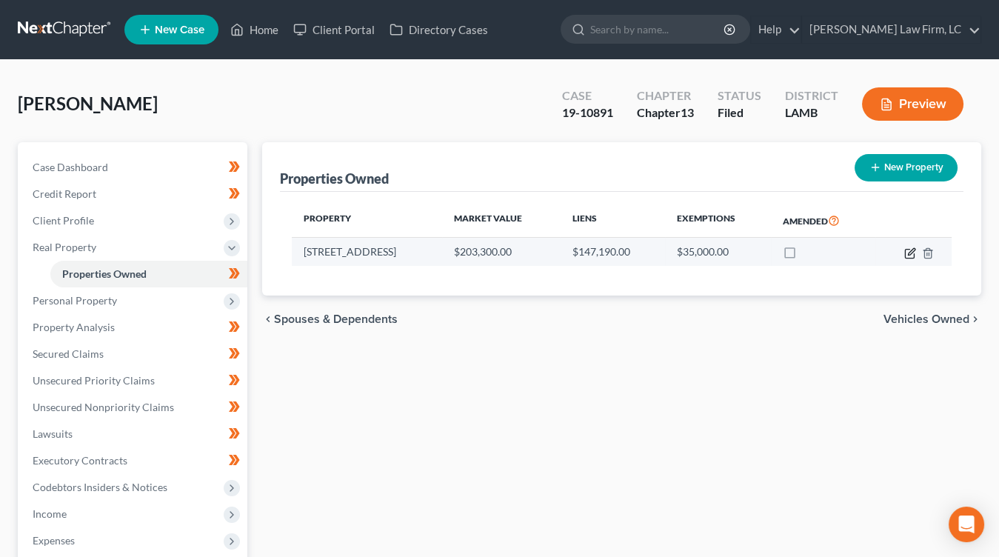
click at [905, 251] on icon "button" at bounding box center [910, 253] width 12 height 12
select select "19"
select select "0"
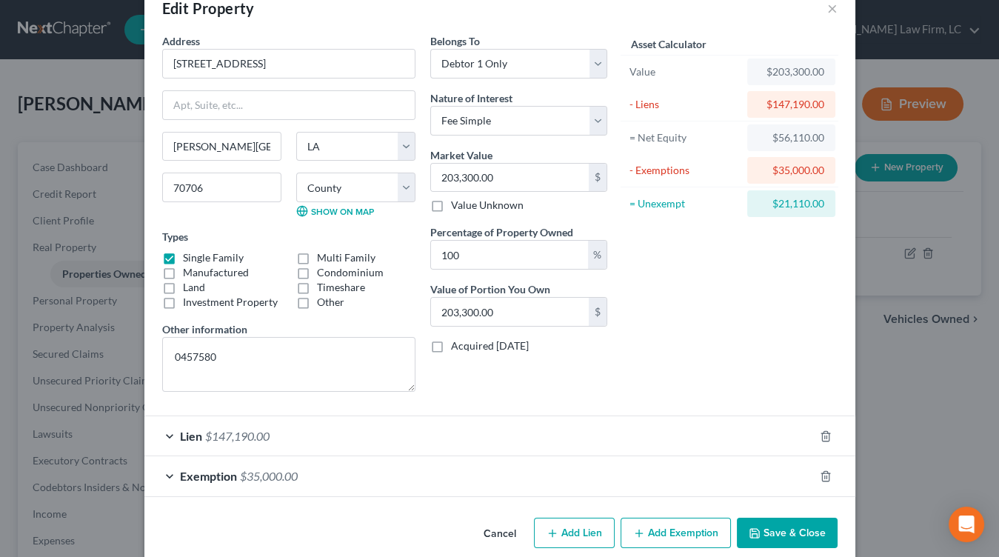
scroll to position [37, 0]
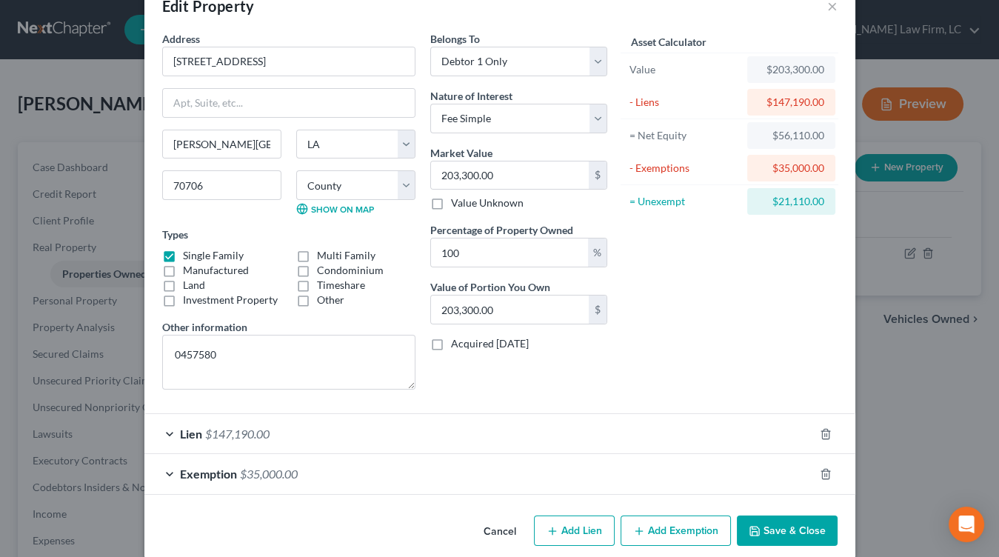
click at [510, 438] on div "Lien $147,190.00" at bounding box center [478, 433] width 669 height 39
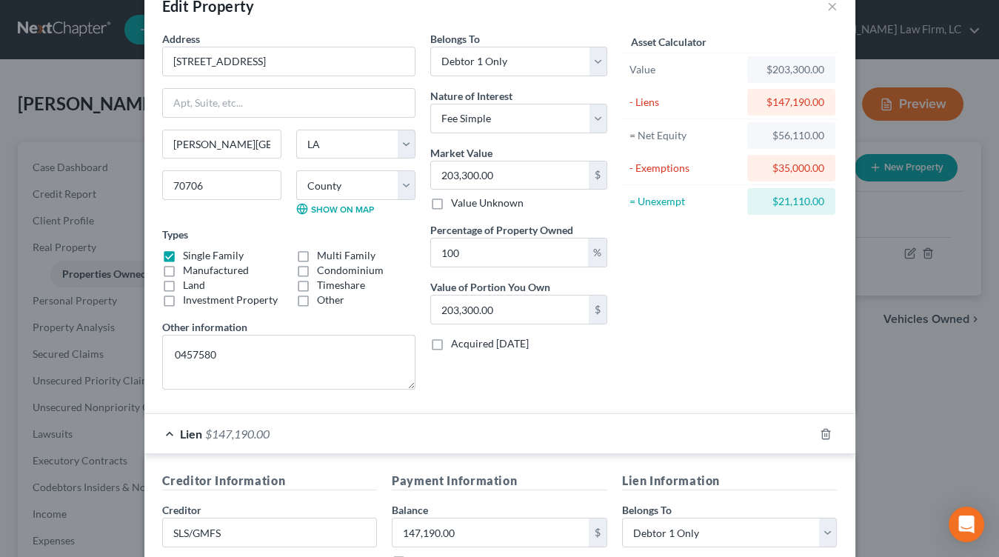
click at [511, 437] on div "Lien $147,190.00" at bounding box center [478, 433] width 669 height 39
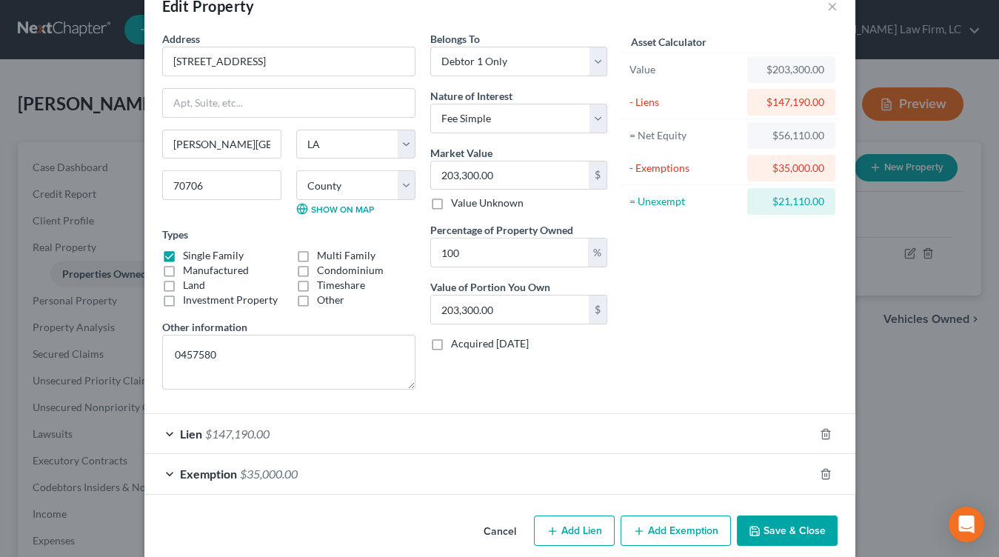
click at [500, 529] on button "Cancel" at bounding box center [500, 532] width 56 height 30
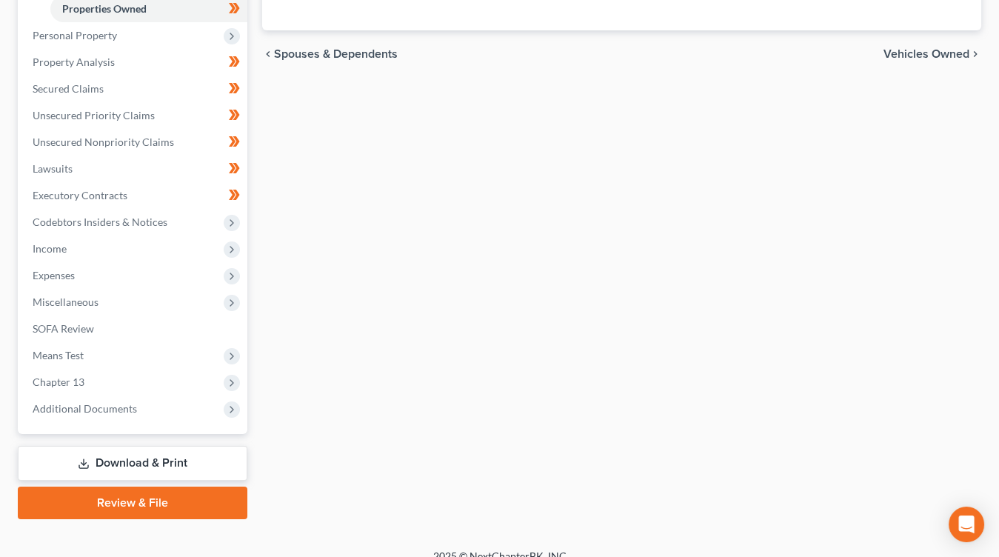
scroll to position [269, 0]
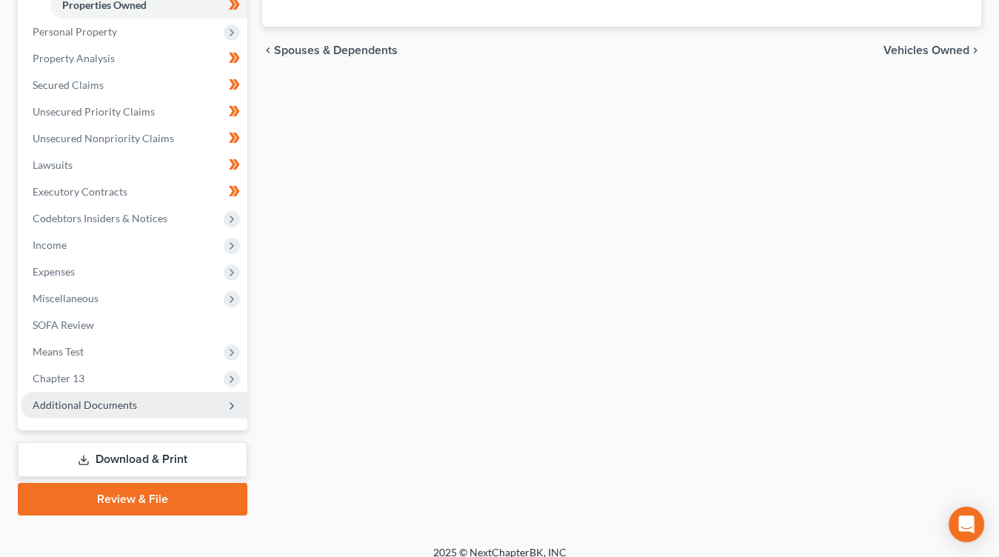
click at [122, 416] on span "Additional Documents" at bounding box center [134, 405] width 227 height 27
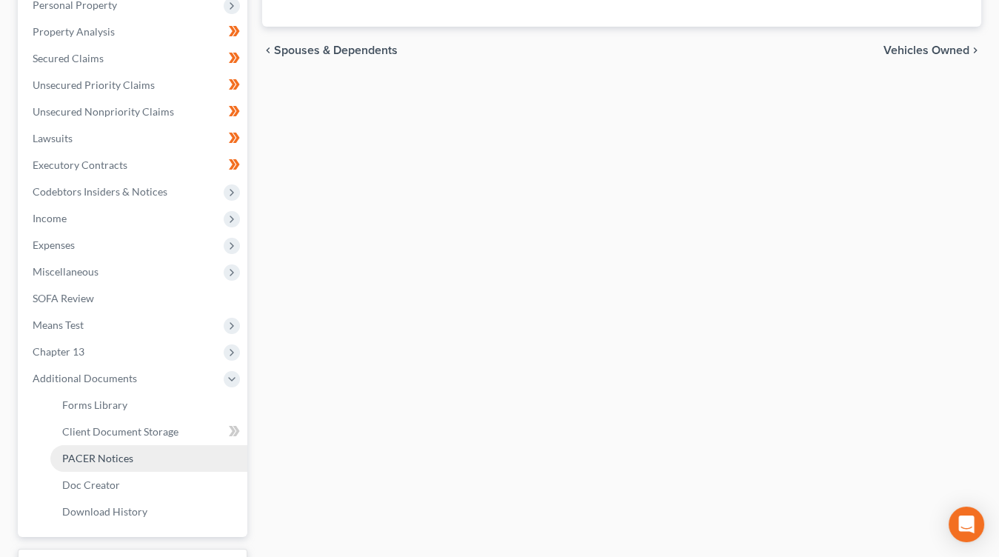
click at [115, 453] on span "PACER Notices" at bounding box center [97, 458] width 71 height 13
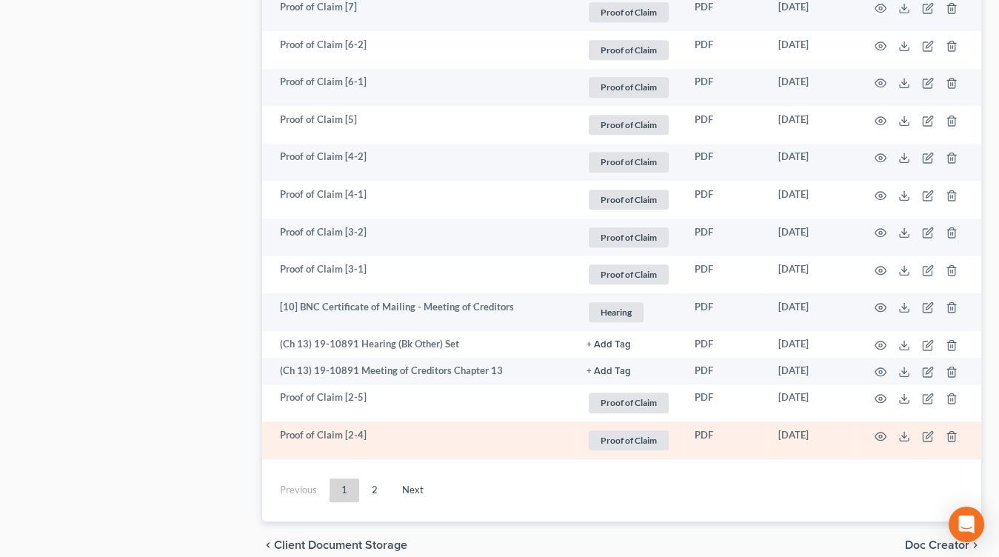
scroll to position [2684, 0]
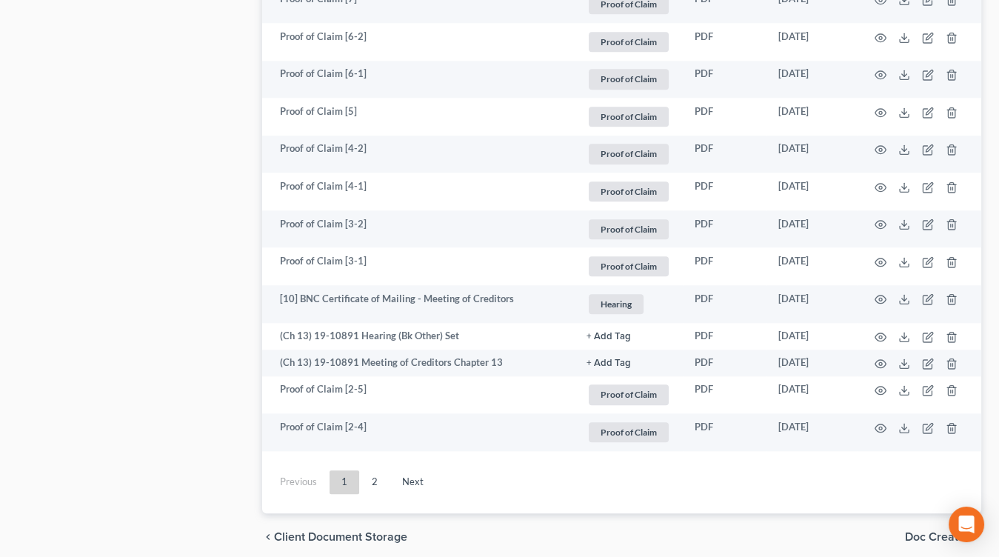
click at [417, 470] on link "Next" at bounding box center [412, 482] width 45 height 24
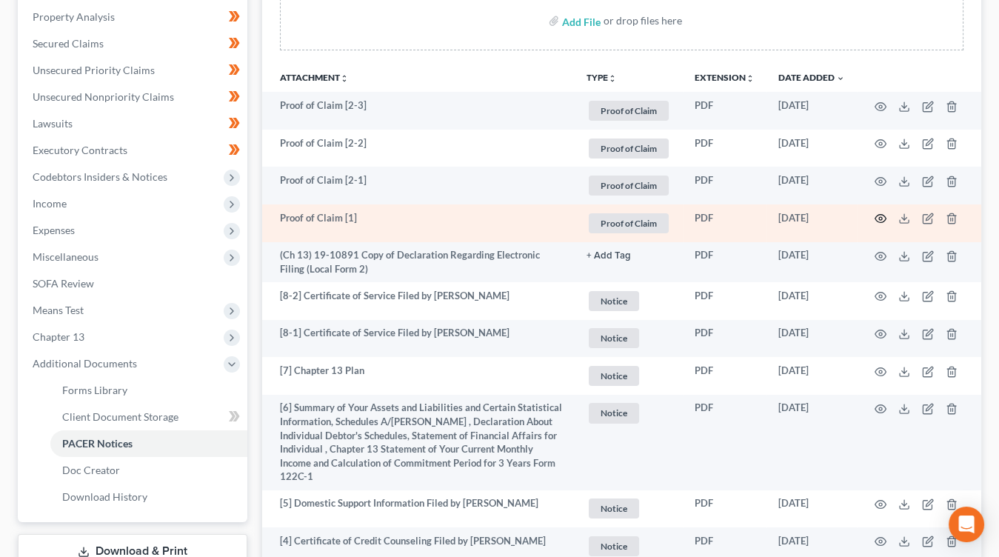
scroll to position [283, 0]
click at [875, 217] on icon "button" at bounding box center [880, 219] width 12 height 12
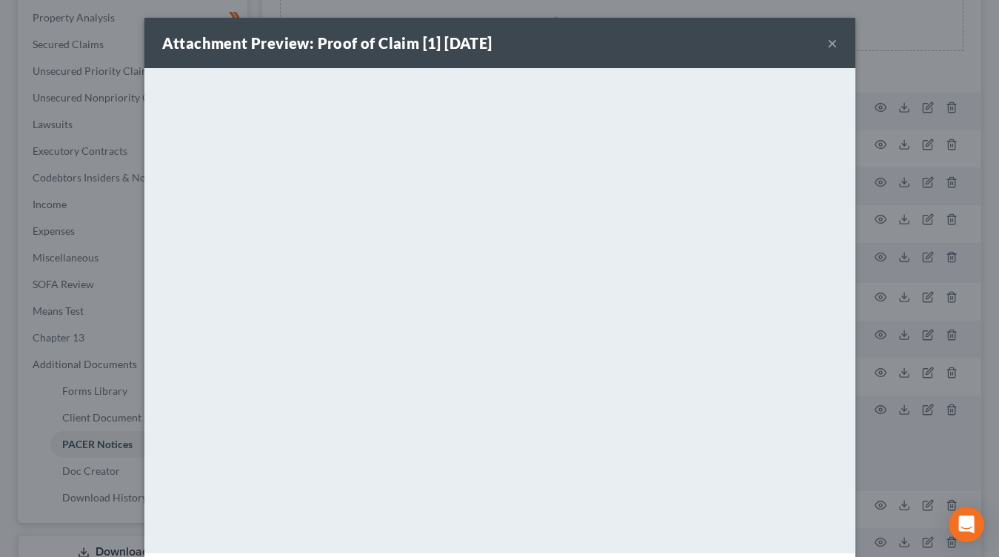
click at [113, 237] on div "Attachment Preview: Proof of Claim [1] 08/06/2019 × <object ng-attr-data='https…" at bounding box center [499, 278] width 999 height 557
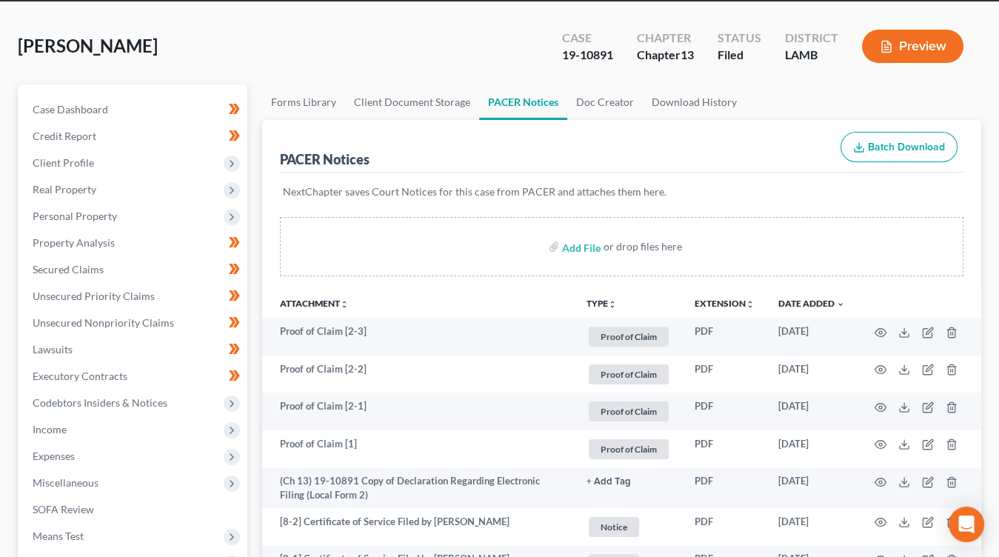
scroll to position [0, 0]
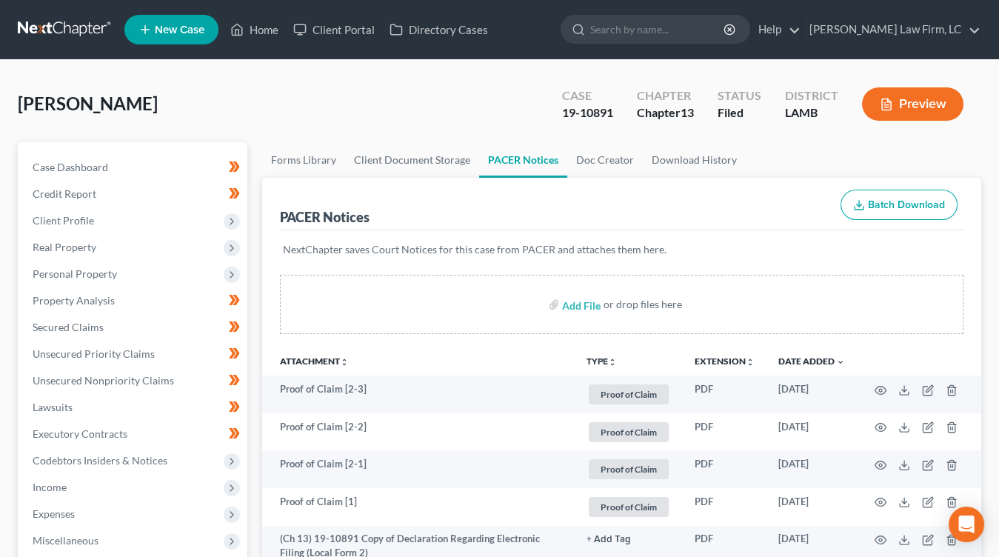
click at [56, 31] on link at bounding box center [65, 29] width 95 height 27
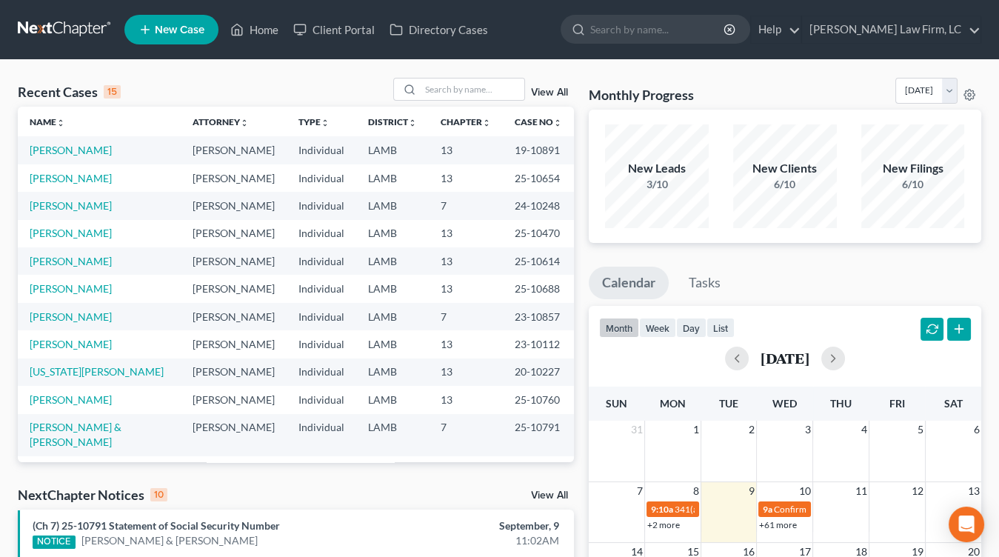
click at [100, 28] on link at bounding box center [65, 29] width 95 height 27
click at [471, 85] on input "search" at bounding box center [473, 88] width 104 height 21
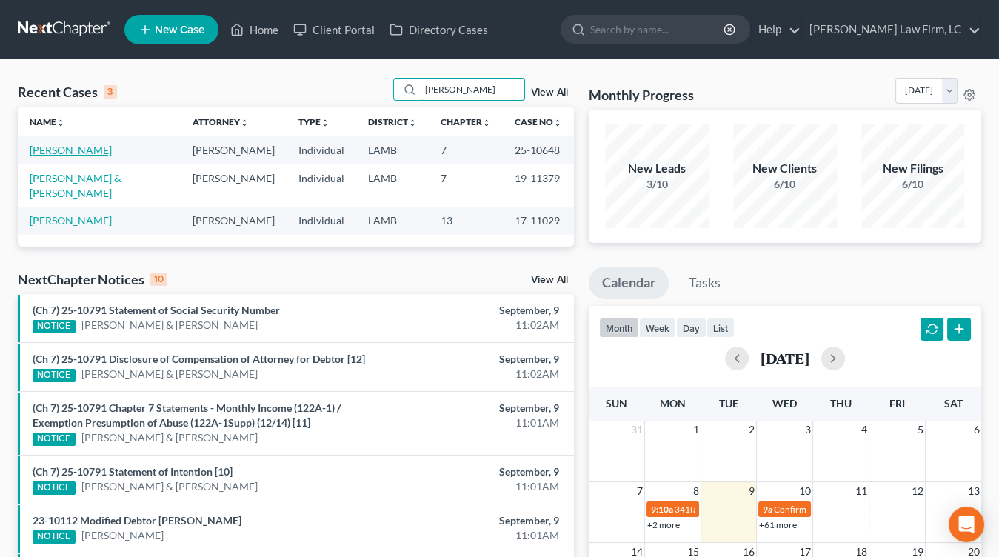
type input "[PERSON_NAME]"
click at [84, 151] on link "[PERSON_NAME]" at bounding box center [71, 150] width 82 height 13
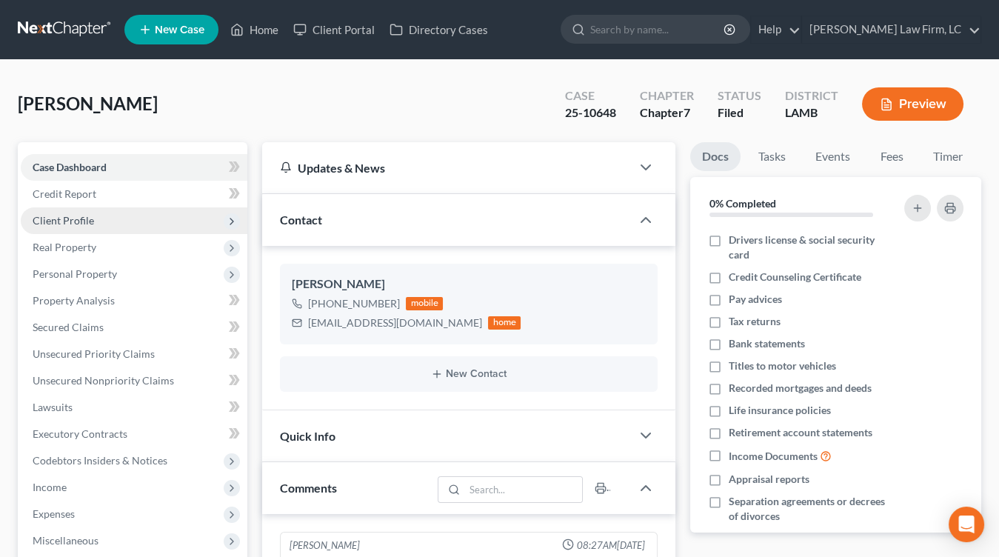
click at [86, 218] on span "Client Profile" at bounding box center [63, 220] width 61 height 13
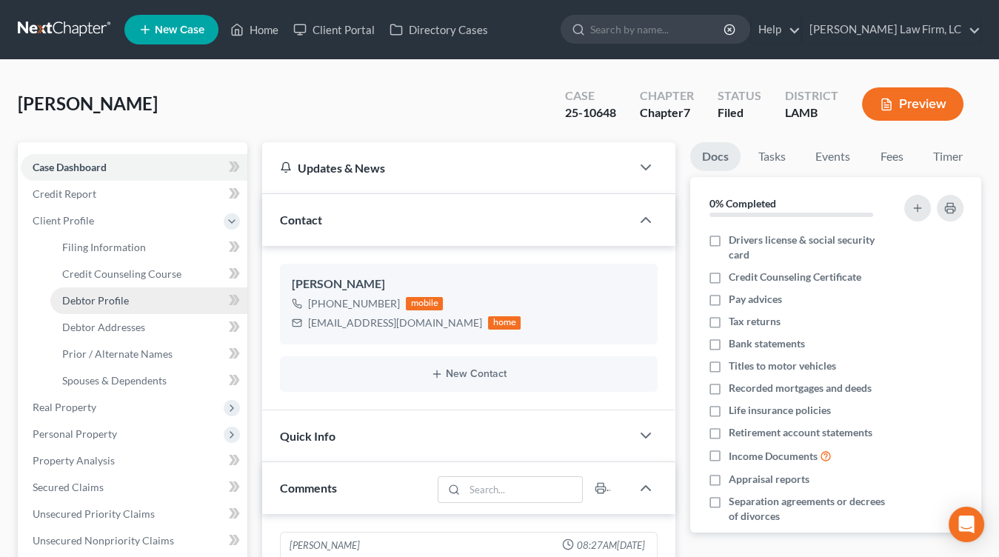
click at [104, 292] on link "Debtor Profile" at bounding box center [148, 300] width 197 height 27
select select "3"
select select "2"
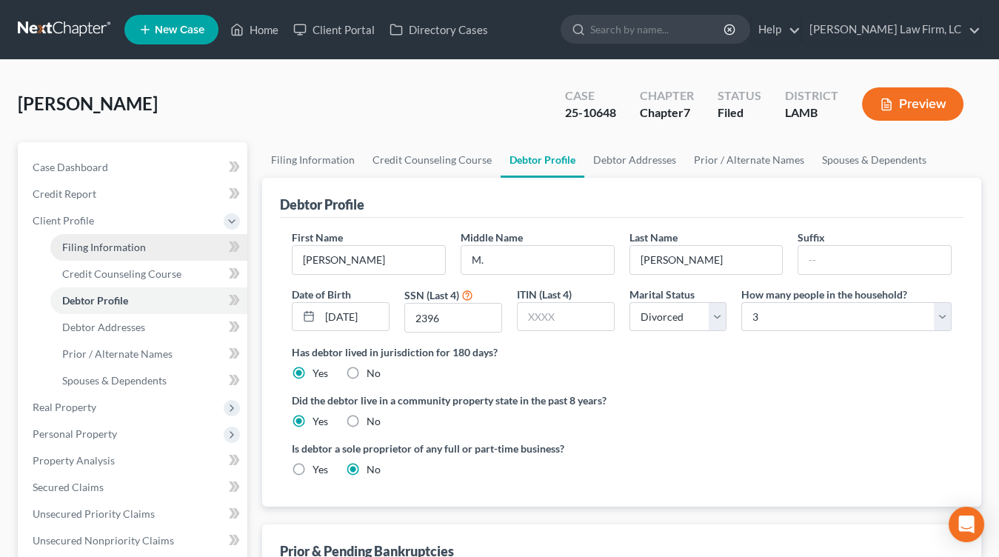
click at [109, 237] on link "Filing Information" at bounding box center [148, 247] width 197 height 27
select select "1"
select select "0"
select select "19"
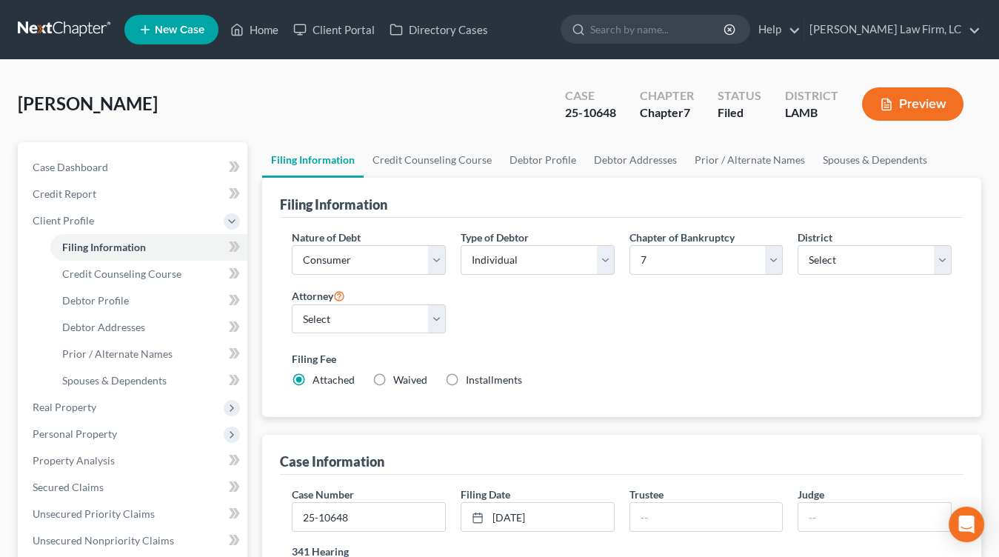
click at [58, 16] on link at bounding box center [65, 29] width 95 height 27
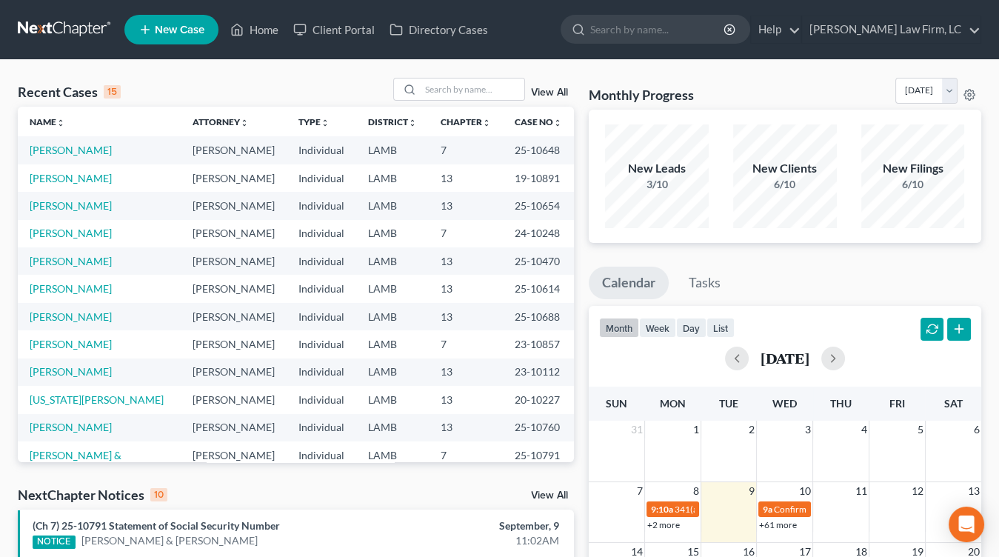
click at [118, 188] on td "[PERSON_NAME]" at bounding box center [99, 177] width 163 height 27
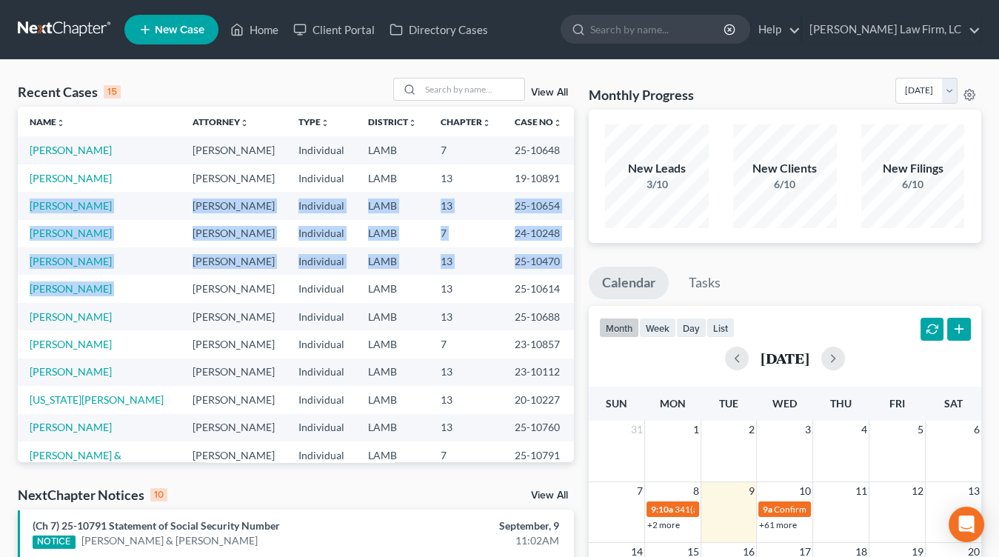
drag, startPoint x: 169, startPoint y: 230, endPoint x: 249, endPoint y: 281, distance: 95.9
click at [249, 281] on tbody "[PERSON_NAME], [PERSON_NAME] [PERSON_NAME] Individual LAMB 7 25-10648 [PERSON_N…" at bounding box center [296, 351] width 556 height 430
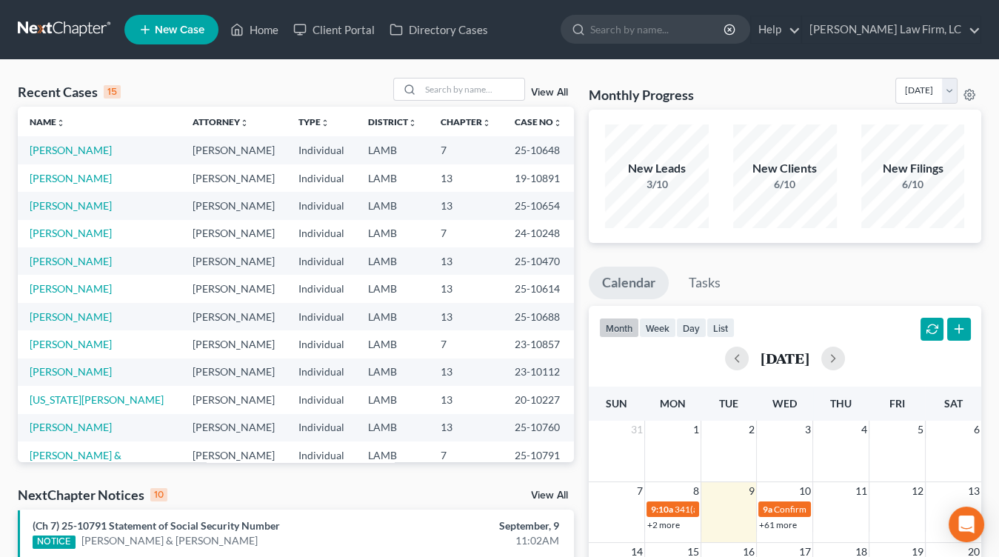
click at [249, 281] on td "[PERSON_NAME]" at bounding box center [234, 288] width 106 height 27
drag, startPoint x: 257, startPoint y: 243, endPoint x: 257, endPoint y: 227, distance: 15.5
click at [257, 227] on tbody "[PERSON_NAME], [PERSON_NAME] [PERSON_NAME] Individual LAMB 7 25-10648 [PERSON_N…" at bounding box center [296, 351] width 556 height 430
click at [255, 227] on td "[PERSON_NAME]" at bounding box center [234, 233] width 106 height 27
click at [61, 233] on link "[PERSON_NAME]" at bounding box center [71, 233] width 82 height 13
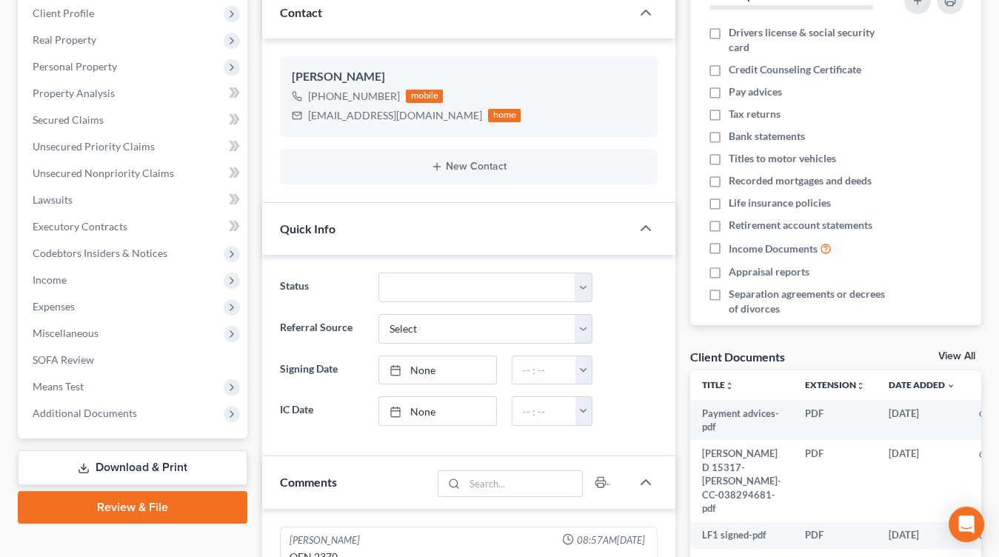
scroll to position [224, 0]
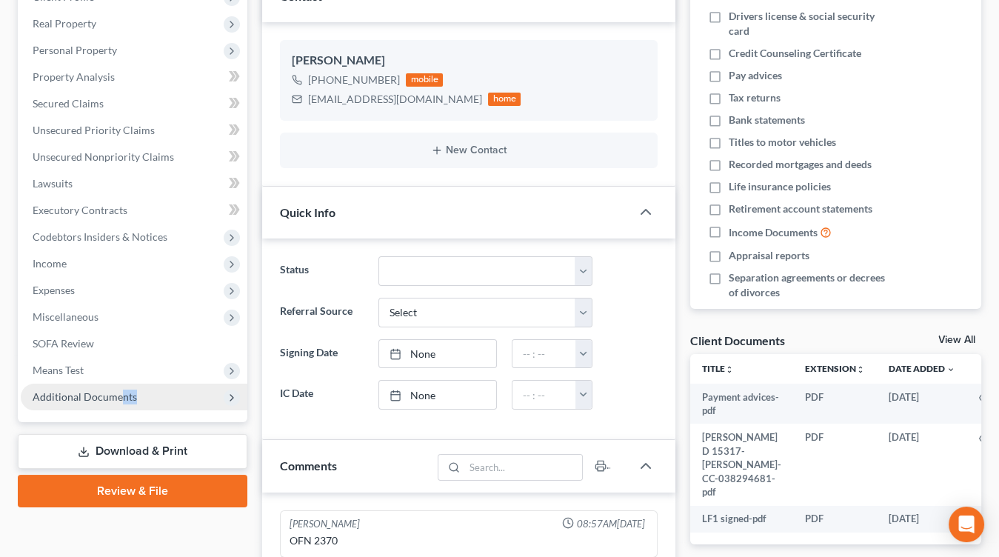
click at [120, 403] on span "Additional Documents" at bounding box center [134, 396] width 227 height 27
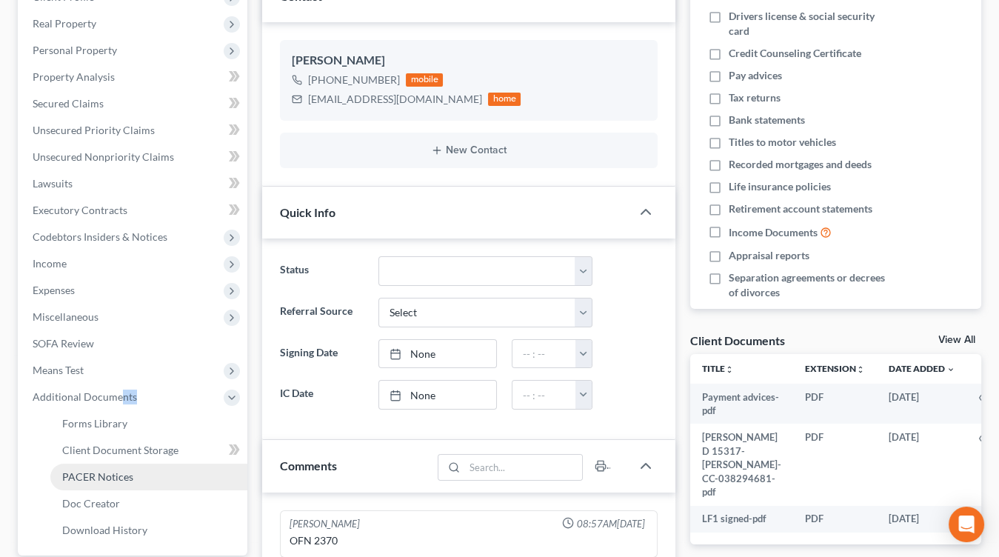
click at [109, 478] on span "PACER Notices" at bounding box center [97, 476] width 71 height 13
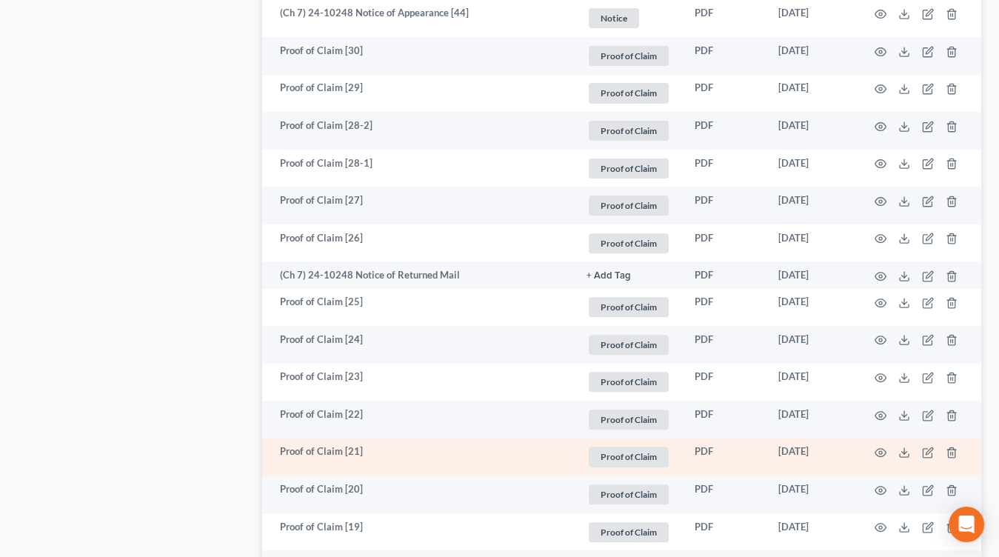
click at [837, 481] on td "07/30/2024" at bounding box center [811, 494] width 90 height 38
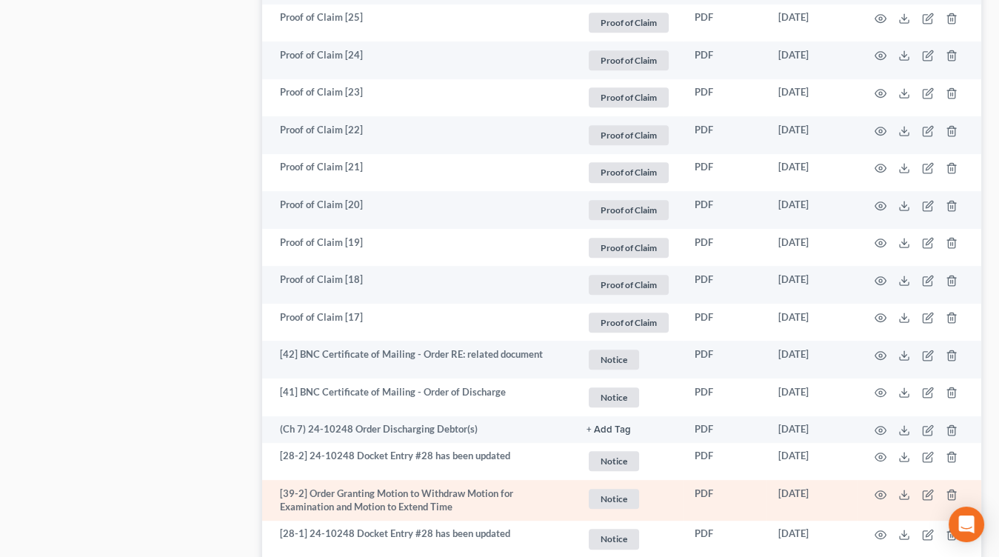
scroll to position [1202, 0]
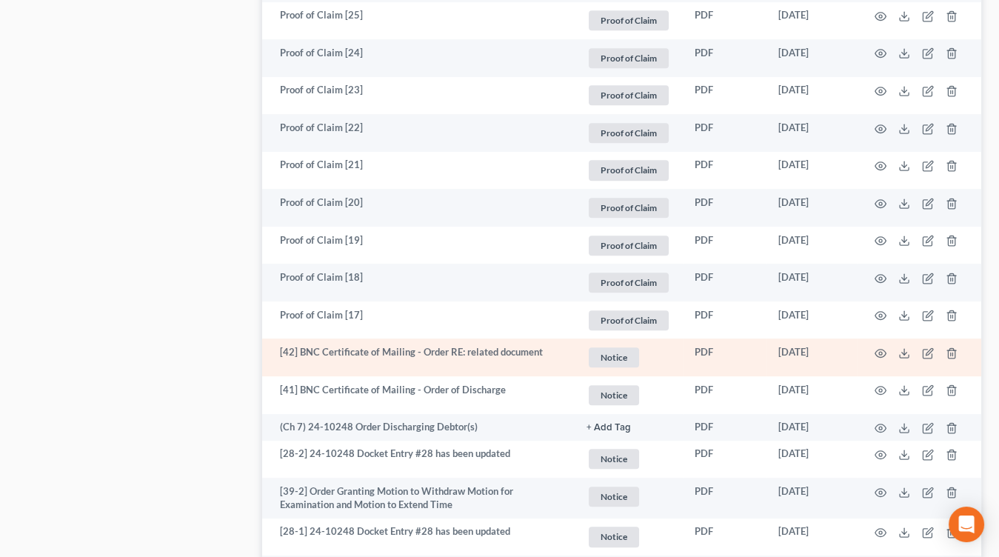
click at [835, 357] on td "07/19/2024" at bounding box center [811, 357] width 90 height 38
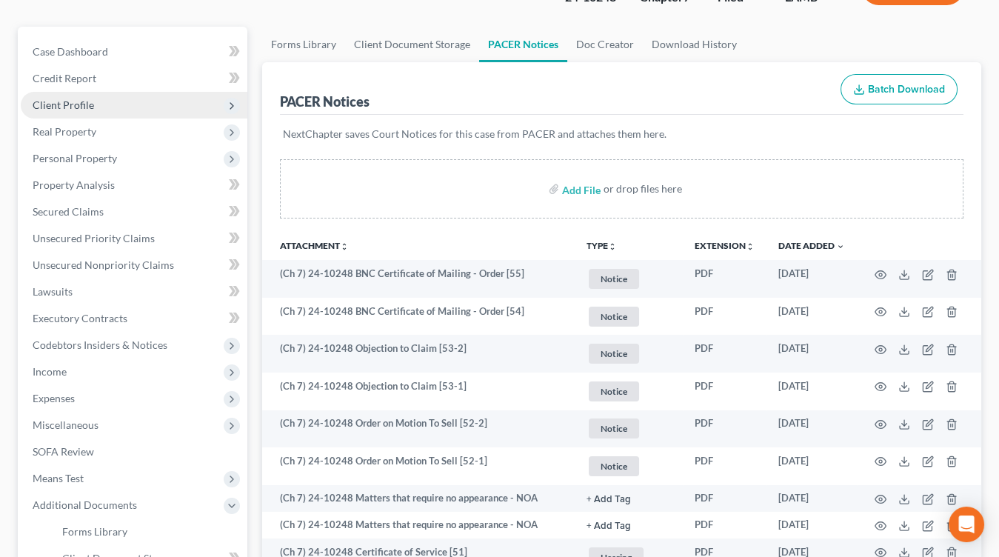
scroll to position [0, 0]
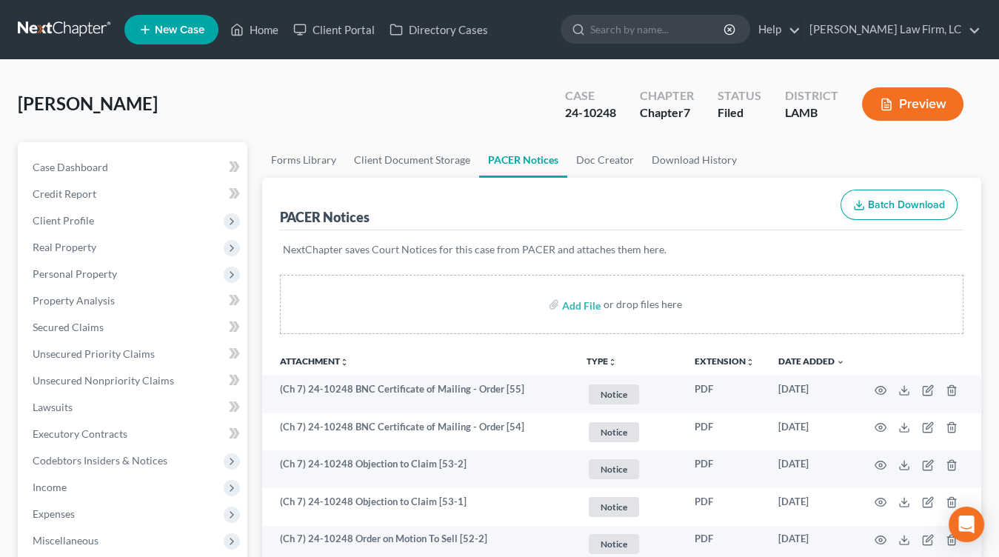
click at [60, 27] on link at bounding box center [65, 29] width 95 height 27
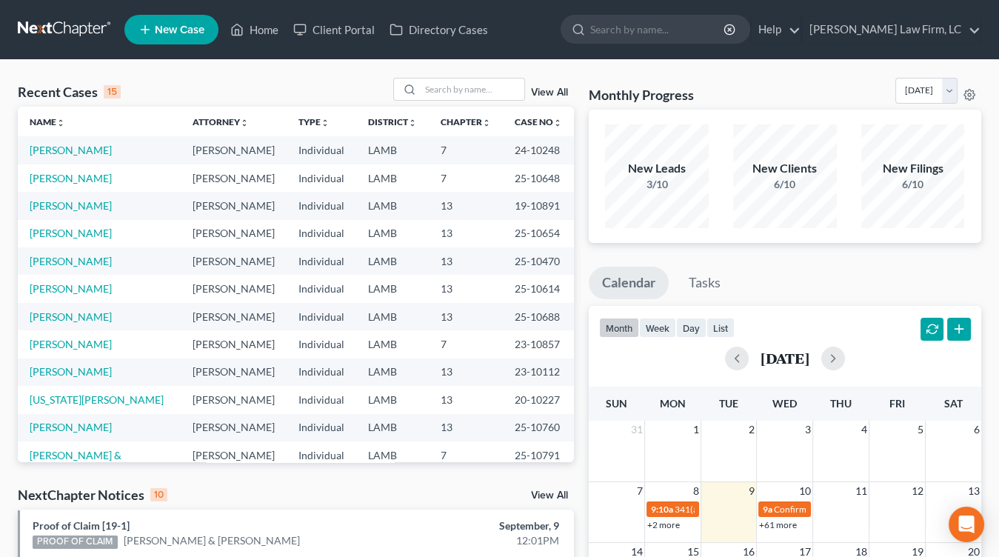
click at [536, 248] on td "25-10470" at bounding box center [538, 260] width 71 height 27
click at [546, 233] on td "25-10654" at bounding box center [538, 233] width 71 height 27
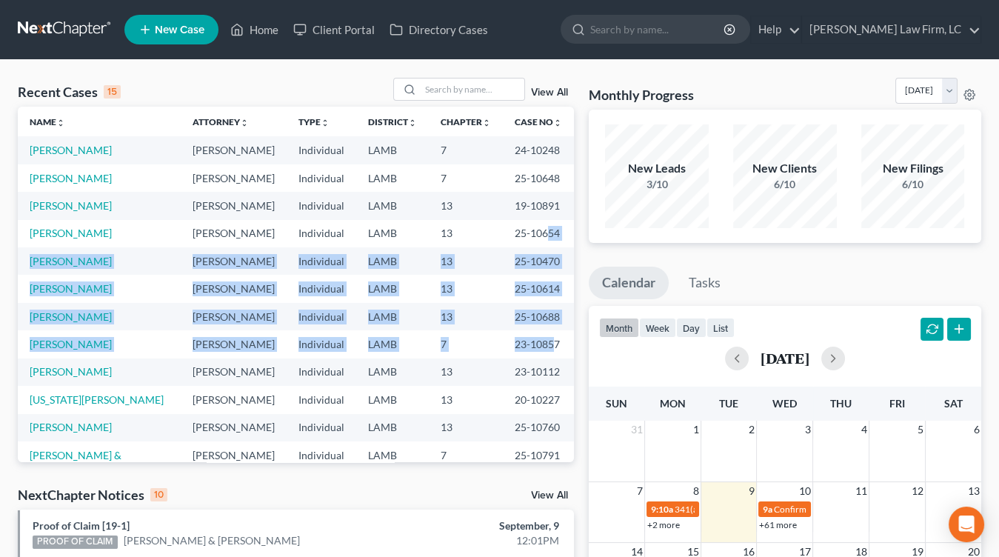
drag, startPoint x: 547, startPoint y: 278, endPoint x: 551, endPoint y: 341, distance: 62.3
click at [551, 341] on tbody "[PERSON_NAME] [PERSON_NAME] Individual LAMB 7 24-10248 [PERSON_NAME], [PERSON_N…" at bounding box center [296, 351] width 556 height 430
drag, startPoint x: 550, startPoint y: 341, endPoint x: 546, endPoint y: 241, distance: 100.0
click at [546, 241] on tbody "[PERSON_NAME] [PERSON_NAME] Individual LAMB 7 24-10248 [PERSON_NAME], [PERSON_N…" at bounding box center [296, 351] width 556 height 430
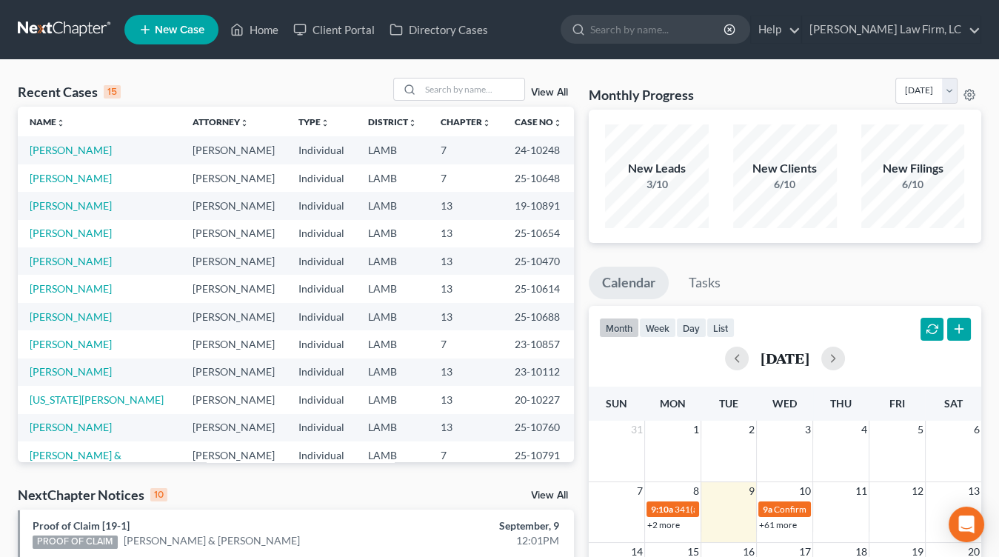
drag, startPoint x: 546, startPoint y: 241, endPoint x: 532, endPoint y: 307, distance: 68.1
click at [546, 241] on td "25-10654" at bounding box center [538, 233] width 71 height 27
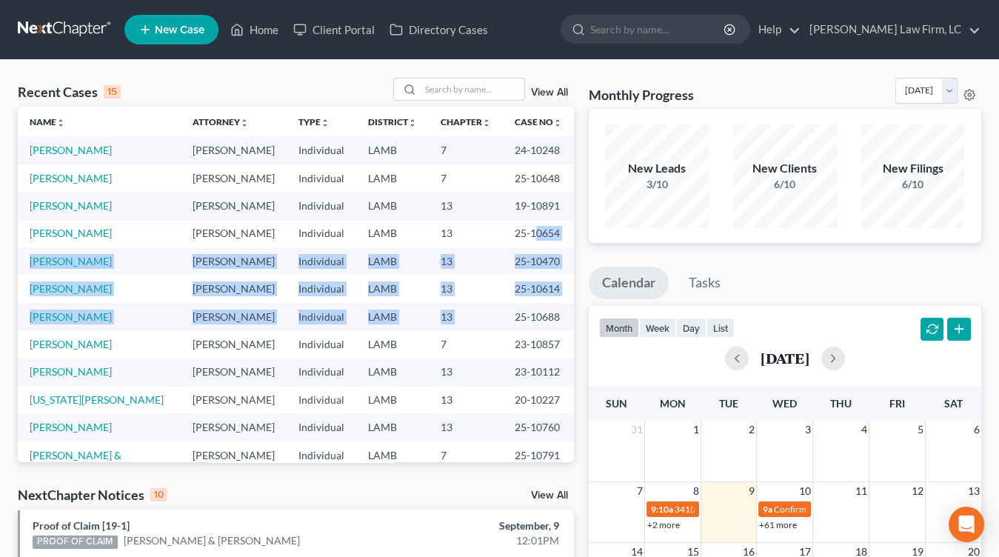
drag, startPoint x: 532, startPoint y: 244, endPoint x: 532, endPoint y: 235, distance: 8.1
click at [532, 238] on tbody "[PERSON_NAME] [PERSON_NAME] Individual LAMB 7 24-10248 [PERSON_NAME], [PERSON_N…" at bounding box center [296, 351] width 556 height 430
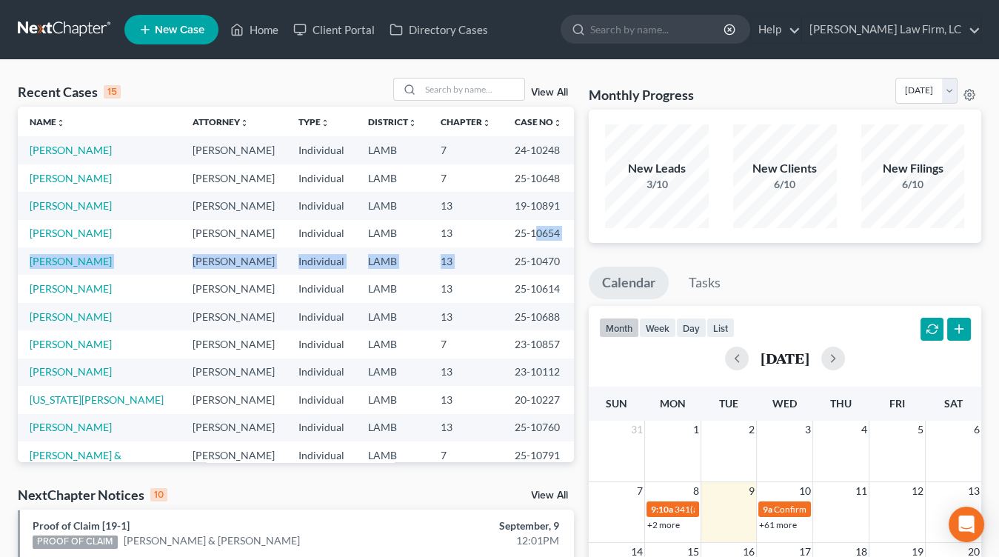
drag, startPoint x: 532, startPoint y: 235, endPoint x: 528, endPoint y: 276, distance: 41.0
click at [531, 261] on tbody "[PERSON_NAME] [PERSON_NAME] Individual LAMB 7 24-10248 [PERSON_NAME], [PERSON_N…" at bounding box center [296, 351] width 556 height 430
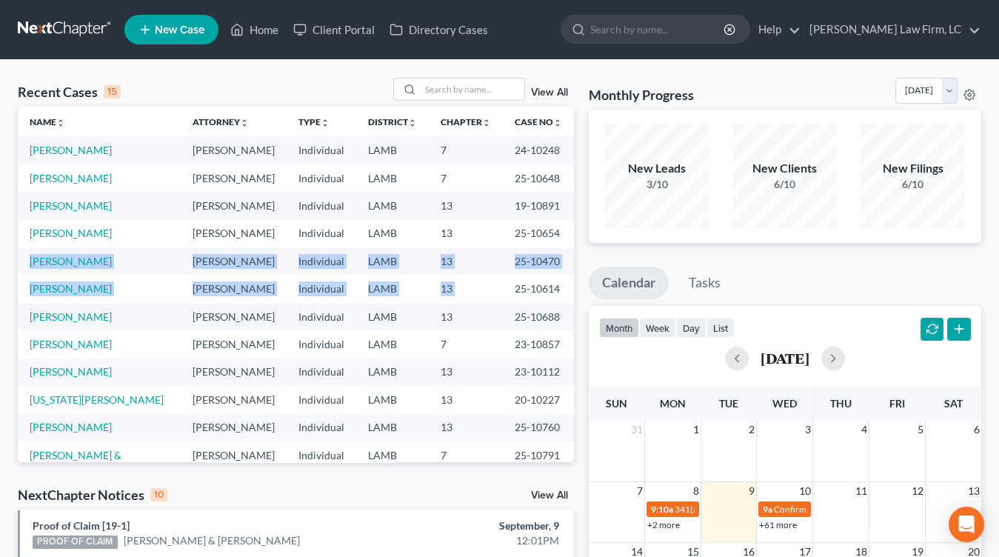
drag, startPoint x: 528, startPoint y: 278, endPoint x: 531, endPoint y: 241, distance: 37.9
click at [531, 241] on tbody "[PERSON_NAME] [PERSON_NAME] Individual LAMB 7 24-10248 [PERSON_NAME], [PERSON_N…" at bounding box center [296, 351] width 556 height 430
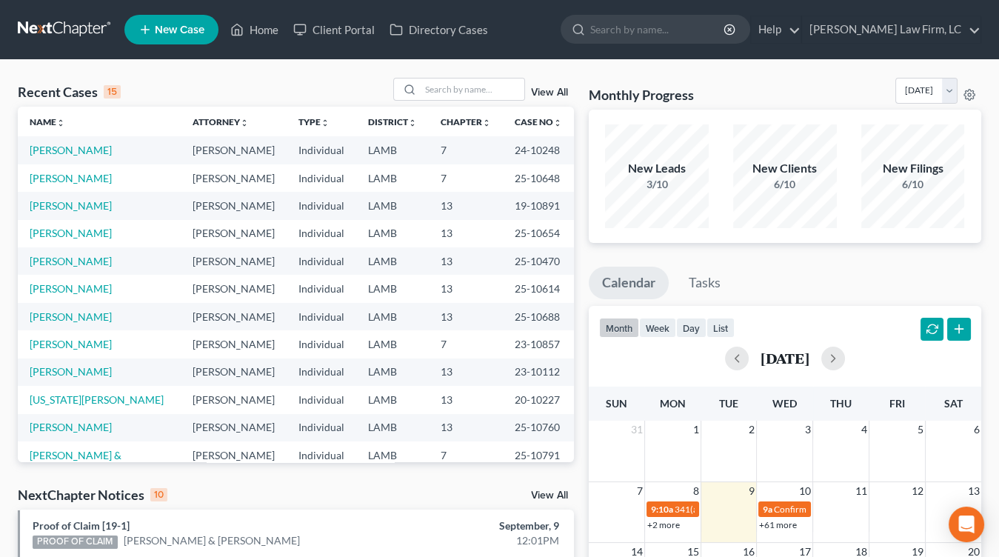
click at [531, 245] on td "25-10654" at bounding box center [538, 233] width 71 height 27
click at [531, 246] on td "25-10654" at bounding box center [538, 233] width 71 height 27
click at [58, 45] on nav "Home New Case Client Portal Directory Cases Dickson Law Firm, LC mdd@dicksonlaw…" at bounding box center [499, 29] width 999 height 59
drag, startPoint x: 62, startPoint y: 37, endPoint x: 195, endPoint y: 2, distance: 137.7
click at [62, 37] on link at bounding box center [65, 29] width 95 height 27
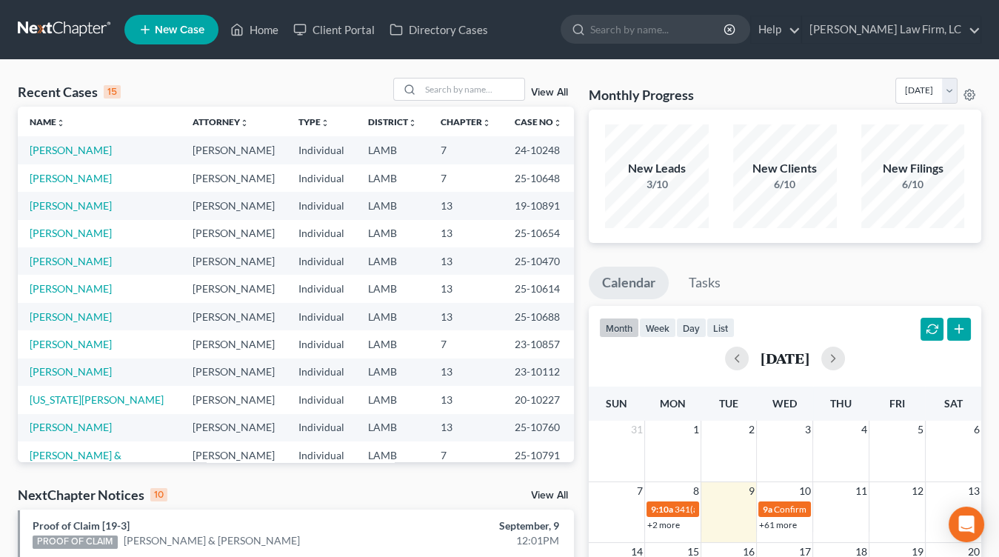
click at [533, 321] on td "25-10688" at bounding box center [538, 316] width 71 height 27
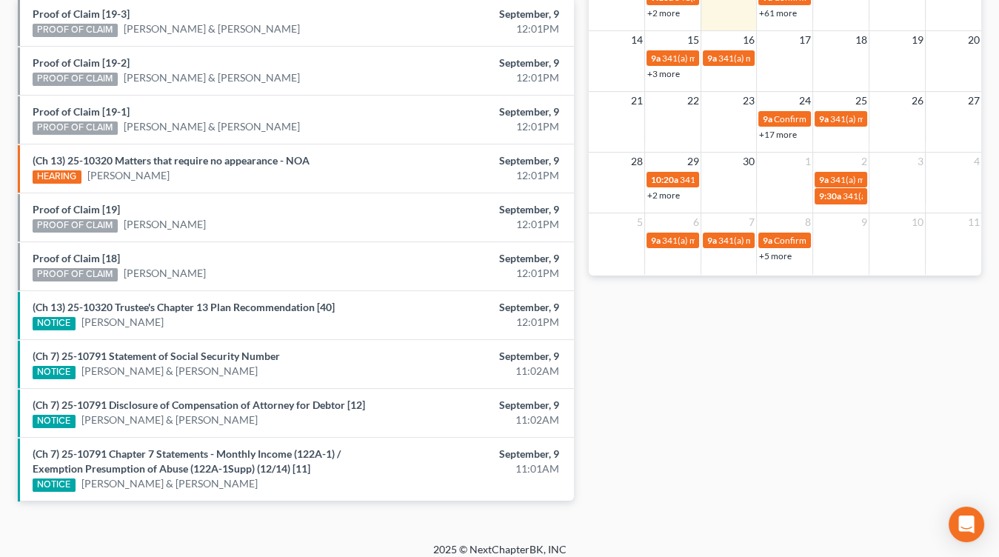
scroll to position [518, 0]
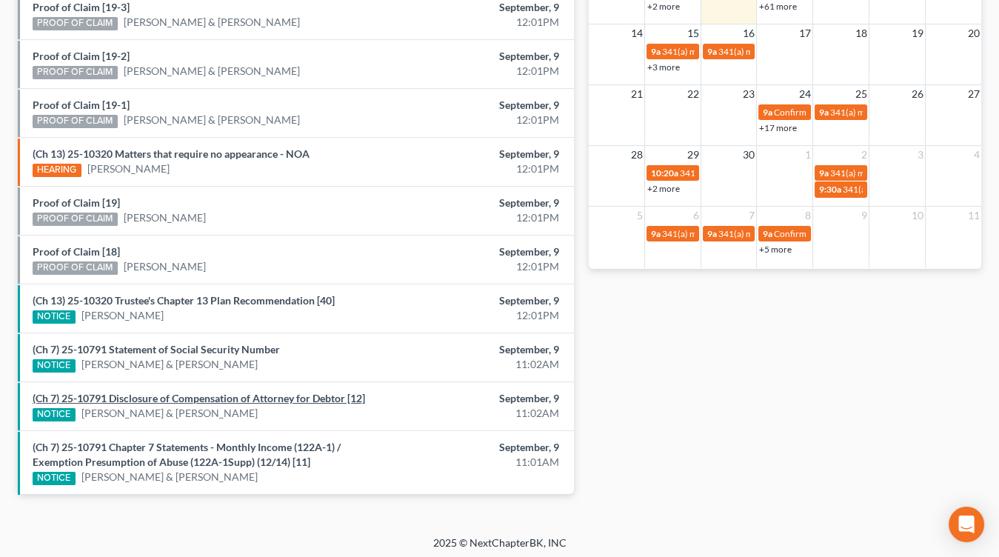
click at [335, 394] on link "(Ch 7) 25-10791 Disclosure of Compensation of Attorney for Debtor [12]" at bounding box center [199, 398] width 332 height 13
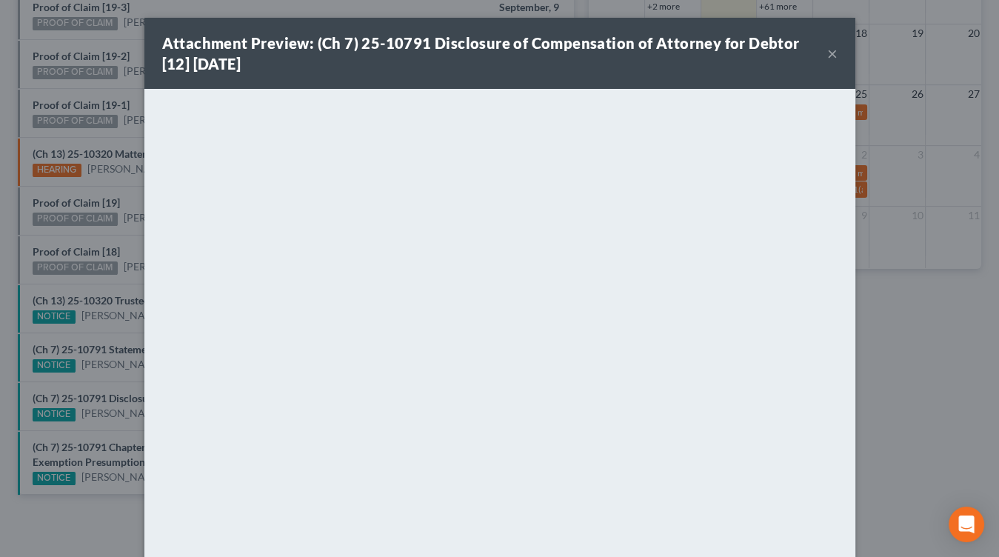
click at [67, 344] on div "Attachment Preview: (Ch 7) 25-10791 Disclosure of Compensation of Attorney for …" at bounding box center [499, 278] width 999 height 557
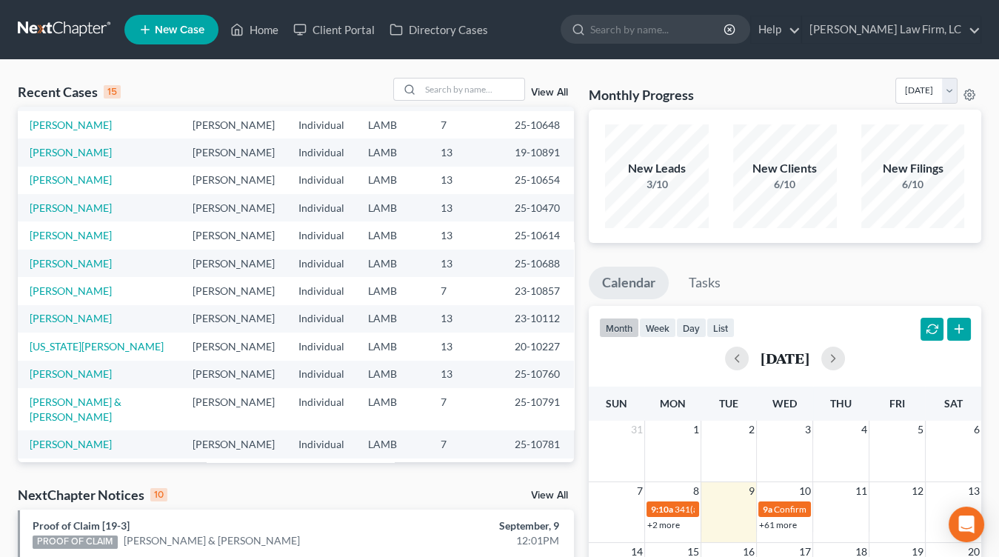
scroll to position [0, 0]
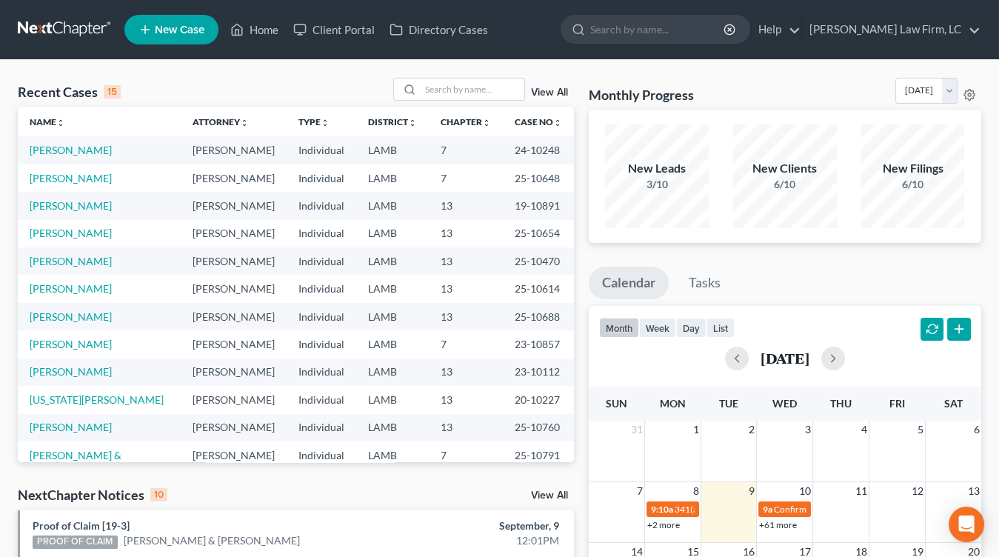
click at [82, 140] on td "[PERSON_NAME]" at bounding box center [99, 149] width 163 height 27
click at [82, 149] on link "[PERSON_NAME]" at bounding box center [71, 150] width 82 height 13
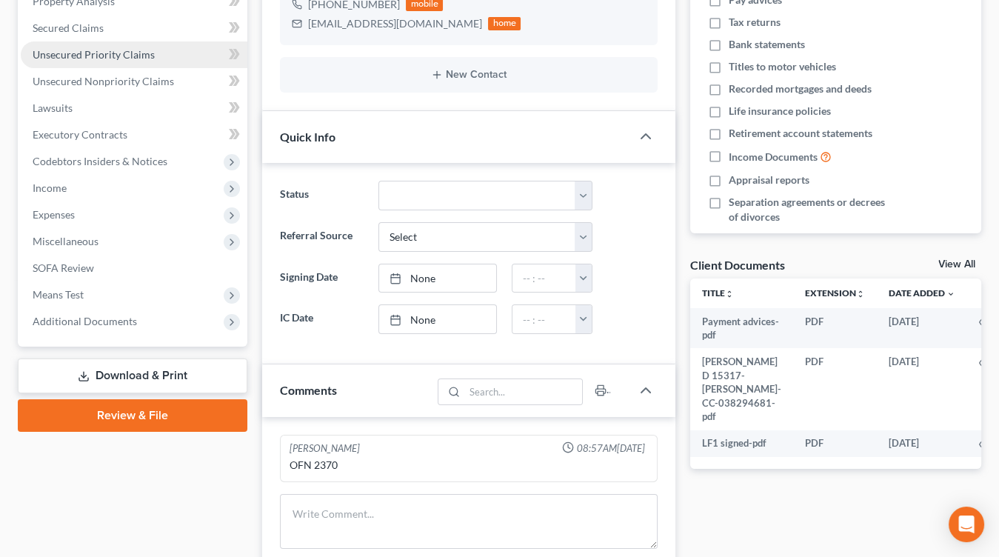
scroll to position [444, 0]
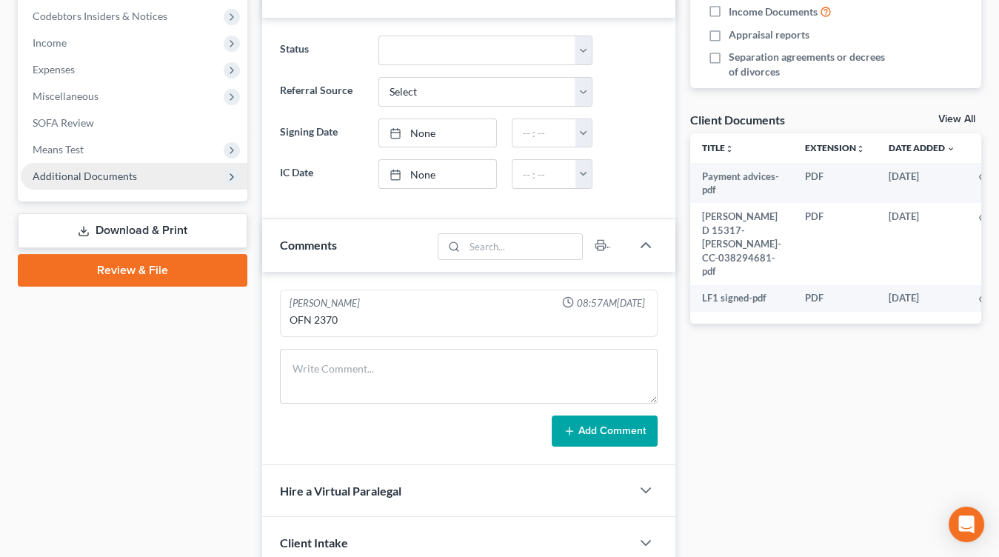
click at [148, 170] on span "Additional Documents" at bounding box center [134, 176] width 227 height 27
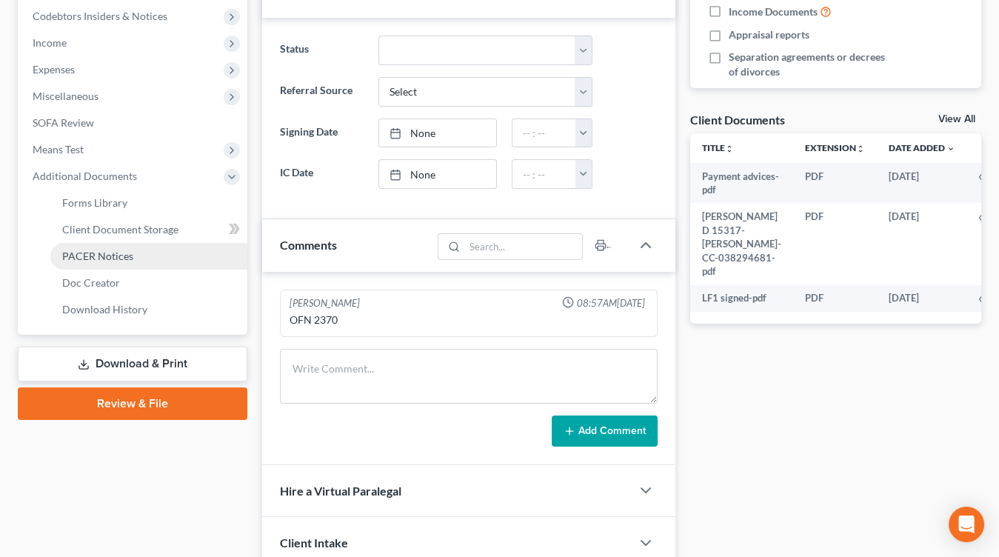
click at [147, 265] on link "PACER Notices" at bounding box center [148, 256] width 197 height 27
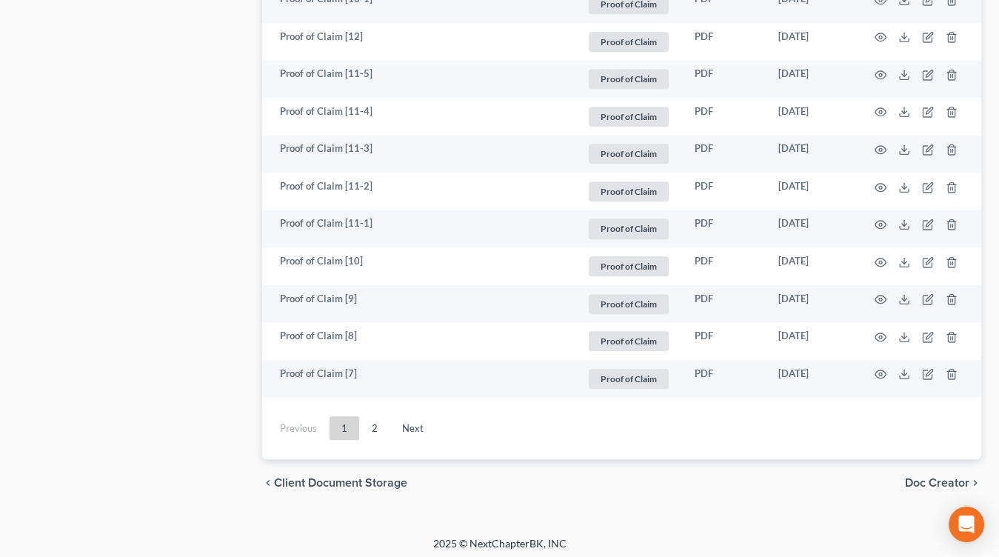
scroll to position [2796, 0]
click at [415, 415] on link "Next" at bounding box center [412, 427] width 45 height 24
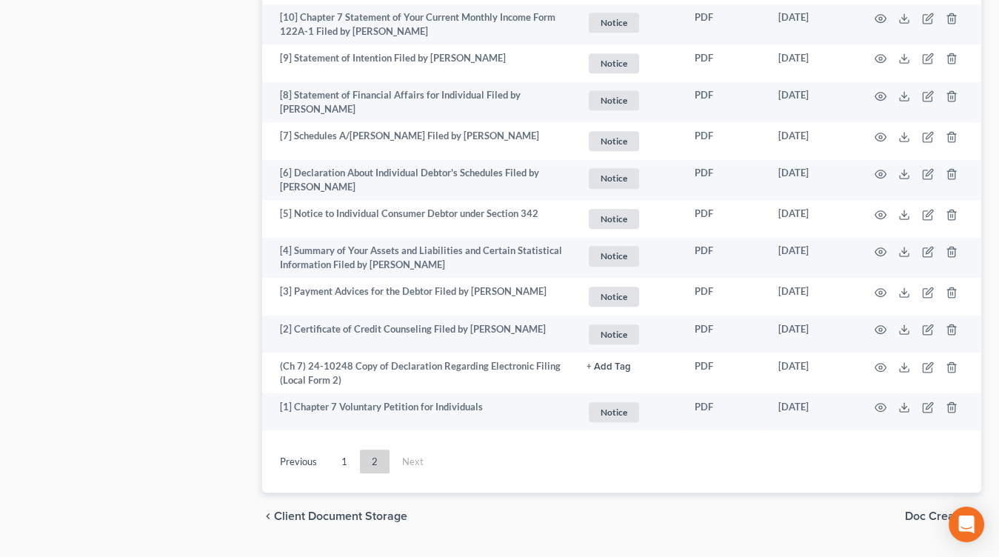
scroll to position [1210, 0]
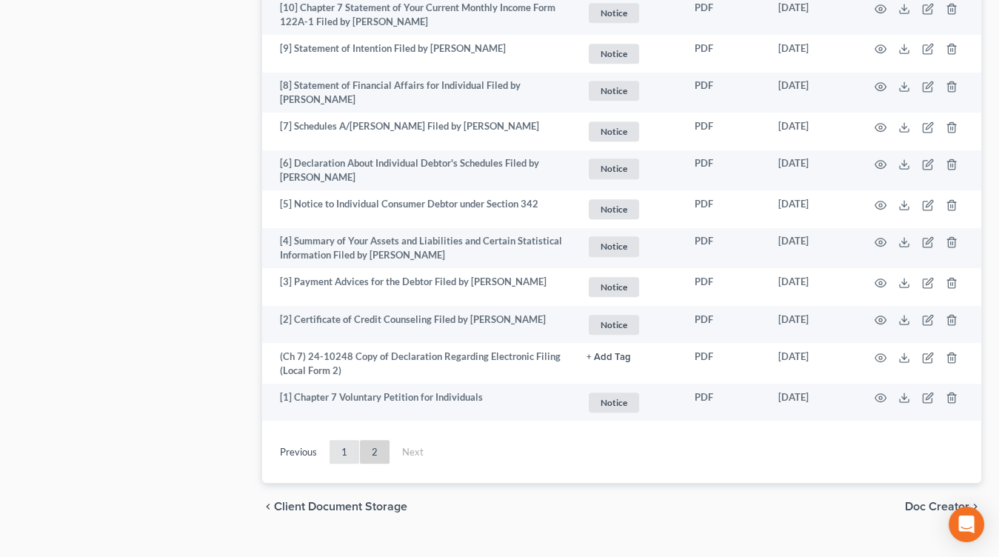
click at [338, 440] on link "1" at bounding box center [344, 452] width 30 height 24
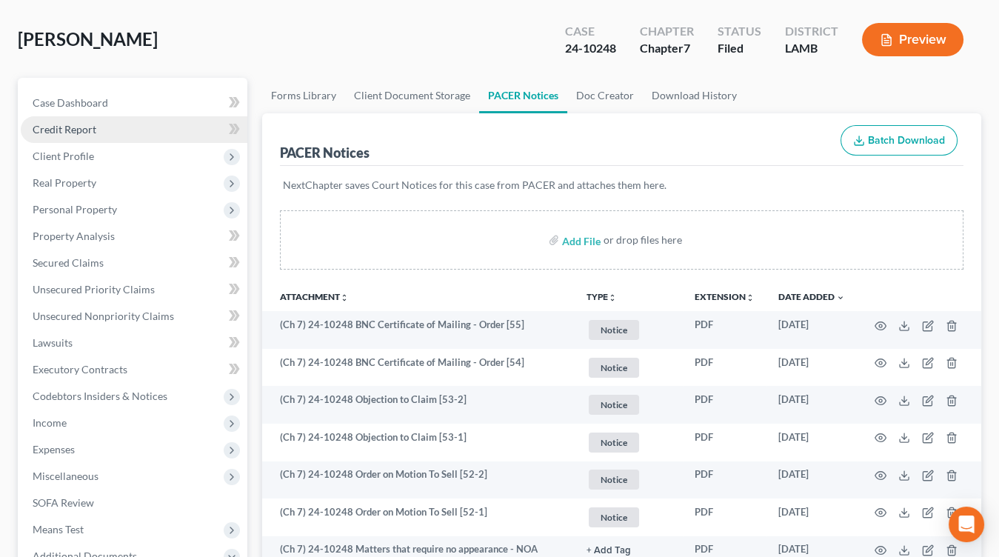
scroll to position [0, 0]
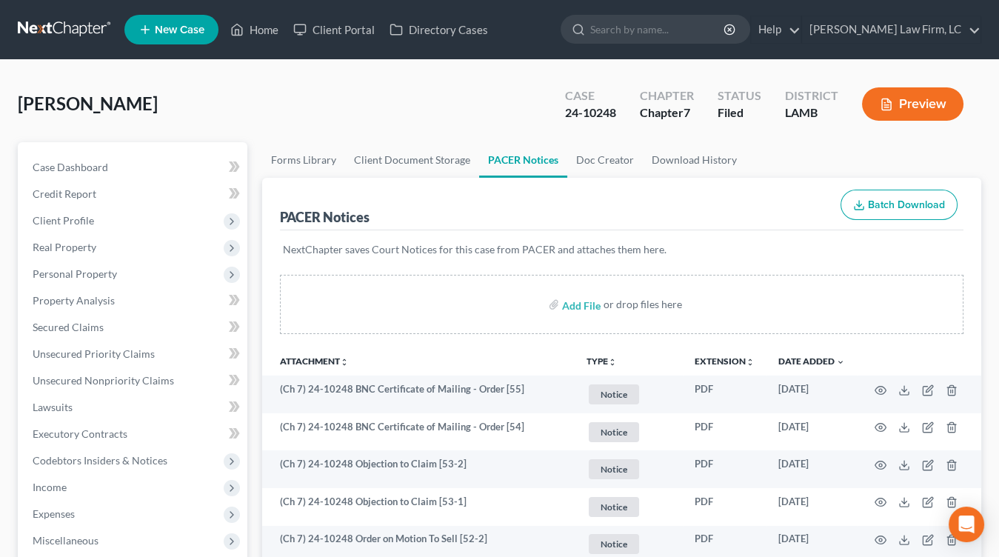
click at [58, 32] on link at bounding box center [65, 29] width 95 height 27
